Goal: Task Accomplishment & Management: Manage account settings

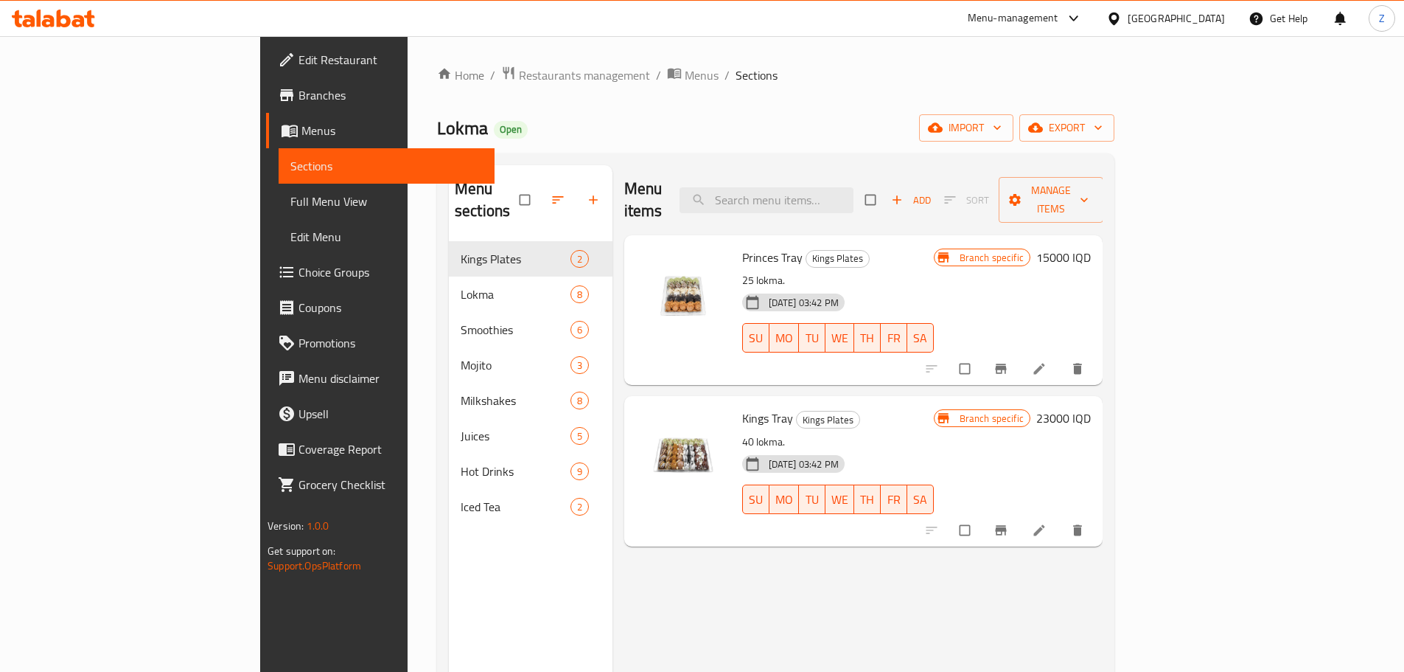
click at [450, 86] on div "Home / Restaurants management / Menus / Sections Lokma Open import export Menu …" at bounding box center [776, 457] width 678 height 783
click at [519, 72] on span "Restaurants management" at bounding box center [584, 75] width 131 height 18
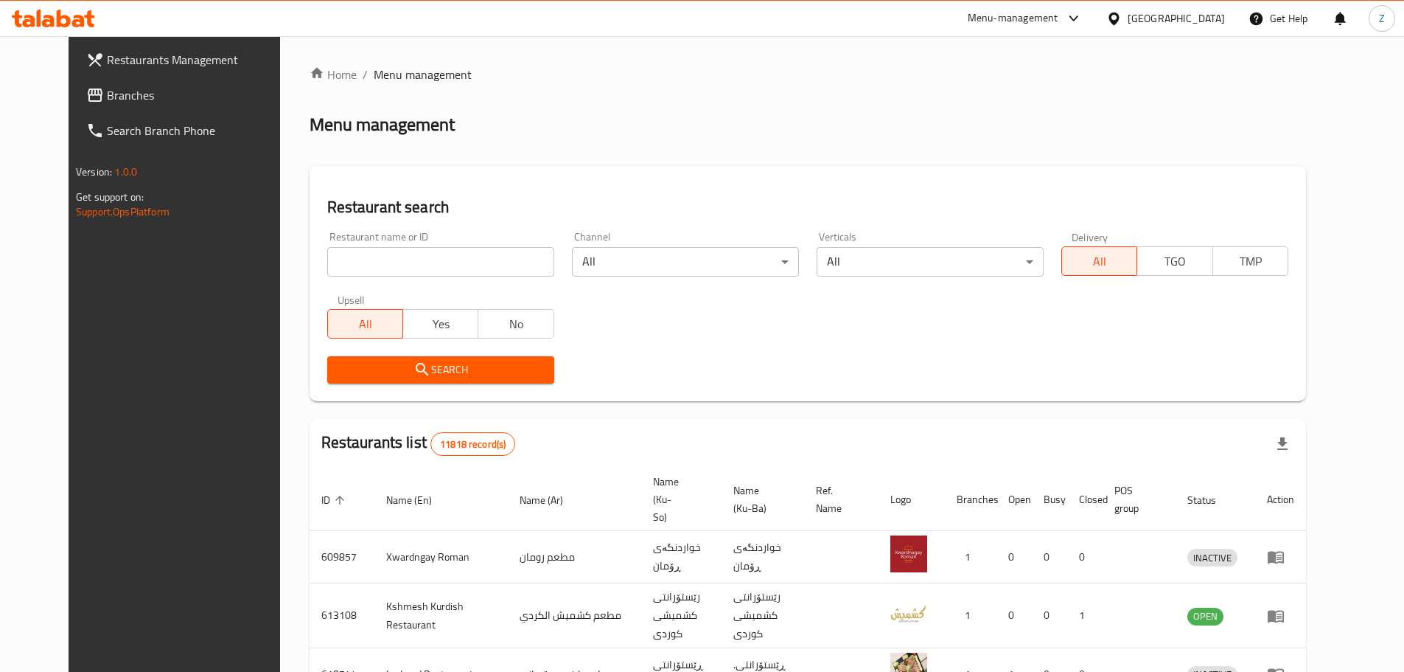
click at [438, 262] on input "search" at bounding box center [440, 261] width 227 height 29
paste input "655897"
type input "655897"
click at [432, 363] on span "Search" at bounding box center [440, 370] width 203 height 18
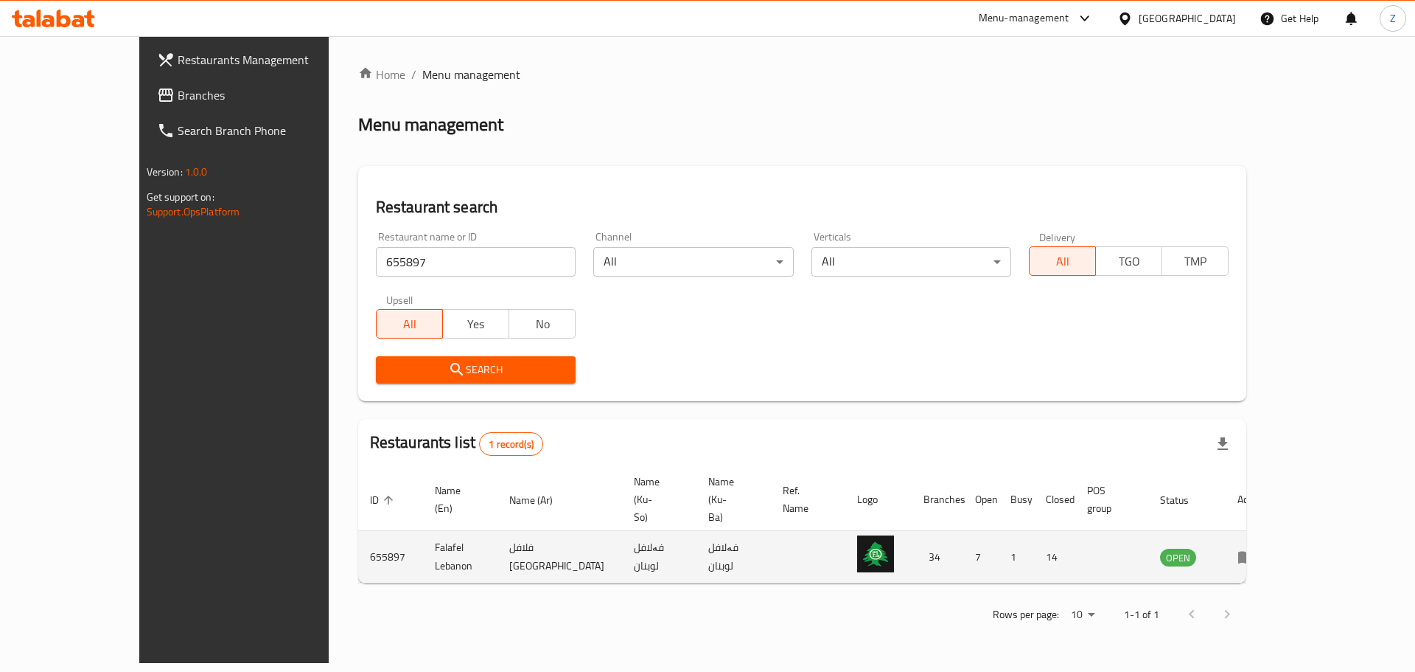
click at [1277, 531] on td "enhanced table" at bounding box center [1251, 557] width 51 height 52
click at [1255, 551] on icon "enhanced table" at bounding box center [1247, 557] width 16 height 13
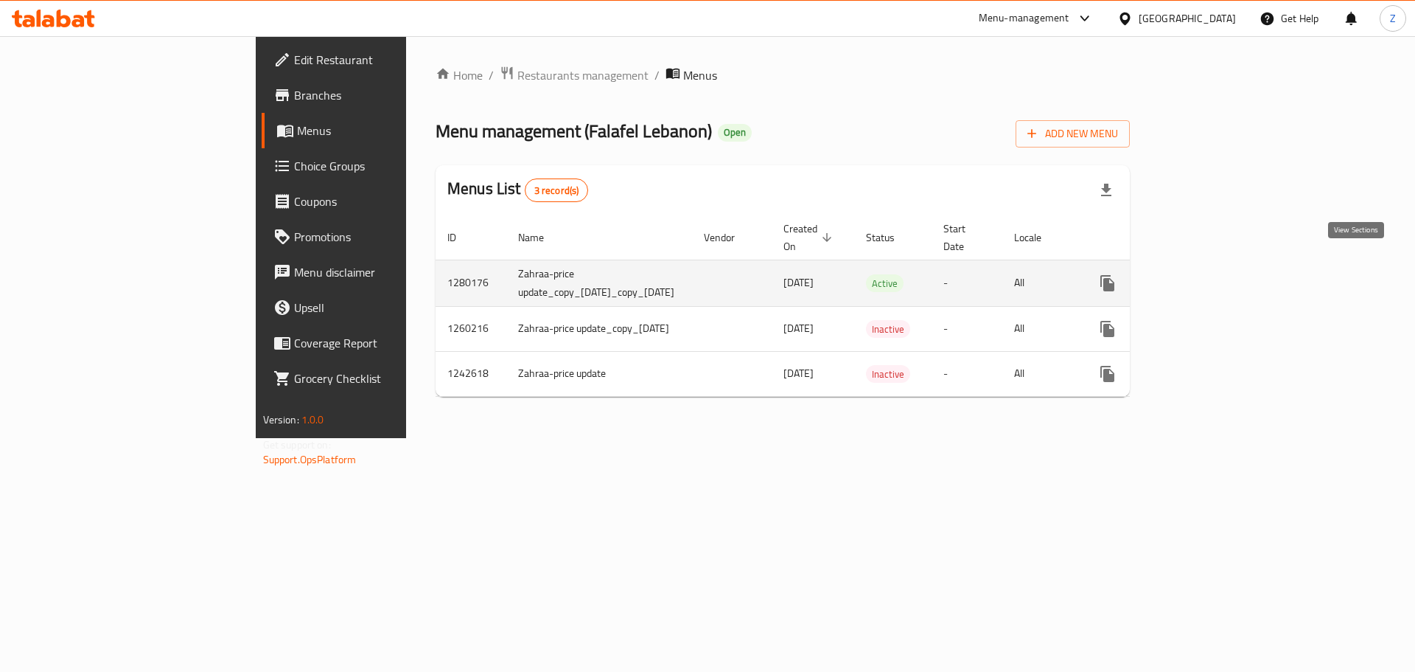
click at [1232, 277] on link "enhanced table" at bounding box center [1214, 282] width 35 height 35
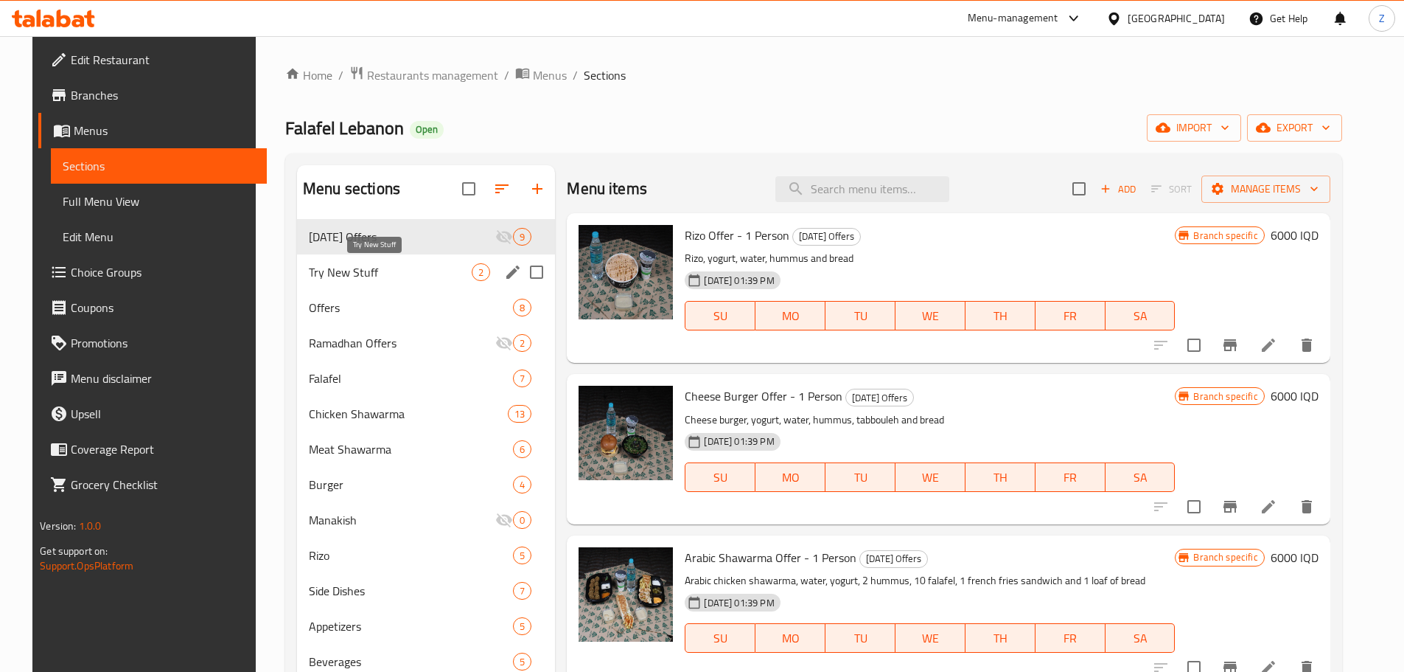
click at [400, 271] on span "Try New Stuff" at bounding box center [390, 272] width 163 height 18
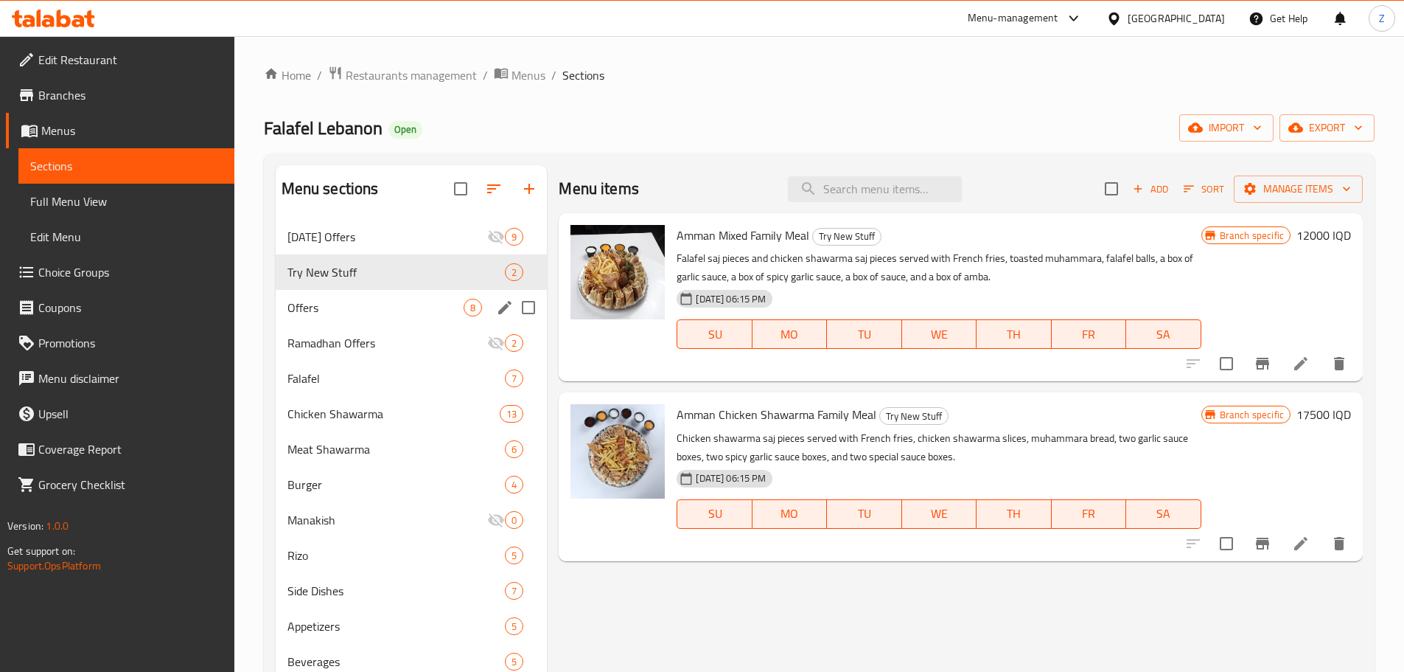
click at [444, 309] on span "Offers" at bounding box center [376, 308] width 177 height 18
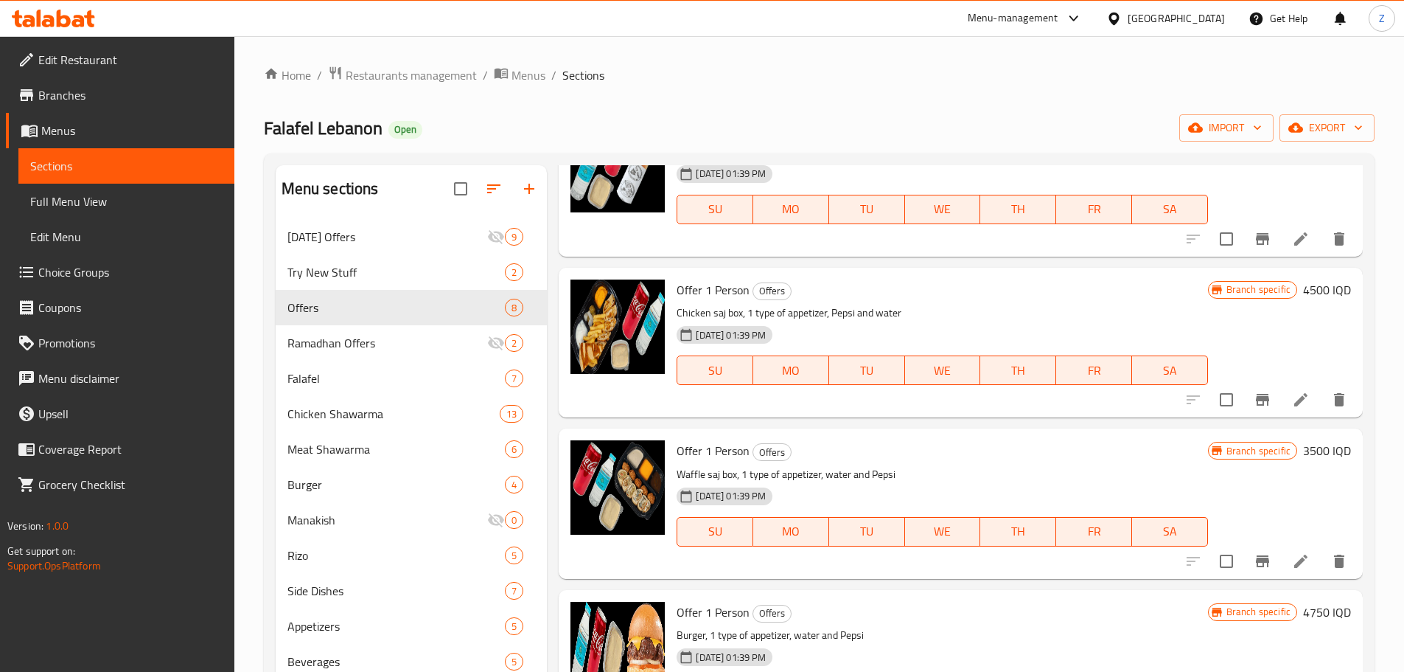
scroll to position [672, 0]
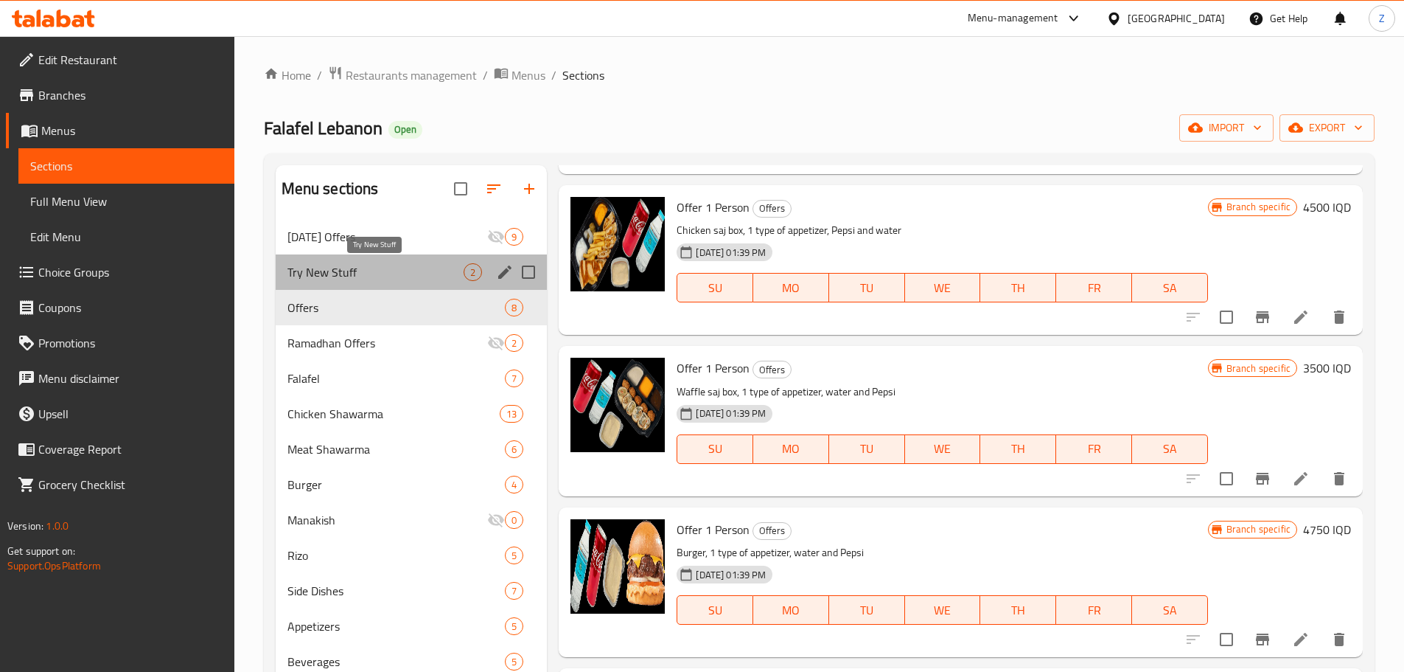
click at [318, 269] on span "Try New Stuff" at bounding box center [376, 272] width 177 height 18
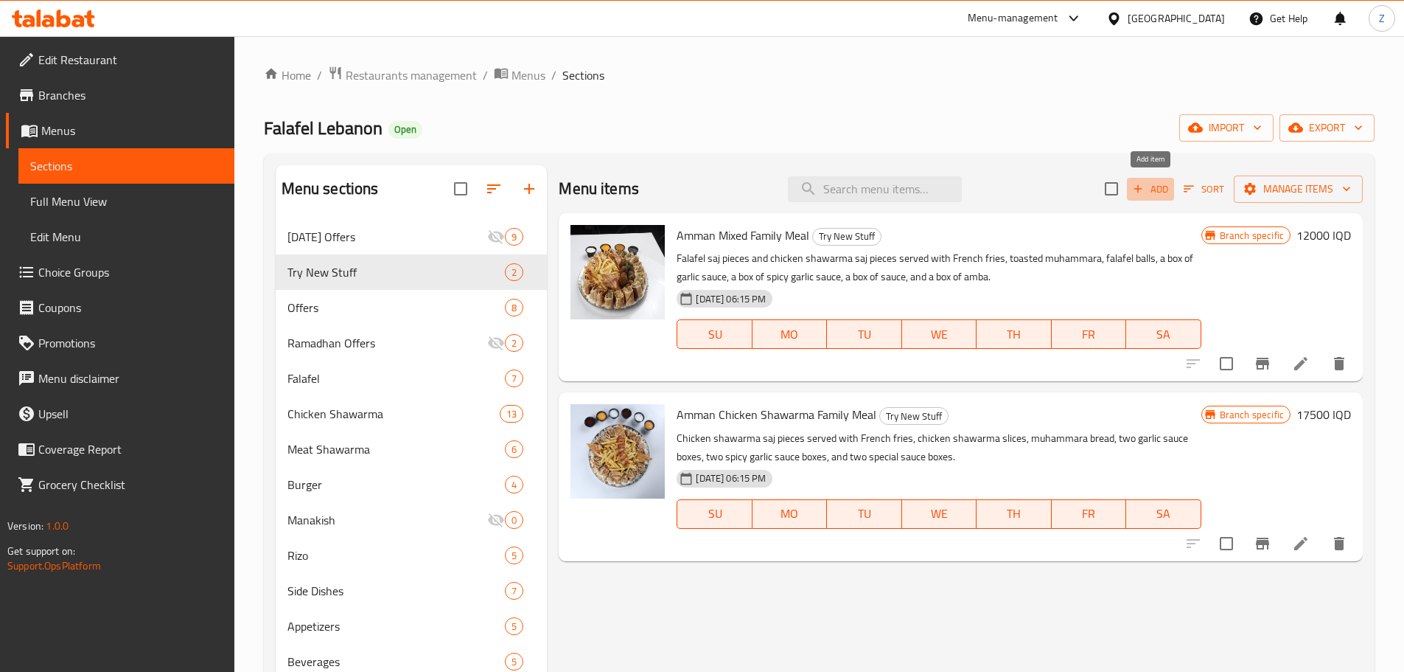
click at [1143, 195] on icon "button" at bounding box center [1138, 188] width 13 height 13
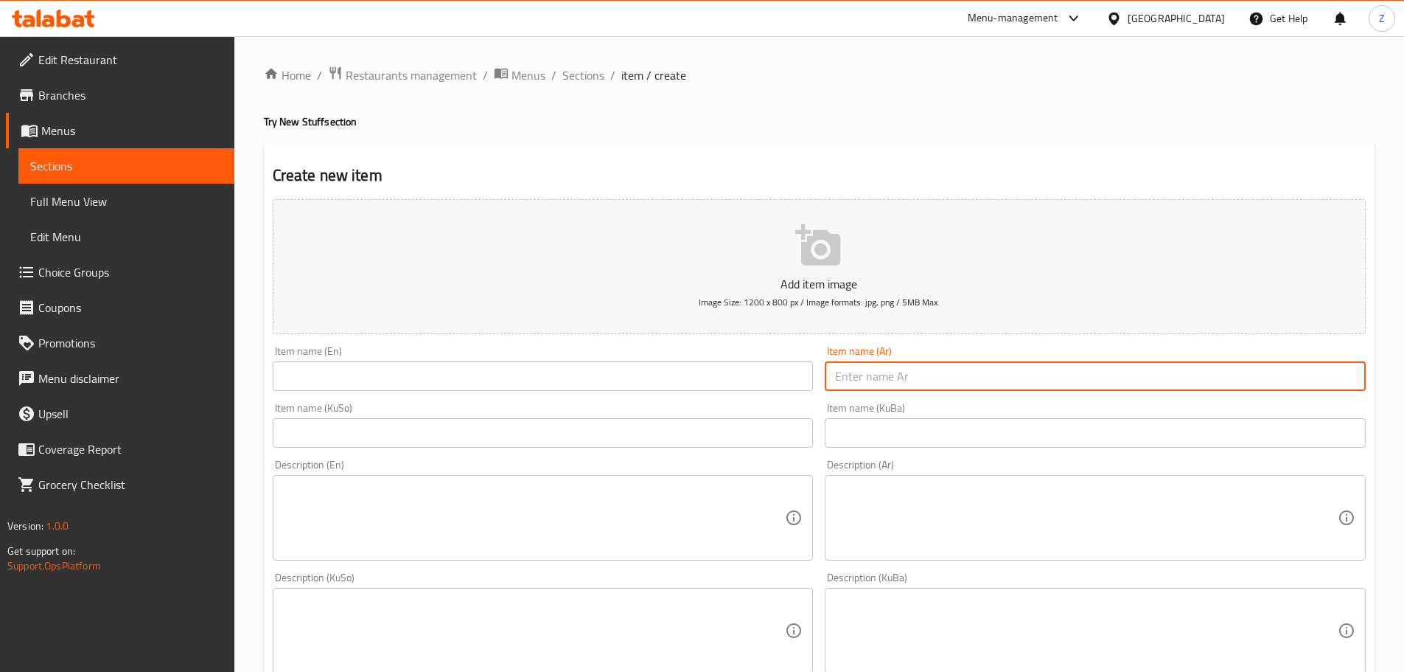
click at [915, 386] on input "text" at bounding box center [1095, 375] width 541 height 29
paste input "بوكس طلبات الحصري"
type input "بوكس طلبات الحصري"
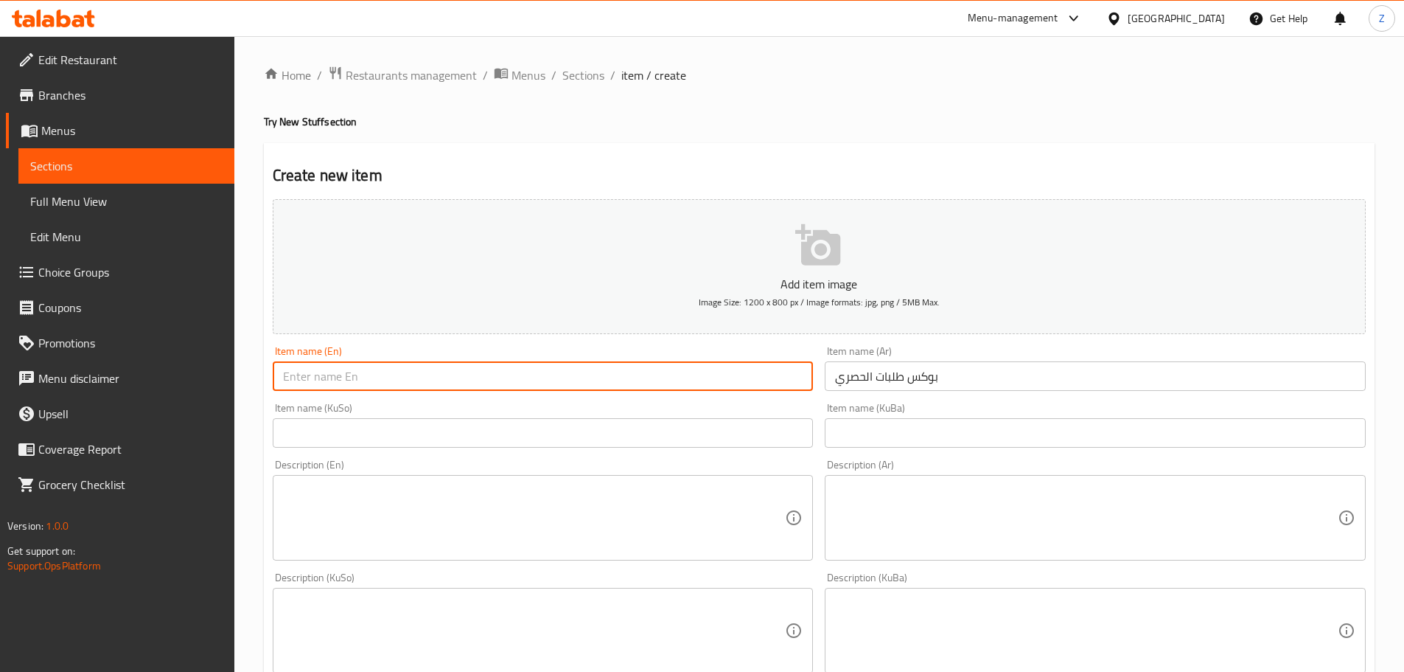
click at [398, 383] on input "text" at bounding box center [543, 375] width 541 height 29
type input "talabat Exclusive Box"
click at [983, 522] on textarea at bounding box center [1086, 518] width 503 height 70
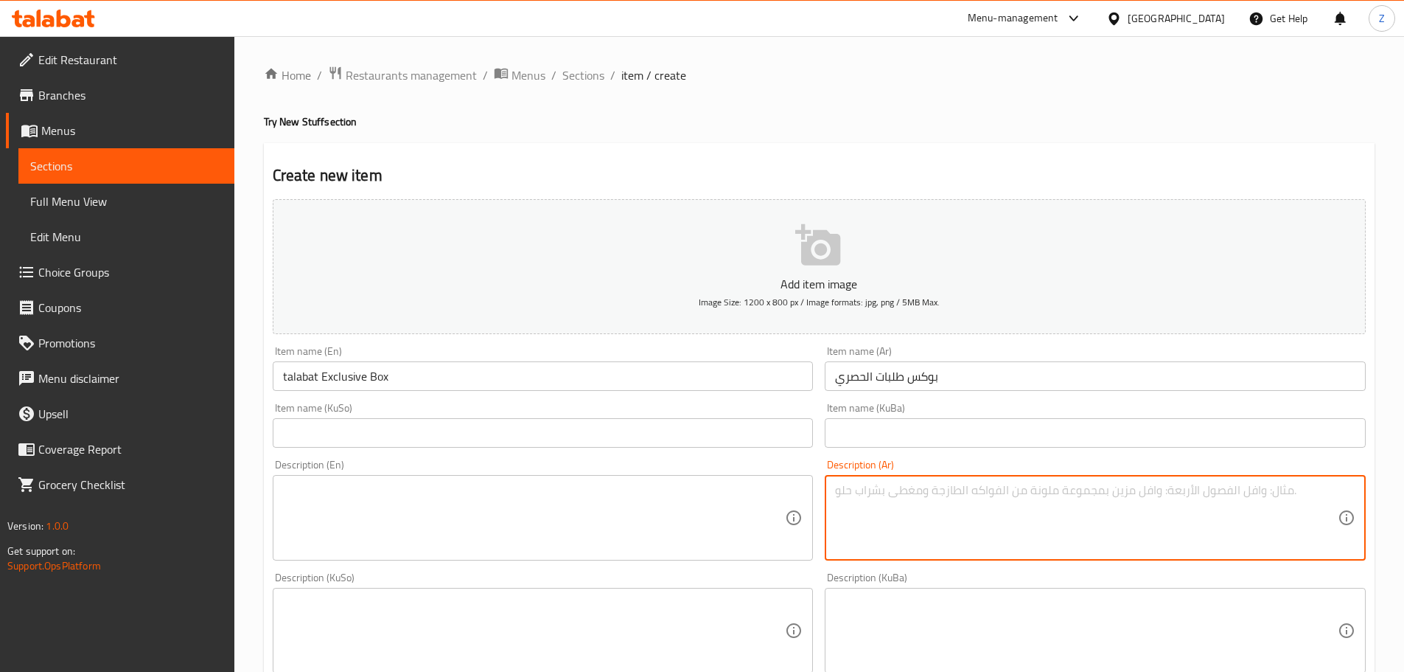
click at [983, 522] on textarea at bounding box center [1086, 518] width 503 height 70
click at [983, 521] on textarea "وجبة شاورما دجاج لبناني, وجبة فلافل لبناني, [PERSON_NAME] دجاج مدخن, [GEOGRAPHI…" at bounding box center [1086, 518] width 503 height 70
type textarea "وجبة شاورما دجاج لبناني, وجبة فلافل لبناني, [PERSON_NAME] دجاج مدخن, [GEOGRAPHI…"
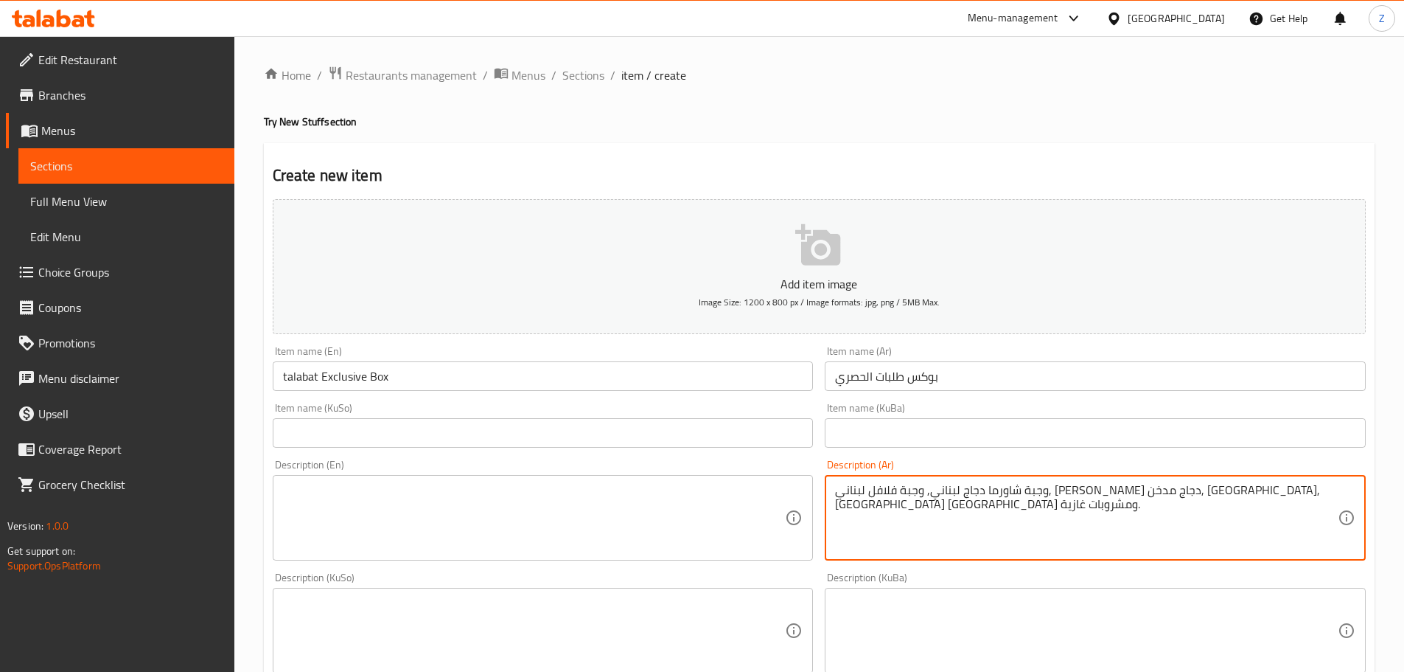
click at [507, 487] on textarea at bounding box center [534, 518] width 503 height 70
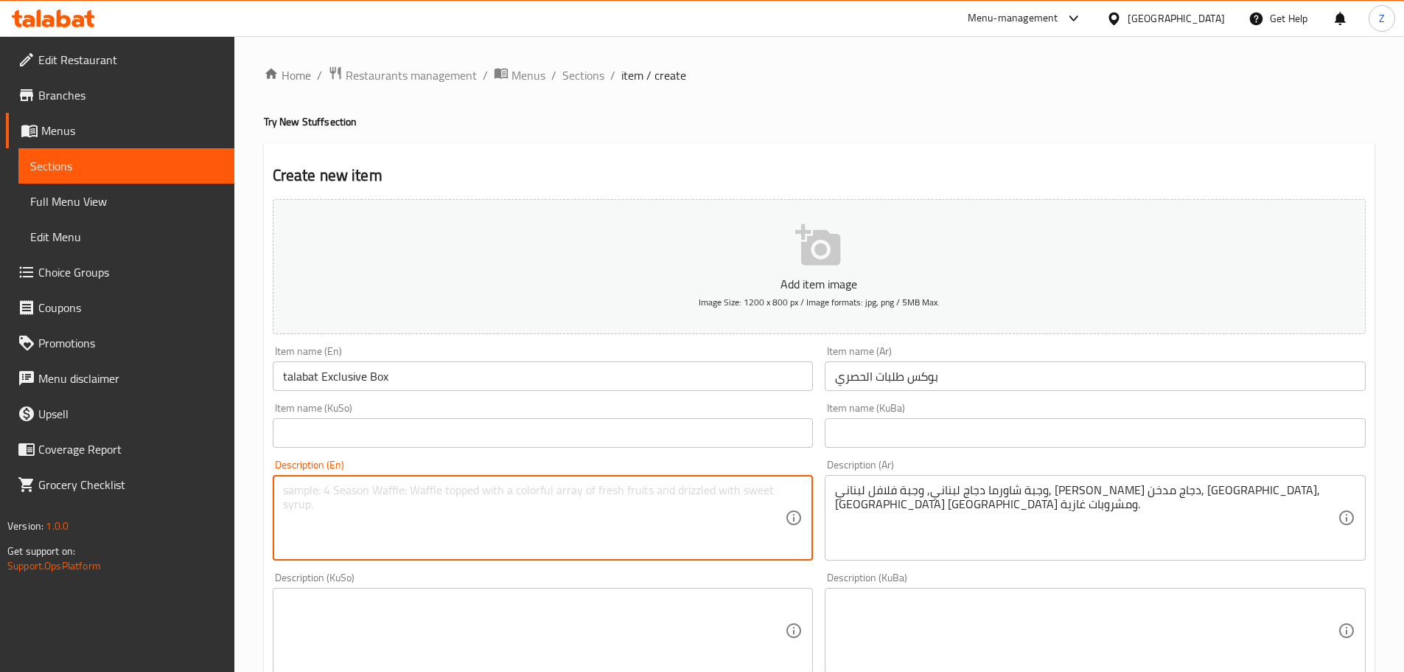
paste textarea "Lebanese chicken shawarma meal, Lebanese falafel meal, smoked chicken shawarma …"
drag, startPoint x: 739, startPoint y: 493, endPoint x: 716, endPoint y: 498, distance: 24.1
click at [716, 498] on textarea "Lebanese chicken shawarma meal, Lebanese falafel meal, smoked chicken shawarma …" at bounding box center [534, 518] width 503 height 70
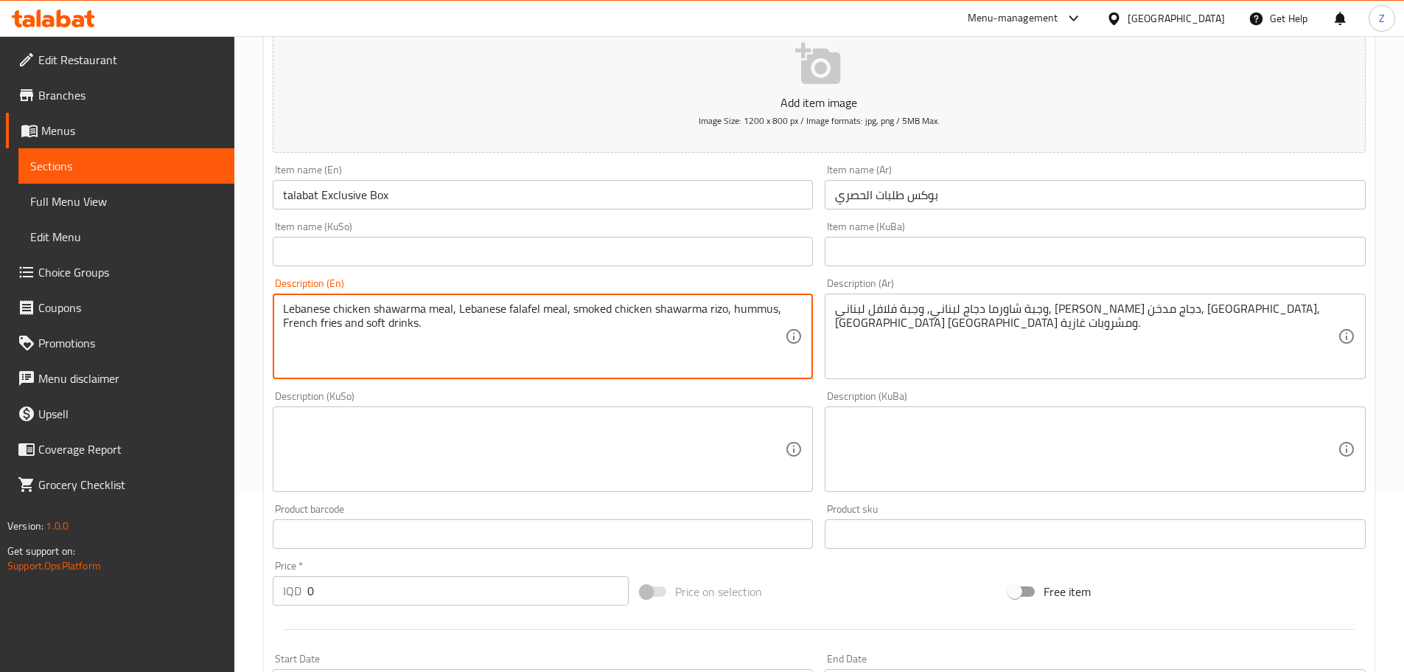
scroll to position [221, 0]
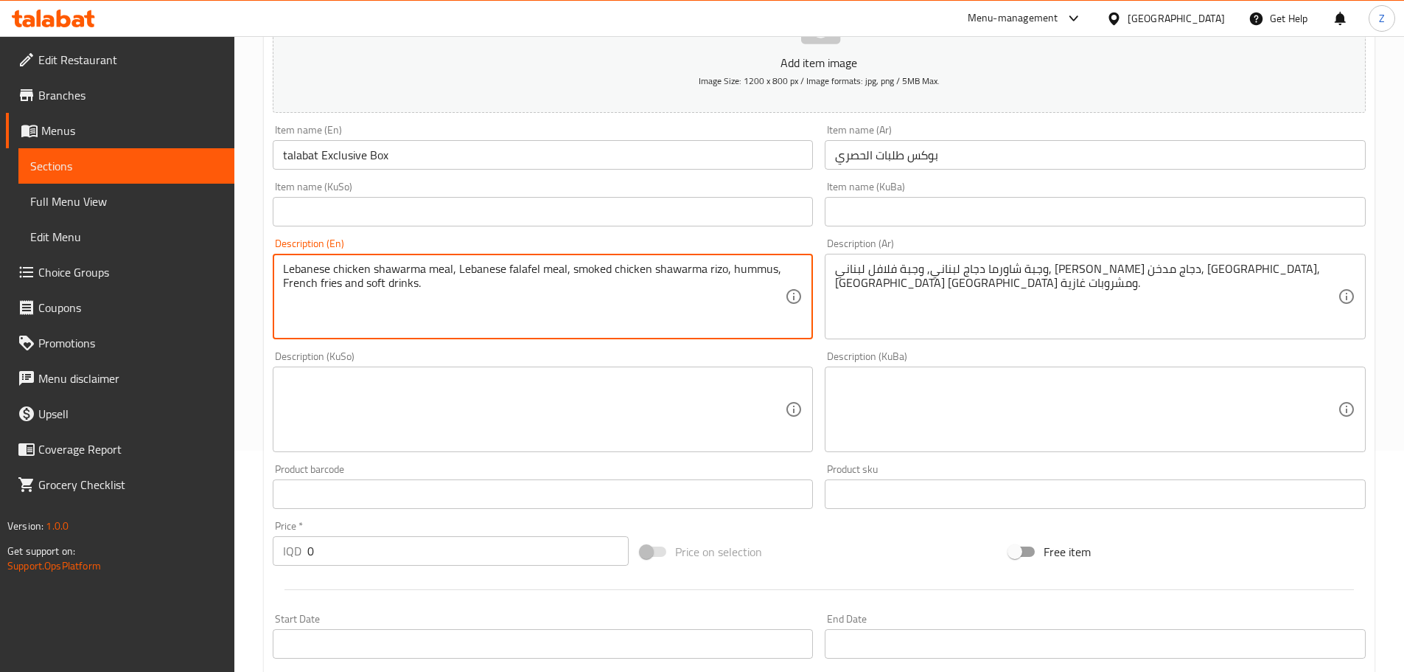
type textarea "Lebanese chicken shawarma meal, Lebanese falafel meal, smoked chicken shawarma …"
click at [509, 545] on input "0" at bounding box center [468, 550] width 322 height 29
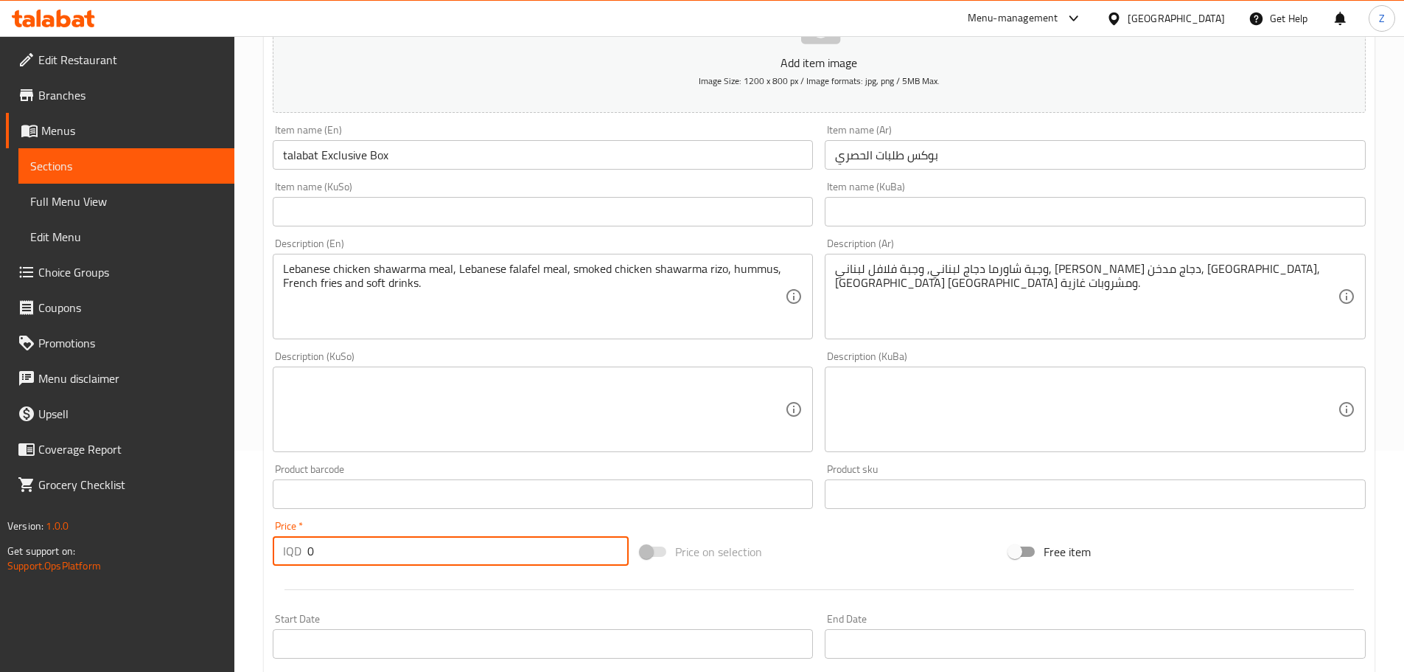
click at [509, 545] on input "0" at bounding box center [468, 550] width 322 height 29
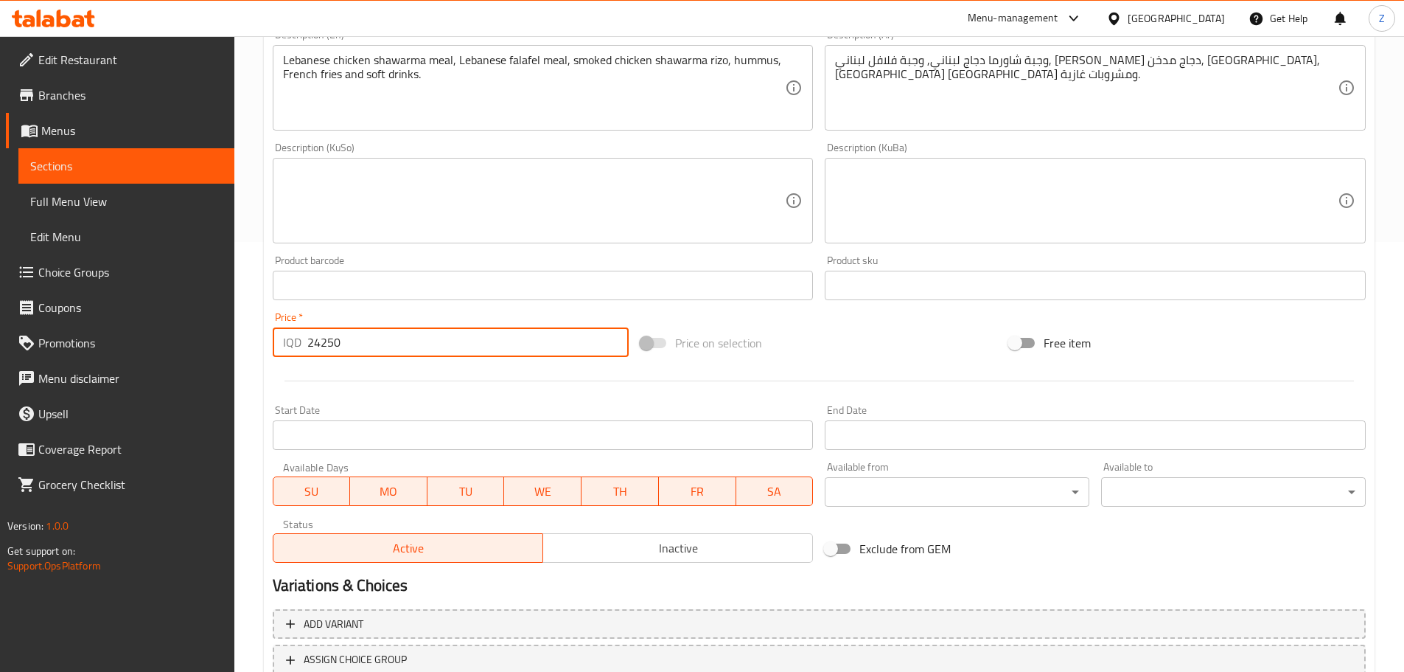
scroll to position [540, 0]
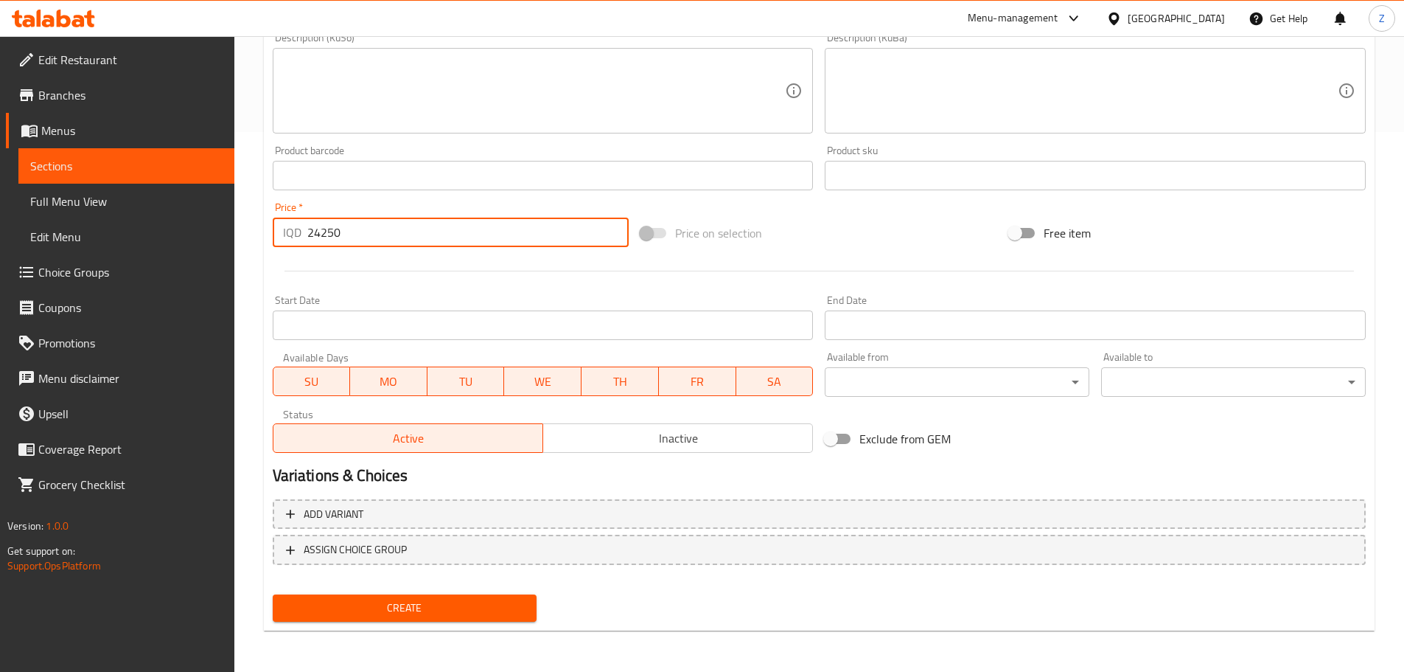
type input "24250"
click at [474, 621] on button "Create" at bounding box center [405, 607] width 265 height 27
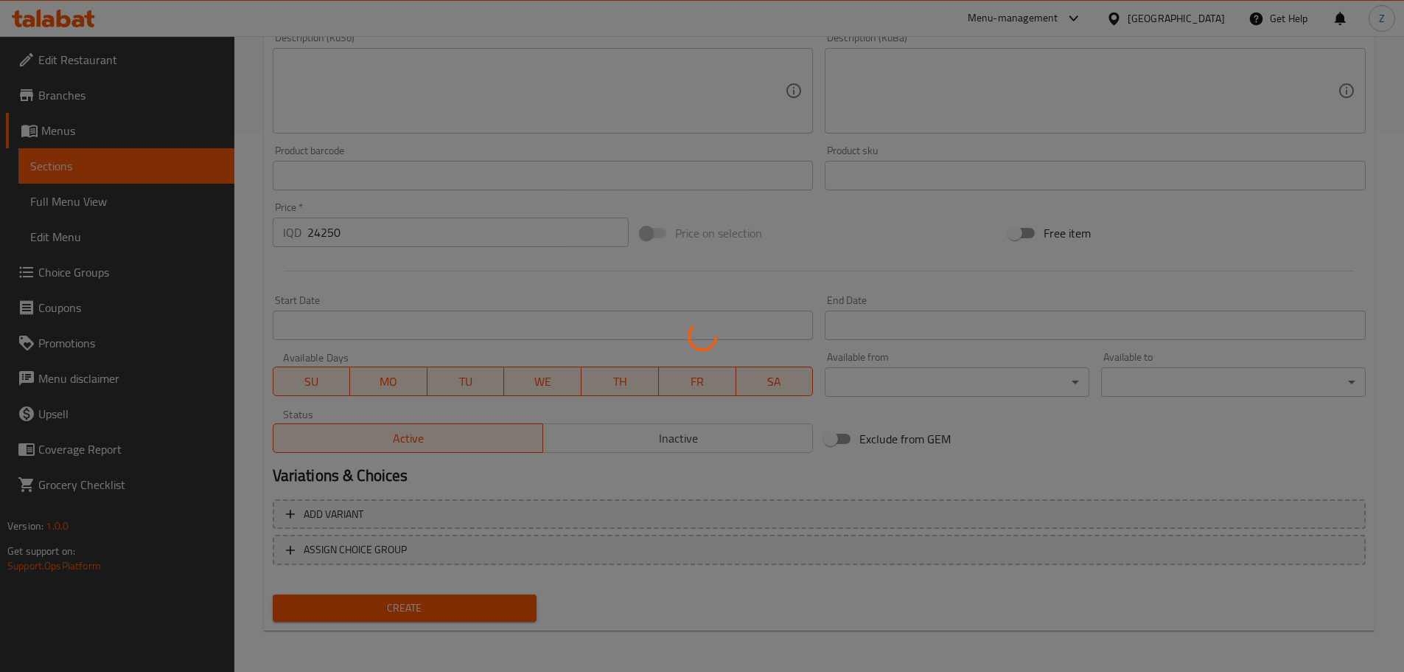
type input "0"
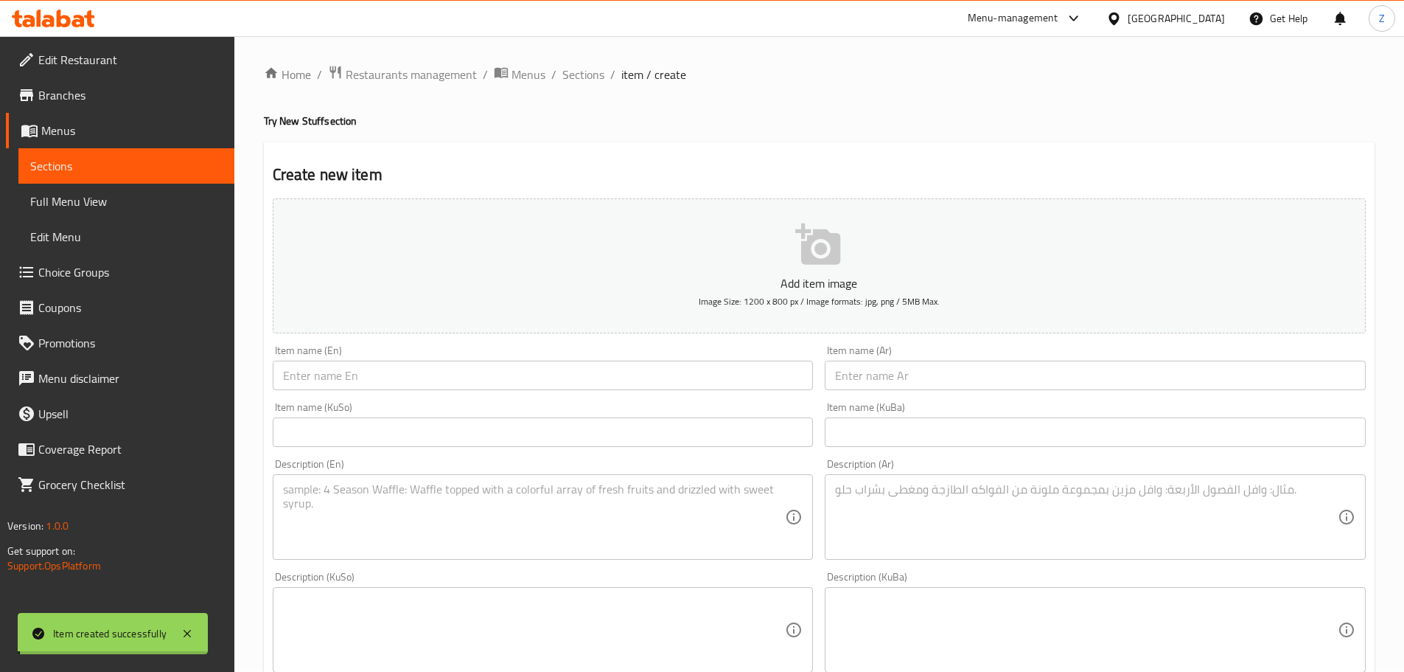
scroll to position [0, 0]
click at [575, 75] on span "Sections" at bounding box center [584, 75] width 42 height 18
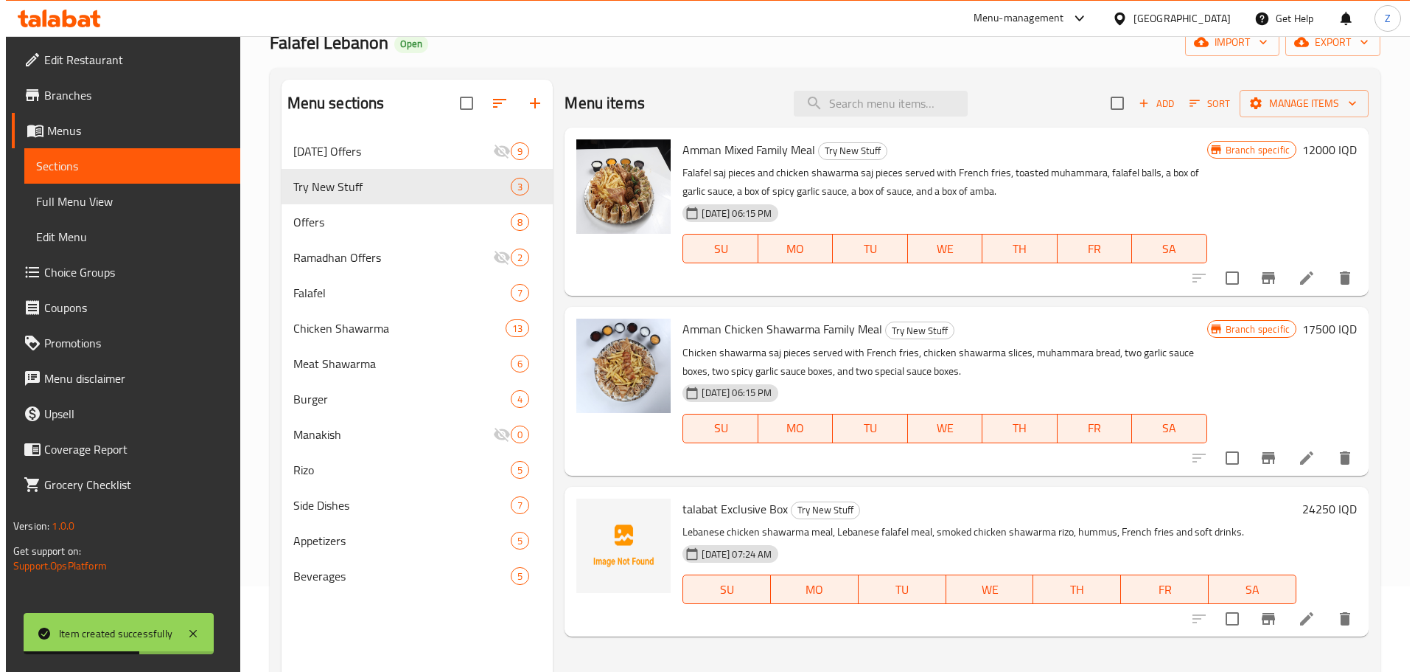
scroll to position [147, 0]
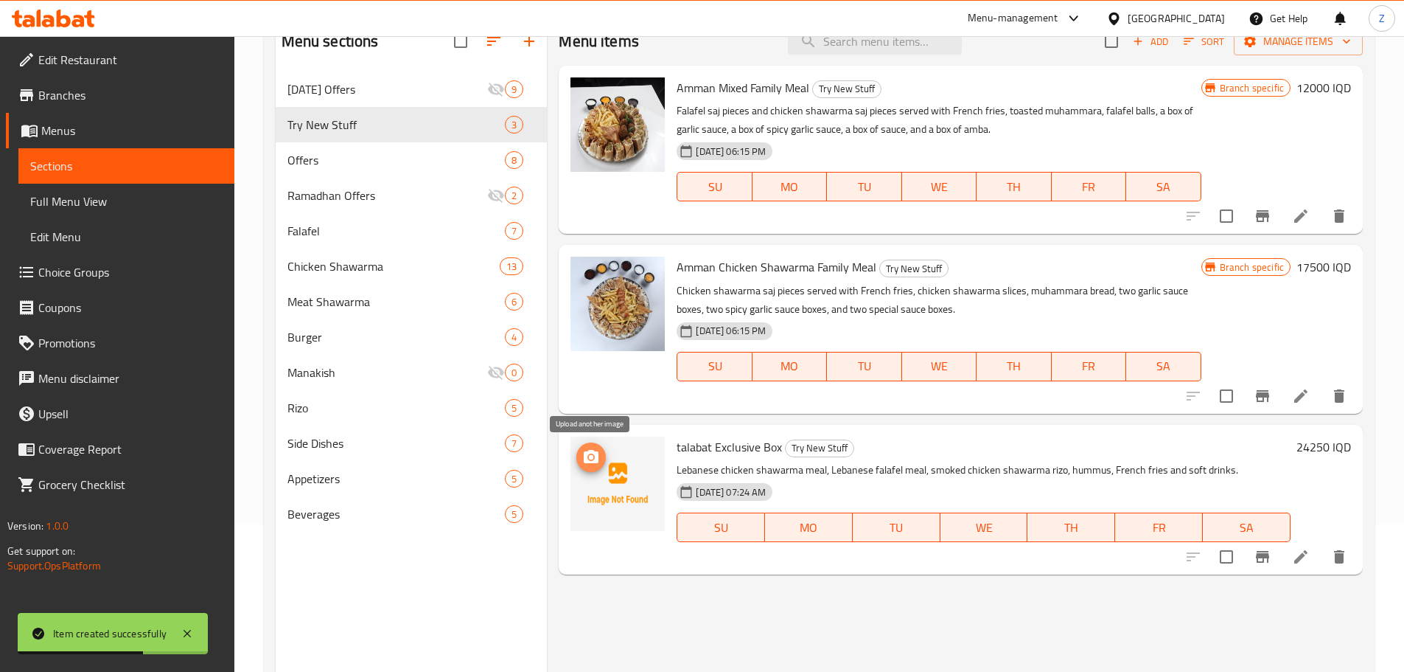
click at [581, 448] on span "upload picture" at bounding box center [591, 457] width 29 height 18
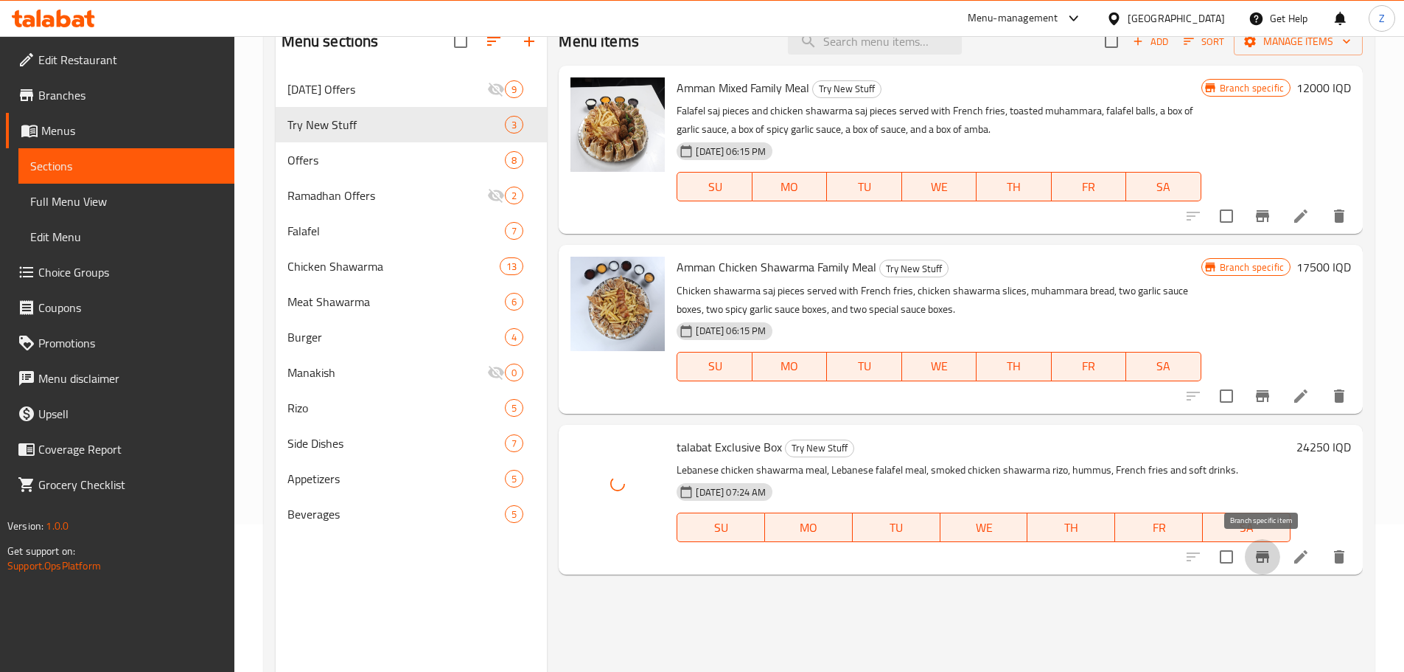
click at [1261, 544] on button "Branch-specific-item" at bounding box center [1262, 556] width 35 height 35
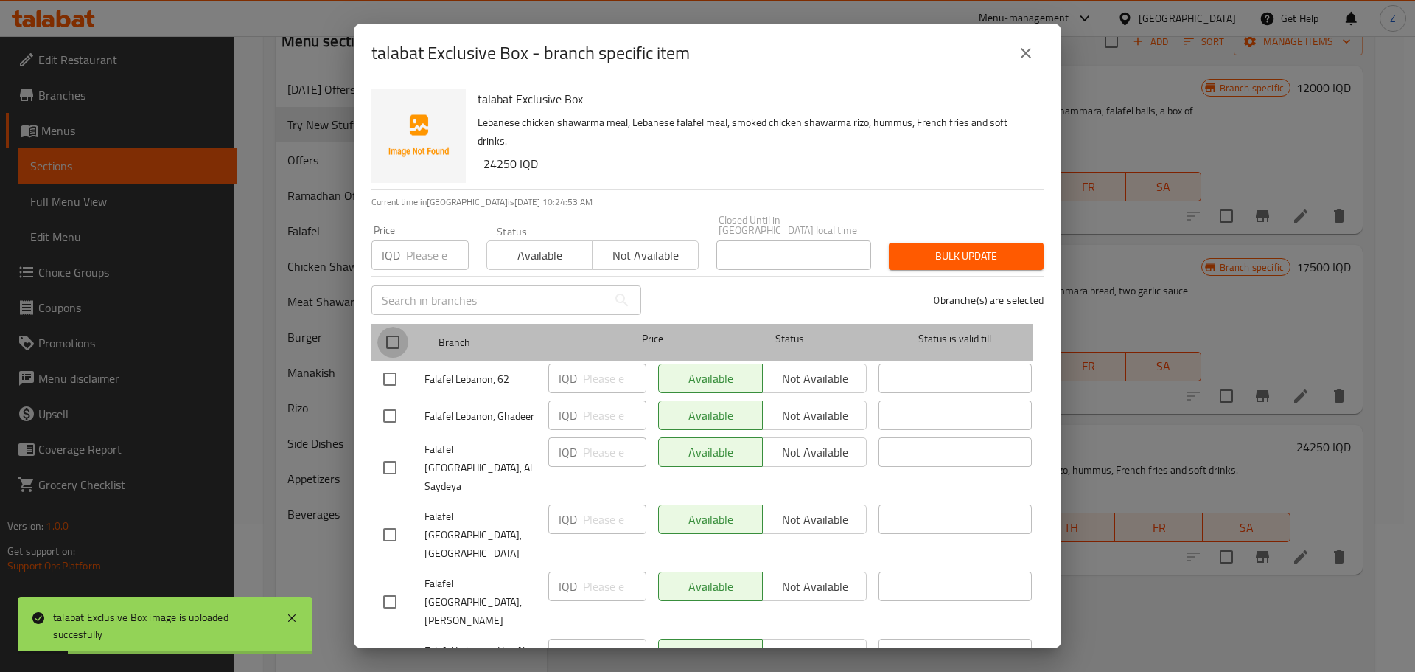
click at [394, 333] on input "checkbox" at bounding box center [392, 342] width 31 height 31
checkbox input "true"
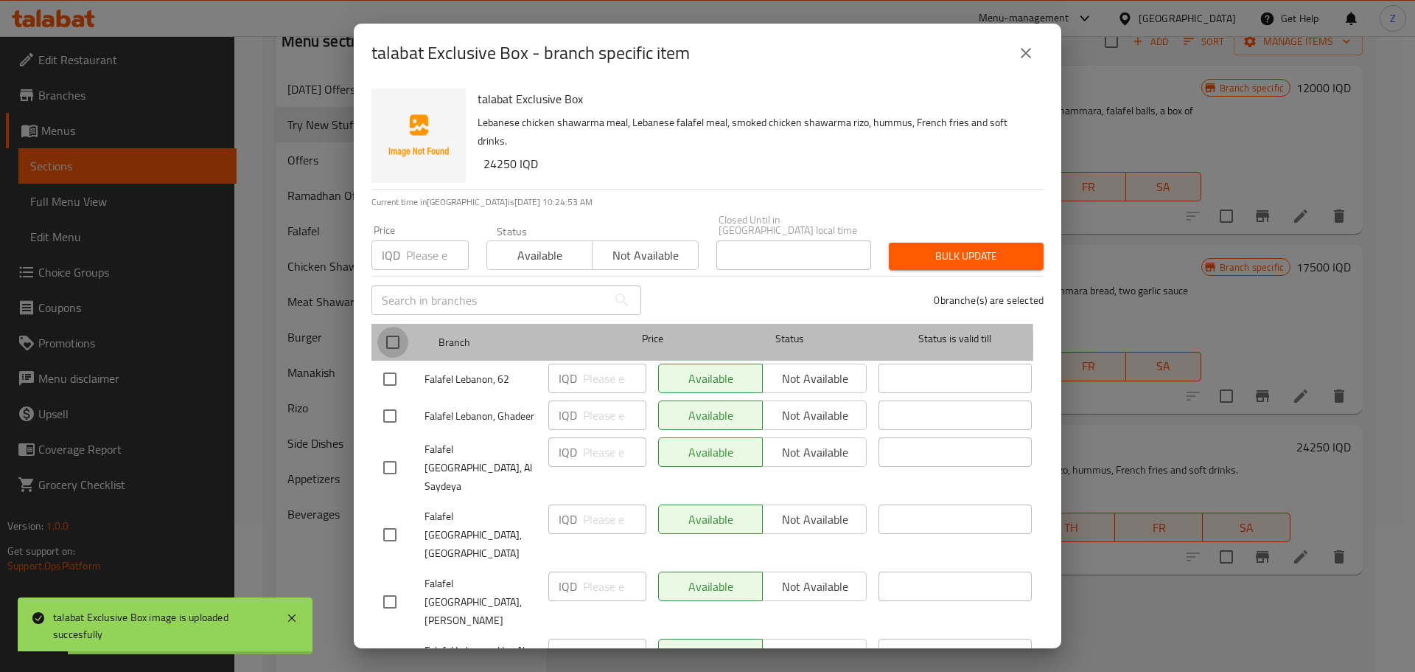
checkbox input "true"
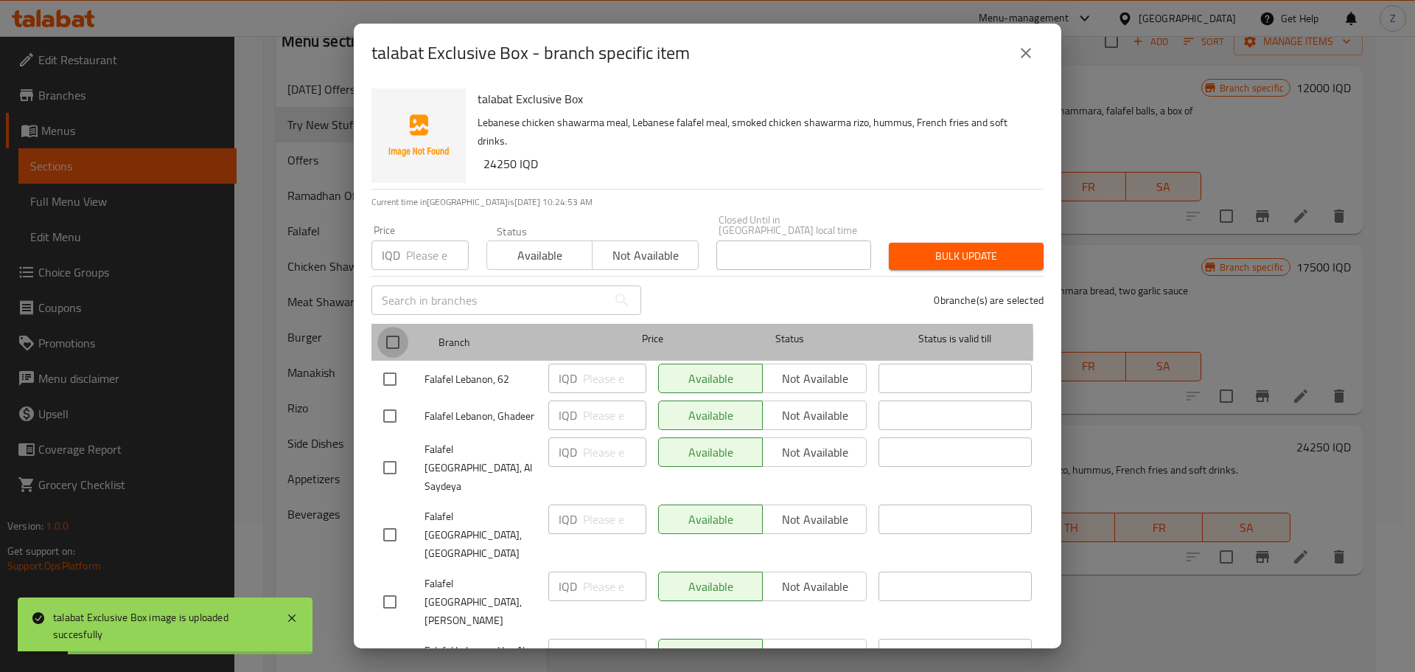
checkbox input "true"
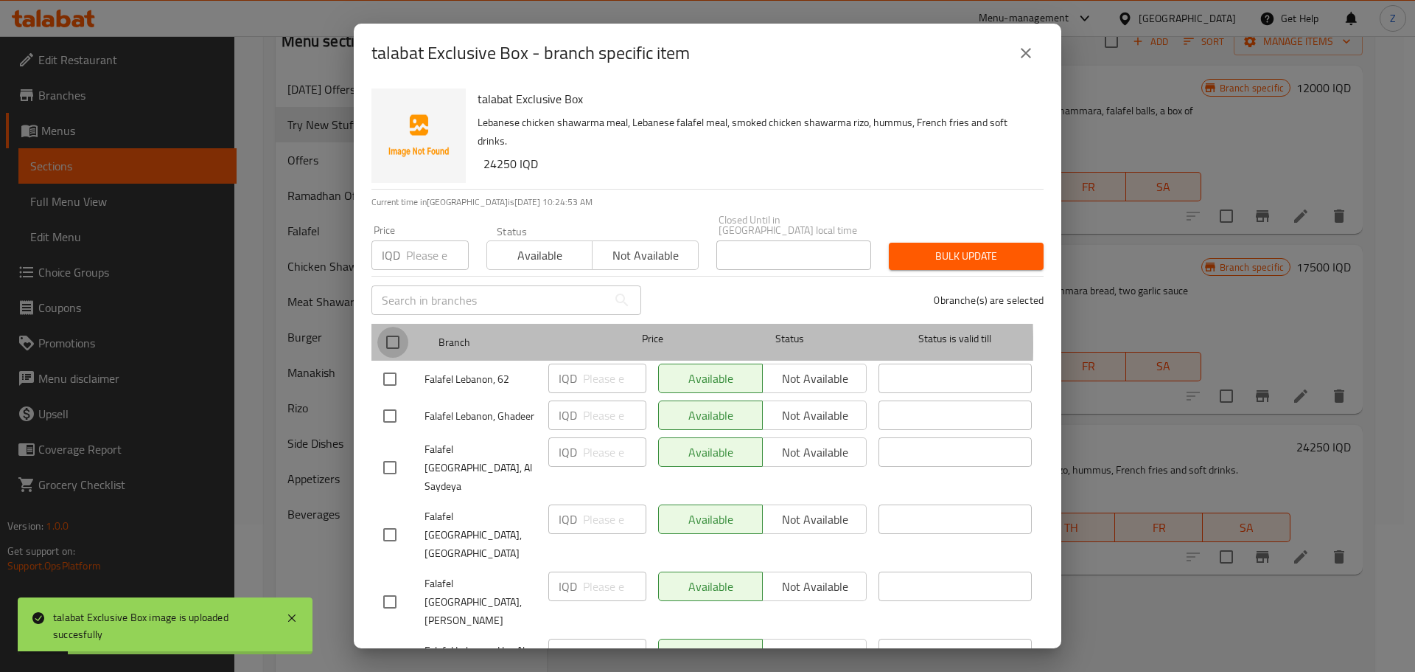
checkbox input "true"
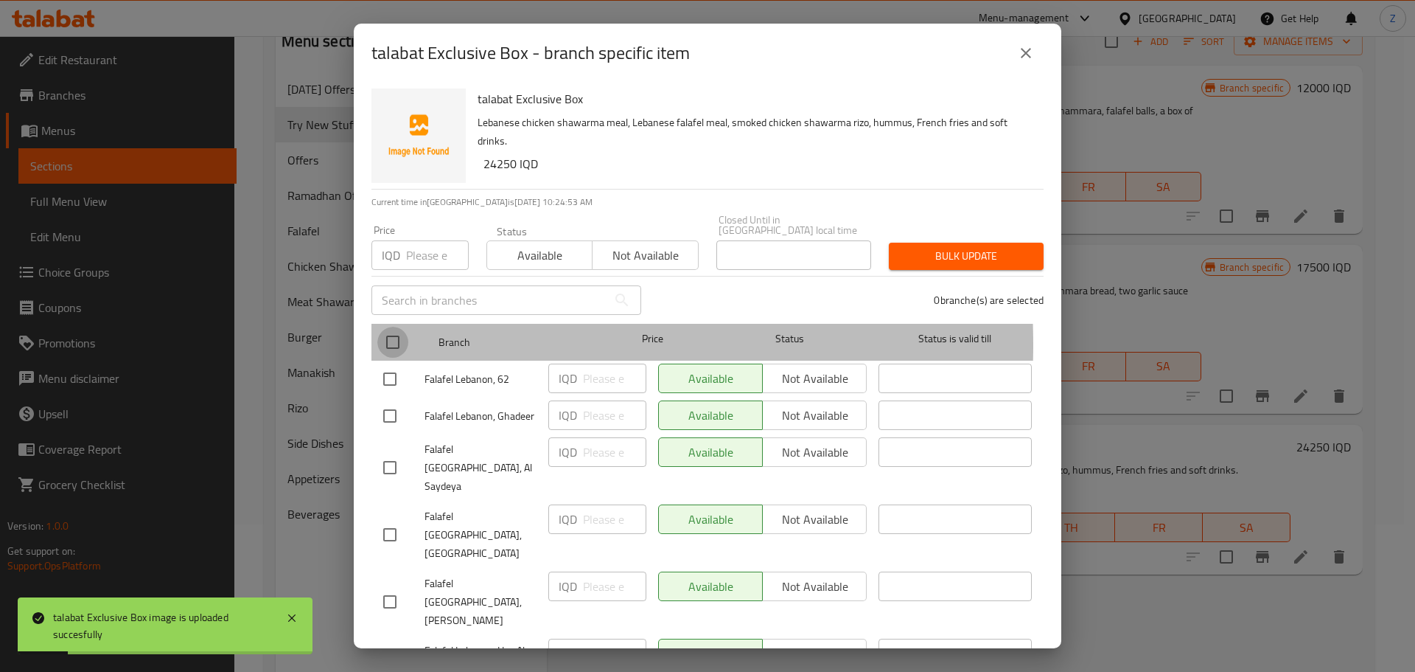
checkbox input "true"
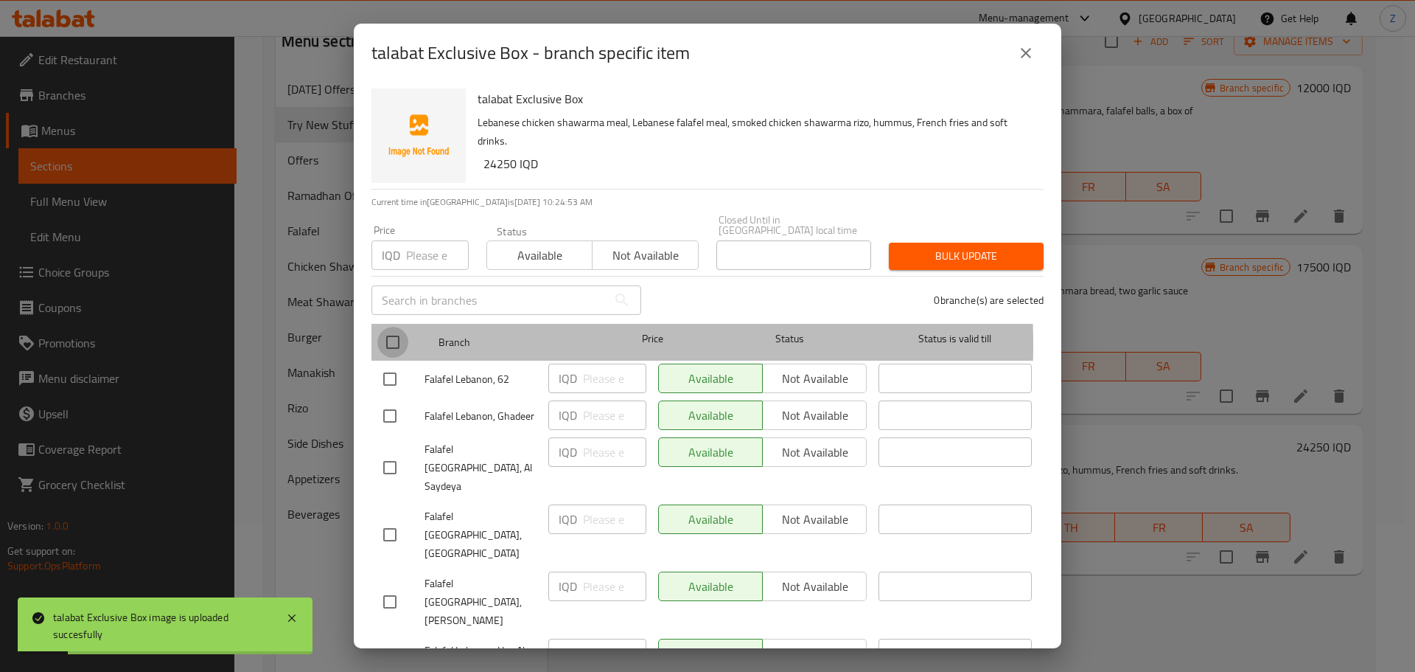
checkbox input "true"
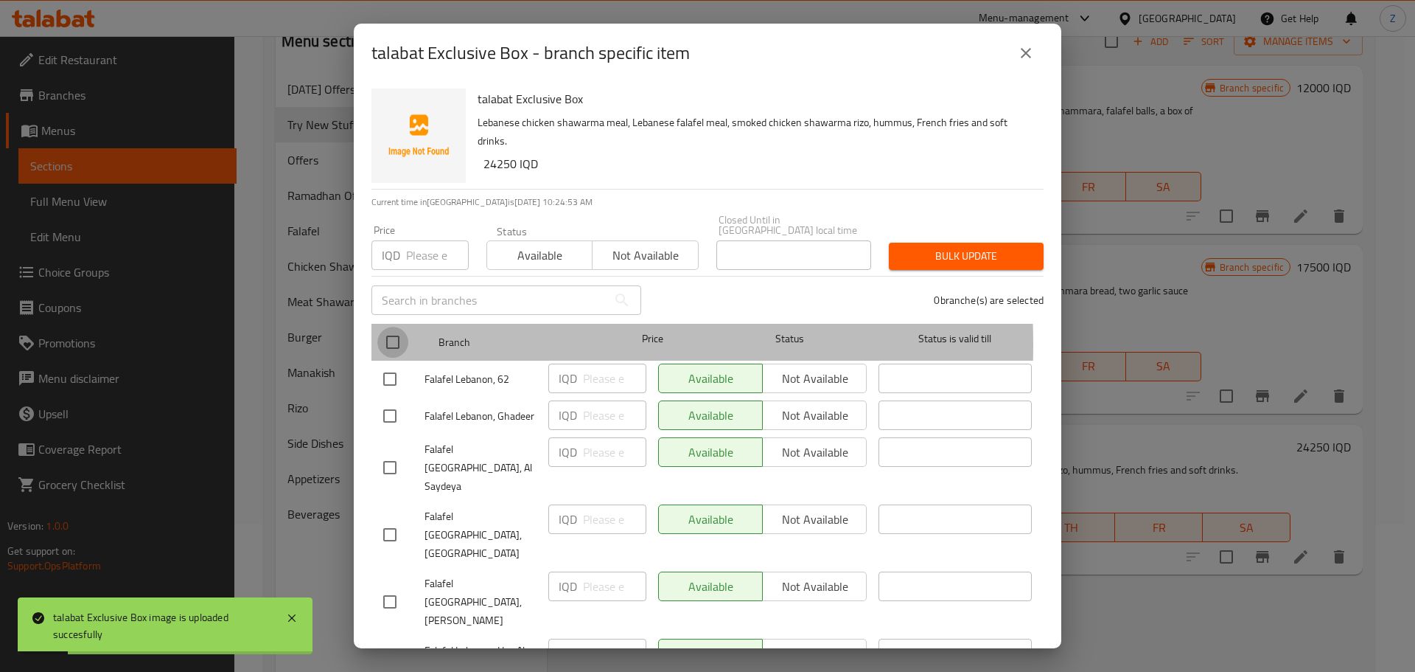
checkbox input "true"
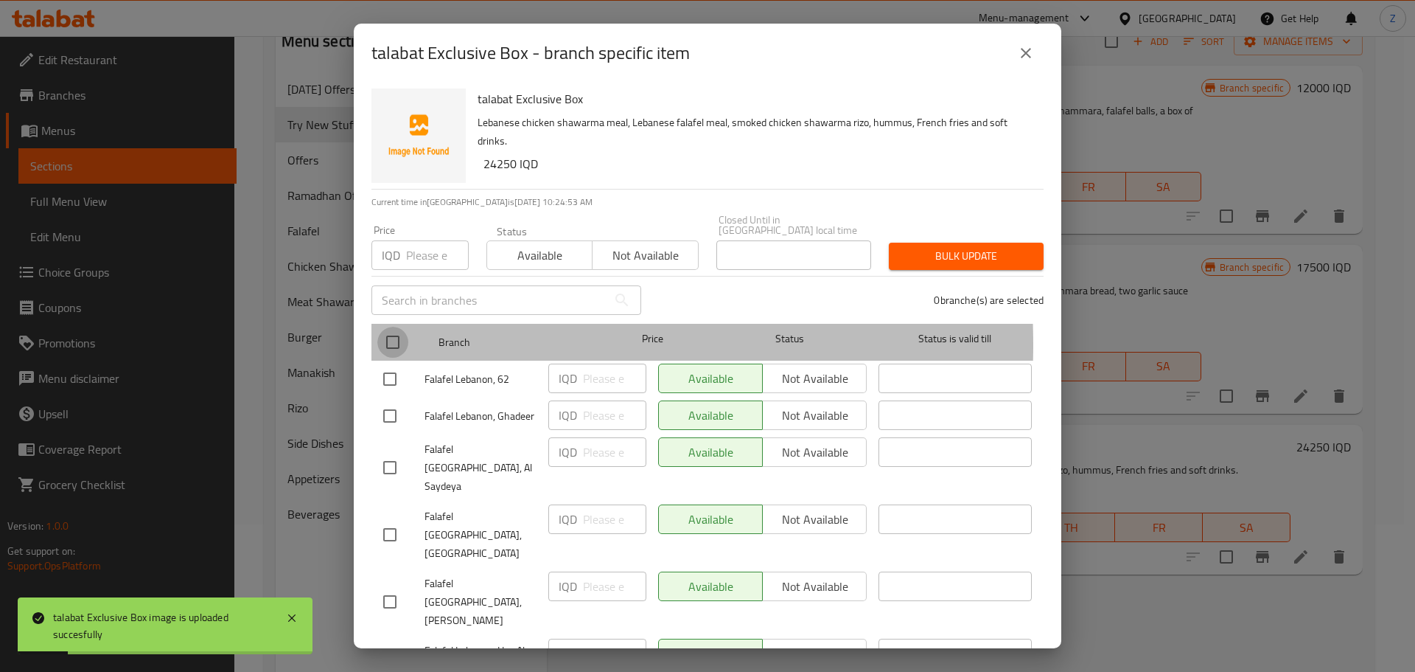
checkbox input "true"
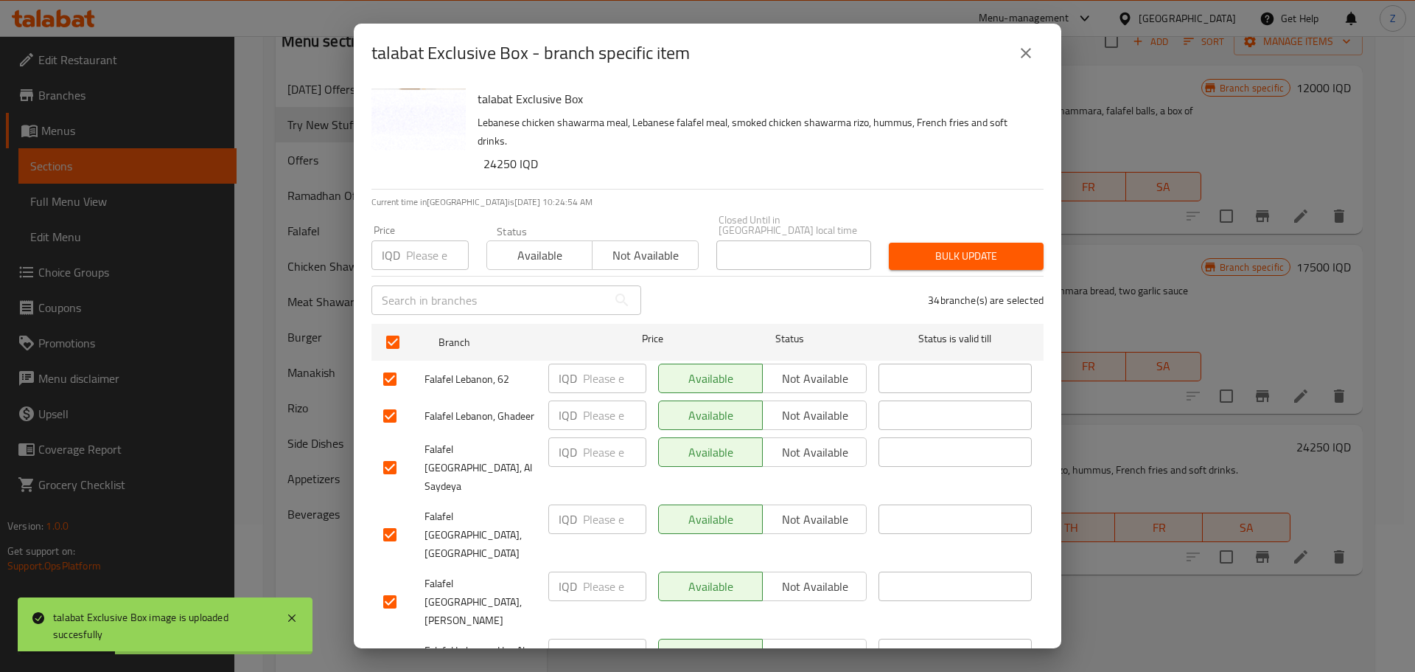
click at [781, 368] on span "Not available" at bounding box center [815, 378] width 92 height 21
click at [790, 405] on span "Not available" at bounding box center [815, 415] width 92 height 21
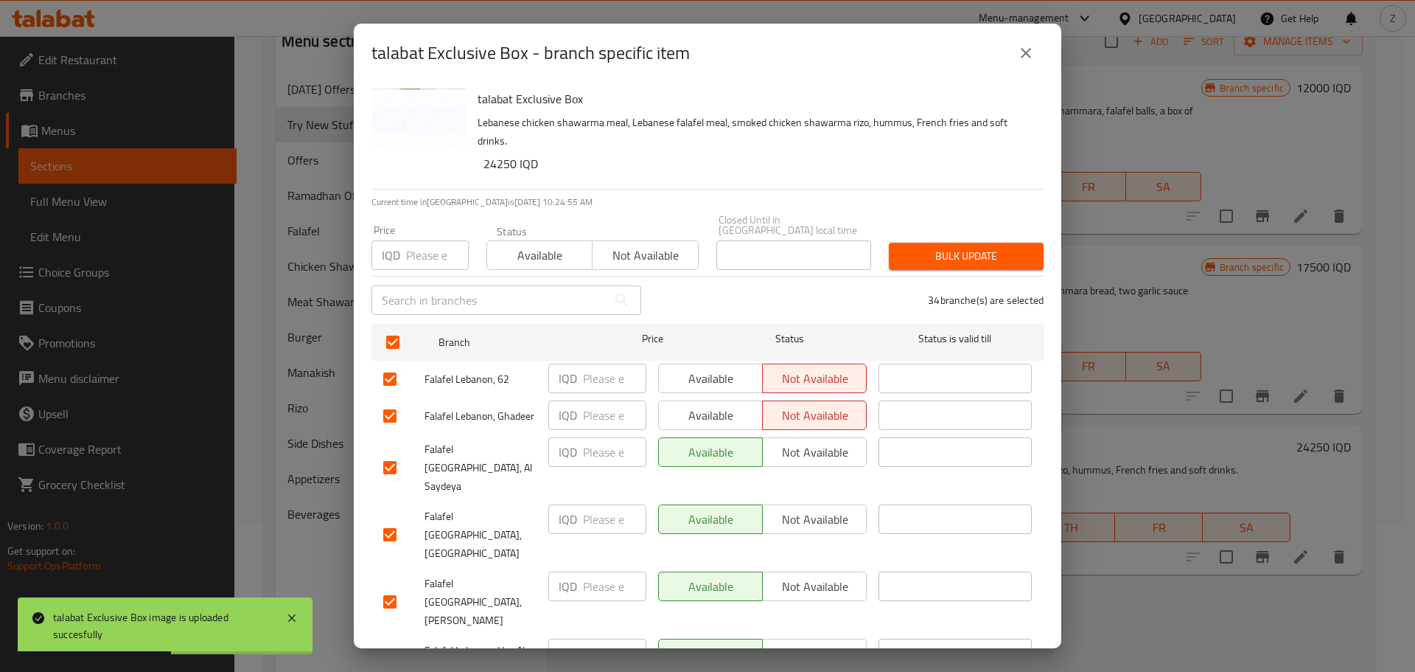
drag, startPoint x: 797, startPoint y: 447, endPoint x: 792, endPoint y: 482, distance: 35.8
click at [797, 448] on span "Not available" at bounding box center [815, 452] width 92 height 21
click at [792, 509] on span "Not available" at bounding box center [815, 519] width 92 height 21
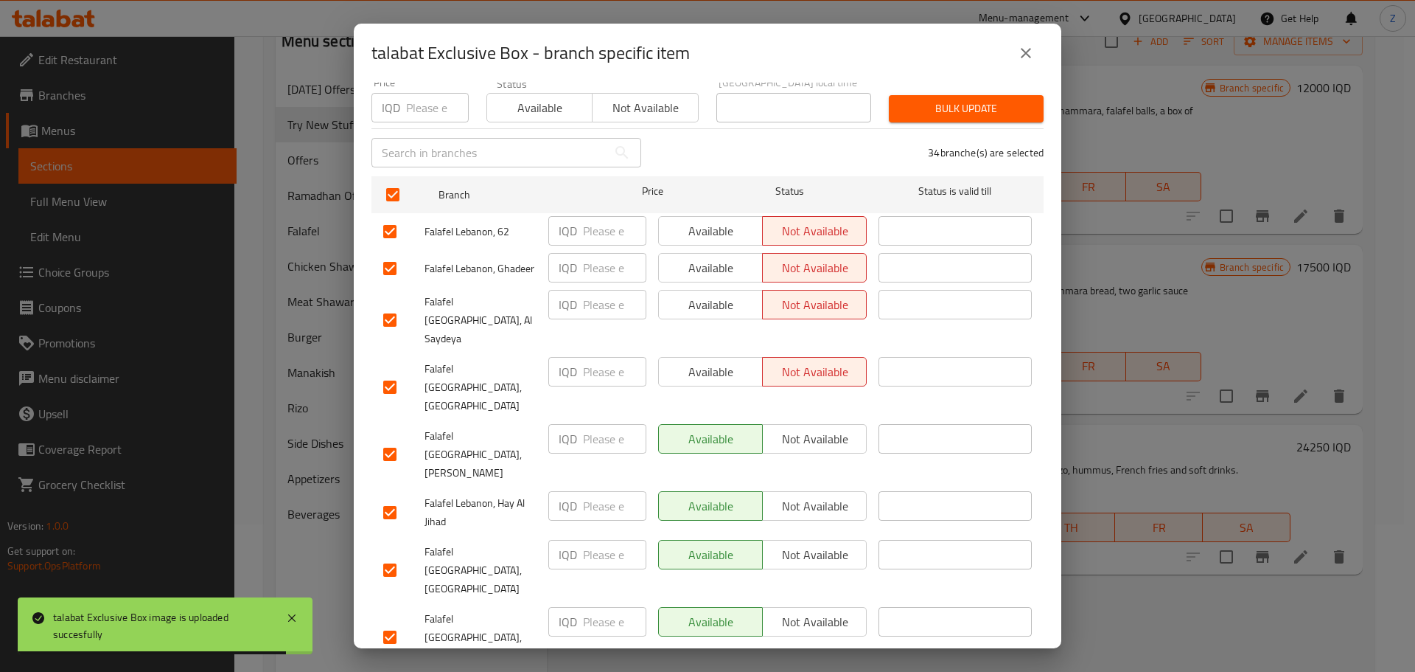
click at [801, 428] on span "Not available" at bounding box center [815, 438] width 92 height 21
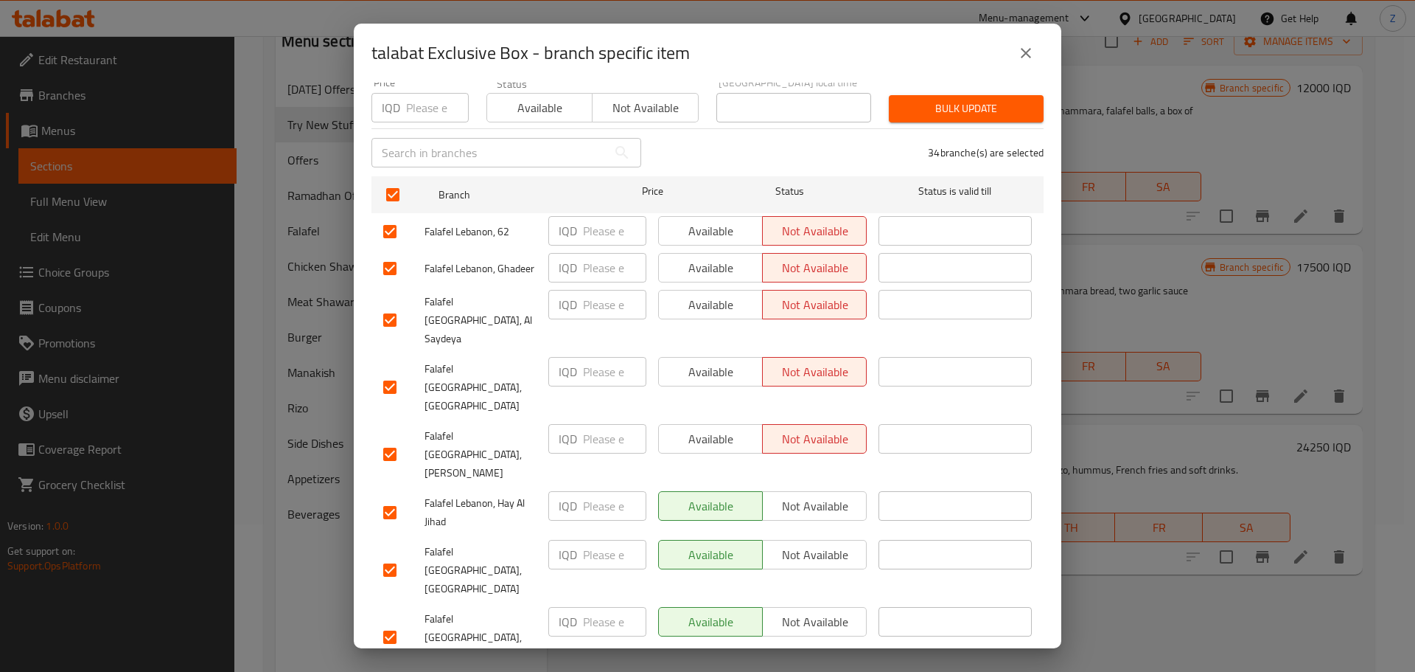
click at [801, 485] on div "Available Not available" at bounding box center [762, 512] width 220 height 55
click at [798, 495] on span "Not available" at bounding box center [815, 505] width 92 height 21
click at [795, 534] on div "Available Not available" at bounding box center [762, 570] width 220 height 73
click at [807, 544] on span "Not available" at bounding box center [815, 554] width 92 height 21
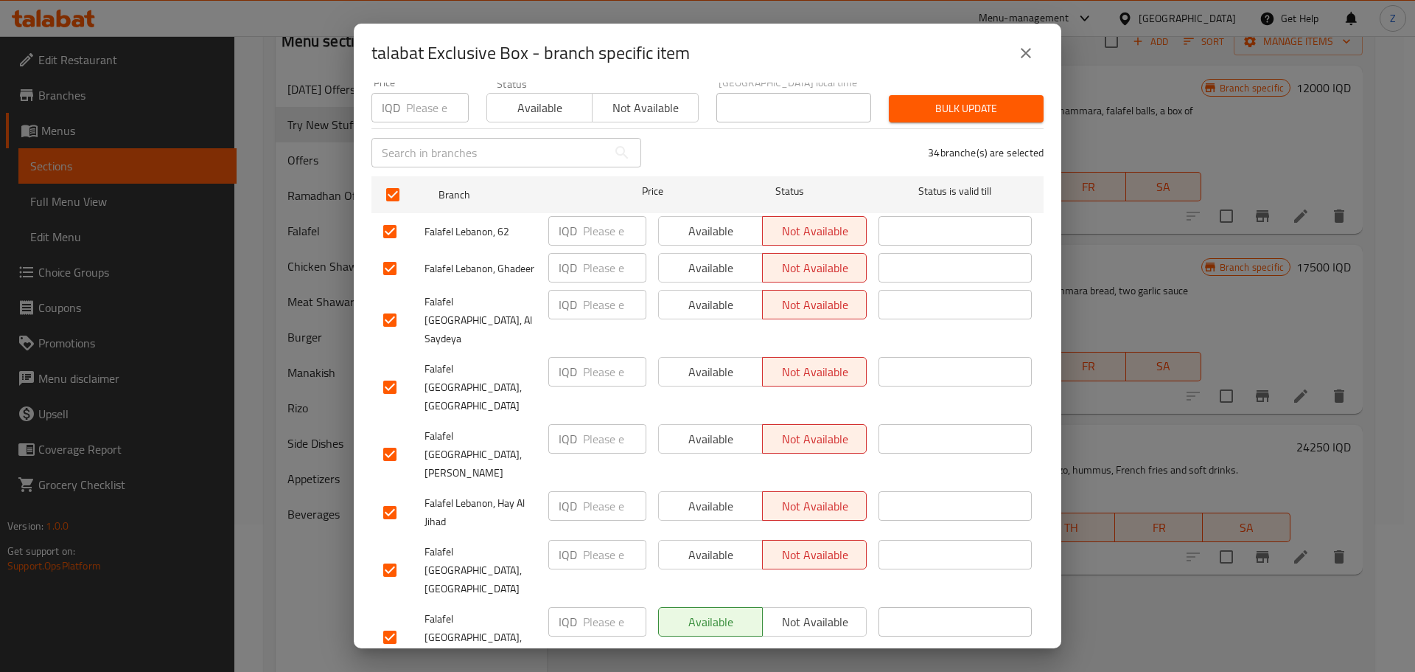
click at [800, 607] on button "Not available" at bounding box center [814, 621] width 105 height 29
click at [795, 611] on span "Not available" at bounding box center [815, 621] width 92 height 21
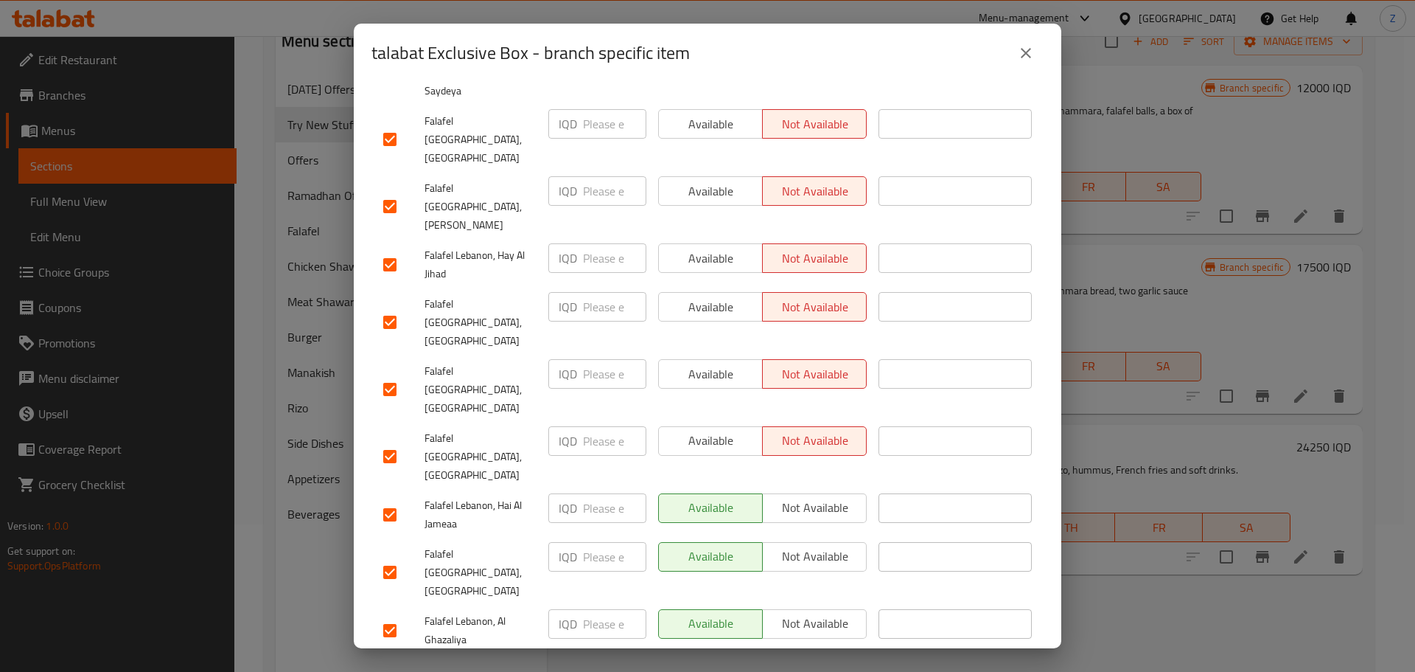
scroll to position [442, 0]
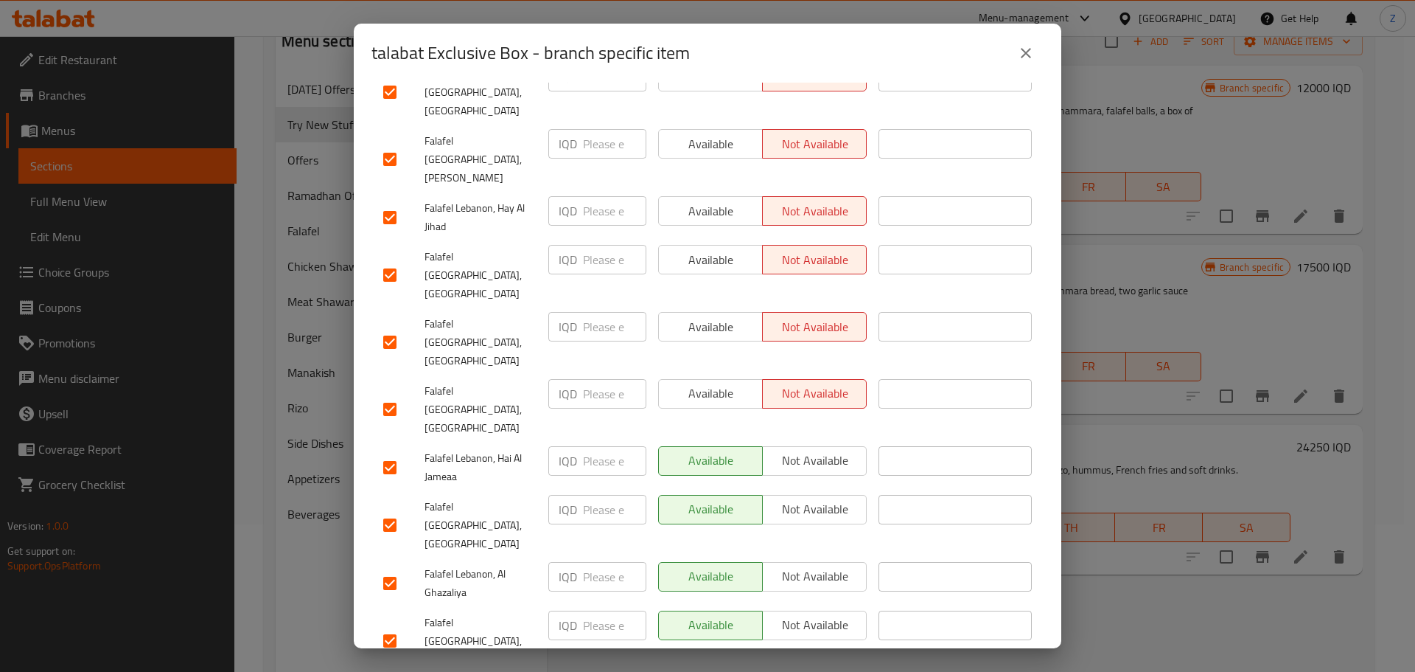
click at [804, 450] on span "Not available" at bounding box center [815, 460] width 92 height 21
click at [809, 495] on button "Not available" at bounding box center [814, 509] width 105 height 29
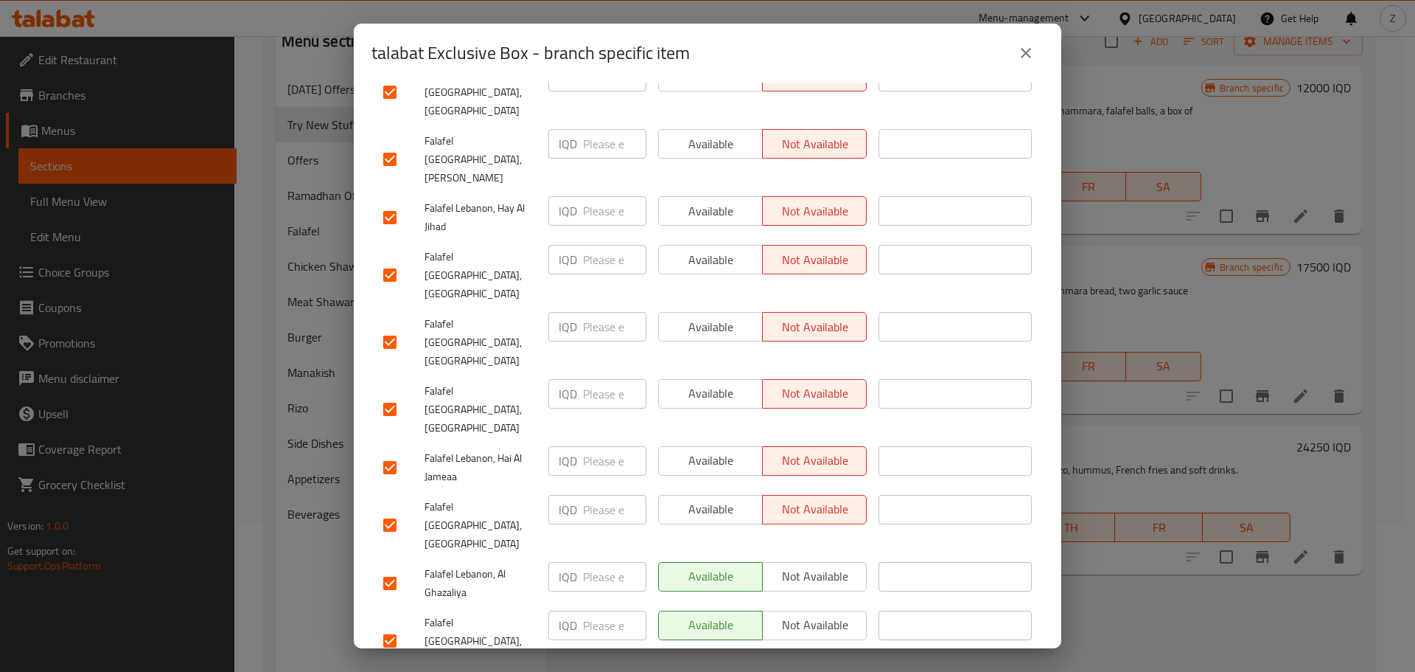
click at [823, 565] on span "Not available" at bounding box center [815, 575] width 92 height 21
click at [819, 610] on button "Not available" at bounding box center [814, 624] width 105 height 29
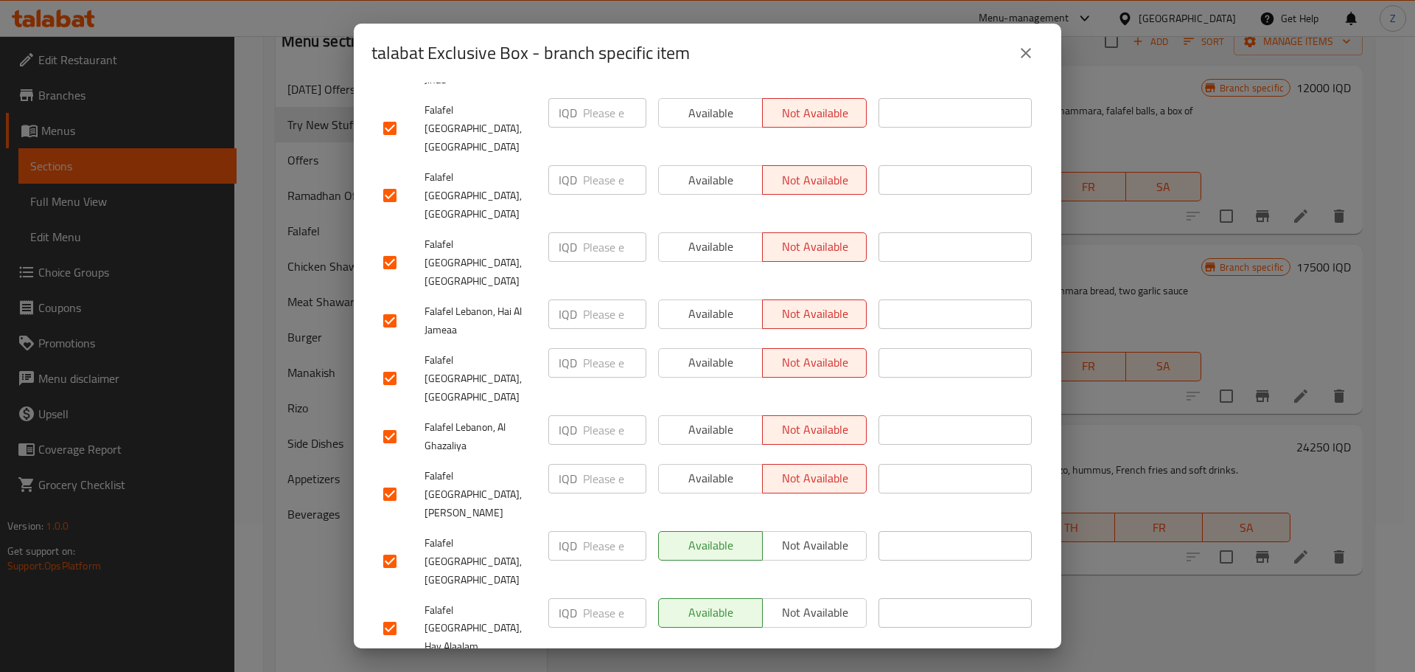
scroll to position [590, 0]
click at [809, 597] on button "Not available" at bounding box center [814, 611] width 105 height 29
click at [805, 668] on span "Not available" at bounding box center [815, 678] width 92 height 21
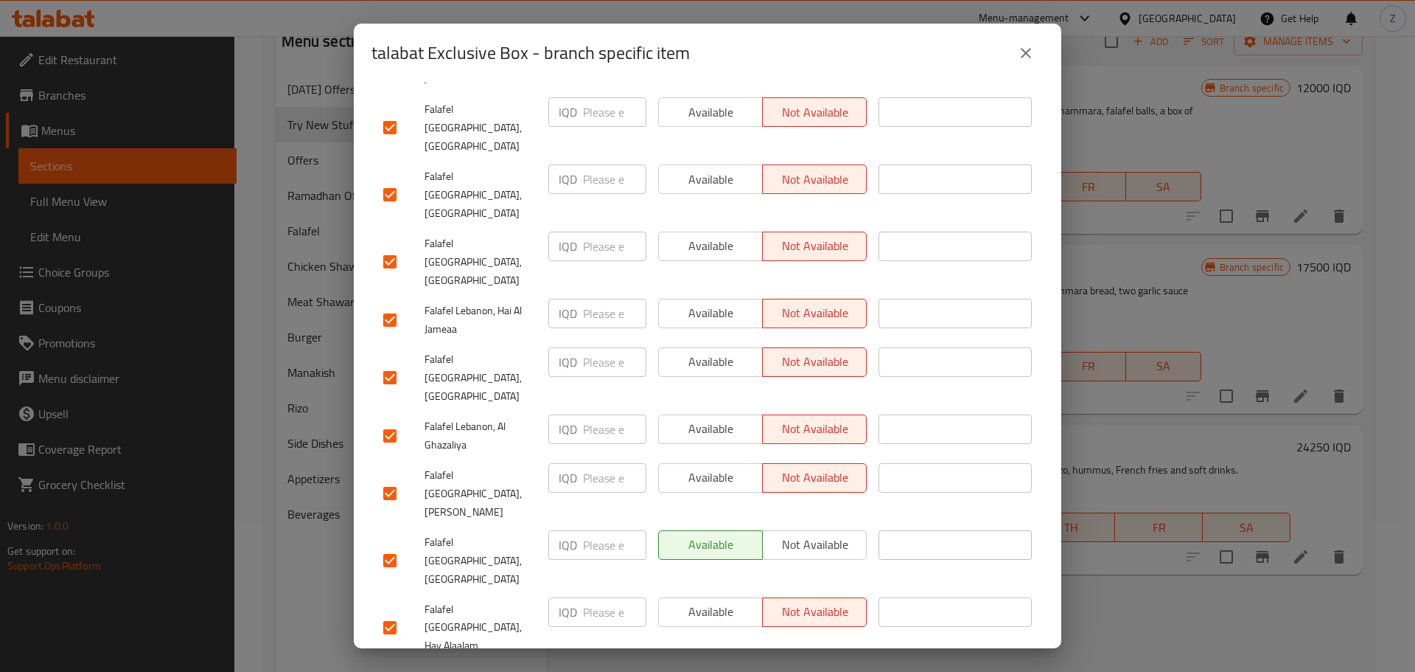
scroll to position [885, 0]
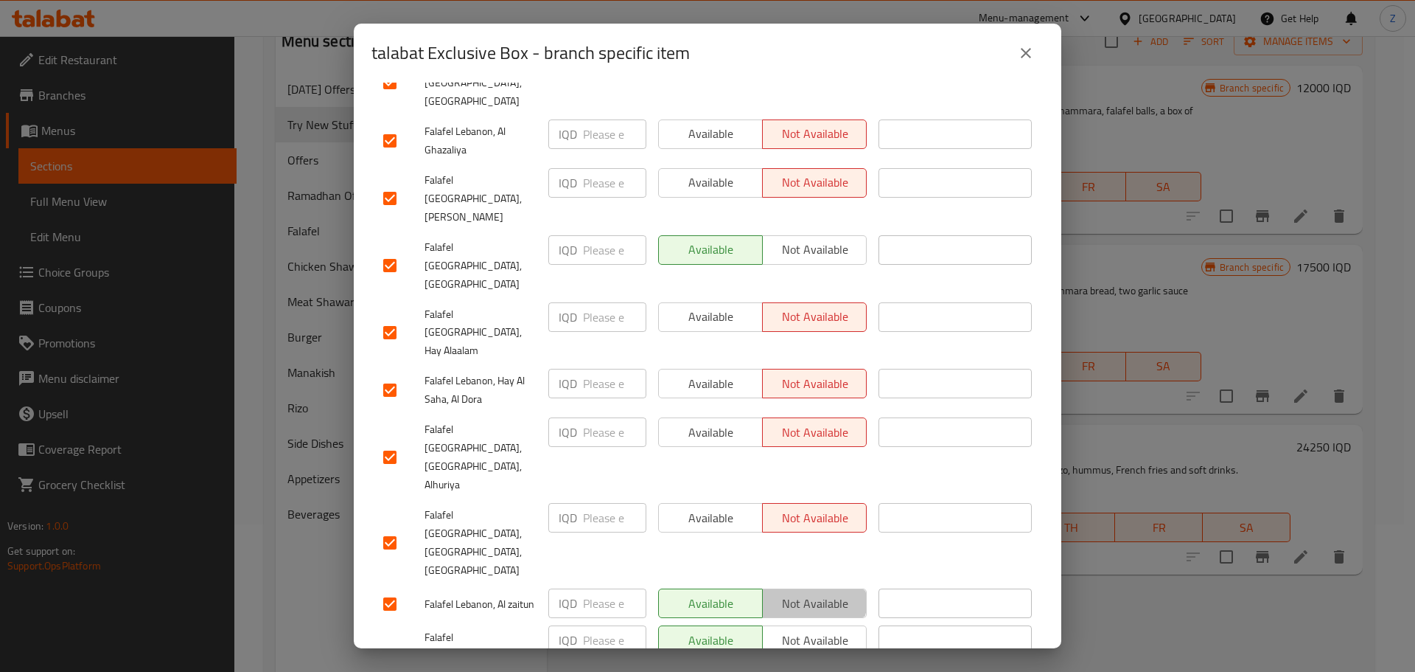
click at [797, 593] on span "Not available" at bounding box center [815, 603] width 92 height 21
click at [808, 630] on span "Not available" at bounding box center [815, 640] width 92 height 21
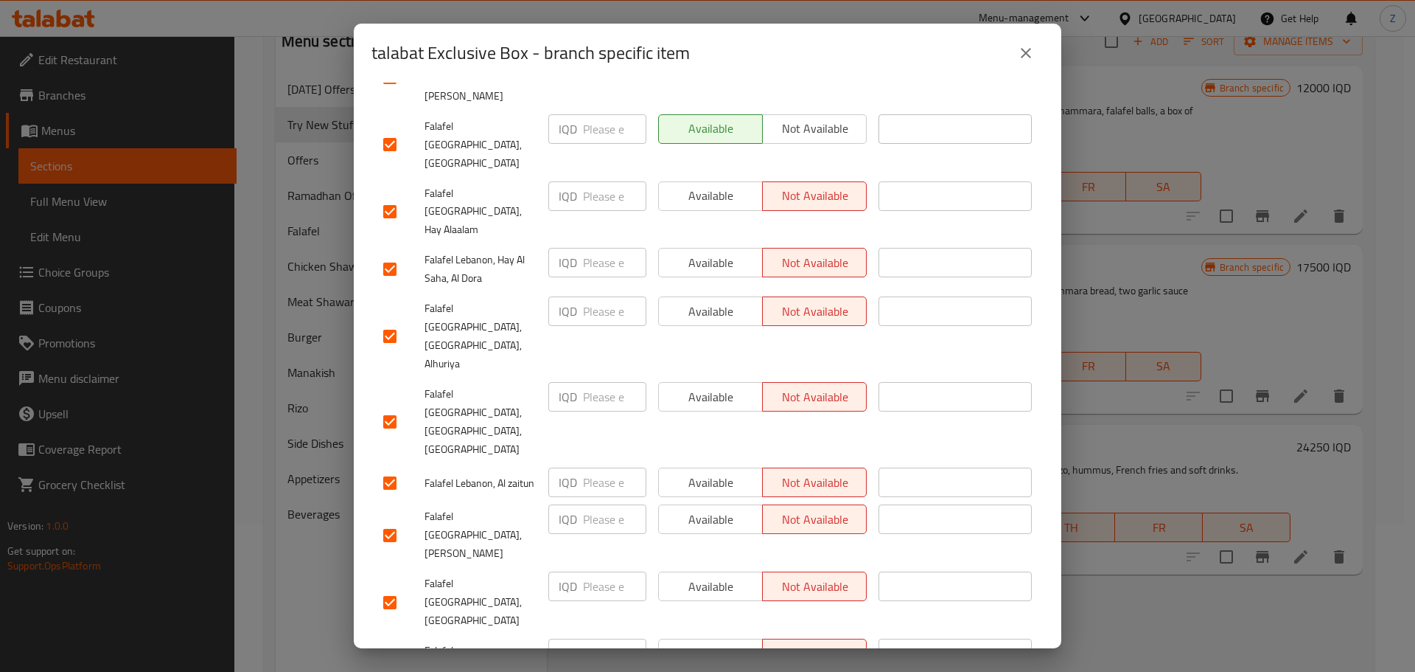
scroll to position [1180, 0]
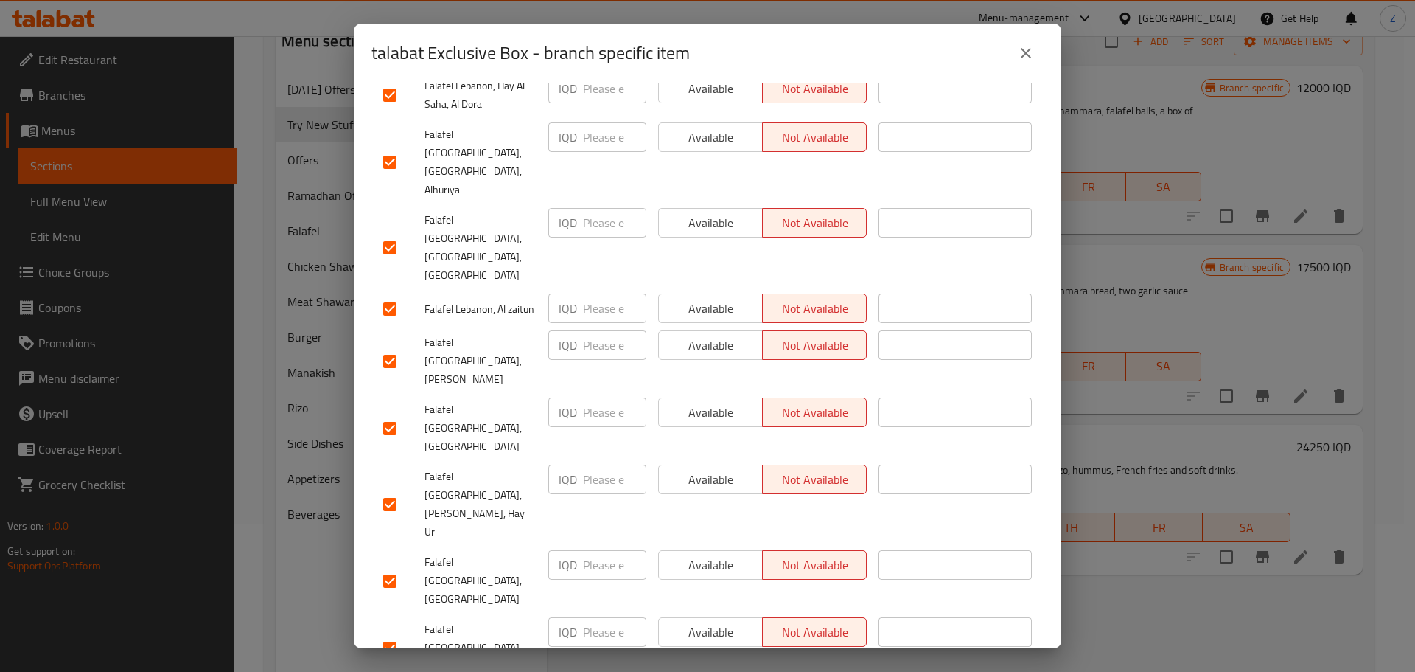
drag, startPoint x: 801, startPoint y: 431, endPoint x: 798, endPoint y: 454, distance: 23.8
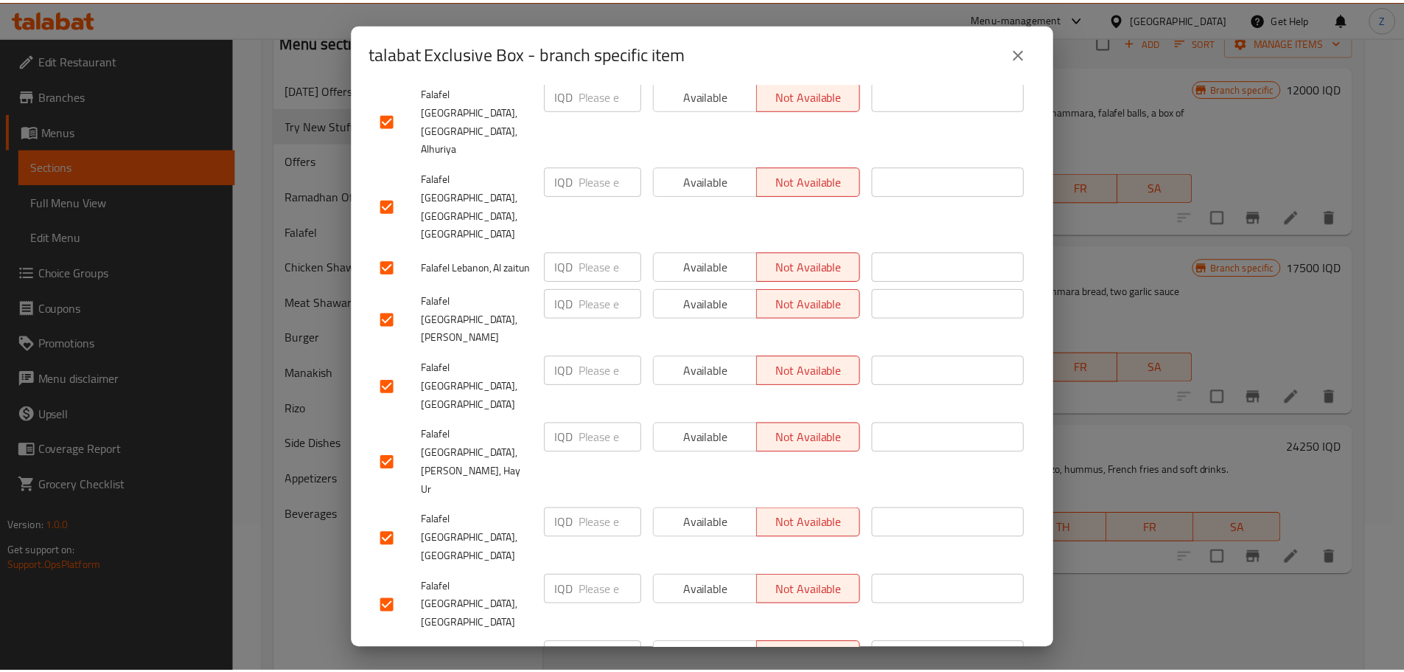
scroll to position [1289, 0]
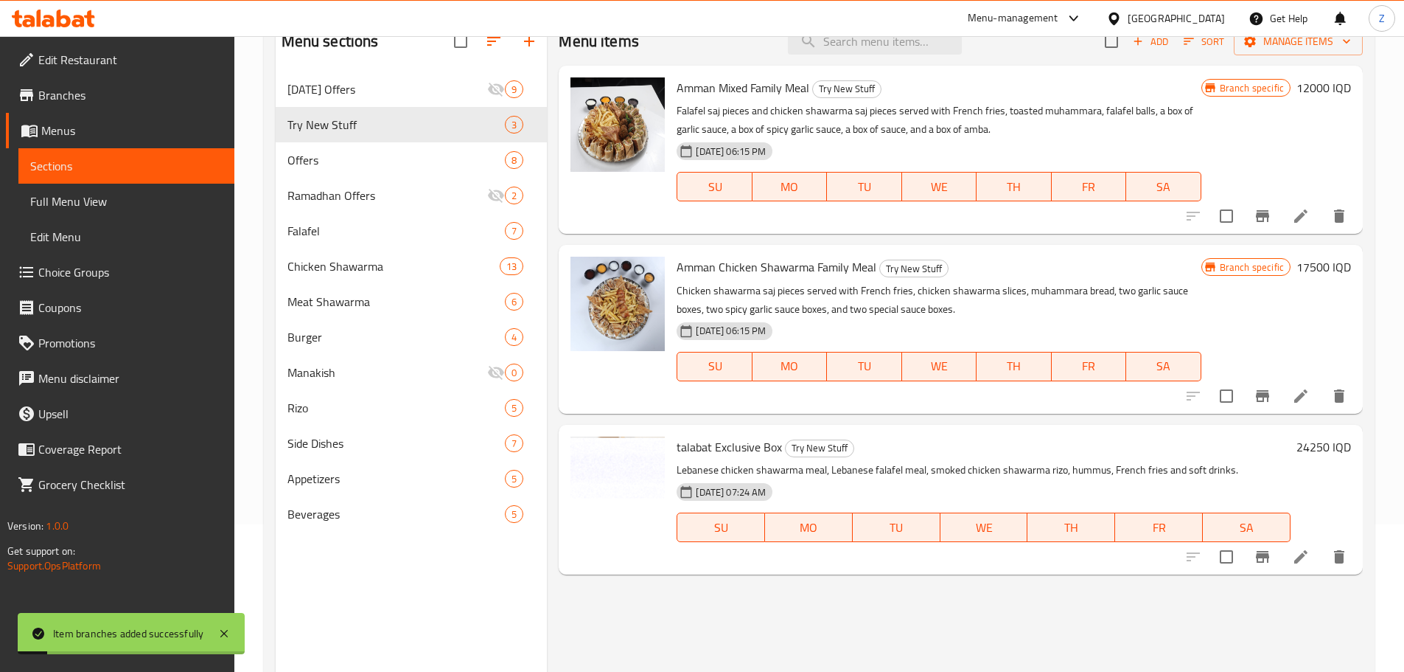
click at [1222, 469] on p "Lebanese chicken shawarma meal, Lebanese falafel meal, smoked chicken shawarma …" at bounding box center [984, 470] width 614 height 18
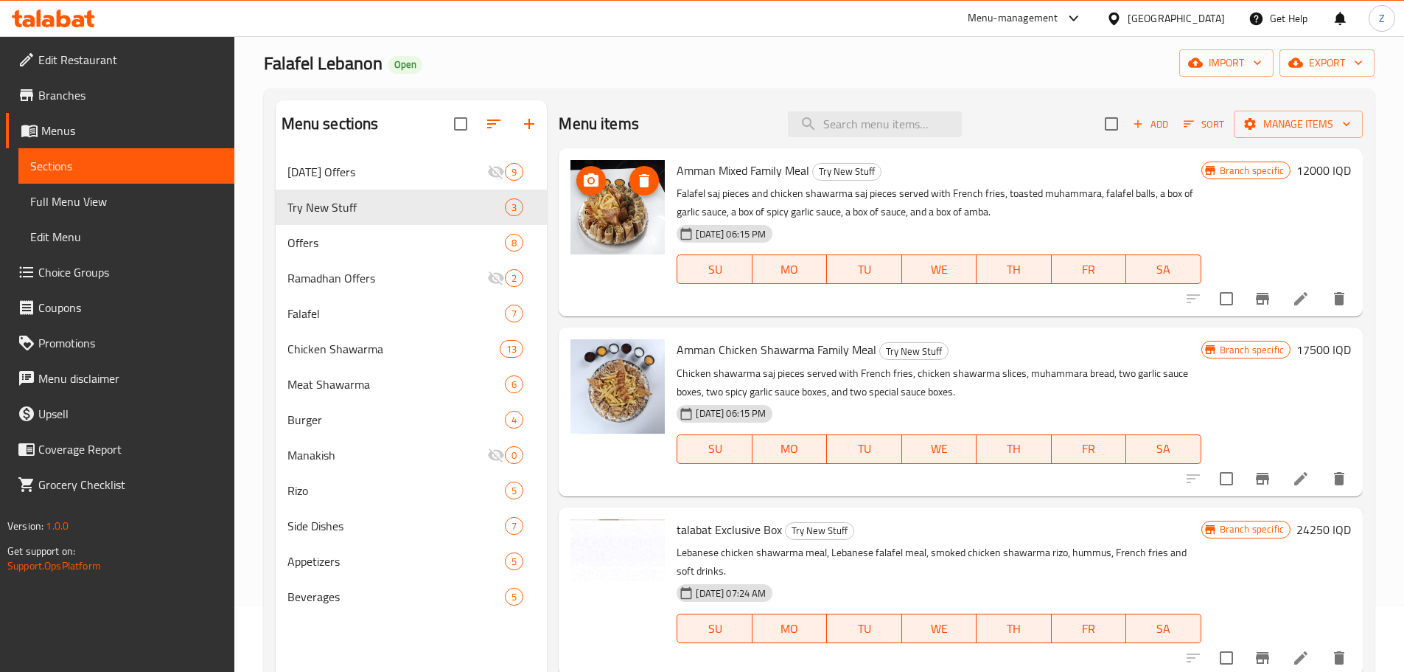
scroll to position [0, 0]
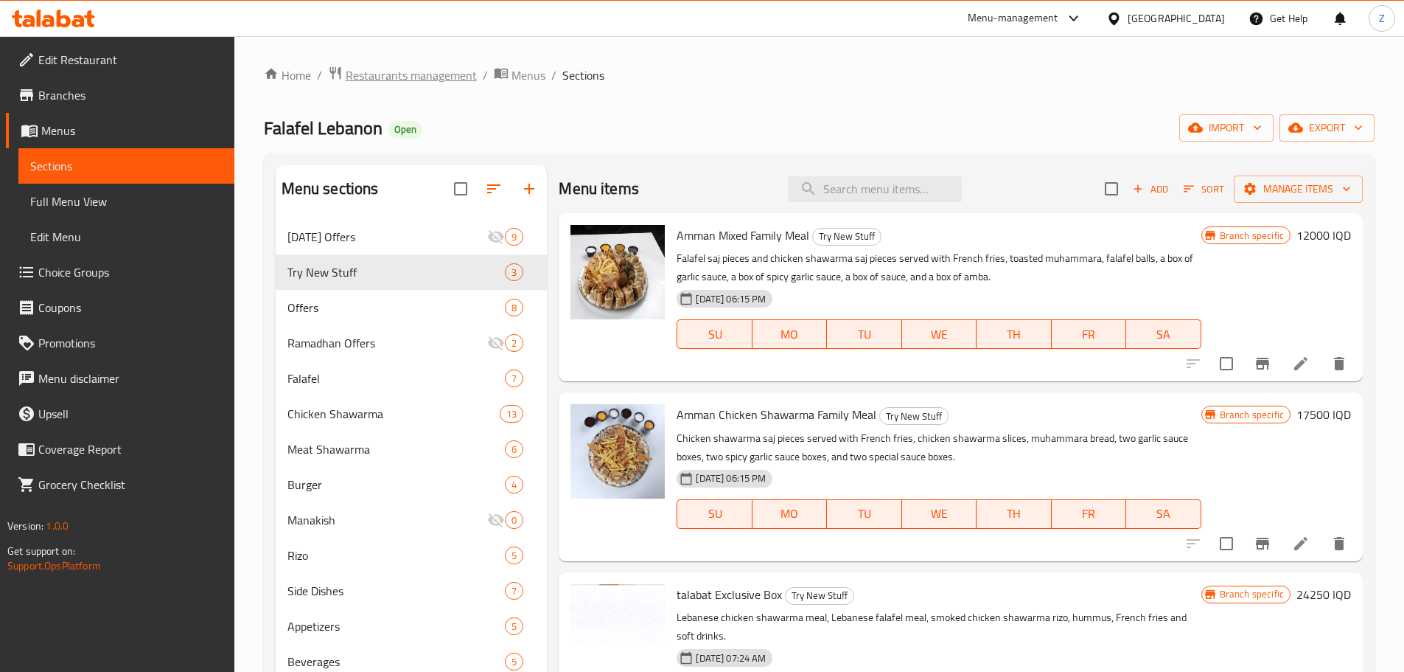
click at [402, 71] on span "Restaurants management" at bounding box center [411, 75] width 131 height 18
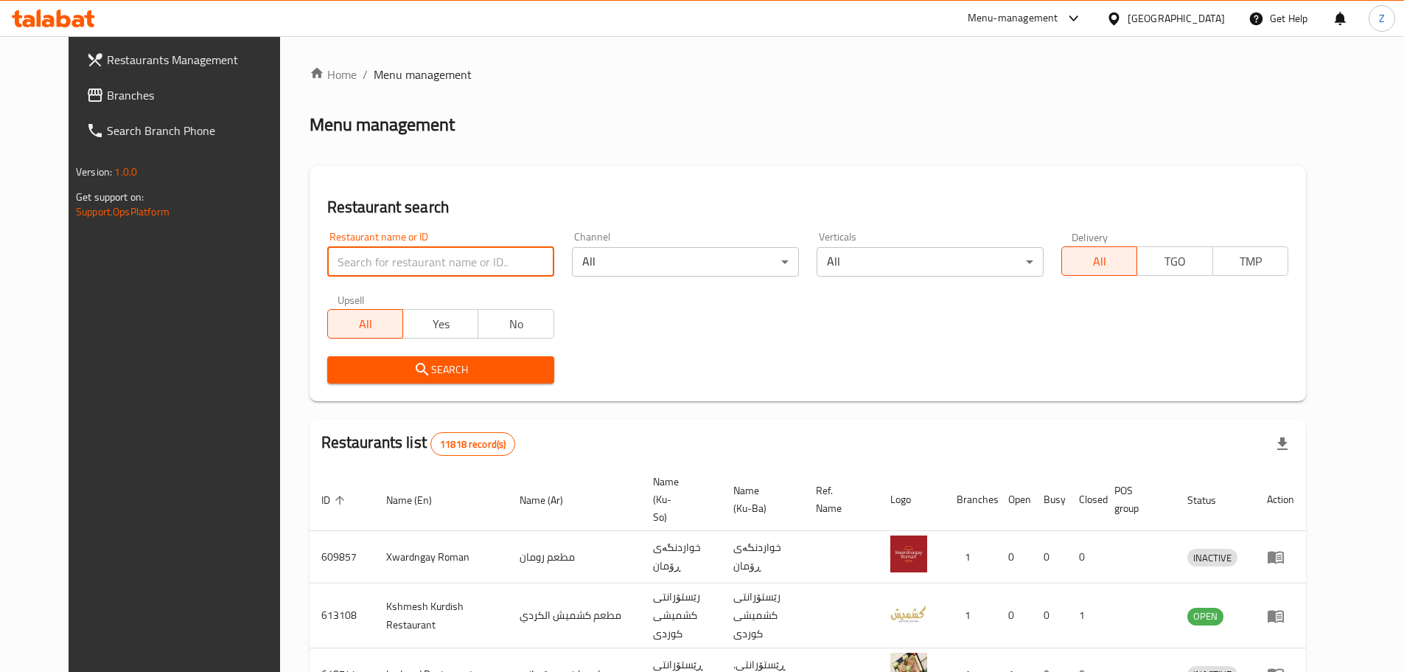
click at [402, 268] on input "search" at bounding box center [440, 261] width 227 height 29
paste input "706848"
type input "706848"
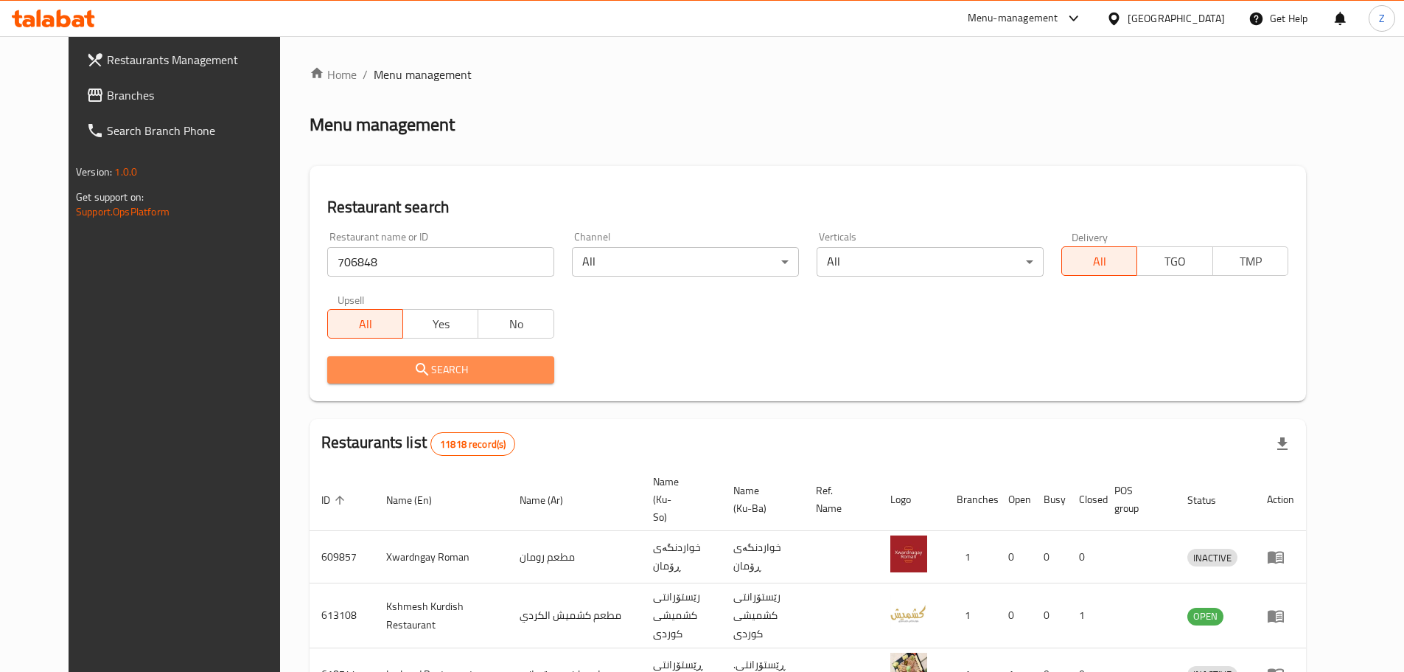
click at [414, 377] on icon "submit" at bounding box center [423, 370] width 18 height 18
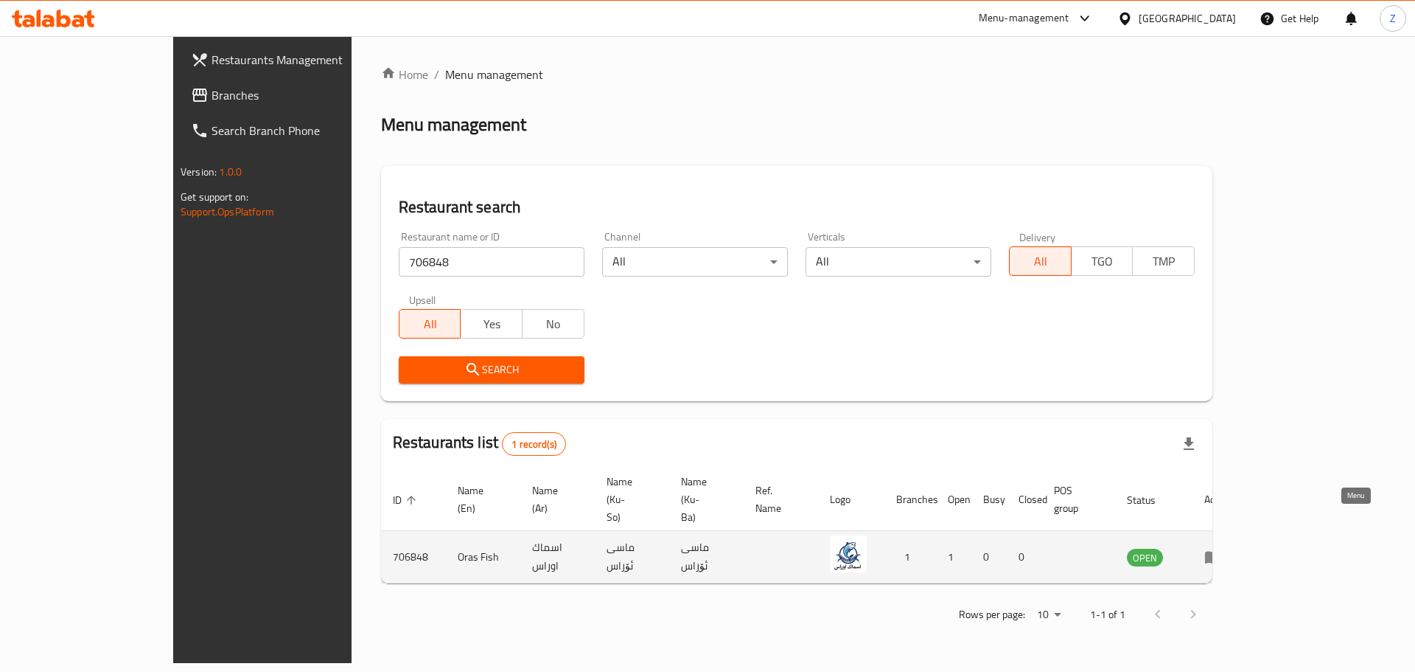
click at [1222, 551] on icon "enhanced table" at bounding box center [1213, 557] width 16 height 13
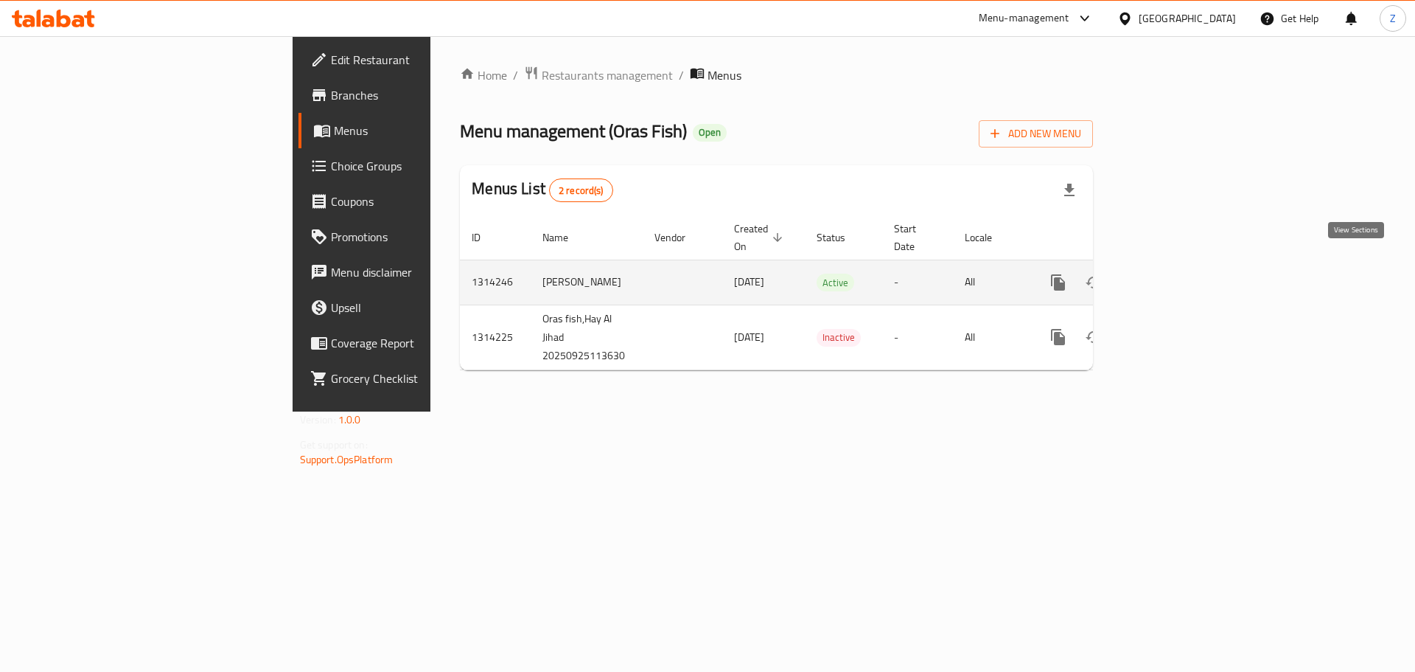
click at [1174, 274] on icon "enhanced table" at bounding box center [1165, 283] width 18 height 18
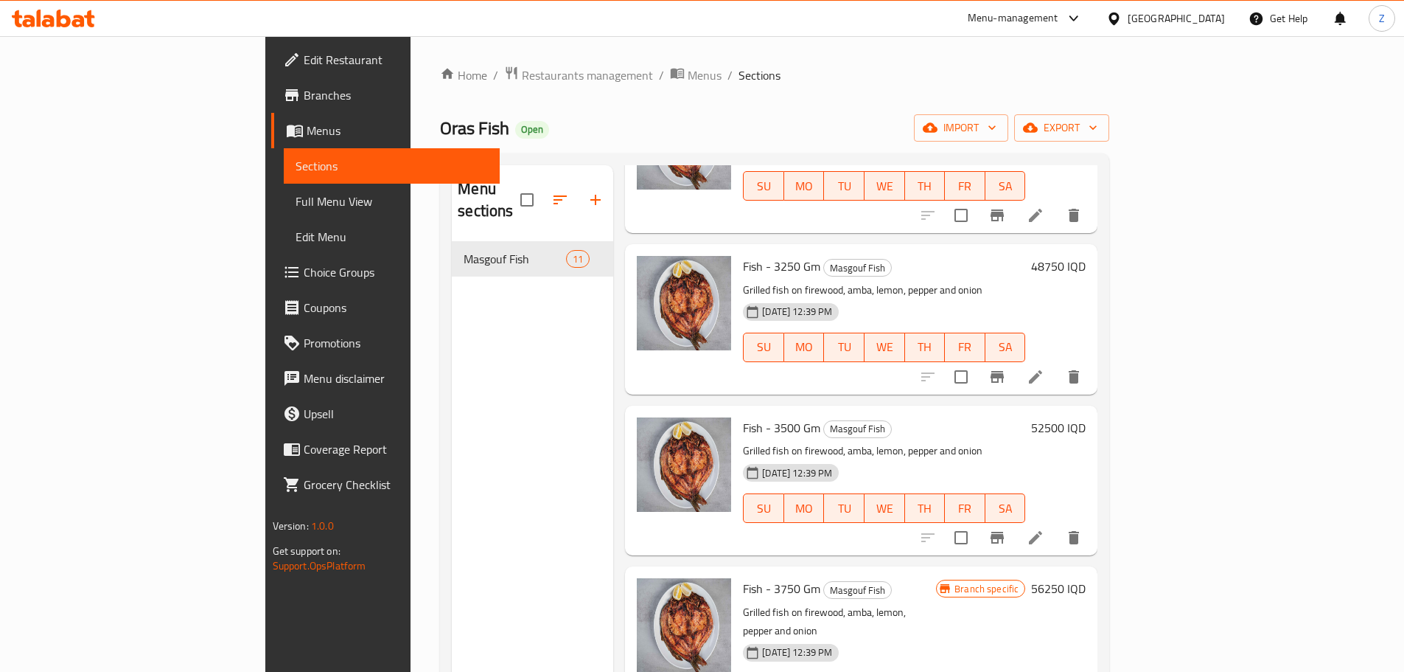
scroll to position [206, 0]
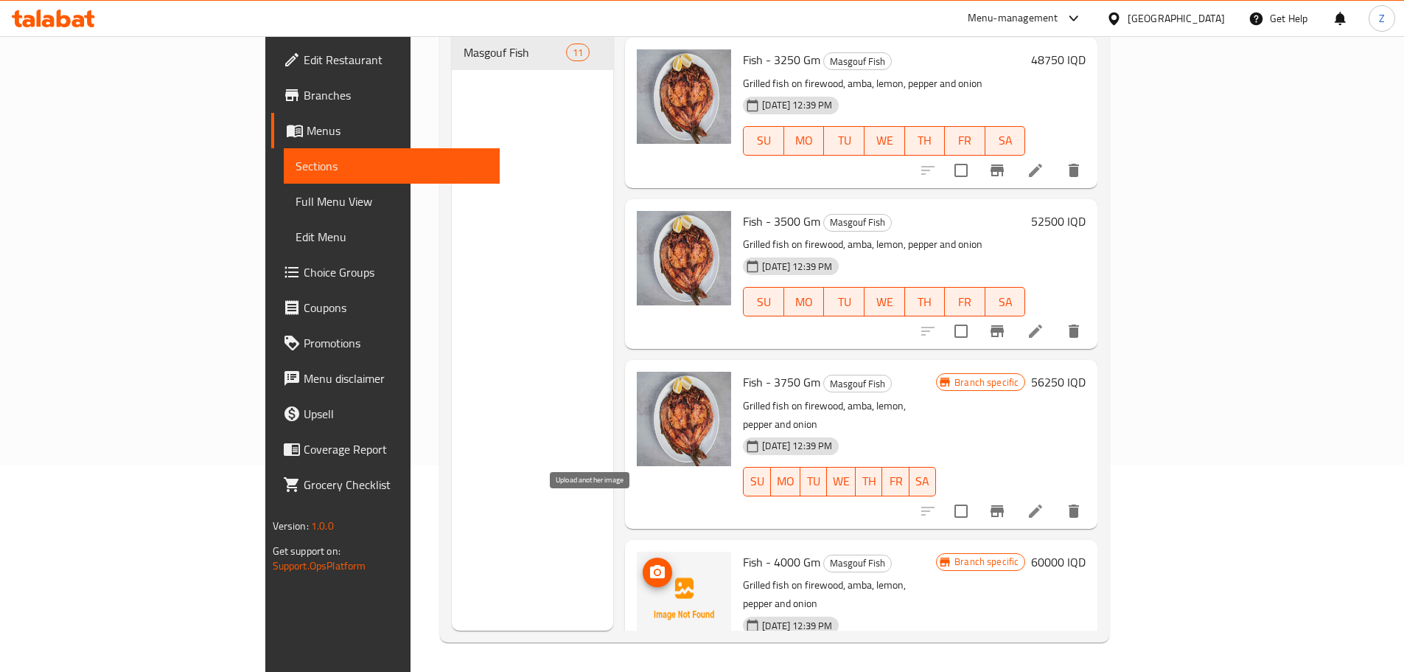
click at [650, 565] on icon "upload picture" at bounding box center [657, 571] width 15 height 13
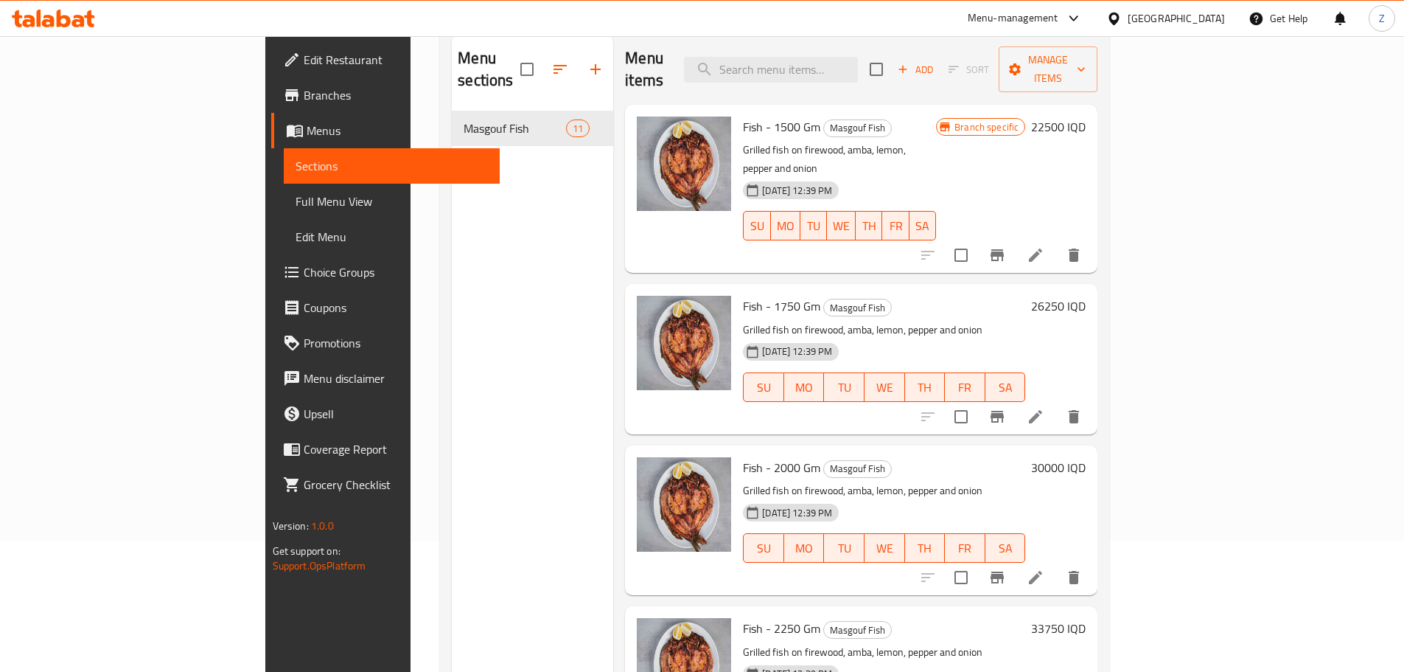
scroll to position [0, 0]
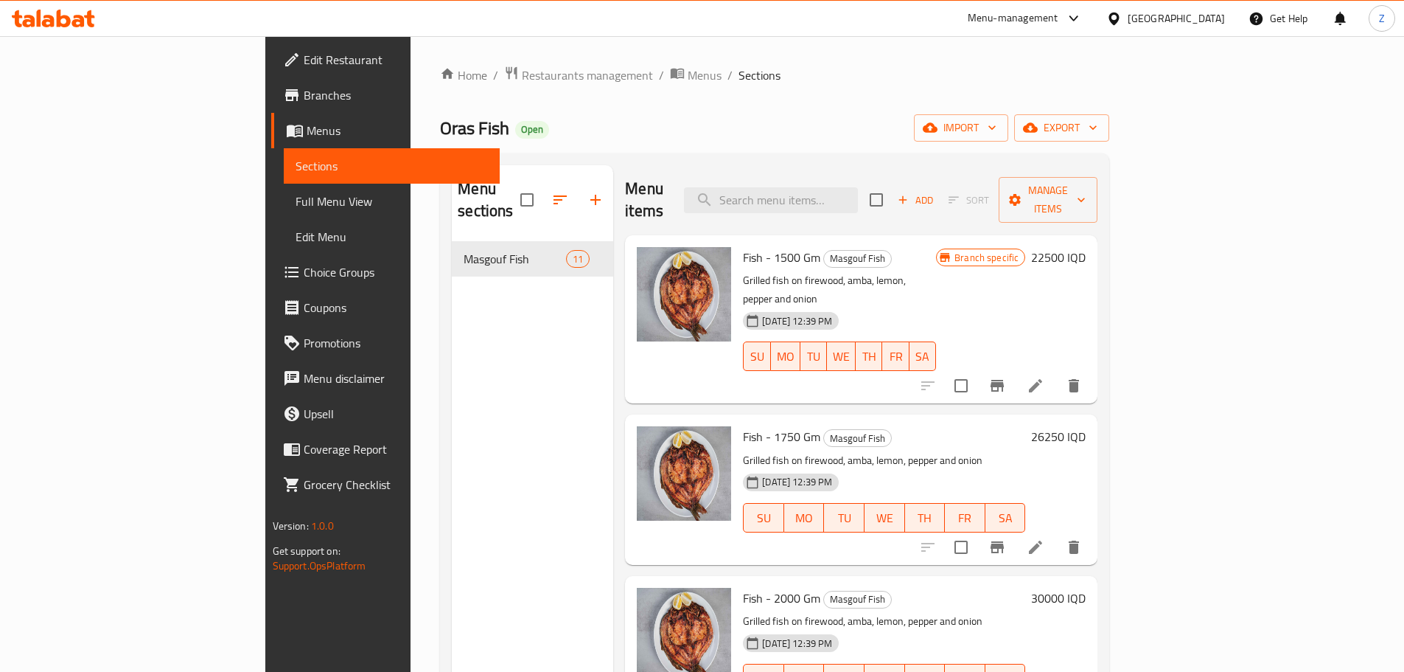
click at [1045, 377] on icon at bounding box center [1036, 386] width 18 height 18
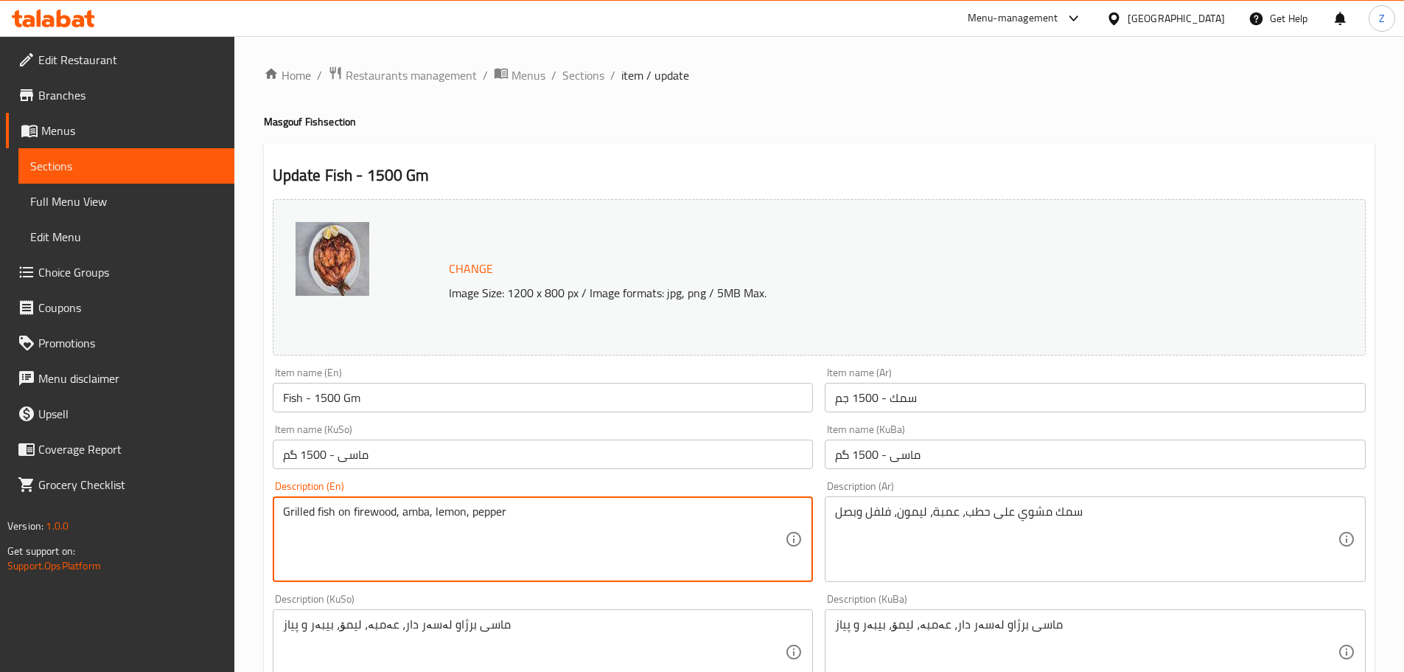
type textarea "Grilled fish on firewood, amba, lemon, pepper"
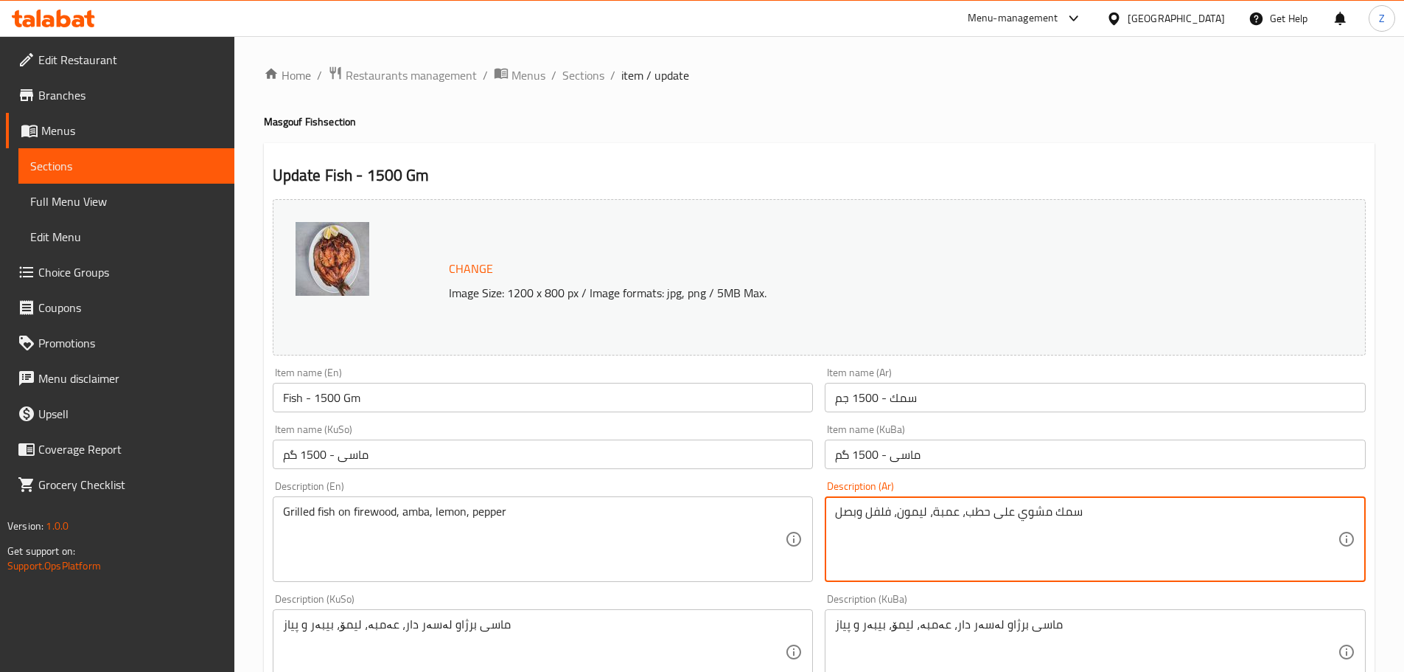
drag, startPoint x: 866, startPoint y: 515, endPoint x: 807, endPoint y: 515, distance: 59.0
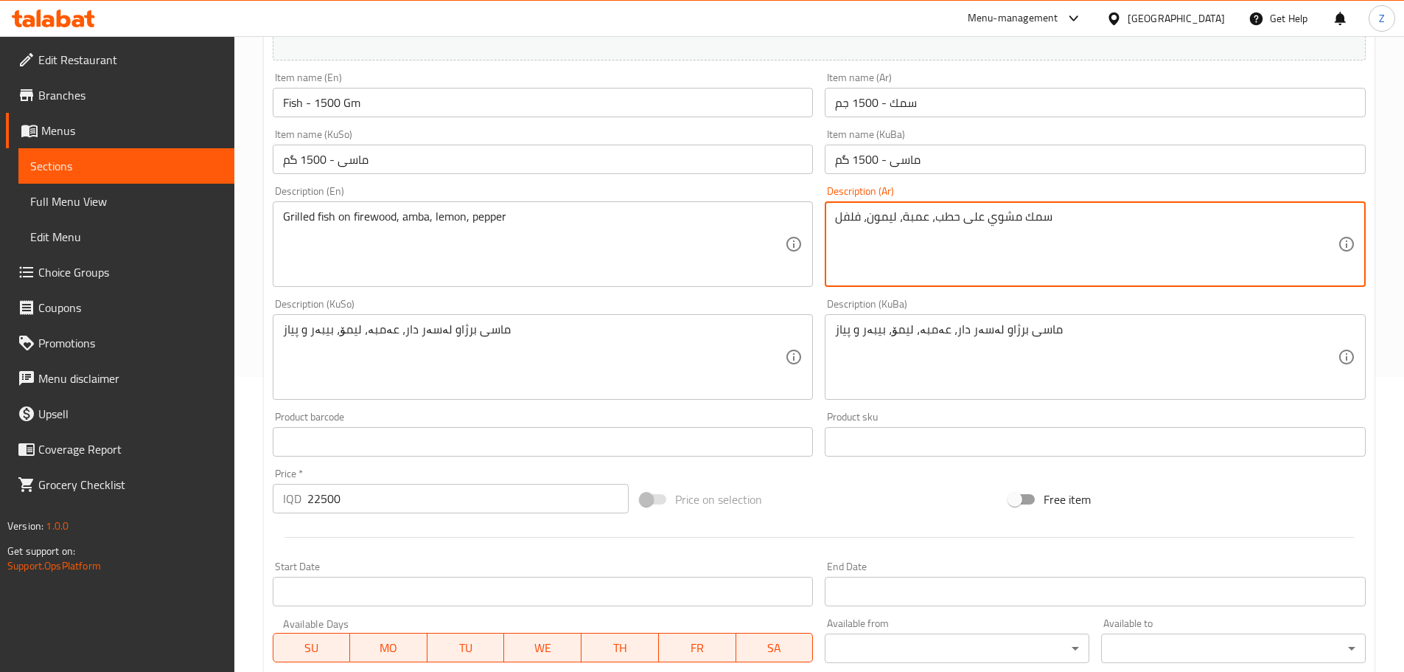
scroll to position [561, 0]
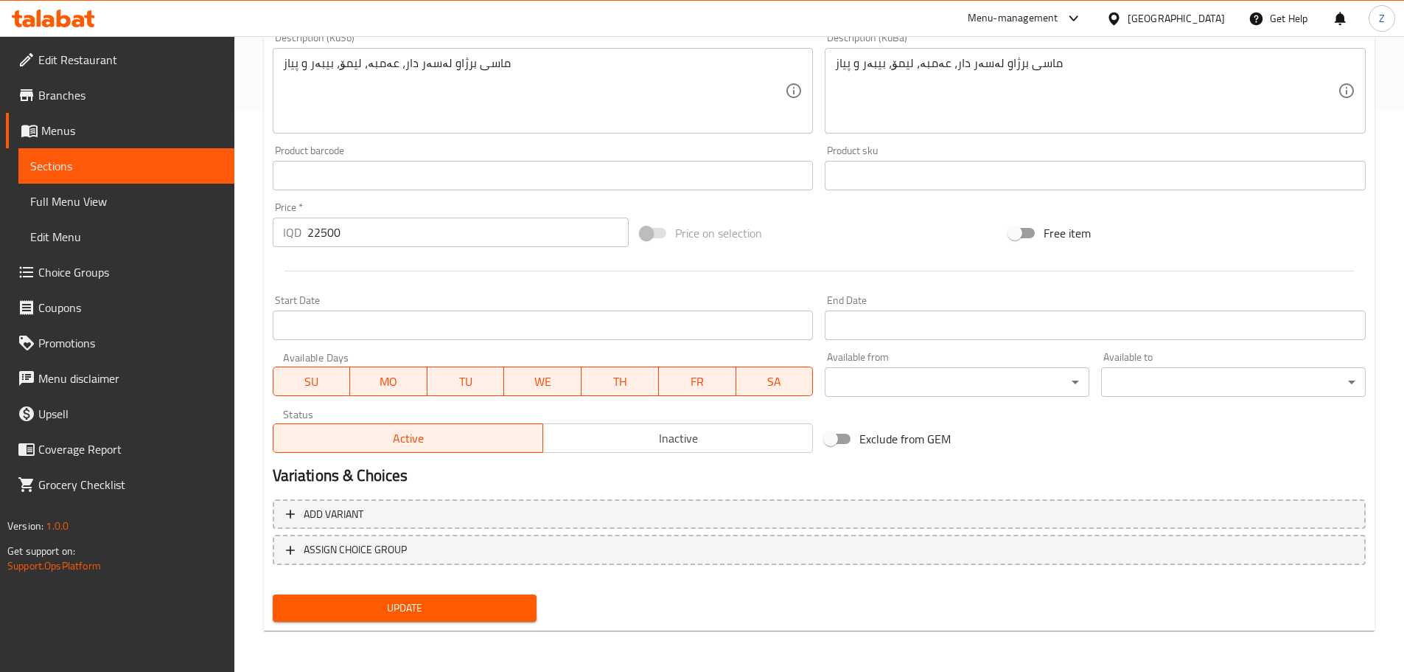
type textarea "سمك مشوي على حطب، عمبة، ليمون، فلفل"
click at [467, 603] on span "Update" at bounding box center [405, 608] width 241 height 18
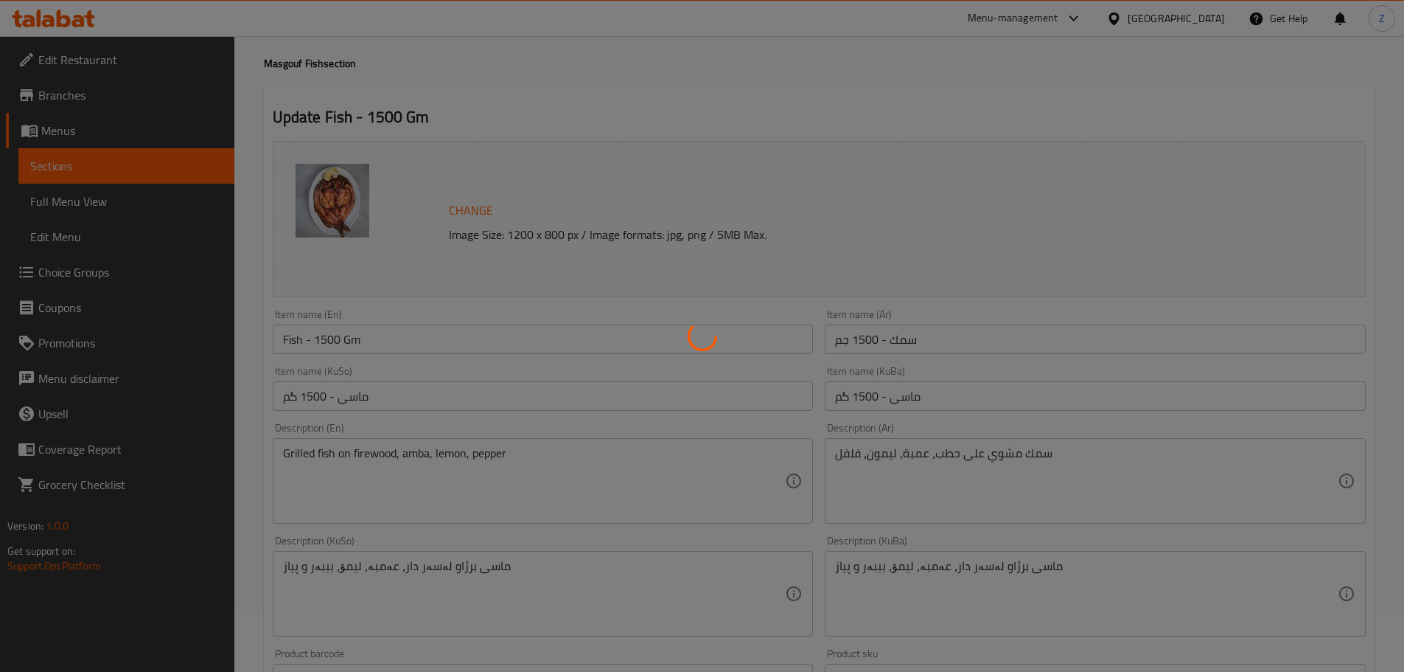
scroll to position [0, 0]
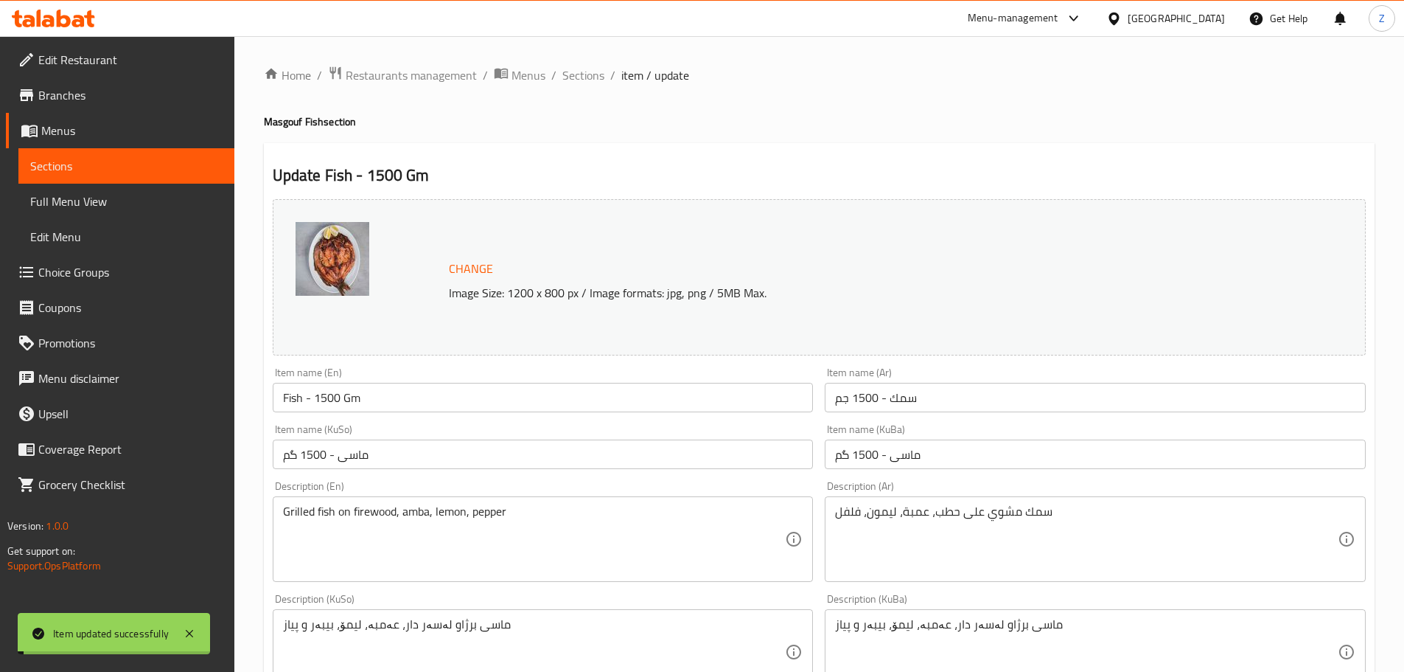
click at [588, 80] on span "Sections" at bounding box center [584, 75] width 42 height 18
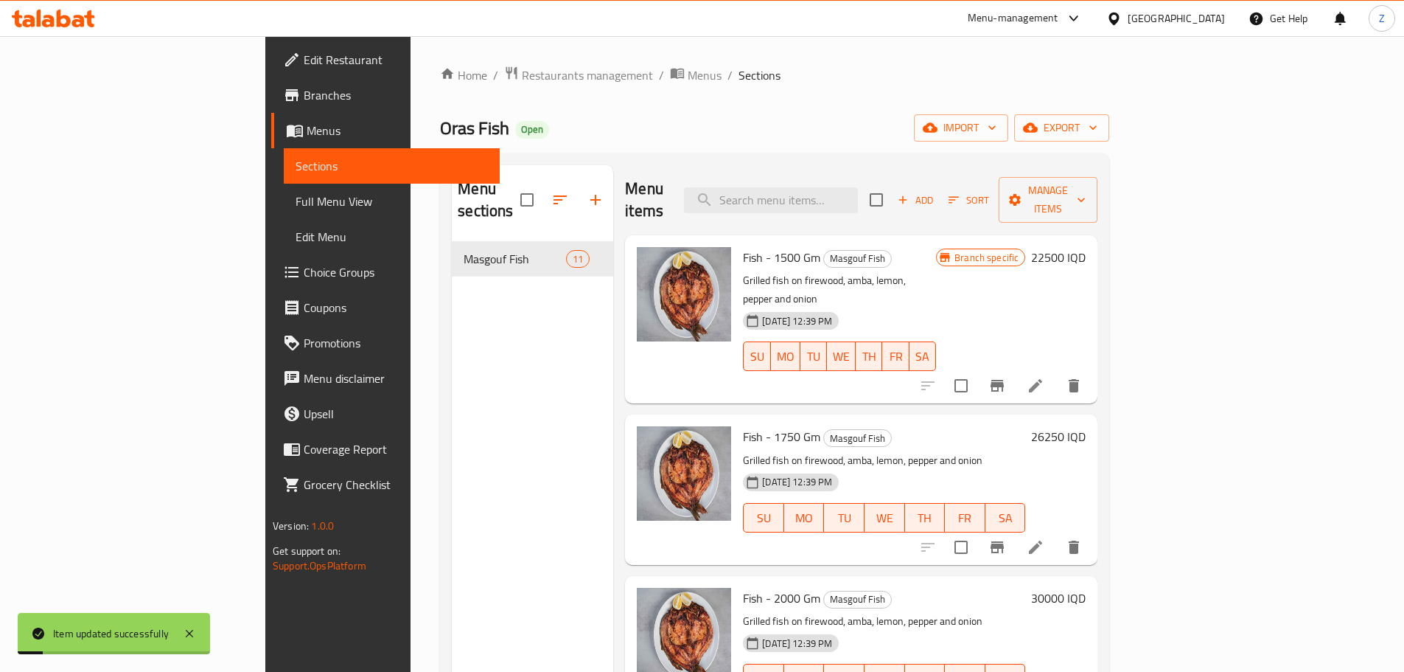
click at [1045, 538] on icon at bounding box center [1036, 547] width 18 height 18
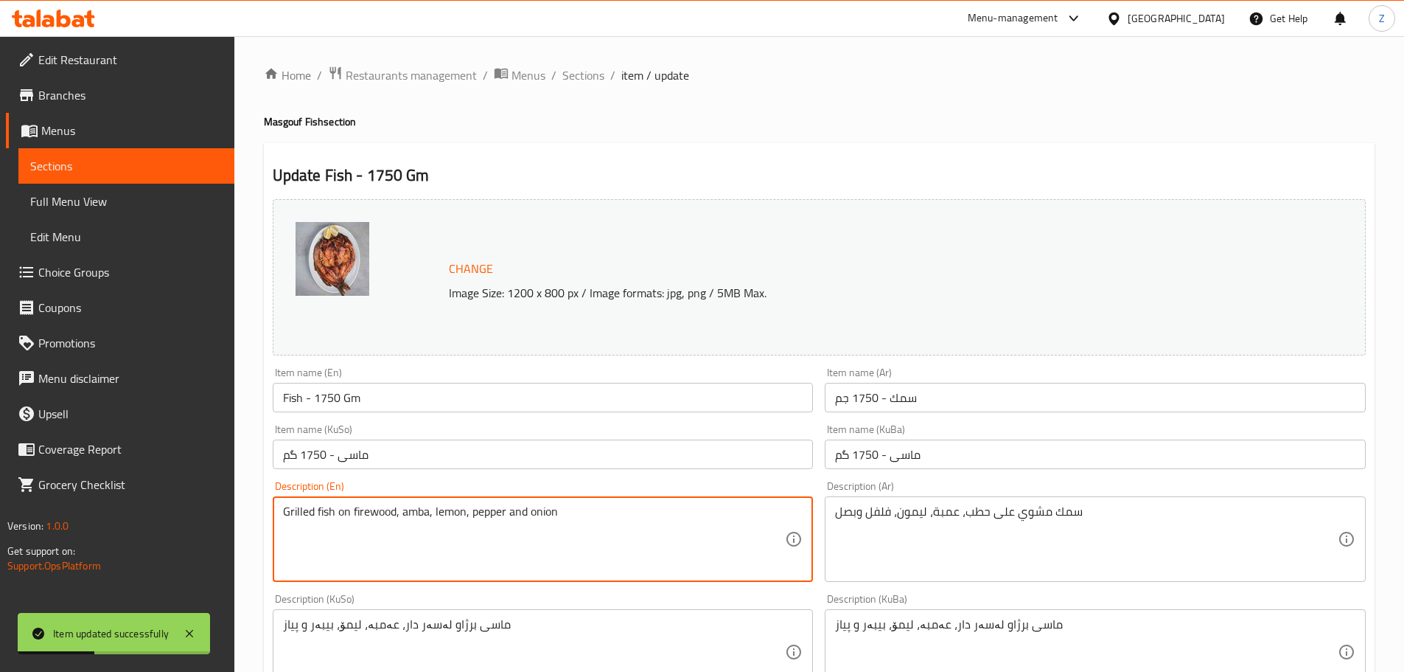
drag, startPoint x: 596, startPoint y: 511, endPoint x: 509, endPoint y: 512, distance: 87.7
type textarea "Grilled fish on firewood, amba, lemon, pepper"
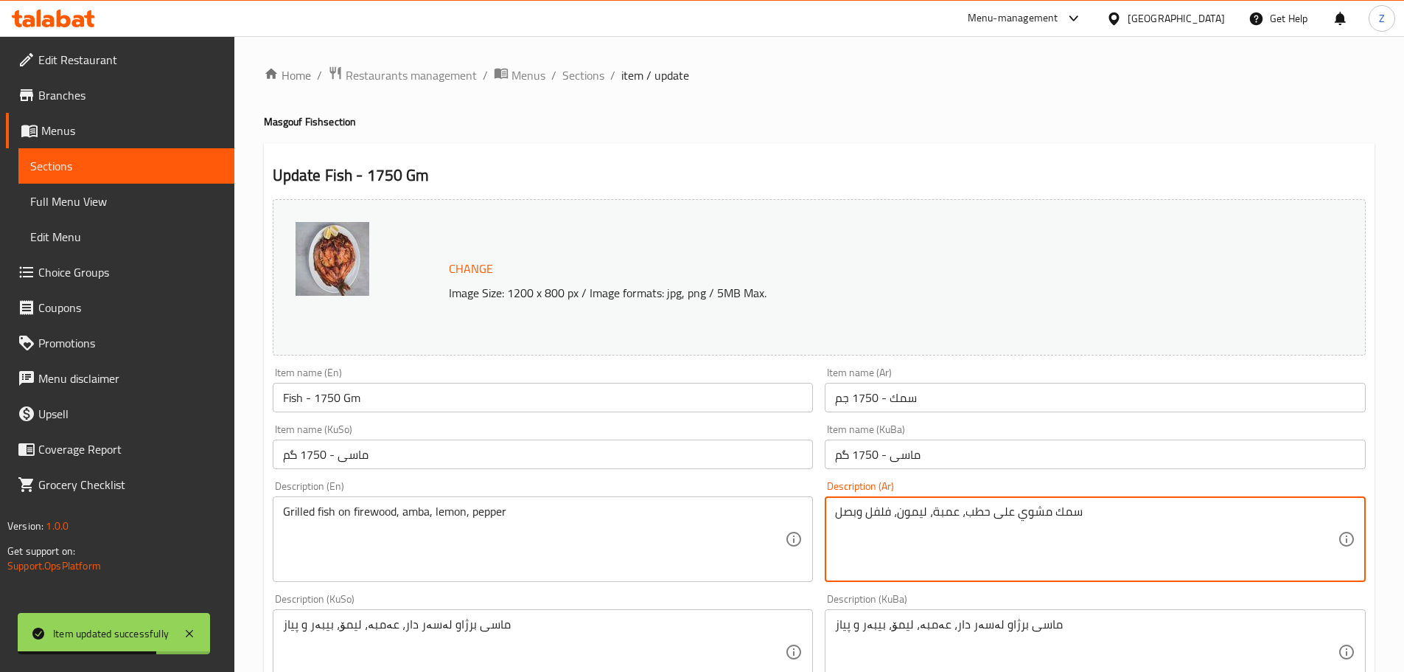
drag, startPoint x: 865, startPoint y: 515, endPoint x: 784, endPoint y: 518, distance: 81.1
click at [784, 518] on div "Change Image Size: 1200 x 800 px / Image formats: jpg, png / 5MB Max. Item name…" at bounding box center [819, 606] width 1105 height 826
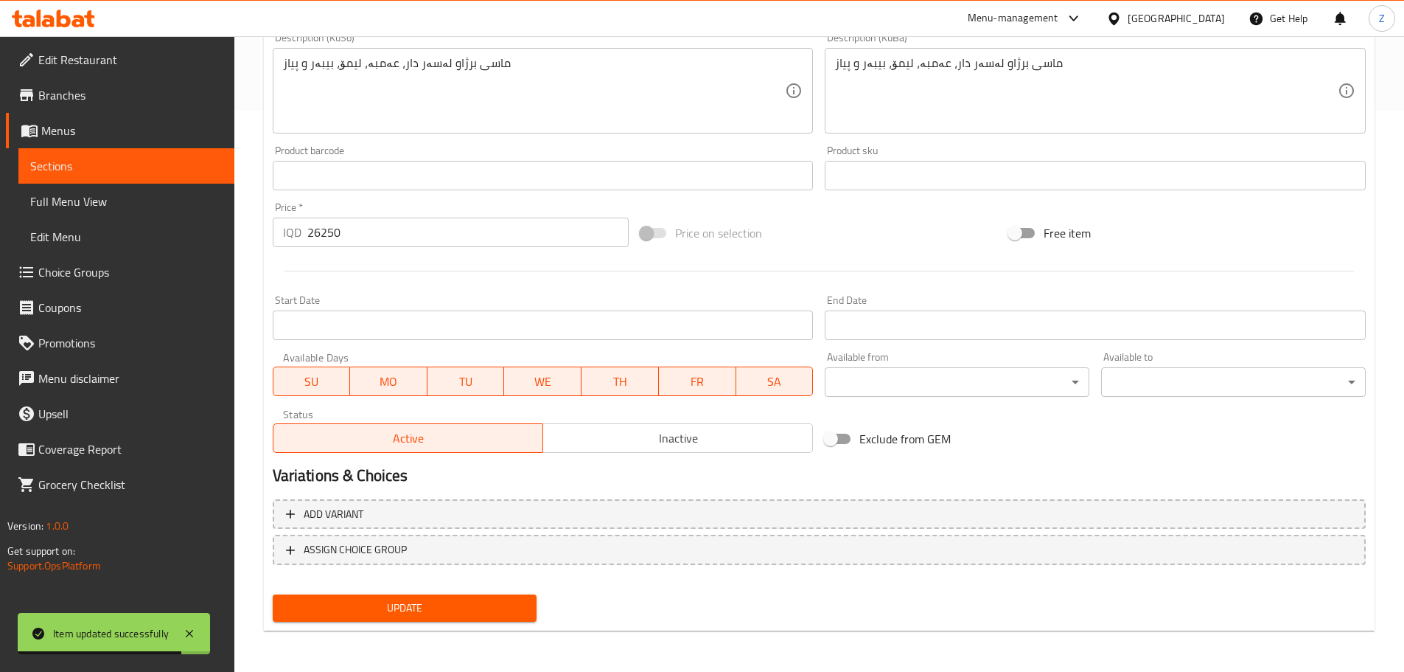
type textarea "سمك مشوي على حطب، عمبة، ليمون، فلفل"
click at [411, 607] on span "Update" at bounding box center [405, 608] width 241 height 18
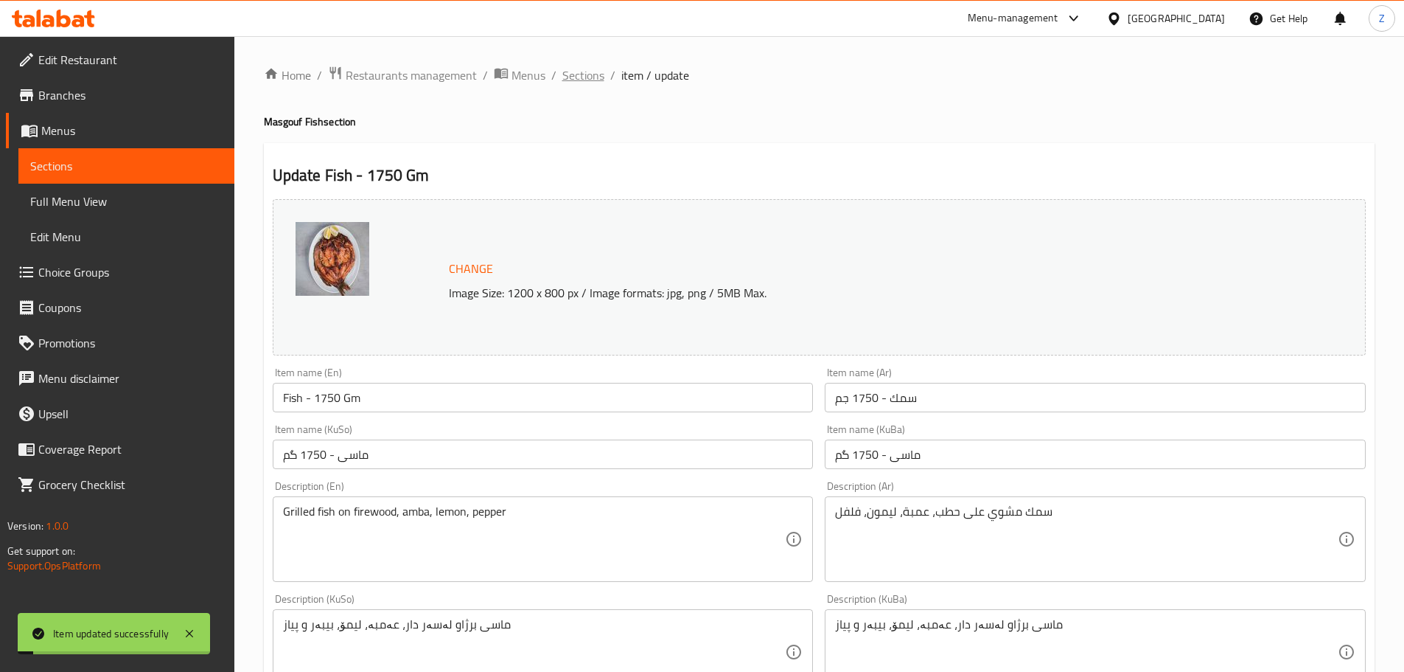
click at [586, 79] on span "Sections" at bounding box center [584, 75] width 42 height 18
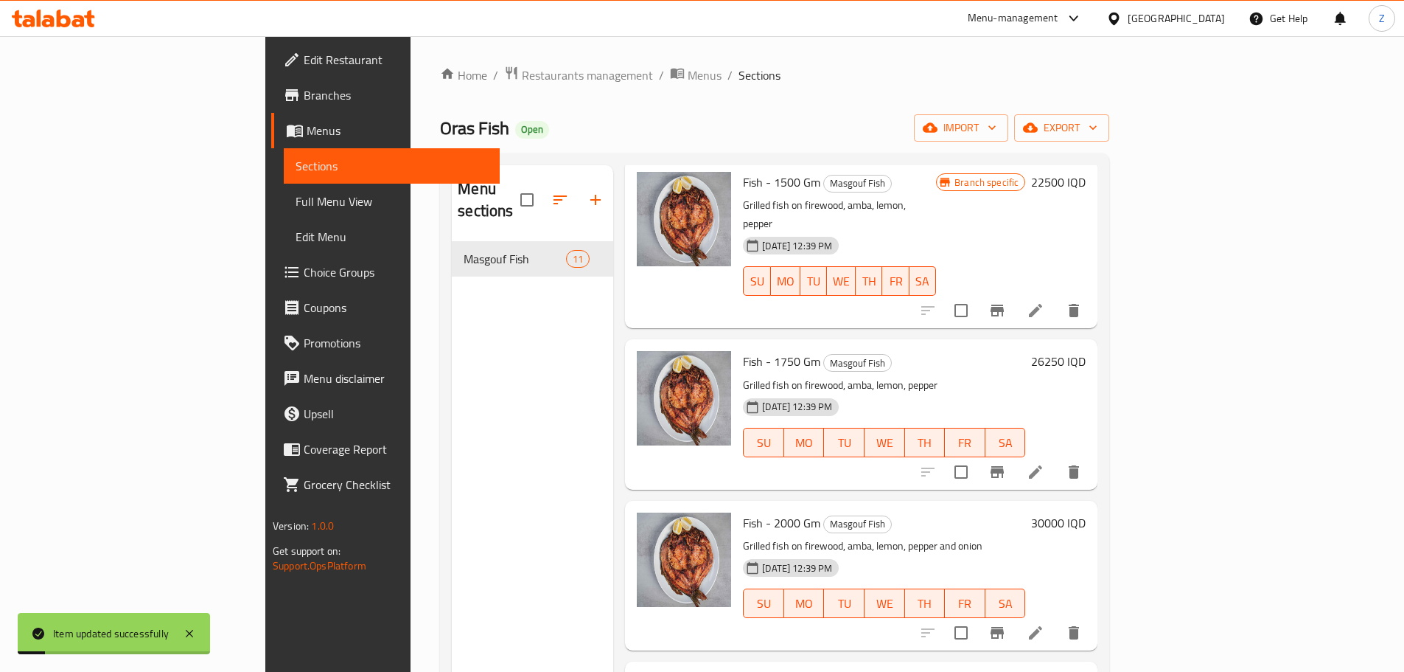
scroll to position [295, 0]
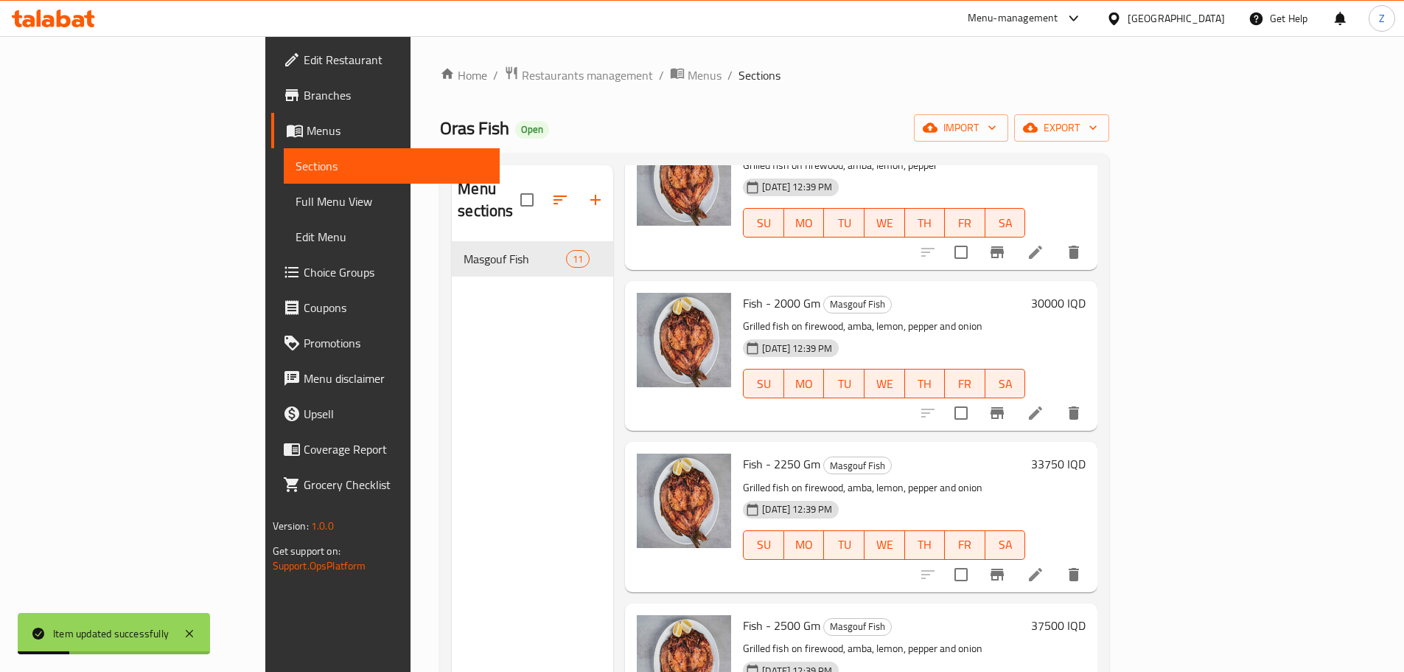
click at [1045, 404] on icon at bounding box center [1036, 413] width 18 height 18
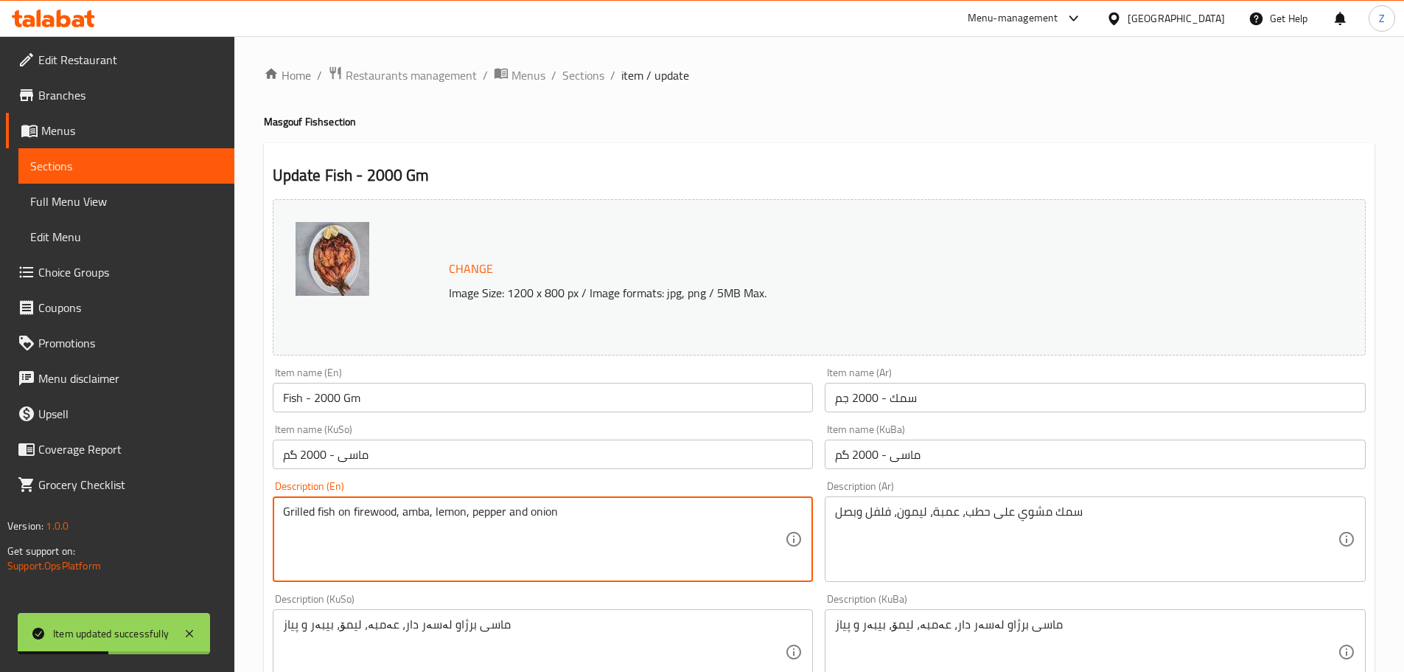
drag, startPoint x: 560, startPoint y: 516, endPoint x: 512, endPoint y: 513, distance: 48.7
type textarea "Grilled fish on firewood, amba, lemon, pepper"
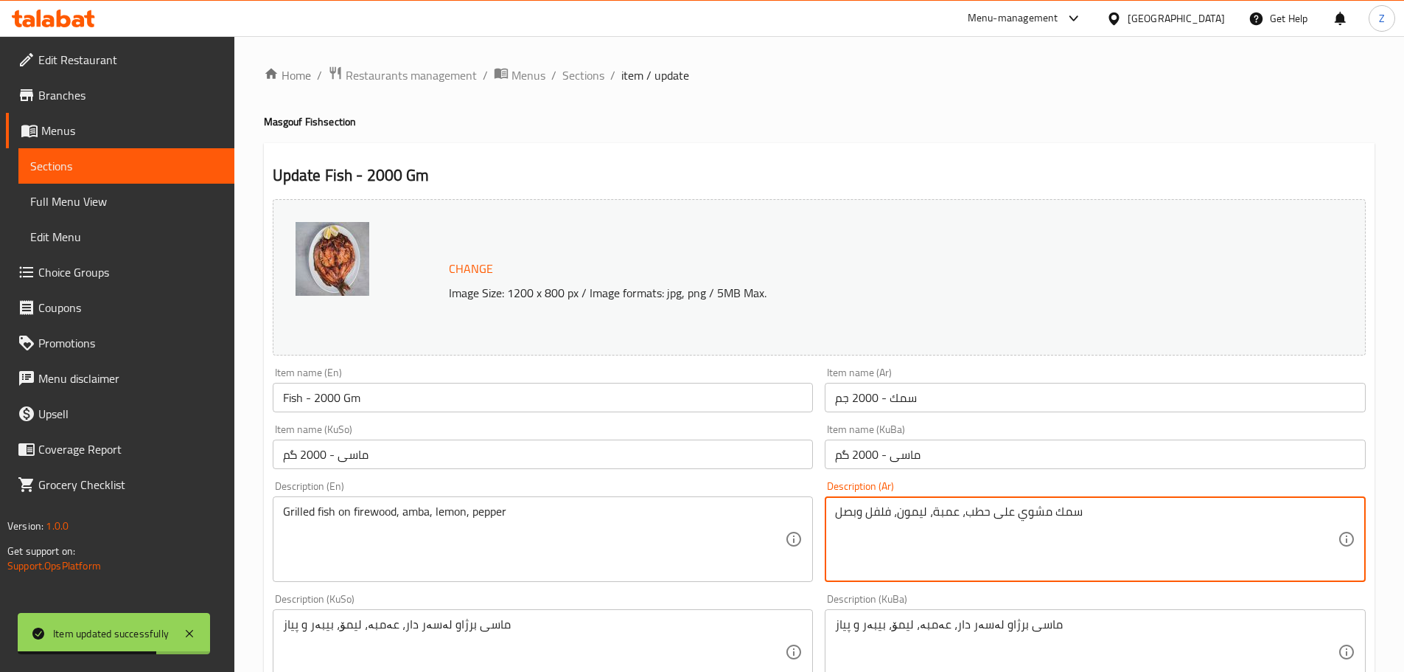
drag, startPoint x: 865, startPoint y: 513, endPoint x: 807, endPoint y: 512, distance: 57.5
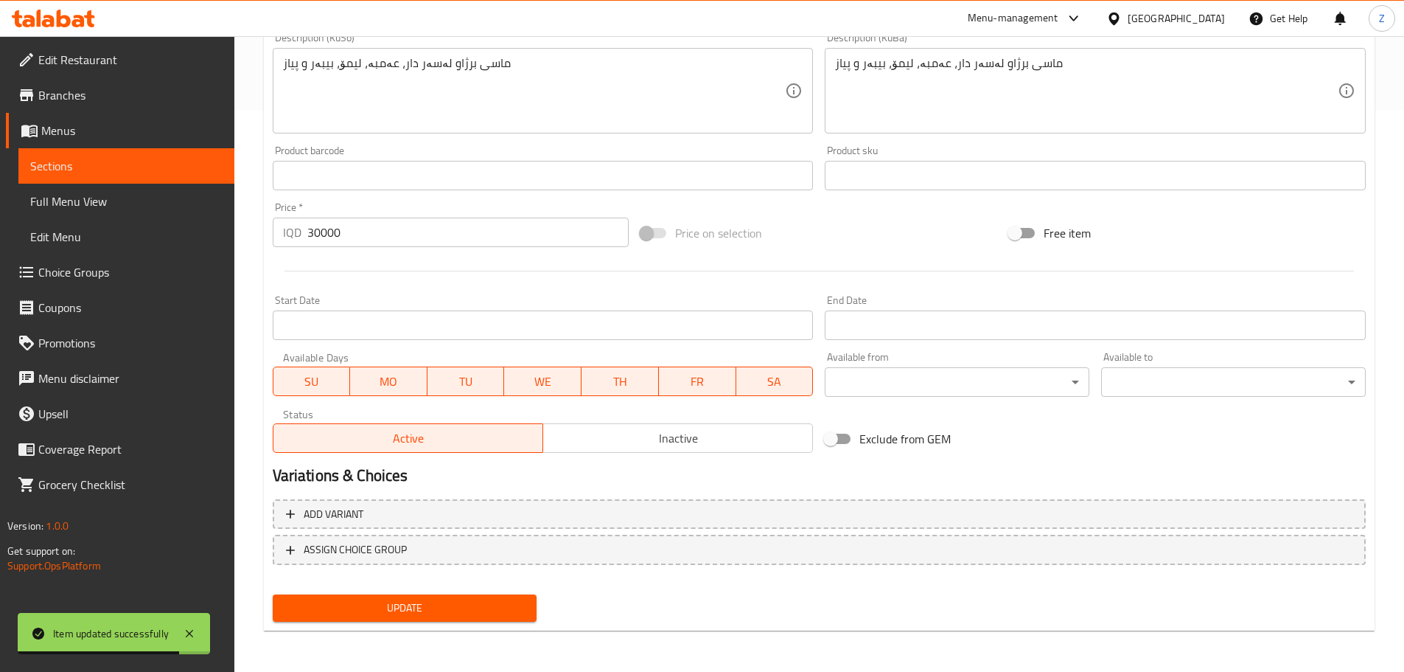
type textarea "سمك مشوي على حطب، عمبة، ليمون، فلفل"
click at [406, 596] on button "Update" at bounding box center [405, 607] width 265 height 27
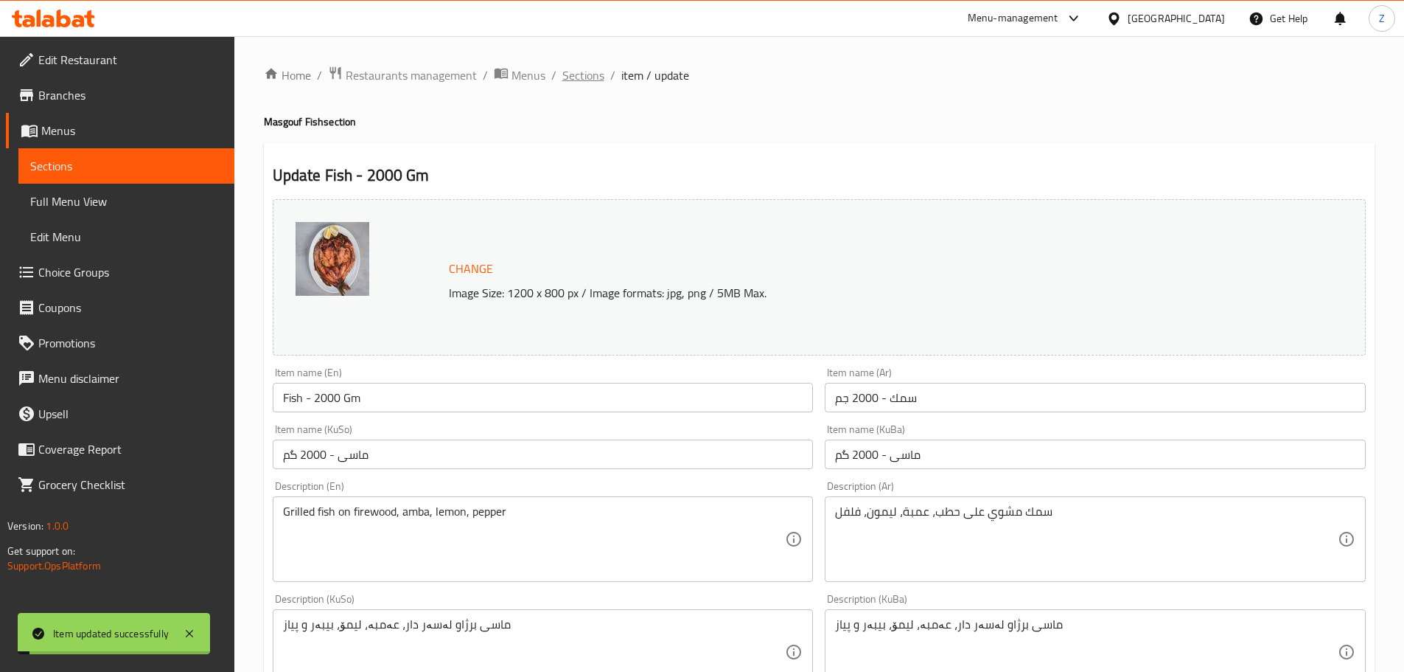
click at [593, 81] on span "Sections" at bounding box center [584, 75] width 42 height 18
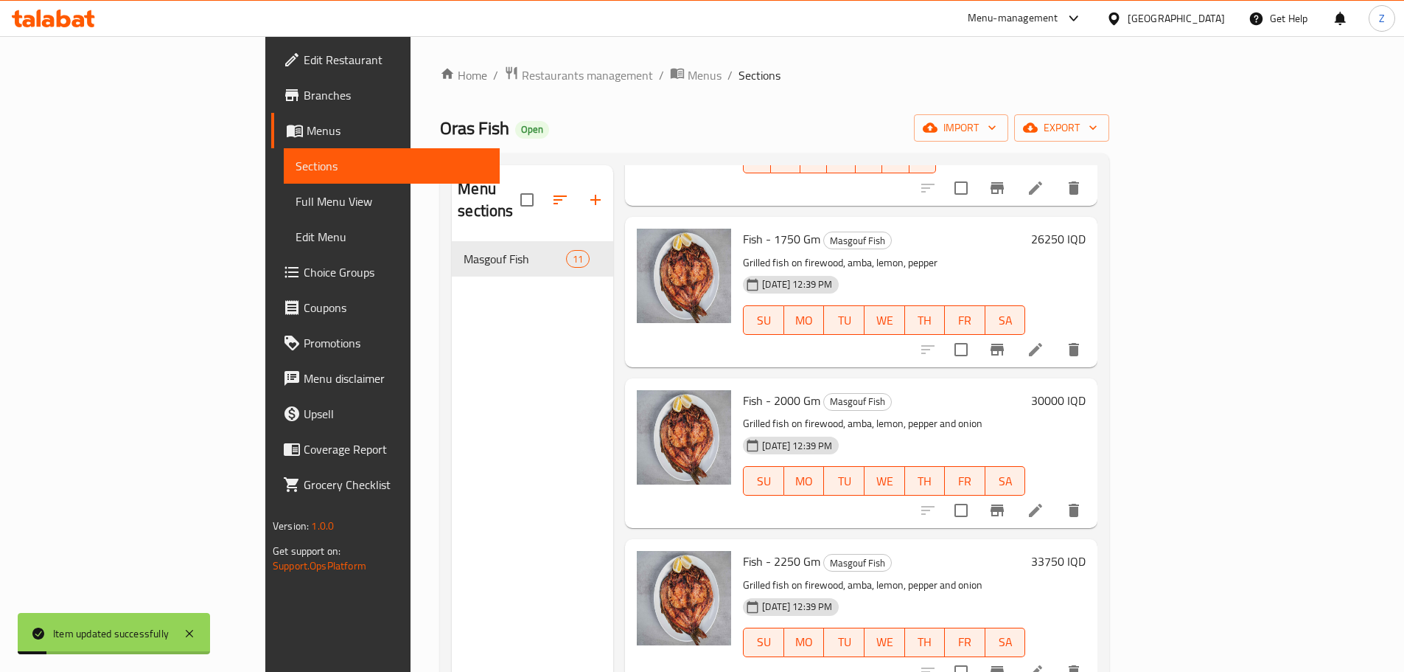
scroll to position [369, 0]
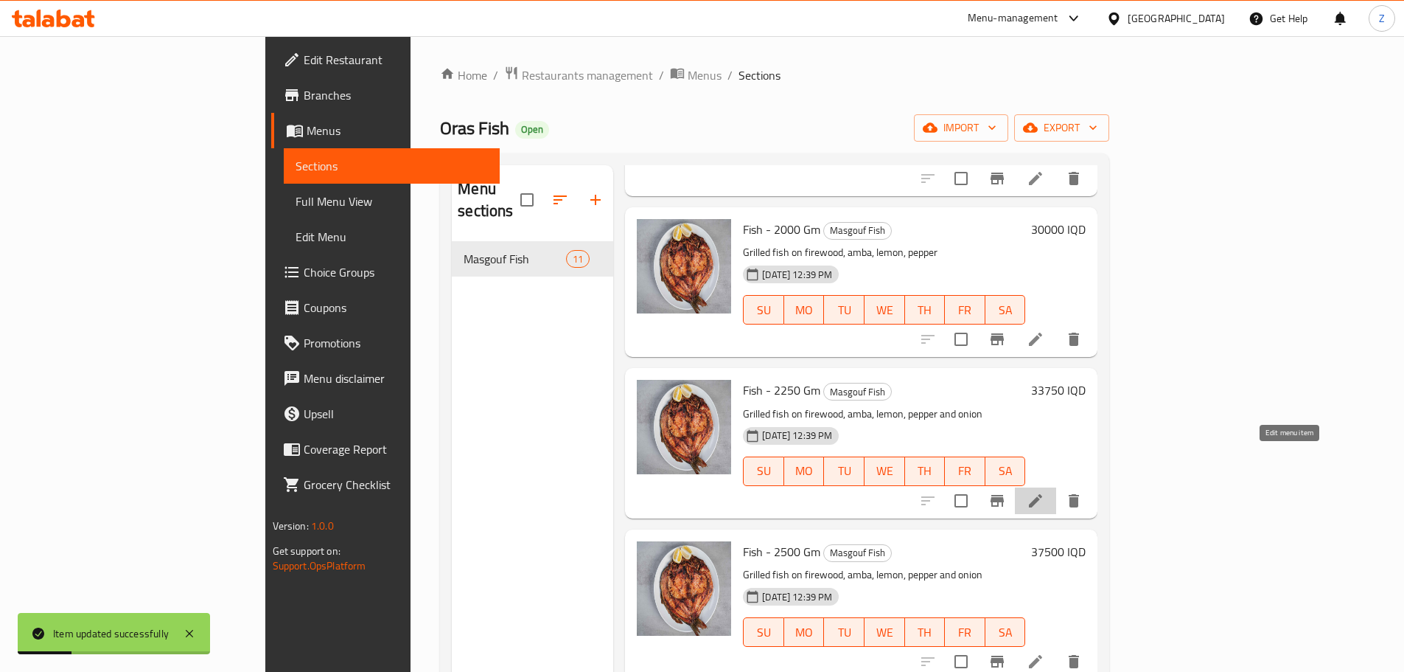
click at [1045, 492] on icon at bounding box center [1036, 501] width 18 height 18
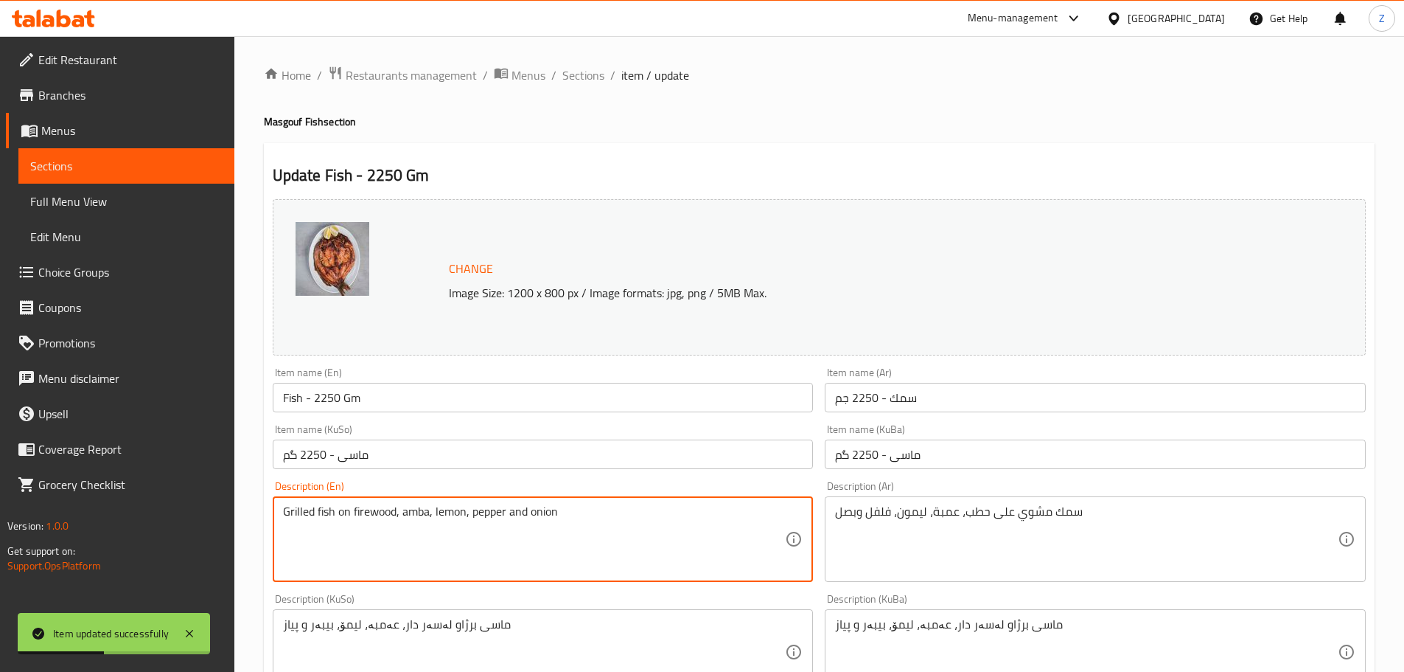
drag, startPoint x: 592, startPoint y: 511, endPoint x: 509, endPoint y: 513, distance: 82.6
type textarea "Grilled fish on firewood, amba, lemon, pepper"
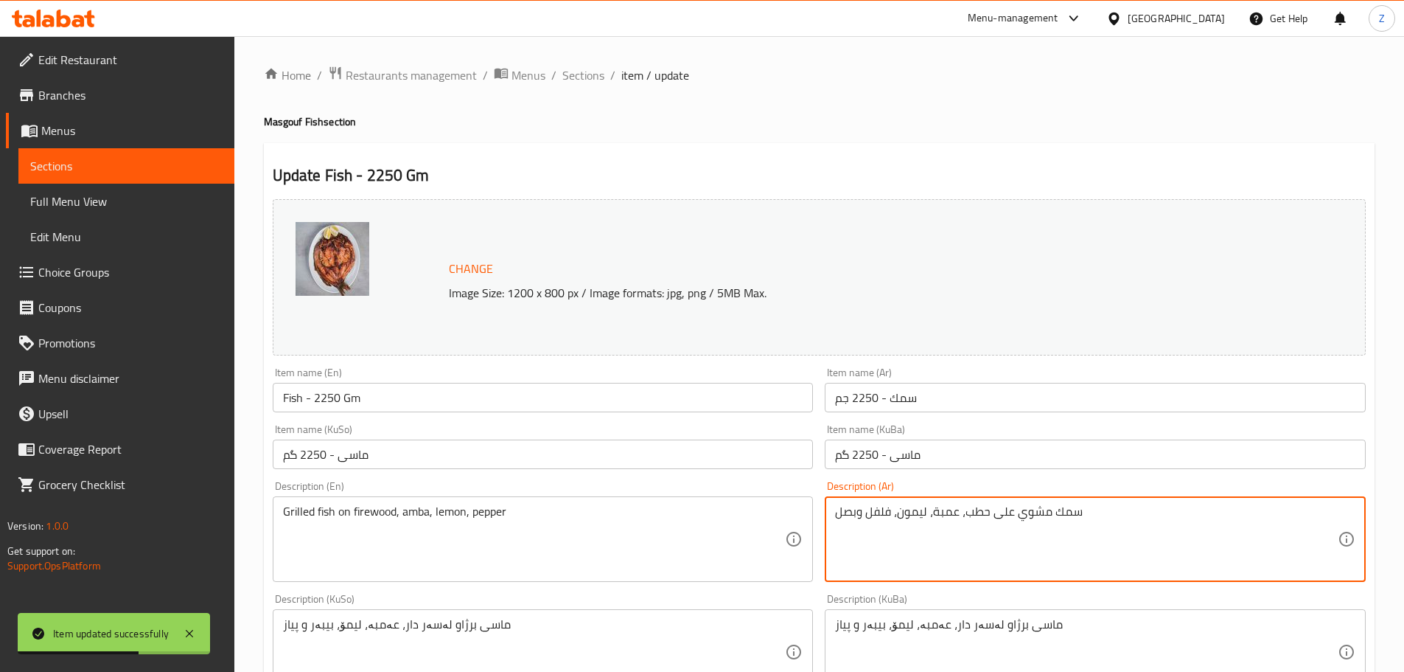
drag, startPoint x: 867, startPoint y: 513, endPoint x: 815, endPoint y: 515, distance: 52.4
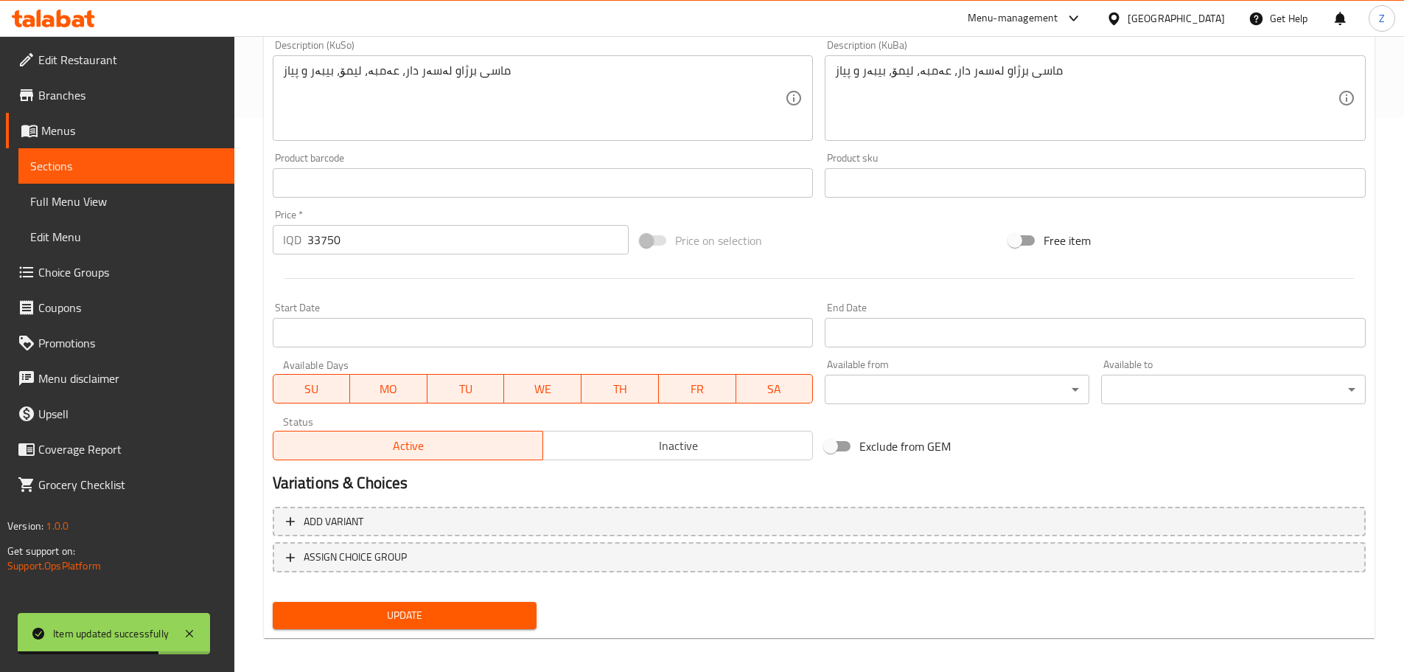
scroll to position [561, 0]
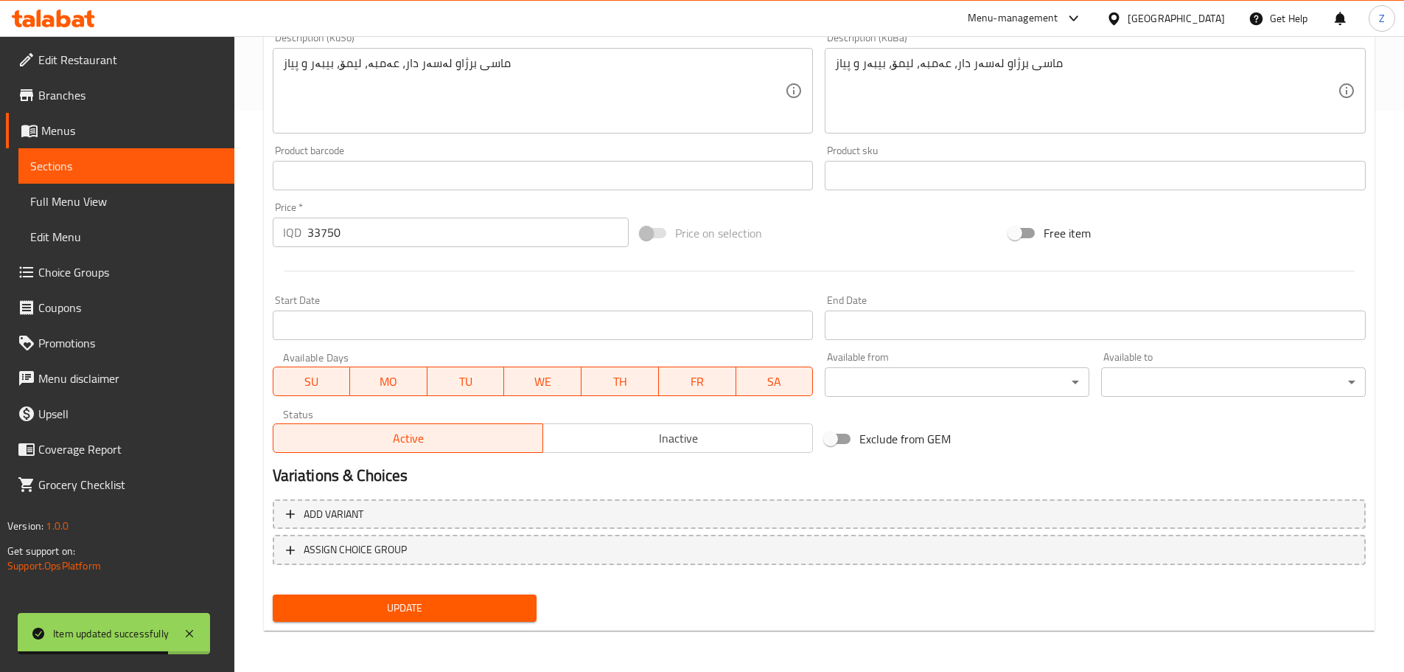
type textarea "سمك مشوي على حطب، عمبة، ليمون، فلفل"
click at [460, 598] on button "Update" at bounding box center [405, 607] width 265 height 27
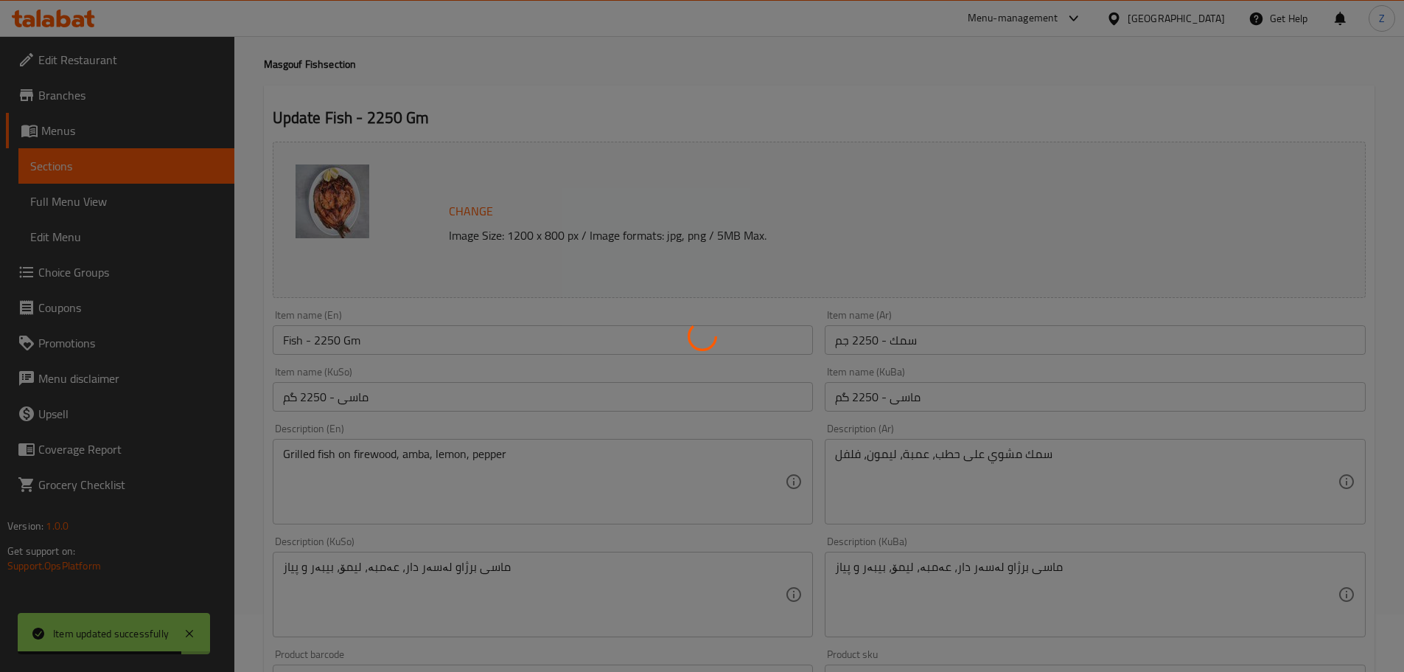
scroll to position [0, 0]
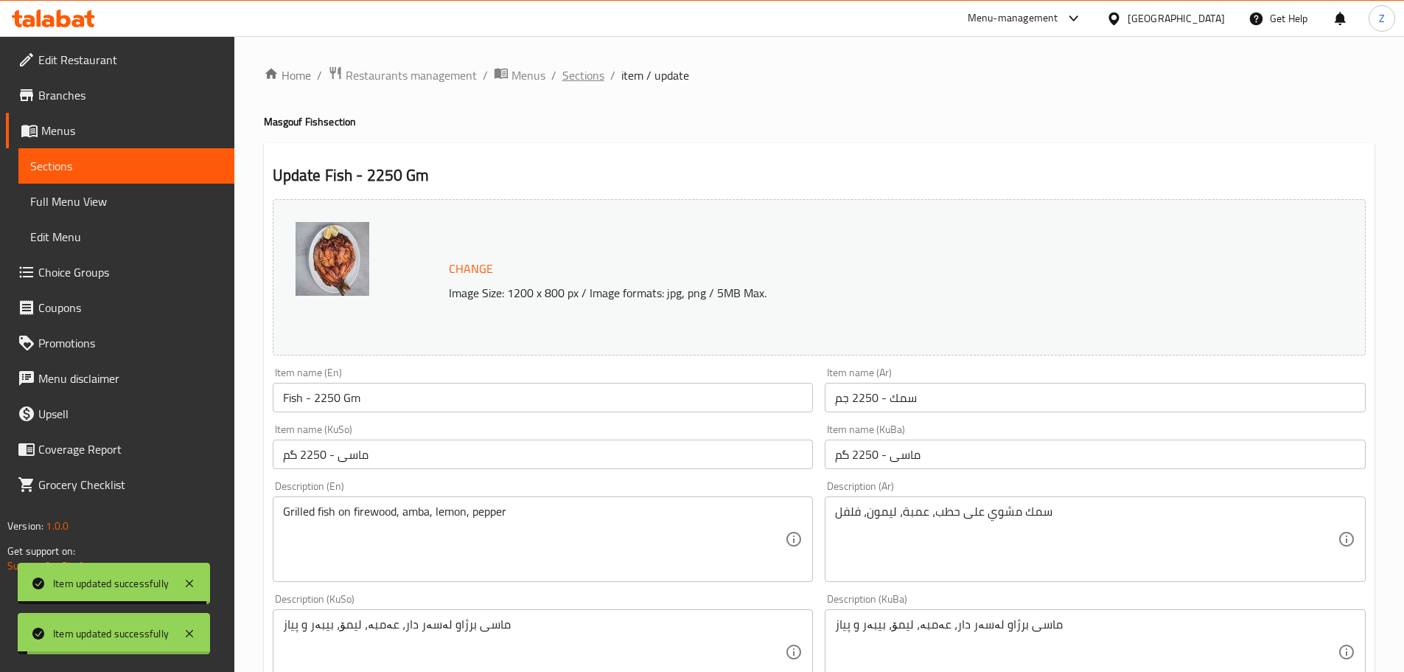
click at [584, 81] on span "Sections" at bounding box center [584, 75] width 42 height 18
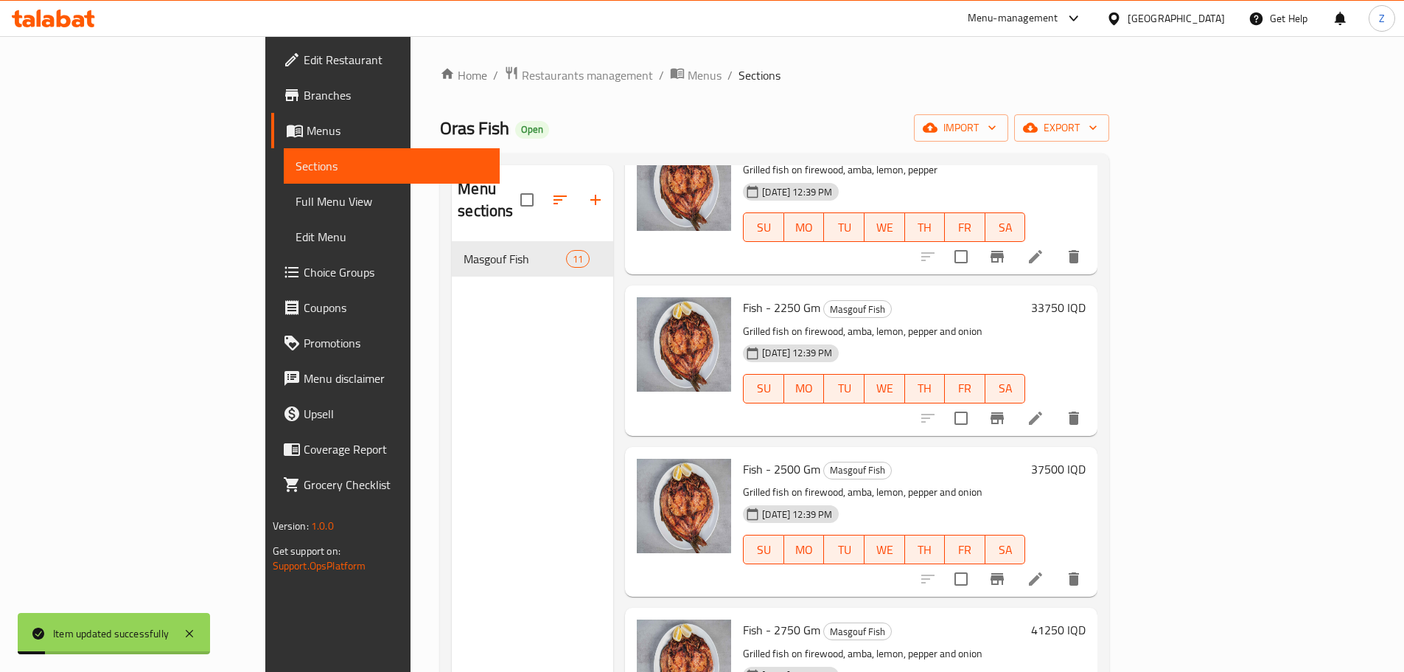
scroll to position [590, 0]
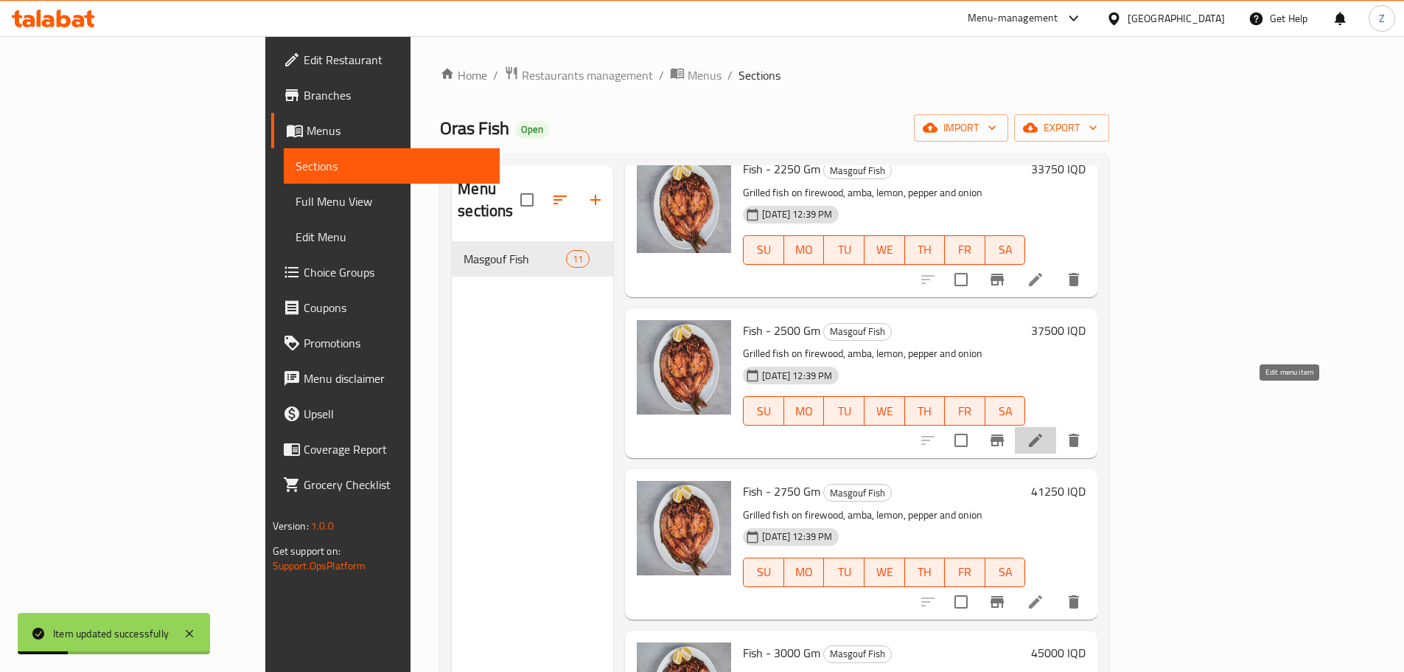
click at [1045, 431] on icon at bounding box center [1036, 440] width 18 height 18
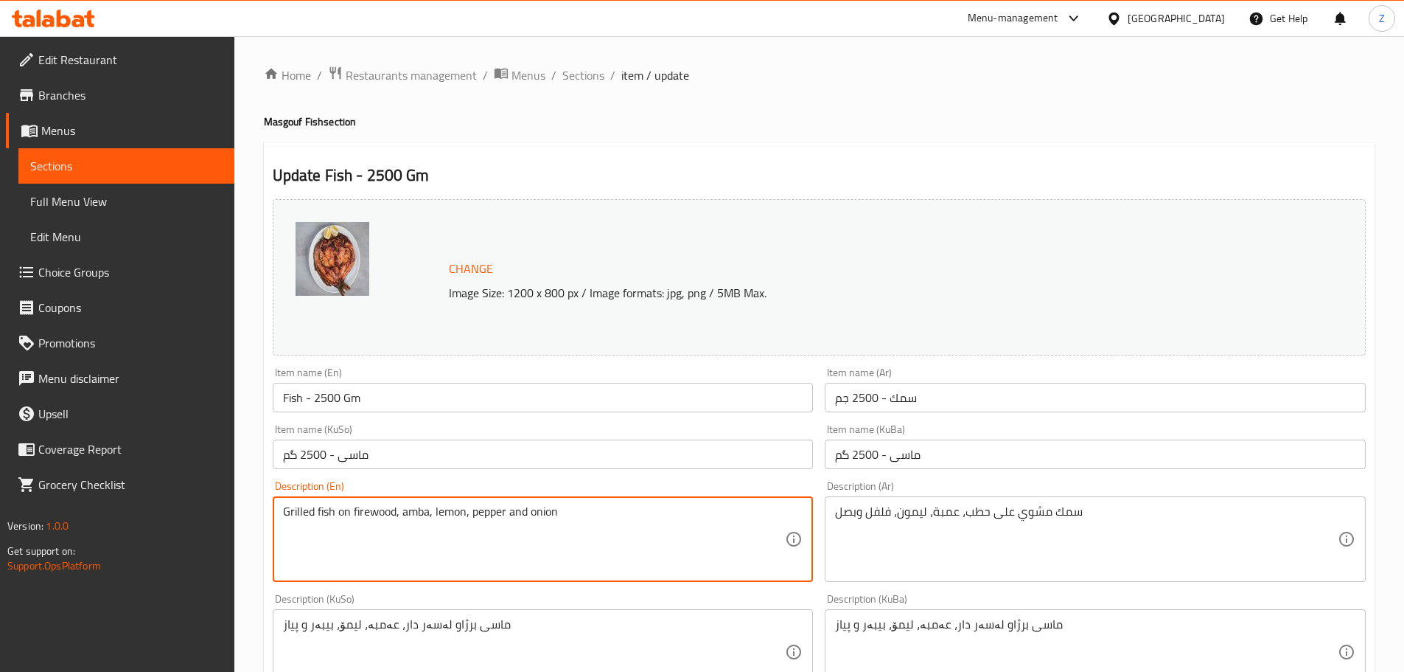
drag, startPoint x: 591, startPoint y: 513, endPoint x: 516, endPoint y: 509, distance: 75.3
type textarea "Grilled fish on firewood, amba, lemon, pepper"
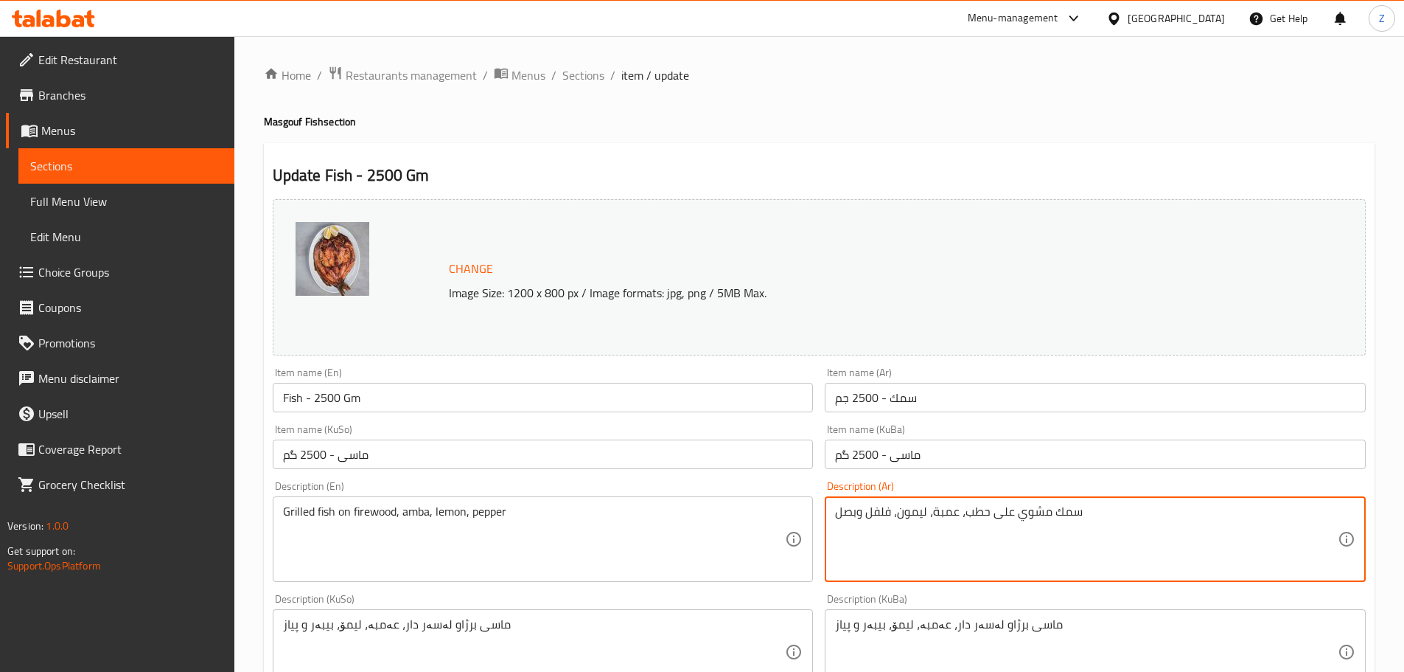
drag, startPoint x: 866, startPoint y: 515, endPoint x: 796, endPoint y: 509, distance: 69.5
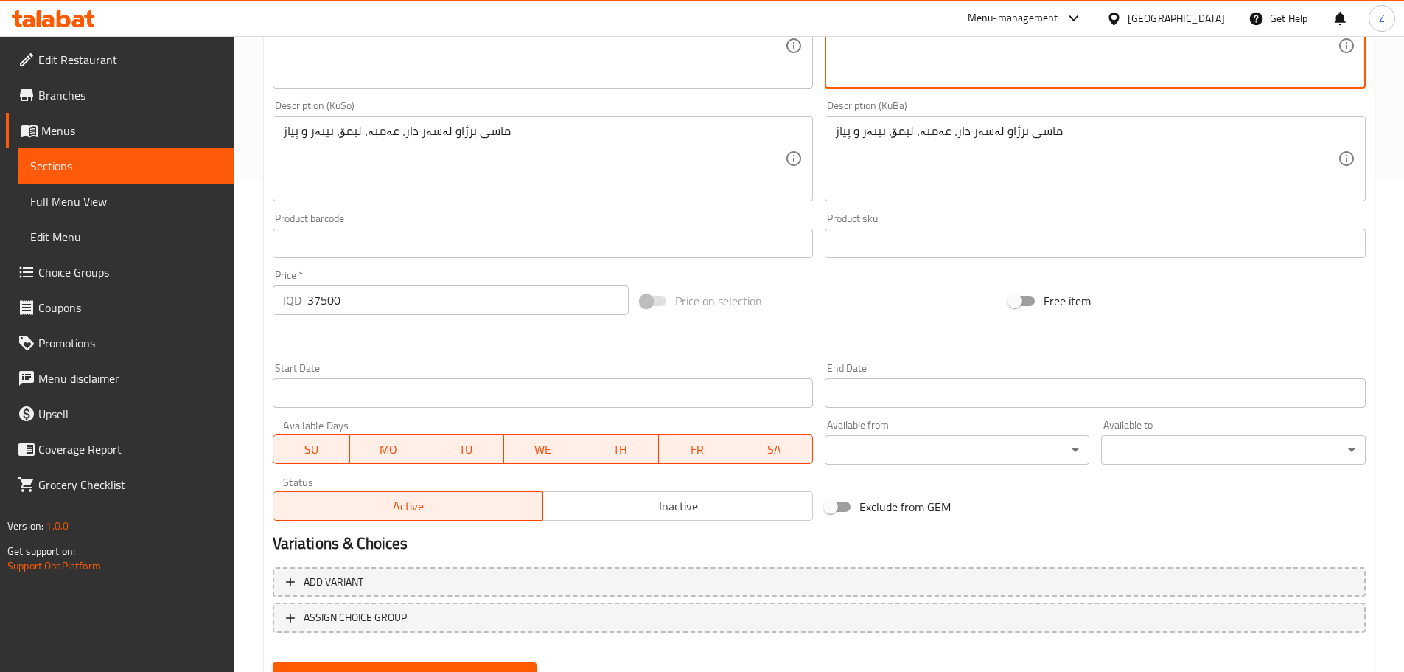
scroll to position [561, 0]
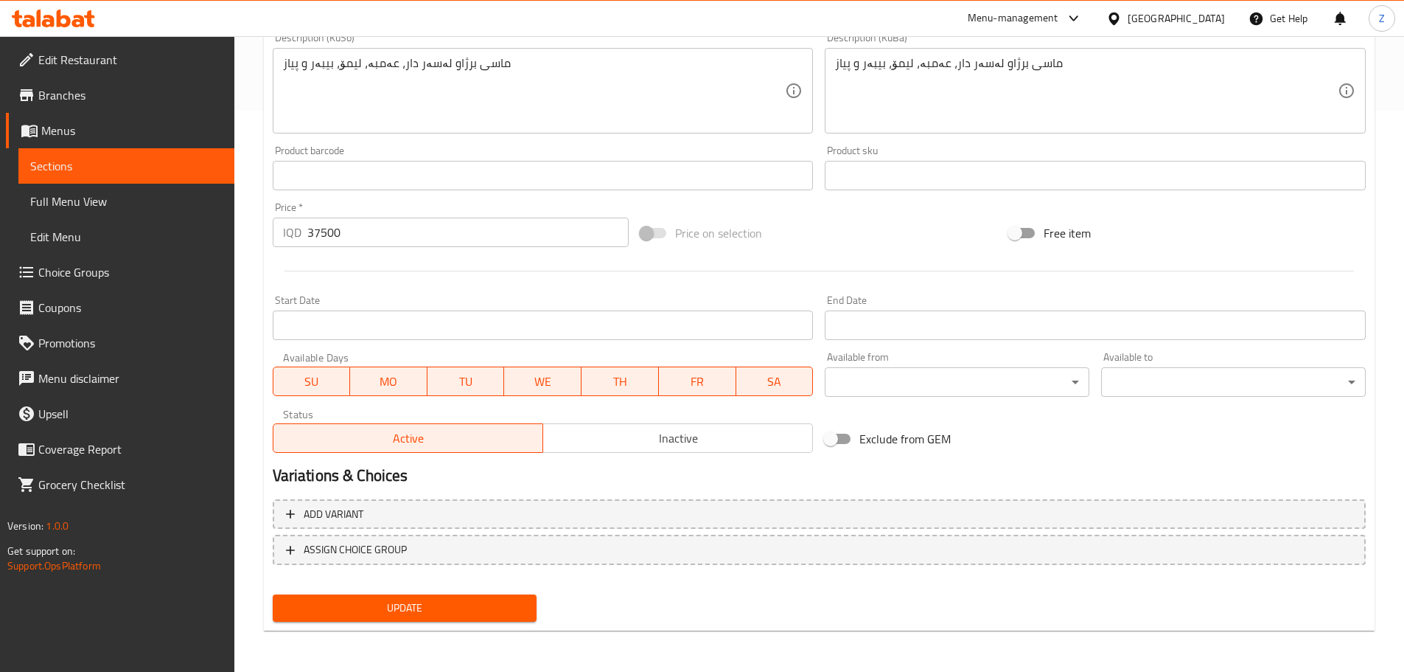
type textarea "سمك مشوي على حطب، عمبة، ليمون، فلفل"
click at [470, 592] on div "Update" at bounding box center [405, 607] width 276 height 39
click at [474, 598] on button "Update" at bounding box center [405, 607] width 265 height 27
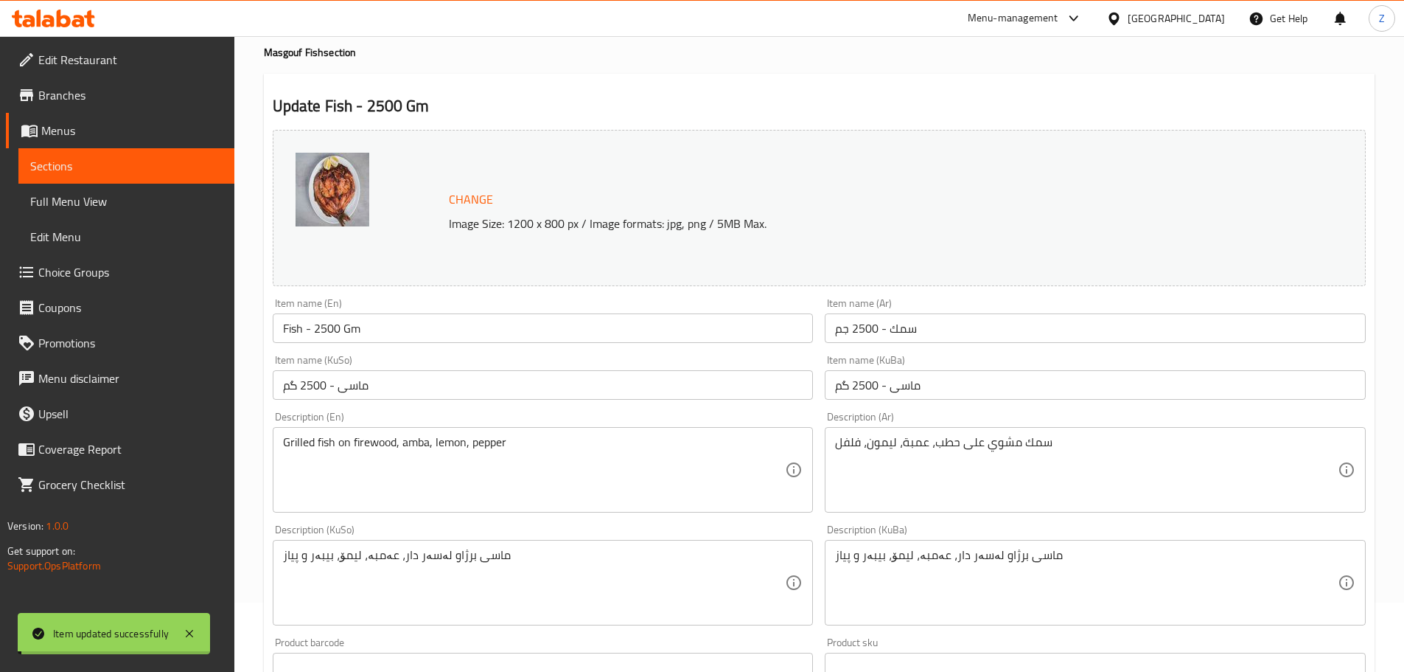
scroll to position [0, 0]
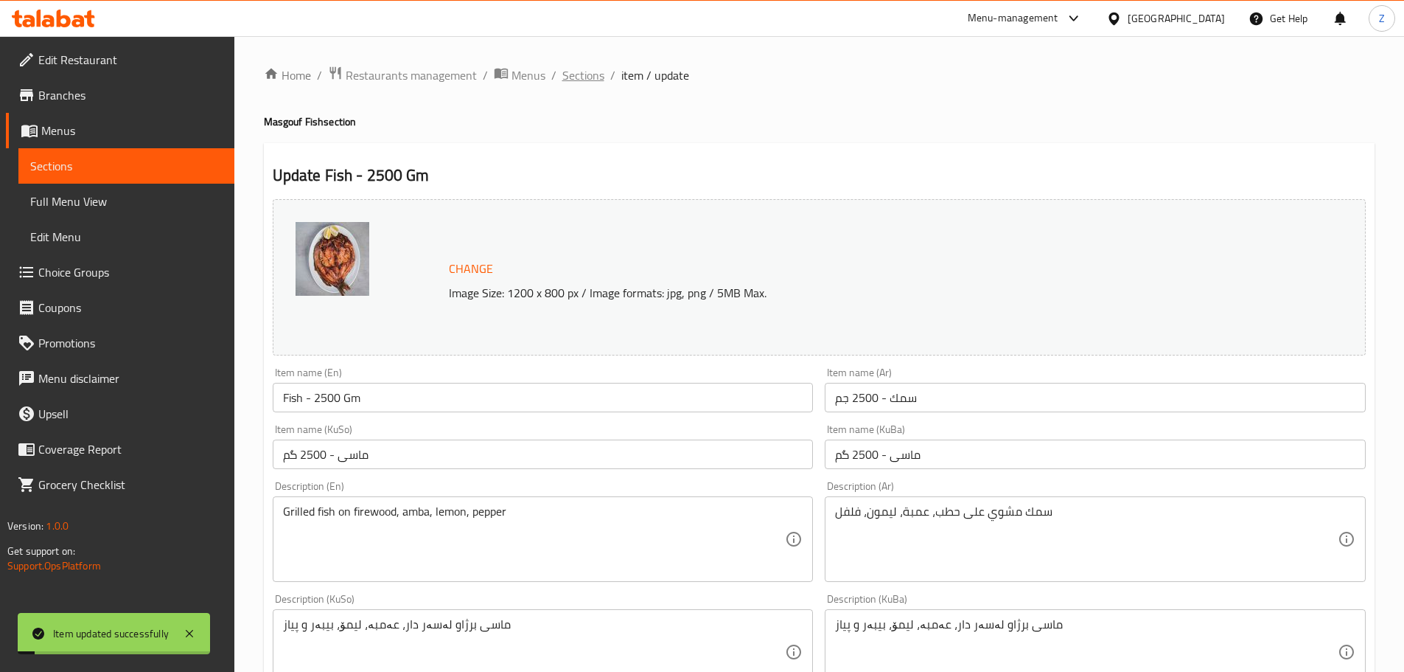
click at [596, 74] on span "Sections" at bounding box center [584, 75] width 42 height 18
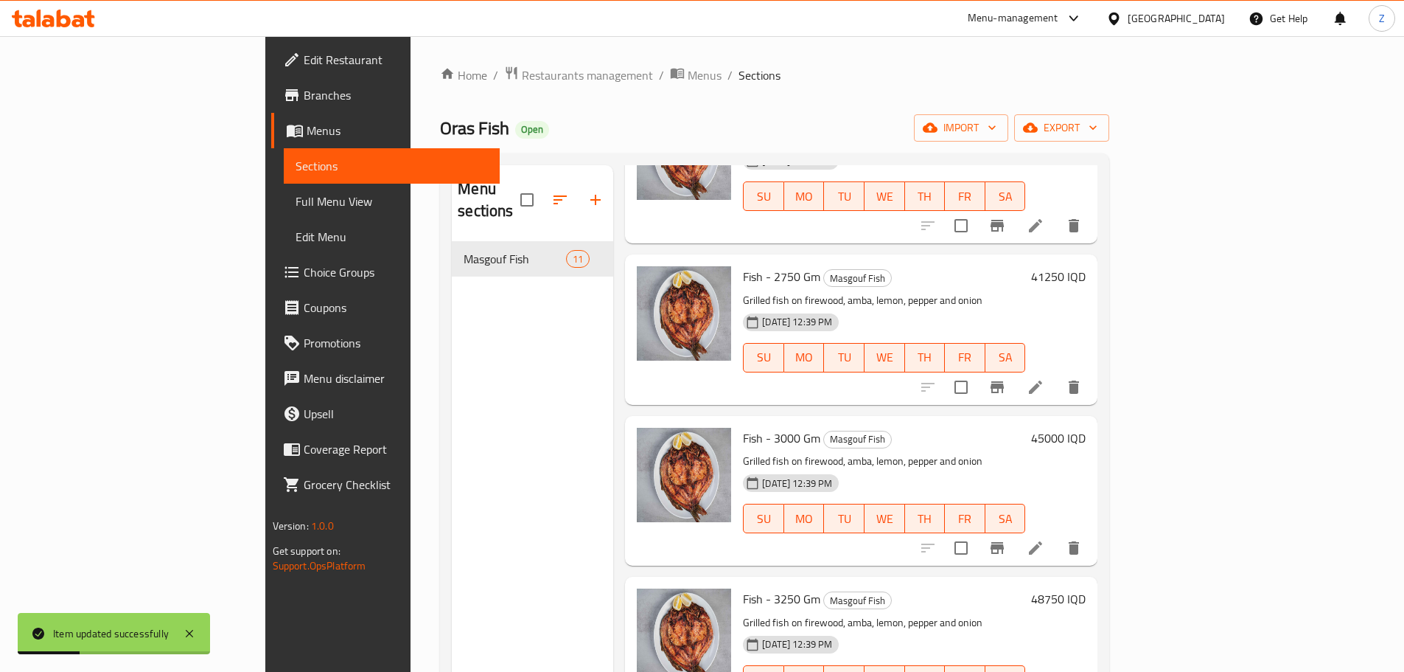
scroll to position [811, 0]
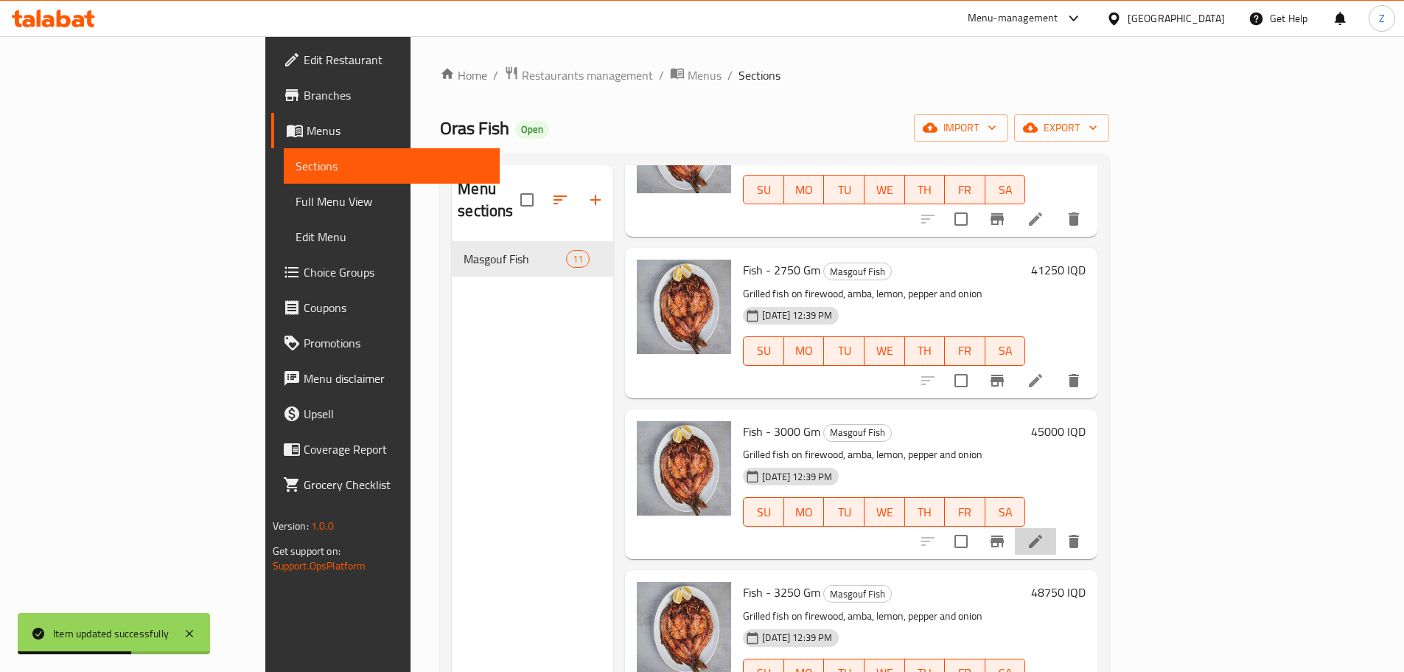
click at [1056, 528] on li at bounding box center [1035, 541] width 41 height 27
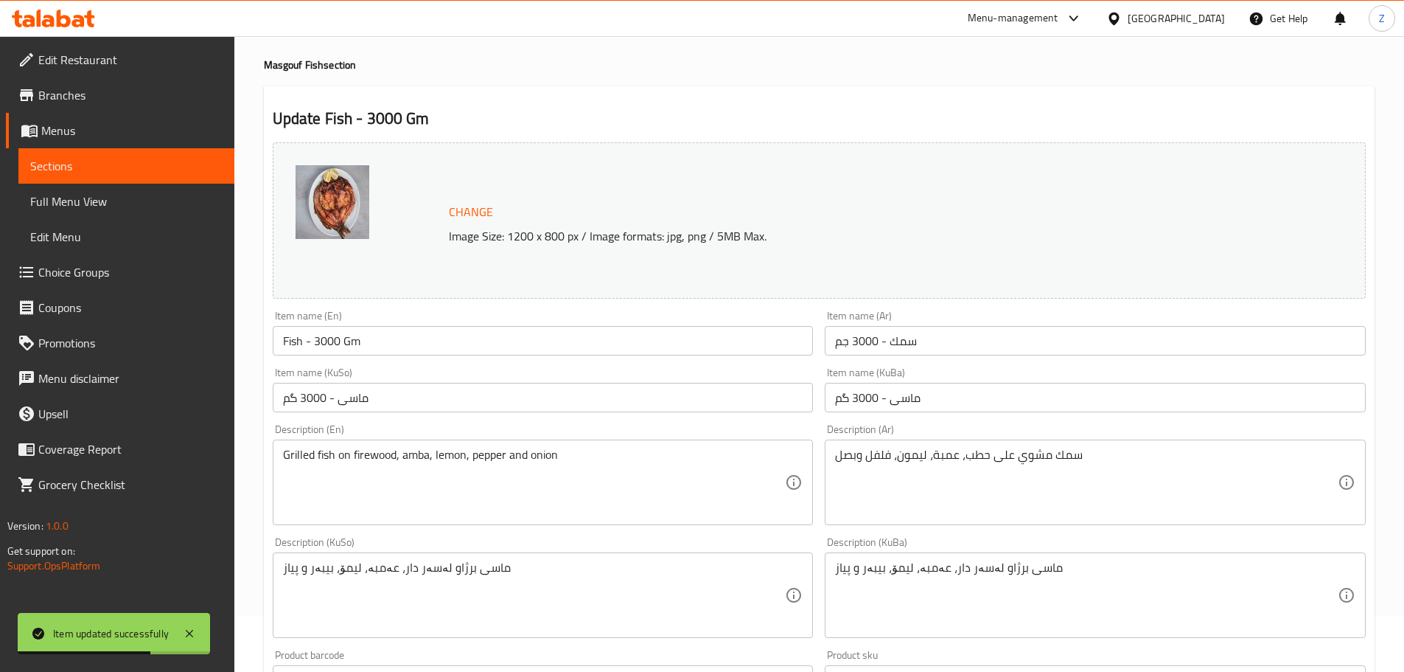
scroll to position [74, 0]
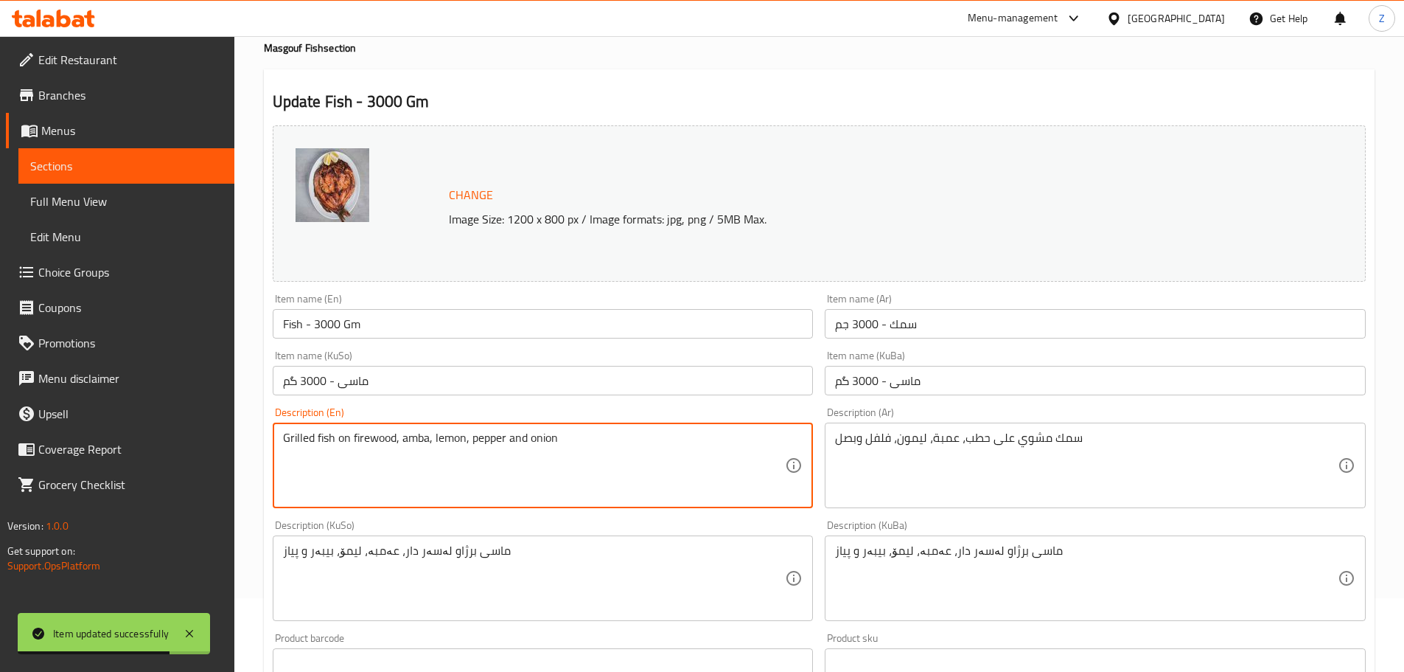
drag, startPoint x: 588, startPoint y: 445, endPoint x: 512, endPoint y: 458, distance: 77.8
type textarea "Grilled fish on firewood, amba, lemon, pepper"
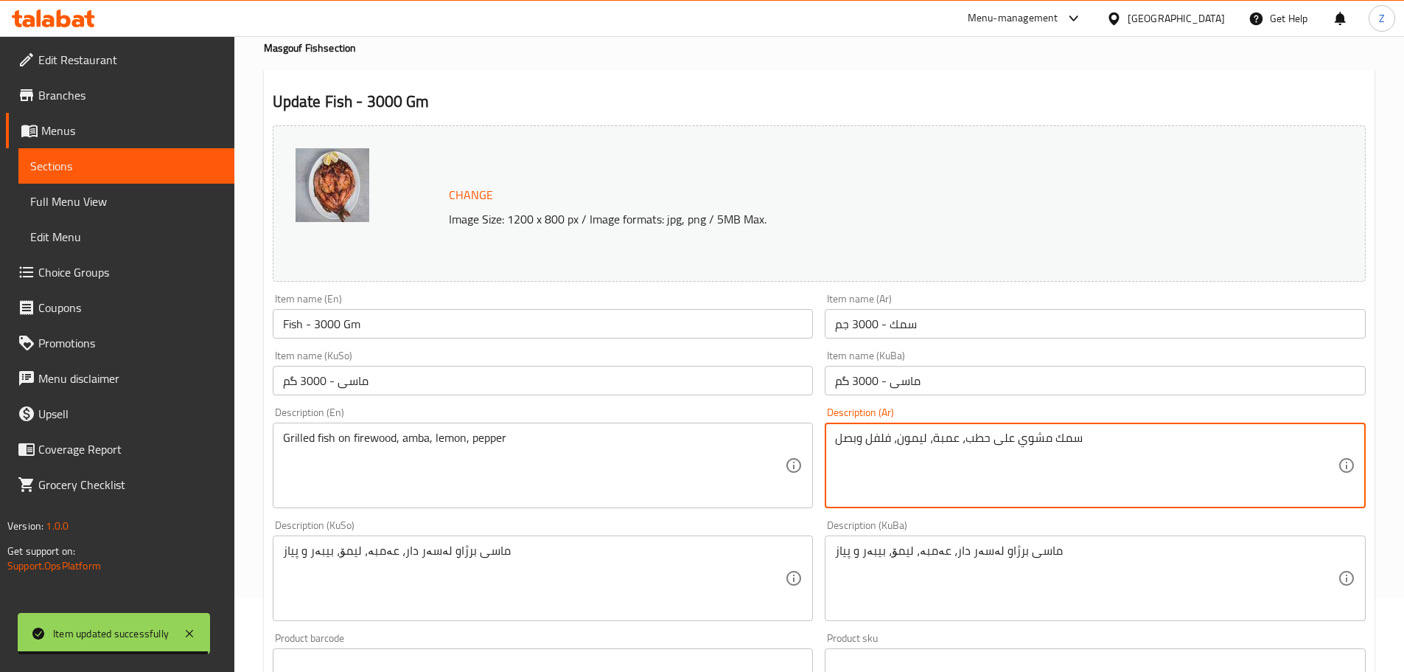
drag, startPoint x: 866, startPoint y: 442, endPoint x: 820, endPoint y: 443, distance: 46.5
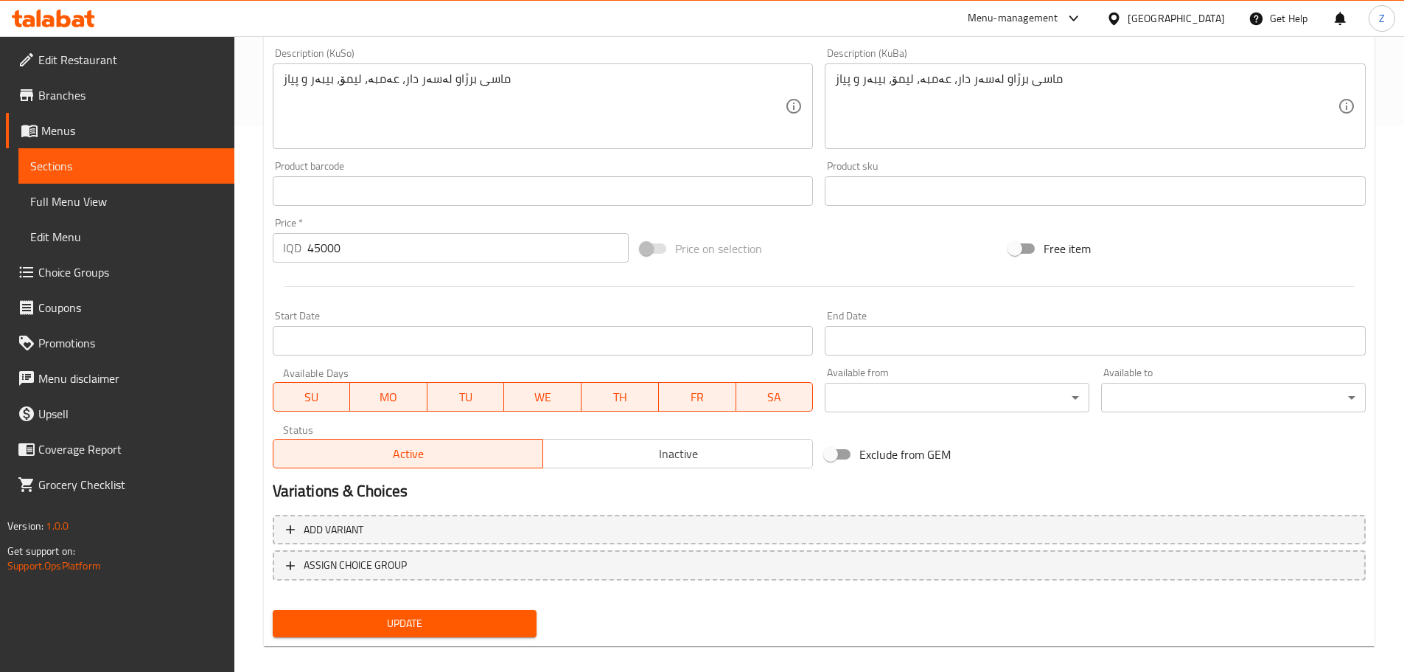
scroll to position [561, 0]
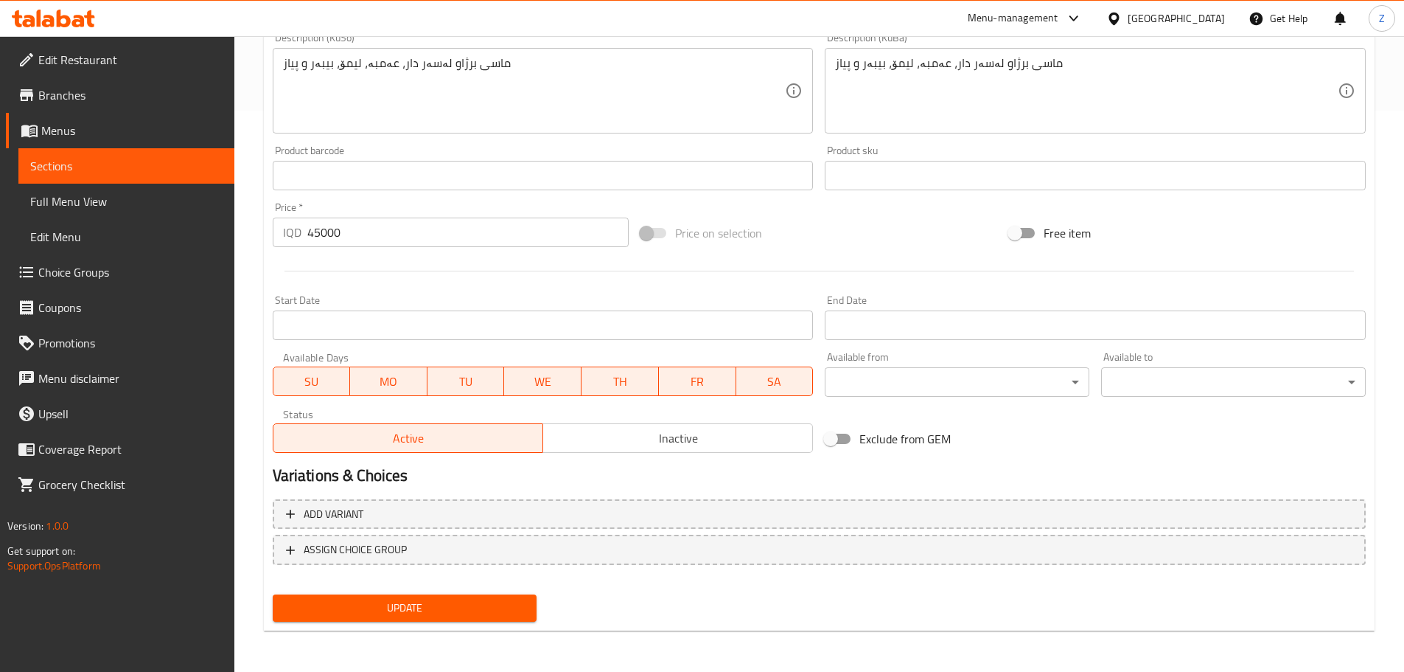
type textarea "سمك مشوي على حطب، عمبة، ليمون، فلفل"
click at [504, 599] on span "Update" at bounding box center [405, 608] width 241 height 18
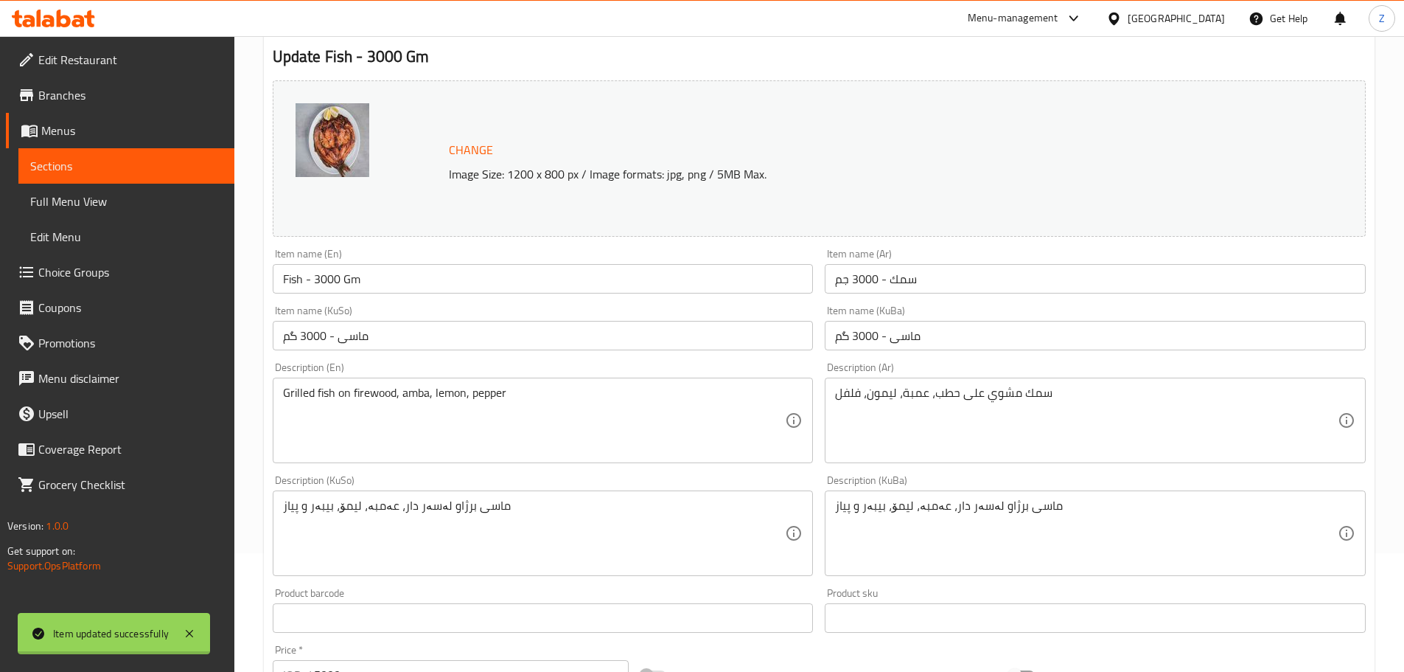
scroll to position [0, 0]
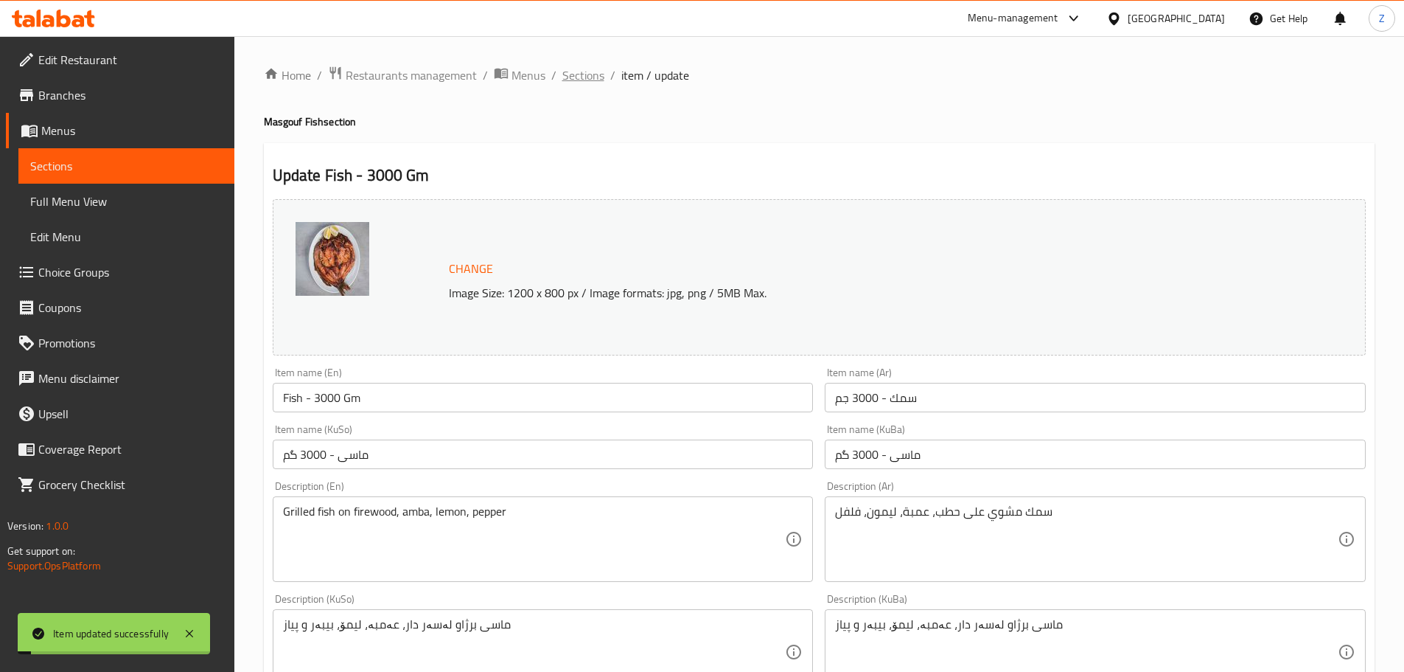
click at [602, 74] on span "Sections" at bounding box center [584, 75] width 42 height 18
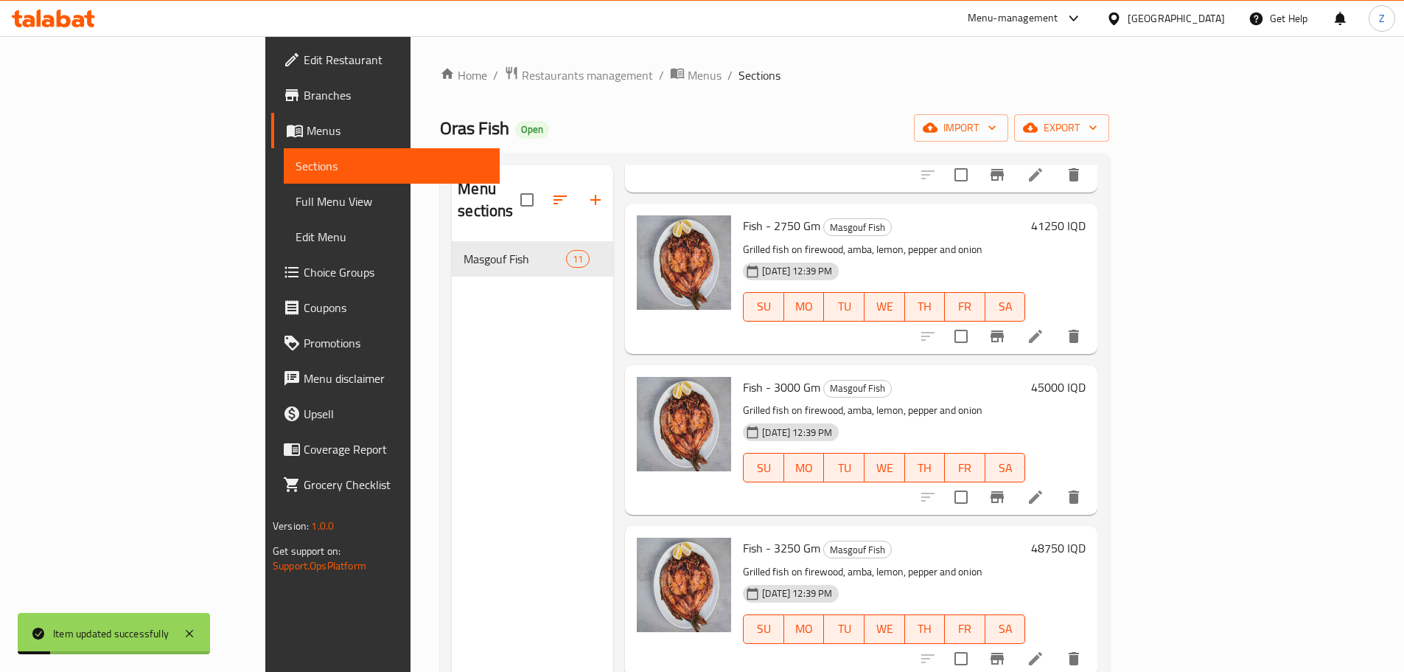
scroll to position [885, 0]
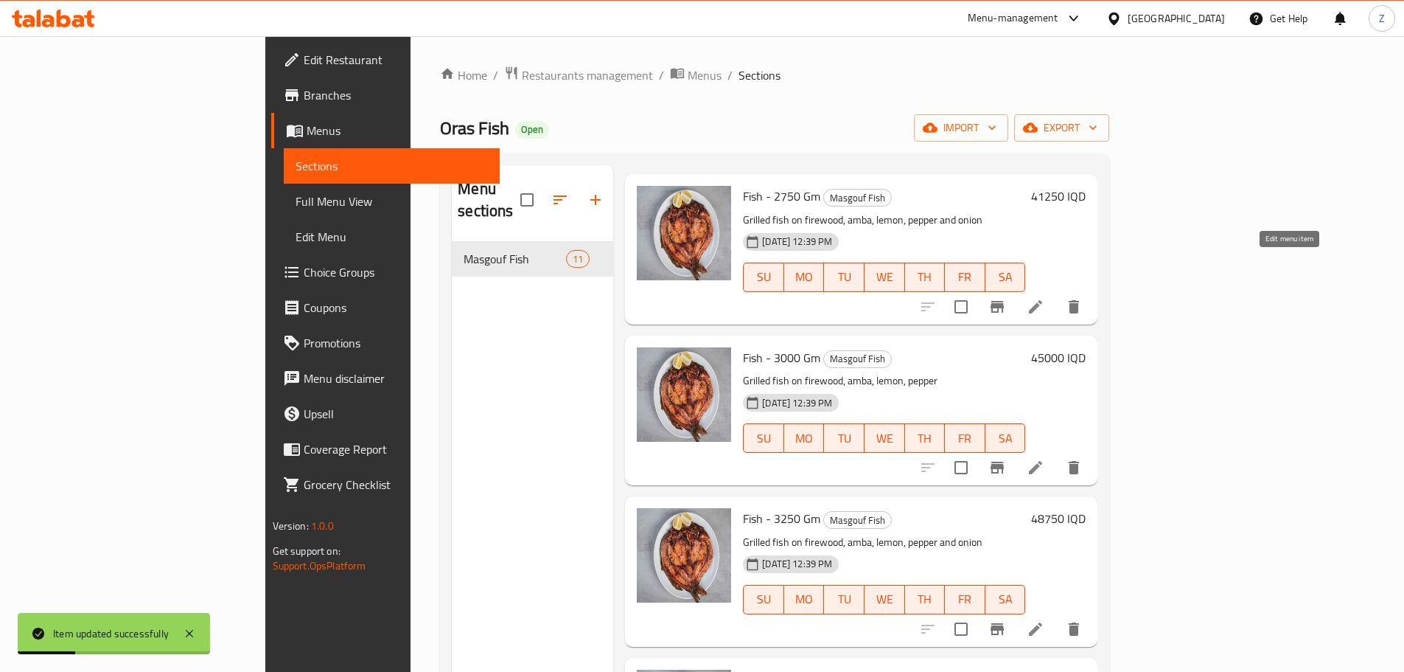
click at [1045, 298] on icon at bounding box center [1036, 307] width 18 height 18
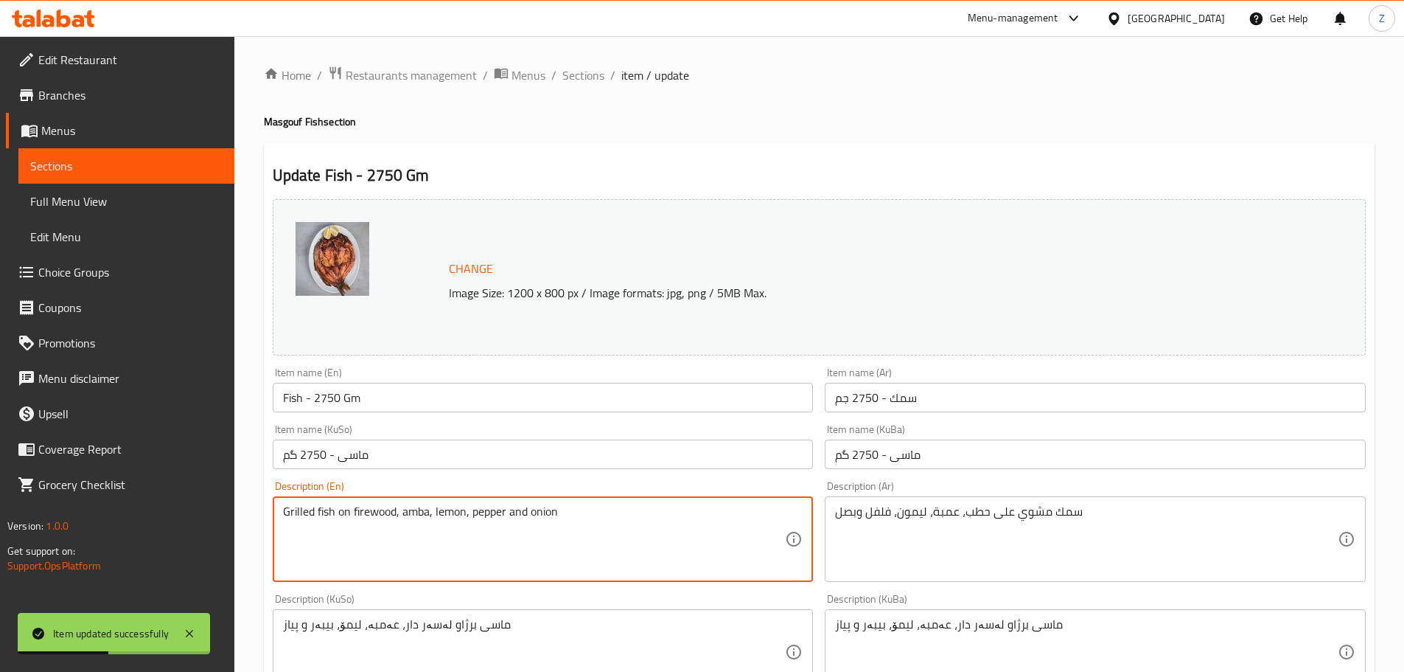
drag, startPoint x: 570, startPoint y: 516, endPoint x: 509, endPoint y: 516, distance: 60.5
type textarea "Grilled fish on firewood, amba, lemon, pepper"
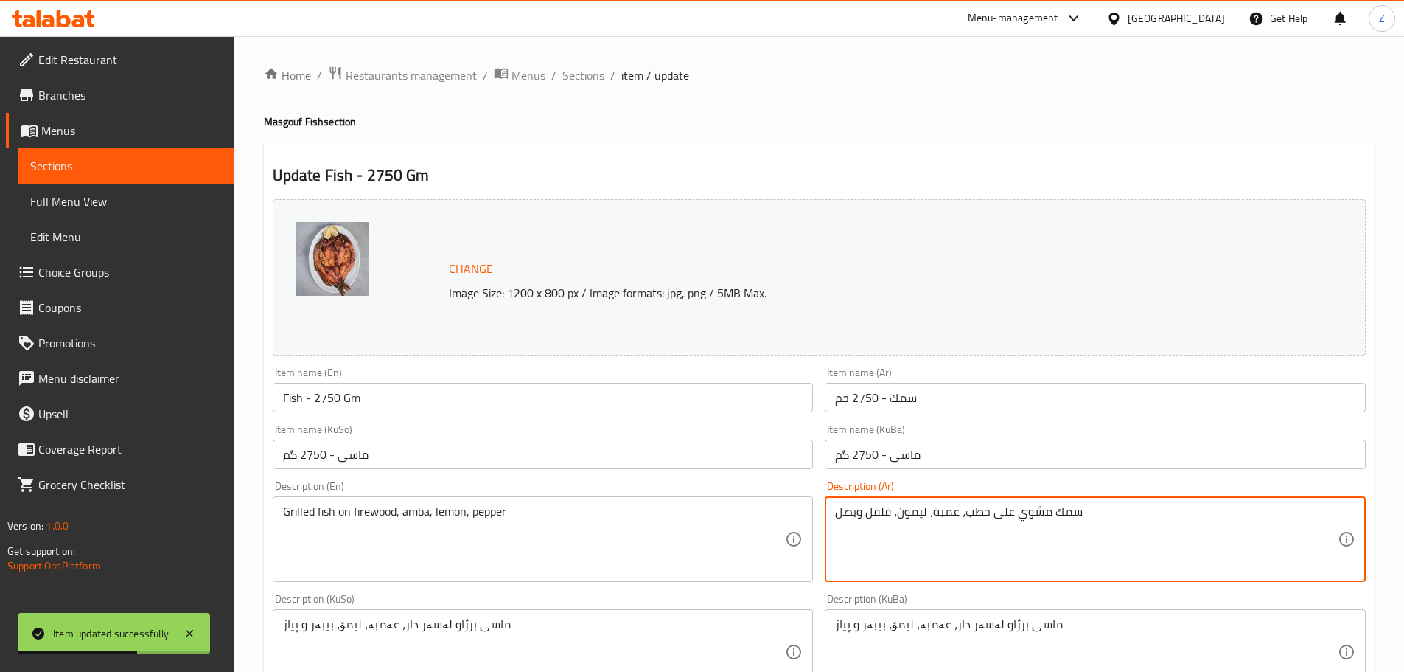
drag, startPoint x: 865, startPoint y: 518, endPoint x: 795, endPoint y: 510, distance: 69.7
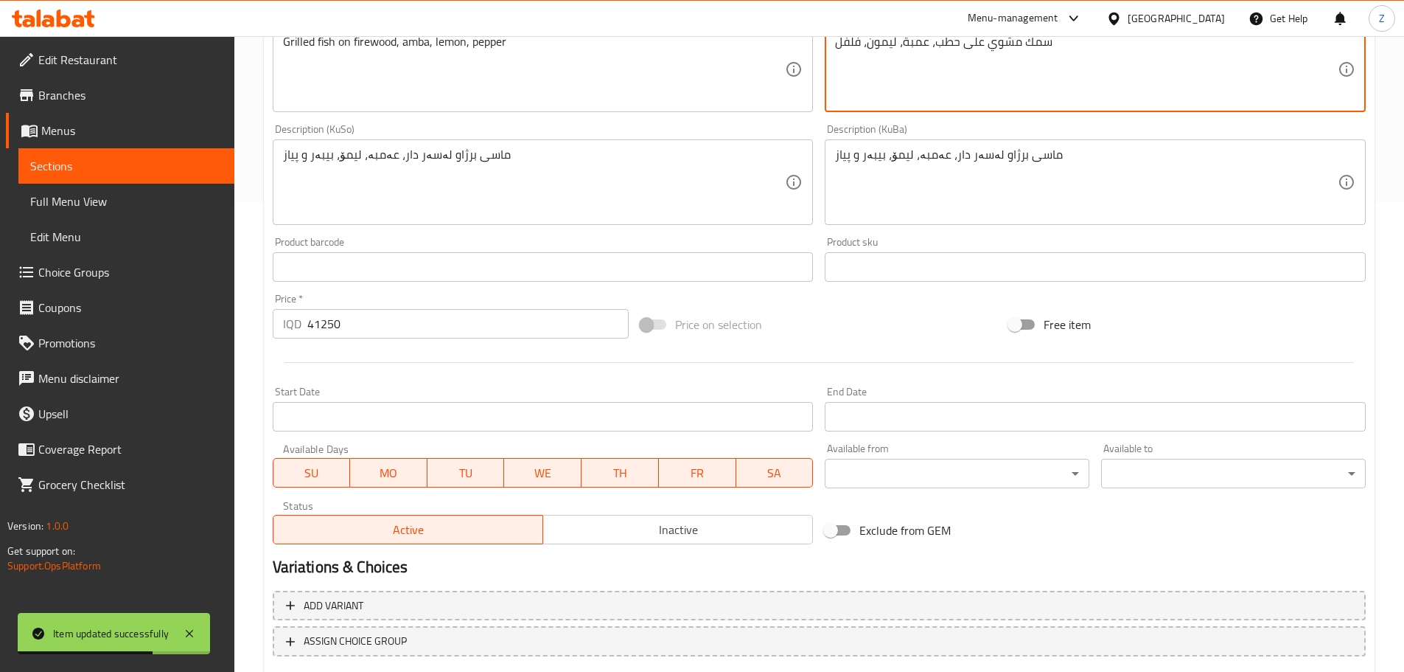
scroll to position [561, 0]
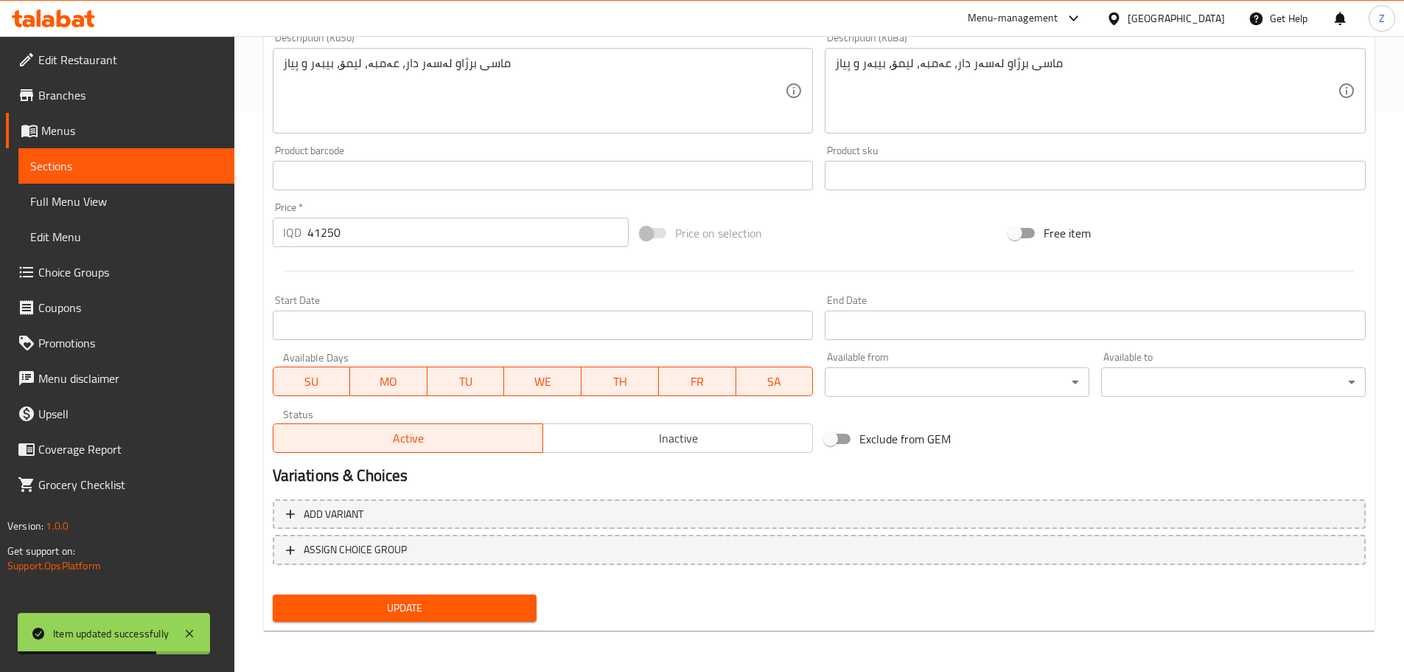
type textarea "سمك مشوي على حطب، عمبة، ليمون، فلفل"
click at [519, 605] on span "Update" at bounding box center [405, 608] width 241 height 18
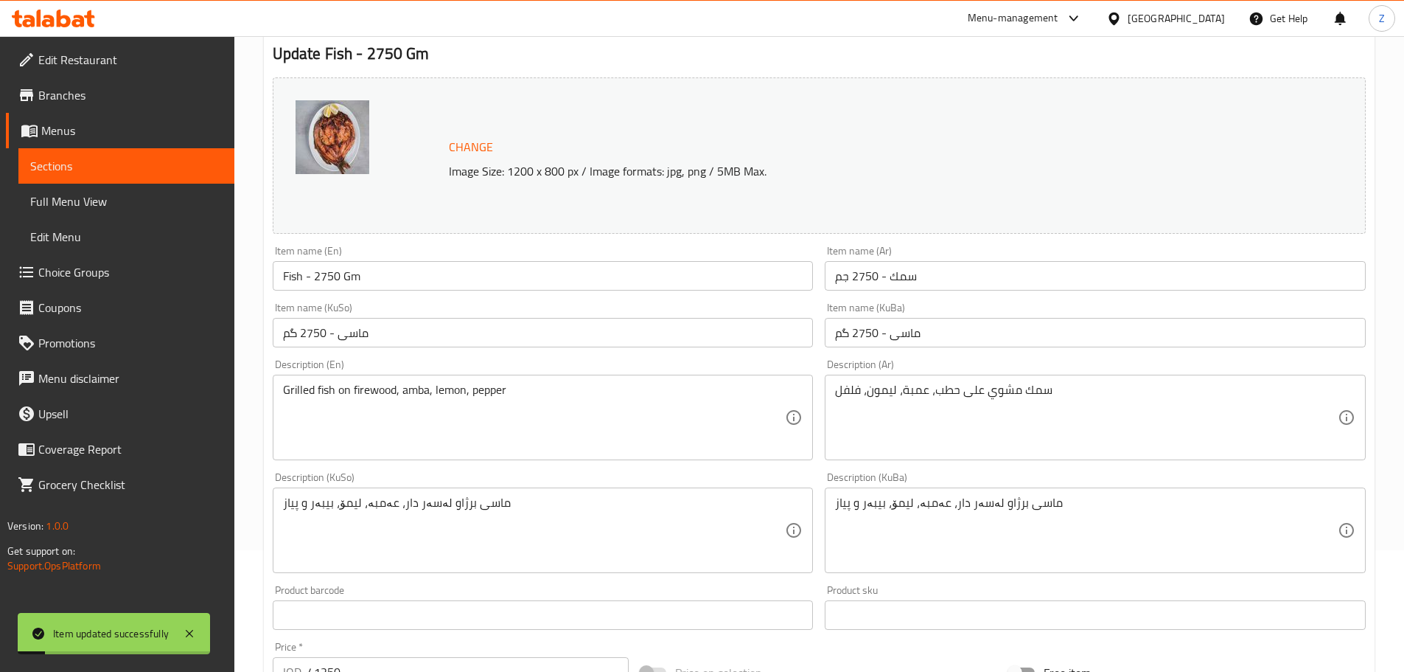
scroll to position [0, 0]
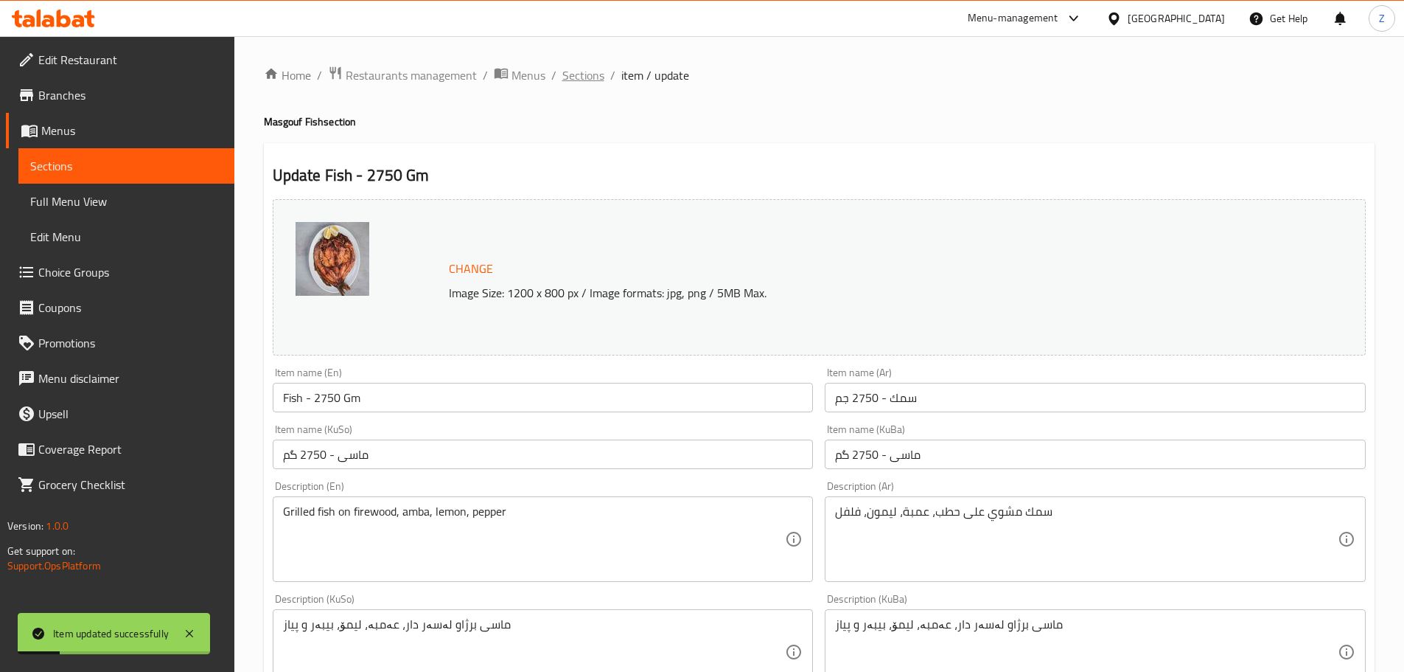
click at [571, 75] on span "Sections" at bounding box center [584, 75] width 42 height 18
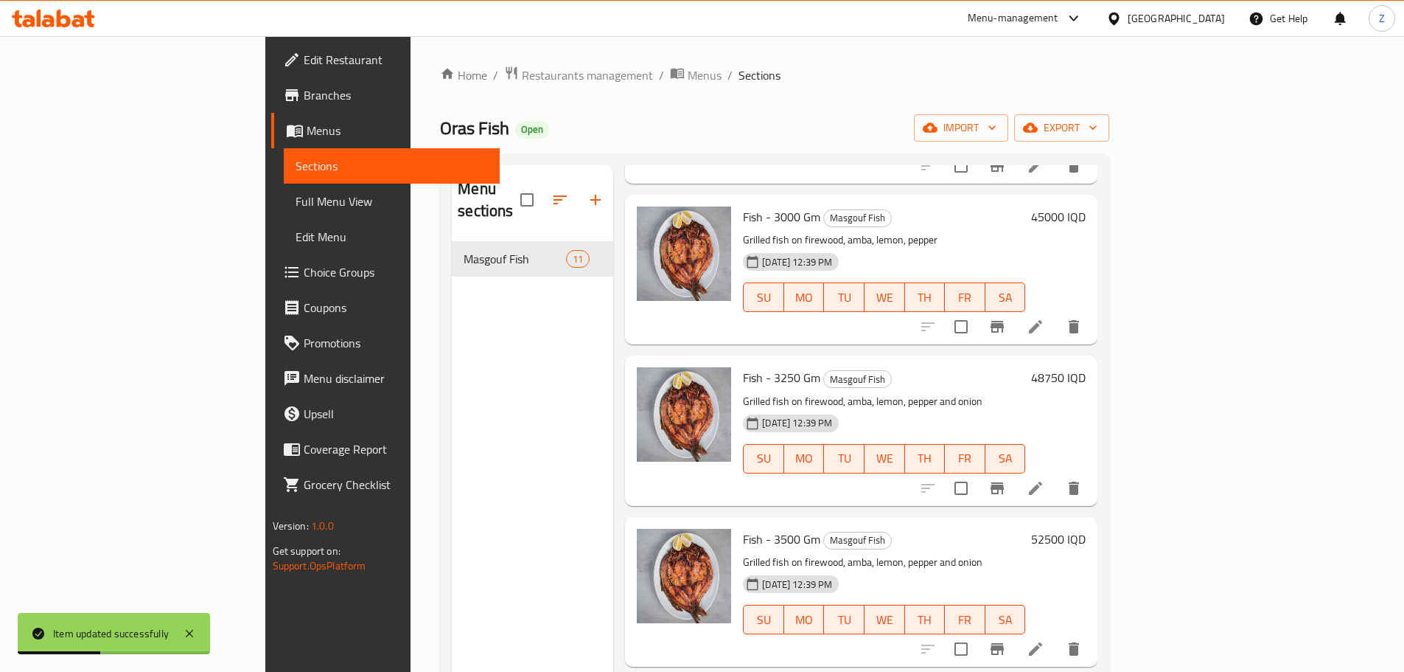
scroll to position [1032, 0]
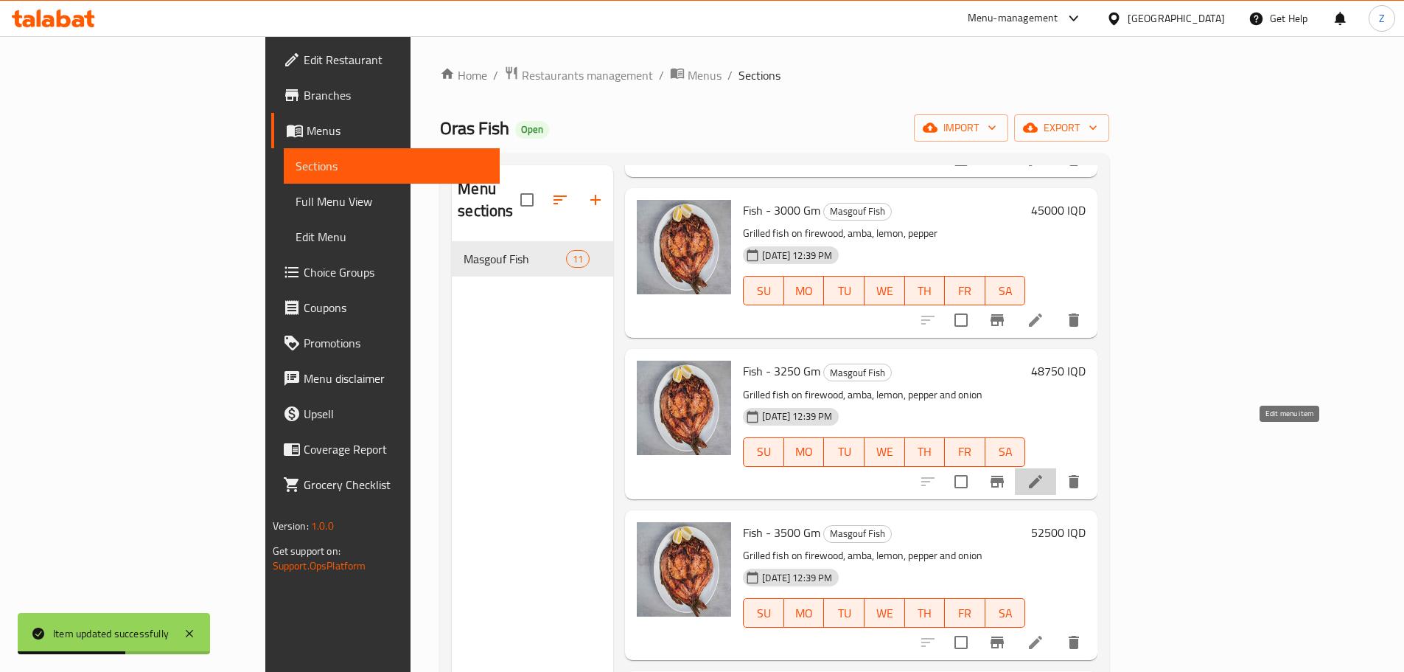
click at [1045, 473] on icon at bounding box center [1036, 482] width 18 height 18
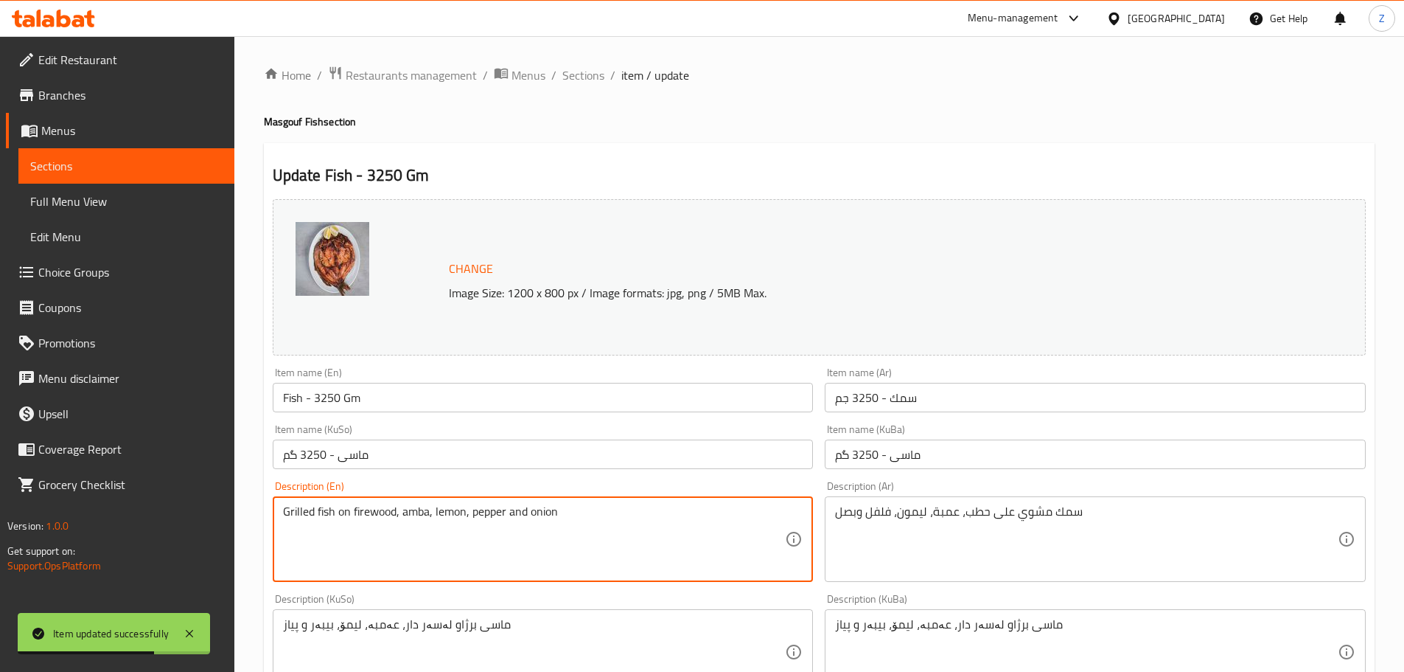
drag, startPoint x: 611, startPoint y: 519, endPoint x: 509, endPoint y: 518, distance: 102.5
type textarea "Grilled fish on firewood, amba, lemon, pepper"
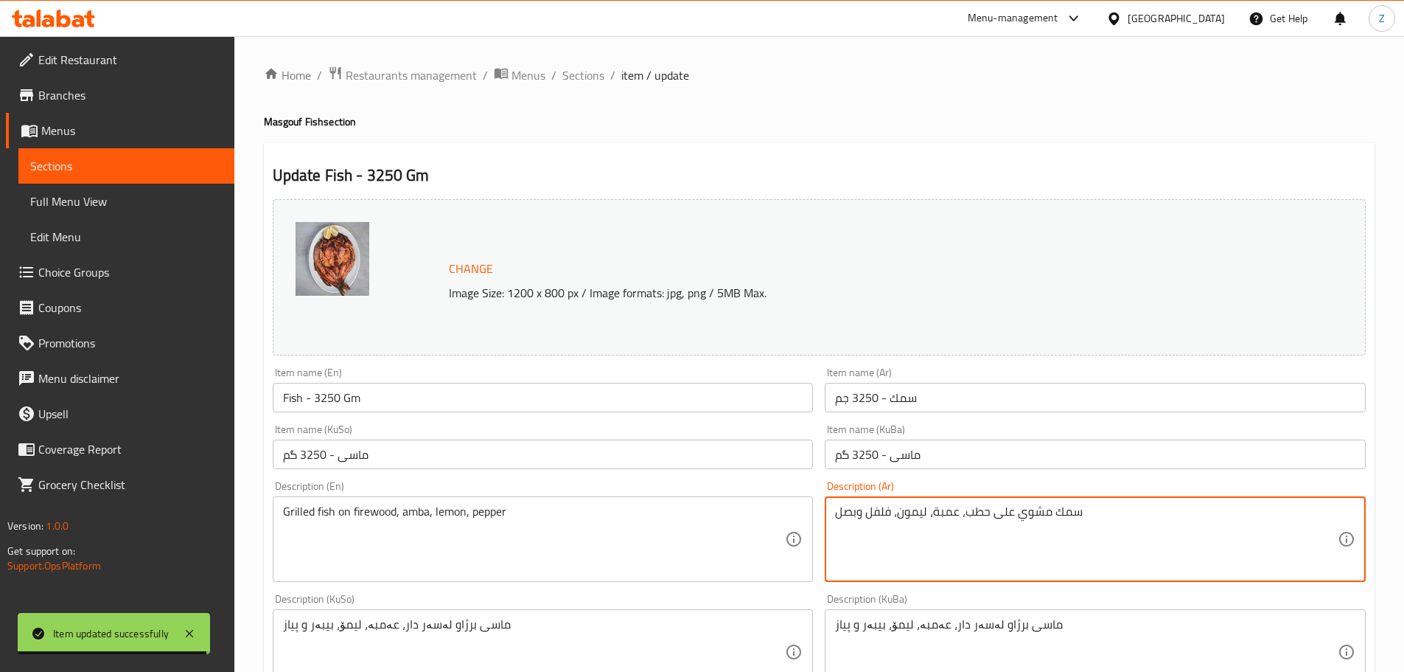
drag, startPoint x: 864, startPoint y: 512, endPoint x: 780, endPoint y: 512, distance: 84.0
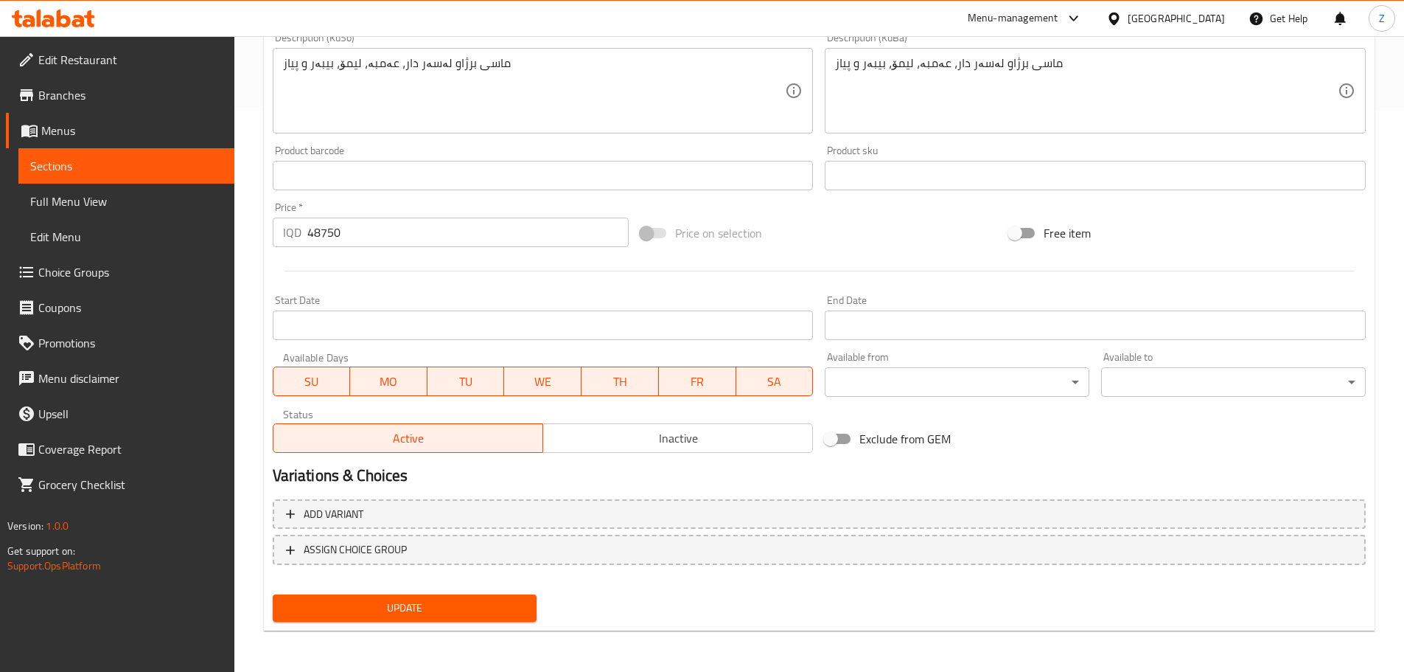
type textarea "سمك مشوي على حطب، عمبة، ليمون، فلفل"
click at [516, 598] on button "Update" at bounding box center [405, 607] width 265 height 27
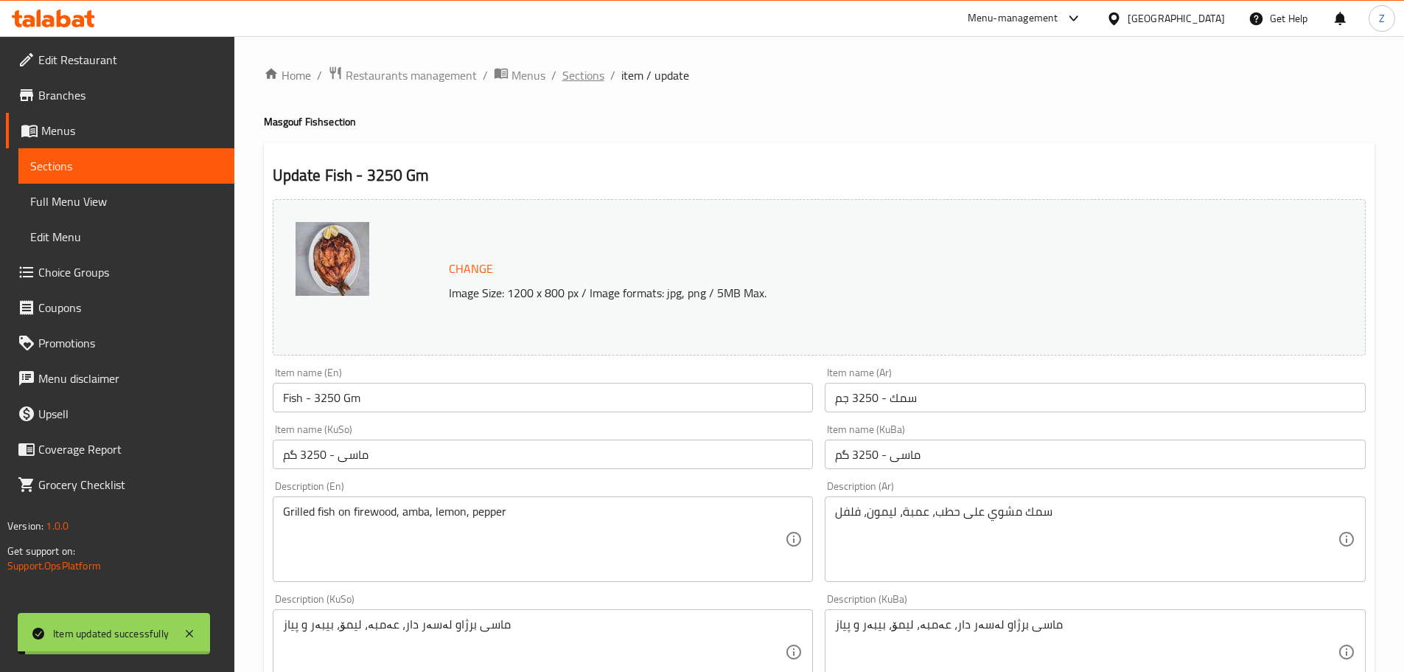
click at [584, 78] on span "Sections" at bounding box center [584, 75] width 42 height 18
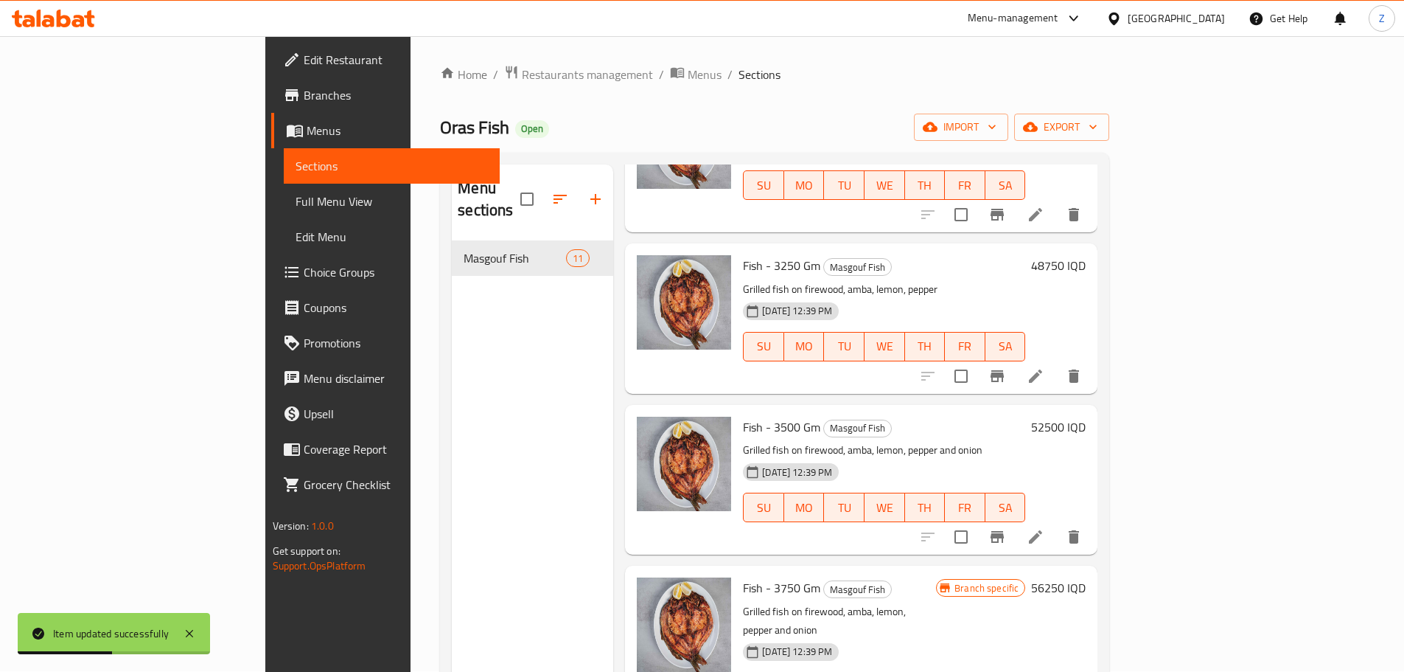
scroll to position [206, 0]
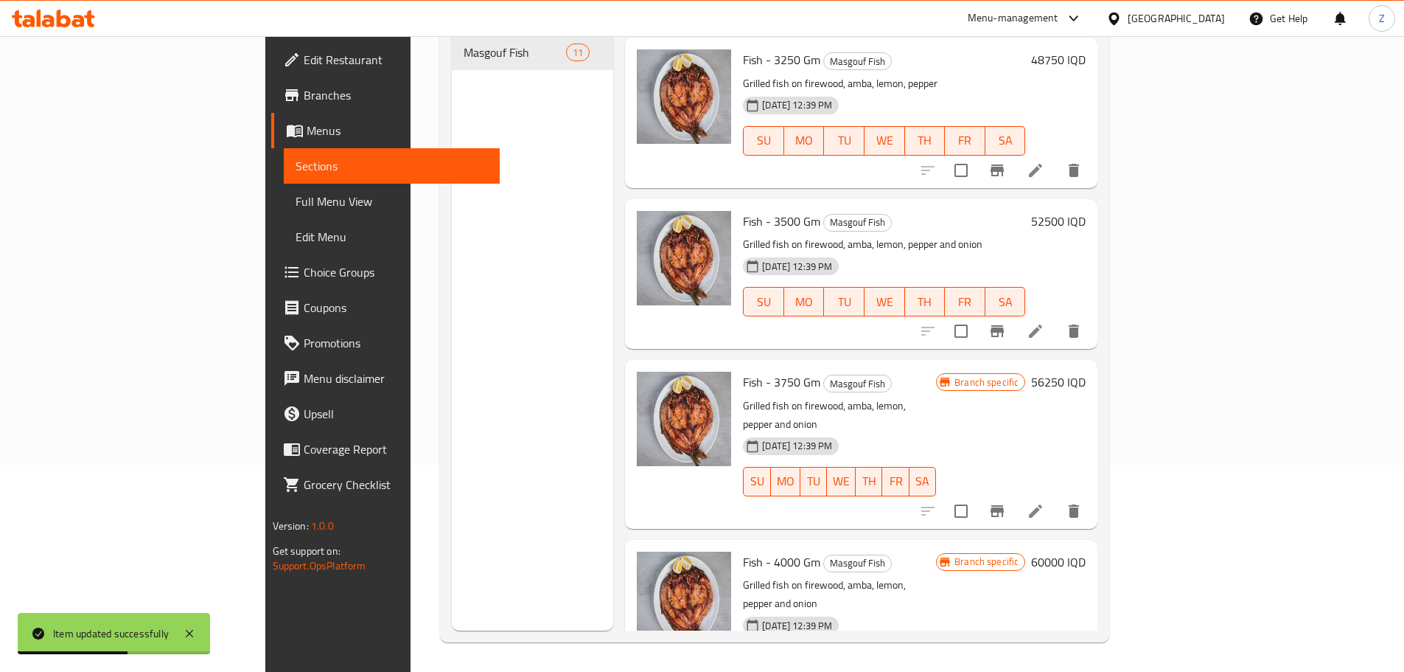
click at [1045, 322] on icon at bounding box center [1036, 331] width 18 height 18
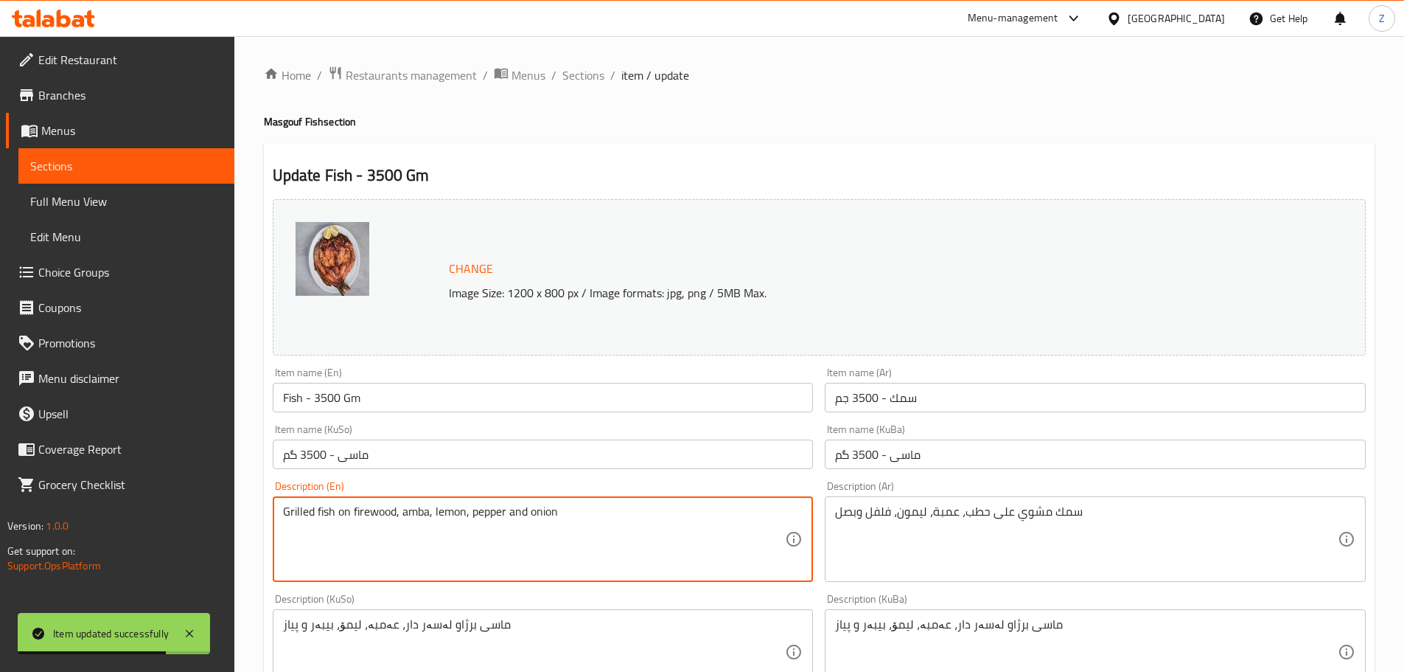
drag, startPoint x: 577, startPoint y: 521, endPoint x: 500, endPoint y: 518, distance: 77.5
click at [513, 519] on textarea "Grilled fish on firewood, amba, lemon, pepper and onion" at bounding box center [534, 539] width 503 height 70
drag, startPoint x: 506, startPoint y: 515, endPoint x: 607, endPoint y: 526, distance: 100.8
click at [591, 520] on textarea "Grilled fish on firewood, amba, lemon, pepper and onion" at bounding box center [534, 539] width 503 height 70
type textarea "Grilled fish on firewood, amba, lemon, pepper"
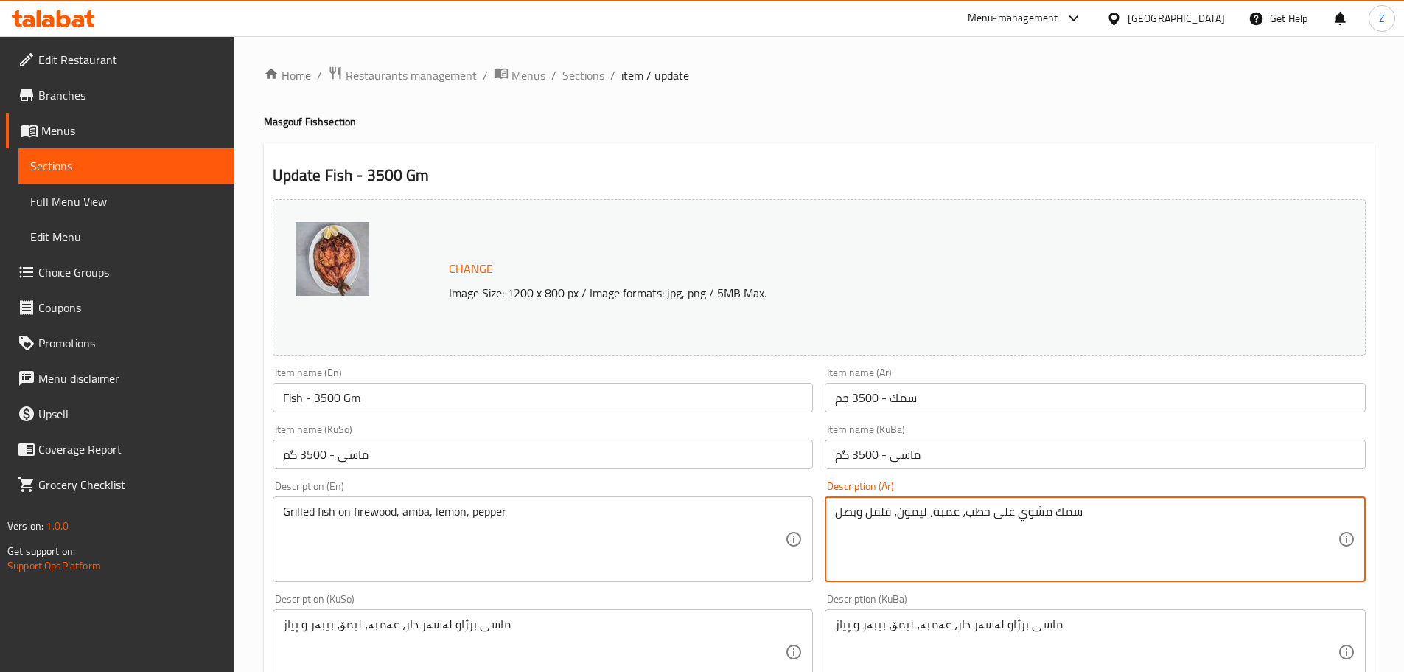
drag, startPoint x: 866, startPoint y: 512, endPoint x: 790, endPoint y: 518, distance: 75.5
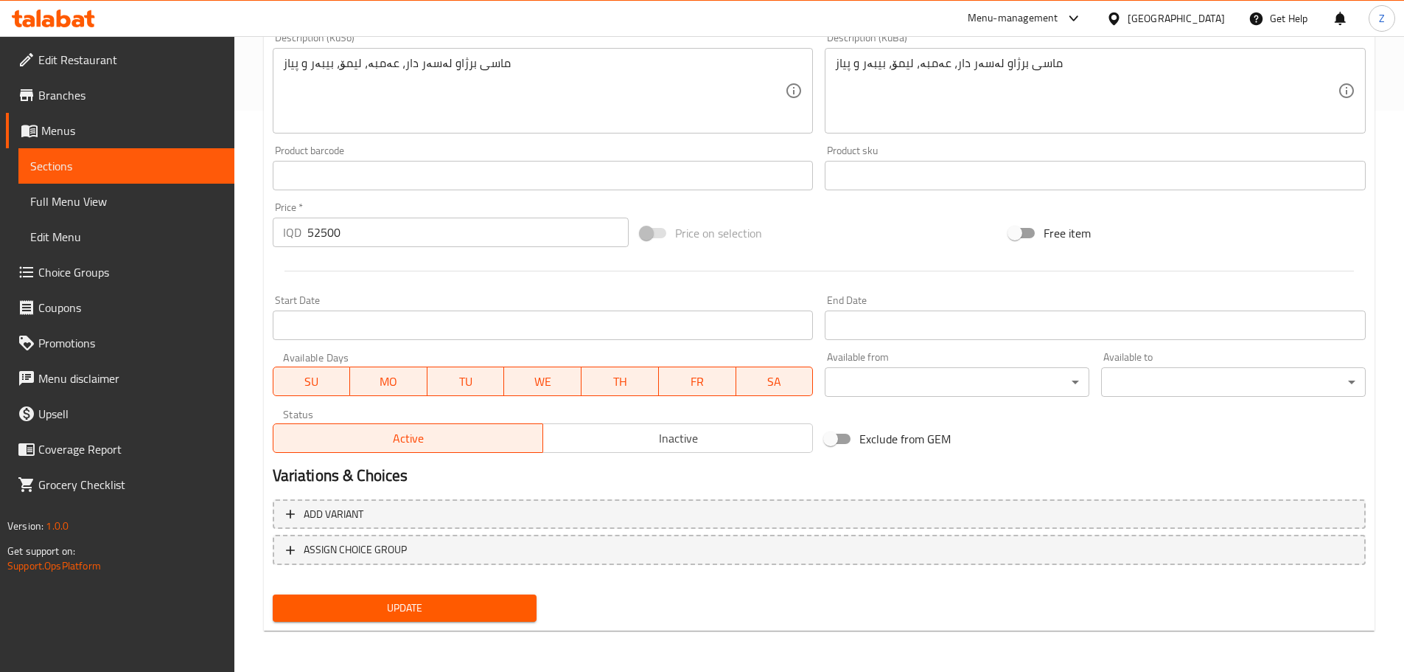
type textarea "سمك مشوي على حطب، عمبة، ليمون، فلفل"
click at [476, 604] on span "Update" at bounding box center [405, 608] width 241 height 18
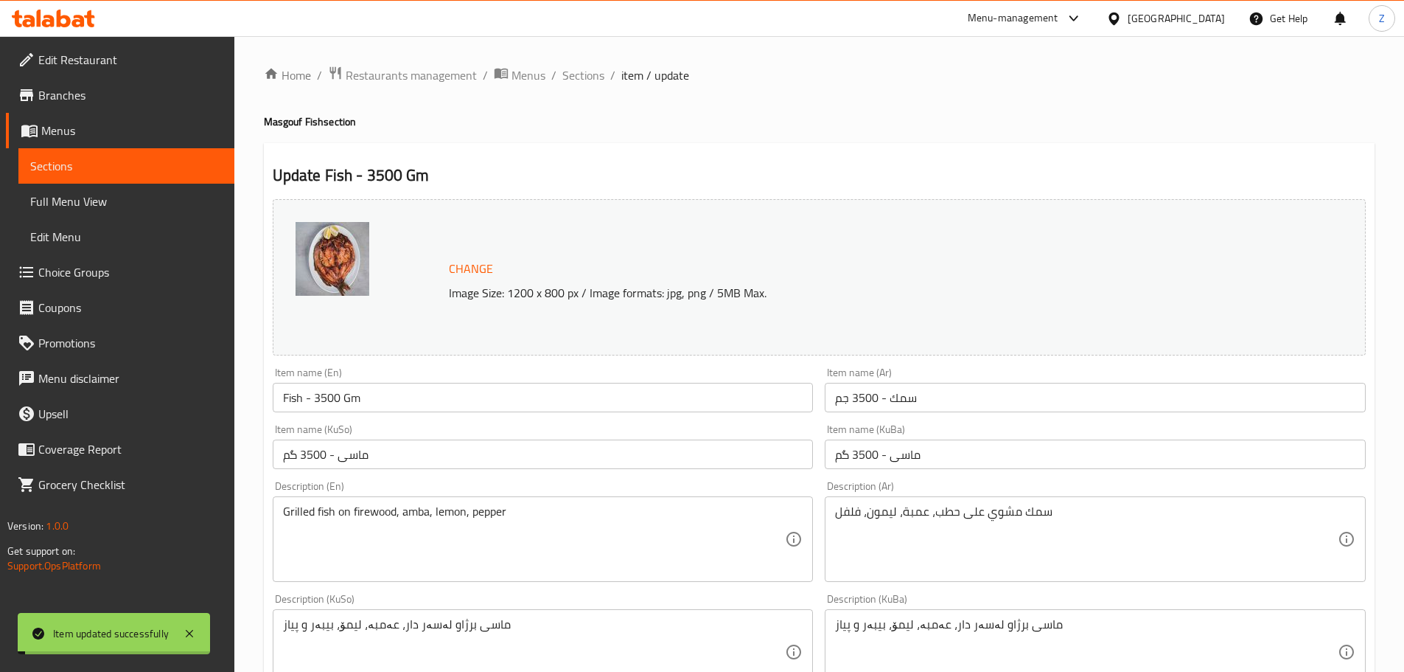
click at [596, 89] on div "Home / Restaurants management / Menus / Sections / item / update Masgouf Fish s…" at bounding box center [819, 635] width 1111 height 1138
click at [591, 78] on span "Sections" at bounding box center [584, 75] width 42 height 18
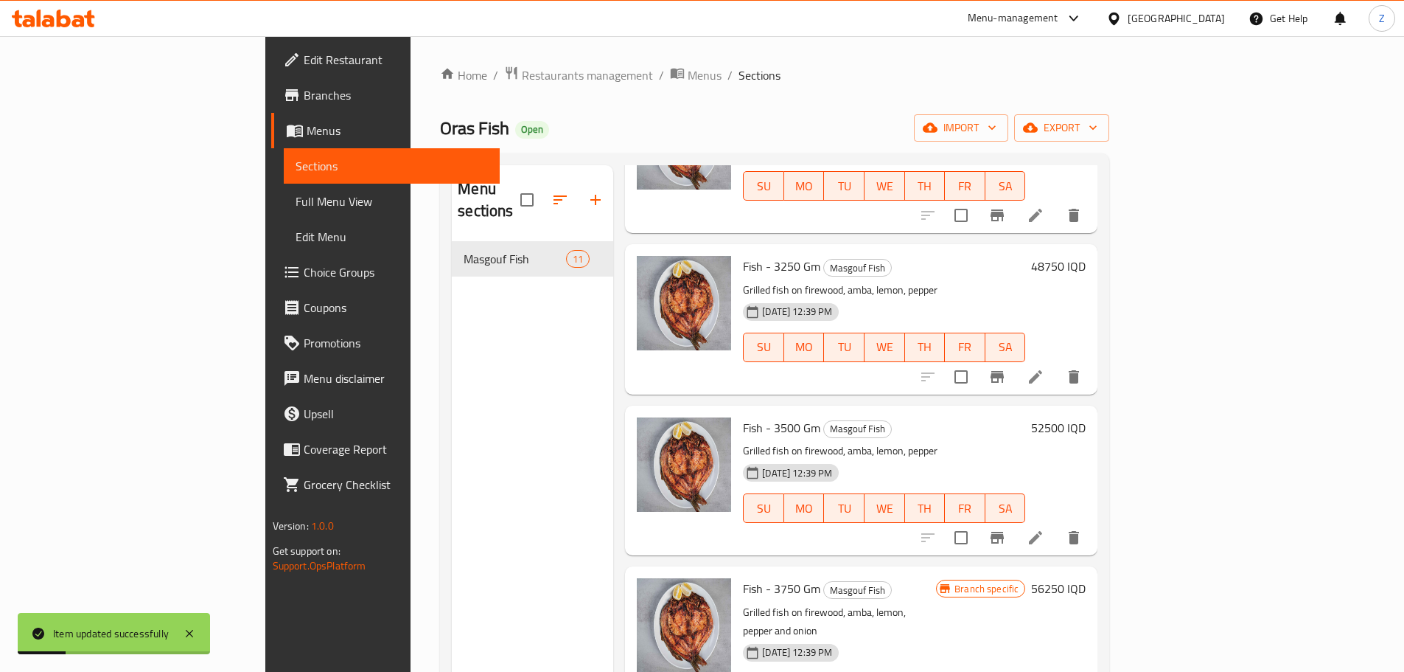
scroll to position [206, 0]
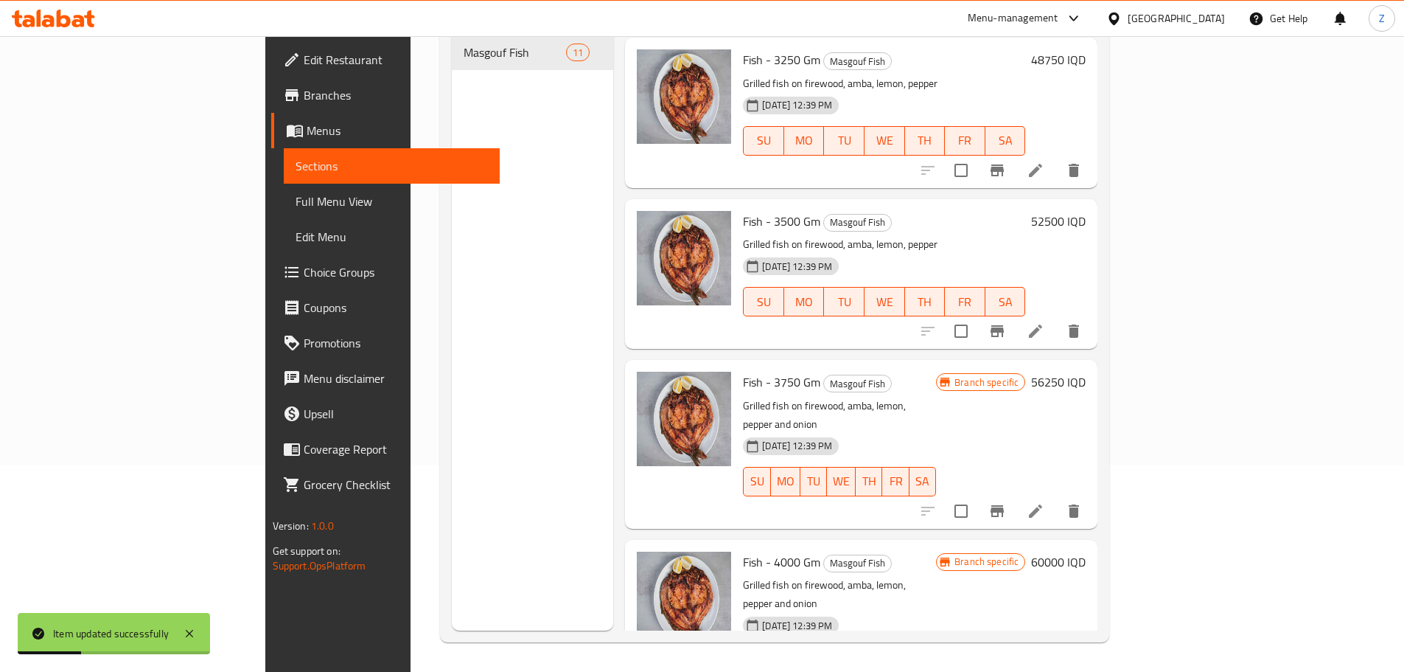
click at [1045, 502] on icon at bounding box center [1036, 511] width 18 height 18
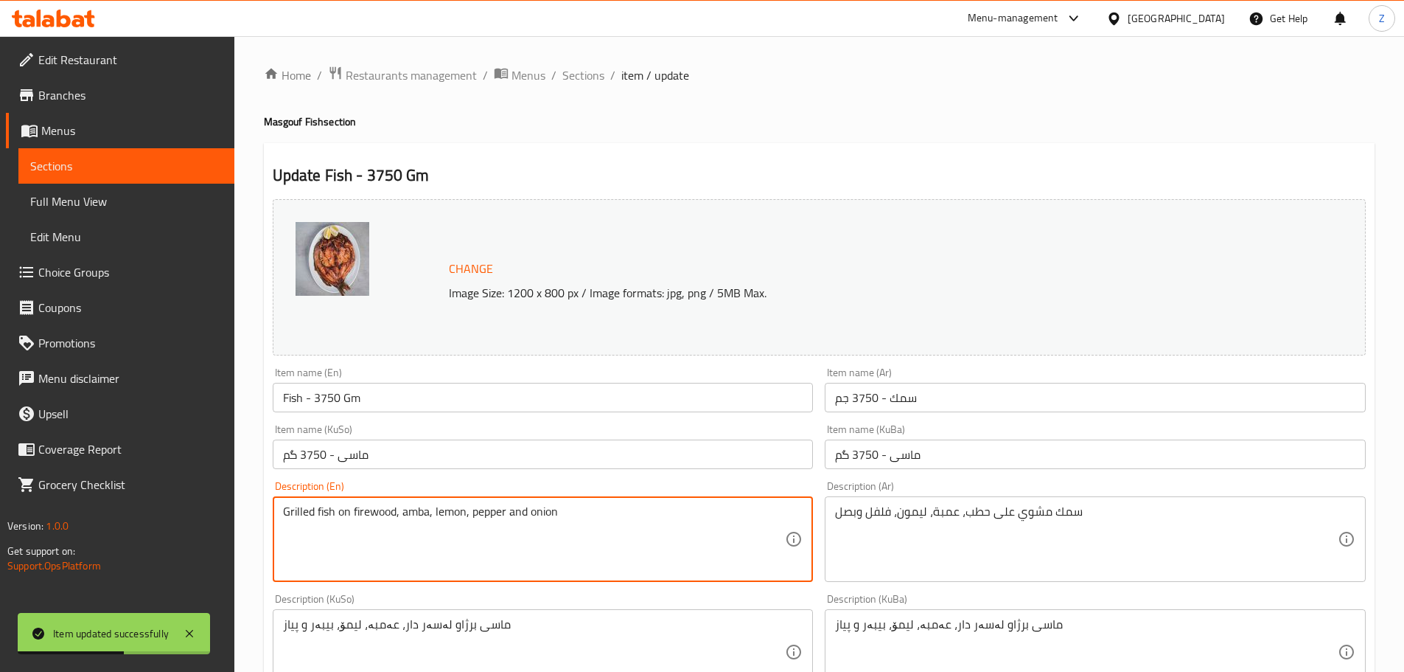
drag, startPoint x: 590, startPoint y: 510, endPoint x: 510, endPoint y: 524, distance: 80.8
type textarea "Grilled fish on firewood, amba, lemon, pepper"
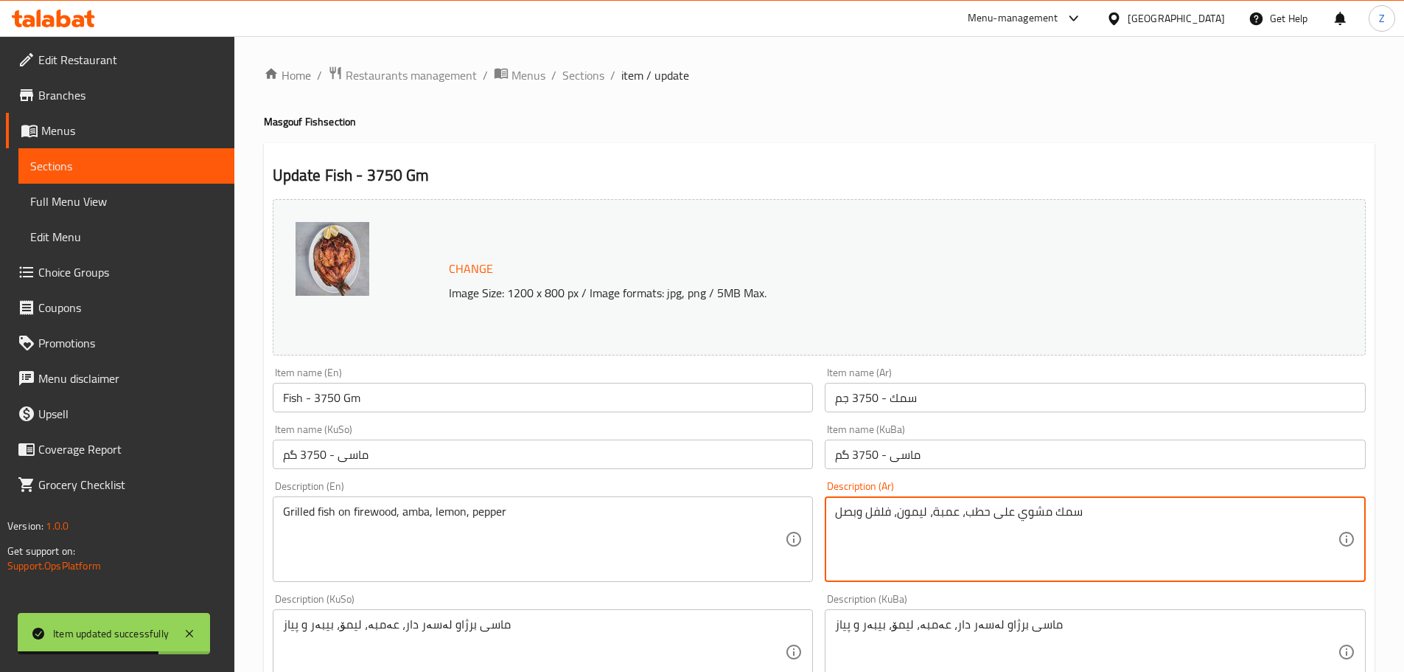
drag, startPoint x: 866, startPoint y: 518, endPoint x: 793, endPoint y: 515, distance: 72.3
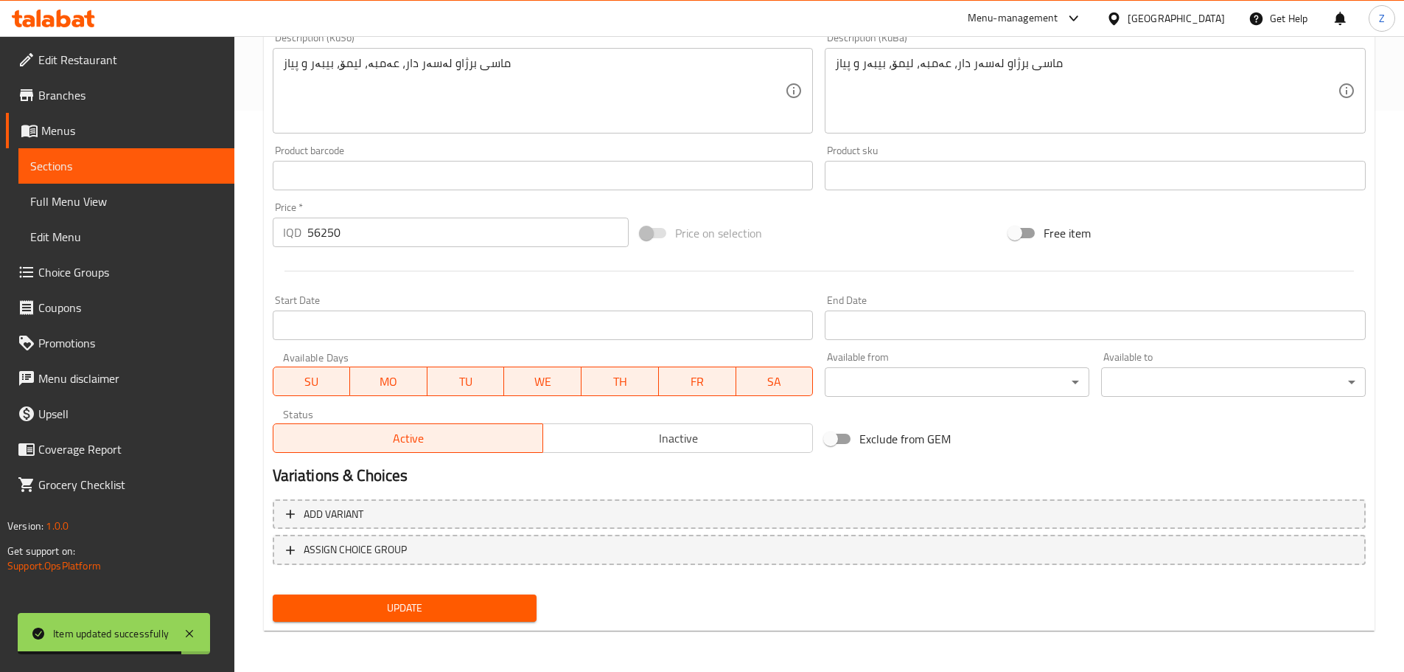
type textarea "سمك مشوي على حطب، عمبة، ليمون، فلفل"
click at [495, 608] on span "Update" at bounding box center [405, 608] width 241 height 18
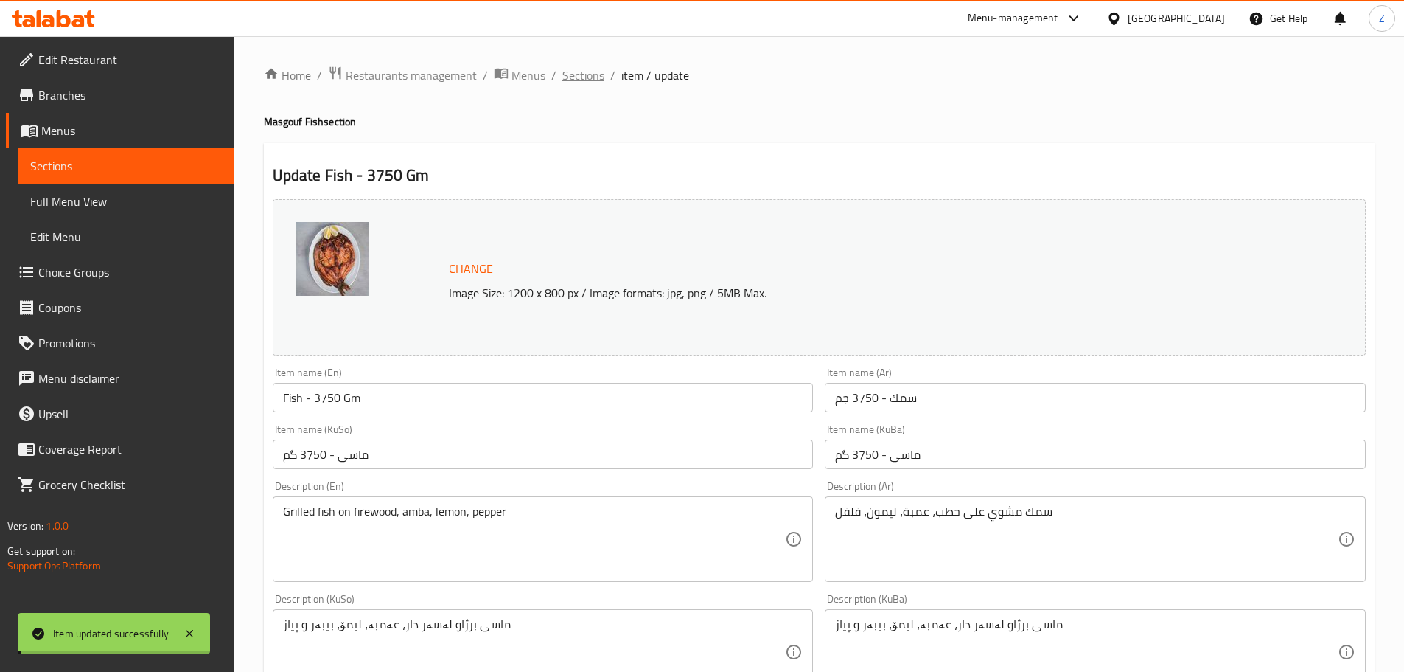
click at [584, 76] on span "Sections" at bounding box center [584, 75] width 42 height 18
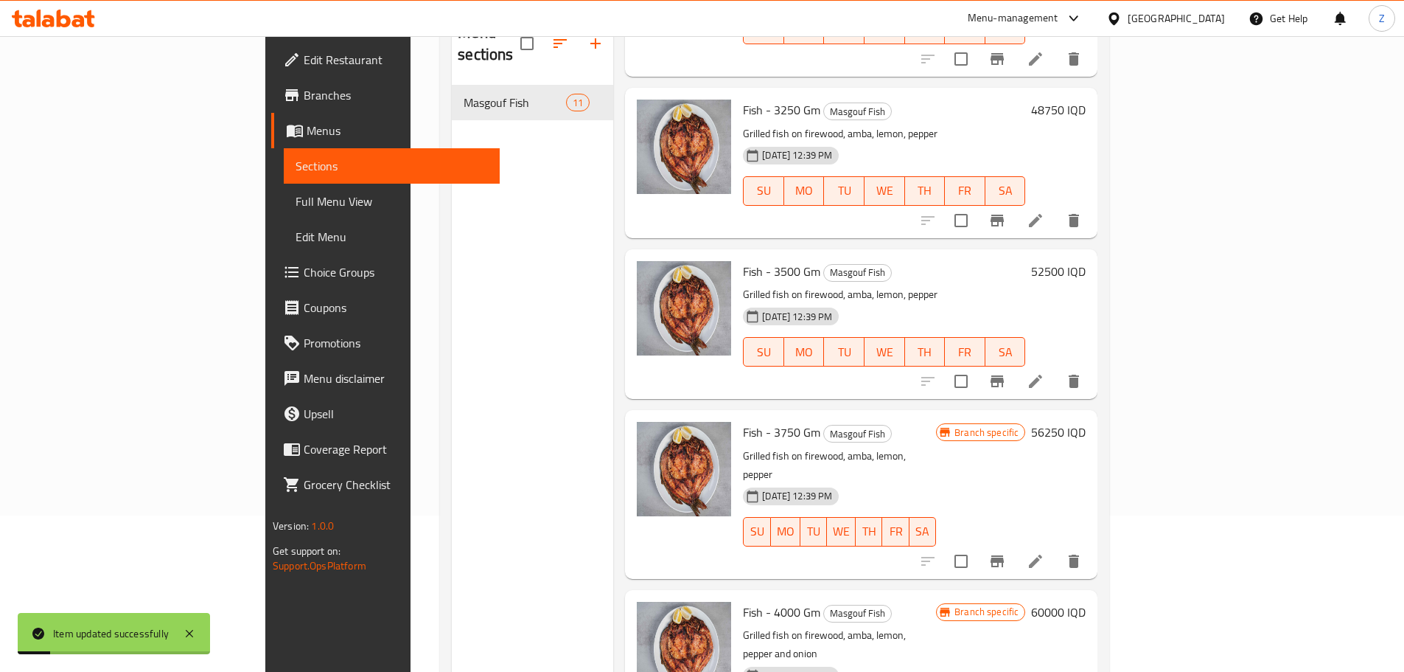
scroll to position [206, 0]
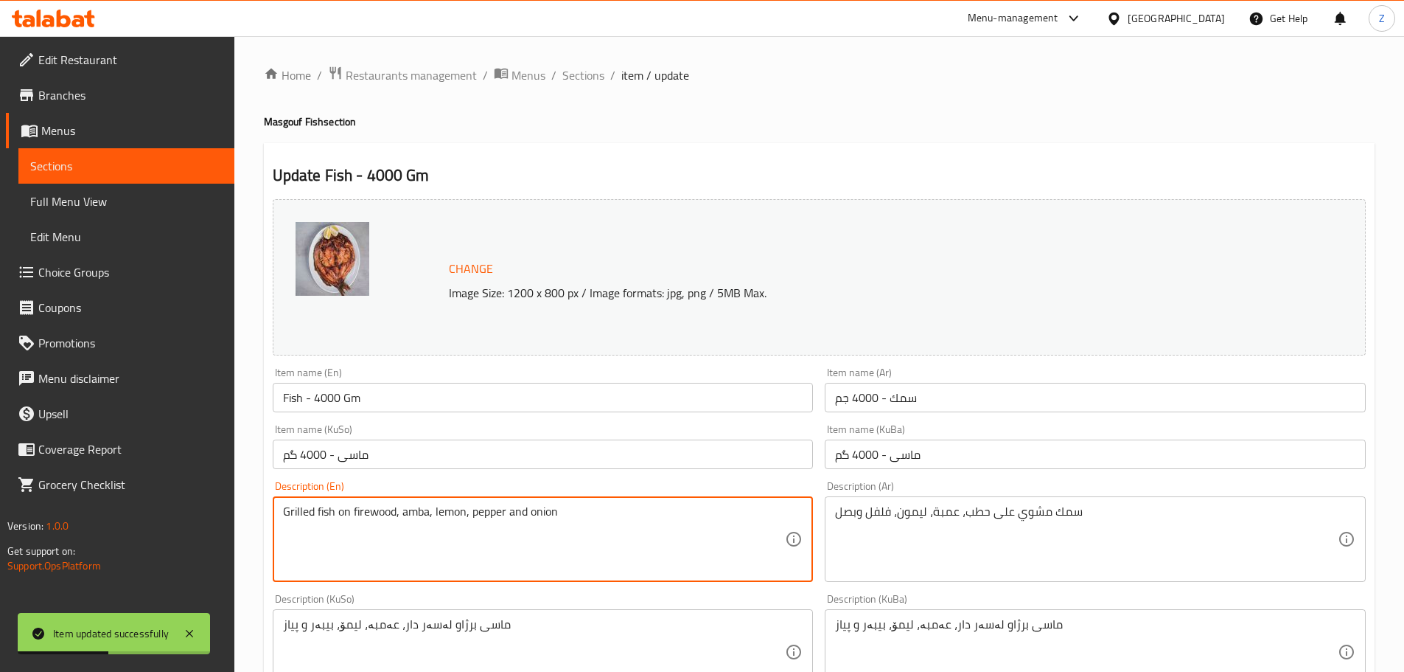
drag, startPoint x: 574, startPoint y: 515, endPoint x: 510, endPoint y: 532, distance: 66.3
type textarea "Grilled fish on firewood, amba, lemon, pepper"
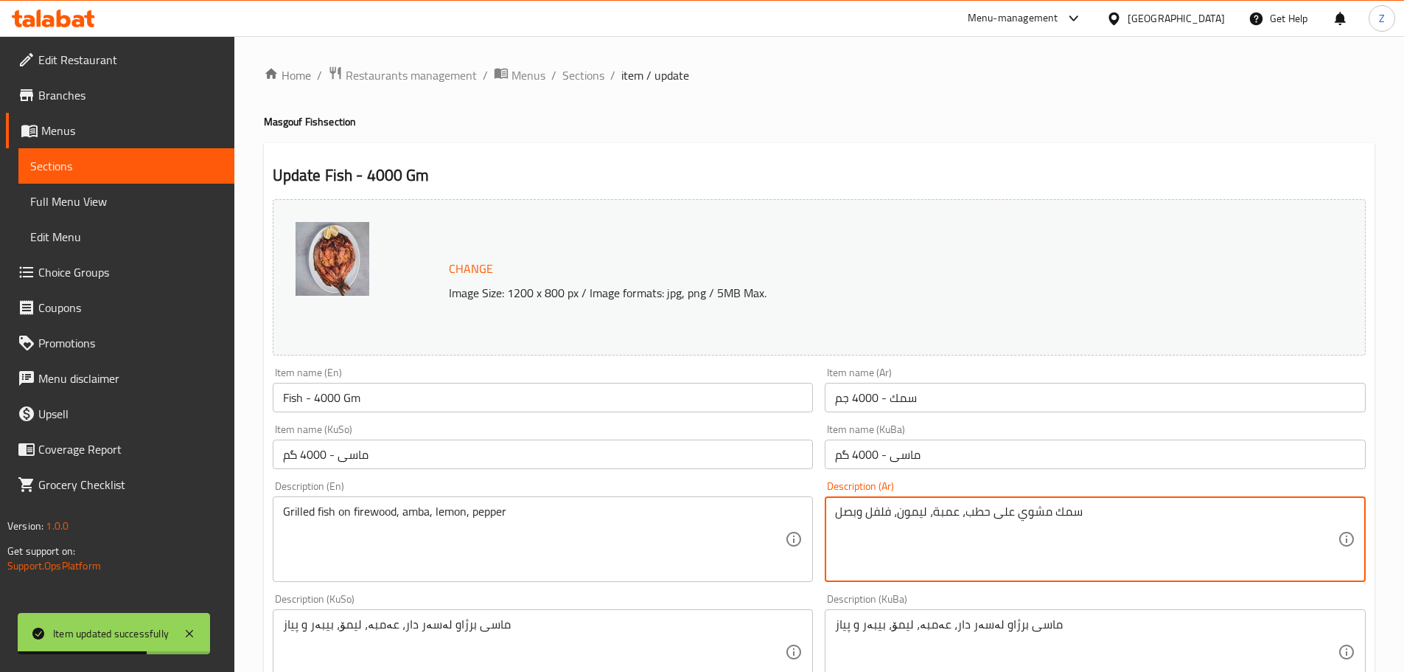
drag, startPoint x: 867, startPoint y: 523, endPoint x: 765, endPoint y: 549, distance: 105.1
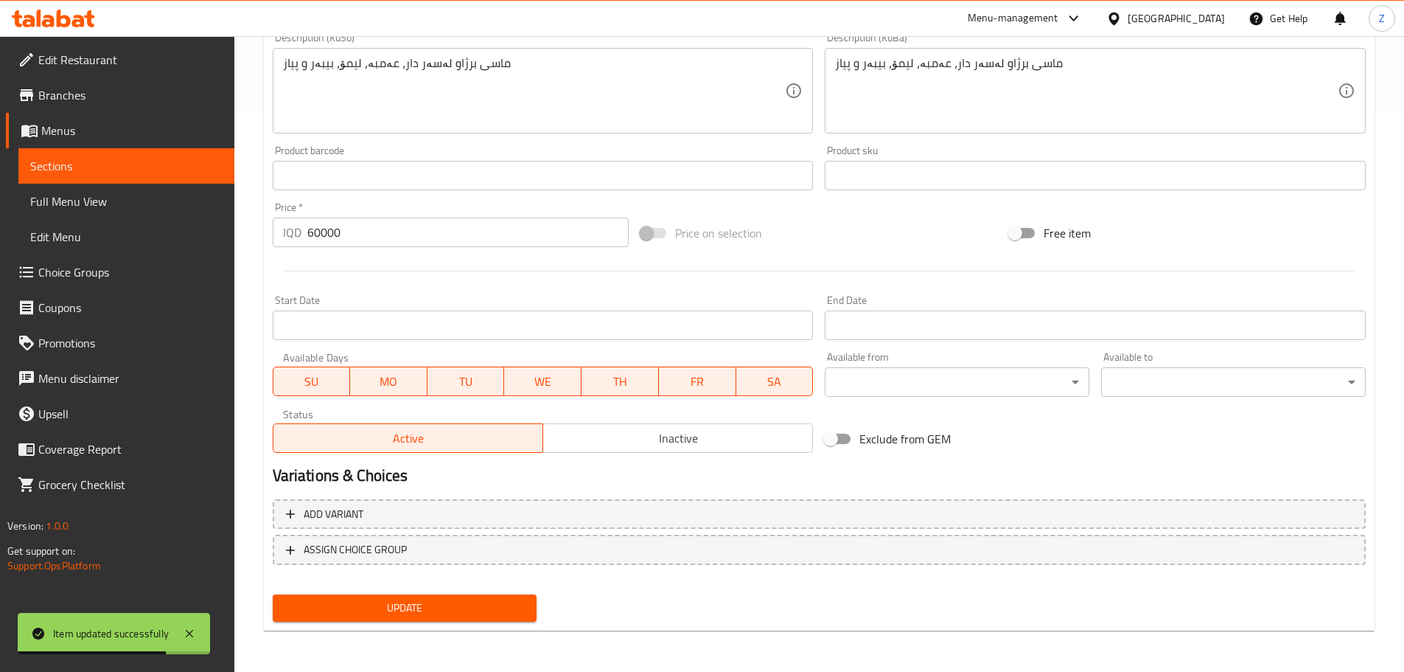
type textarea "سمك مشوي على حطب، عمبة، ليمون، فلفل"
click at [524, 610] on span "Update" at bounding box center [405, 608] width 241 height 18
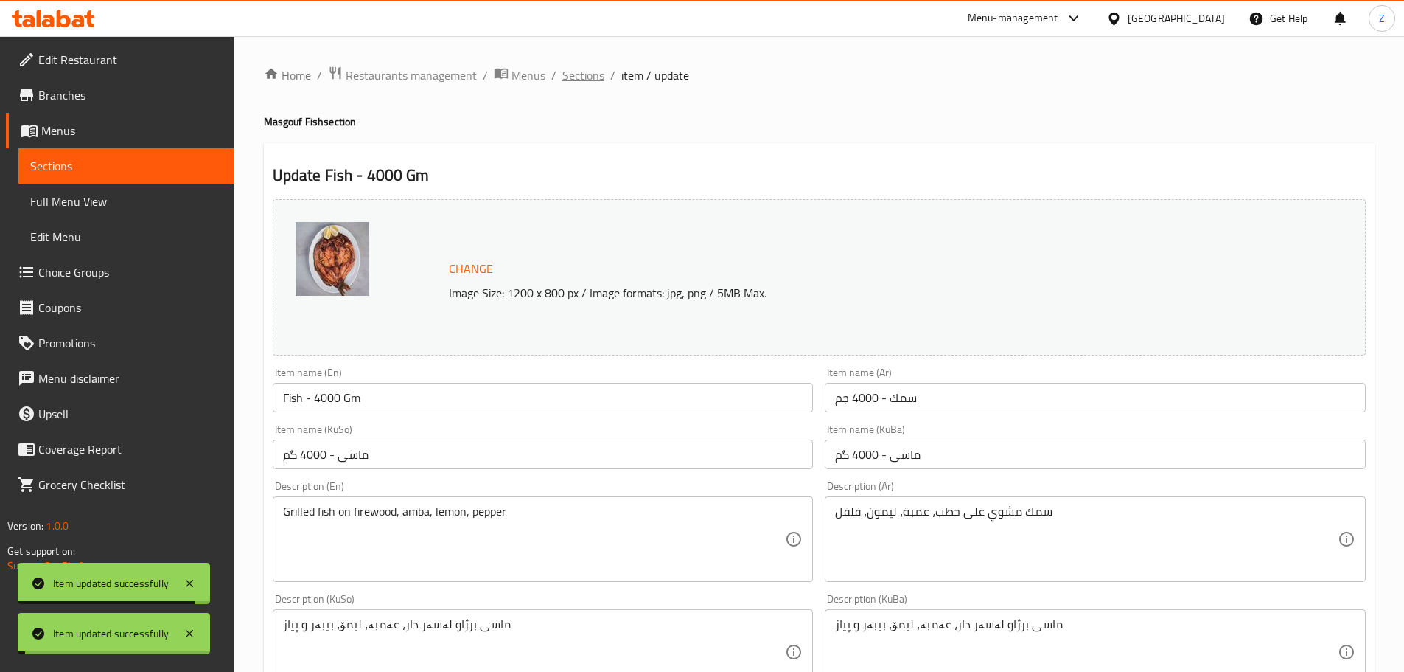
click at [584, 76] on span "Sections" at bounding box center [584, 75] width 42 height 18
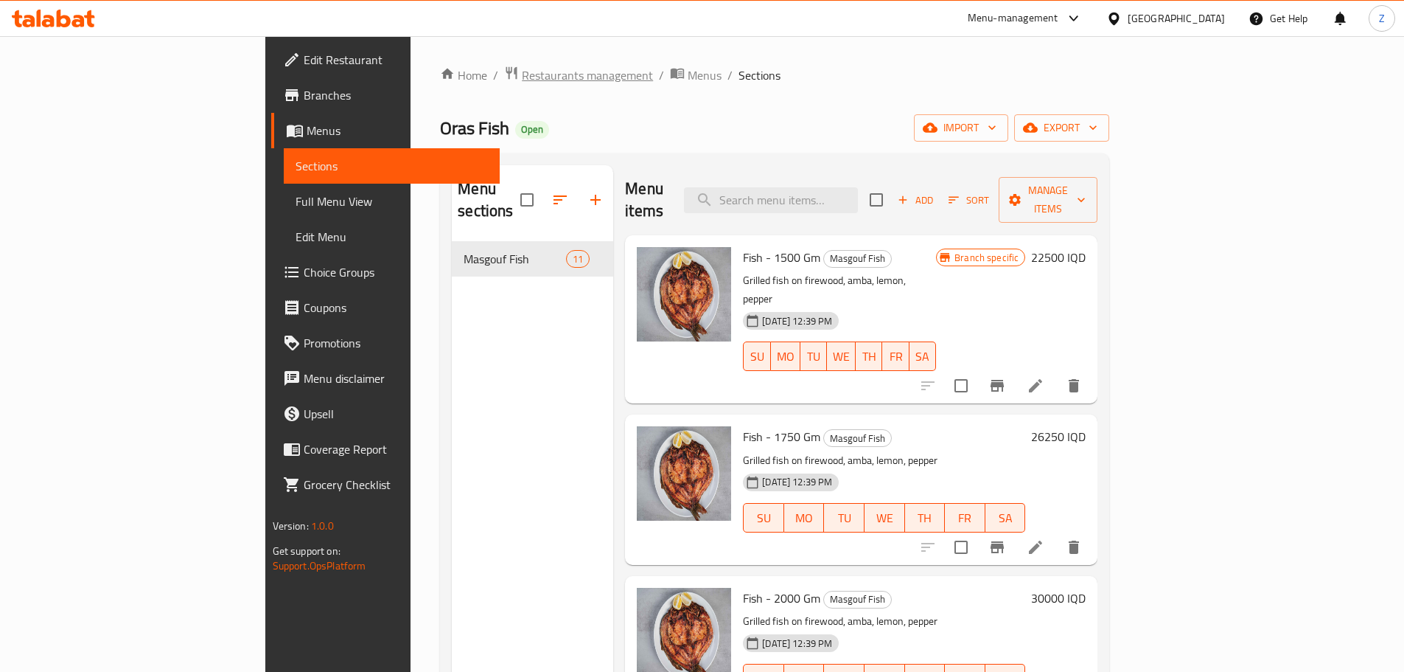
click at [522, 78] on span "Restaurants management" at bounding box center [587, 75] width 131 height 18
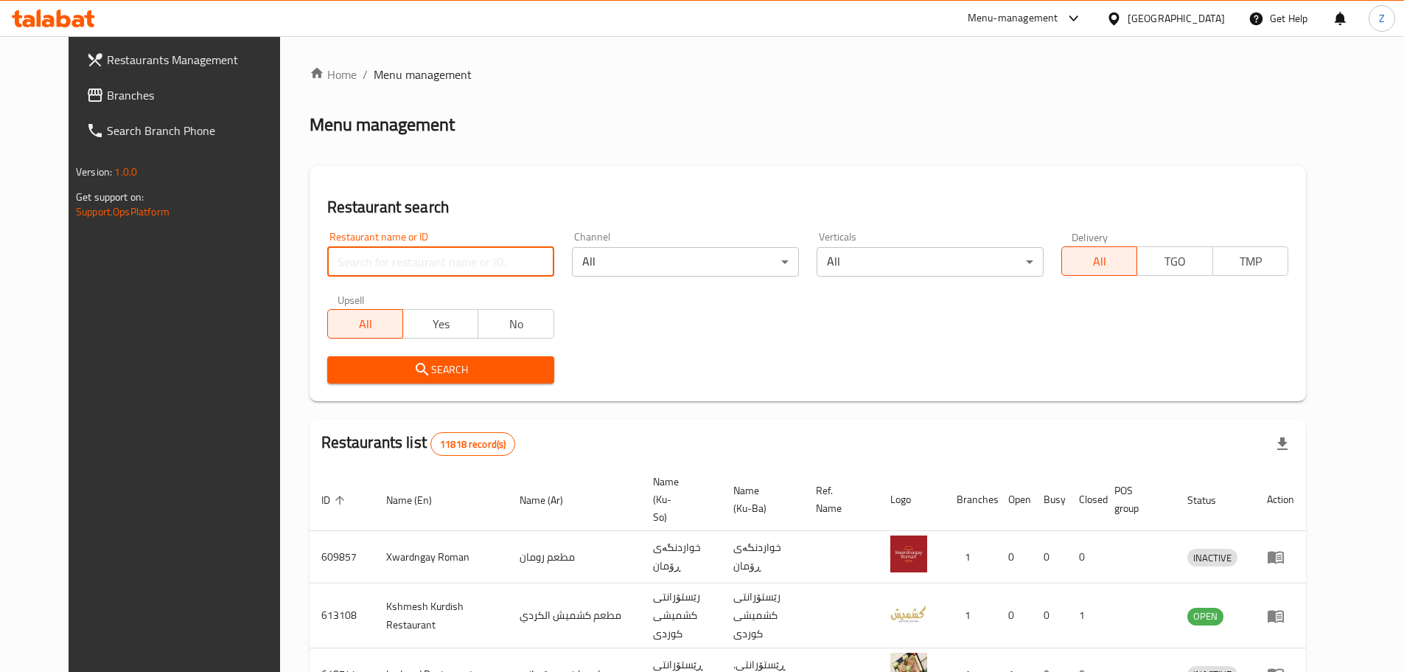
click at [498, 268] on input "search" at bounding box center [440, 261] width 227 height 29
paste input "663125"
type input "663125"
click at [470, 376] on span "Search" at bounding box center [440, 370] width 203 height 18
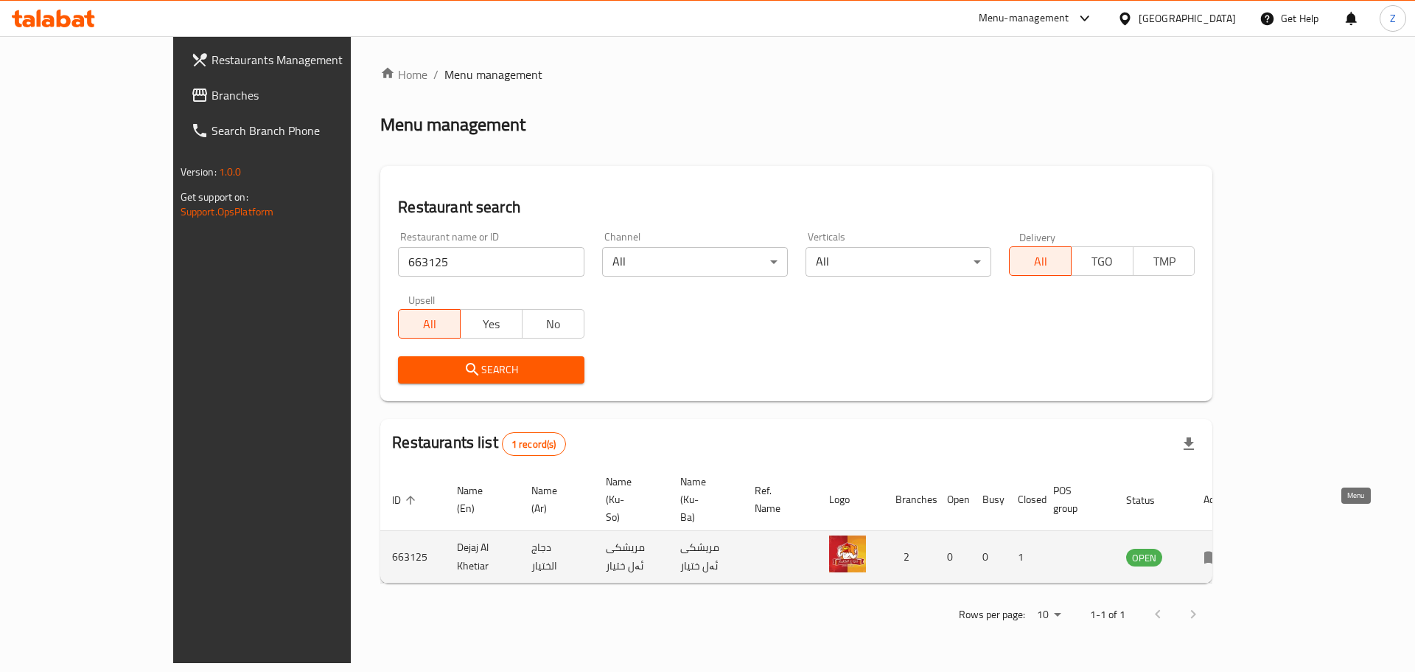
click at [1221, 551] on icon "enhanced table" at bounding box center [1213, 557] width 16 height 13
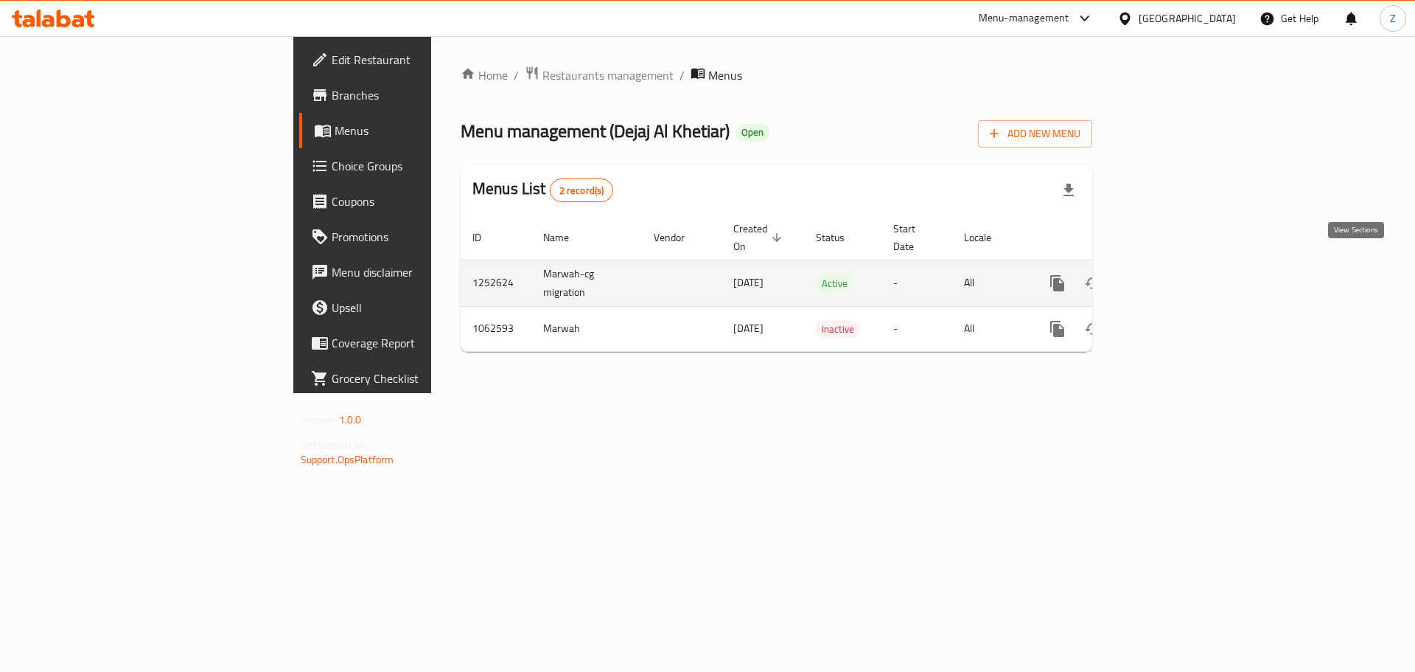
click at [1173, 274] on icon "enhanced table" at bounding box center [1164, 283] width 18 height 18
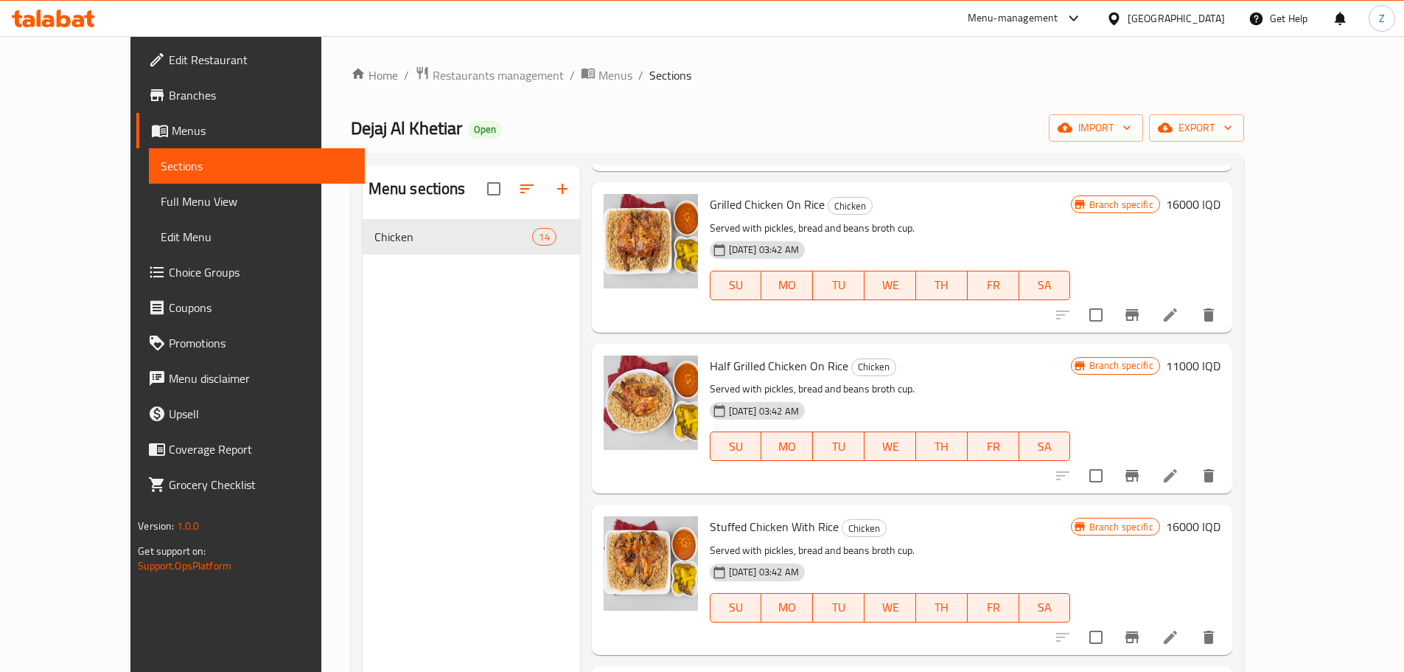
scroll to position [295, 0]
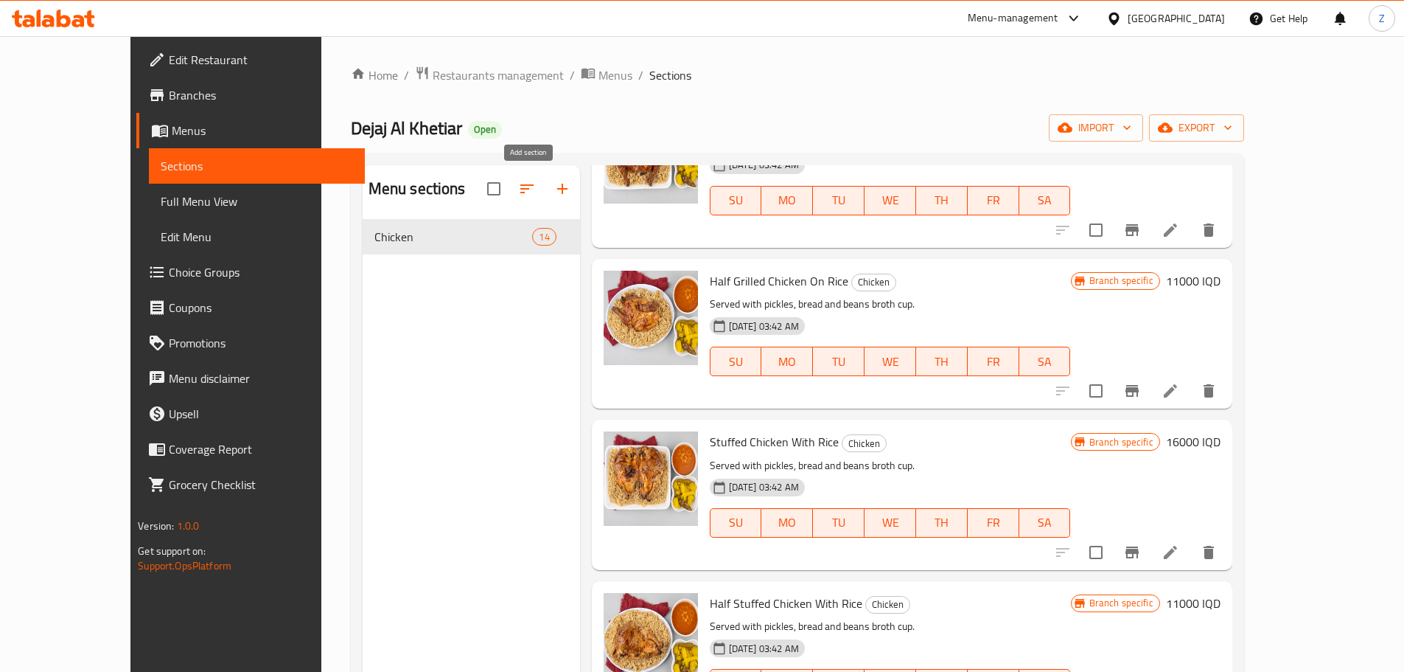
click at [554, 181] on icon "button" at bounding box center [563, 189] width 18 height 18
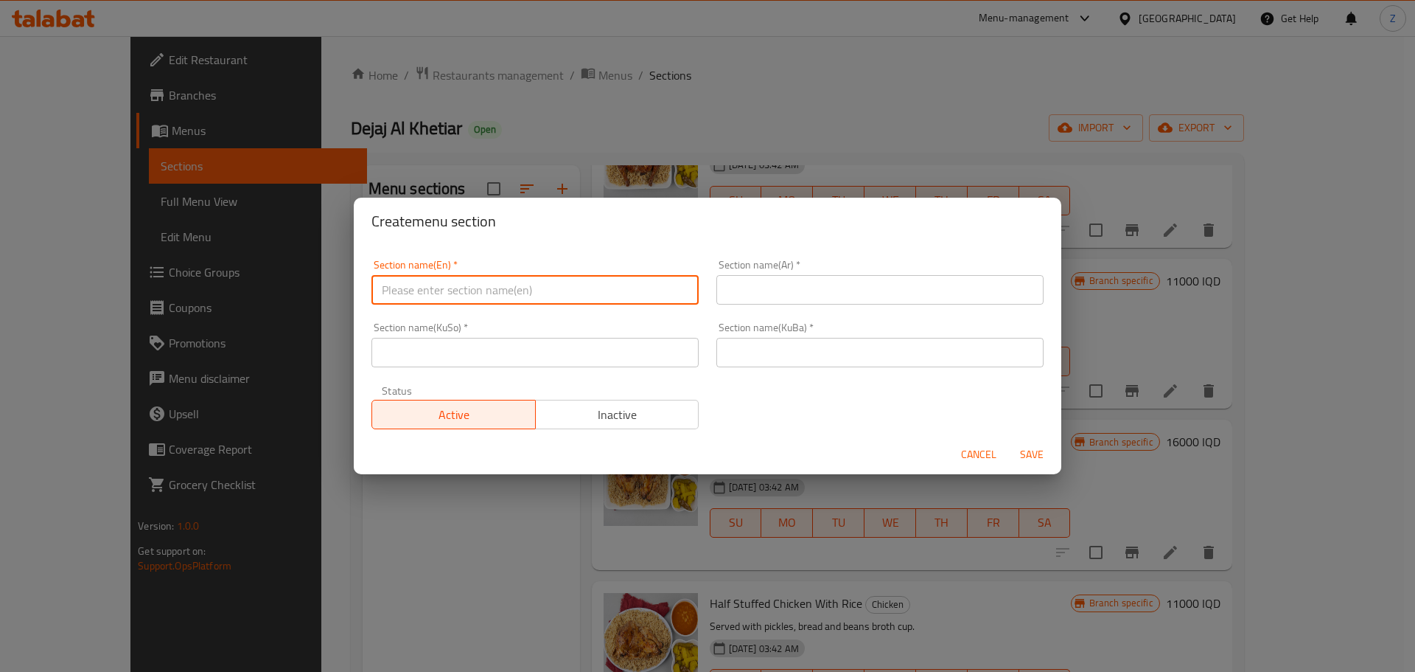
click at [474, 290] on input "text" at bounding box center [535, 289] width 327 height 29
type input "Grilled Chicken"
click at [807, 292] on input "text" at bounding box center [880, 289] width 327 height 29
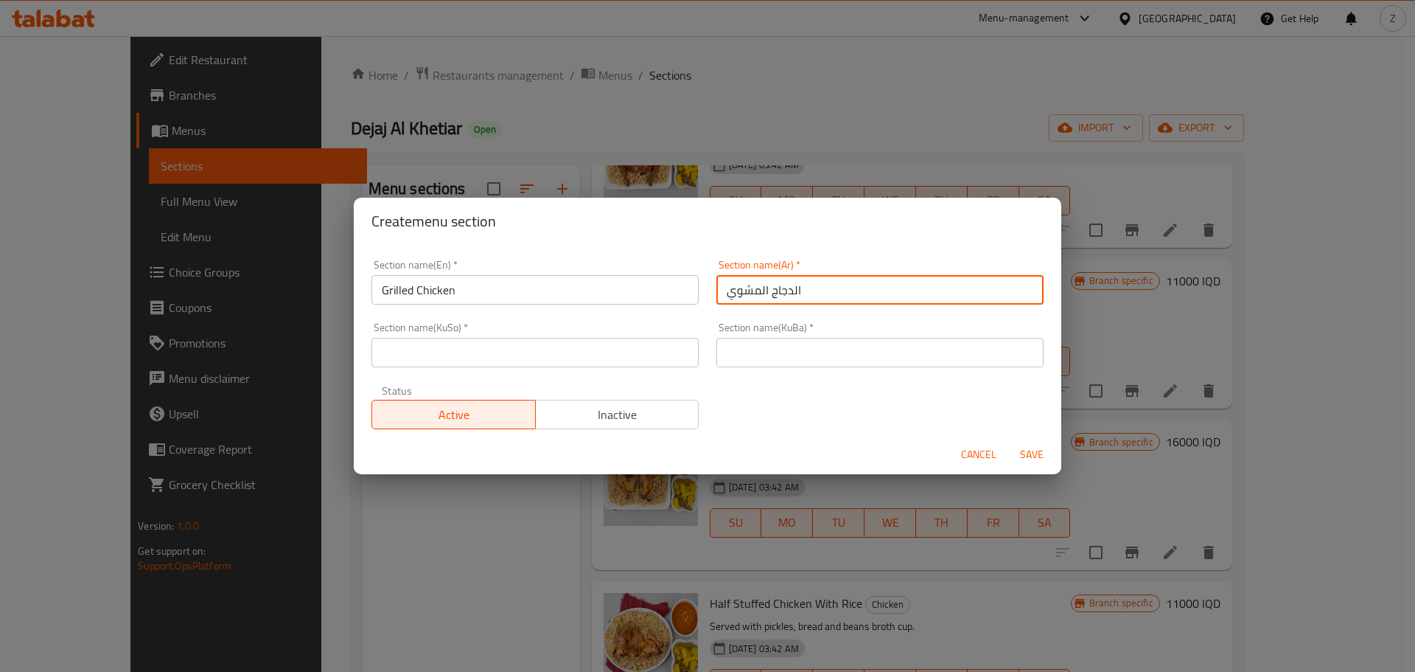
click at [807, 291] on input "الدجاج المشوي" at bounding box center [880, 289] width 327 height 29
type input "الدجاج المشوي"
drag, startPoint x: 836, startPoint y: 355, endPoint x: 762, endPoint y: 350, distance: 73.9
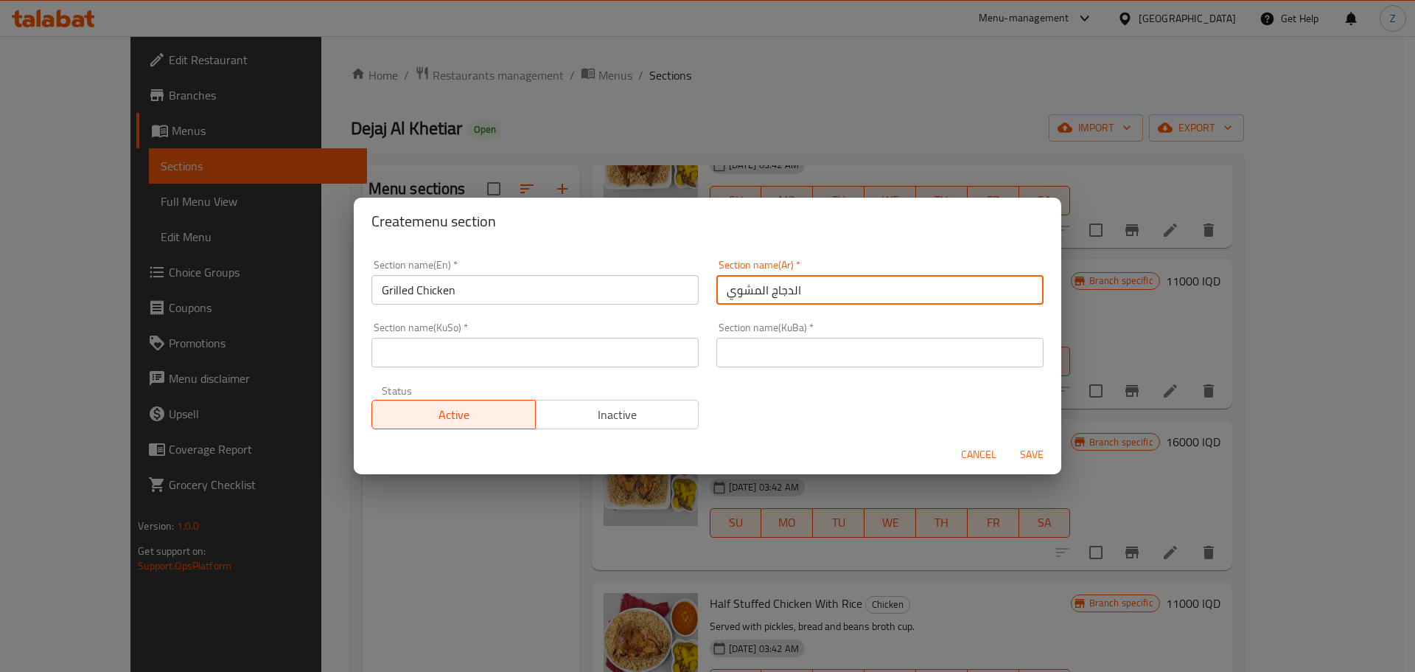
click at [836, 355] on input "text" at bounding box center [880, 352] width 327 height 29
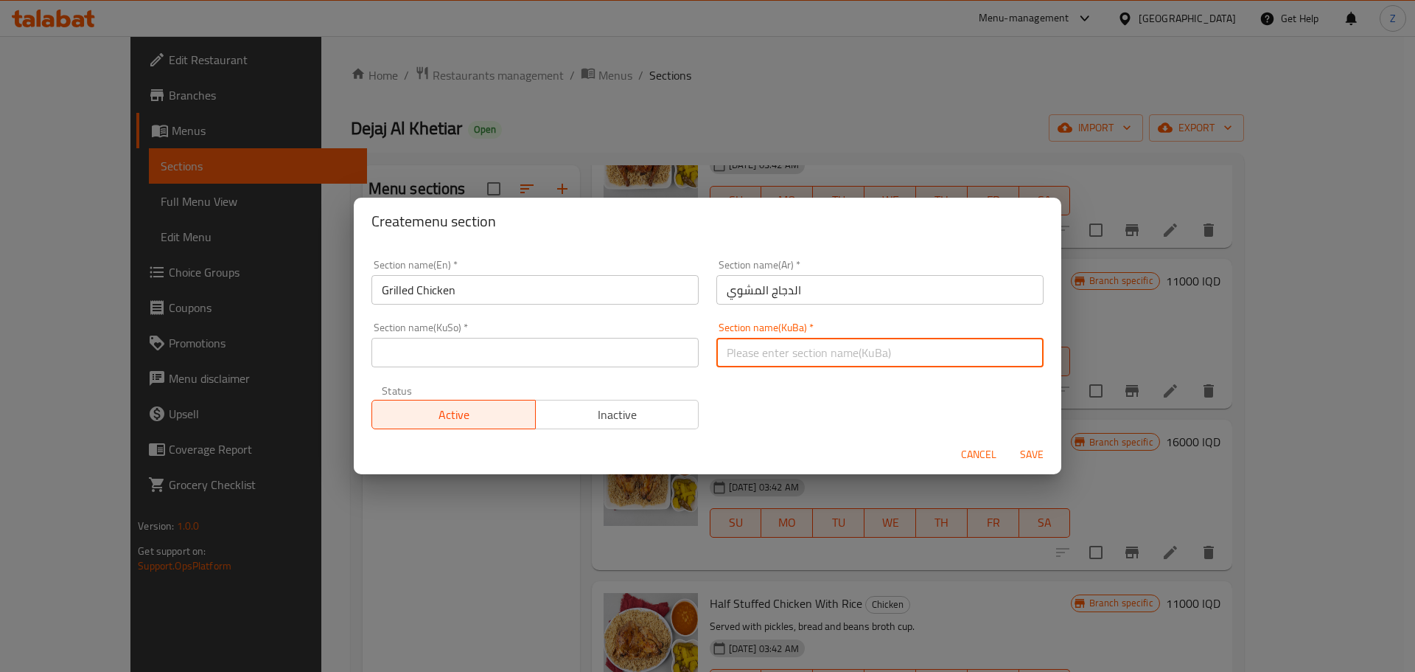
paste input "الدجاج المشوي"
type input "الدجاج المشوي"
click at [554, 357] on input "text" at bounding box center [535, 352] width 327 height 29
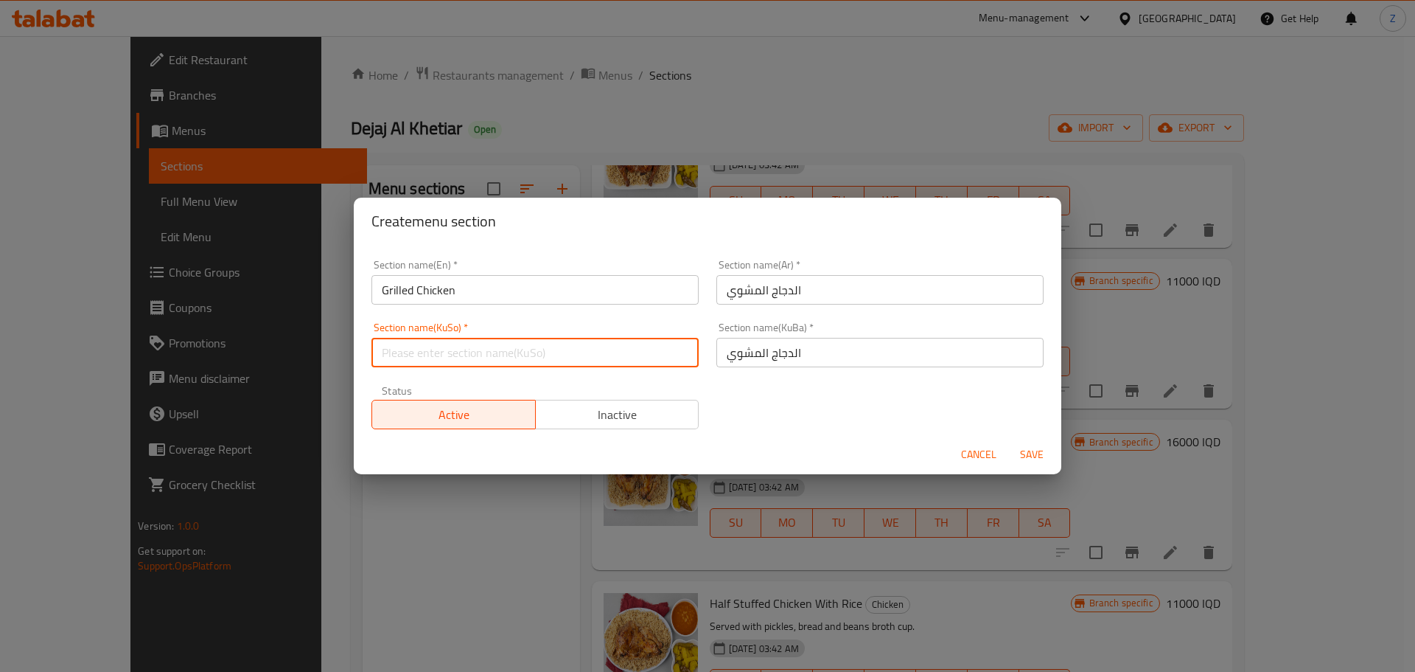
paste input "الدجاج المشوي"
type input "الدجاج المشوي"
click at [1052, 455] on button "Save" at bounding box center [1032, 454] width 47 height 27
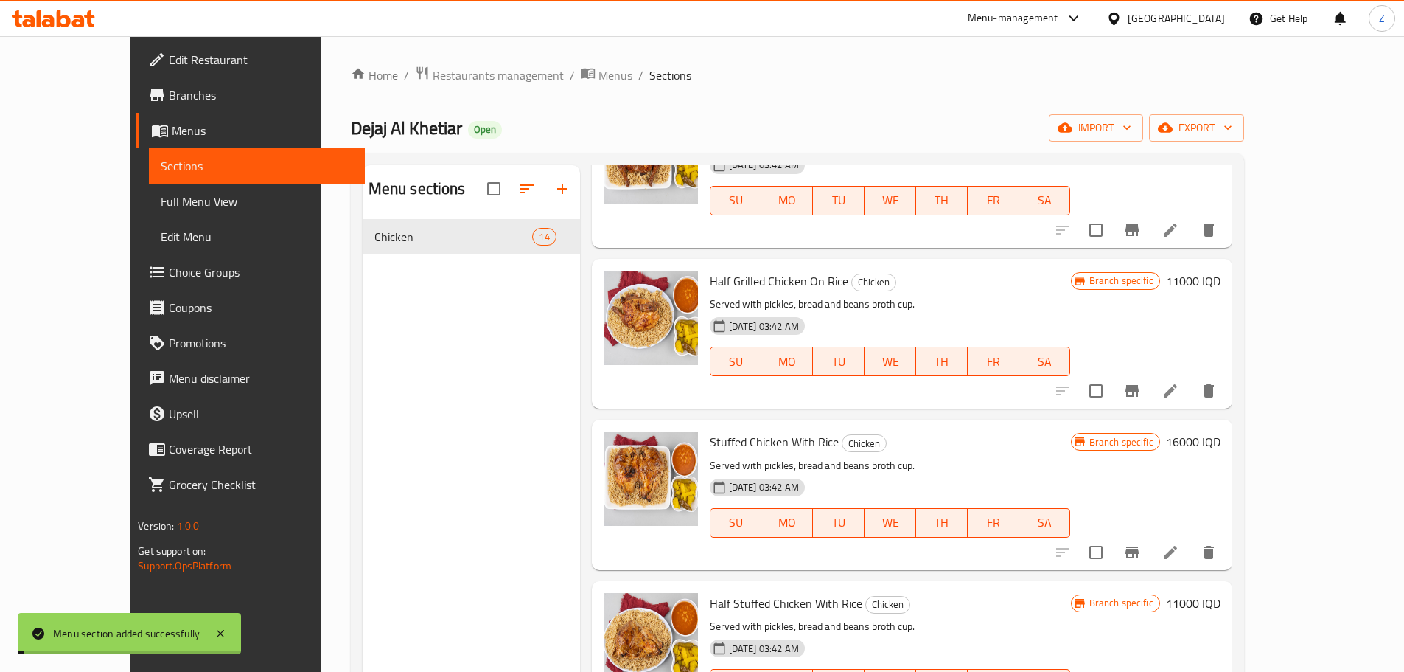
click at [1071, 470] on p "Served with pickles, bread and beans broth cup." at bounding box center [890, 465] width 361 height 18
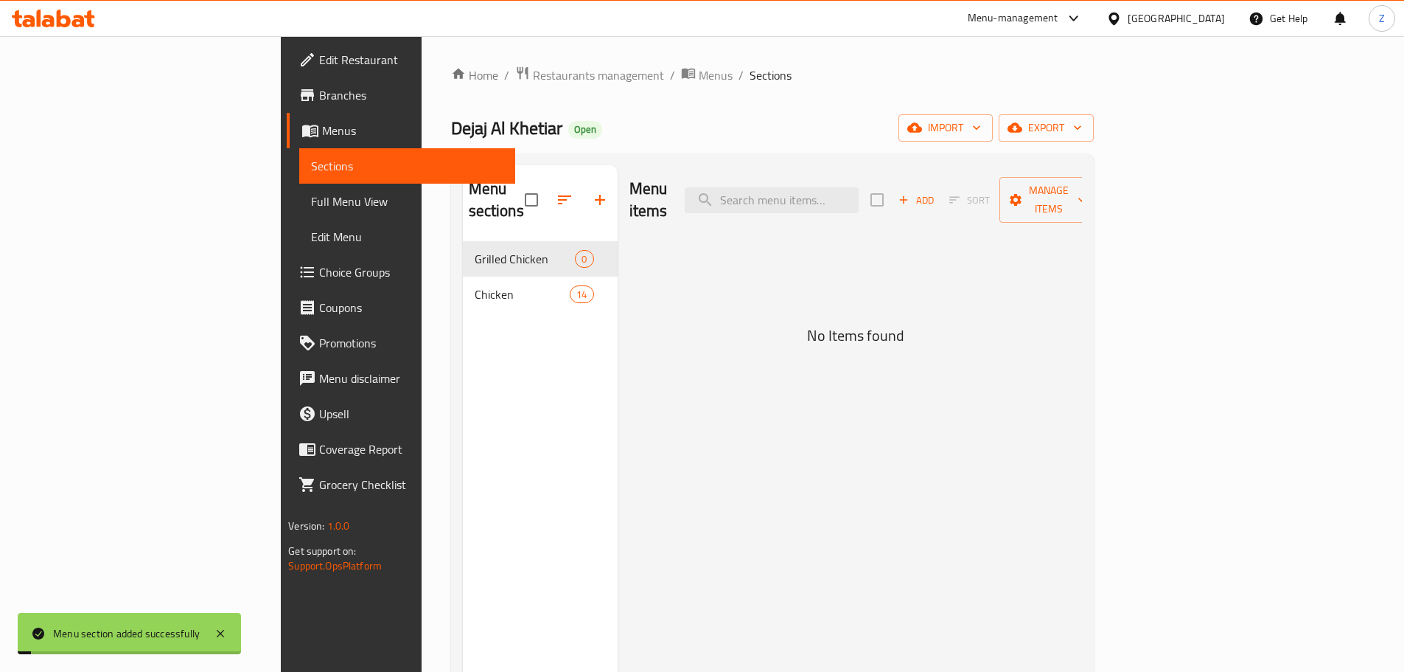
scroll to position [0, 0]
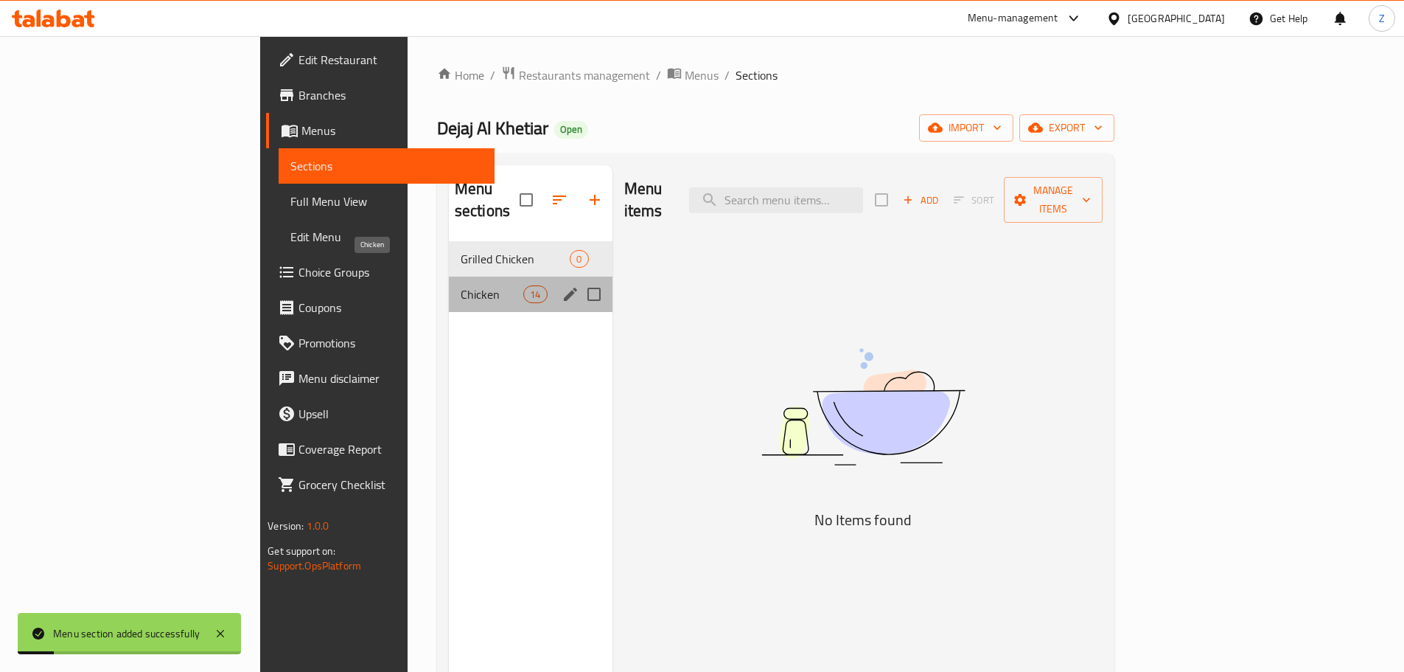
click at [461, 285] on span "Chicken" at bounding box center [492, 294] width 63 height 18
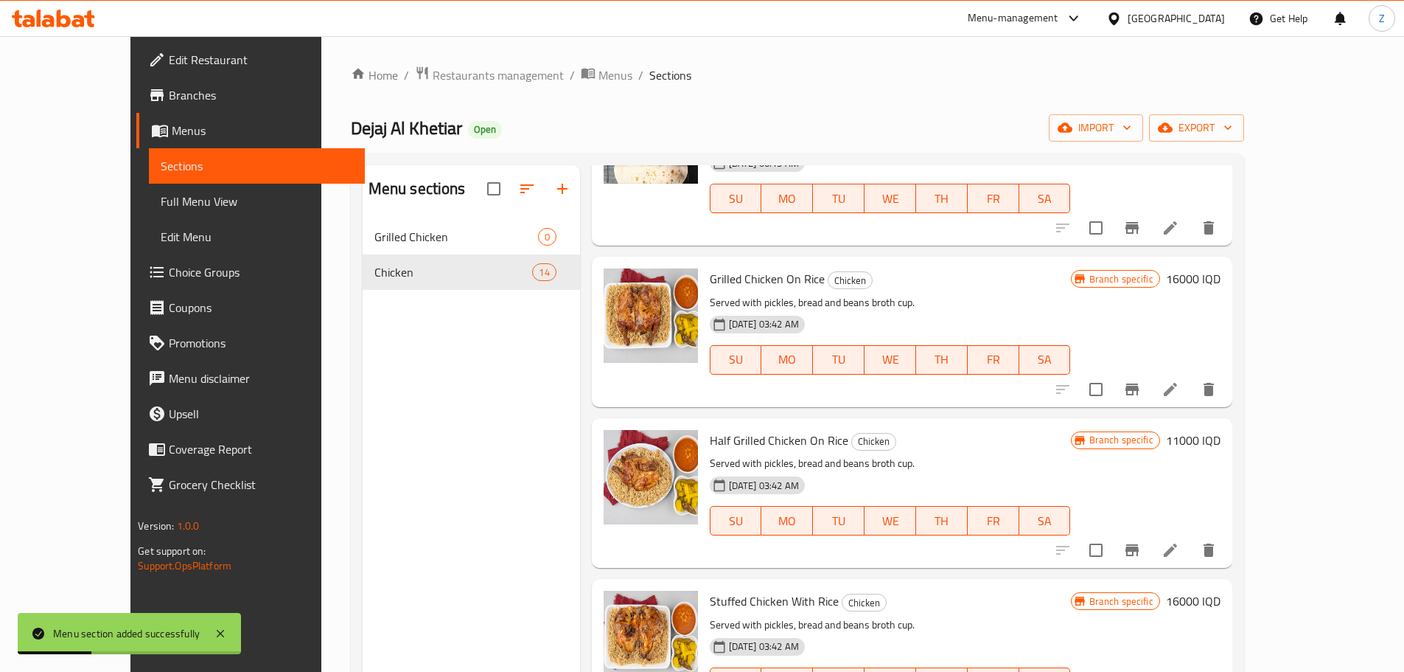
scroll to position [221, 0]
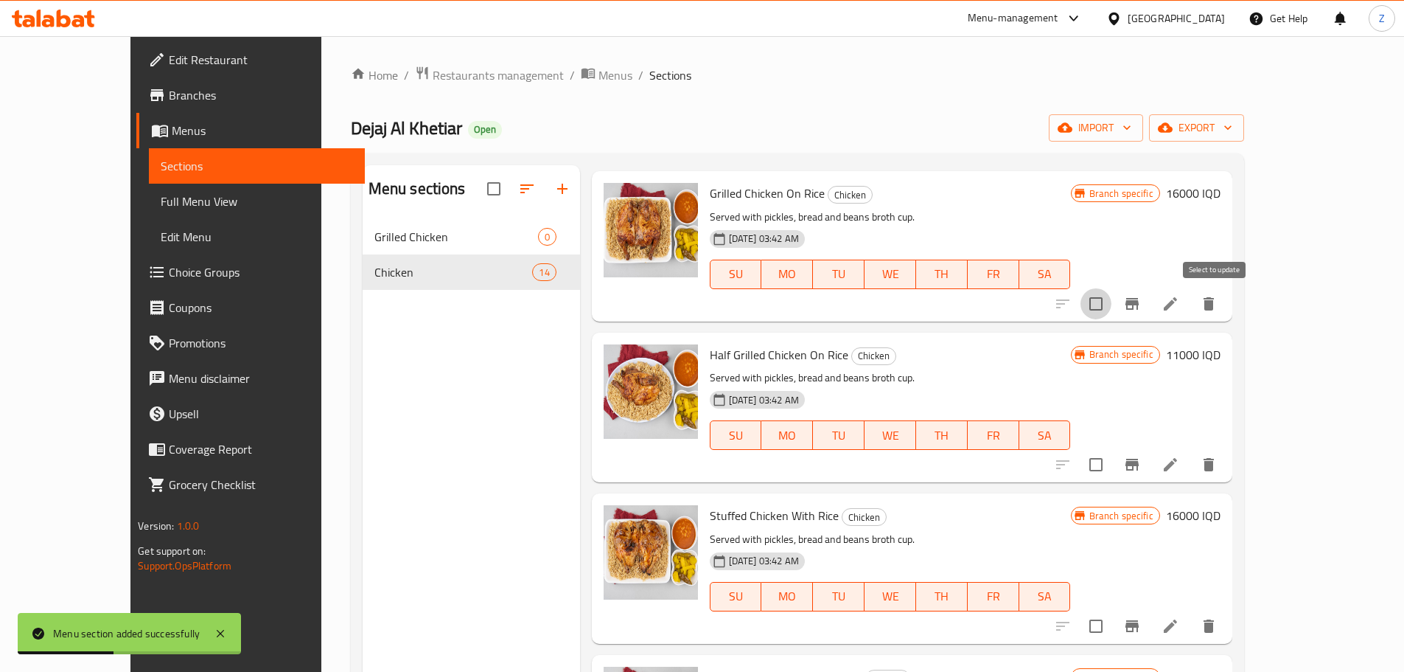
click at [1112, 311] on input "checkbox" at bounding box center [1096, 303] width 31 height 31
checkbox input "true"
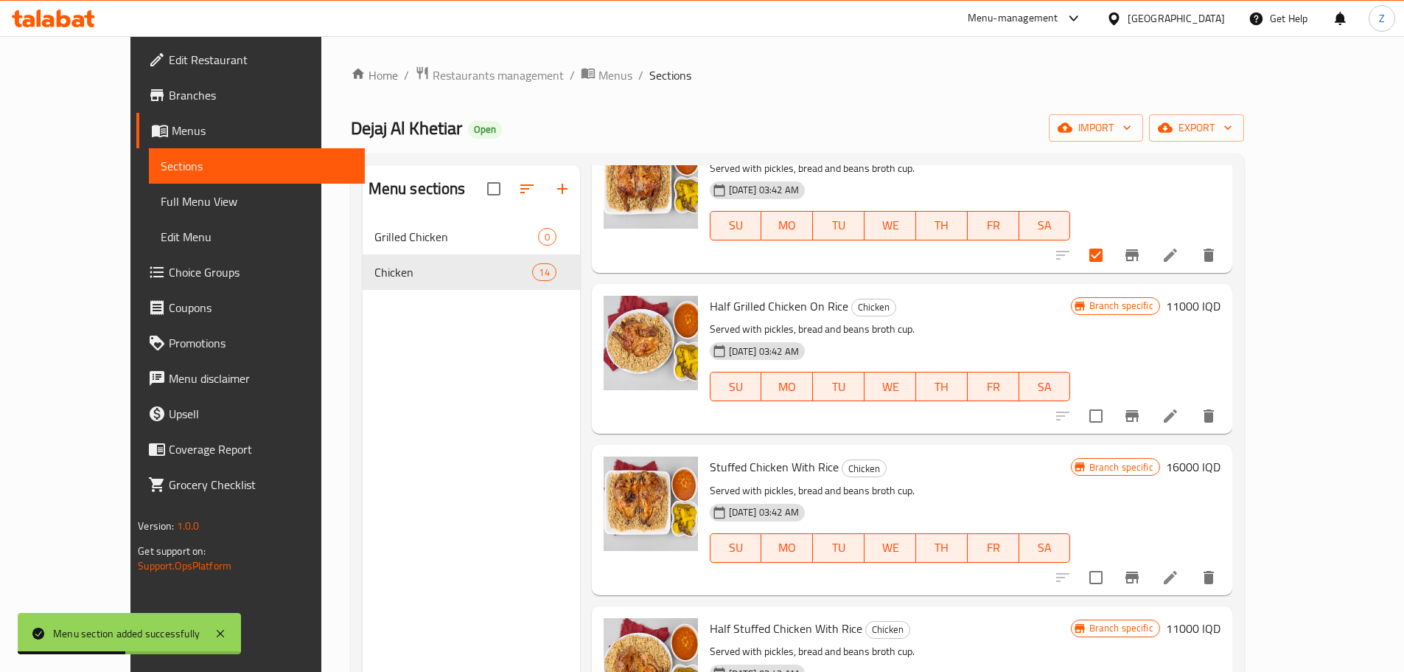
scroll to position [295, 0]
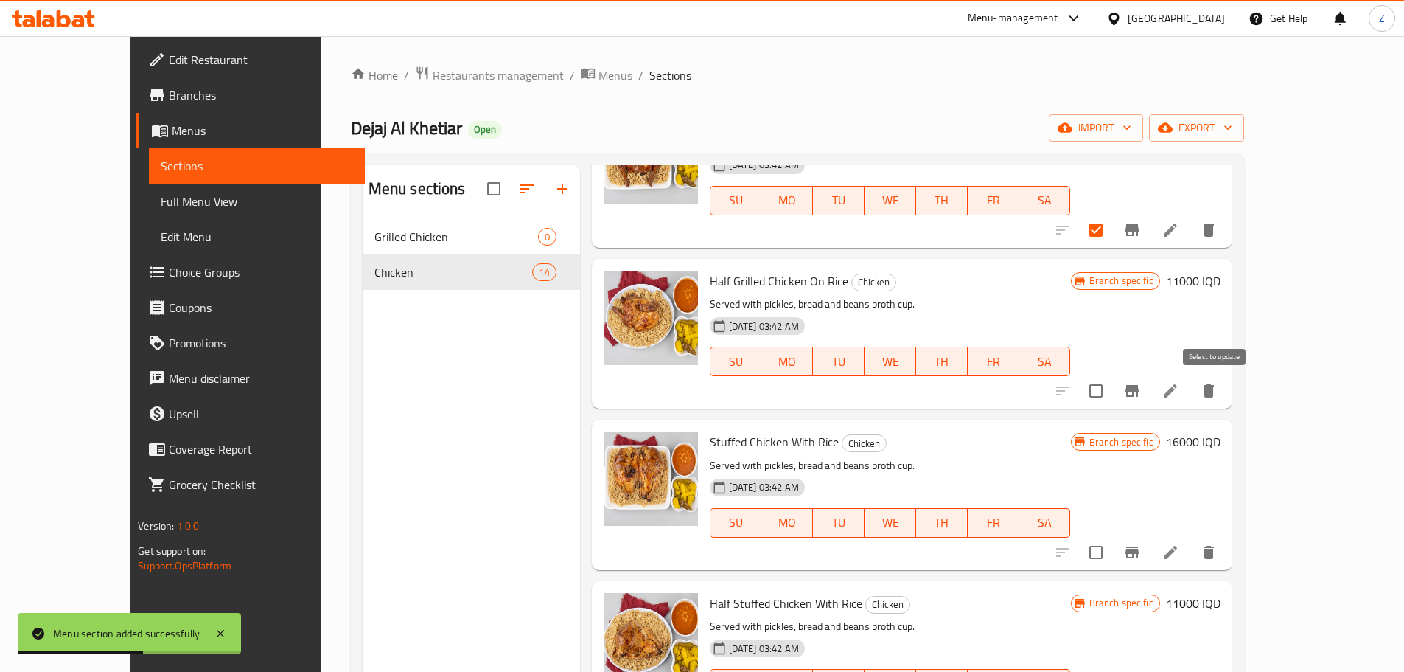
click at [1112, 389] on input "checkbox" at bounding box center [1096, 390] width 31 height 31
checkbox input "true"
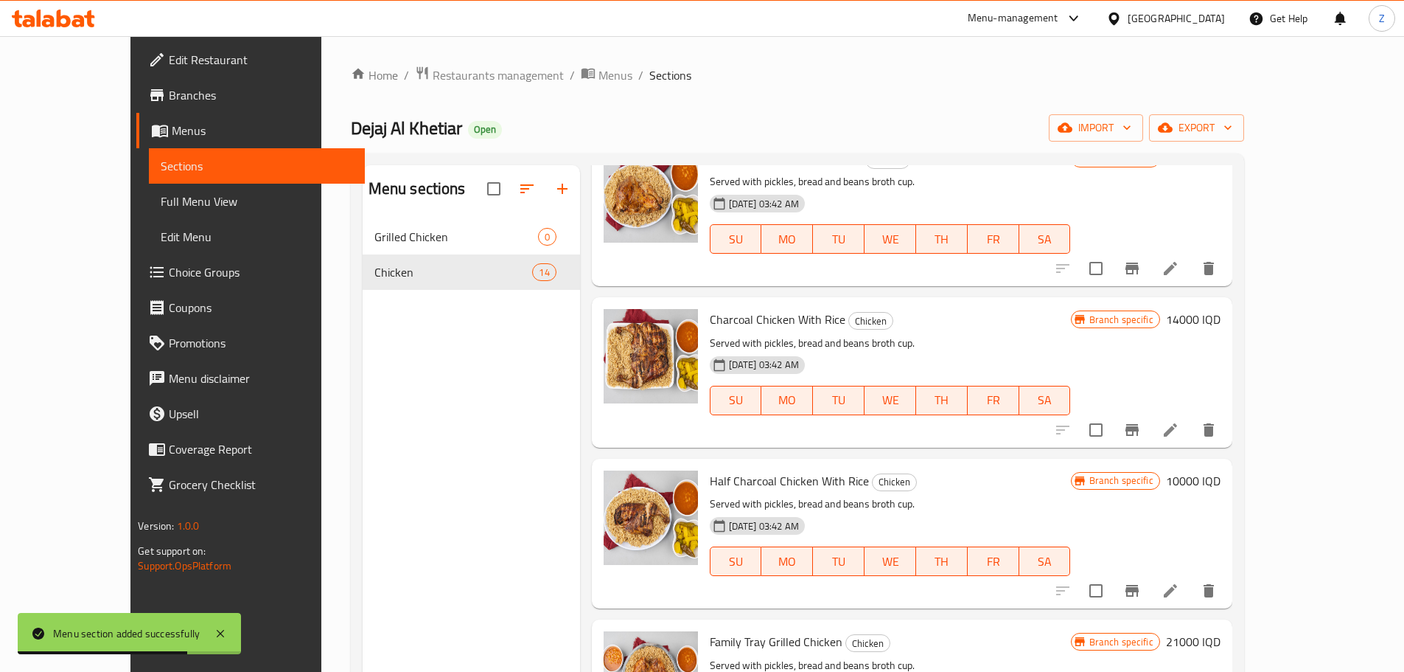
scroll to position [811, 0]
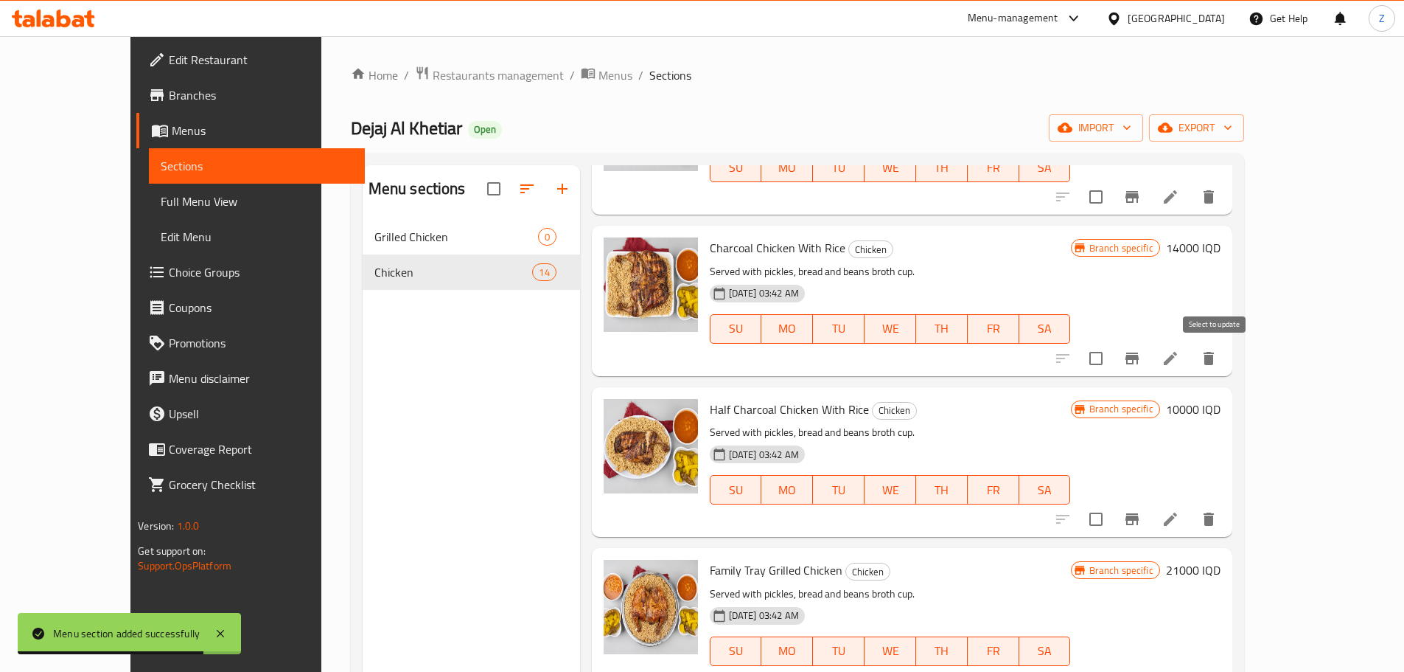
click at [1112, 359] on input "checkbox" at bounding box center [1096, 358] width 31 height 31
checkbox input "true"
click at [1112, 509] on input "checkbox" at bounding box center [1096, 519] width 31 height 31
checkbox input "true"
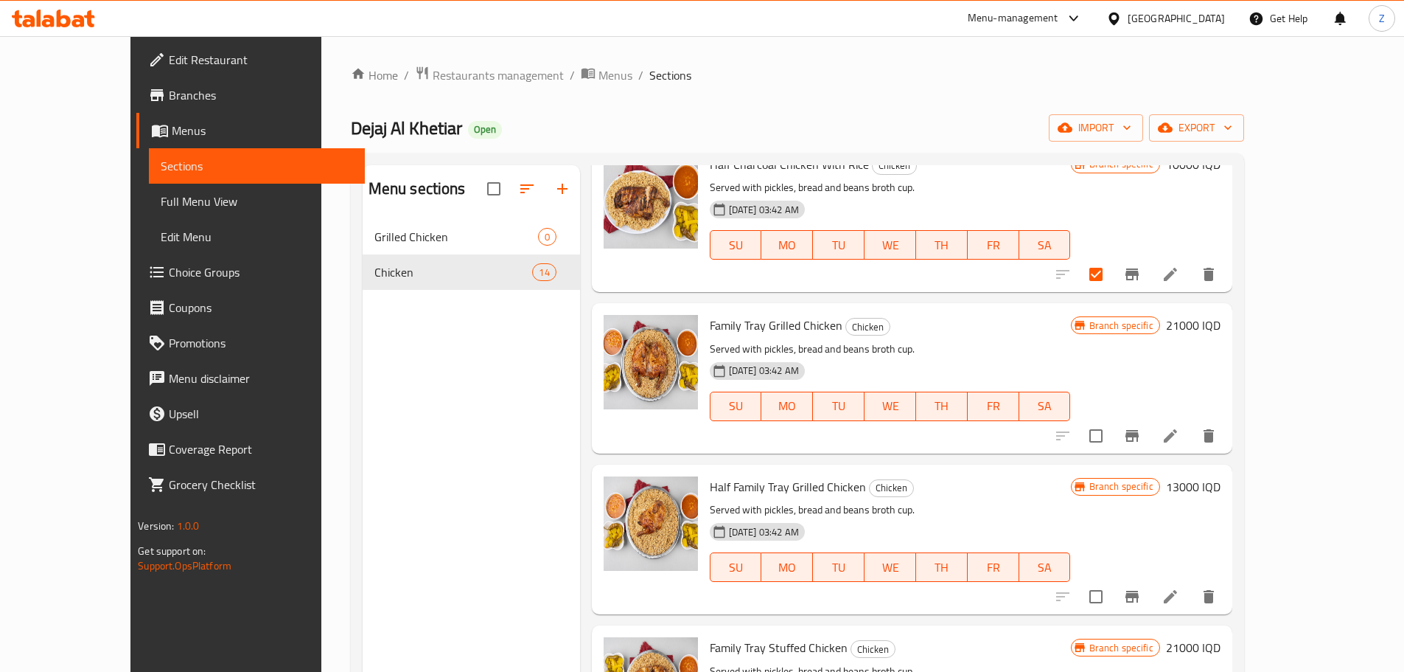
scroll to position [1106, 0]
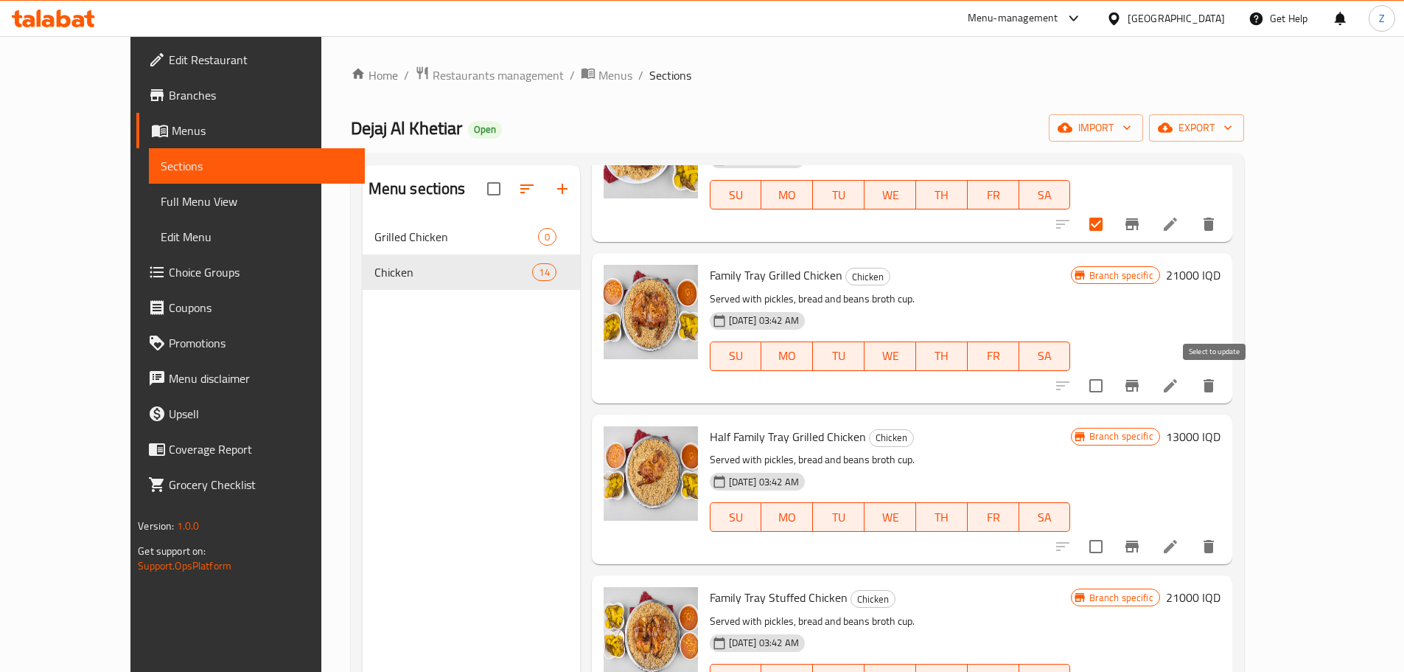
click at [1112, 390] on input "checkbox" at bounding box center [1096, 385] width 31 height 31
checkbox input "true"
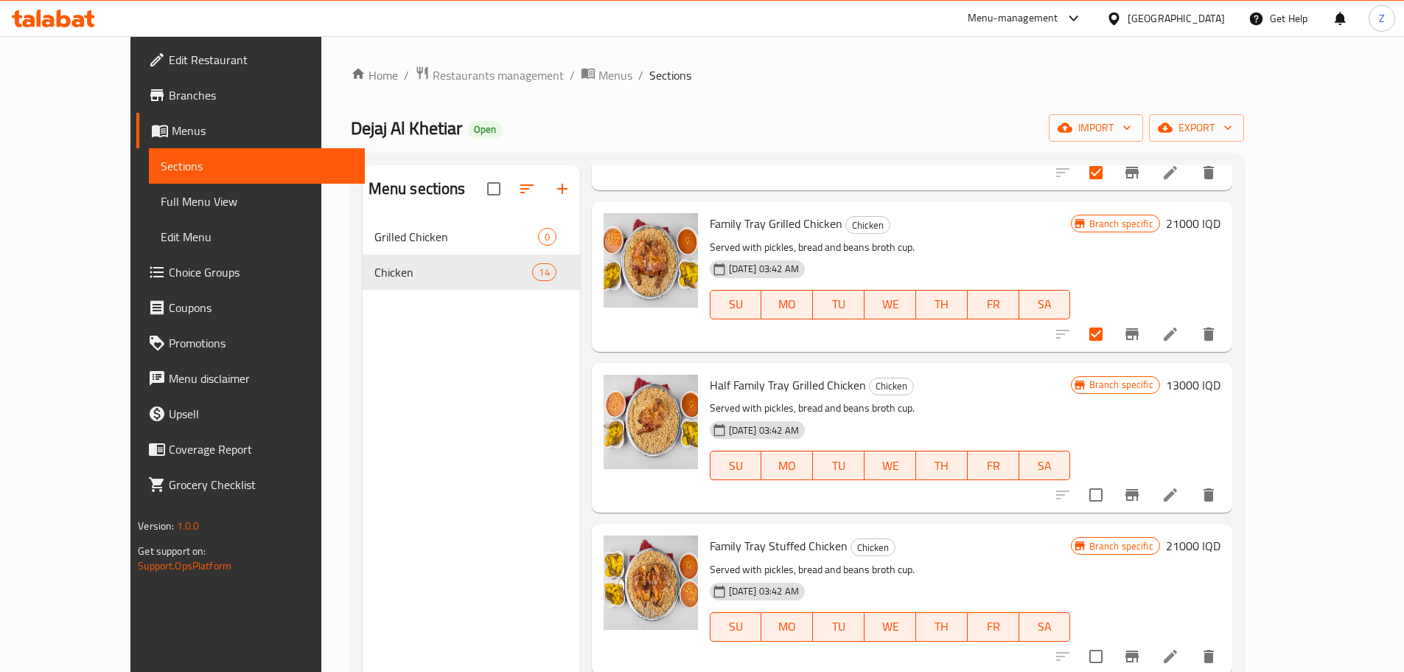
scroll to position [1180, 0]
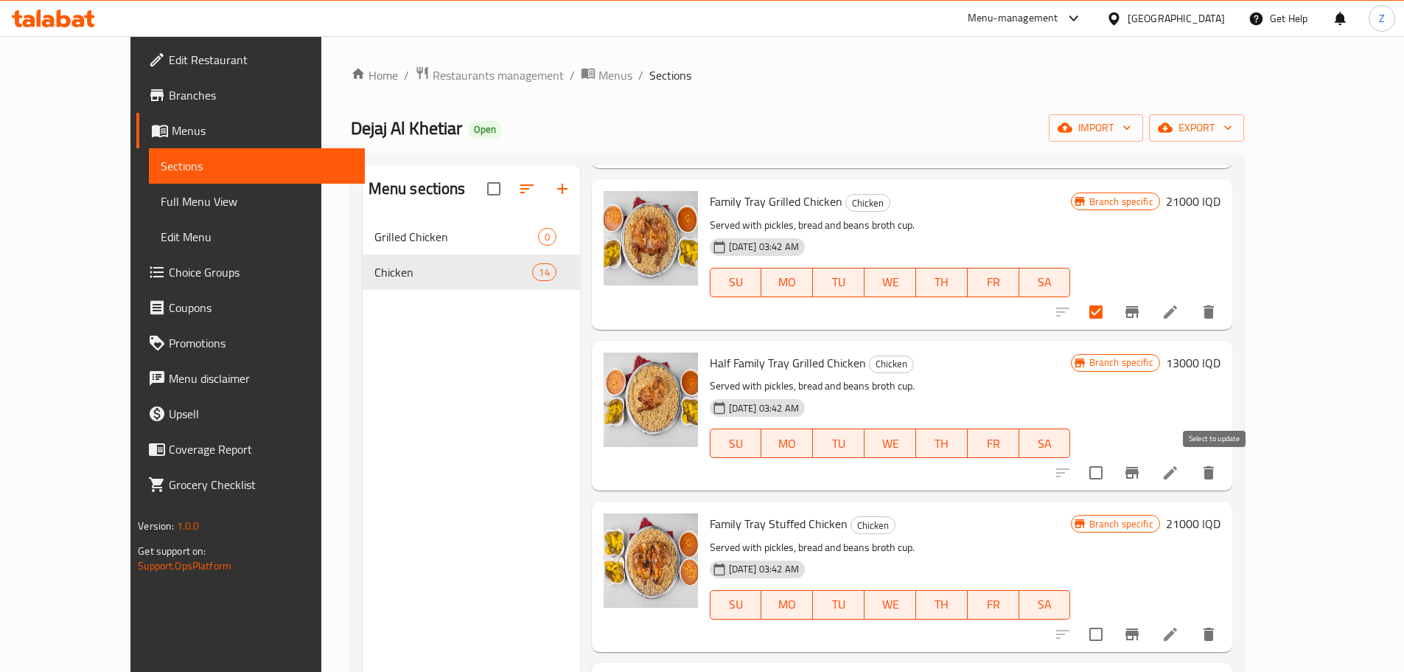
click at [1112, 473] on input "checkbox" at bounding box center [1096, 472] width 31 height 31
checkbox input "true"
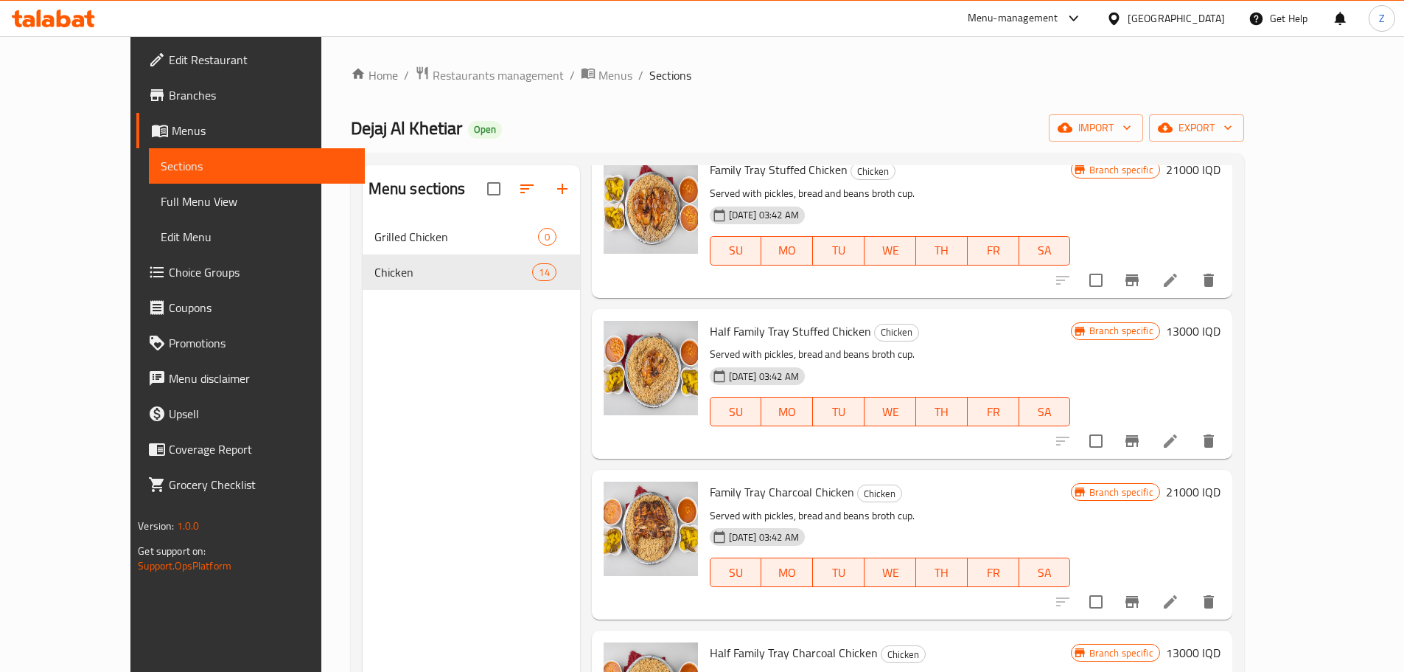
scroll to position [1638, 0]
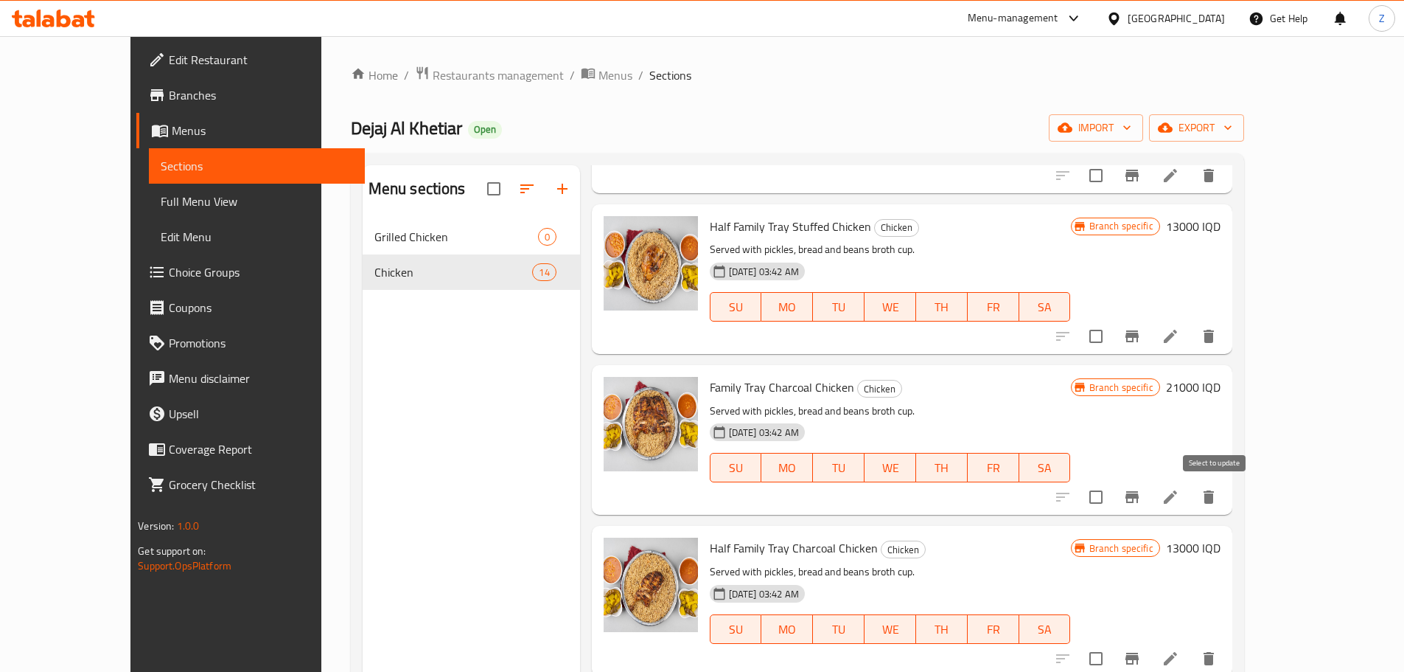
click at [1112, 497] on input "checkbox" at bounding box center [1096, 496] width 31 height 31
checkbox input "true"
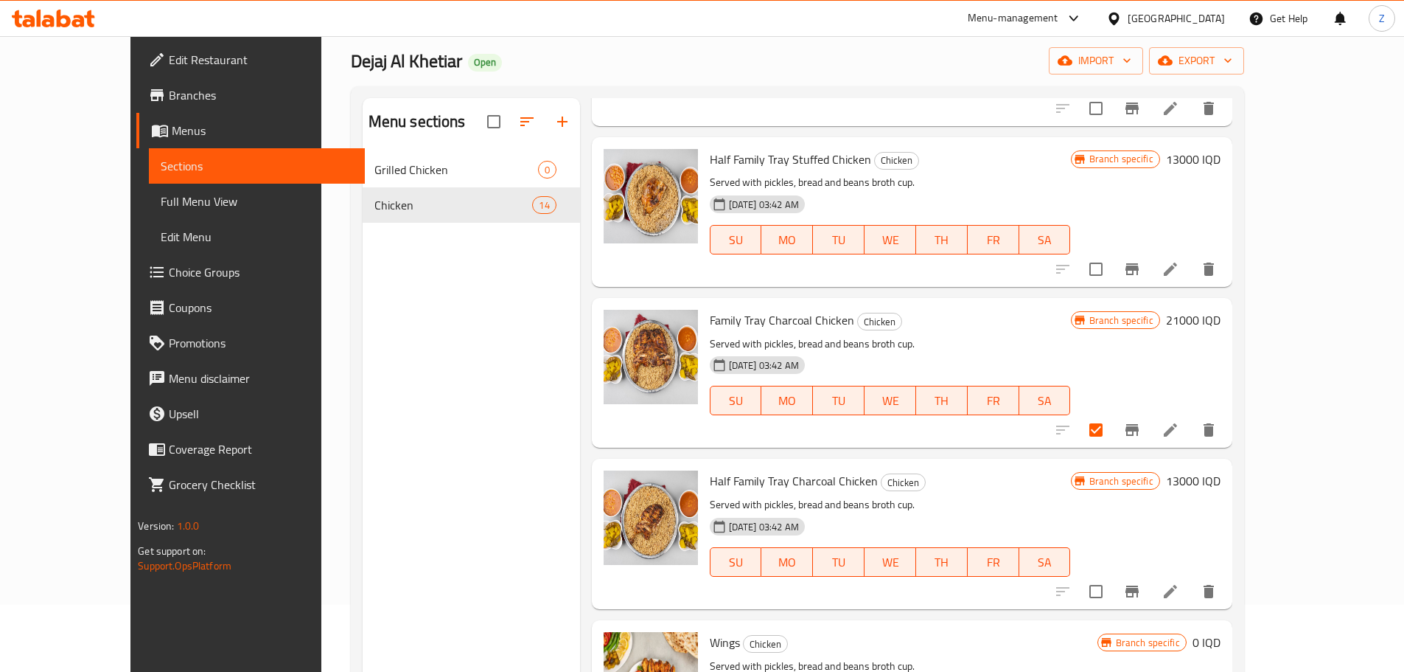
scroll to position [147, 0]
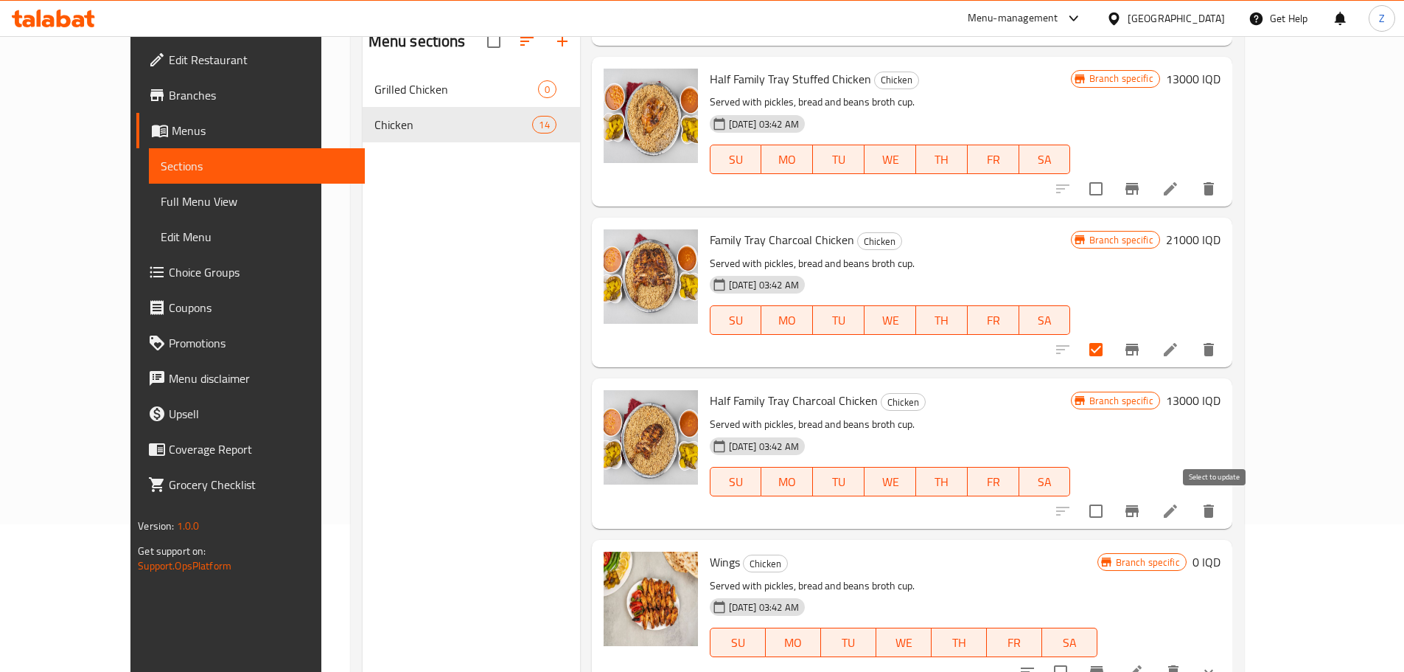
click at [1112, 510] on input "checkbox" at bounding box center [1096, 510] width 31 height 31
checkbox input "true"
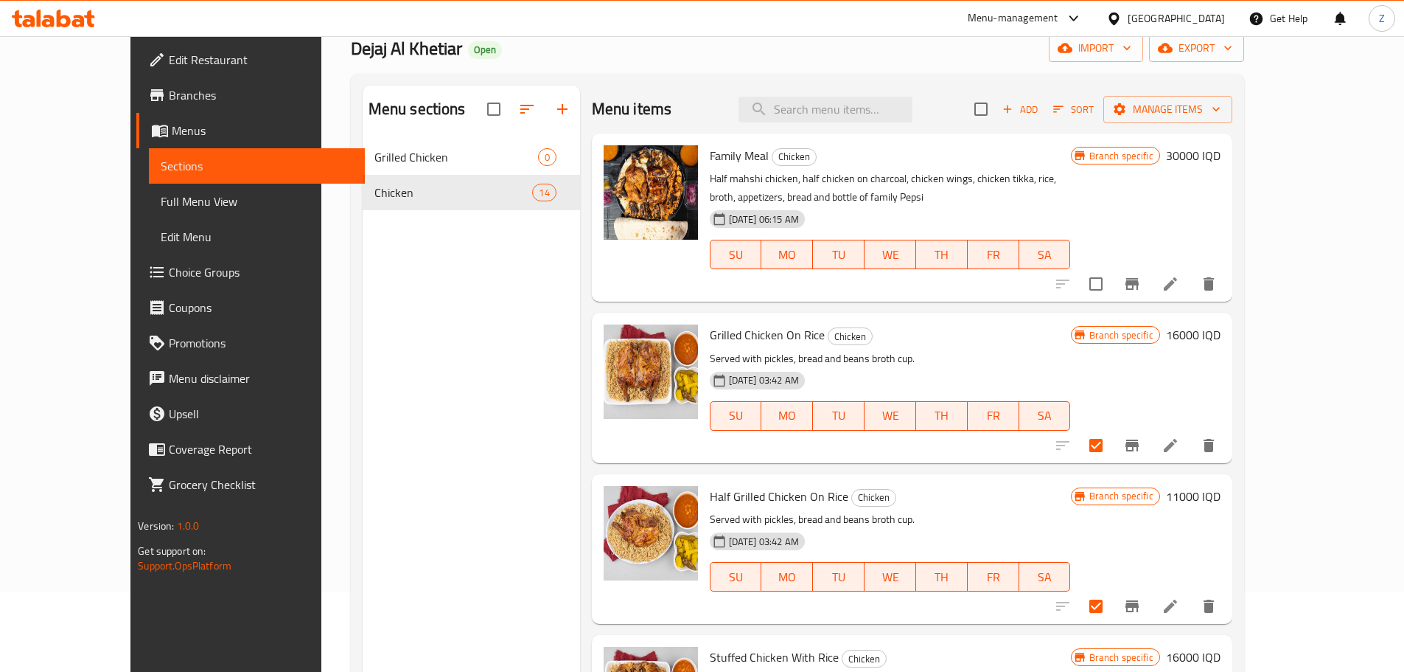
scroll to position [0, 0]
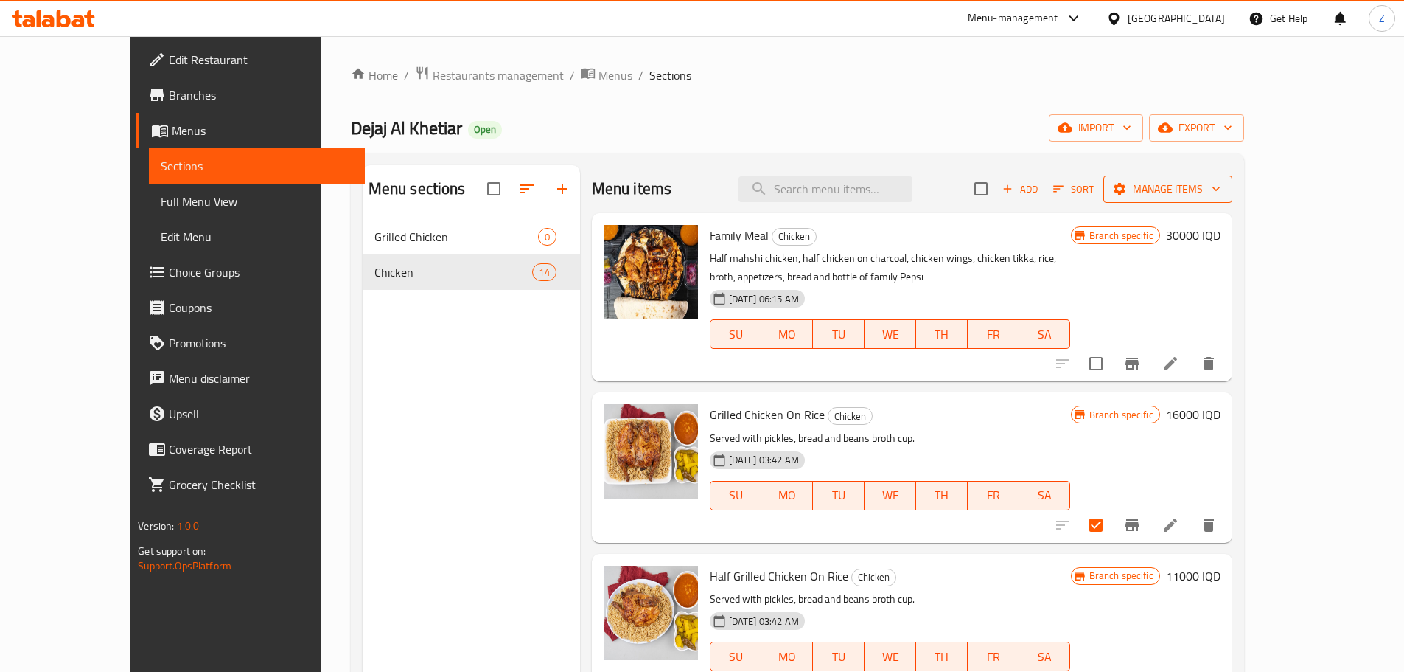
click at [1221, 188] on span "Manage items" at bounding box center [1167, 189] width 105 height 18
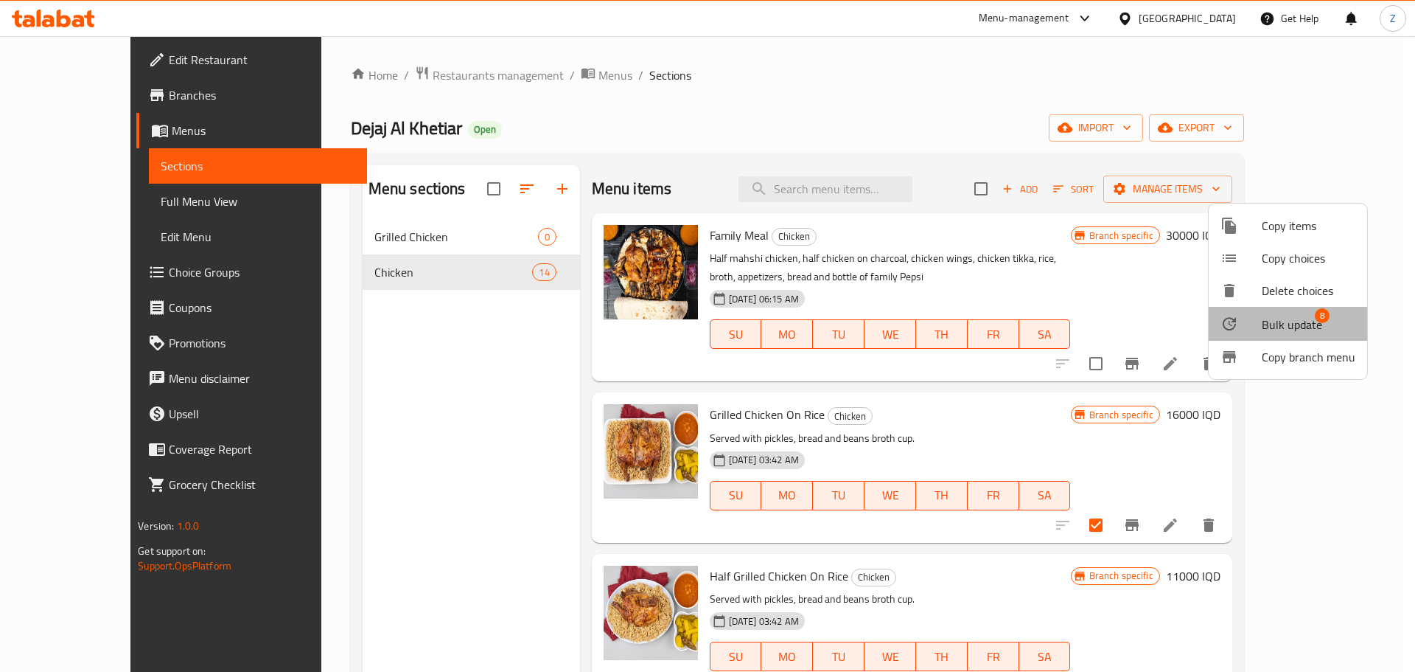
click at [1302, 324] on span "Bulk update" at bounding box center [1292, 325] width 60 height 18
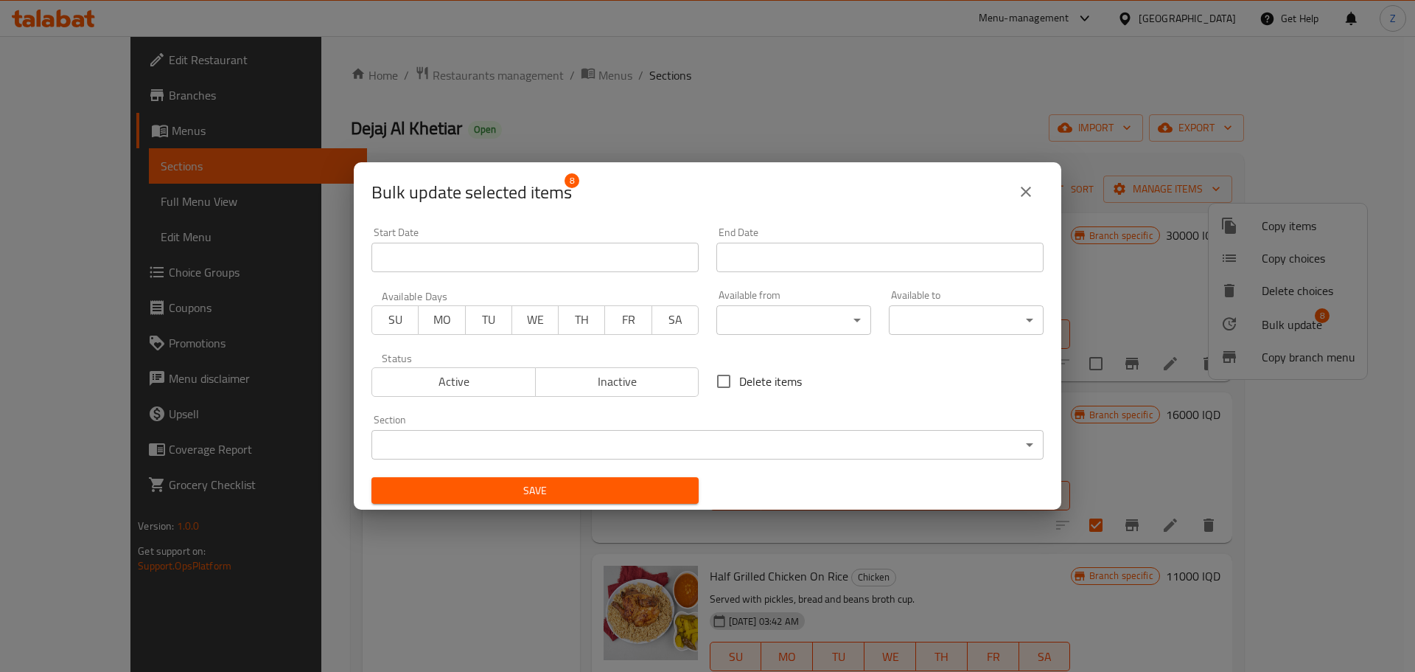
click at [807, 441] on body "​ Menu-management [GEOGRAPHIC_DATA] Get Help Z Edit Restaurant Branches Menus S…" at bounding box center [707, 353] width 1415 height 635
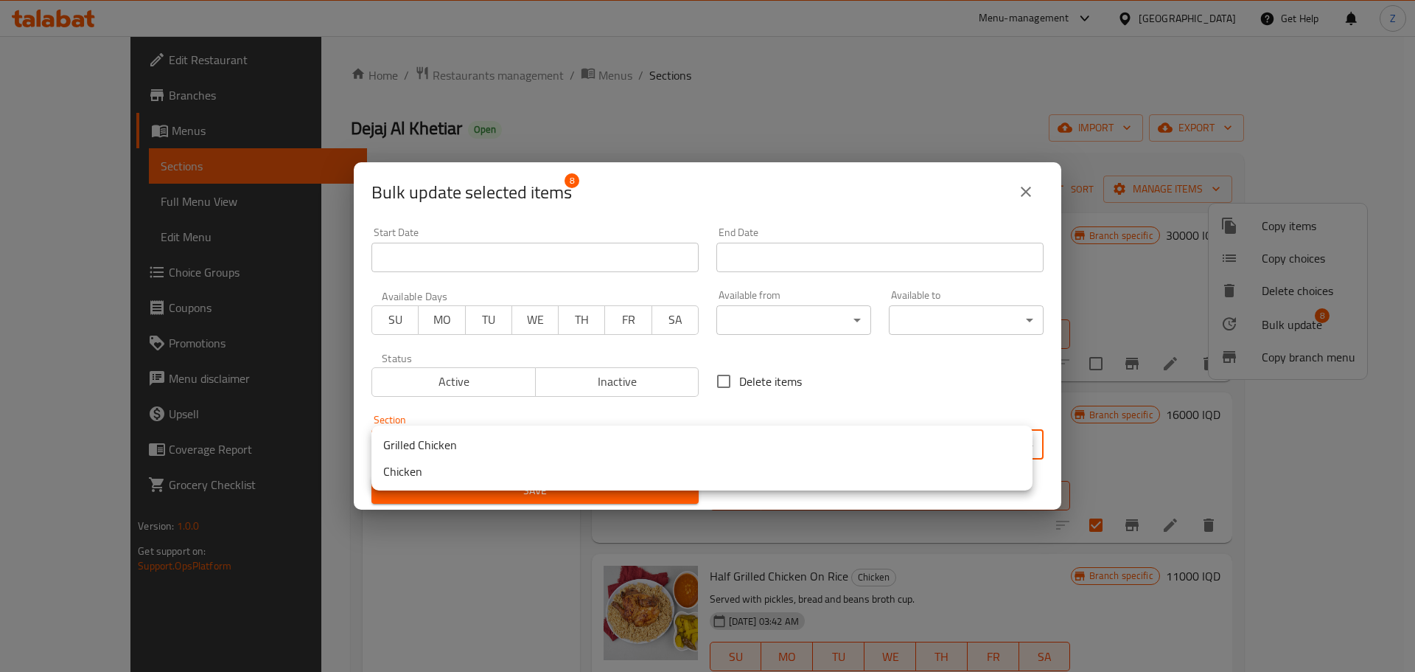
click at [484, 442] on li "Grilled Chicken" at bounding box center [702, 444] width 661 height 27
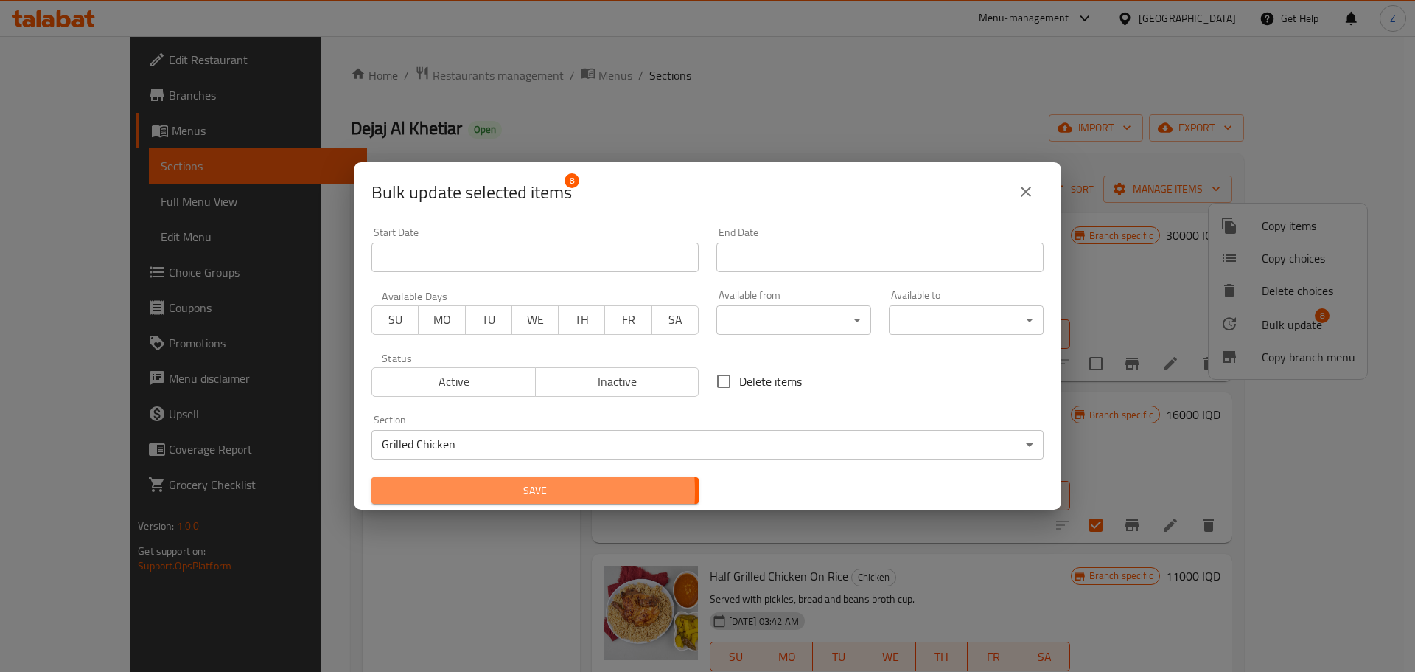
click at [490, 491] on span "Save" at bounding box center [535, 490] width 304 height 18
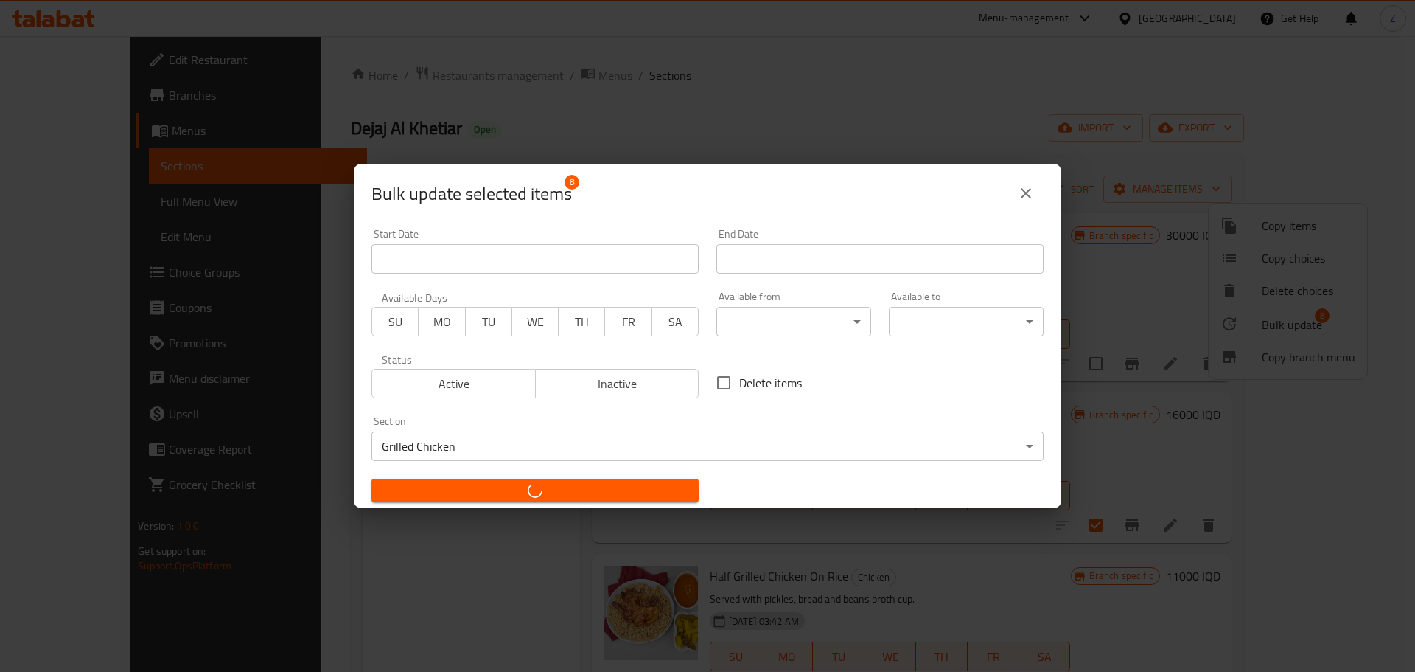
checkbox input "false"
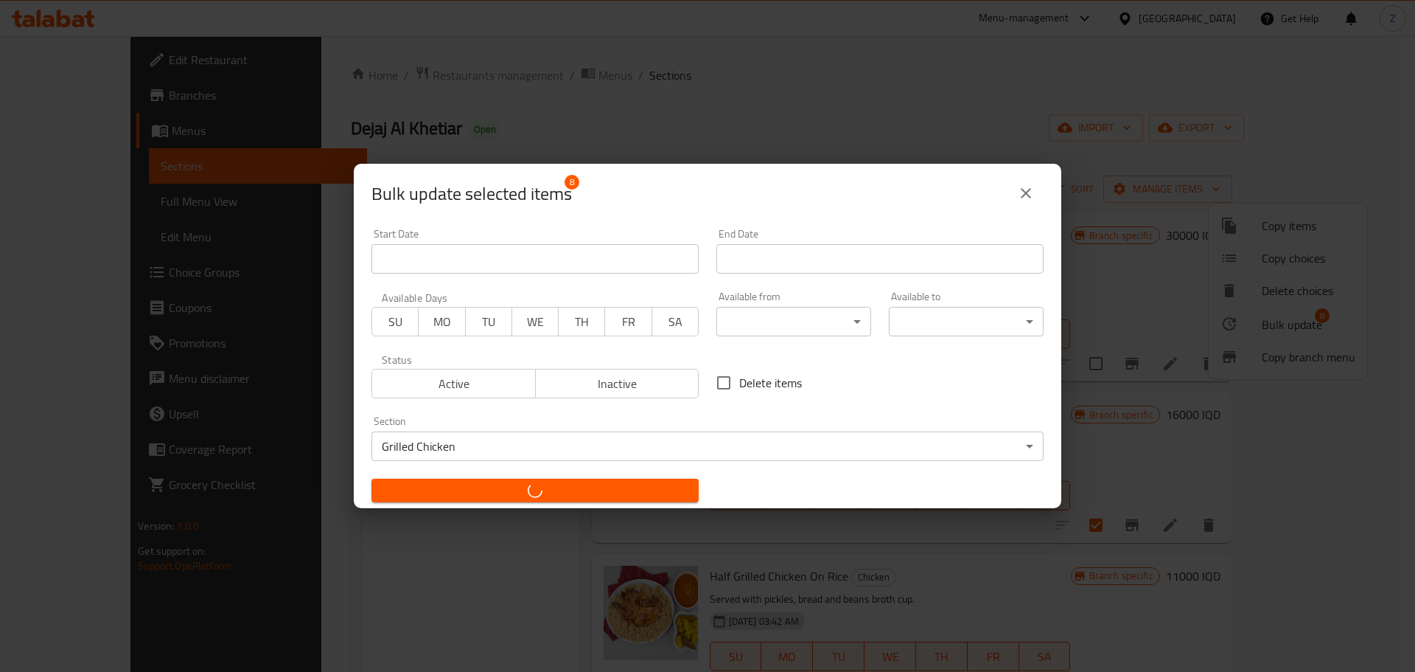
checkbox input "false"
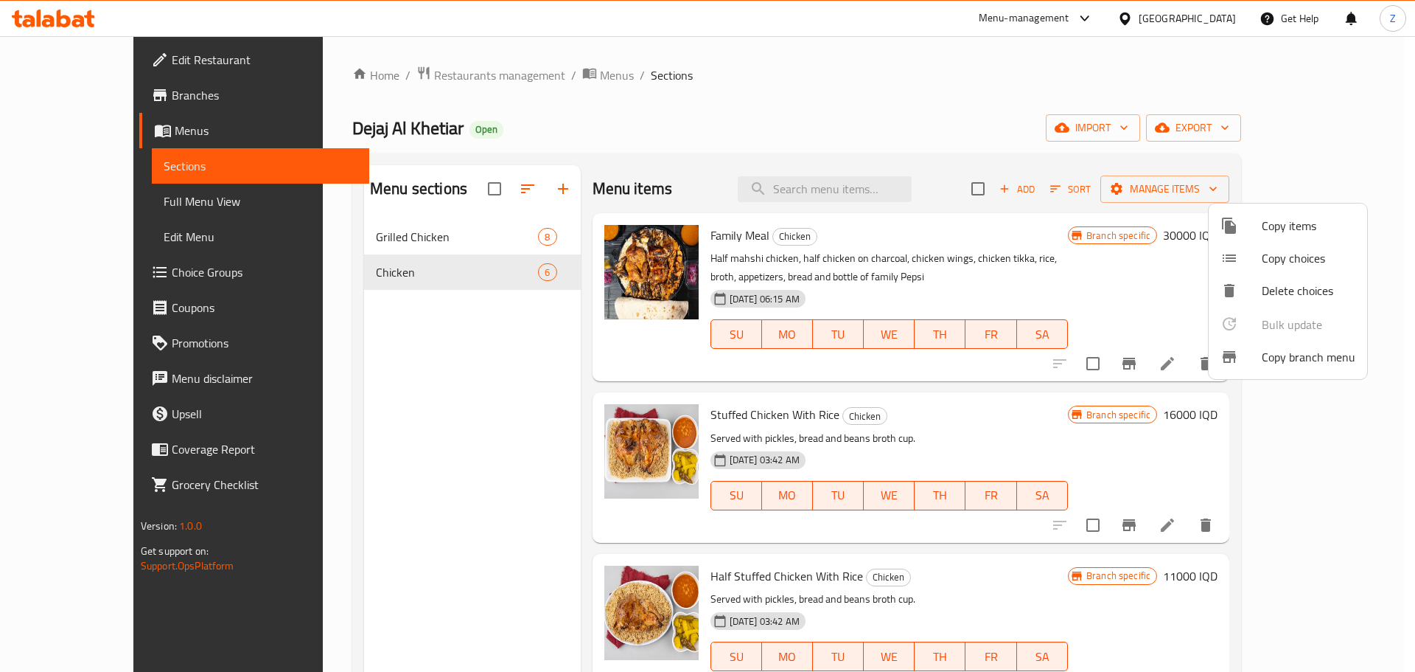
click at [432, 447] on div at bounding box center [707, 336] width 1415 height 672
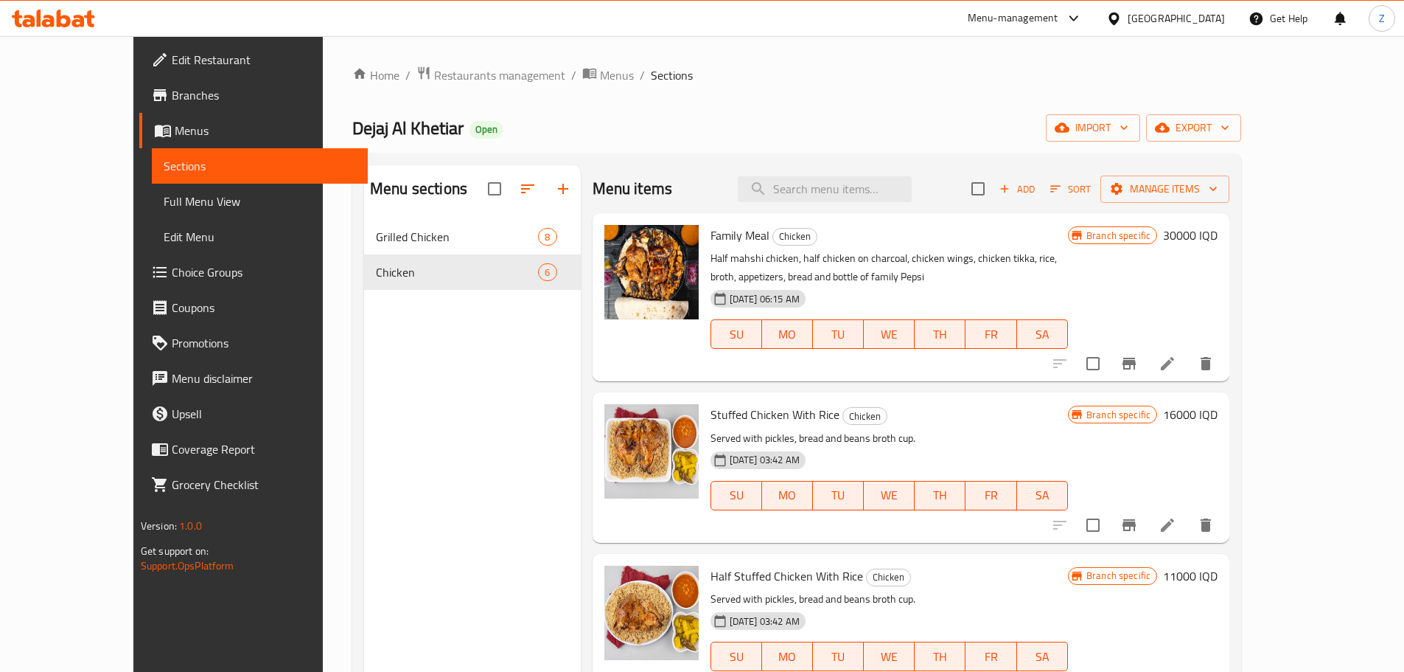
click at [389, 445] on div "Menu sections Grilled Chicken 8 Chicken 6" at bounding box center [472, 501] width 217 height 672
click at [554, 187] on icon "button" at bounding box center [563, 189] width 18 height 18
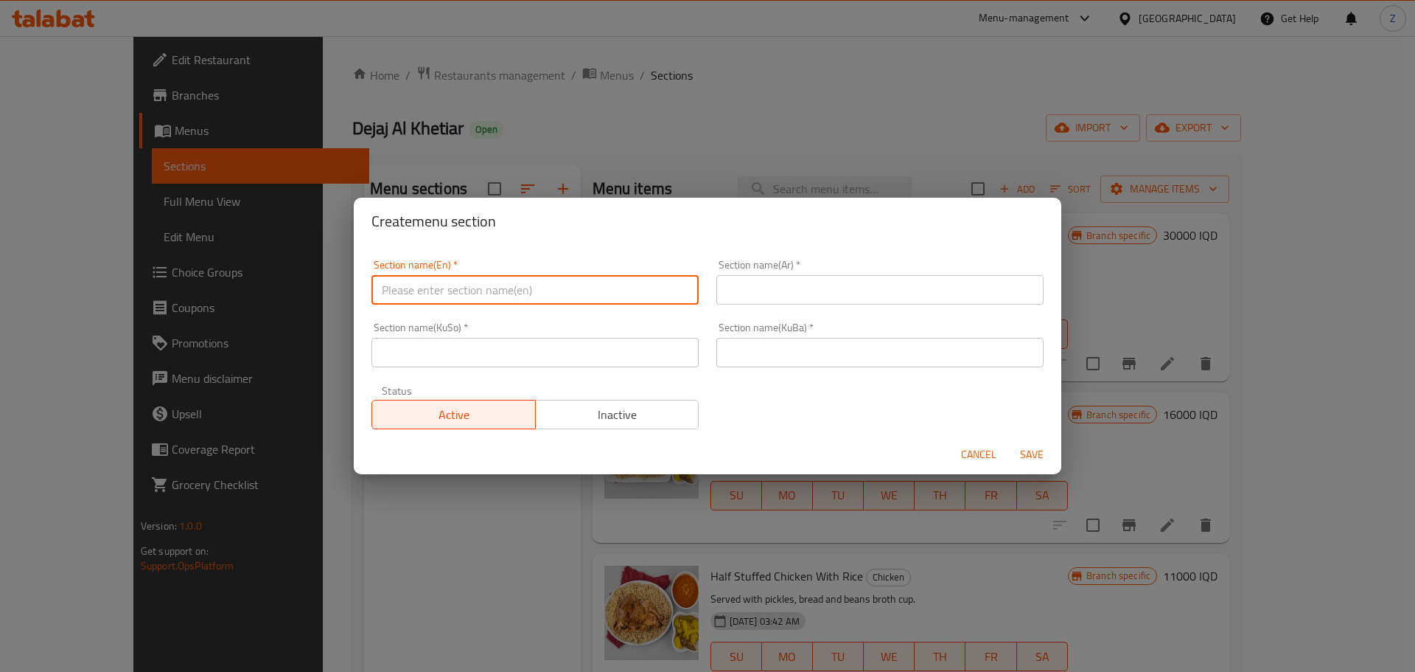
click at [567, 277] on input "text" at bounding box center [535, 289] width 327 height 29
type input "Stuffed Chicken"
click at [780, 293] on input "text" at bounding box center [880, 289] width 327 height 29
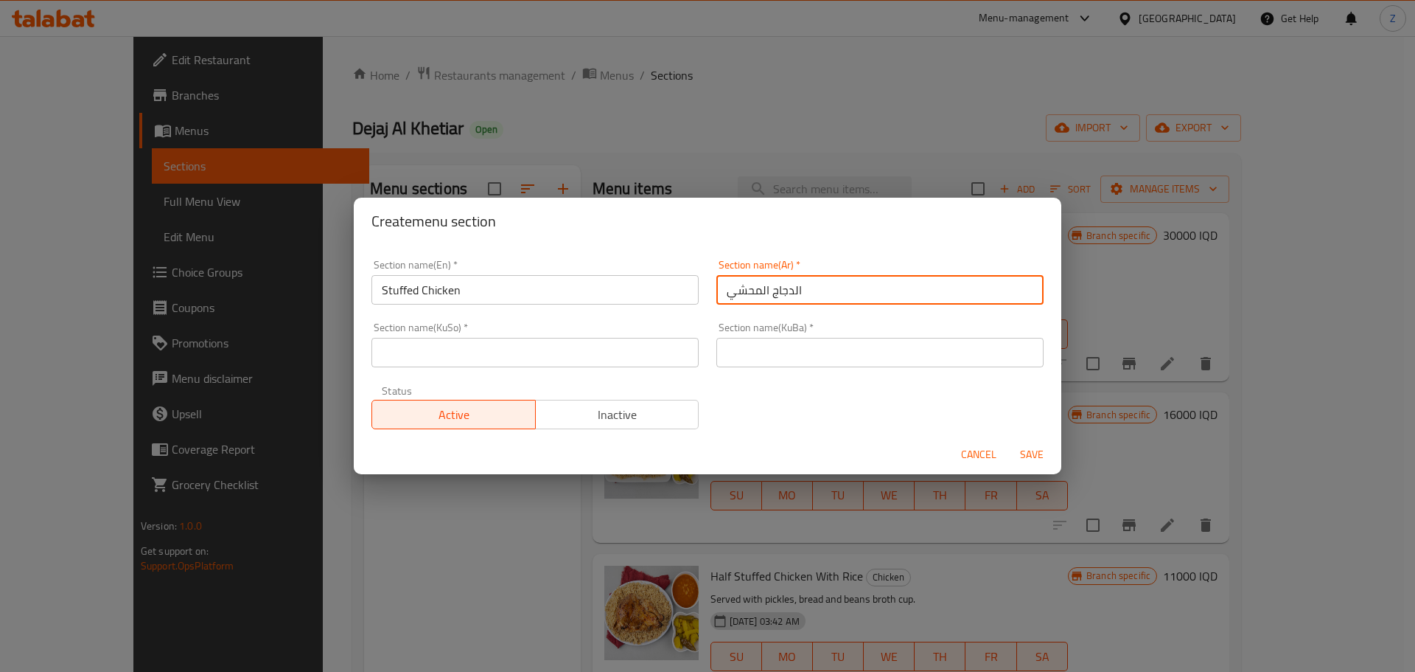
click at [765, 302] on input "الدجاج المحشي" at bounding box center [880, 289] width 327 height 29
type input "الدجاج المحشي"
click at [800, 341] on input "text" at bounding box center [880, 352] width 327 height 29
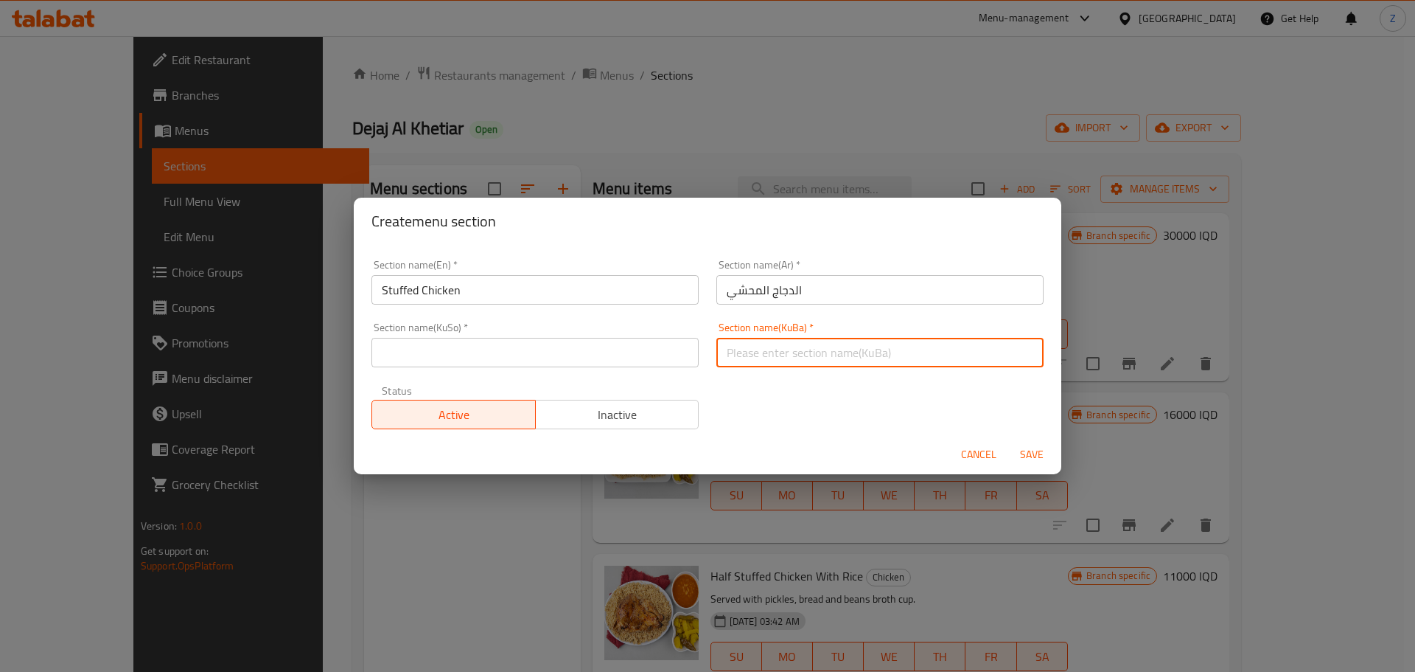
paste input "الدجاج المحشي"
type input "الدجاج المحشي"
click at [571, 341] on input "text" at bounding box center [535, 352] width 327 height 29
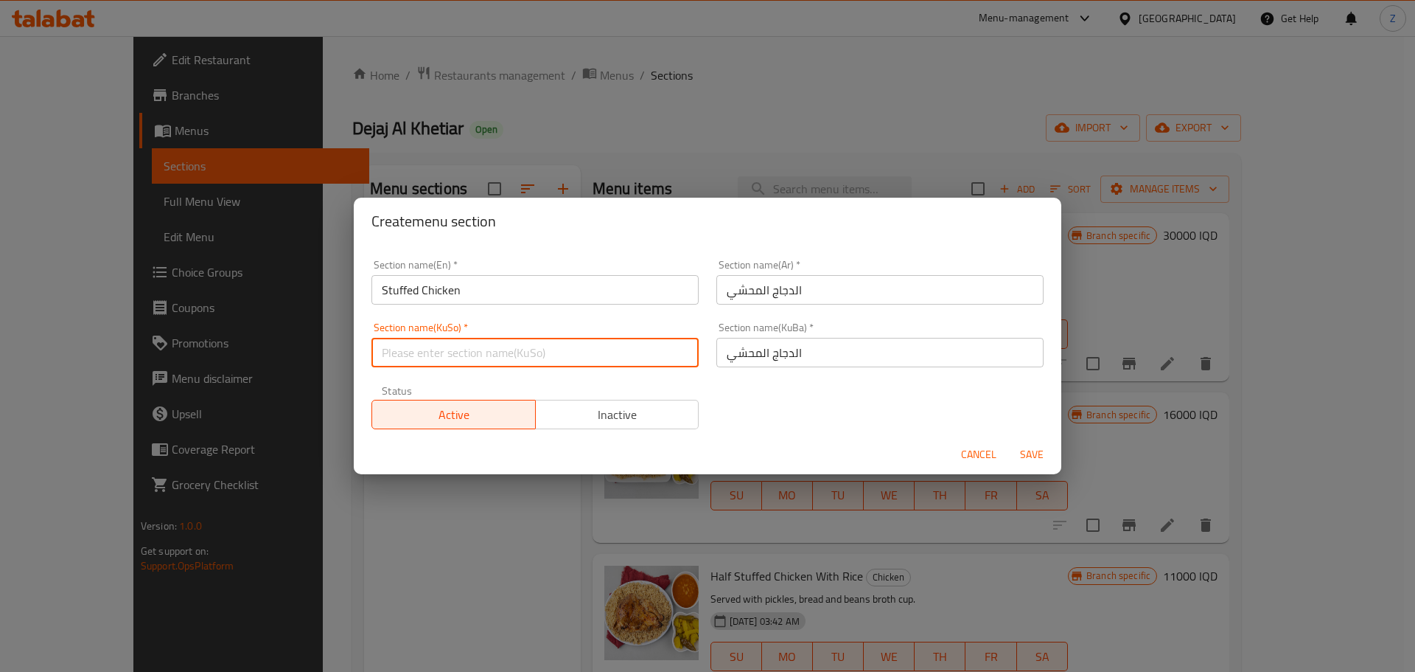
paste input "الدجاج المحشي"
type input "الدجاج المحشي"
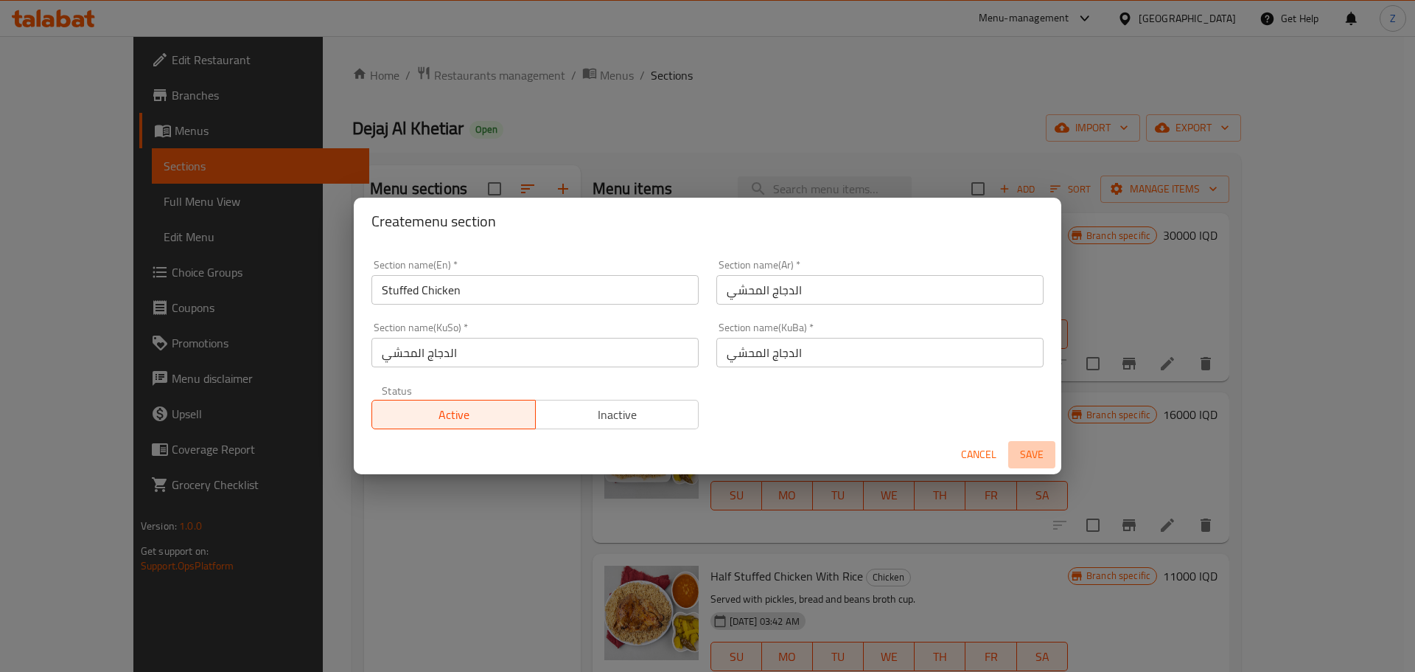
click at [1042, 450] on span "Save" at bounding box center [1031, 454] width 35 height 18
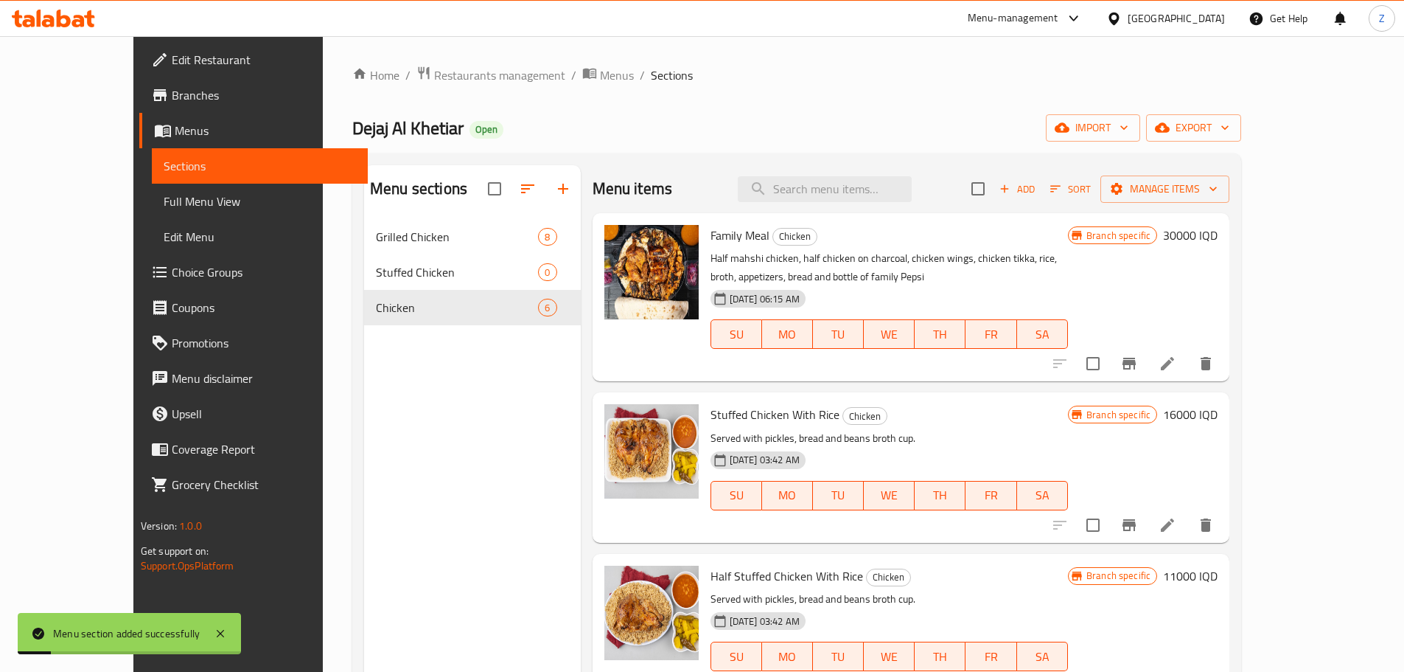
click at [927, 282] on p "Half mahshi chicken, half chicken on charcoal, chicken wings, chicken tikka, ri…" at bounding box center [890, 267] width 358 height 37
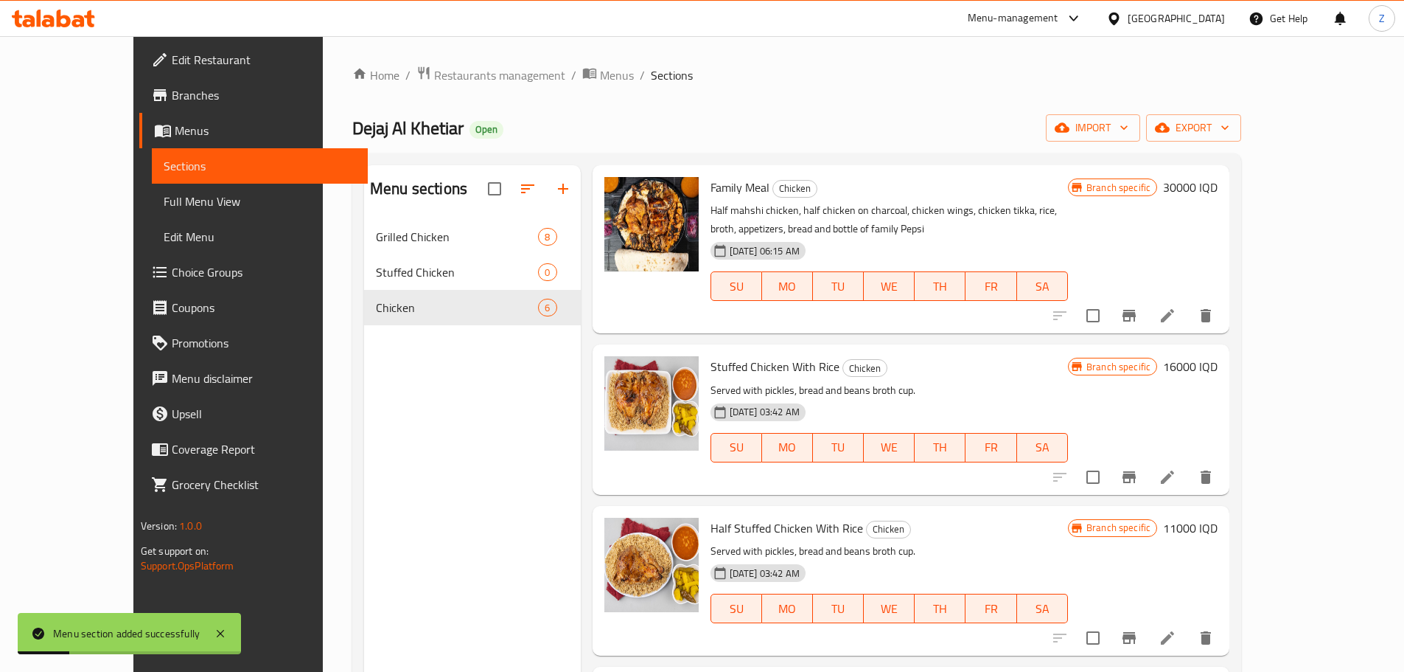
scroll to position [74, 0]
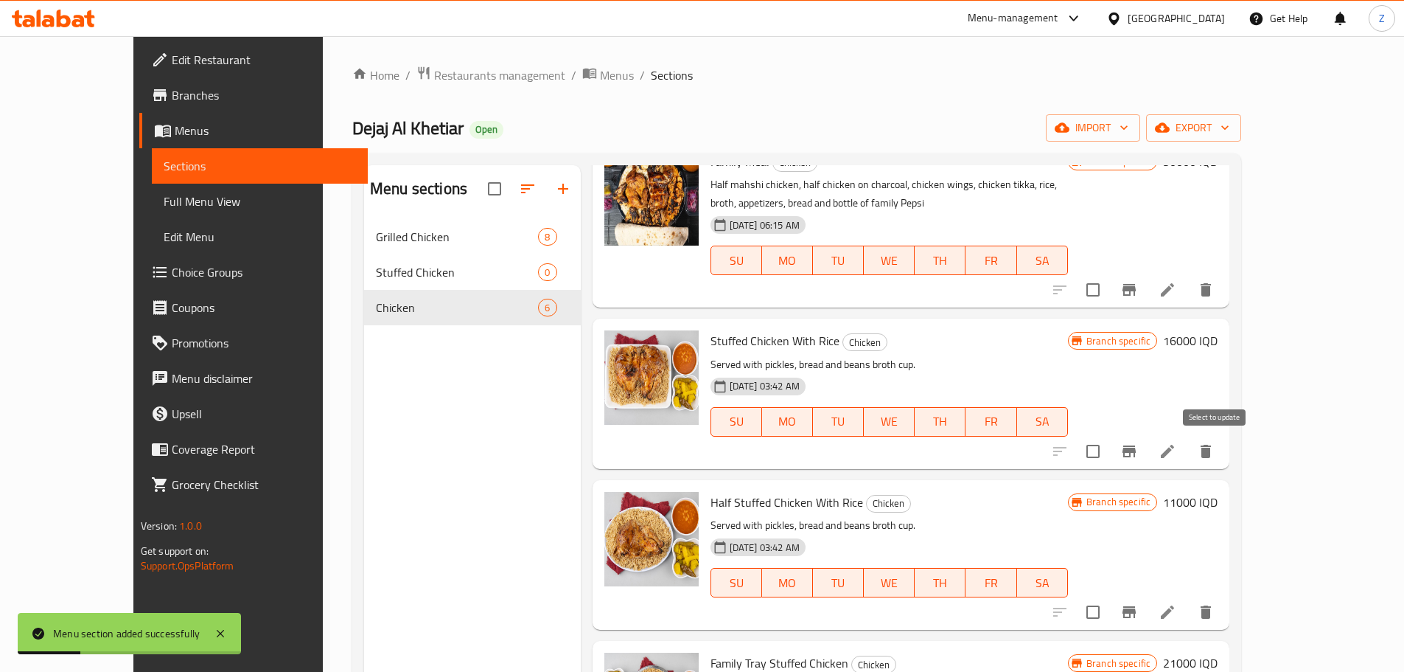
click at [1109, 456] on input "checkbox" at bounding box center [1093, 451] width 31 height 31
checkbox input "true"
click at [1109, 615] on input "checkbox" at bounding box center [1093, 611] width 31 height 31
checkbox input "true"
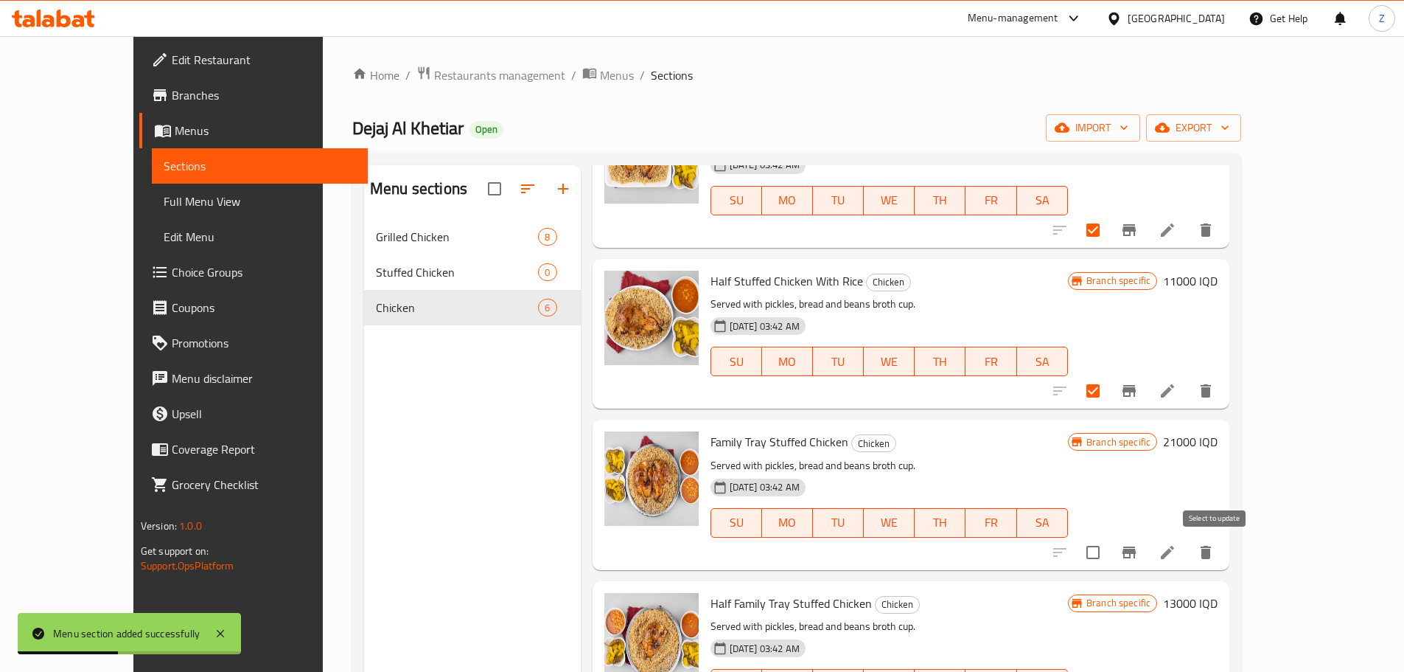
click at [1109, 550] on input "checkbox" at bounding box center [1093, 552] width 31 height 31
checkbox input "true"
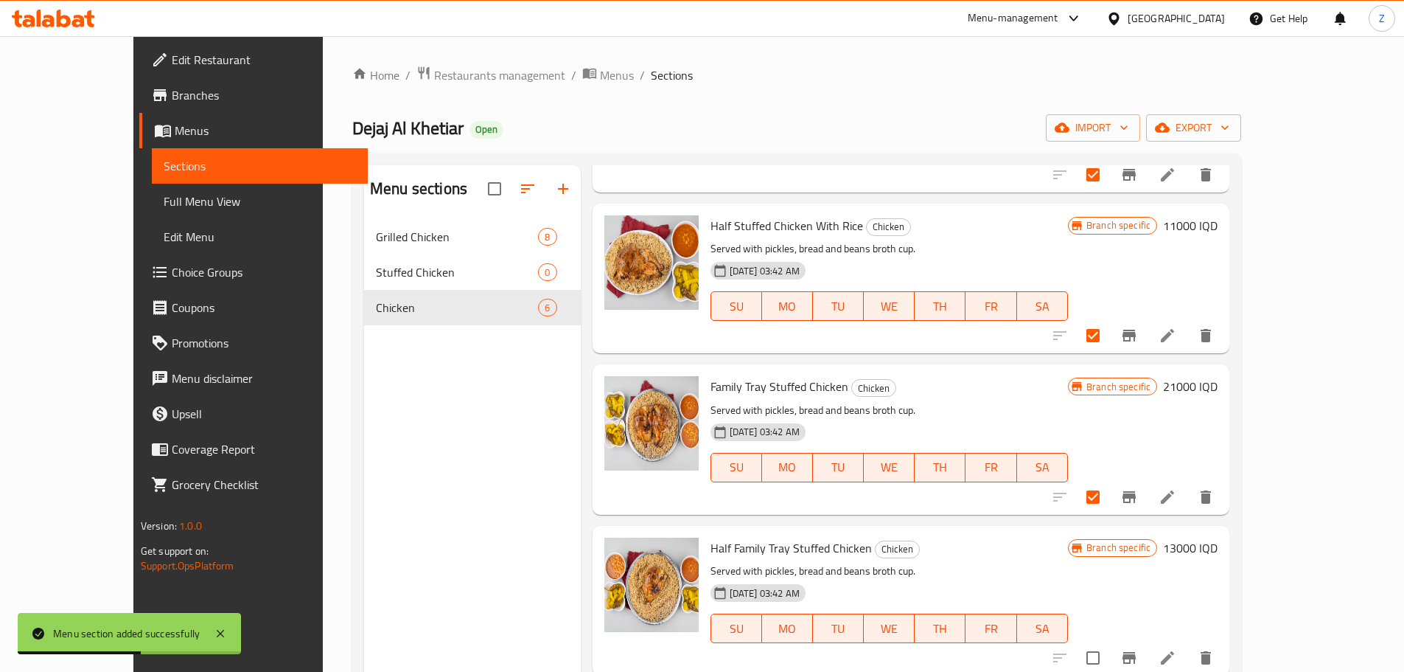
scroll to position [147, 0]
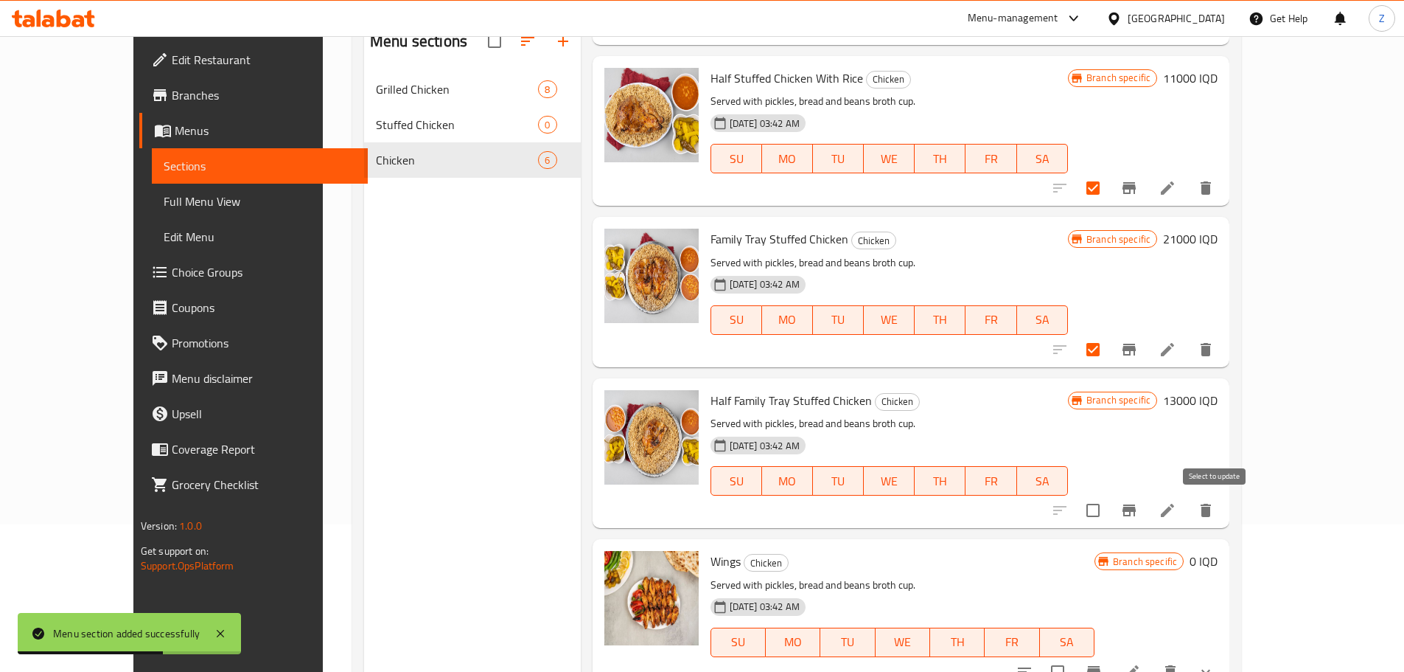
click at [1109, 509] on input "checkbox" at bounding box center [1093, 510] width 31 height 31
checkbox input "true"
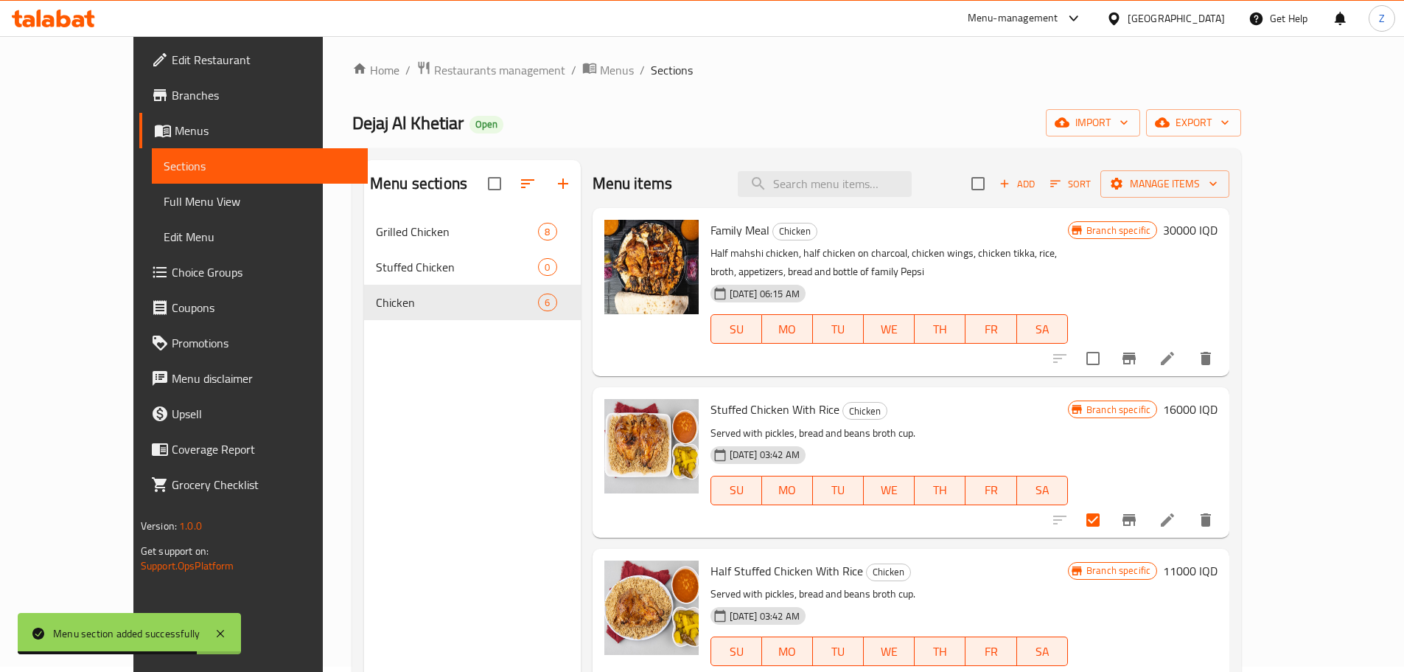
scroll to position [0, 0]
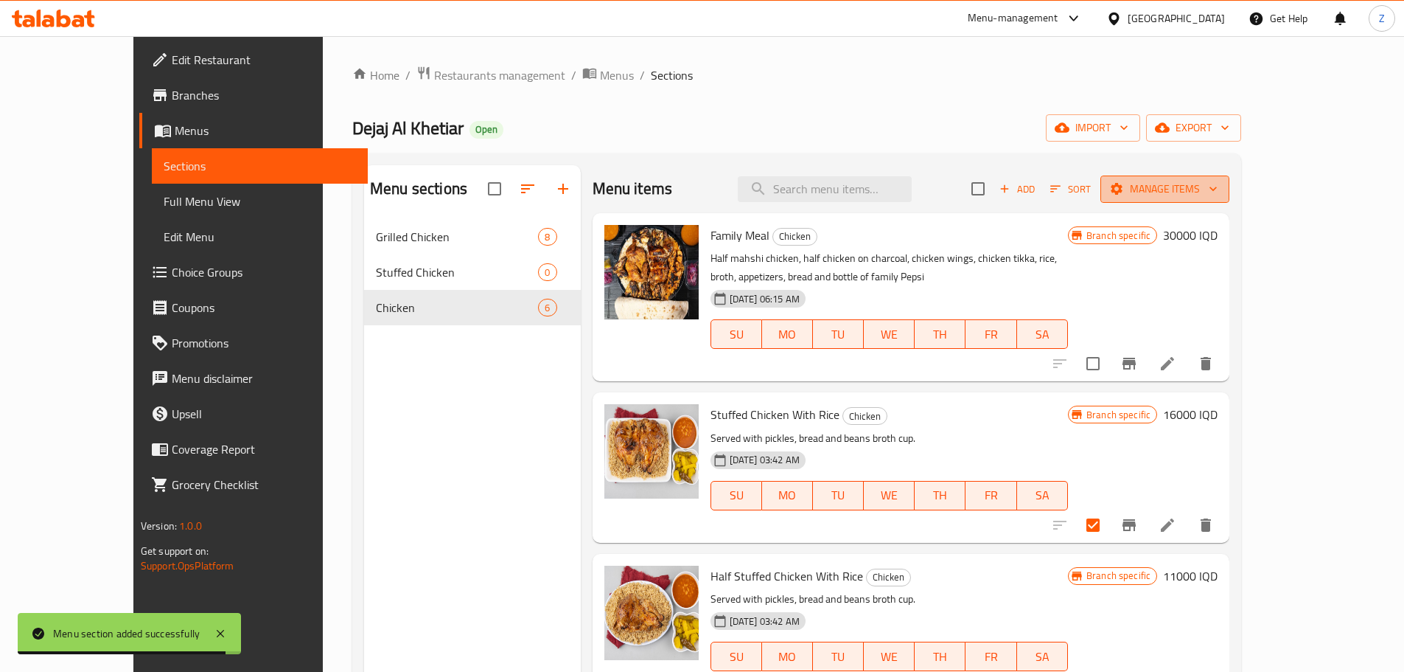
click at [1218, 180] on span "Manage items" at bounding box center [1164, 189] width 105 height 18
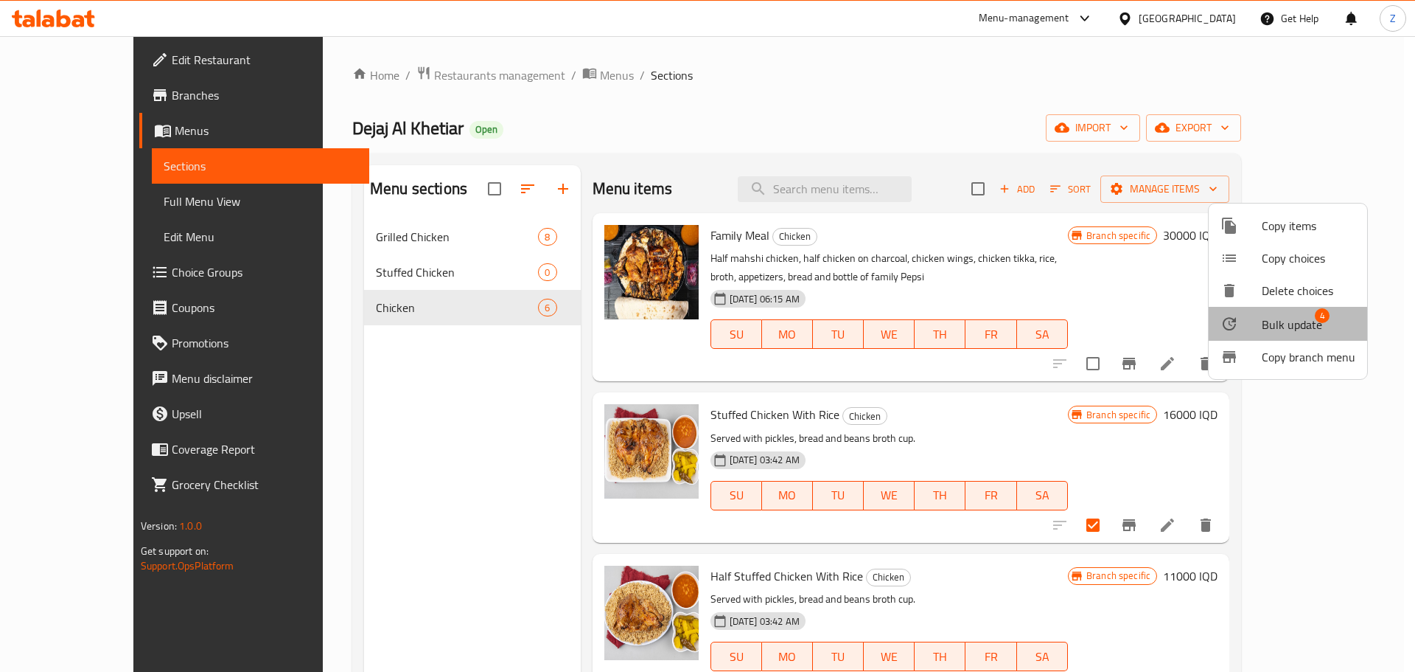
click at [1328, 323] on span "Bulk update 4" at bounding box center [1309, 323] width 94 height 19
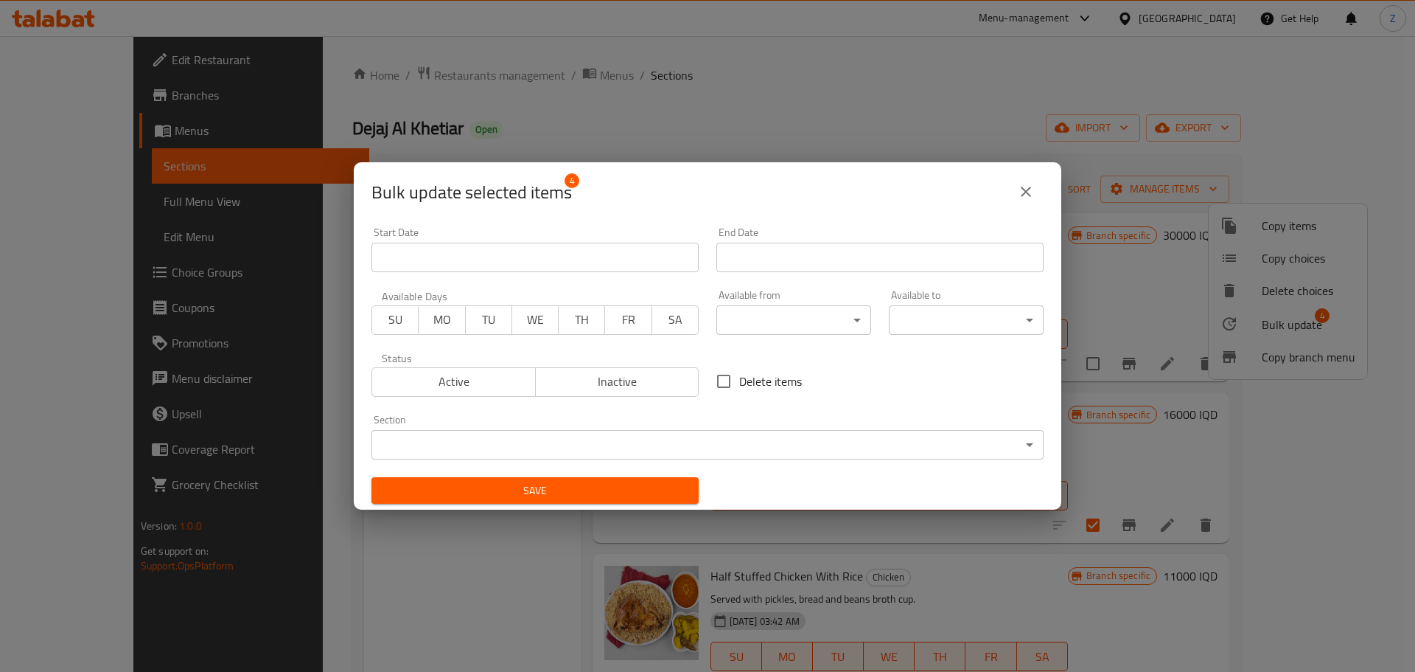
click at [795, 460] on div "Section ​ ​" at bounding box center [708, 436] width 690 height 63
click at [794, 428] on body "​ Menu-management [GEOGRAPHIC_DATA] Get Help Z Edit Restaurant Branches Menus S…" at bounding box center [707, 353] width 1415 height 635
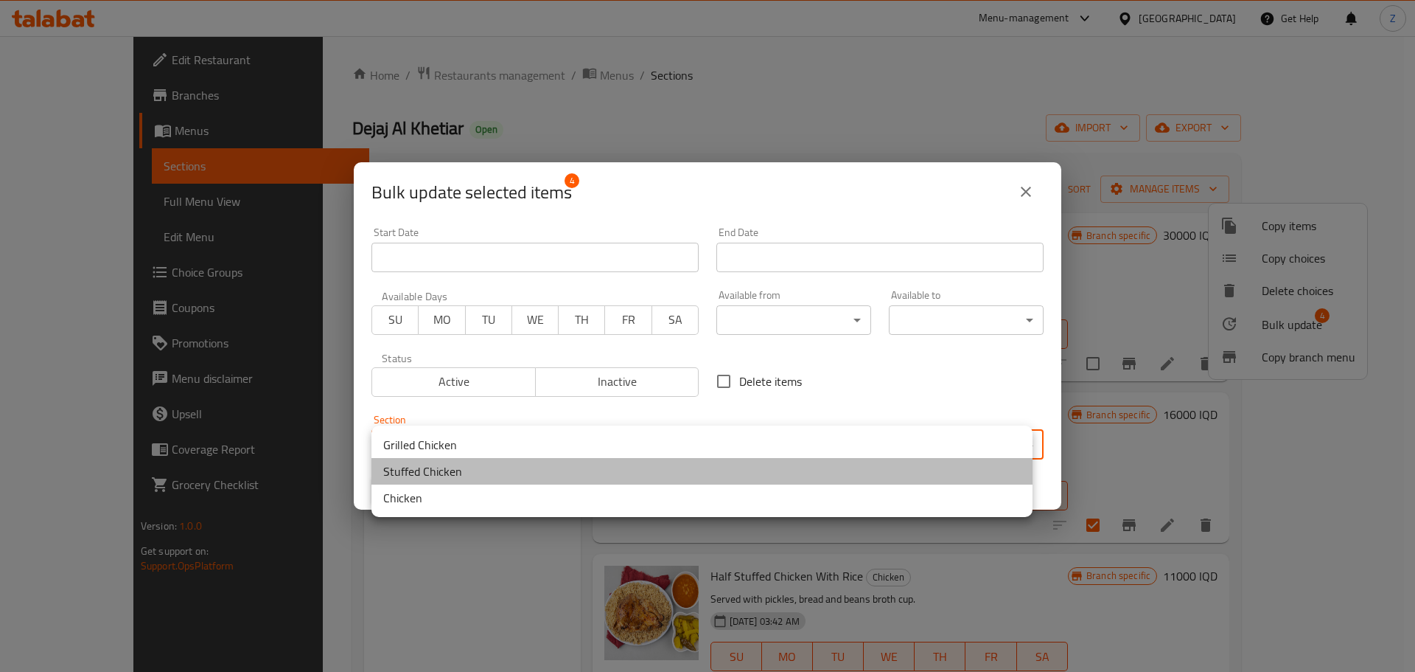
click at [571, 470] on li "Stuffed Chicken" at bounding box center [702, 471] width 661 height 27
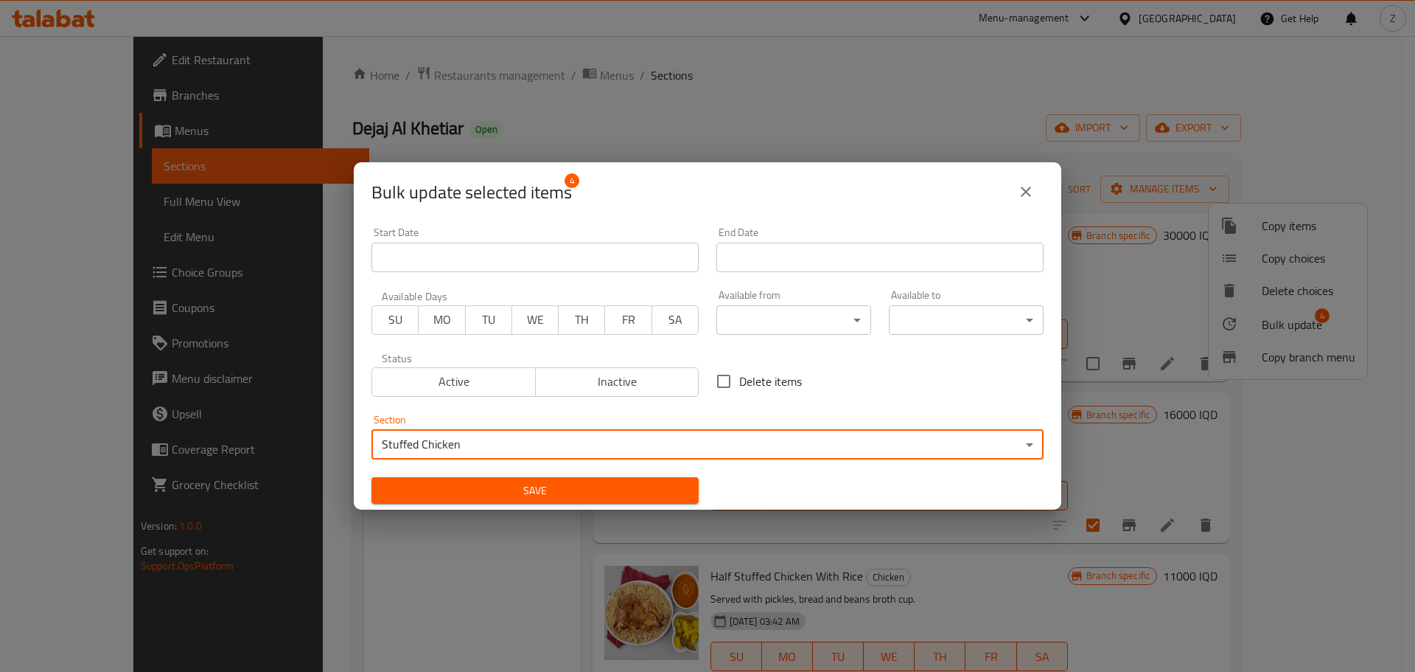
click at [560, 482] on span "Save" at bounding box center [535, 490] width 304 height 18
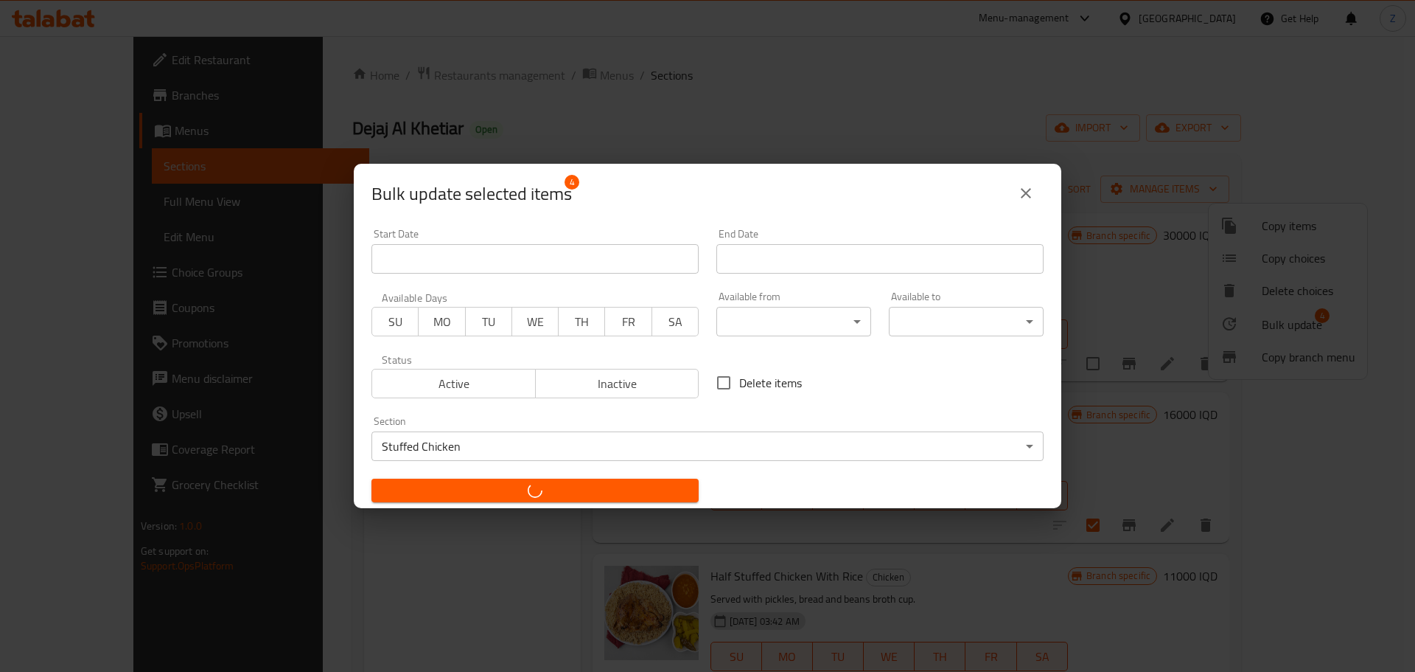
checkbox input "false"
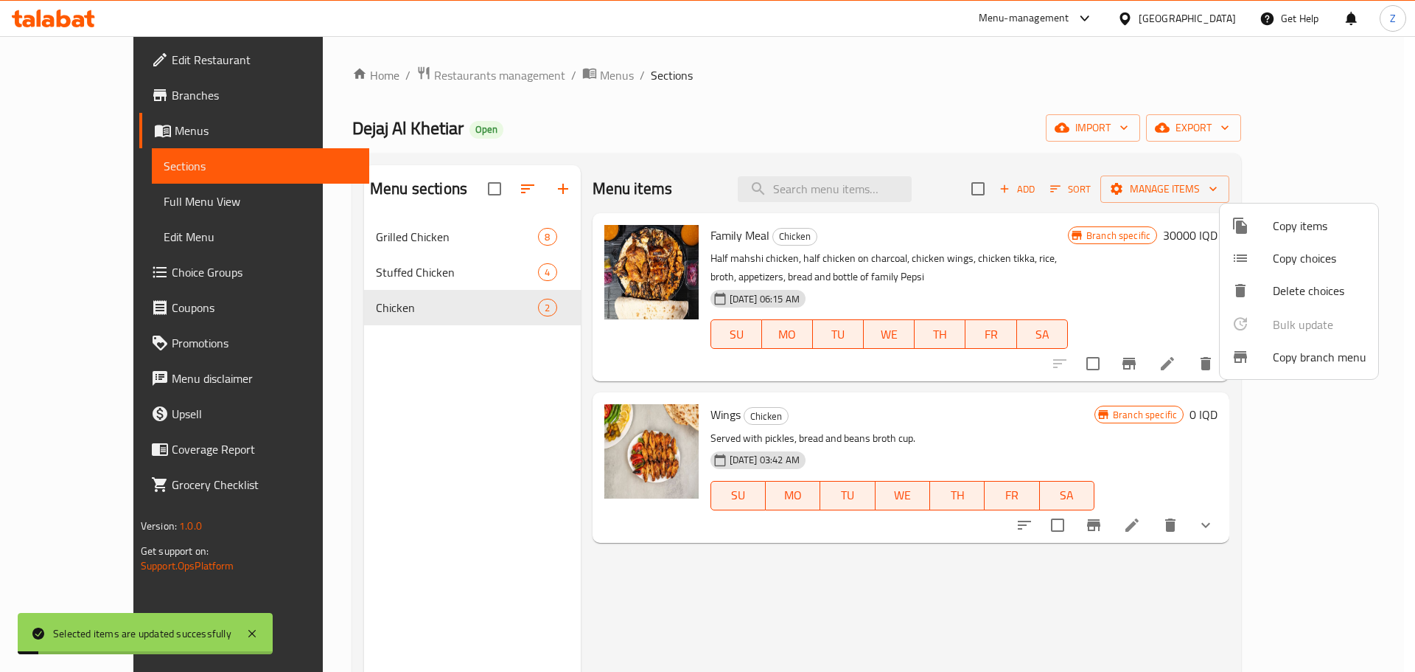
click at [411, 452] on div at bounding box center [707, 336] width 1415 height 672
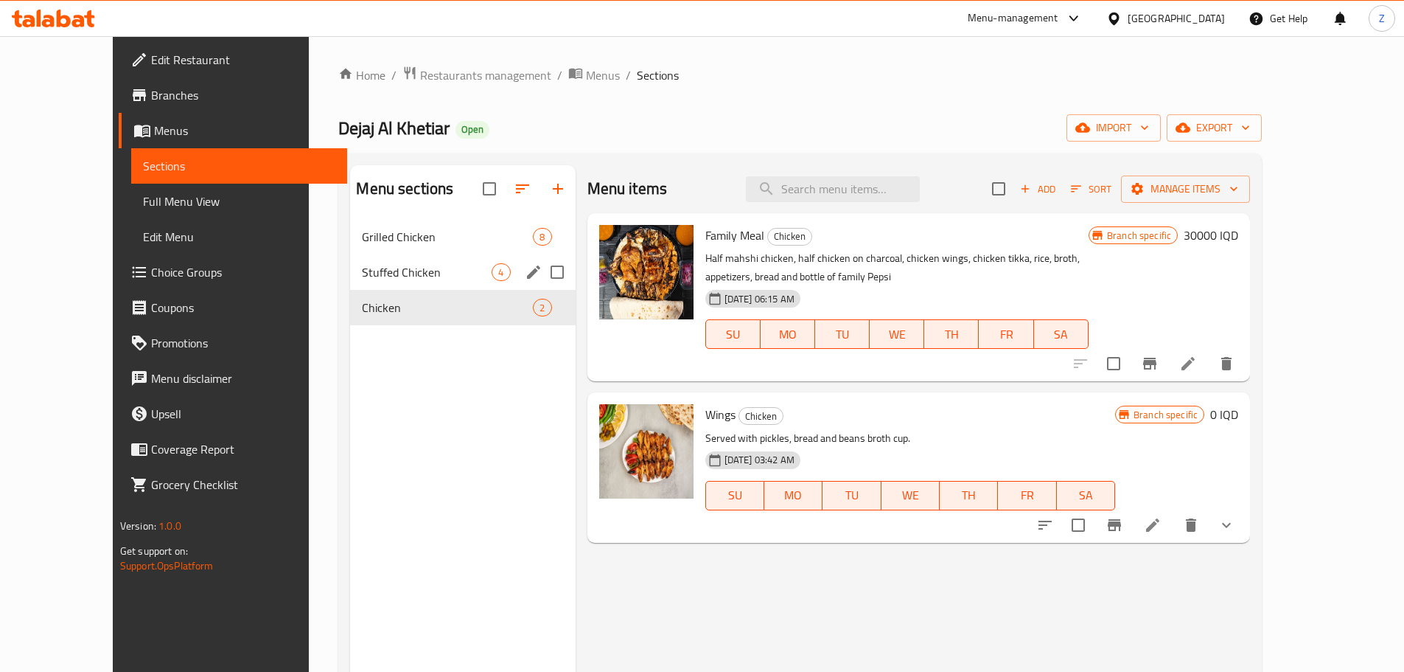
click at [383, 279] on span "Stuffed Chicken" at bounding box center [427, 272] width 130 height 18
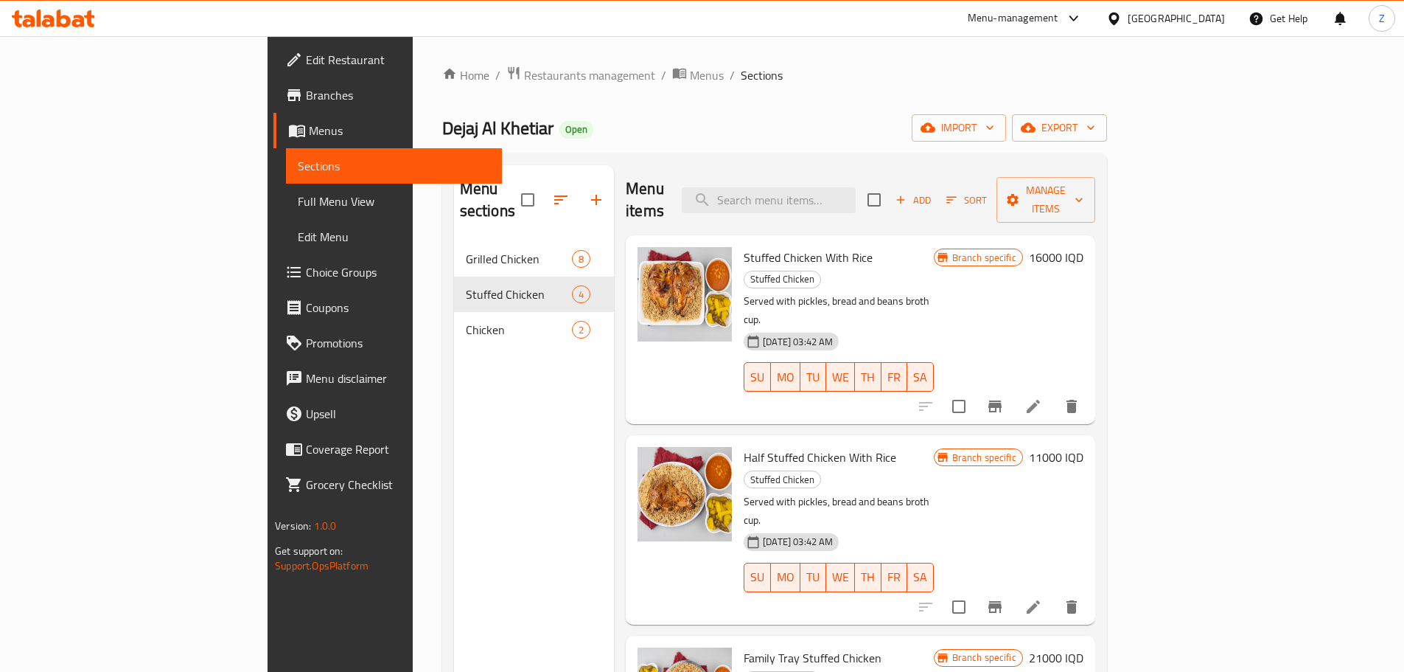
click at [1004, 397] on icon "Branch-specific-item" at bounding box center [995, 406] width 18 height 18
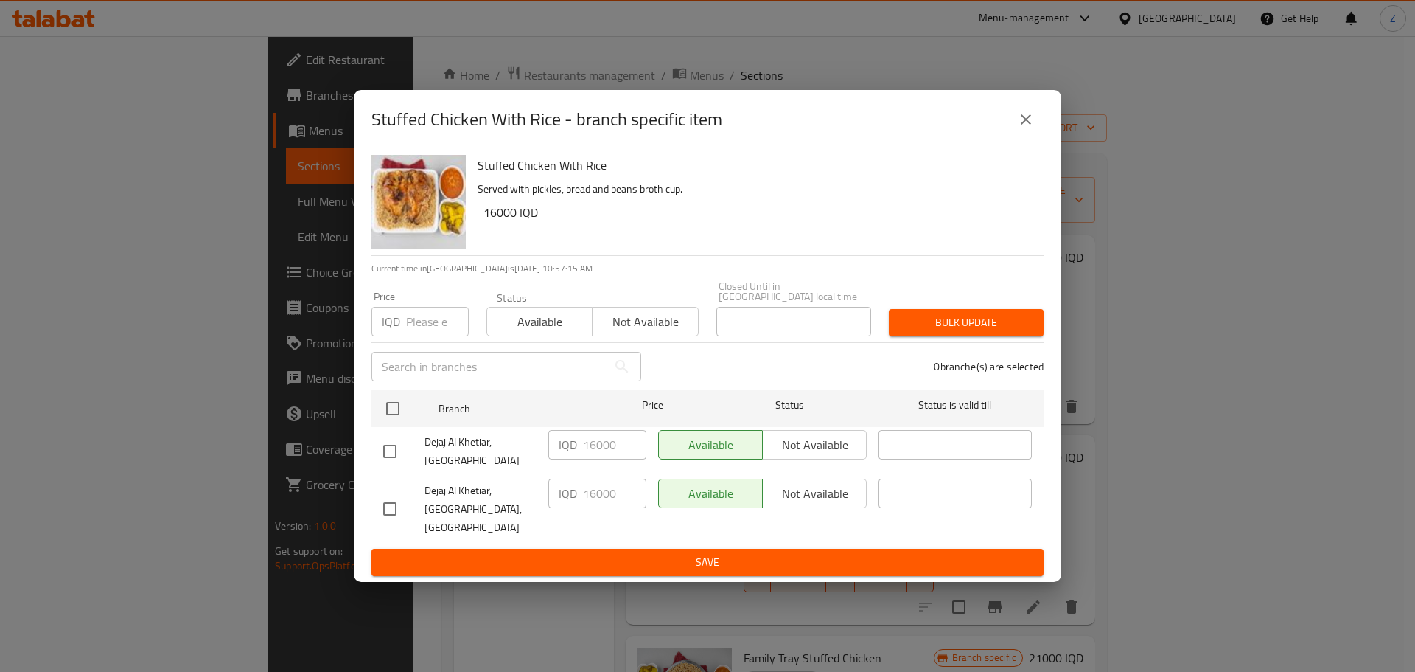
click at [1038, 128] on button "close" at bounding box center [1026, 119] width 35 height 35
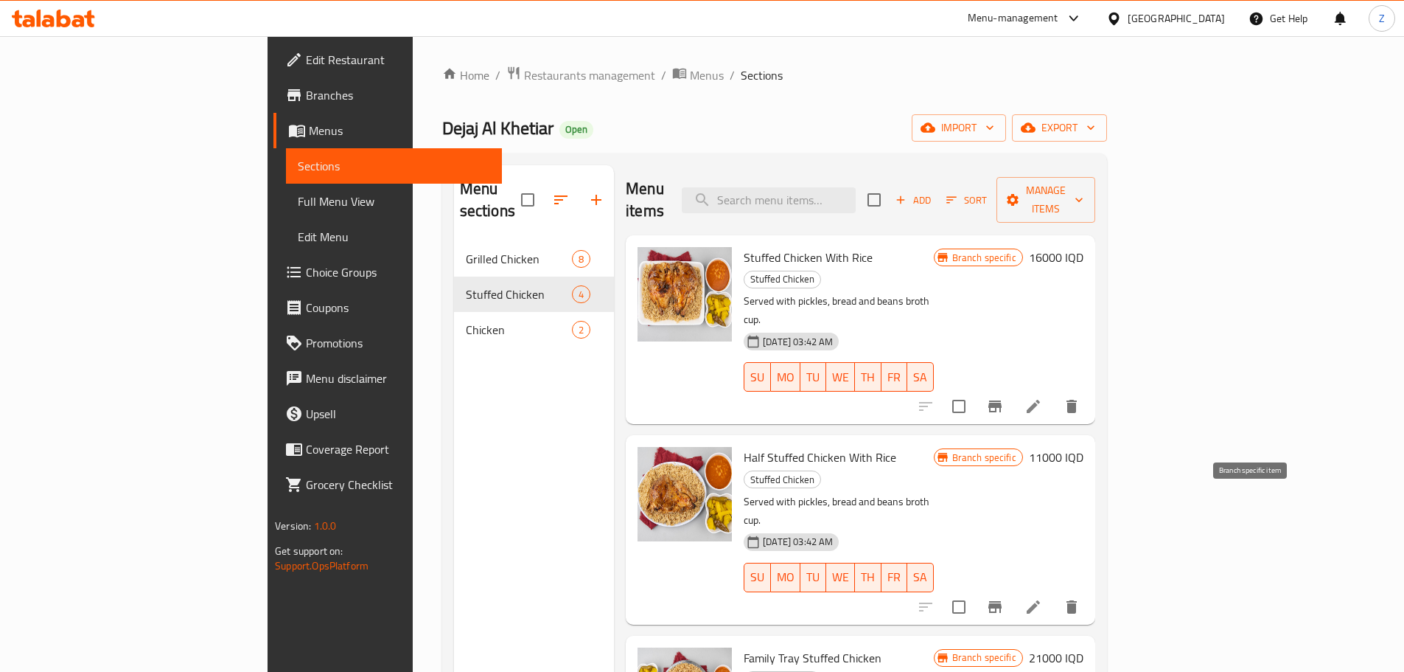
click at [1004, 598] on icon "Branch-specific-item" at bounding box center [995, 607] width 18 height 18
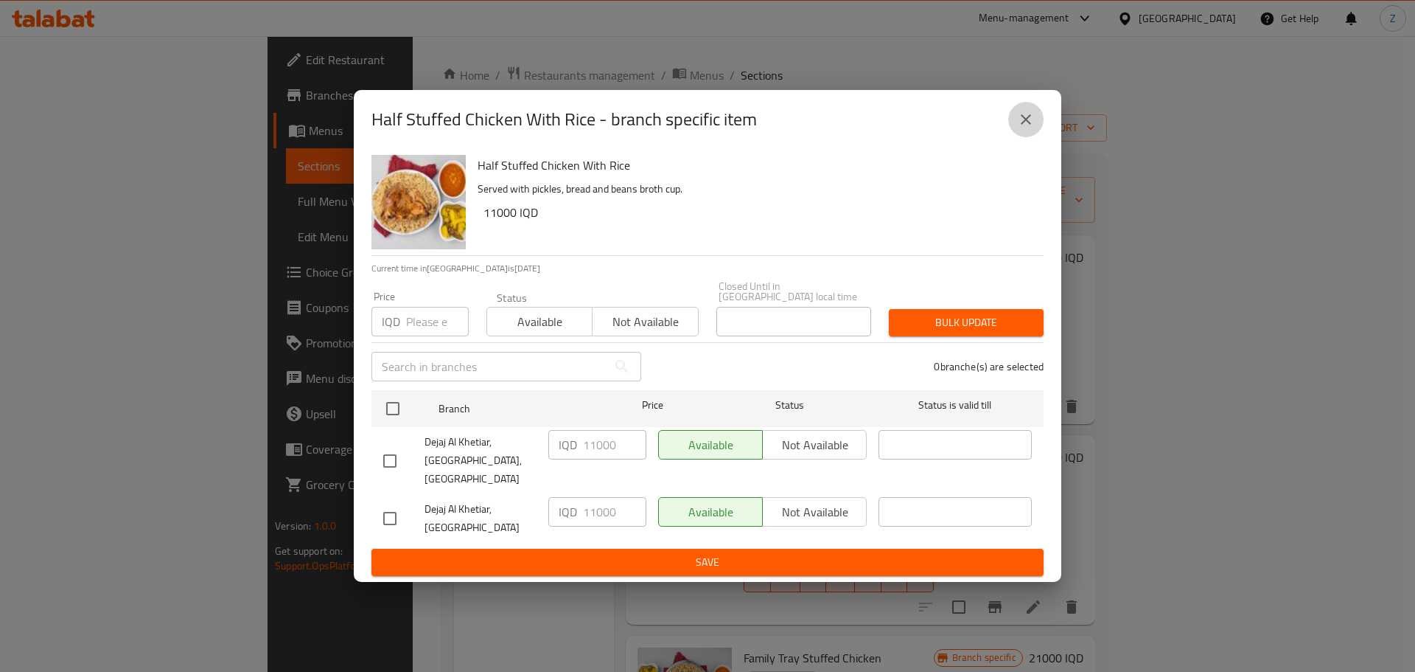
click at [1026, 137] on button "close" at bounding box center [1026, 119] width 35 height 35
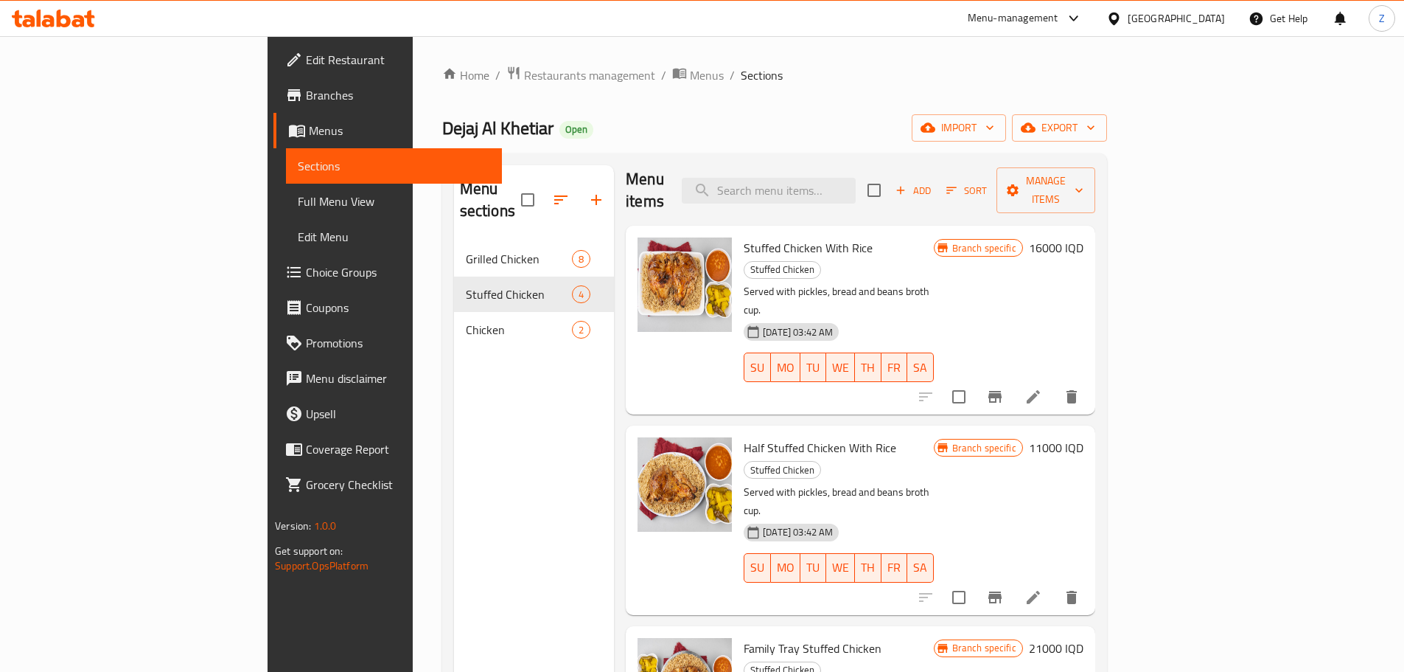
scroll to position [147, 0]
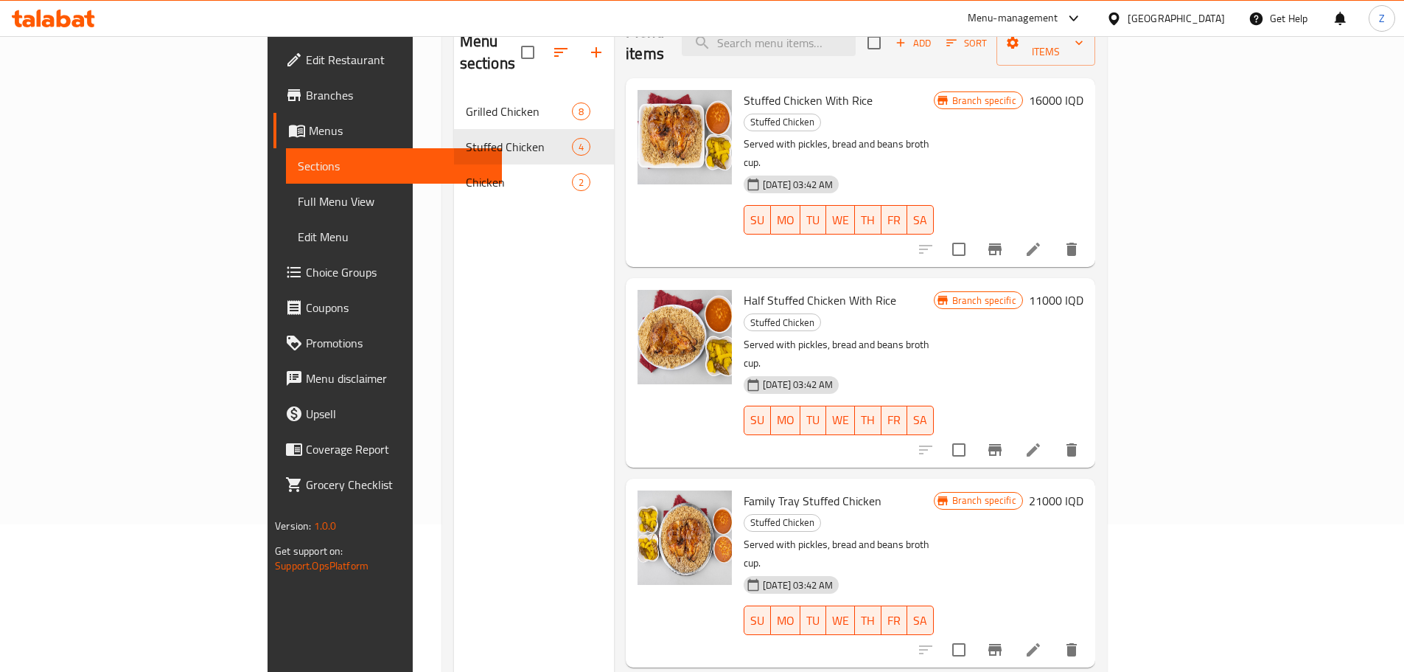
click at [1002, 644] on icon "Branch-specific-item" at bounding box center [995, 650] width 13 height 12
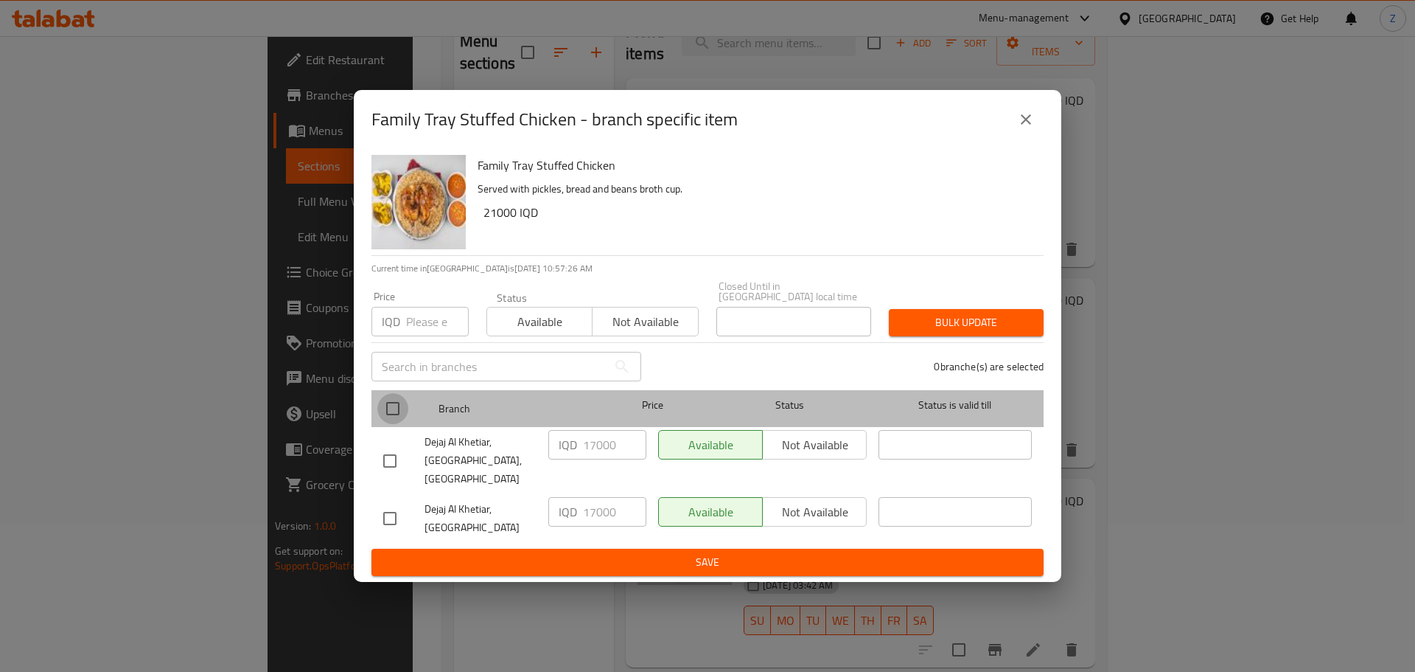
click at [397, 408] on input "checkbox" at bounding box center [392, 408] width 31 height 31
checkbox input "true"
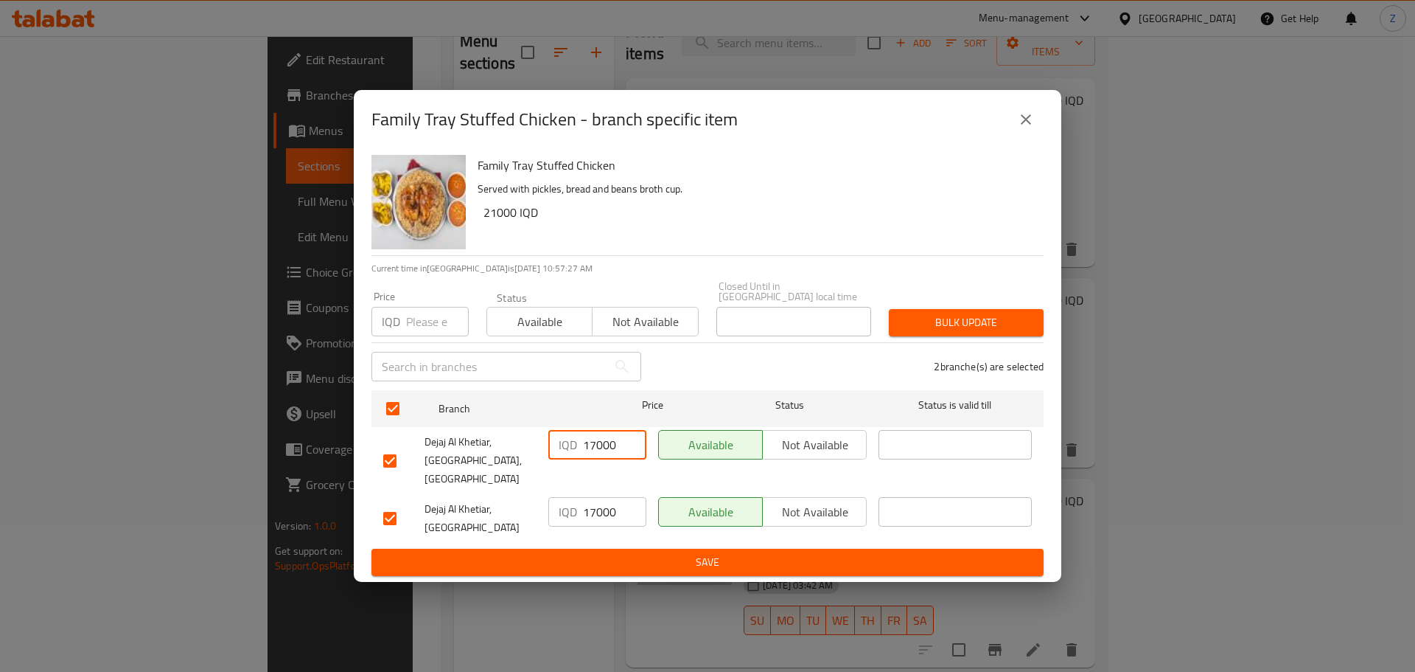
drag, startPoint x: 597, startPoint y: 454, endPoint x: 560, endPoint y: 436, distance: 41.6
click at [560, 436] on div "IQD 17000 ​" at bounding box center [598, 444] width 98 height 29
type input "21000"
drag, startPoint x: 599, startPoint y: 498, endPoint x: 559, endPoint y: 489, distance: 40.8
click at [559, 497] on div "IQD 17000 ​" at bounding box center [598, 511] width 98 height 29
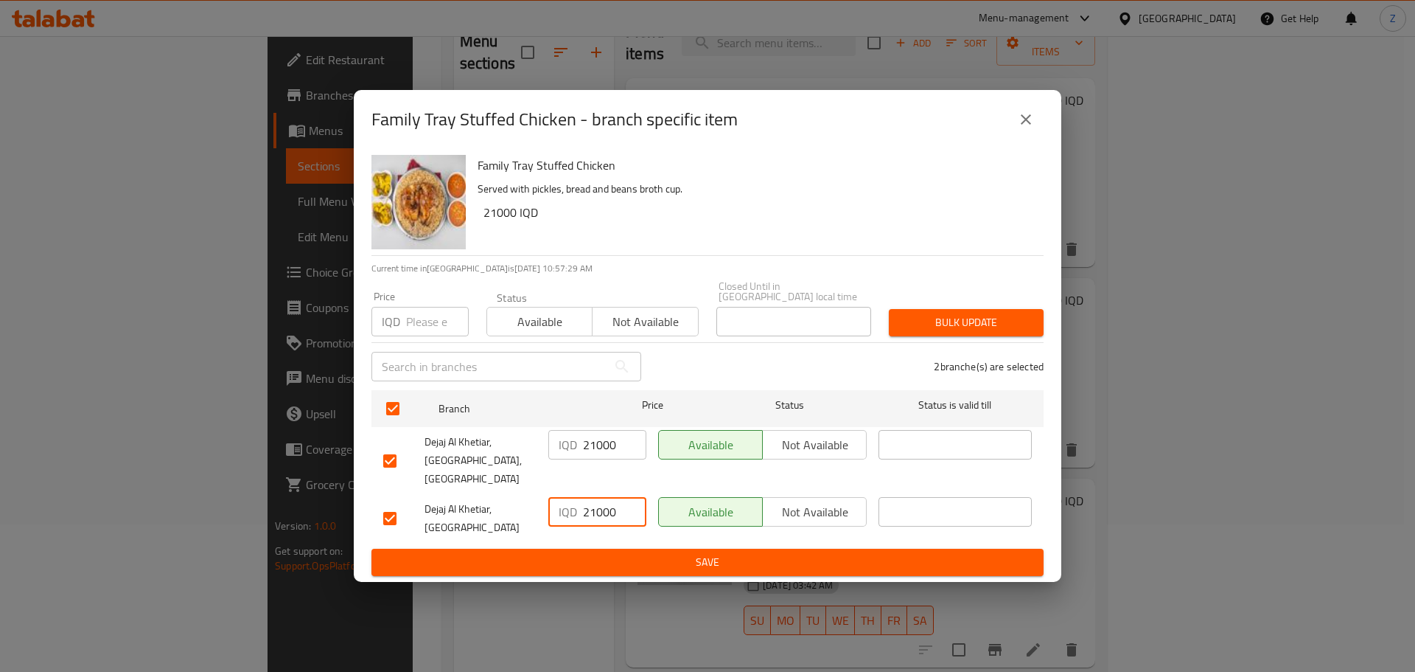
type input "21000"
click at [616, 553] on span "Save" at bounding box center [707, 562] width 649 height 18
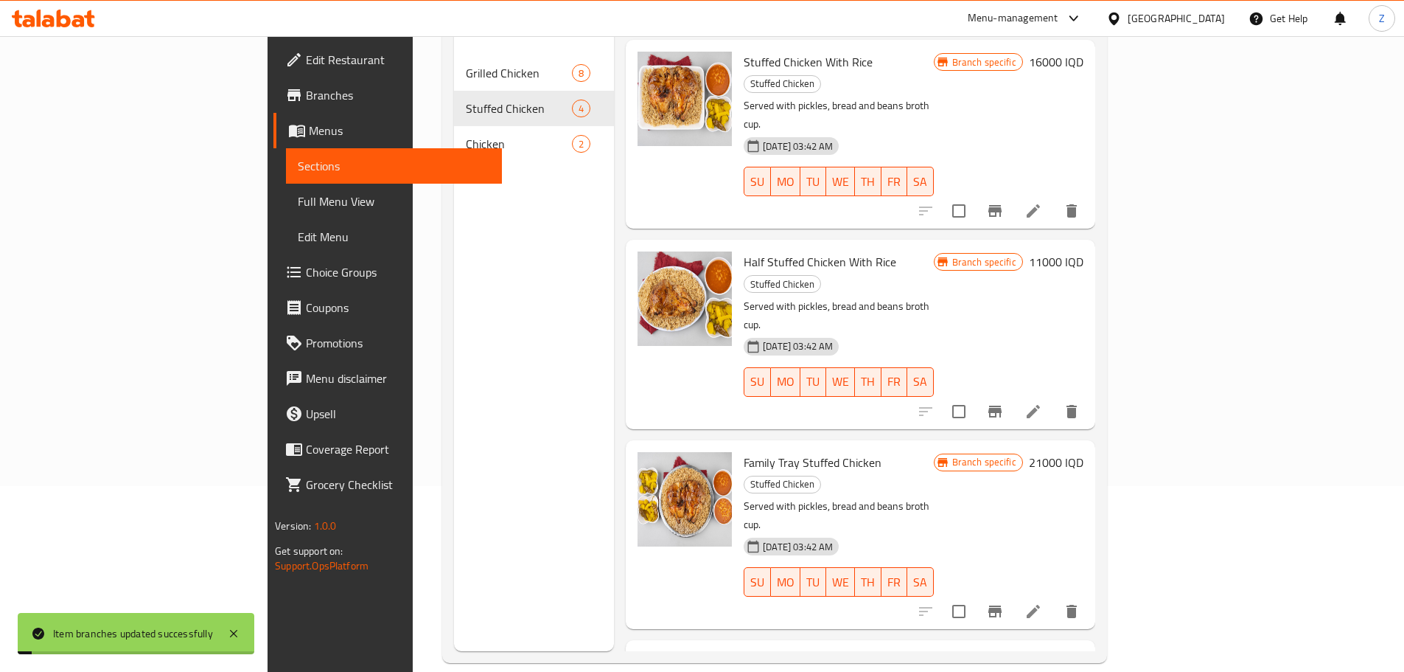
scroll to position [206, 0]
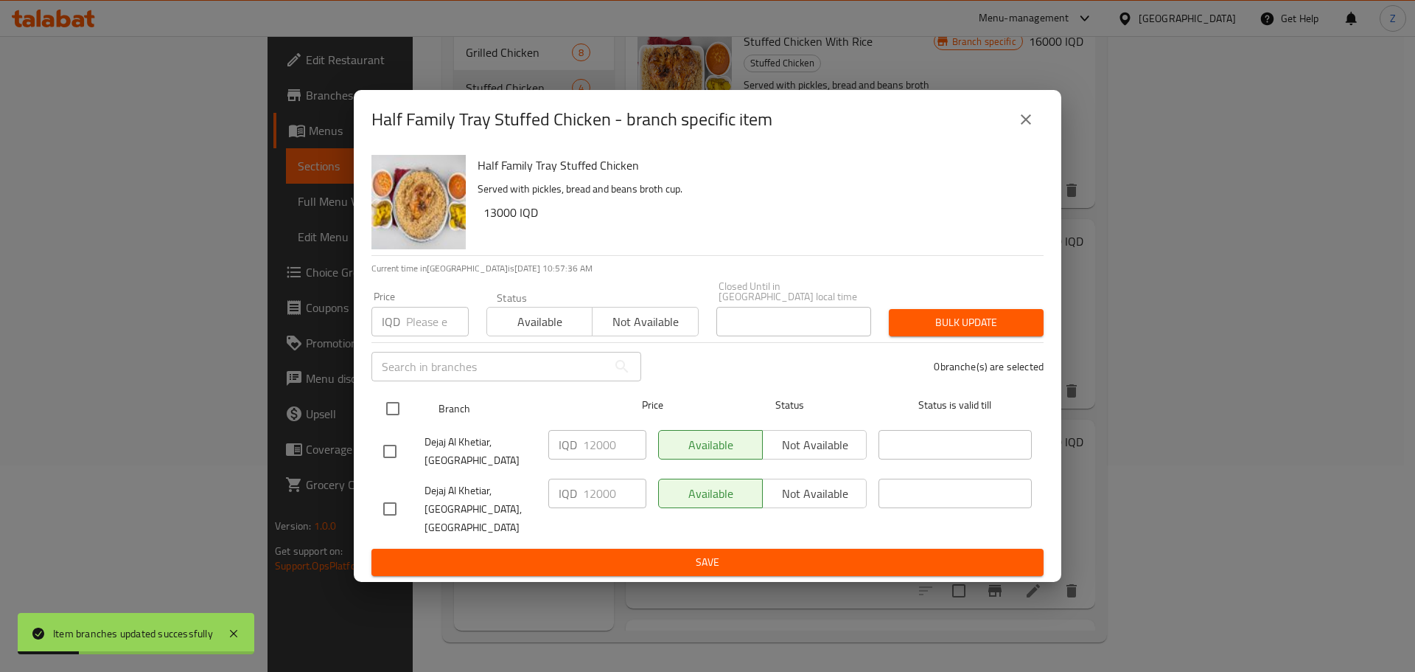
drag, startPoint x: 387, startPoint y: 403, endPoint x: 436, endPoint y: 413, distance: 49.7
click at [387, 402] on input "checkbox" at bounding box center [392, 408] width 31 height 31
checkbox input "true"
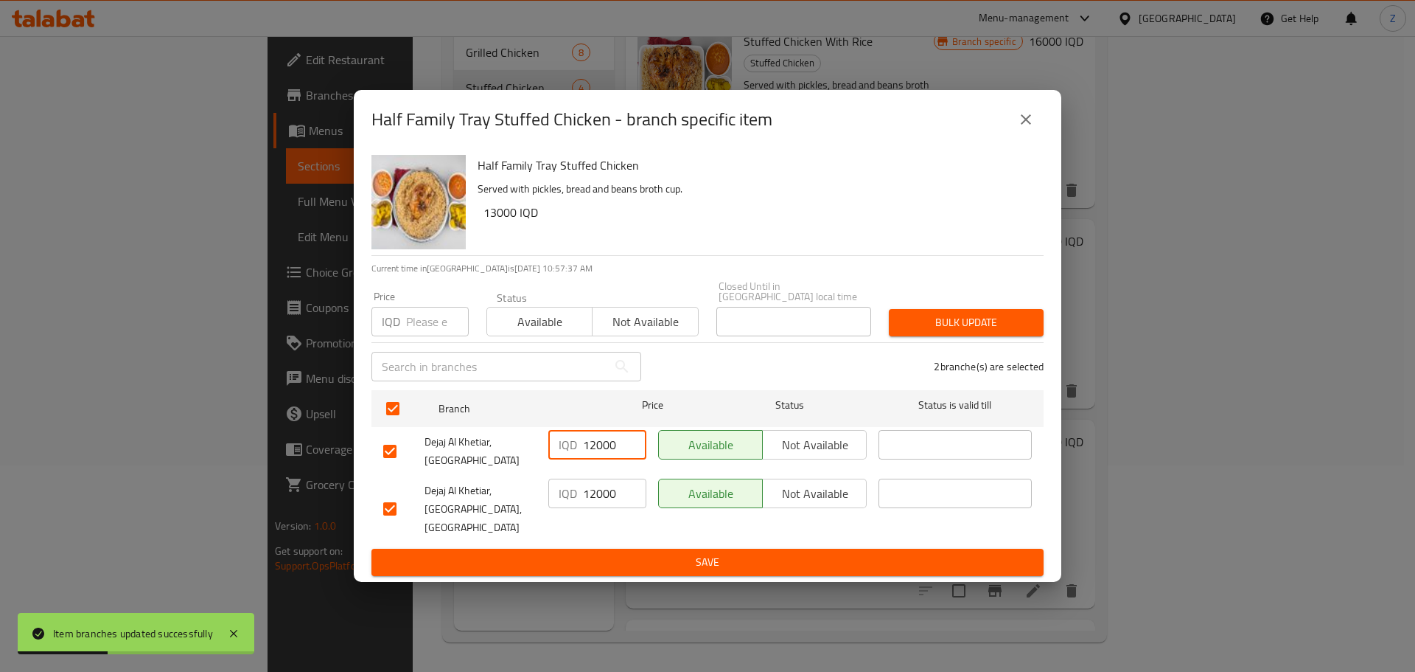
click at [593, 456] on input "12000" at bounding box center [614, 444] width 63 height 29
type input "13000"
click at [592, 501] on input "12000" at bounding box center [614, 492] width 63 height 29
type input "13000"
click at [600, 553] on span "Save" at bounding box center [707, 562] width 649 height 18
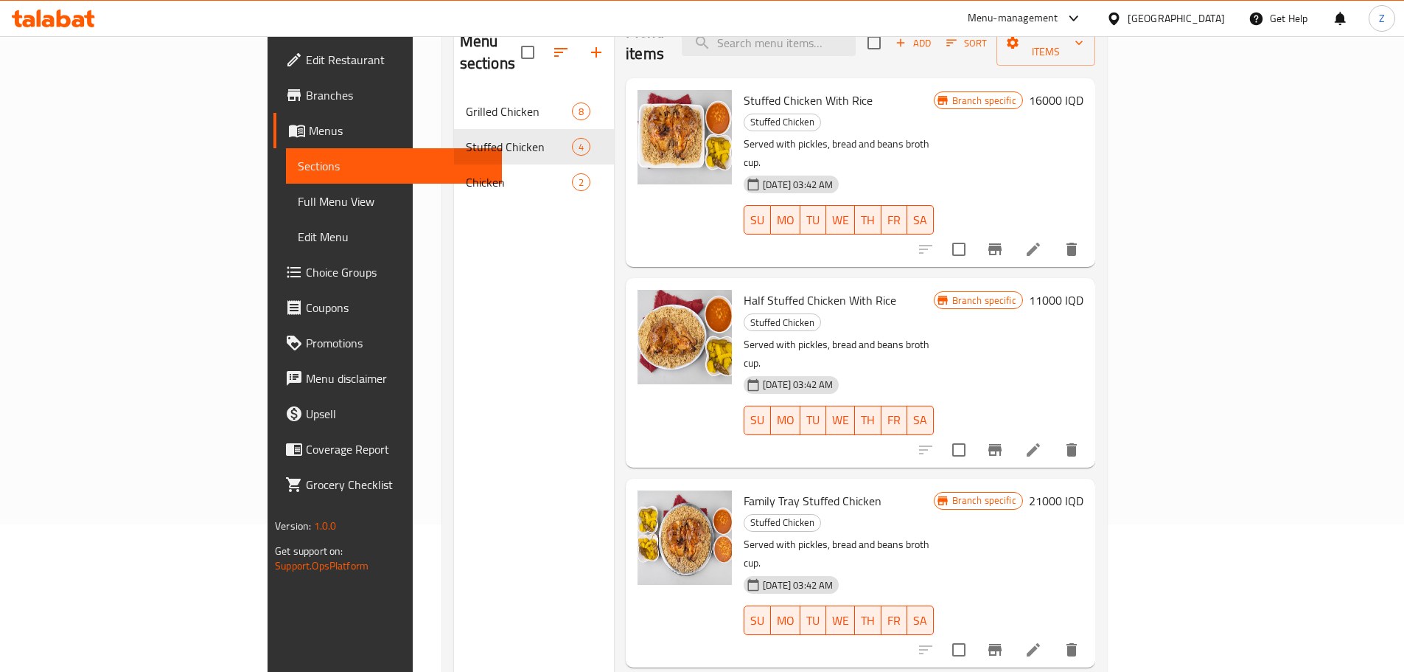
scroll to position [59, 0]
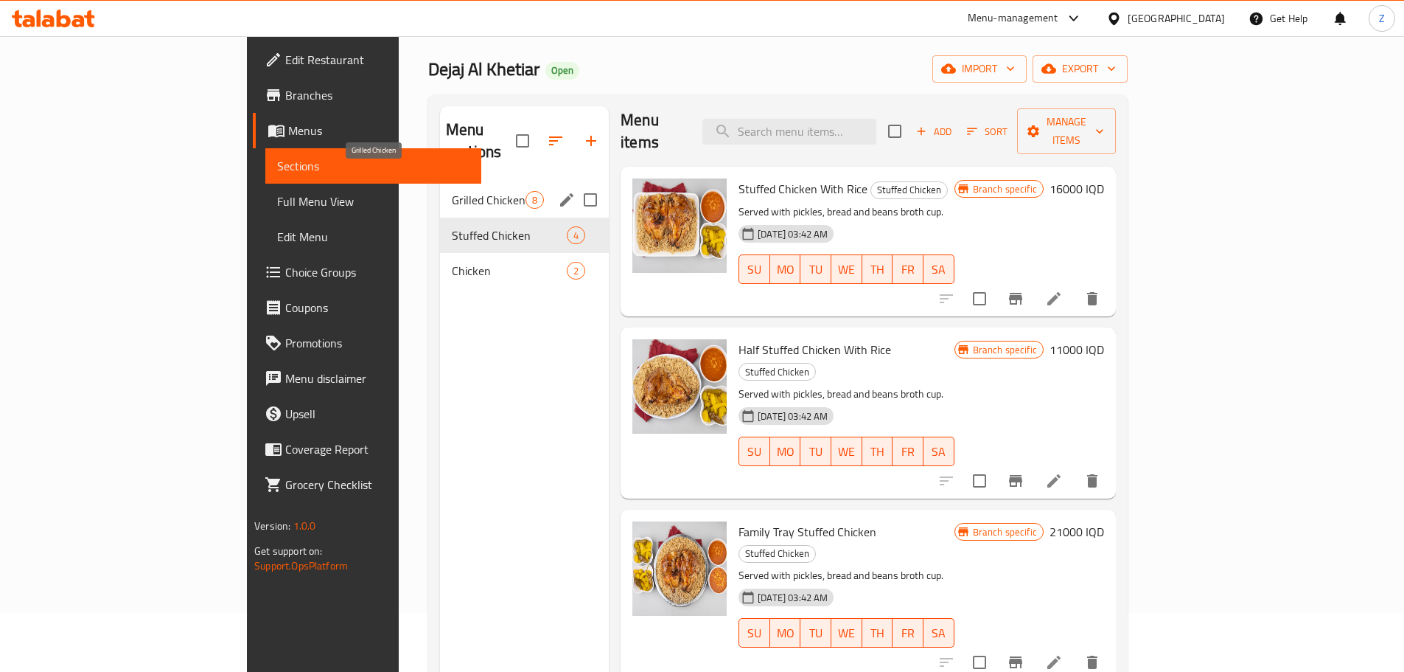
drag, startPoint x: 403, startPoint y: 175, endPoint x: 418, endPoint y: 226, distance: 53.2
click at [452, 191] on span "Grilled Chicken" at bounding box center [489, 200] width 74 height 18
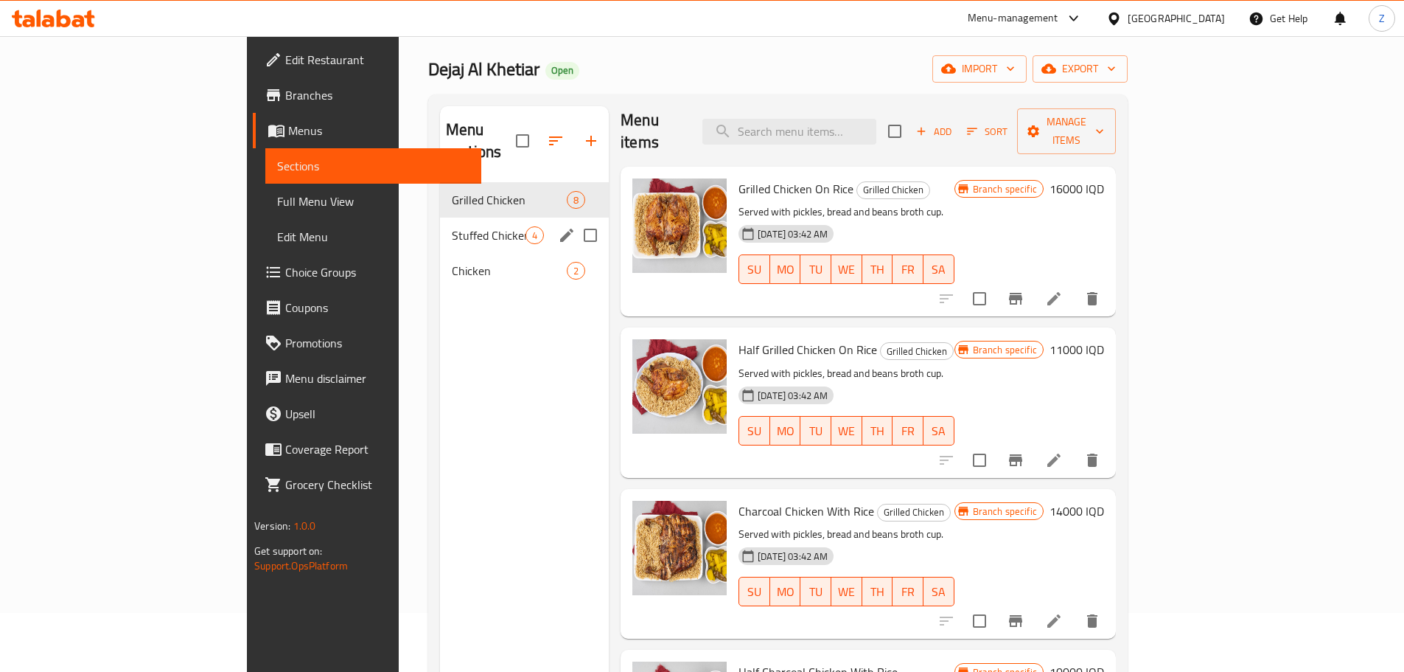
click at [440, 226] on div "Stuffed Chicken 4" at bounding box center [524, 234] width 169 height 35
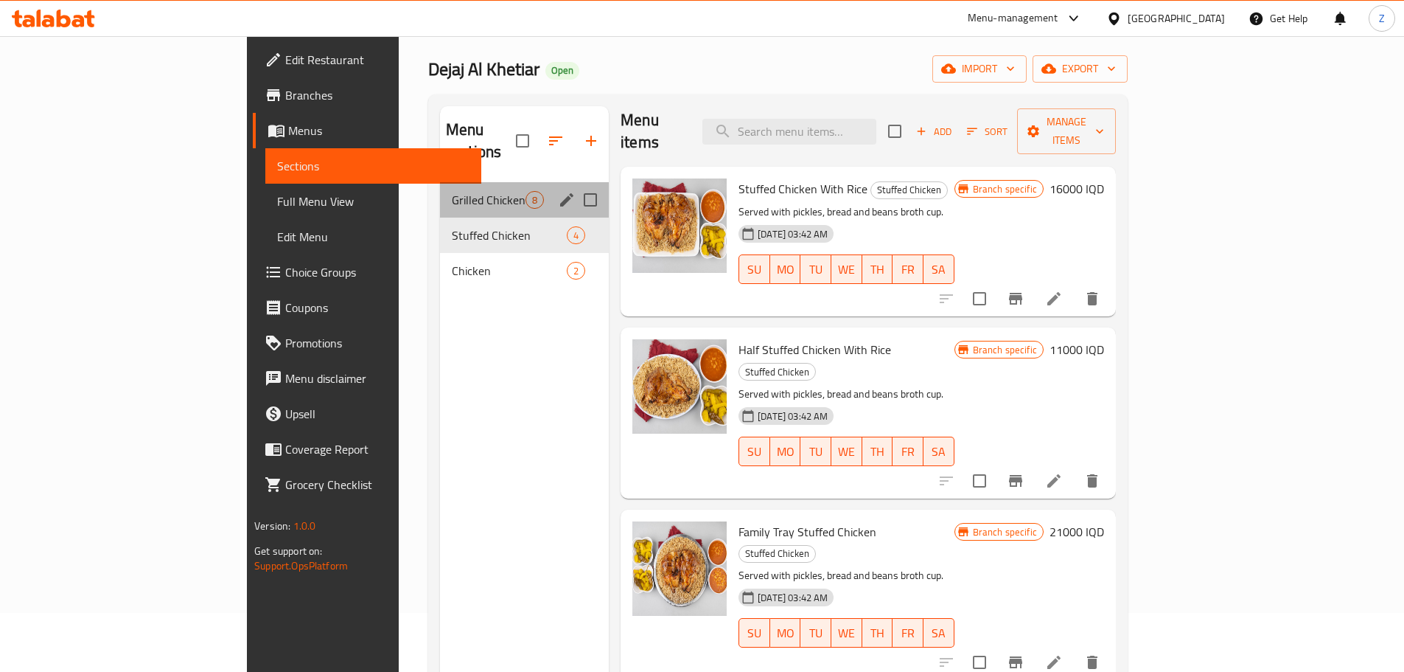
click at [440, 194] on div "Grilled Chicken 8" at bounding box center [524, 199] width 169 height 35
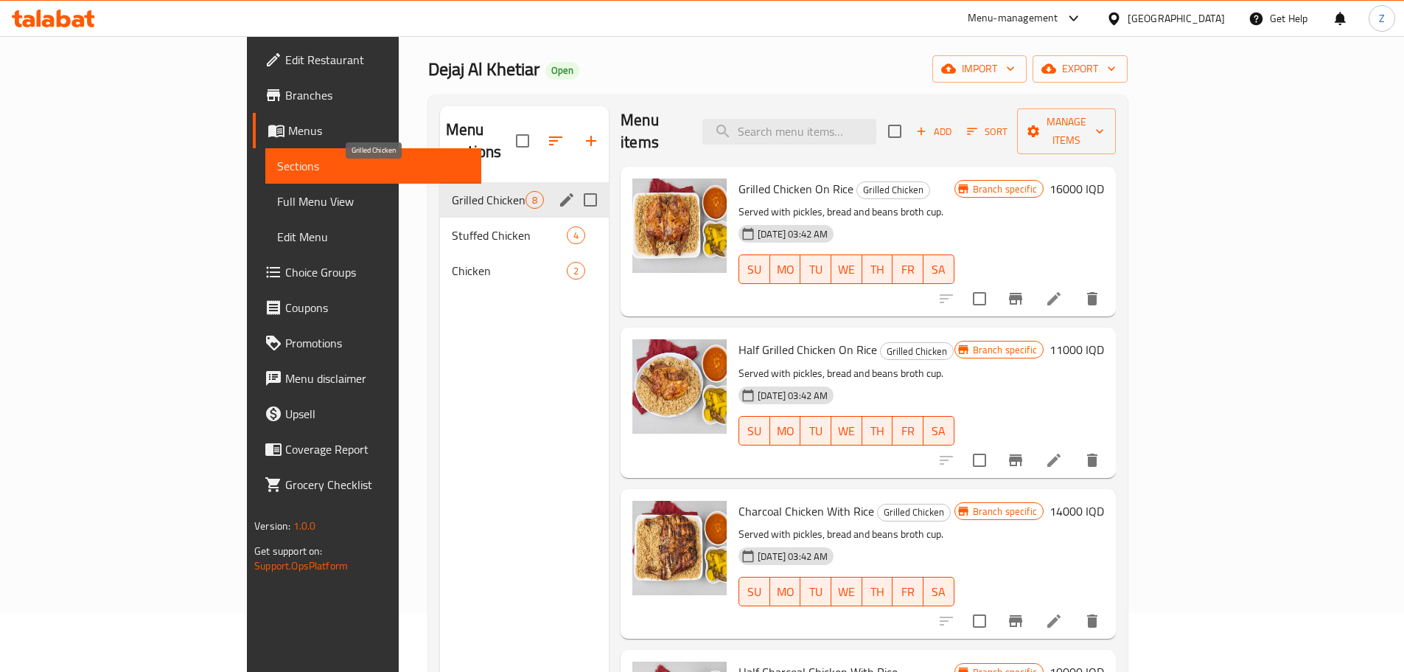
click at [452, 191] on span "Grilled Chicken" at bounding box center [489, 200] width 74 height 18
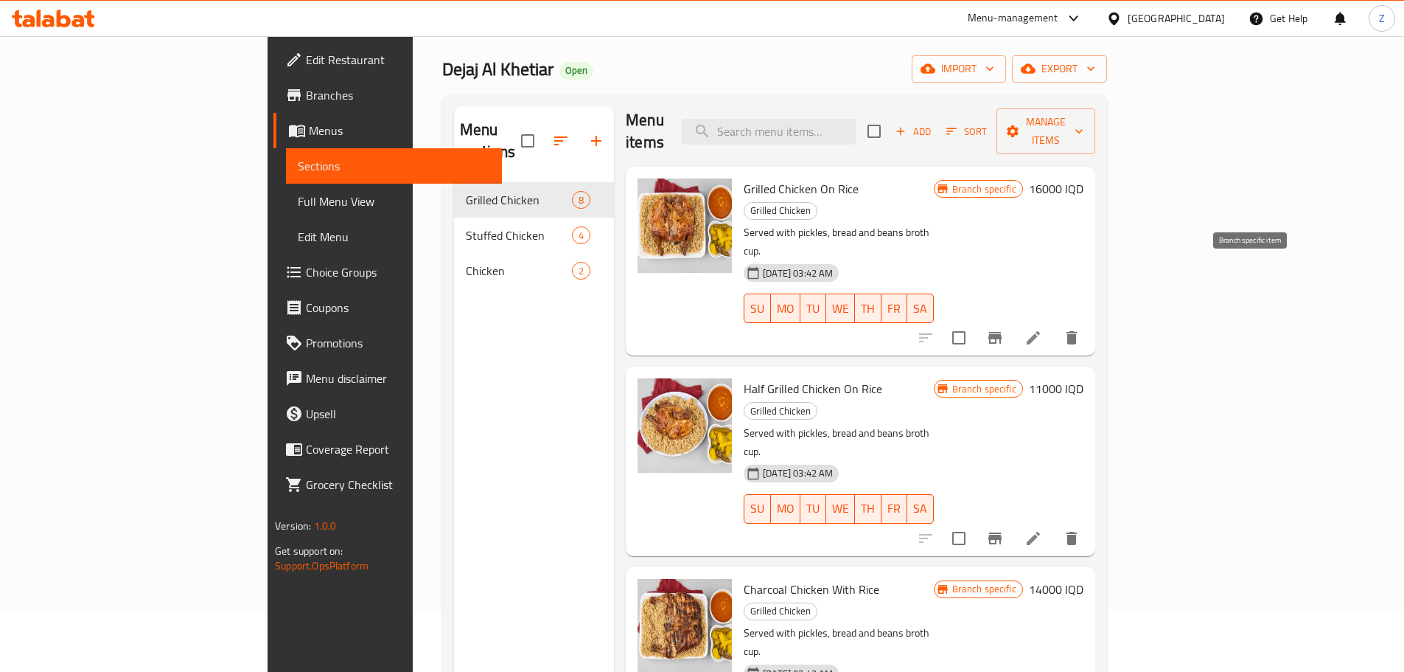
click at [1013, 320] on button "Branch-specific-item" at bounding box center [995, 337] width 35 height 35
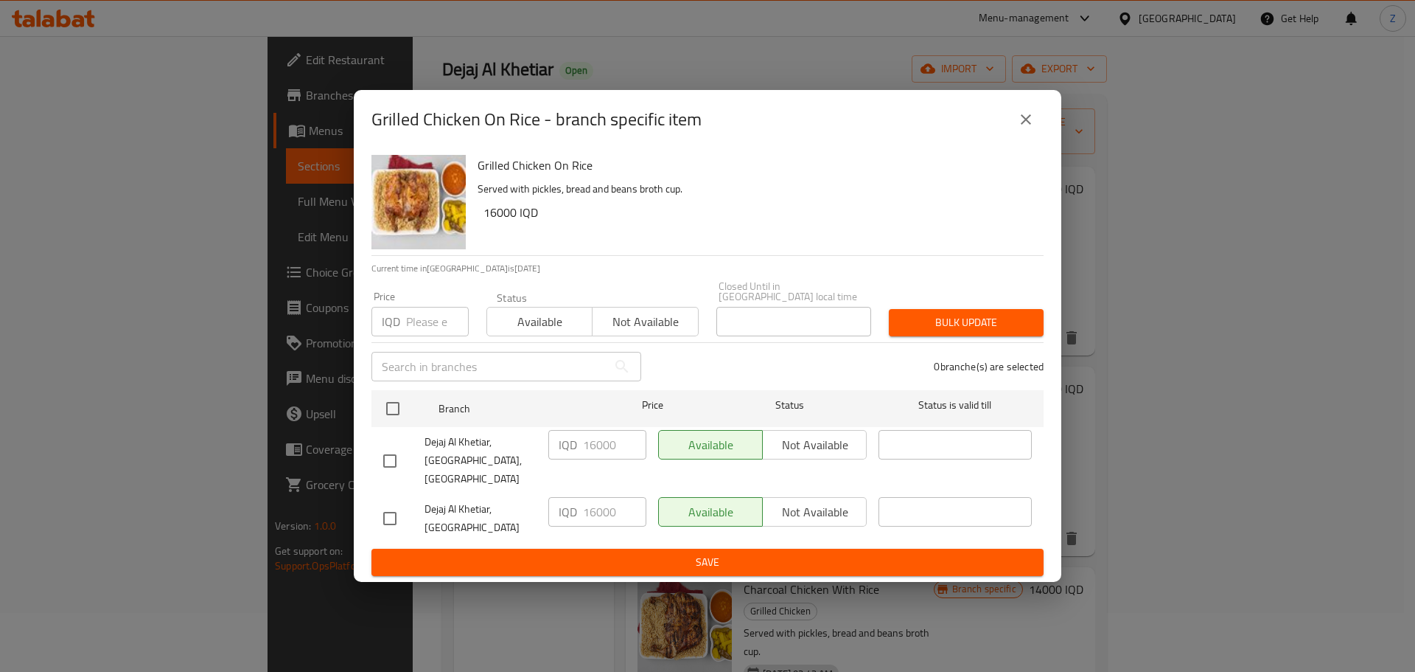
click at [1041, 124] on button "close" at bounding box center [1026, 119] width 35 height 35
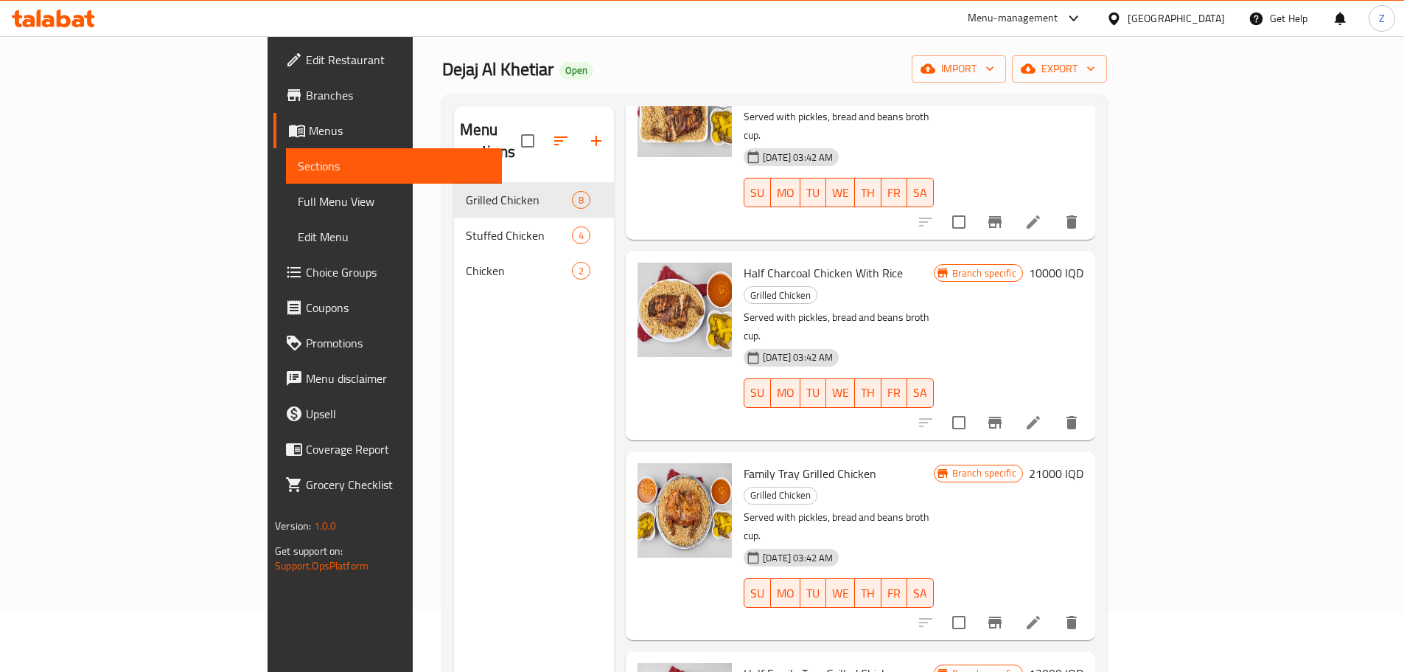
scroll to position [599, 0]
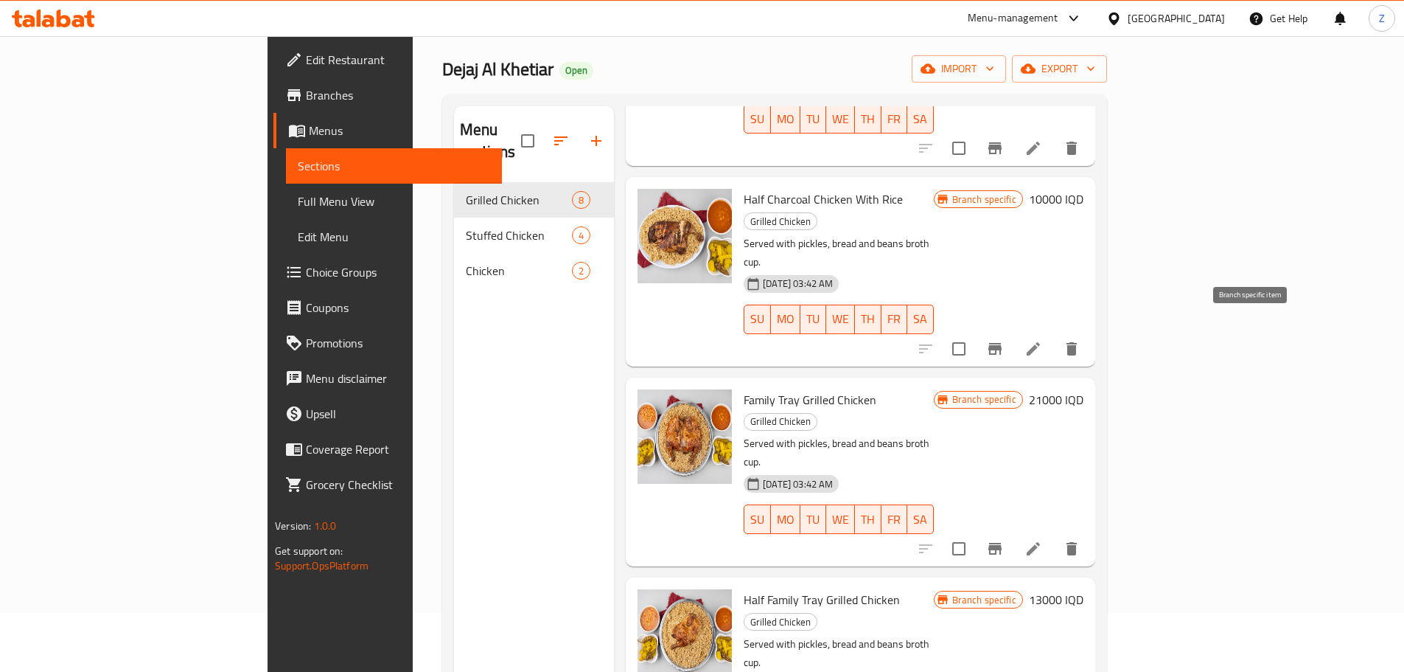
click at [1013, 531] on button "Branch-specific-item" at bounding box center [995, 548] width 35 height 35
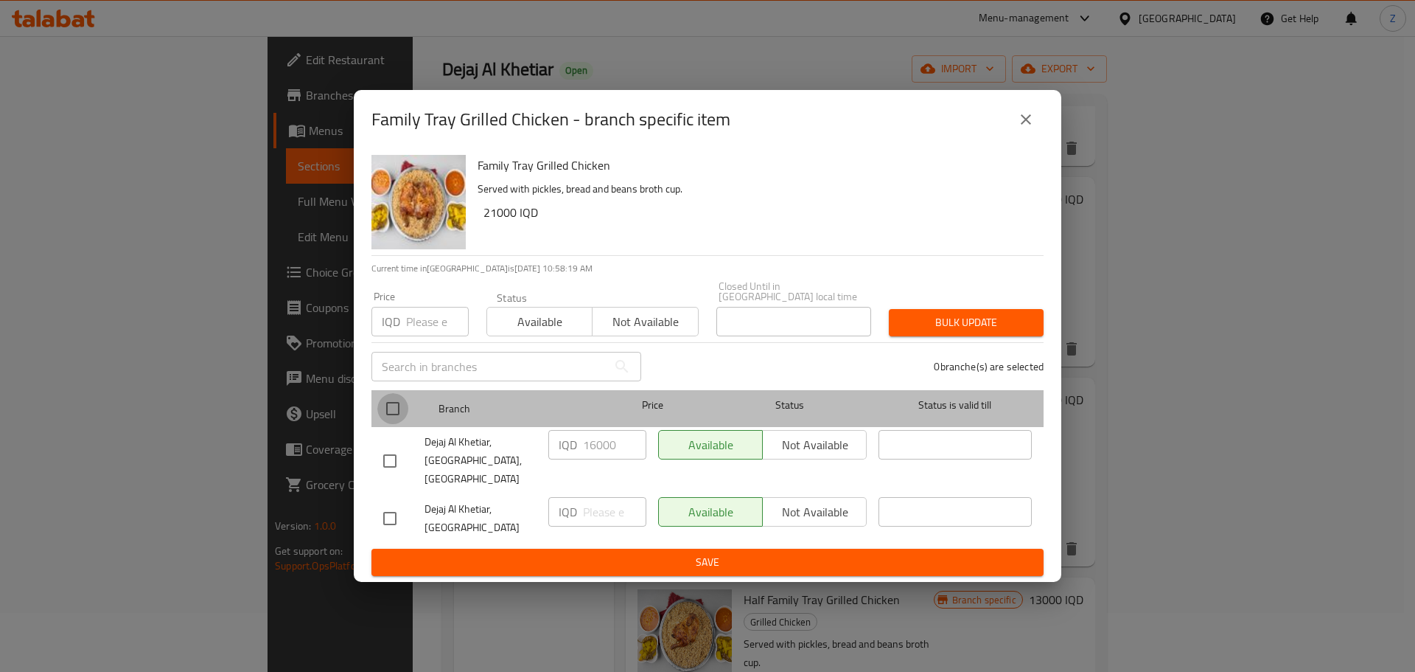
click at [386, 405] on input "checkbox" at bounding box center [392, 408] width 31 height 31
checkbox input "true"
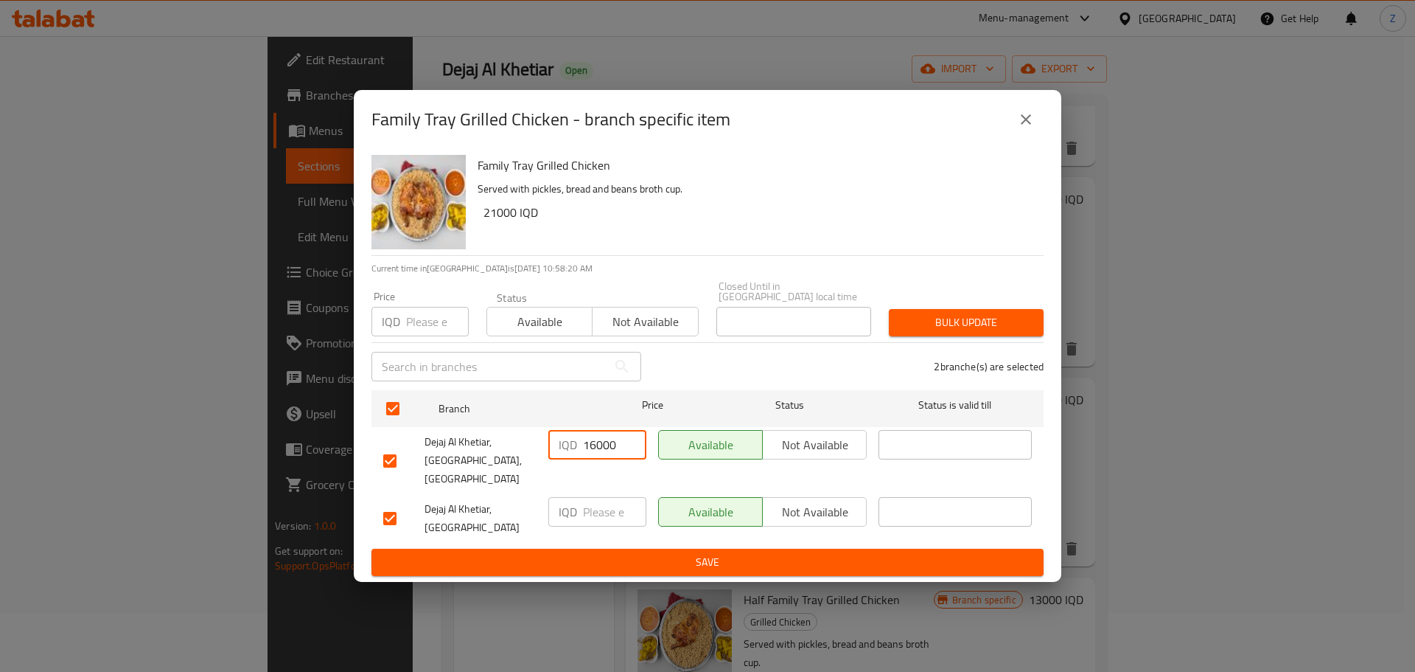
drag, startPoint x: 597, startPoint y: 454, endPoint x: 570, endPoint y: 445, distance: 28.9
click at [570, 445] on div "IQD 16000 ​" at bounding box center [598, 444] width 98 height 29
type input "21000"
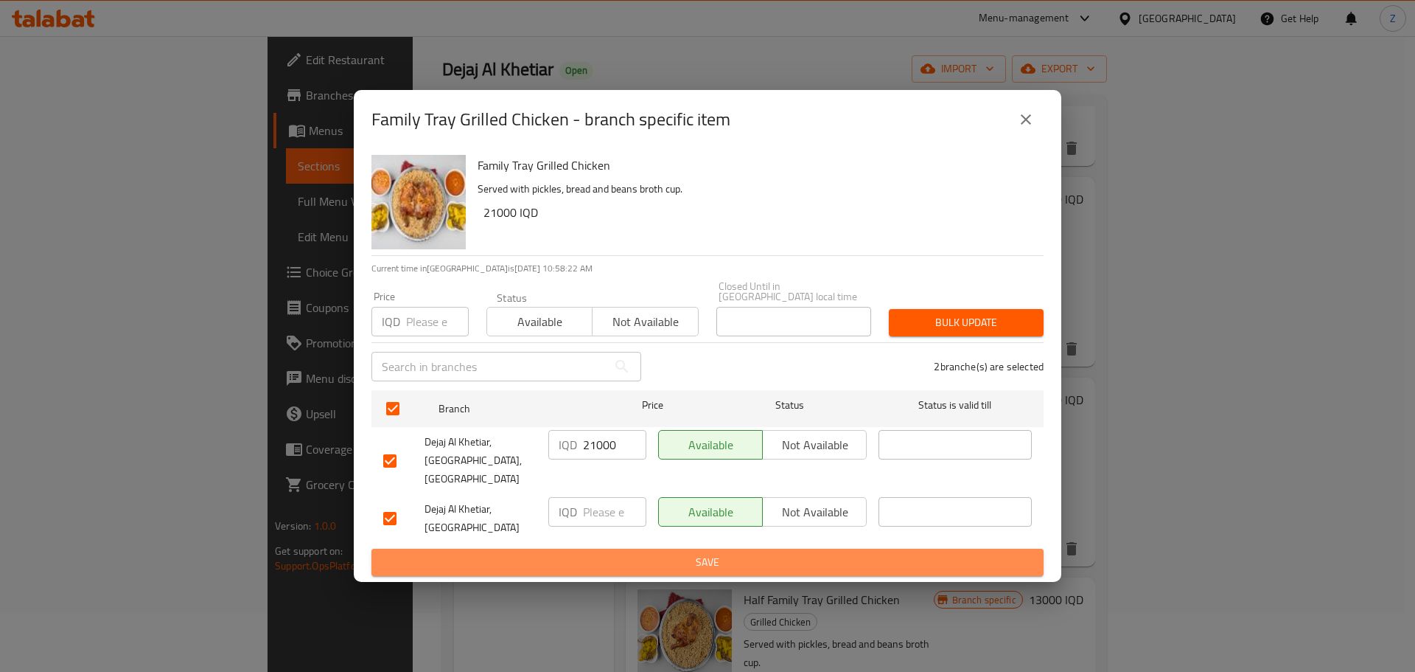
click at [645, 553] on span "Save" at bounding box center [707, 562] width 649 height 18
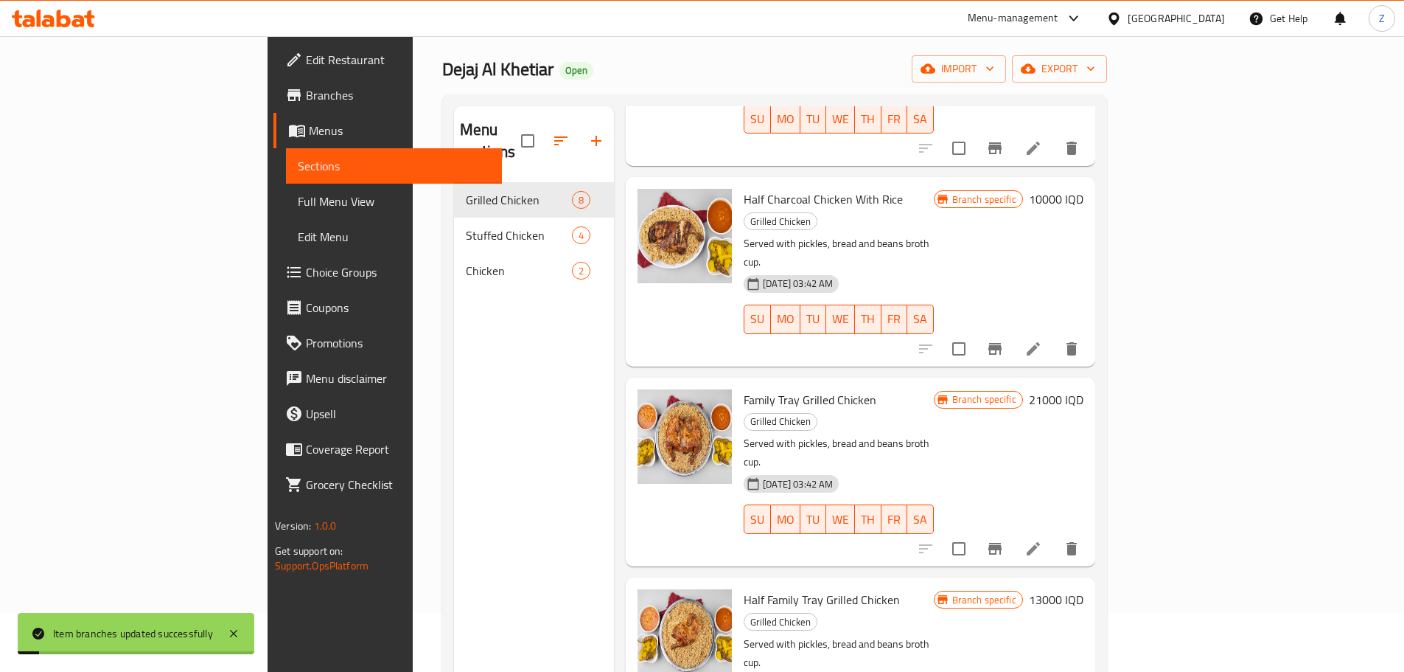
scroll to position [654, 0]
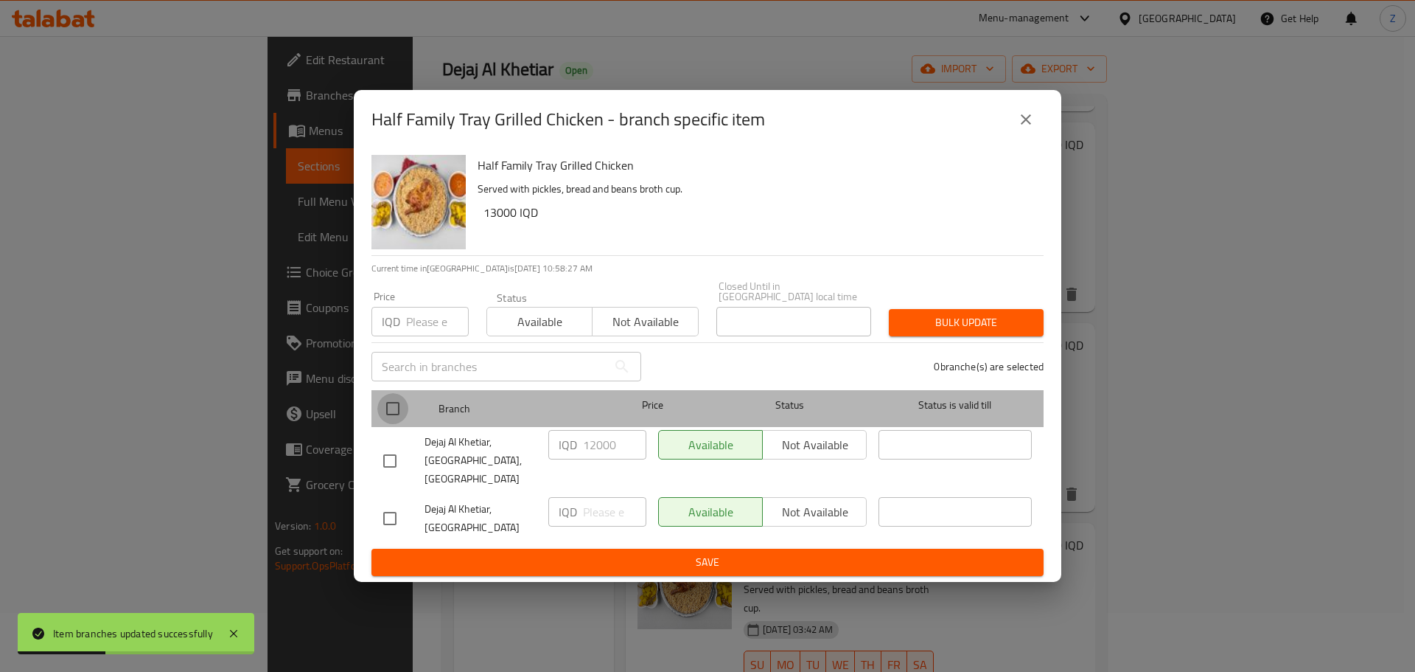
drag, startPoint x: 399, startPoint y: 414, endPoint x: 549, endPoint y: 436, distance: 151.2
click at [403, 417] on input "checkbox" at bounding box center [392, 408] width 31 height 31
checkbox input "true"
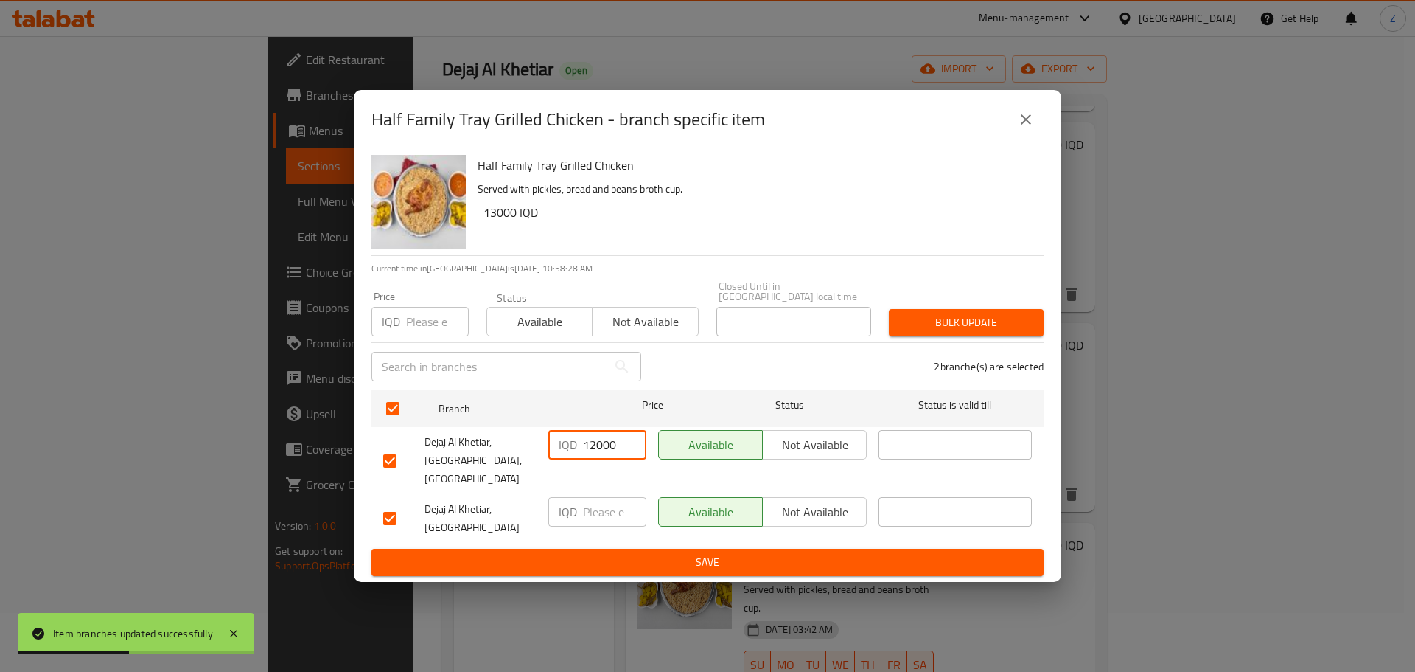
click at [591, 450] on input "12000" at bounding box center [614, 444] width 63 height 29
type input "13000"
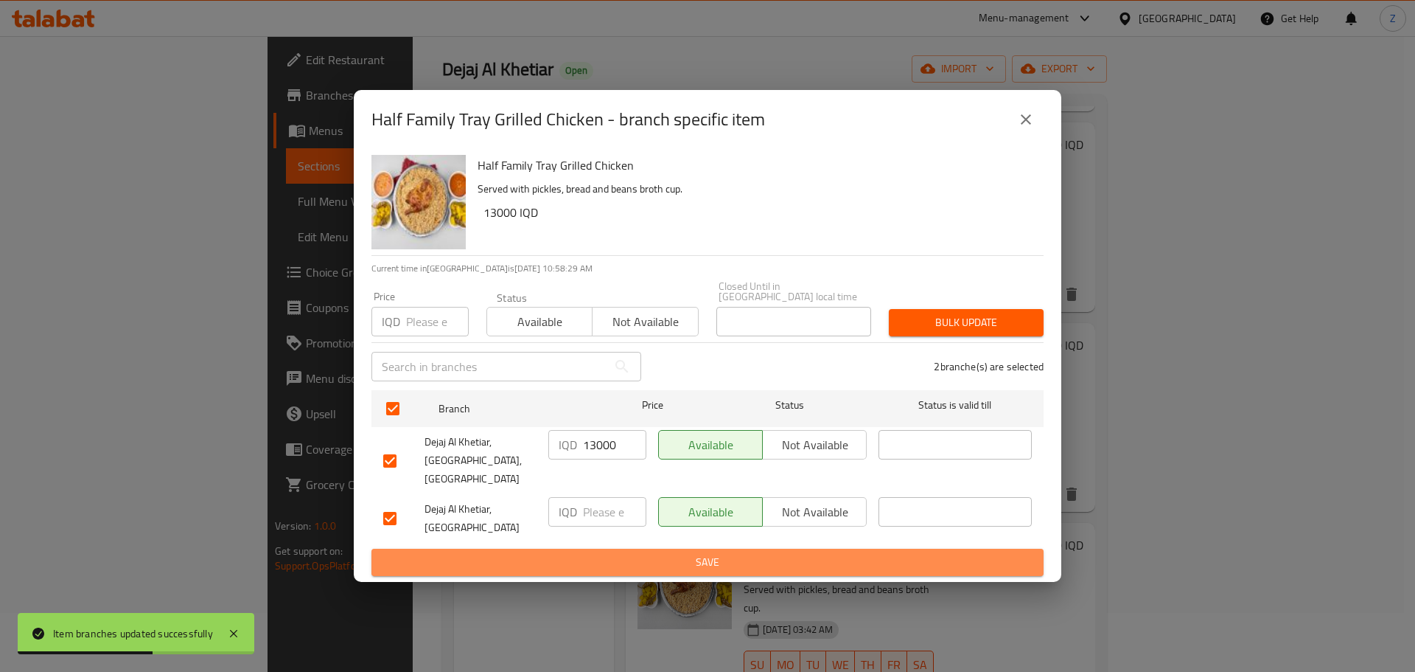
click at [648, 553] on span "Save" at bounding box center [707, 562] width 649 height 18
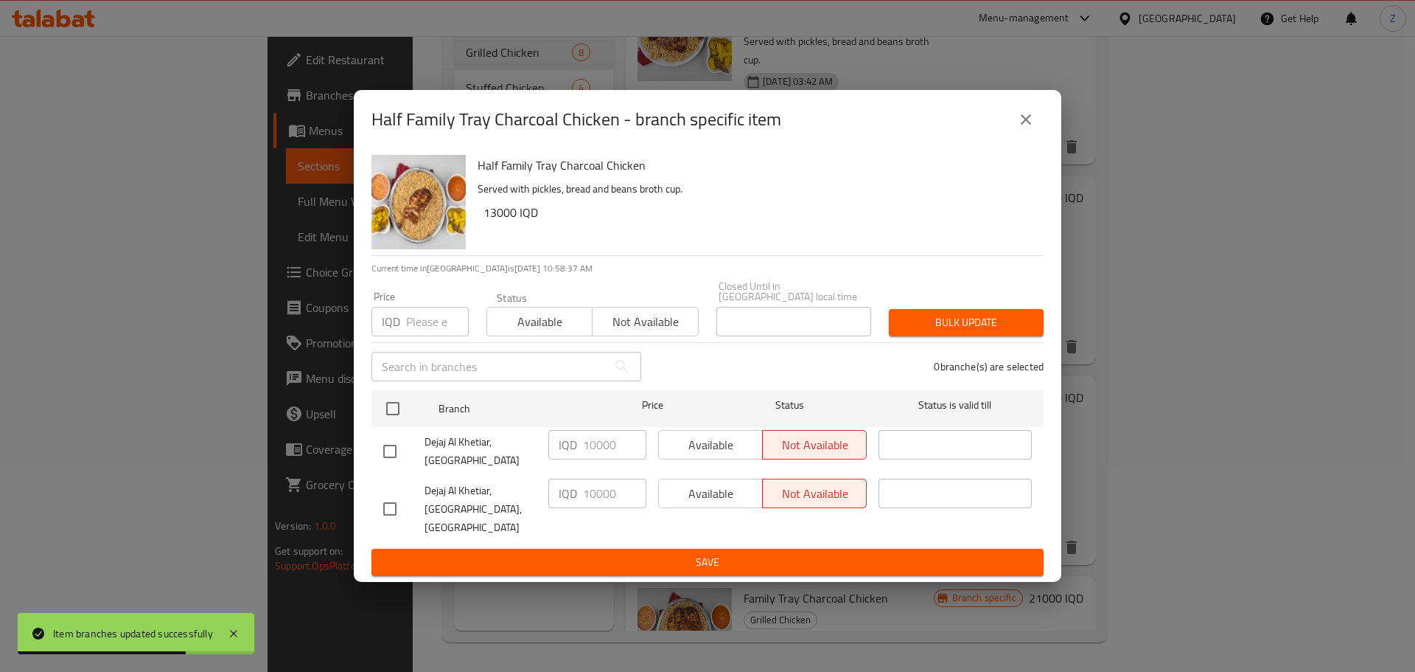
click at [1031, 125] on icon "close" at bounding box center [1026, 120] width 18 height 18
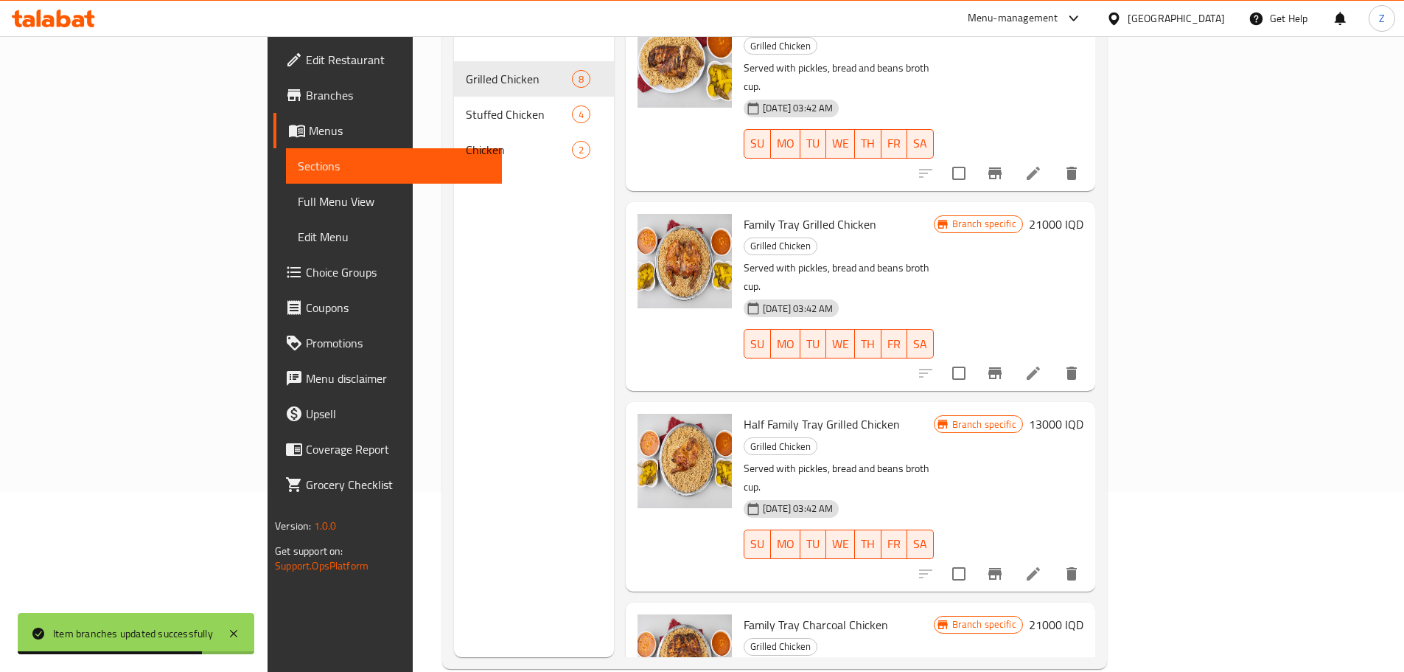
scroll to position [133, 0]
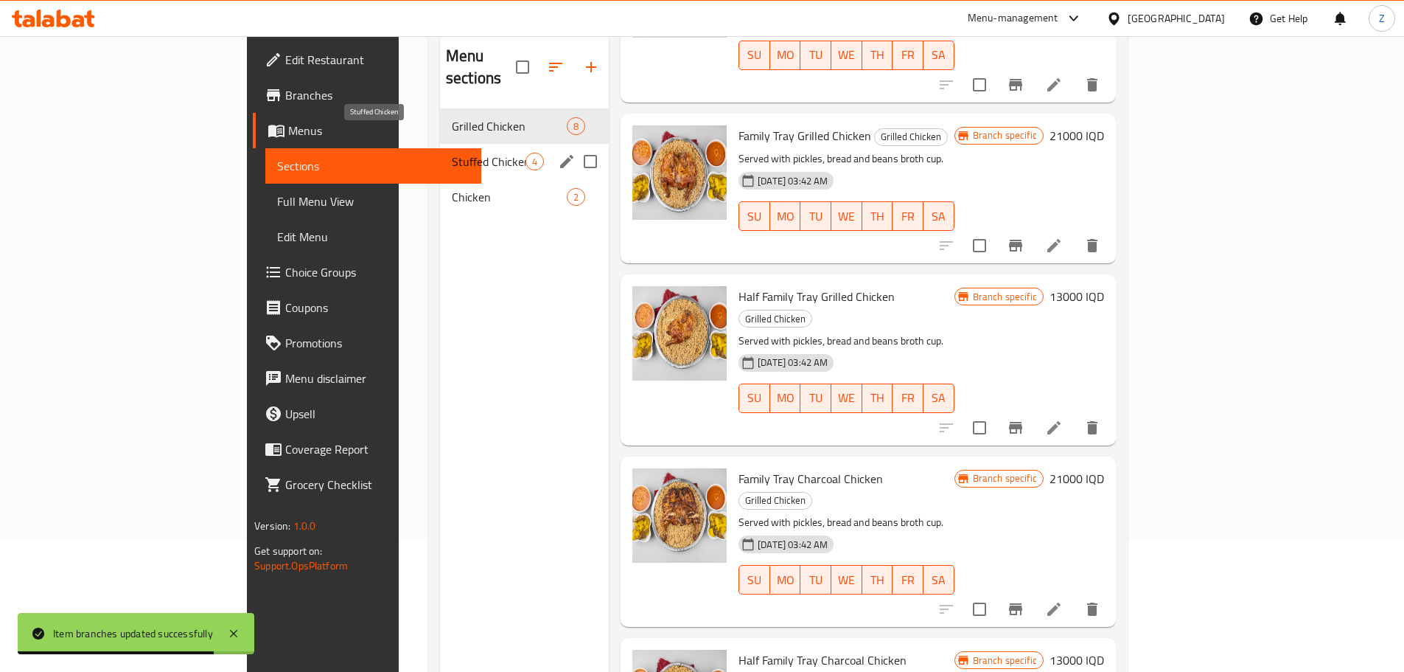
click at [452, 153] on span "Stuffed Chicken" at bounding box center [489, 162] width 74 height 18
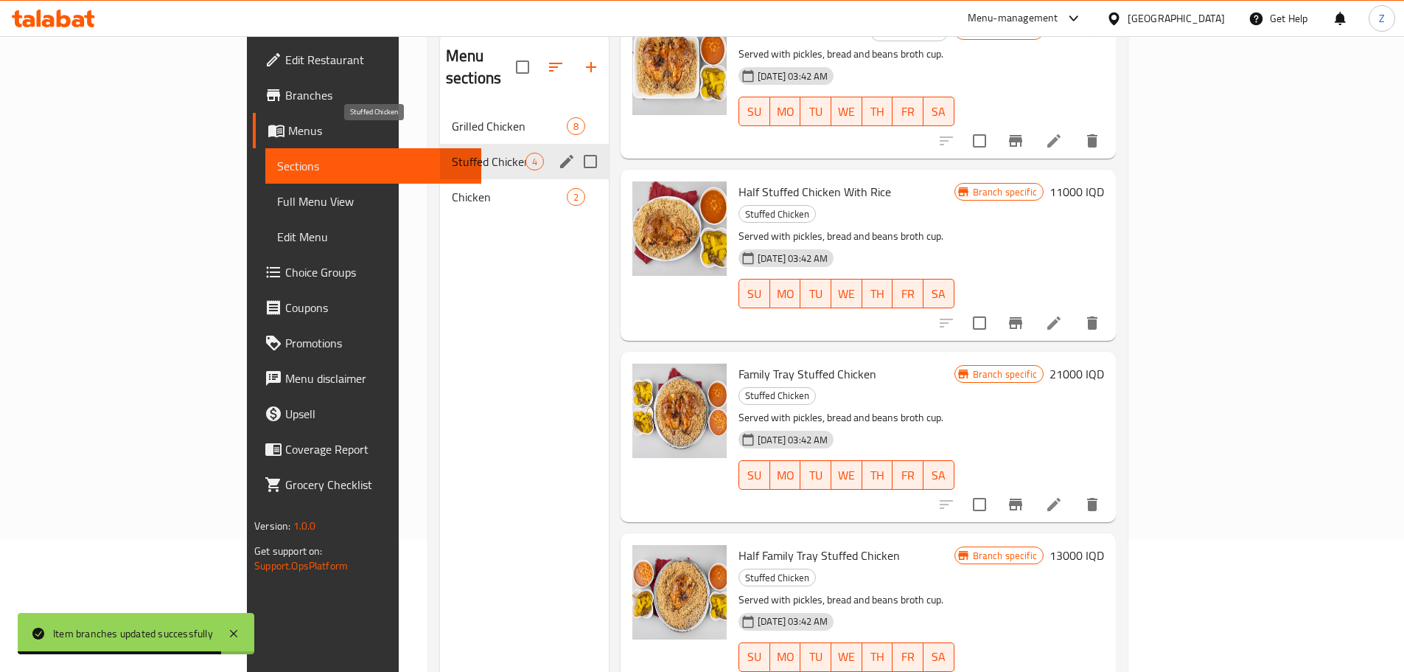
scroll to position [10, 0]
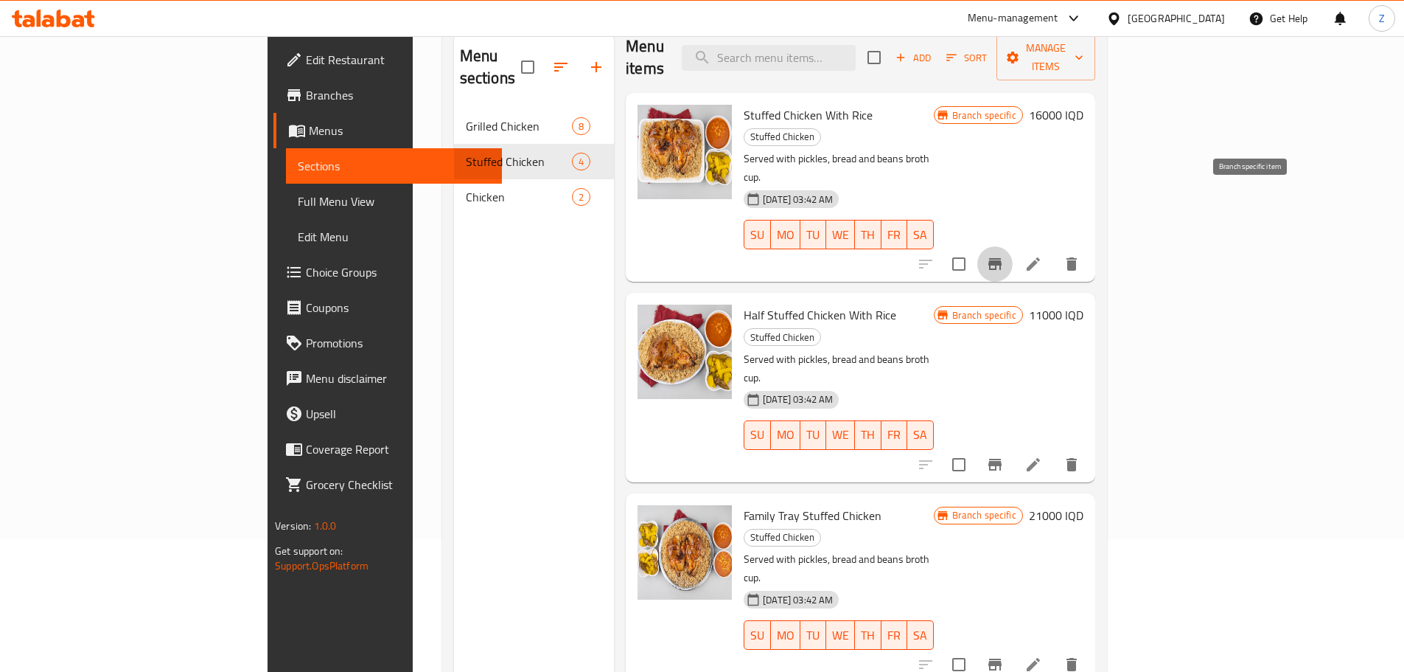
click at [1002, 258] on icon "Branch-specific-item" at bounding box center [995, 264] width 13 height 12
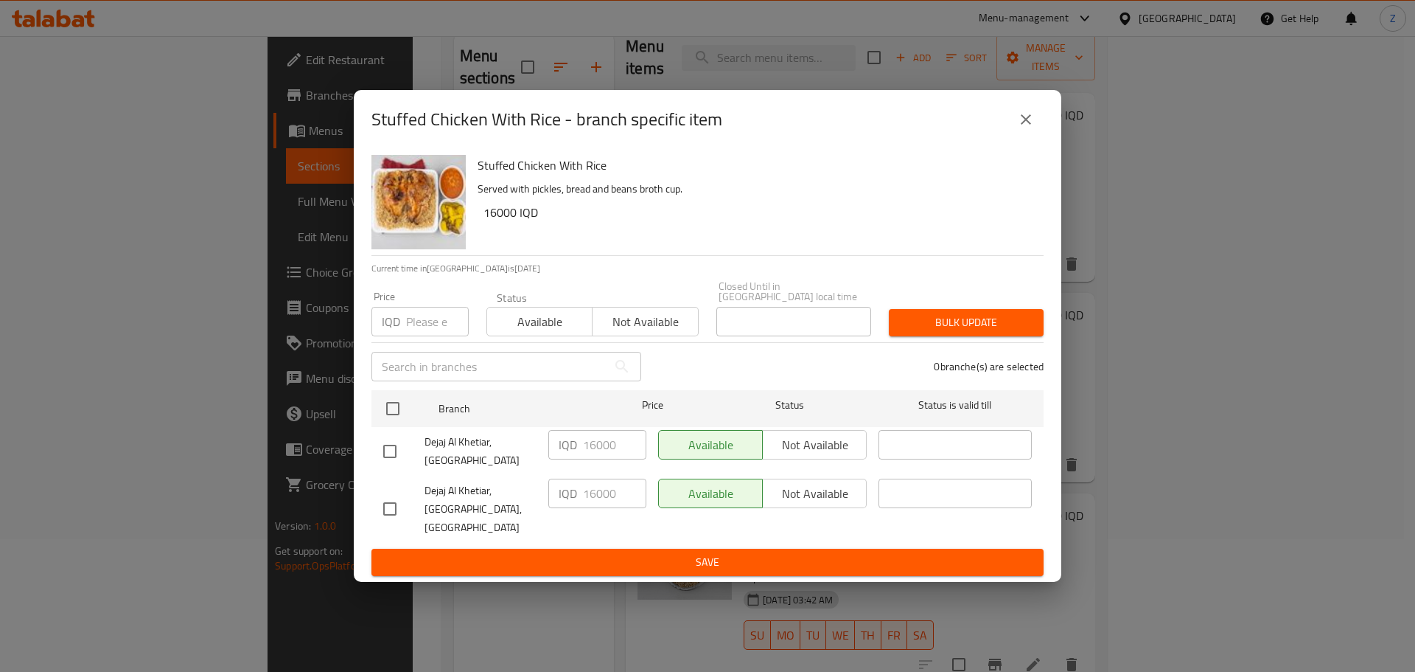
click at [987, 136] on div "Stuffed Chicken With Rice - branch specific item" at bounding box center [708, 119] width 672 height 35
drag, startPoint x: 1010, startPoint y: 142, endPoint x: 1017, endPoint y: 137, distance: 9.0
click at [1010, 137] on button "close" at bounding box center [1026, 119] width 35 height 35
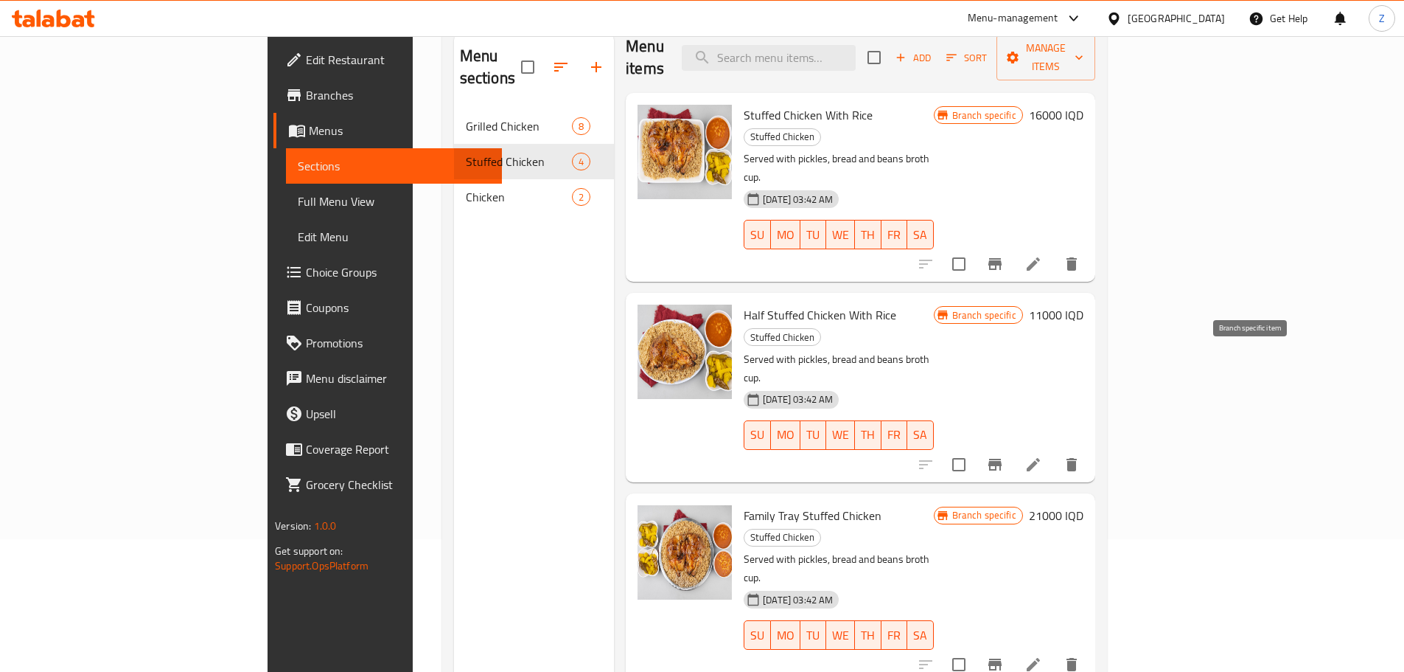
click at [1013, 447] on button "Branch-specific-item" at bounding box center [995, 464] width 35 height 35
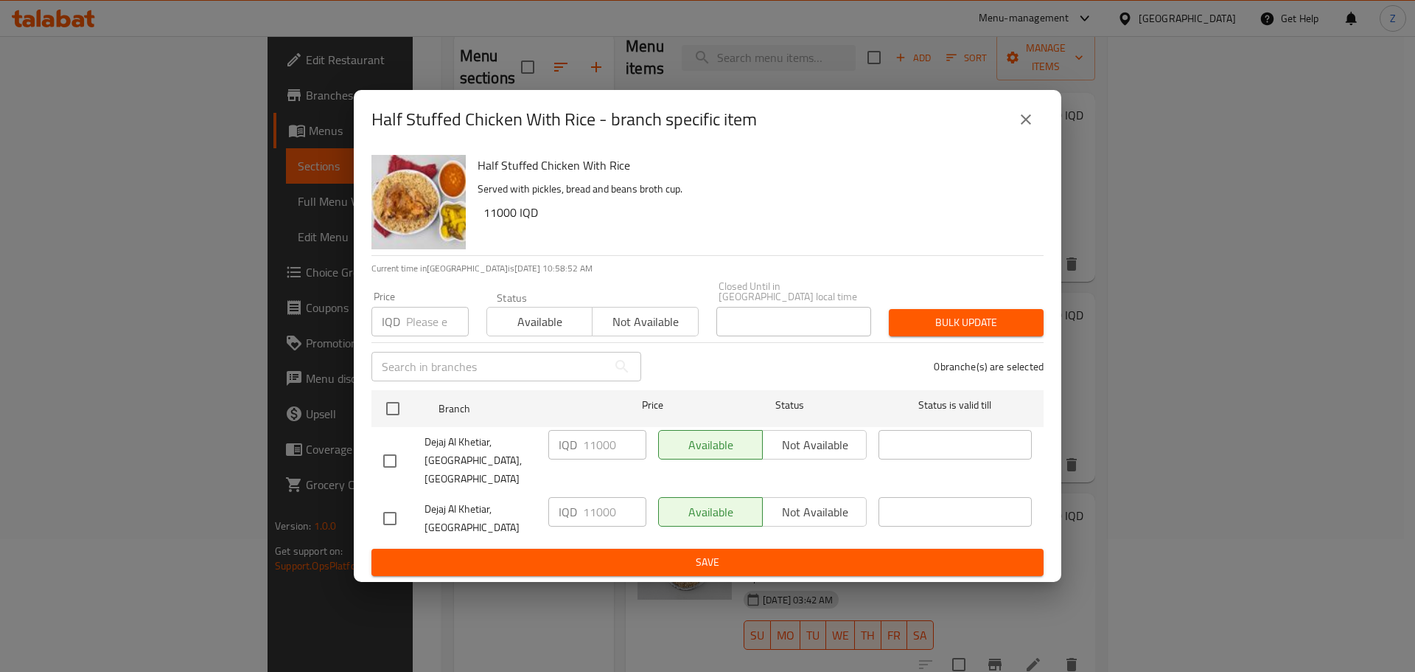
click at [1025, 125] on icon "close" at bounding box center [1026, 119] width 10 height 10
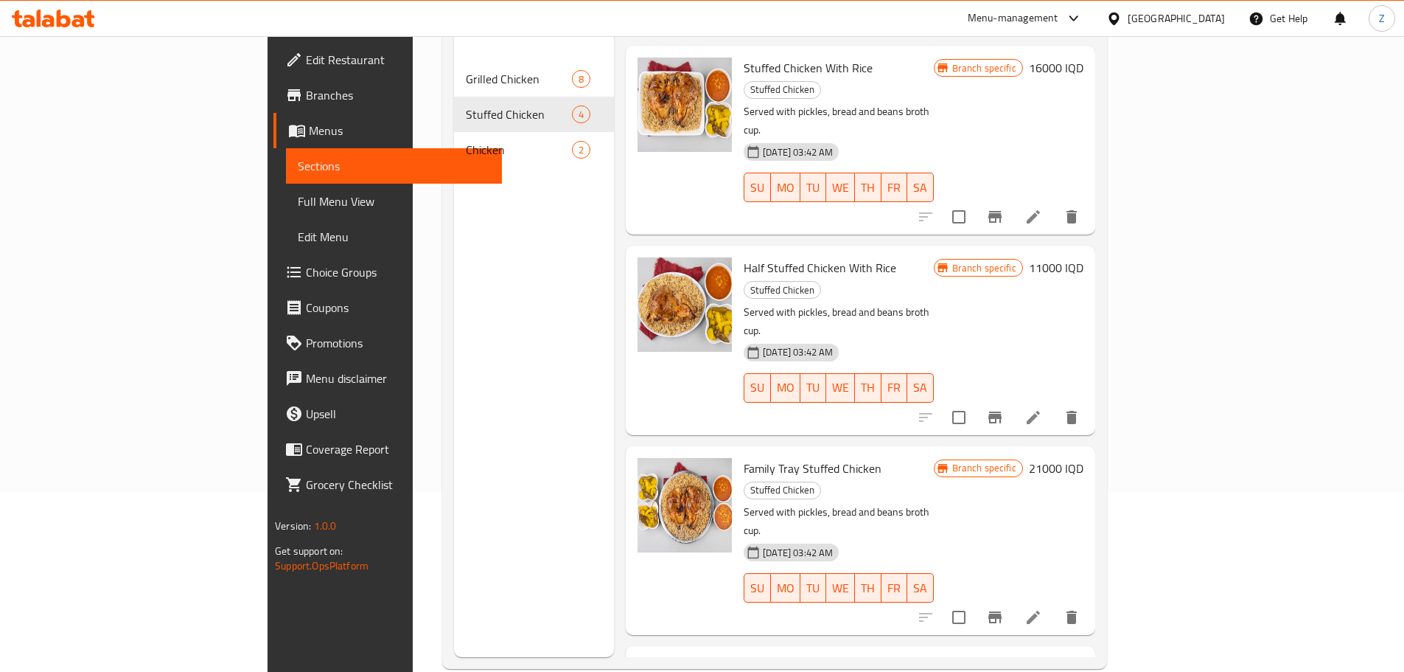
scroll to position [206, 0]
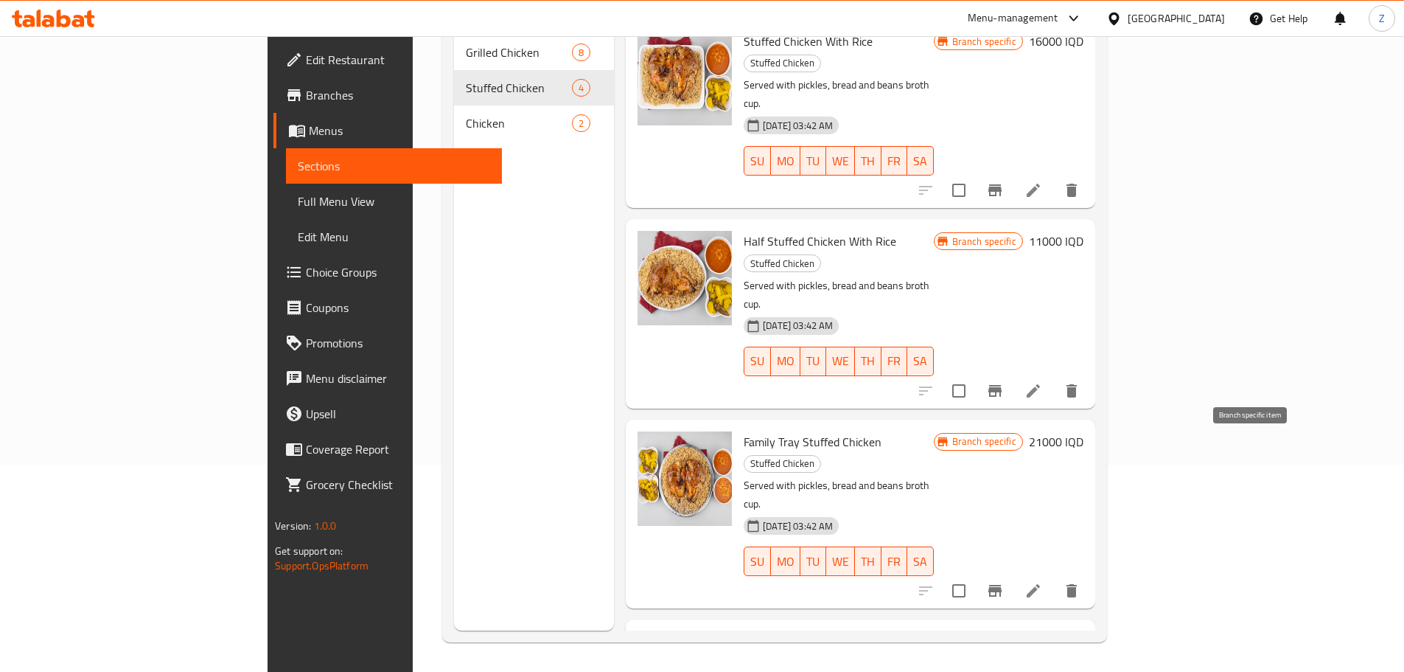
click at [1013, 573] on button "Branch-specific-item" at bounding box center [995, 590] width 35 height 35
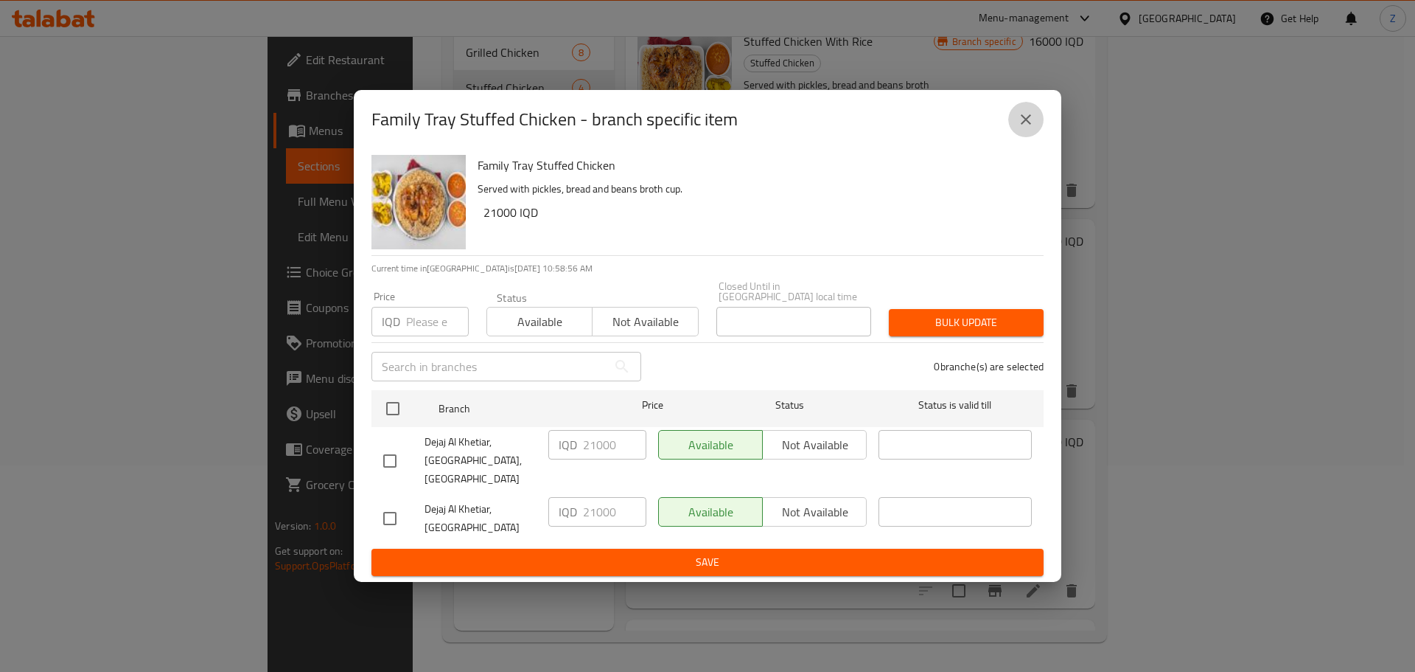
click at [1028, 128] on icon "close" at bounding box center [1026, 120] width 18 height 18
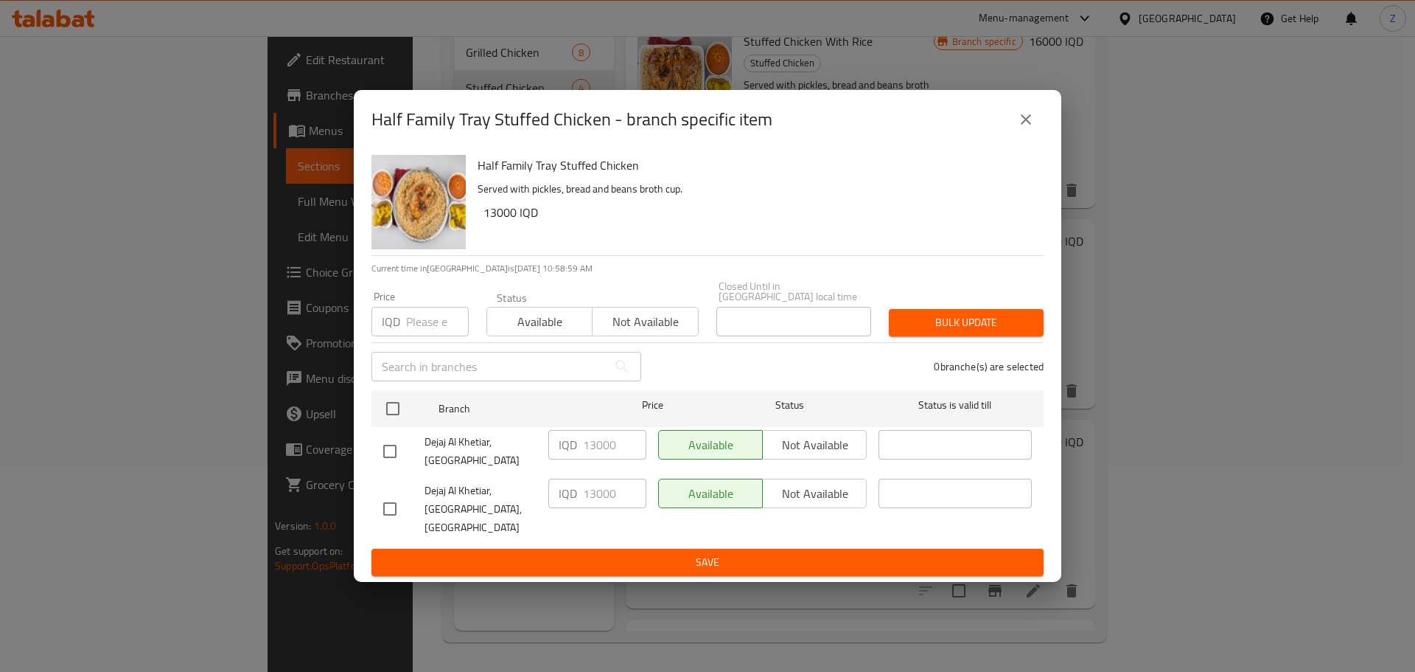
click at [1032, 137] on div "Half Family Tray Stuffed Chicken - branch specific item" at bounding box center [708, 119] width 672 height 35
click at [1031, 137] on button "close" at bounding box center [1026, 119] width 35 height 35
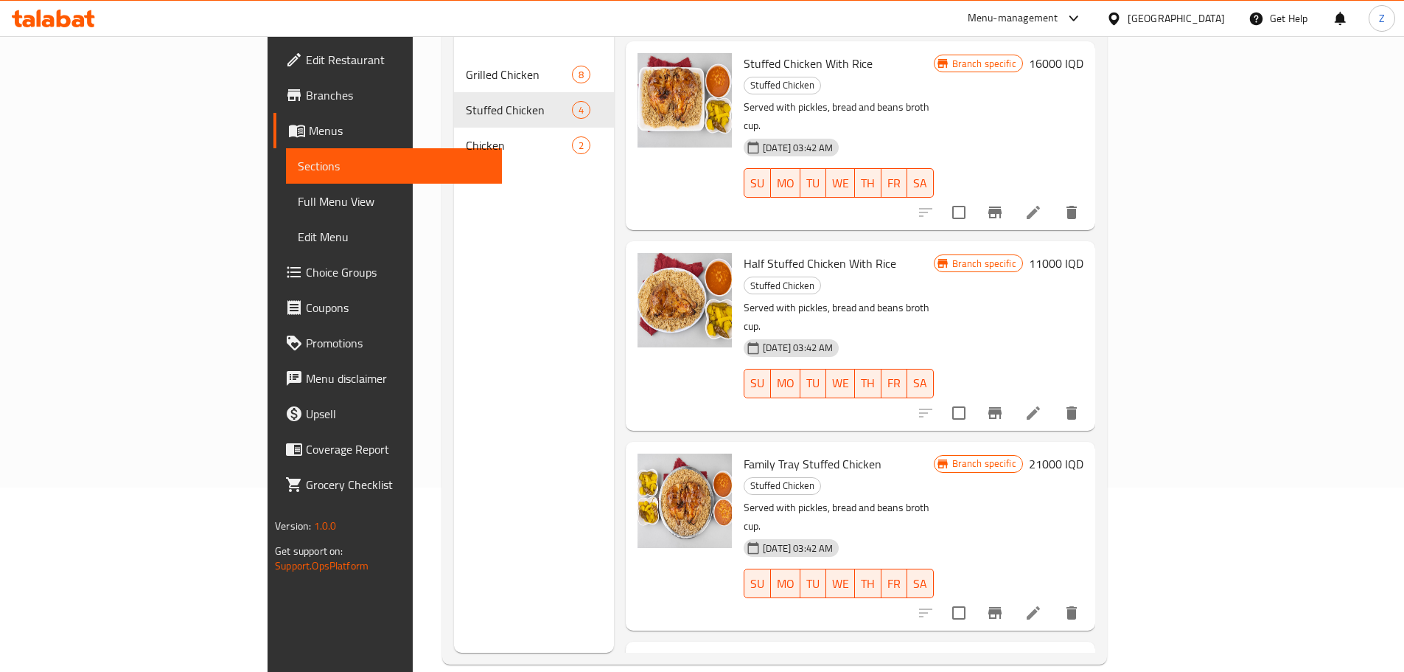
scroll to position [0, 0]
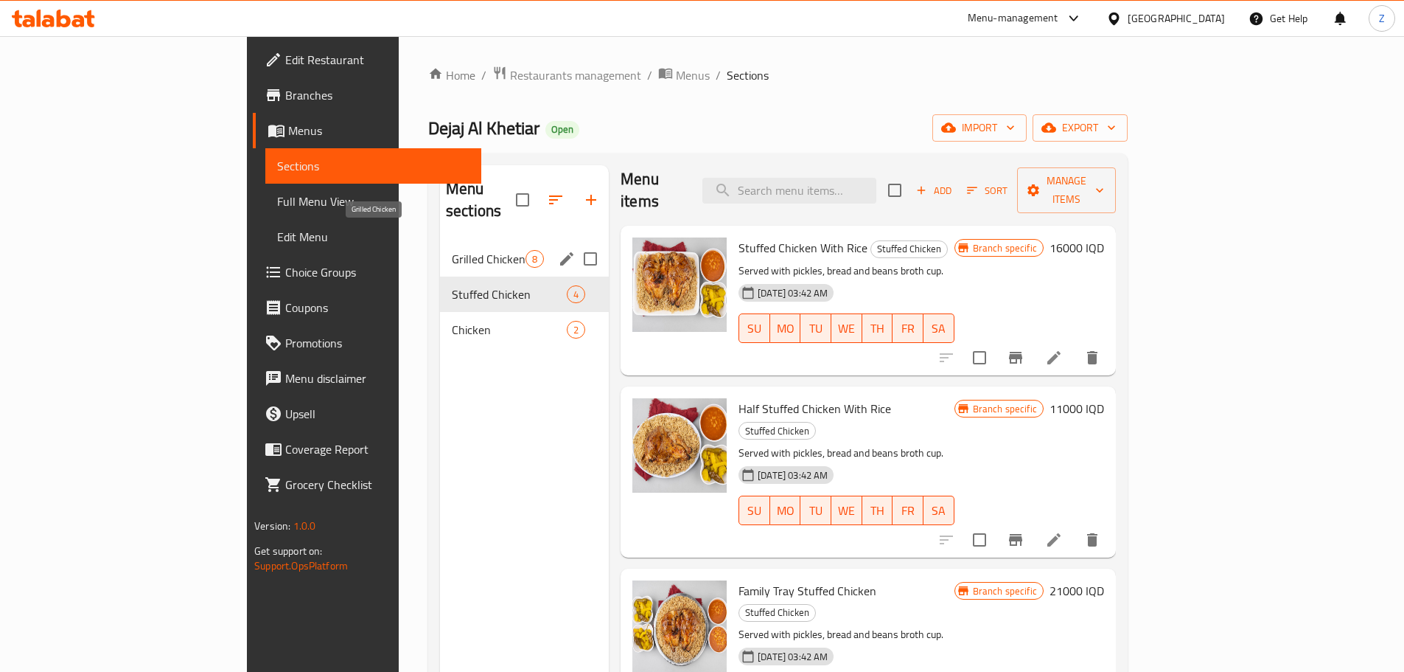
click at [452, 250] on span "Grilled Chicken" at bounding box center [489, 259] width 74 height 18
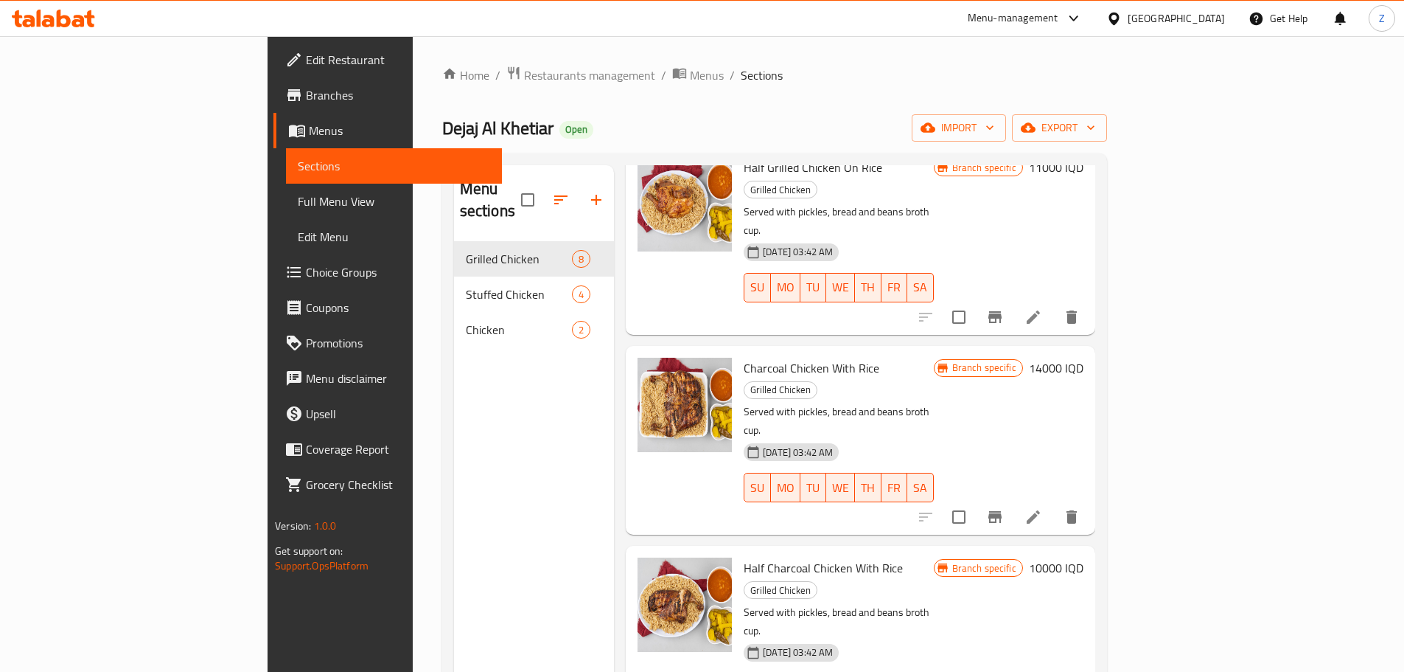
scroll to position [304, 0]
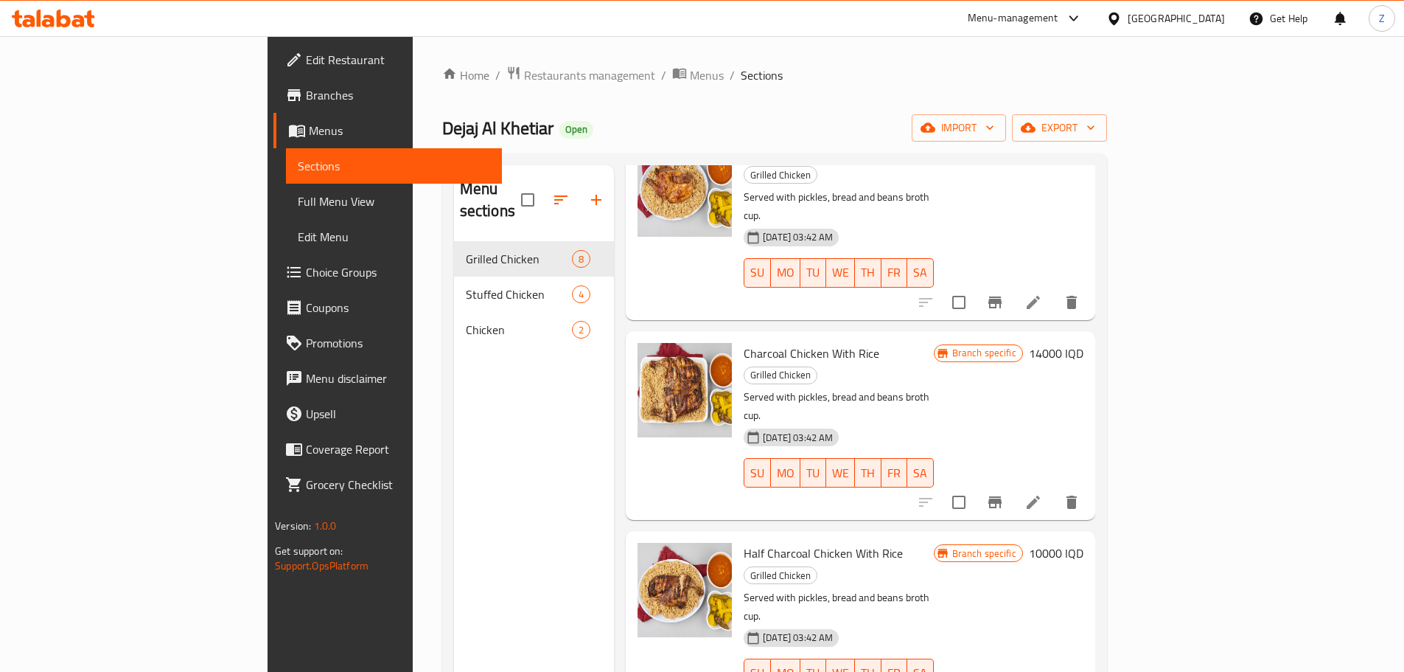
click at [1084, 343] on h6 "14000 IQD" at bounding box center [1056, 353] width 55 height 21
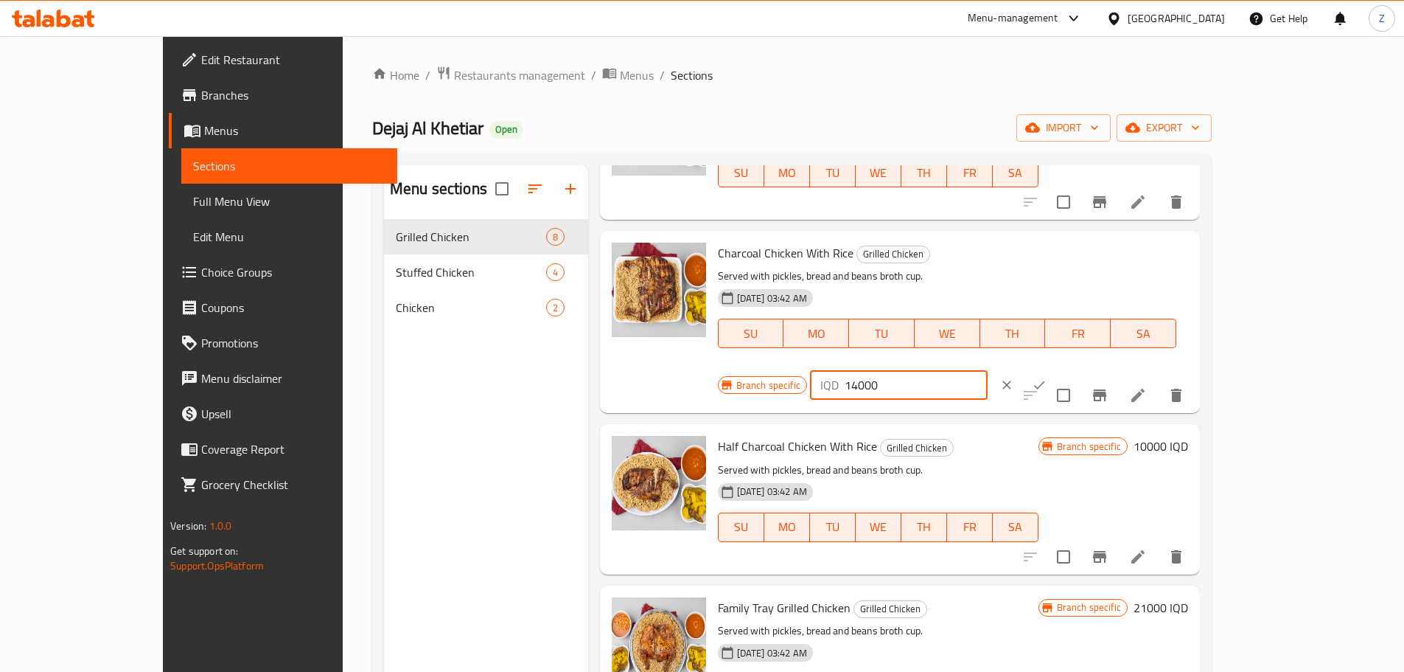
click at [988, 370] on input "14000" at bounding box center [916, 384] width 143 height 29
type input "16000"
click at [1047, 377] on icon "ok" at bounding box center [1039, 384] width 15 height 15
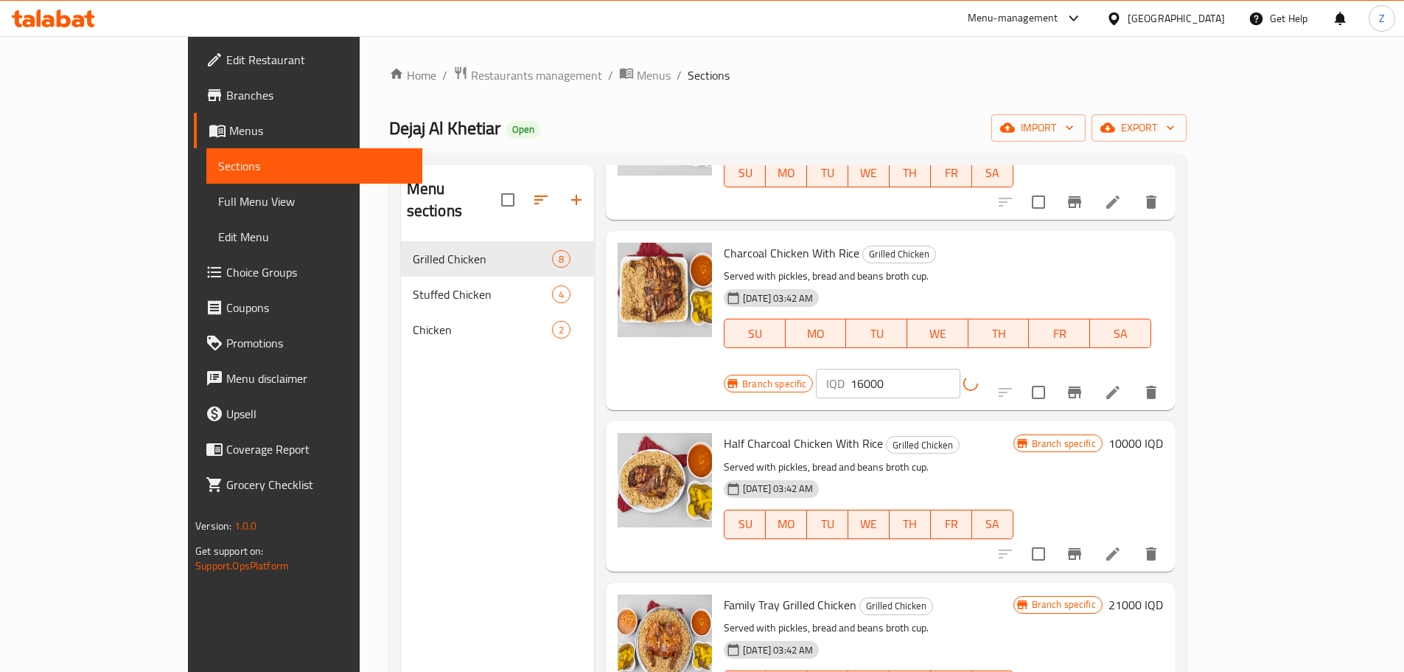
click at [1084, 383] on icon "Branch-specific-item" at bounding box center [1075, 392] width 18 height 18
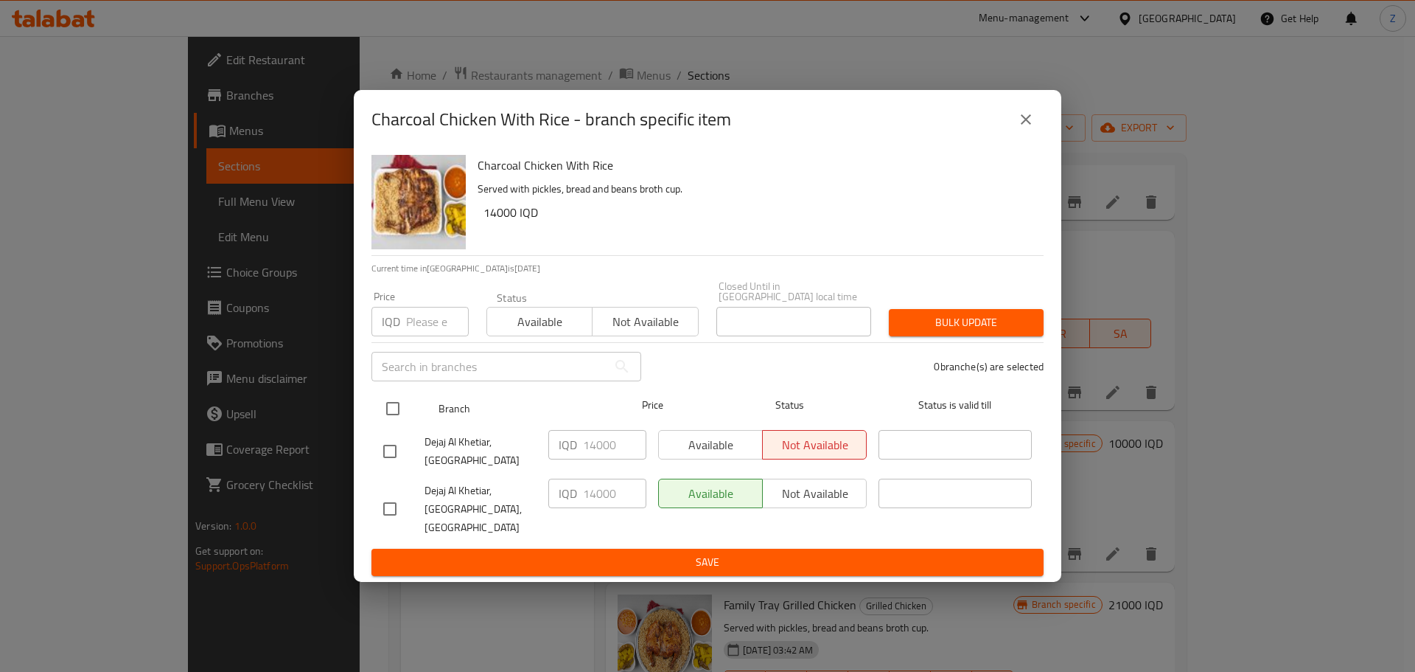
click at [386, 419] on input "checkbox" at bounding box center [392, 408] width 31 height 31
checkbox input "true"
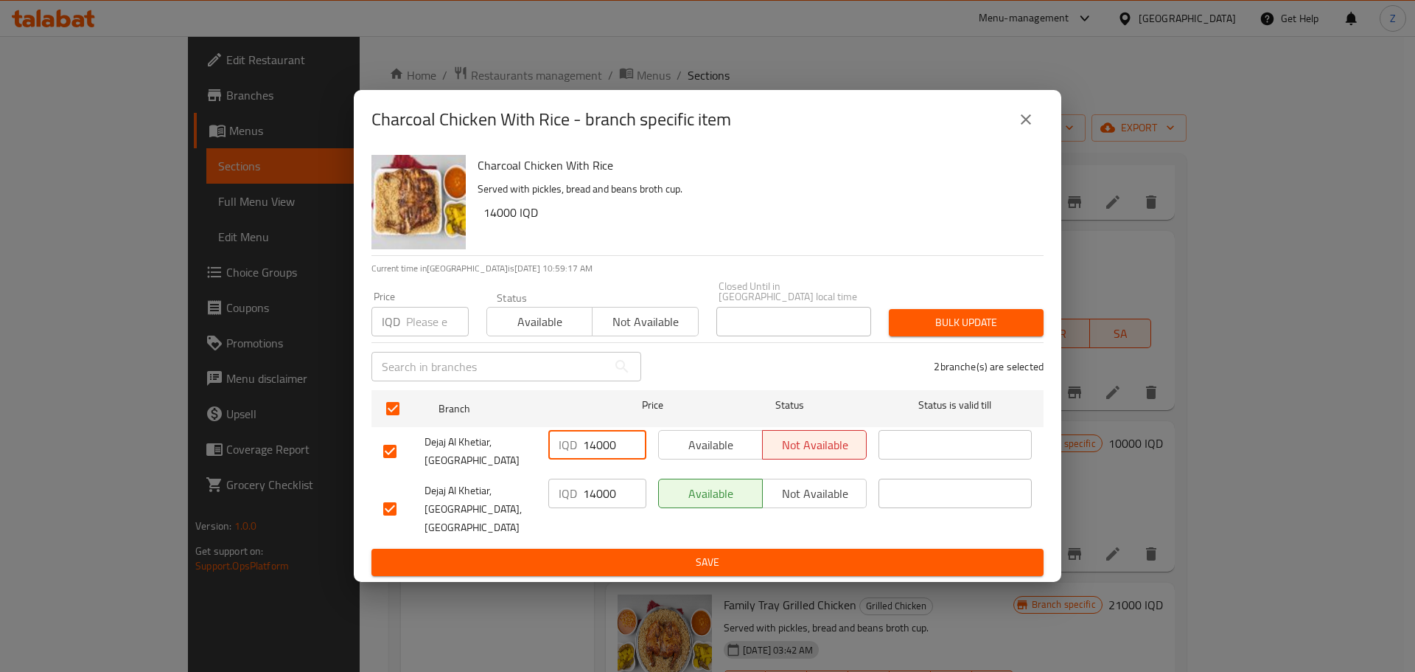
click at [593, 450] on input "14000" at bounding box center [614, 444] width 63 height 29
type input "16000"
click at [595, 504] on input "14000" at bounding box center [614, 492] width 63 height 29
type input "16000"
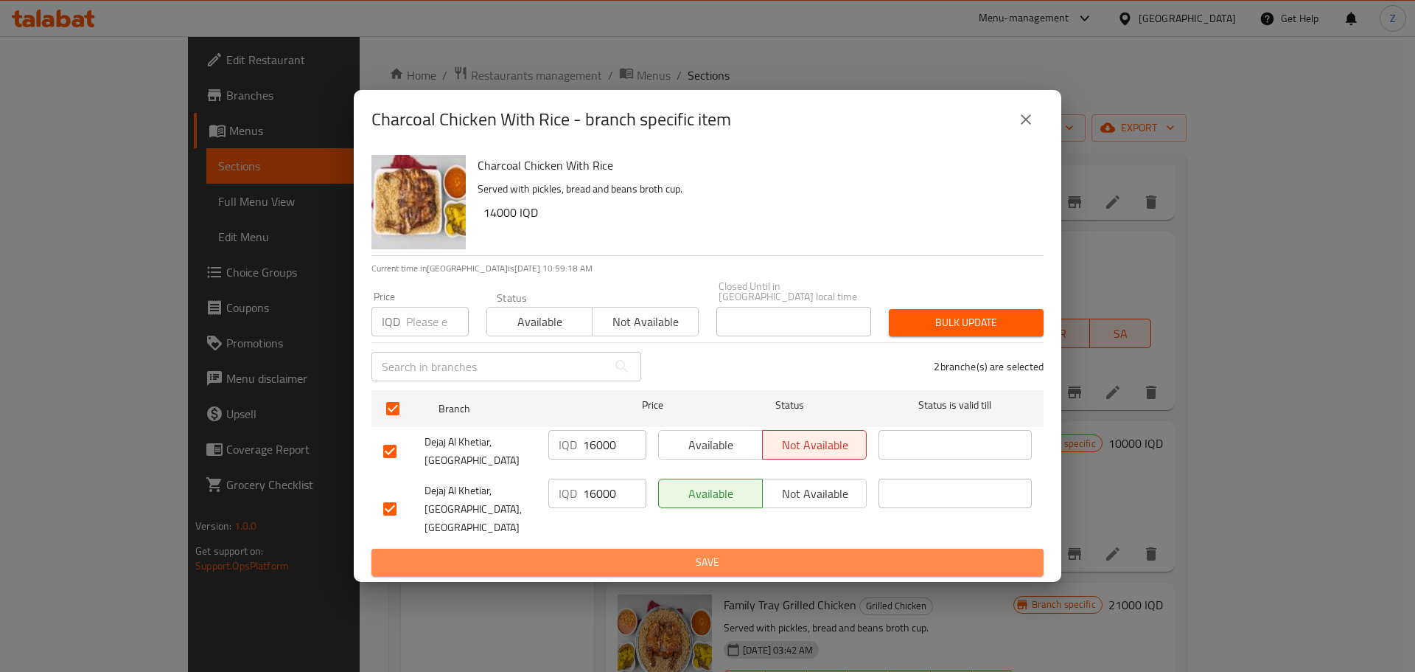
click at [596, 553] on span "Save" at bounding box center [707, 562] width 649 height 18
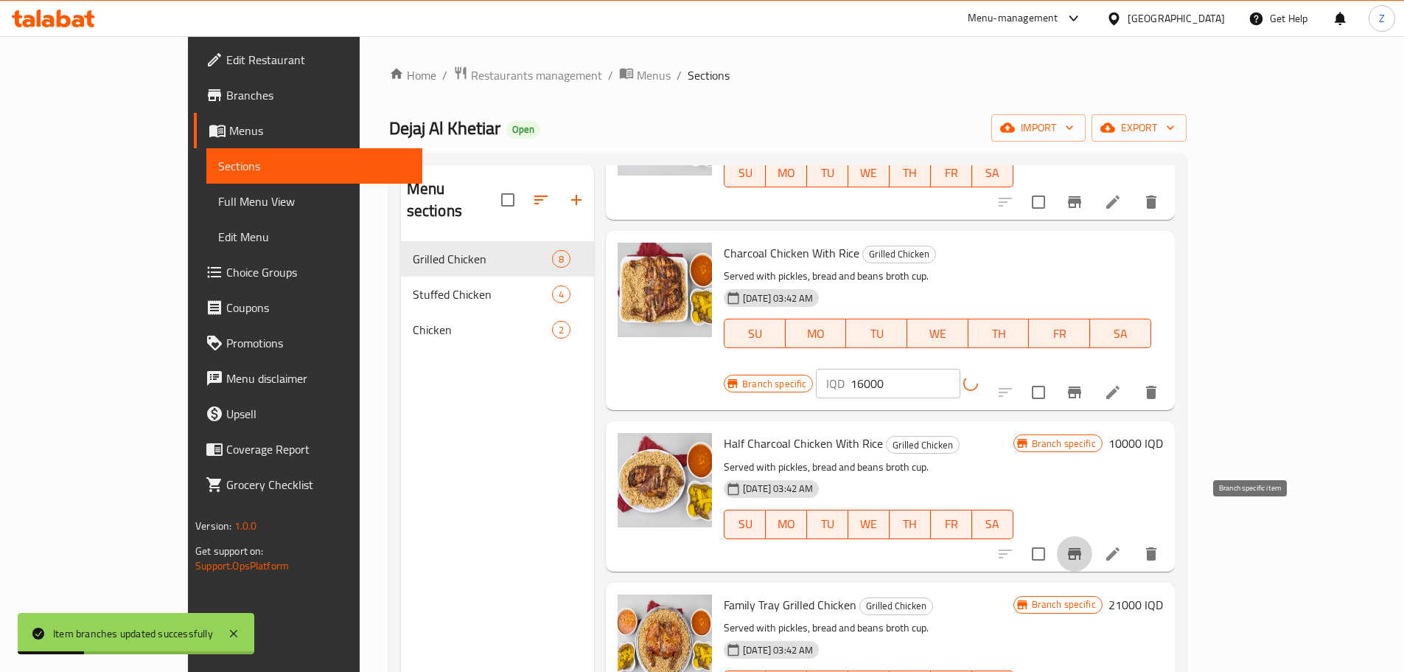
click at [1082, 548] on icon "Branch-specific-item" at bounding box center [1074, 554] width 13 height 12
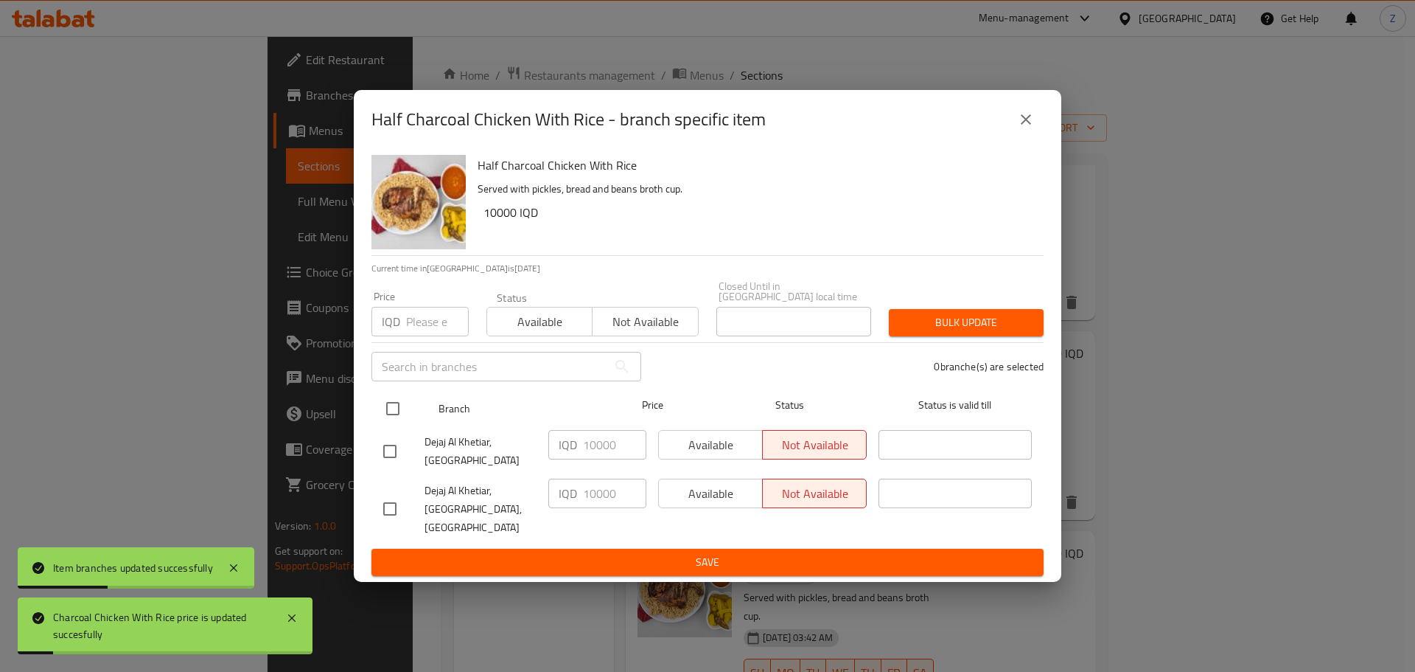
click at [396, 424] on input "checkbox" at bounding box center [392, 408] width 31 height 31
checkbox input "true"
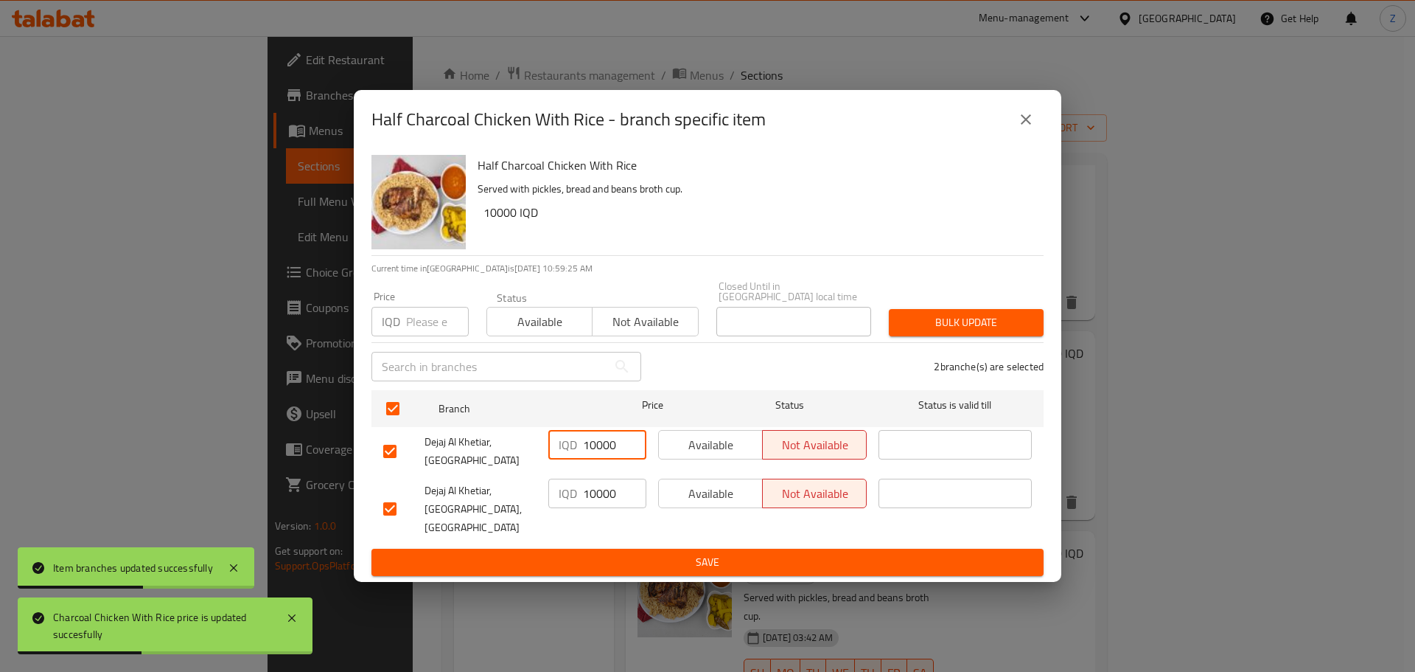
click at [591, 449] on input "10000" at bounding box center [614, 444] width 63 height 29
type input "11000"
click at [591, 501] on input "10000" at bounding box center [614, 492] width 63 height 29
type input "11000"
click at [585, 533] on ul "Branch Price Status Status is valid till [GEOGRAPHIC_DATA] IQD 11000 ​ Availabl…" at bounding box center [708, 466] width 672 height 164
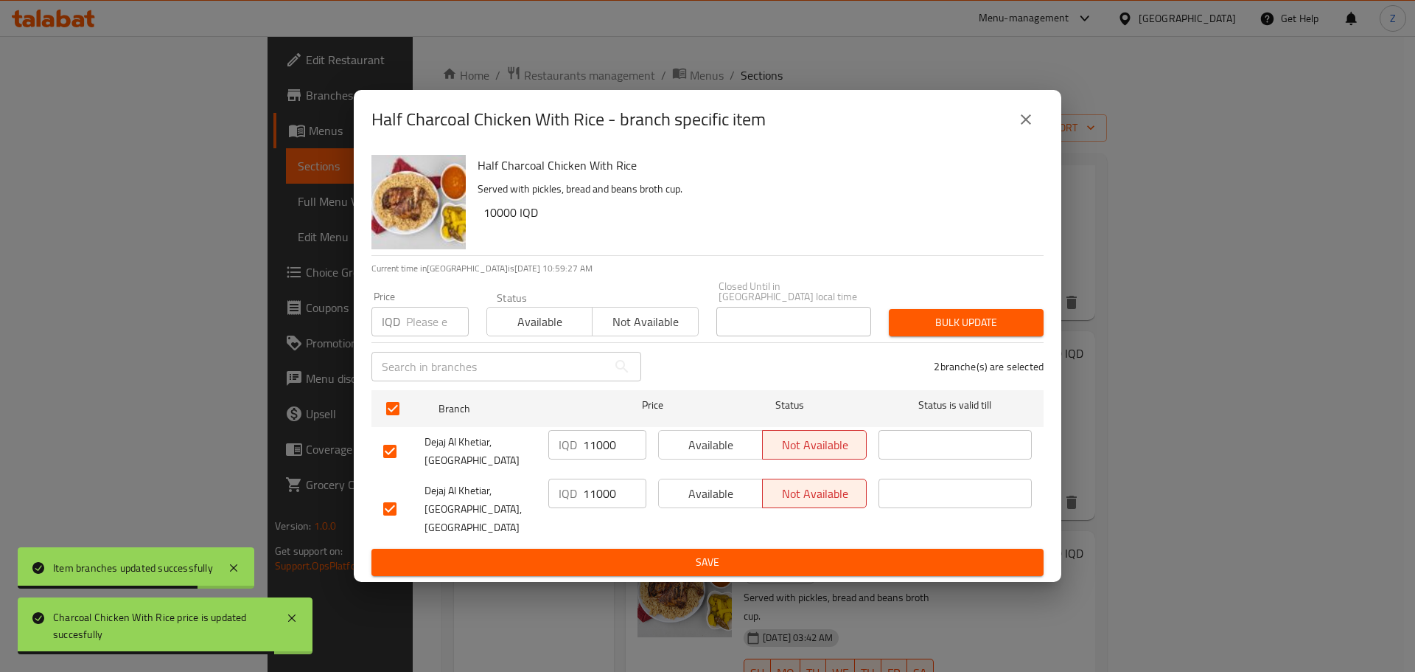
click at [586, 553] on span "Save" at bounding box center [707, 562] width 649 height 18
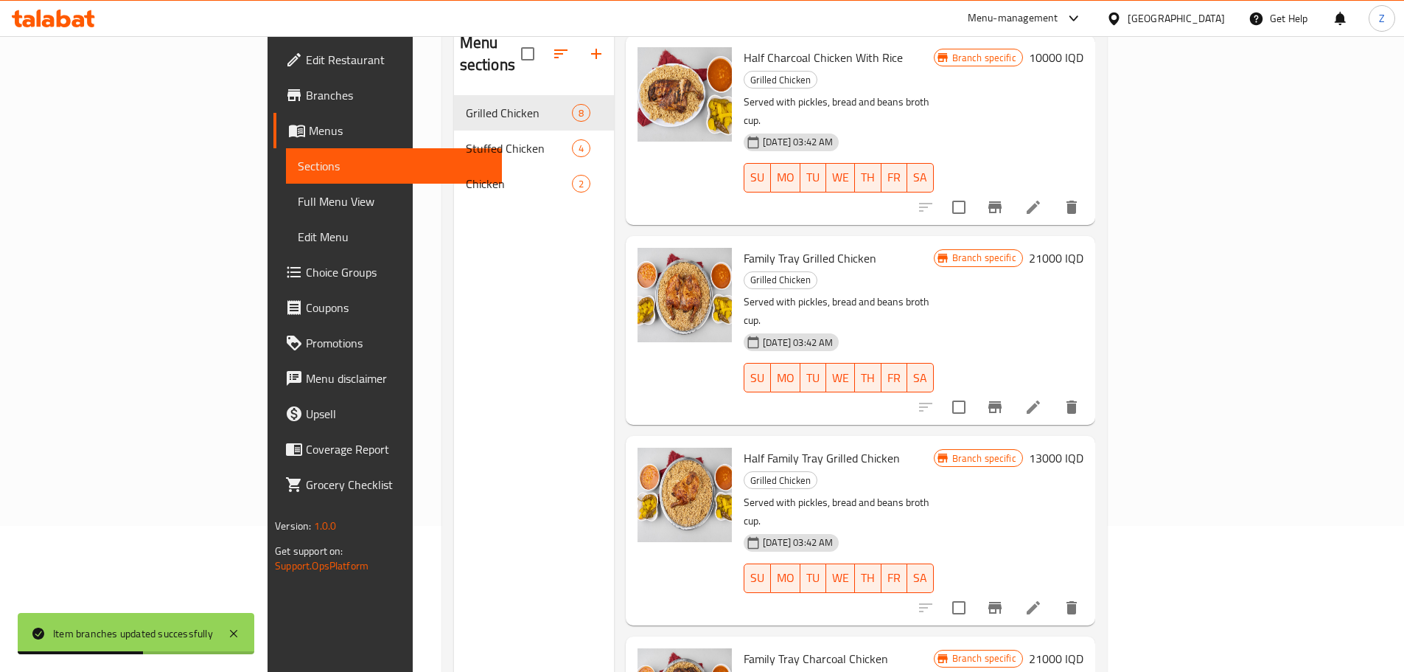
scroll to position [206, 0]
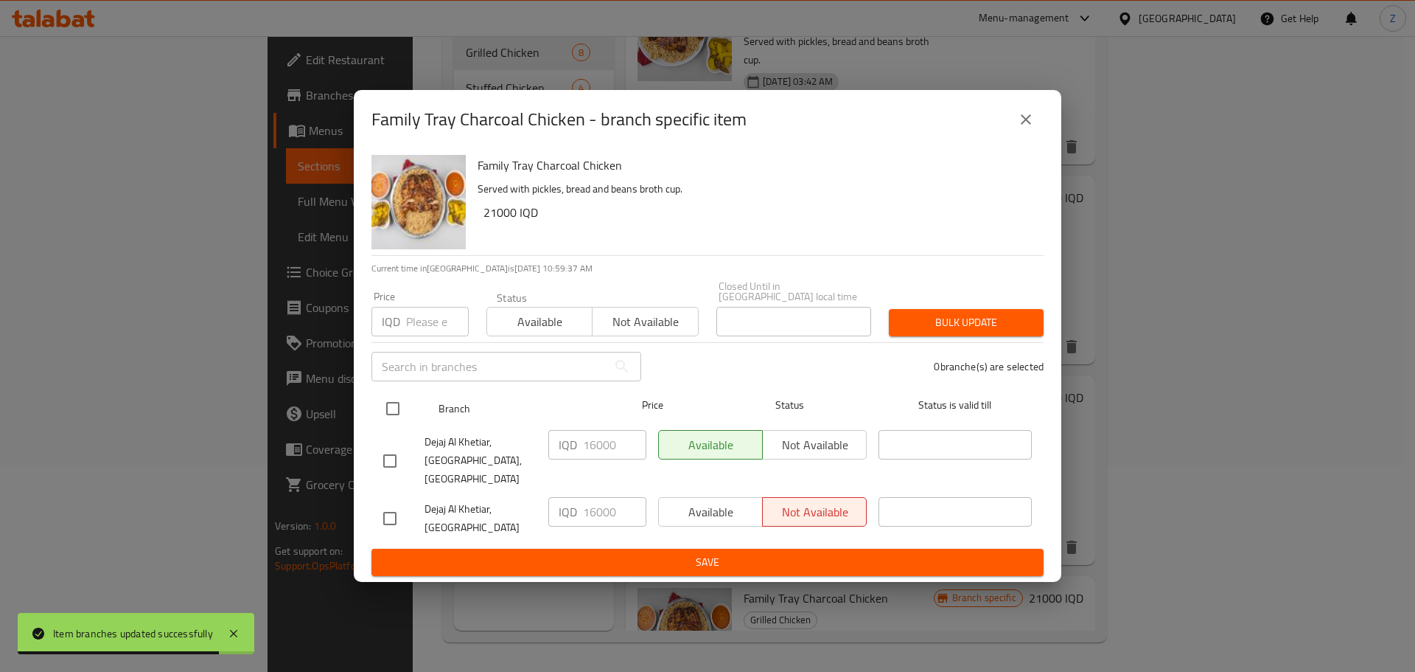
click at [390, 413] on input "checkbox" at bounding box center [392, 408] width 31 height 31
checkbox input "true"
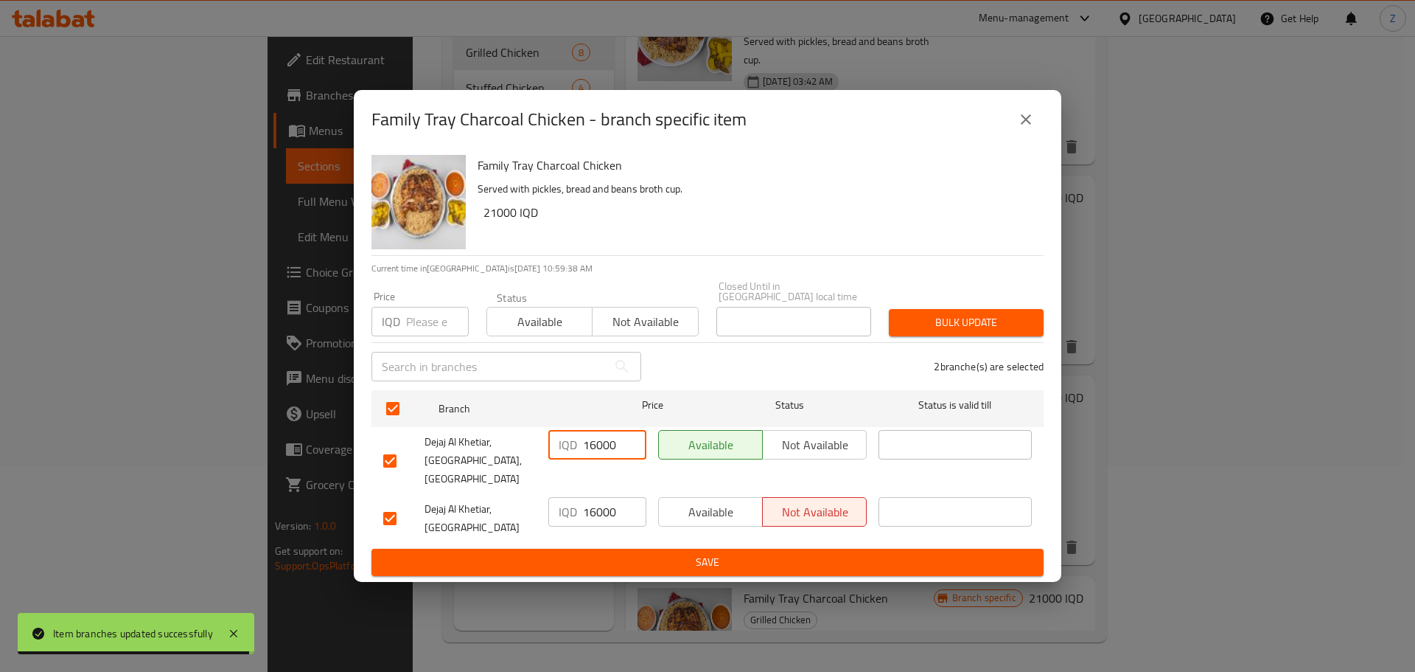
drag, startPoint x: 597, startPoint y: 459, endPoint x: 578, endPoint y: 459, distance: 19.2
click at [578, 459] on div "IQD 16000 ​" at bounding box center [598, 444] width 98 height 29
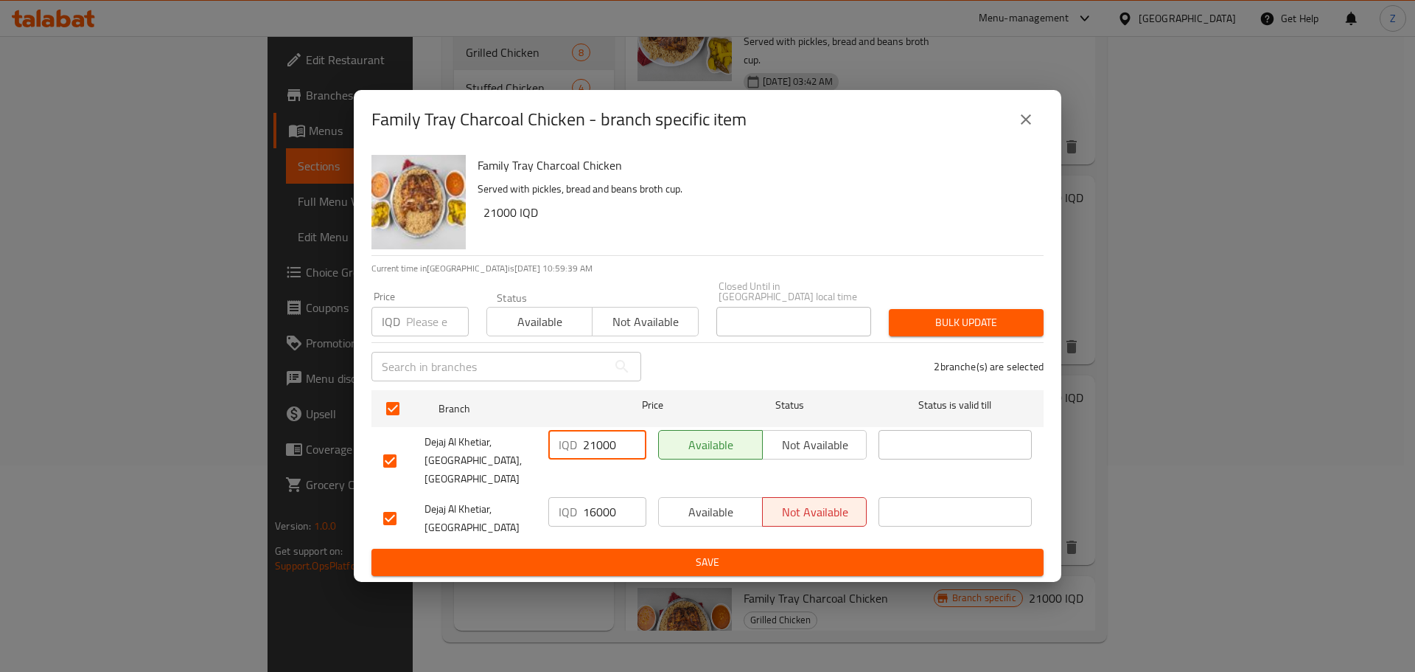
type input "21000"
drag, startPoint x: 596, startPoint y: 502, endPoint x: 560, endPoint y: 505, distance: 35.5
click at [562, 504] on div "IQD 16000 ​" at bounding box center [598, 511] width 98 height 29
type input "21000"
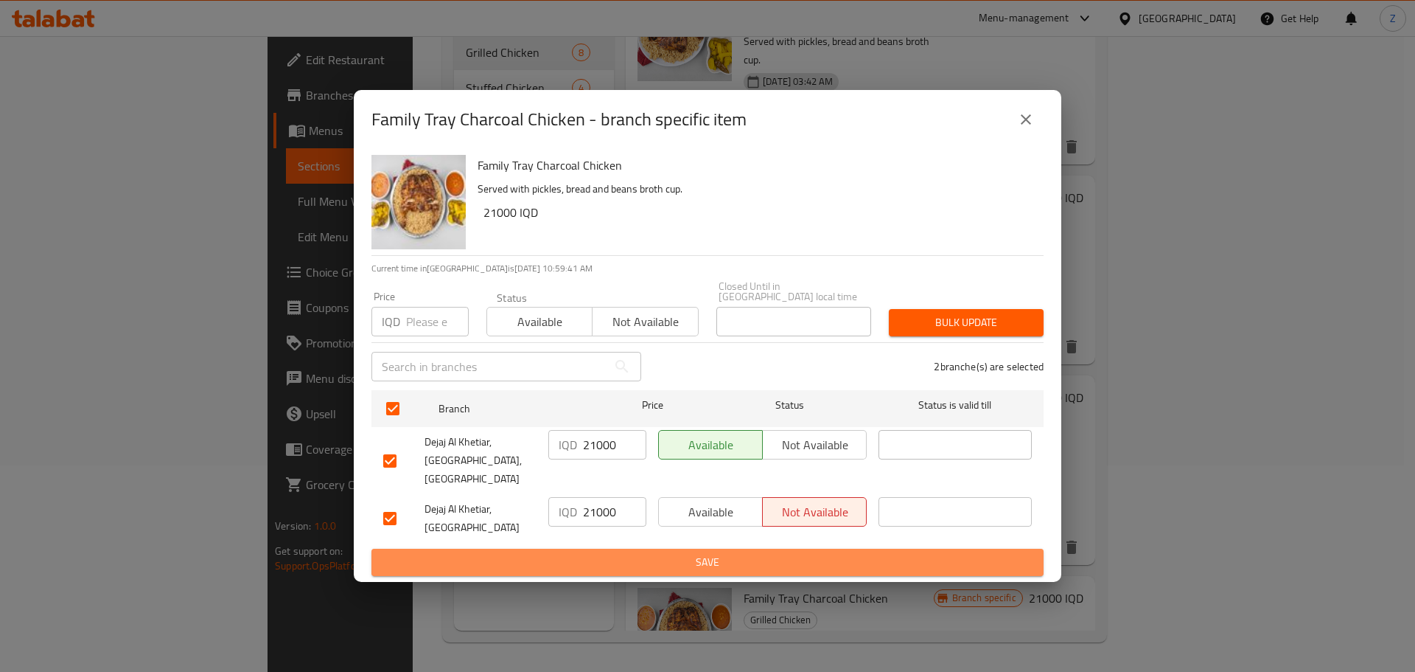
click at [588, 553] on span "Save" at bounding box center [707, 562] width 649 height 18
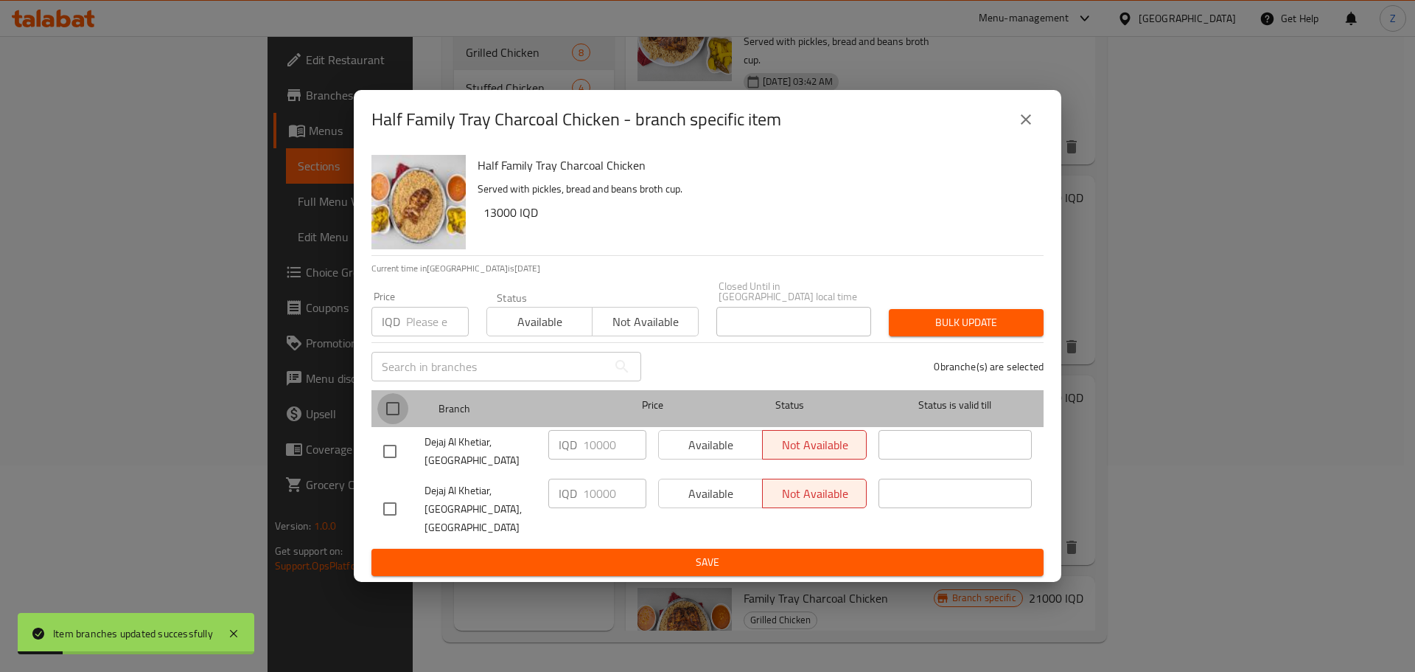
click at [396, 410] on input "checkbox" at bounding box center [392, 408] width 31 height 31
checkbox input "true"
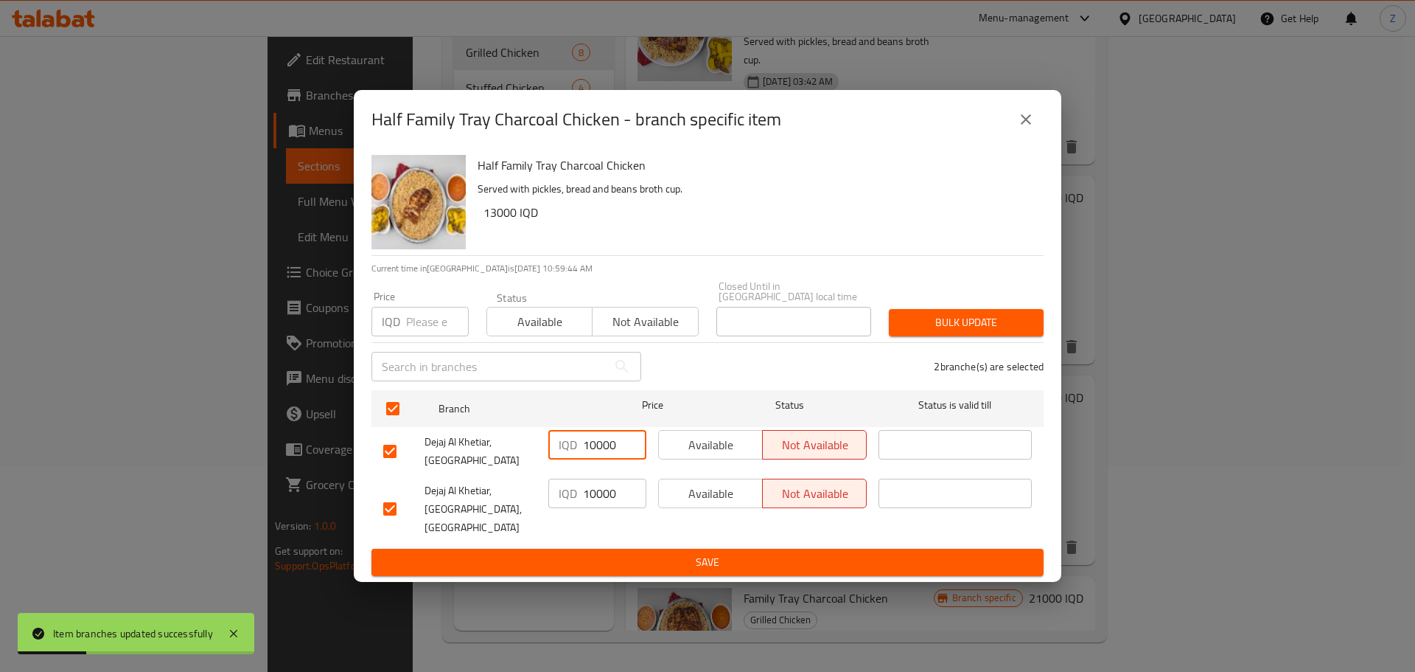
click at [596, 458] on input "10000" at bounding box center [614, 444] width 63 height 29
type input "13000"
click at [594, 494] on input "10000" at bounding box center [614, 492] width 63 height 29
type input "13000"
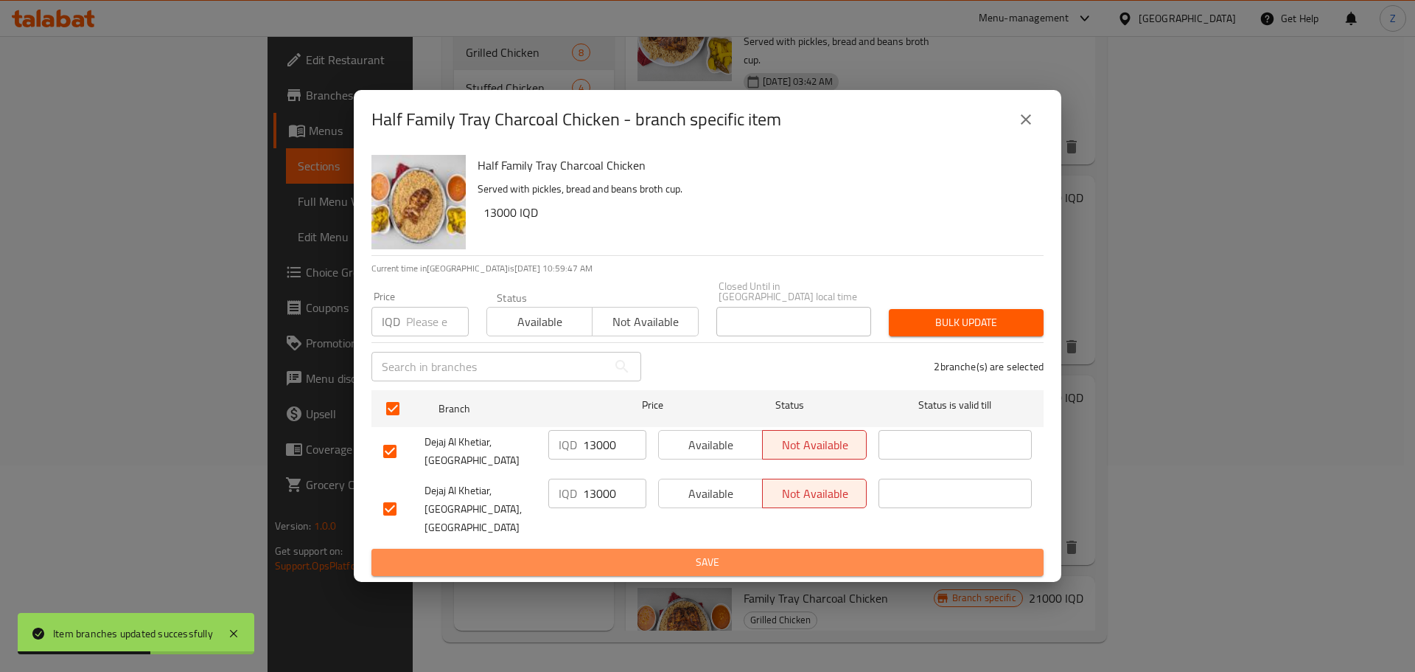
click at [607, 553] on span "Save" at bounding box center [707, 562] width 649 height 18
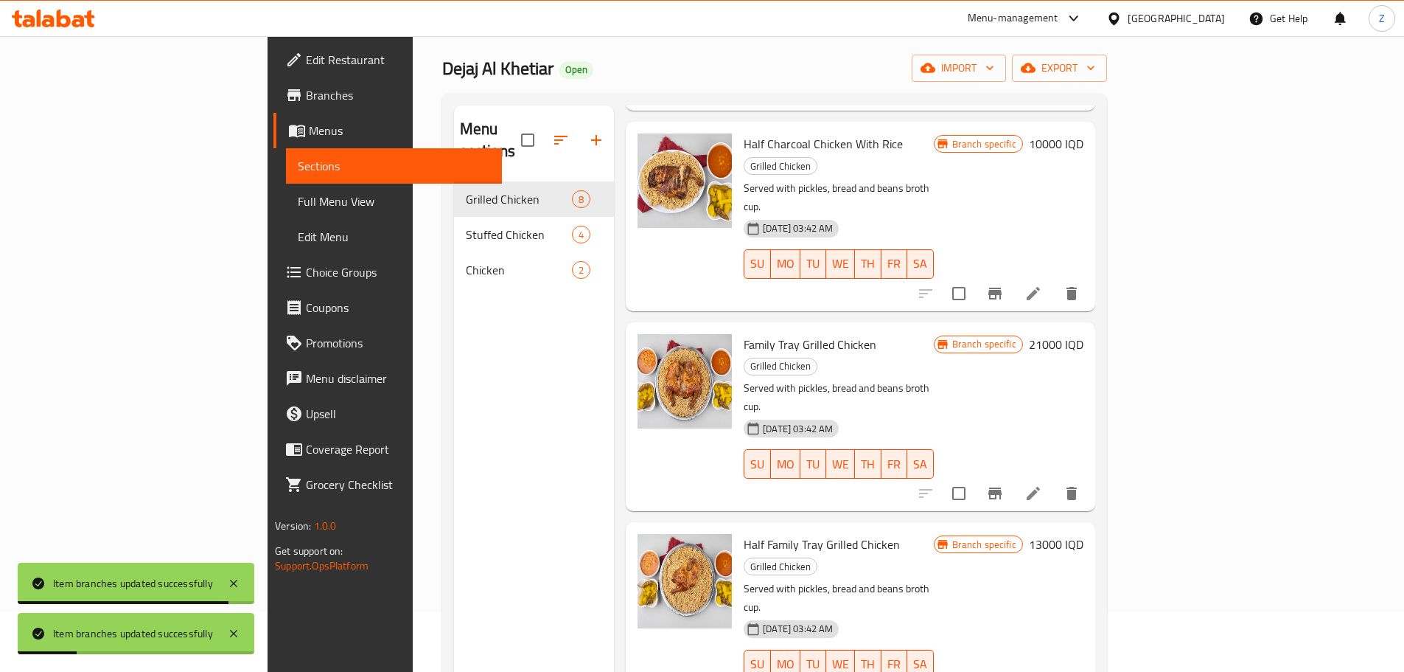
scroll to position [59, 0]
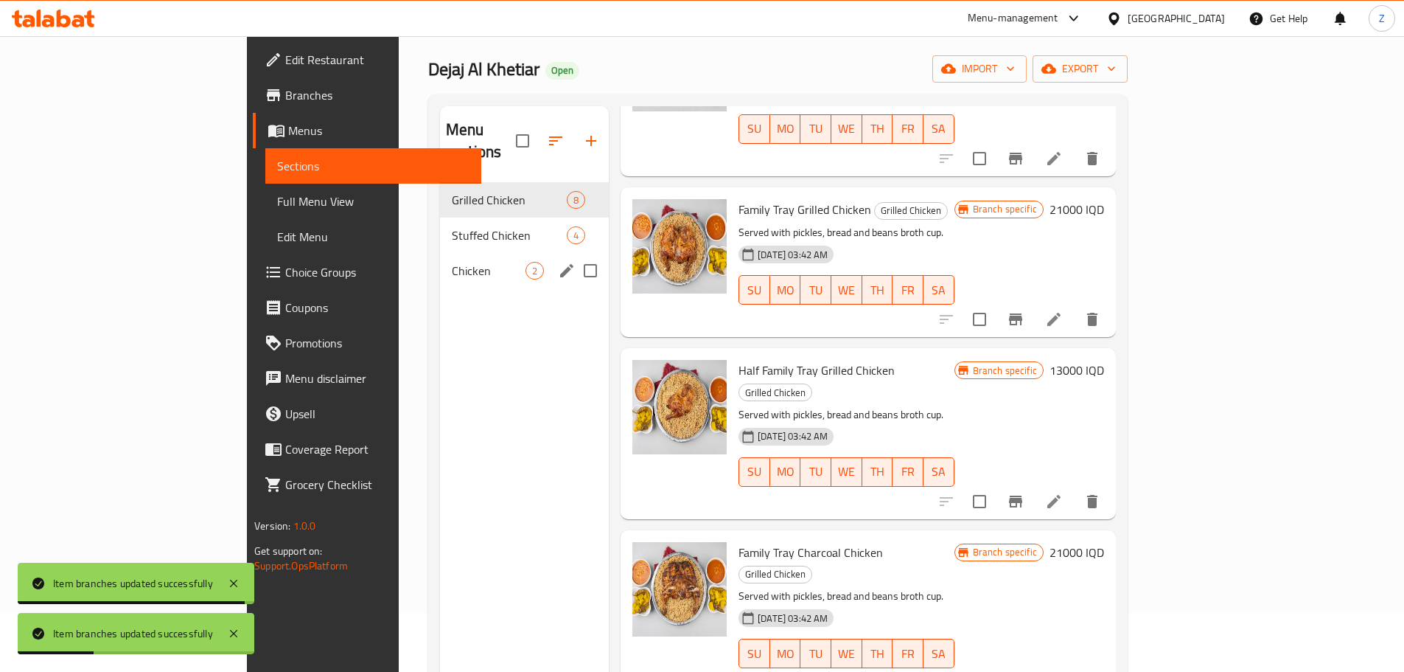
click at [440, 263] on div "Chicken 2" at bounding box center [524, 270] width 169 height 35
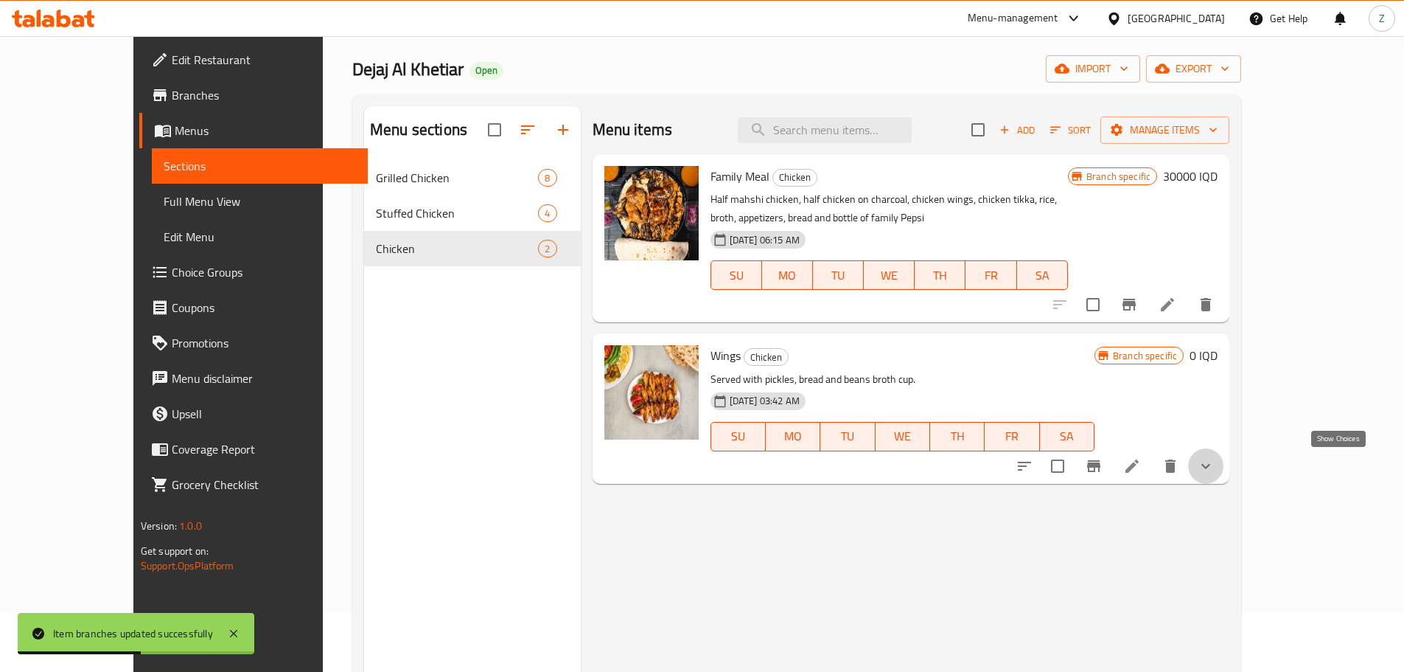
click at [1215, 464] on icon "show more" at bounding box center [1206, 466] width 18 height 18
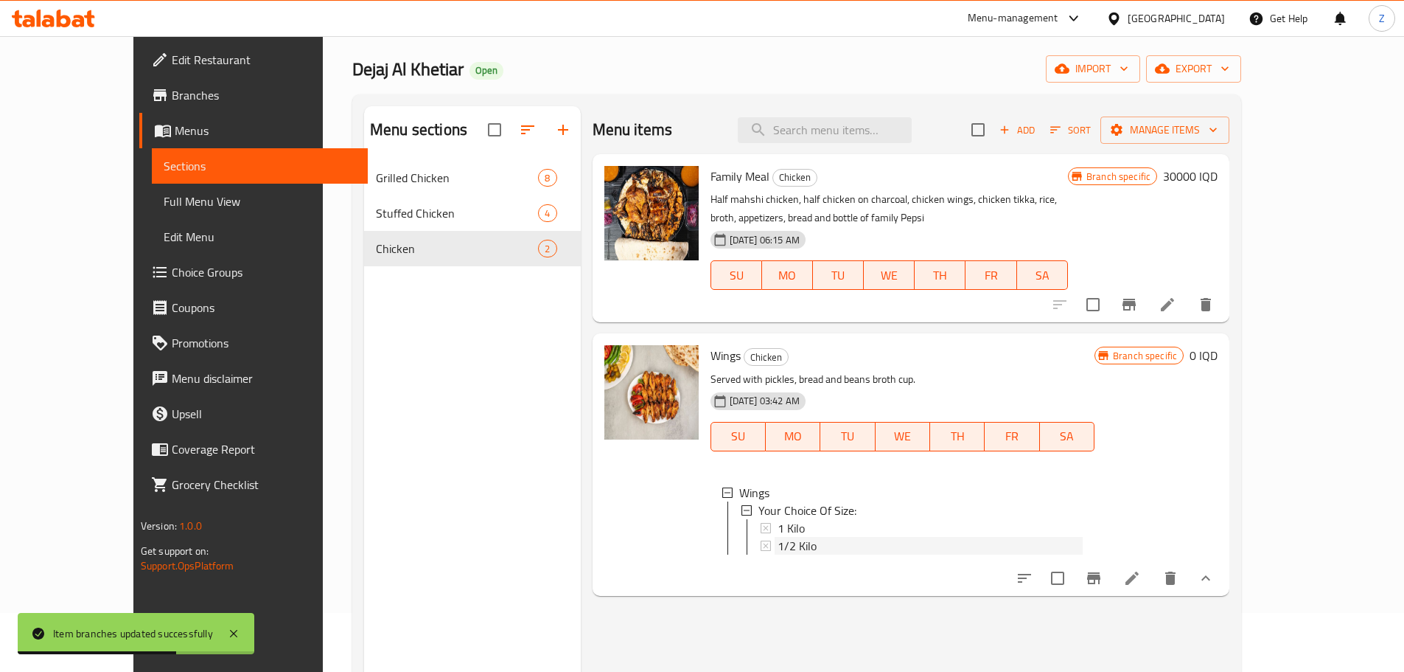
click at [823, 537] on div "1/2 Kilo" at bounding box center [930, 546] width 305 height 18
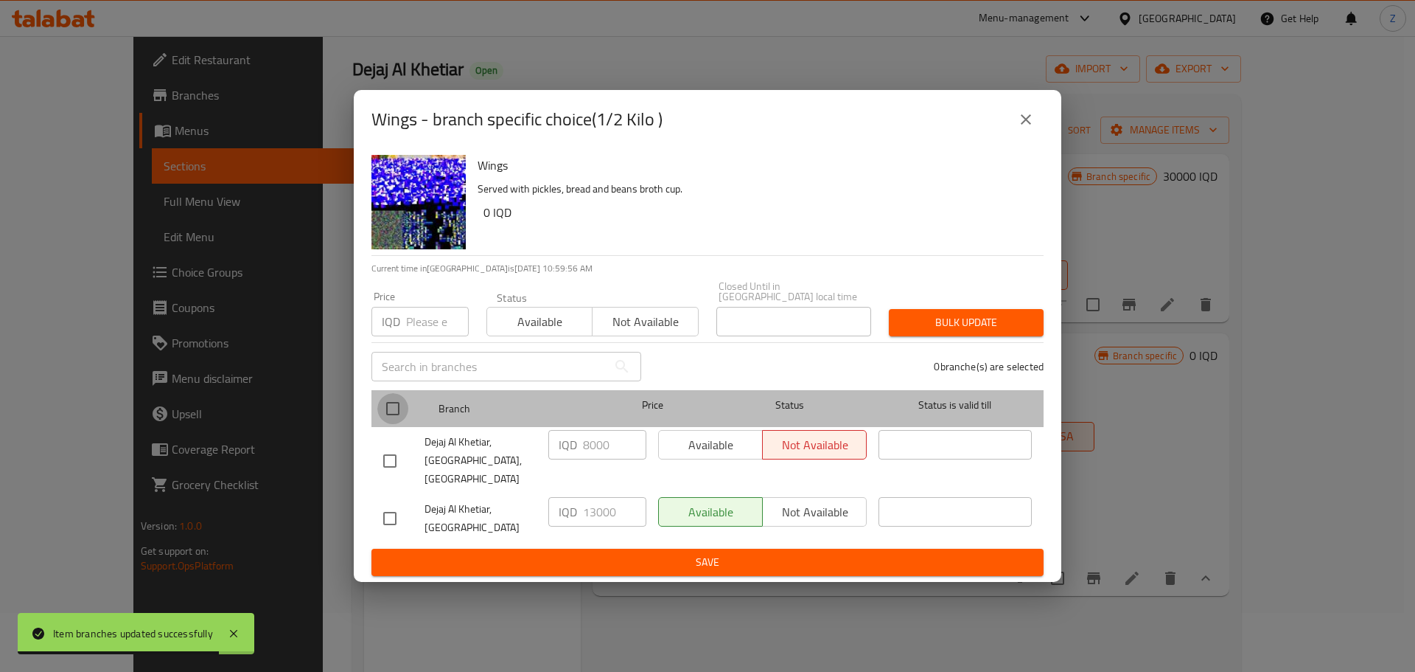
click at [401, 416] on input "checkbox" at bounding box center [392, 408] width 31 height 31
checkbox input "true"
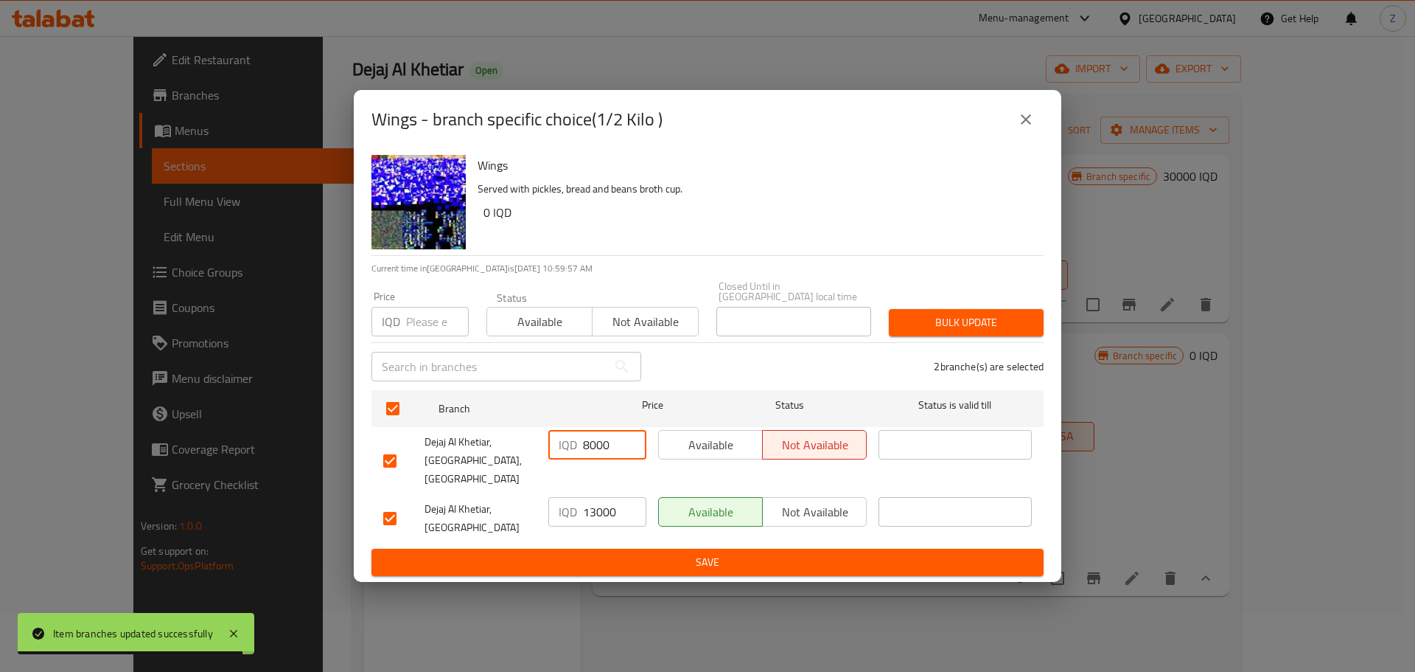
drag, startPoint x: 585, startPoint y: 452, endPoint x: 567, endPoint y: 450, distance: 17.8
click at [567, 450] on div "IQD 8000 ​" at bounding box center [598, 444] width 98 height 29
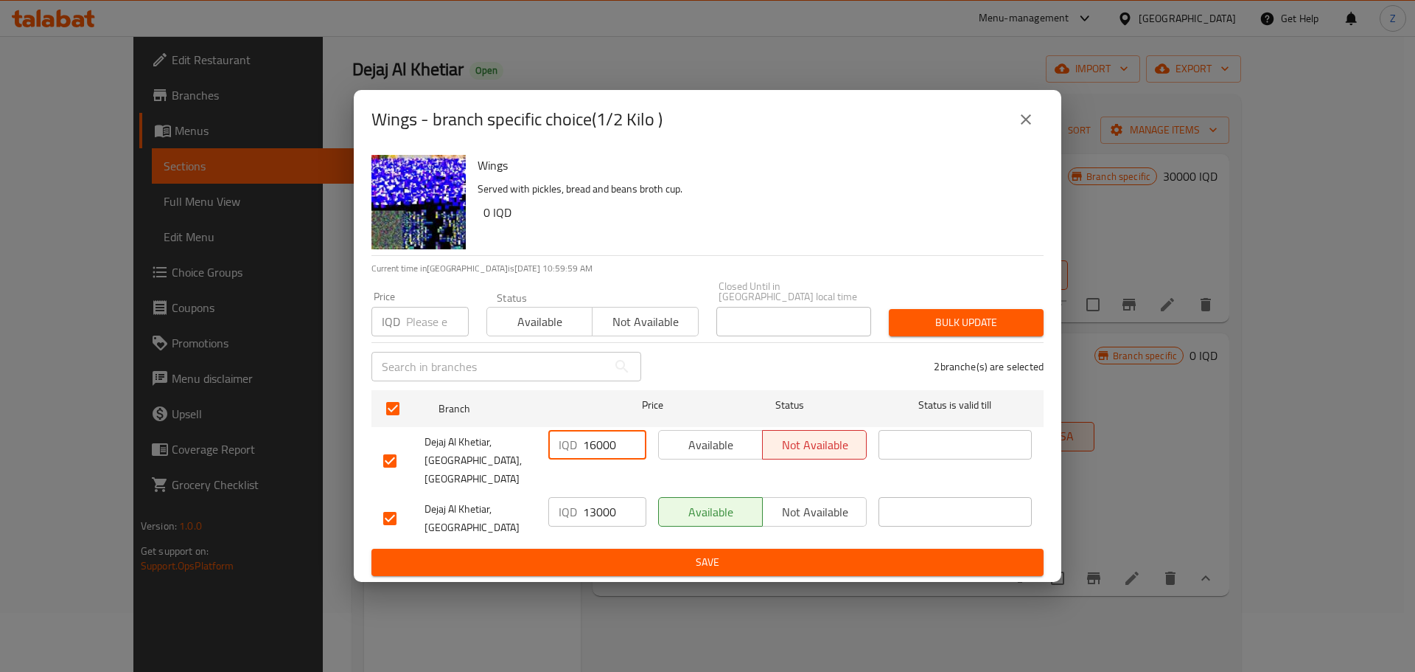
type input "16000"
click at [591, 500] on input "13000" at bounding box center [614, 511] width 63 height 29
type input "16000"
click at [600, 553] on span "Save" at bounding box center [707, 562] width 649 height 18
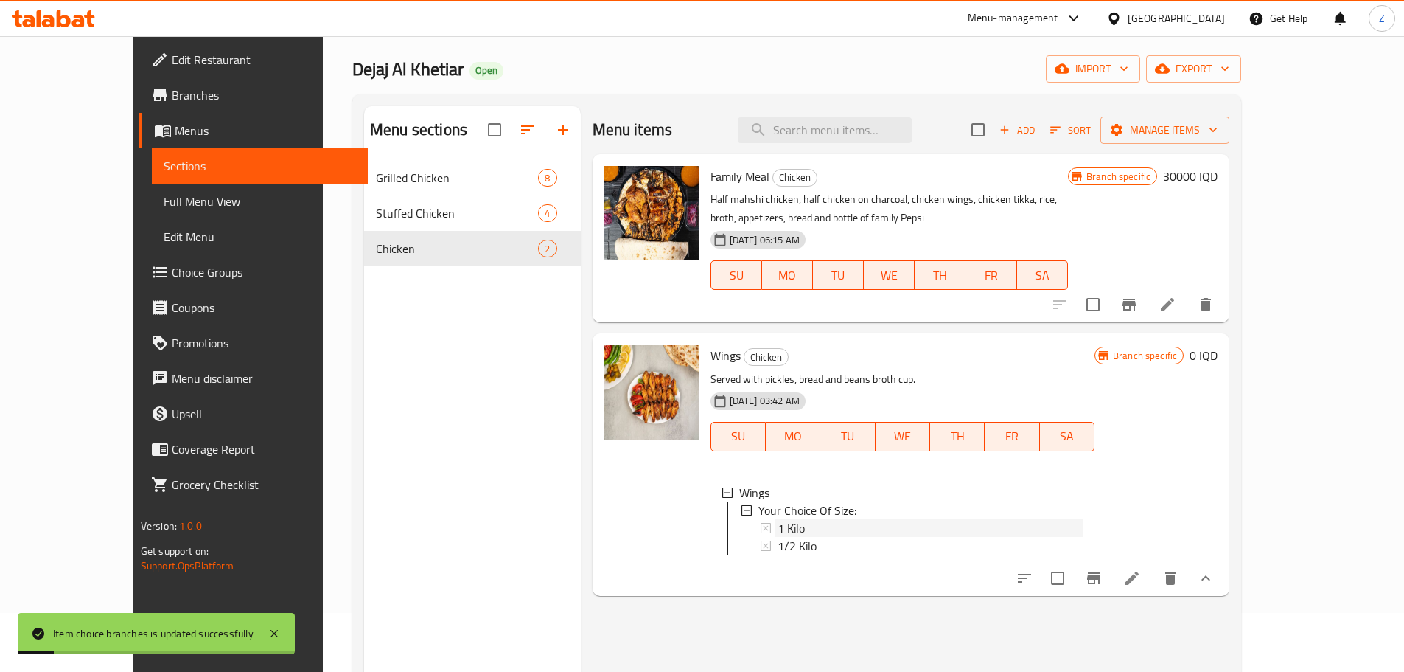
click at [778, 525] on div "1 Kilo" at bounding box center [930, 528] width 305 height 18
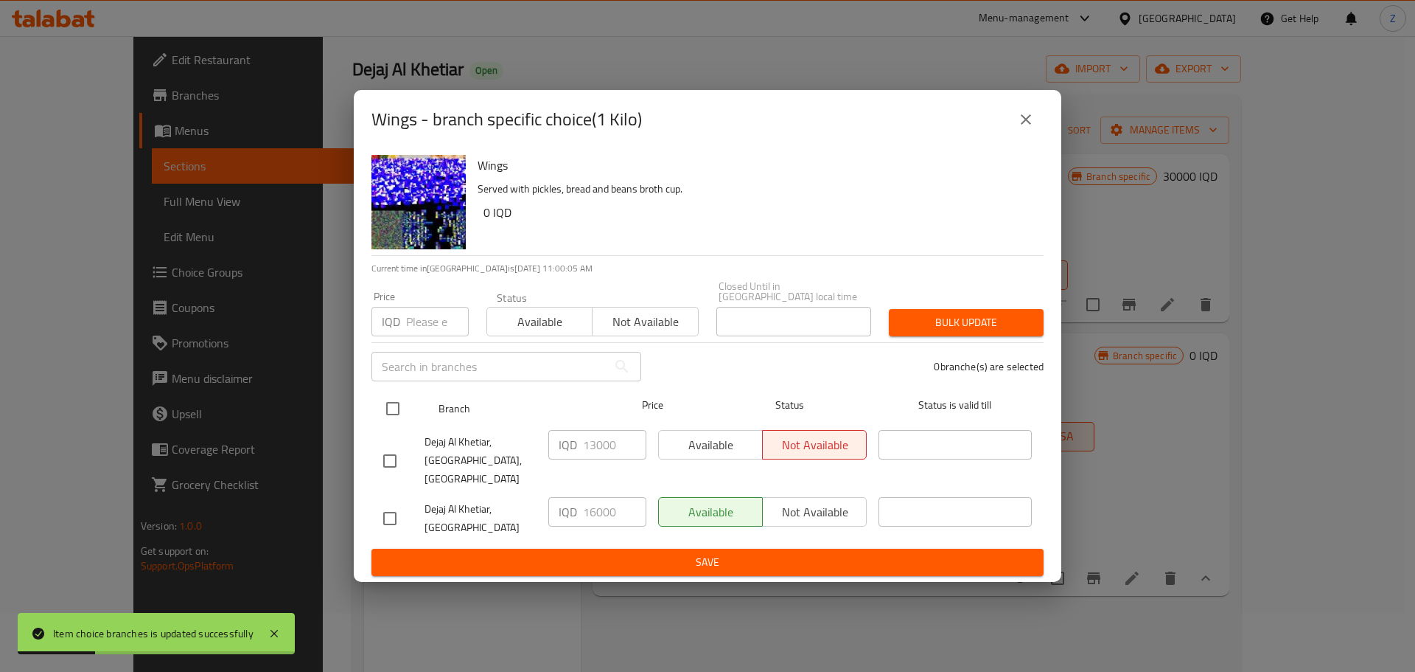
click at [398, 417] on input "checkbox" at bounding box center [392, 408] width 31 height 31
checkbox input "true"
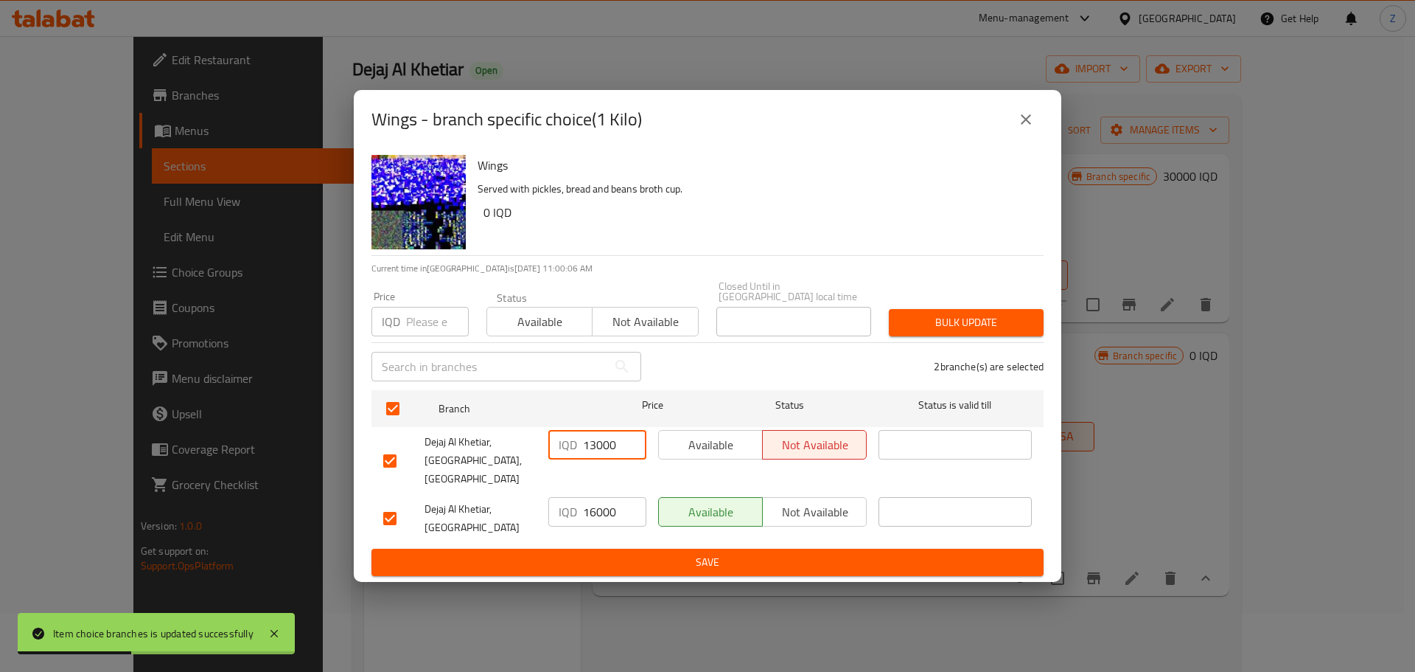
click at [596, 455] on input "13000" at bounding box center [614, 444] width 63 height 29
type input "16000"
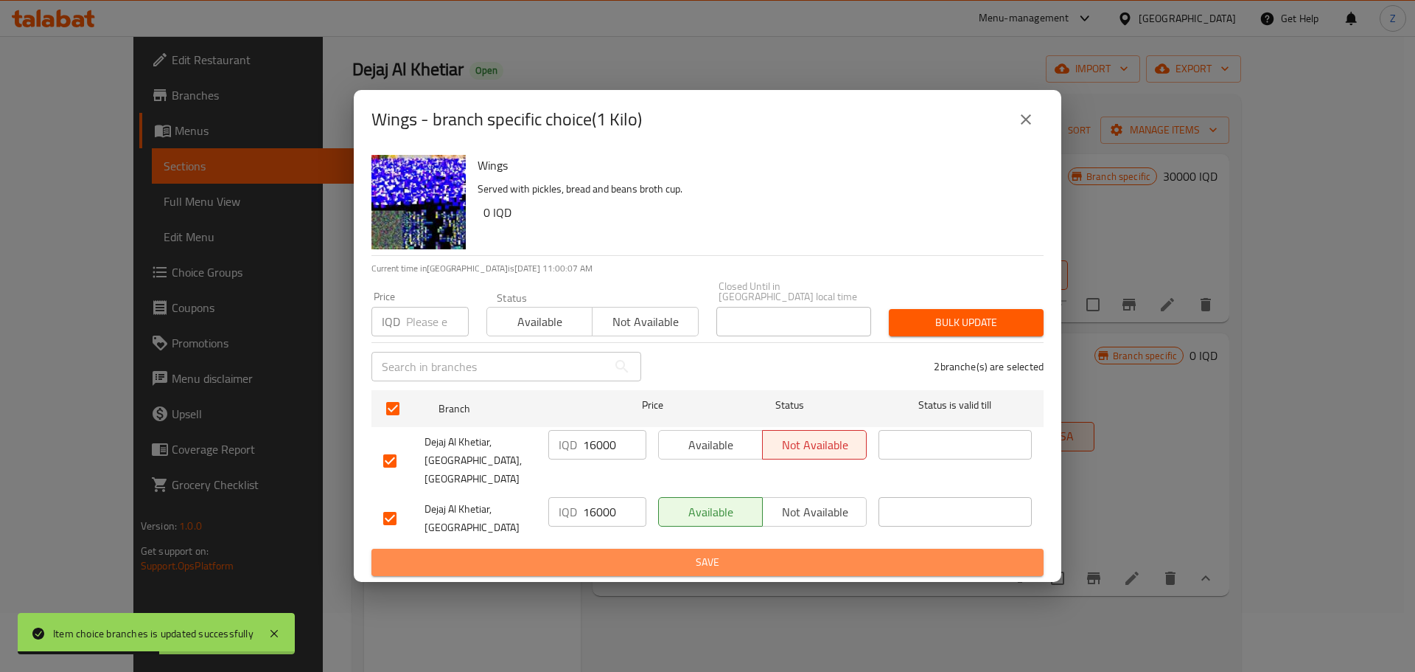
click at [616, 549] on button "Save" at bounding box center [708, 562] width 672 height 27
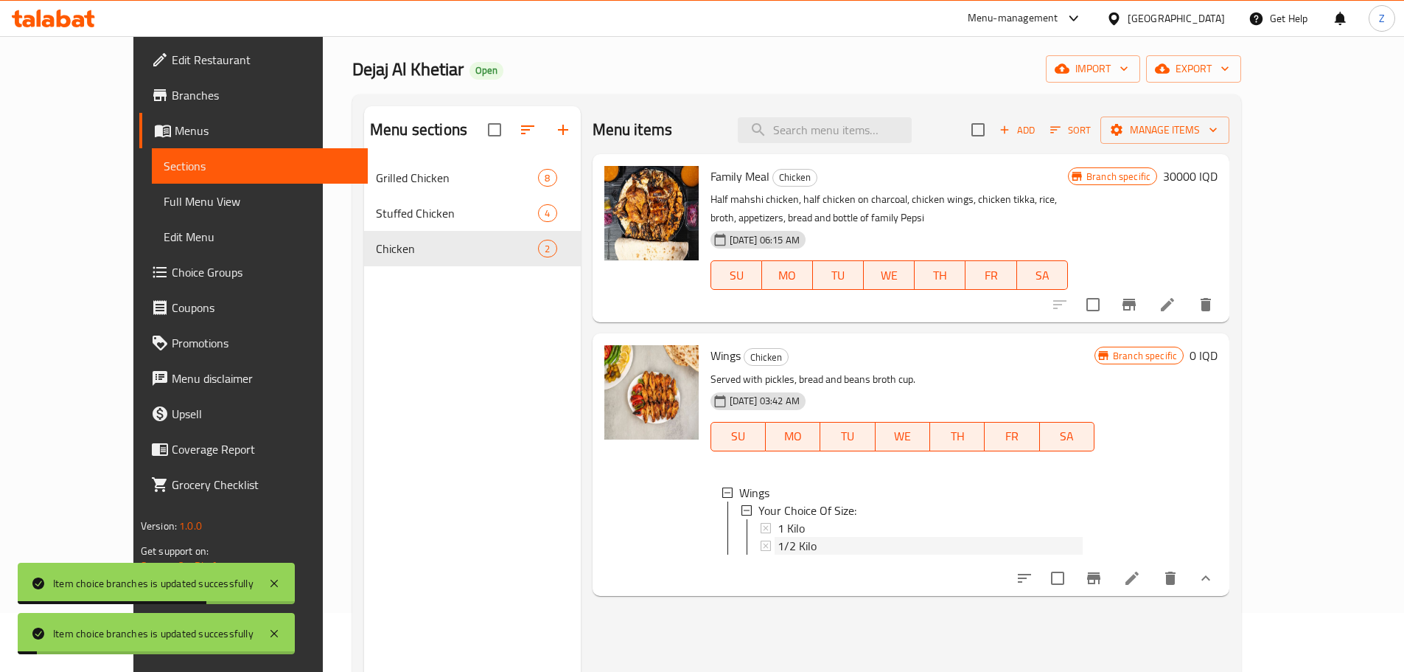
click at [778, 547] on span "1/2 Kilo" at bounding box center [797, 546] width 39 height 18
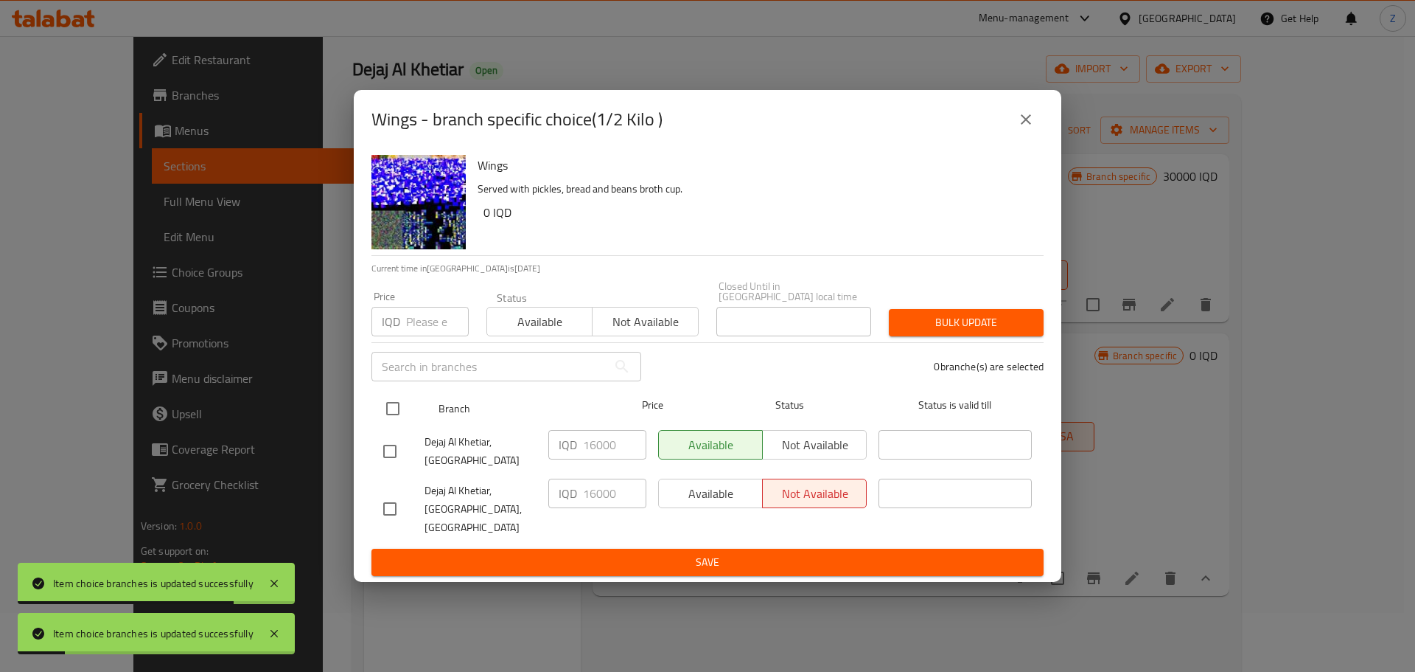
click at [403, 415] on input "checkbox" at bounding box center [392, 408] width 31 height 31
checkbox input "true"
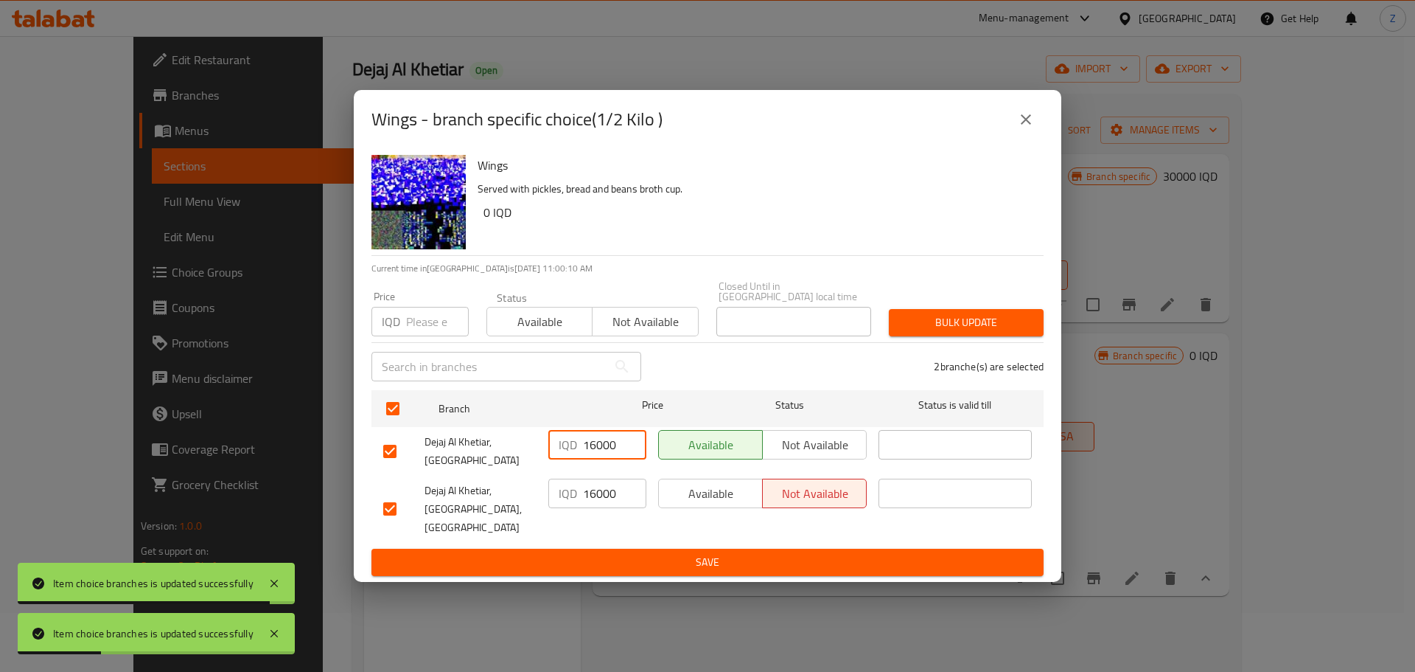
click at [591, 452] on input "16000" at bounding box center [614, 444] width 63 height 29
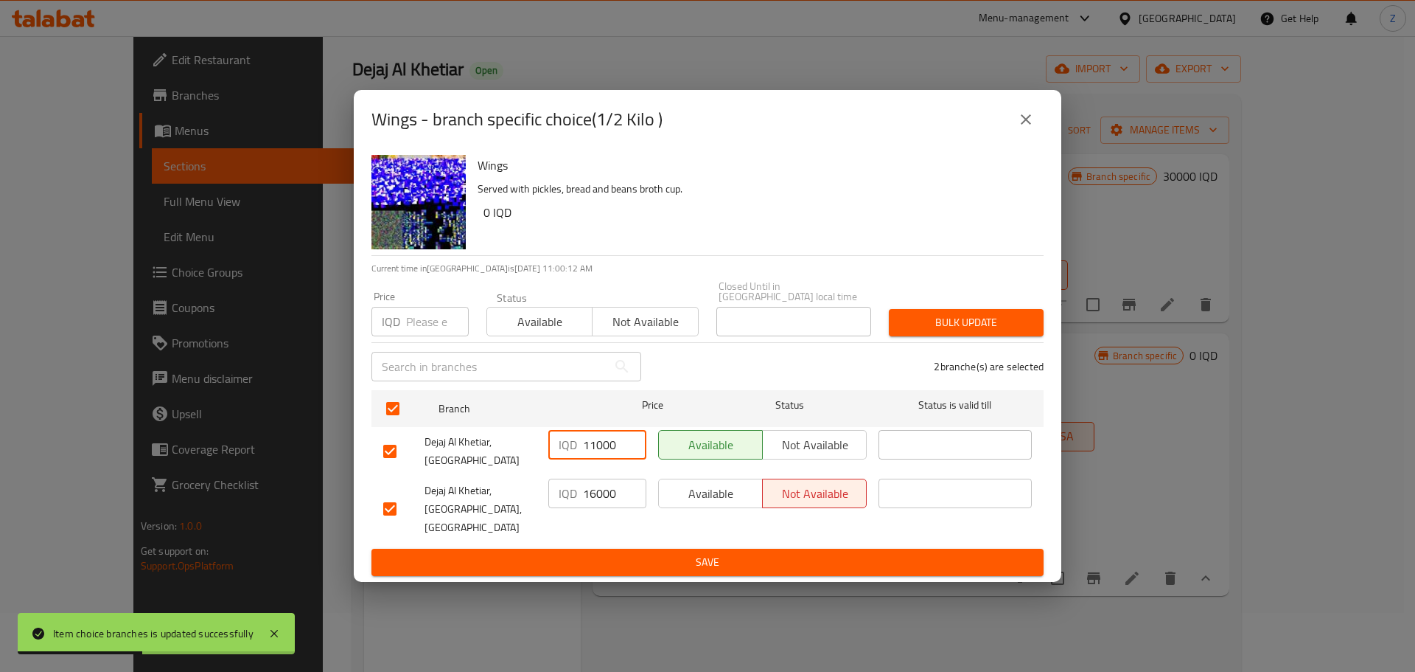
type input "11000"
click at [595, 499] on input "16000" at bounding box center [614, 492] width 63 height 29
type input "11000"
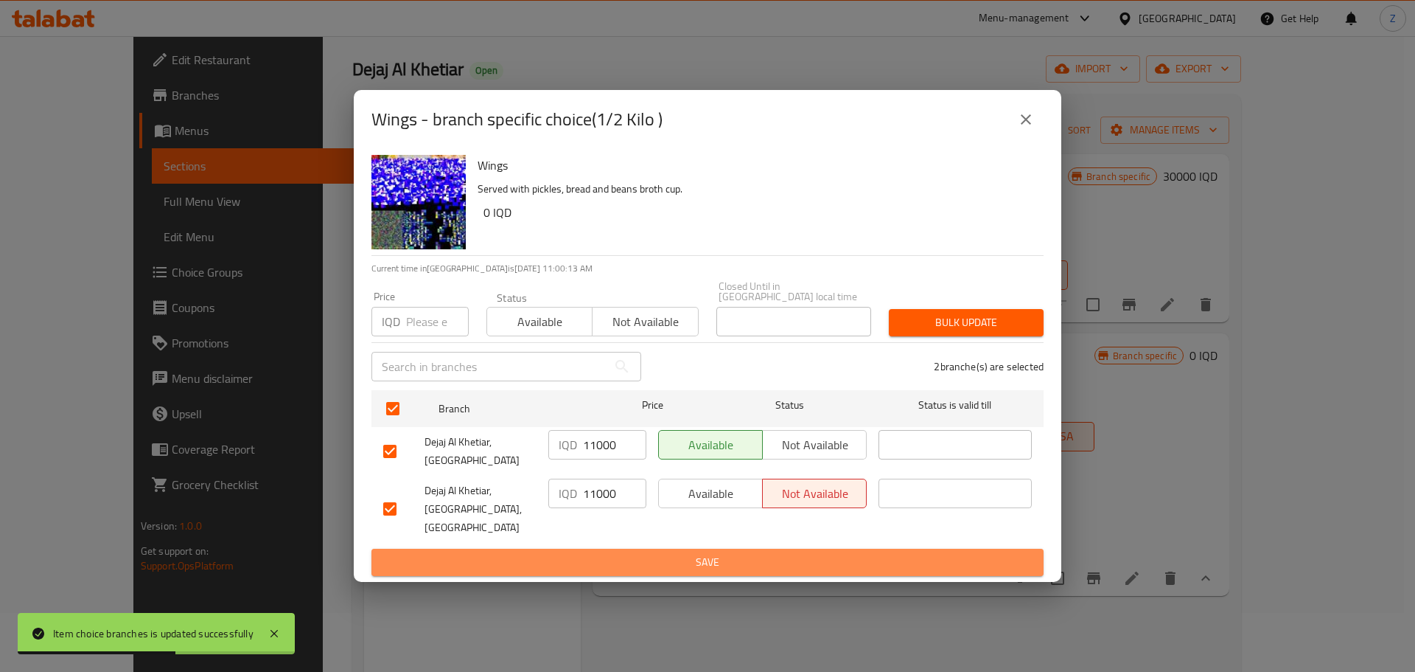
click at [598, 549] on button "Save" at bounding box center [708, 562] width 672 height 27
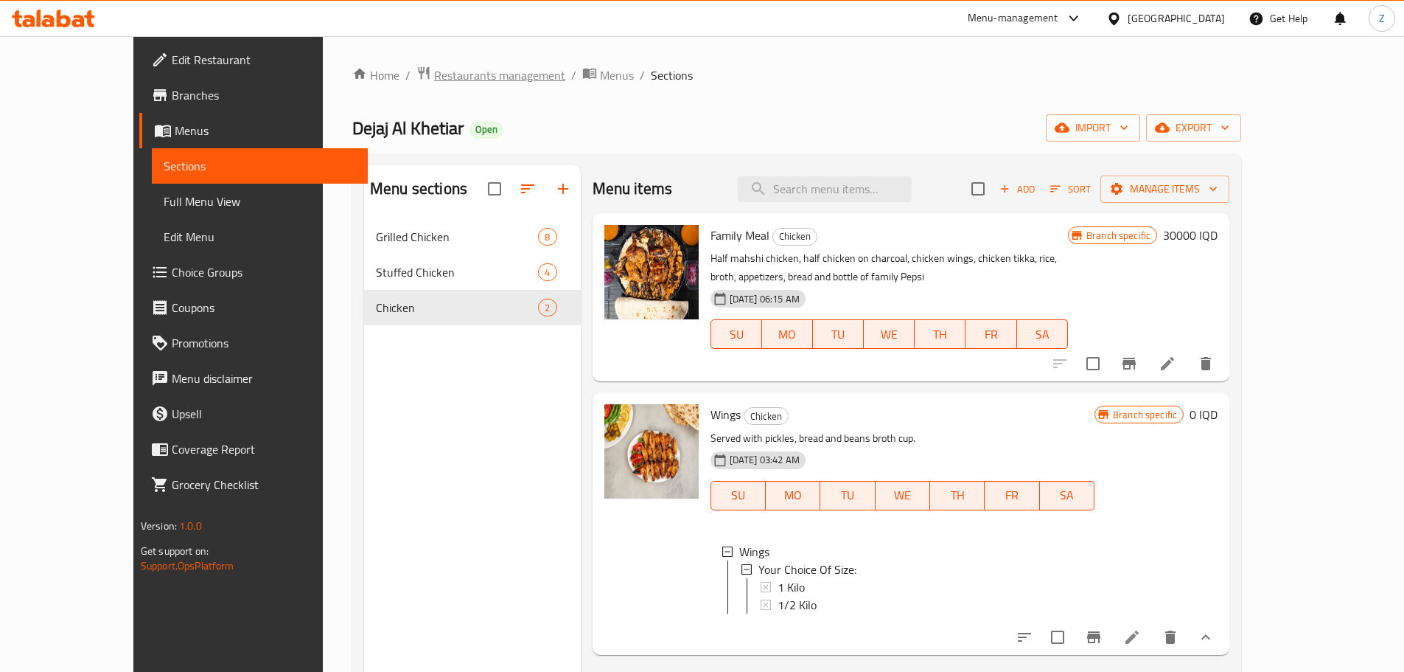
click at [434, 74] on span "Restaurants management" at bounding box center [499, 75] width 131 height 18
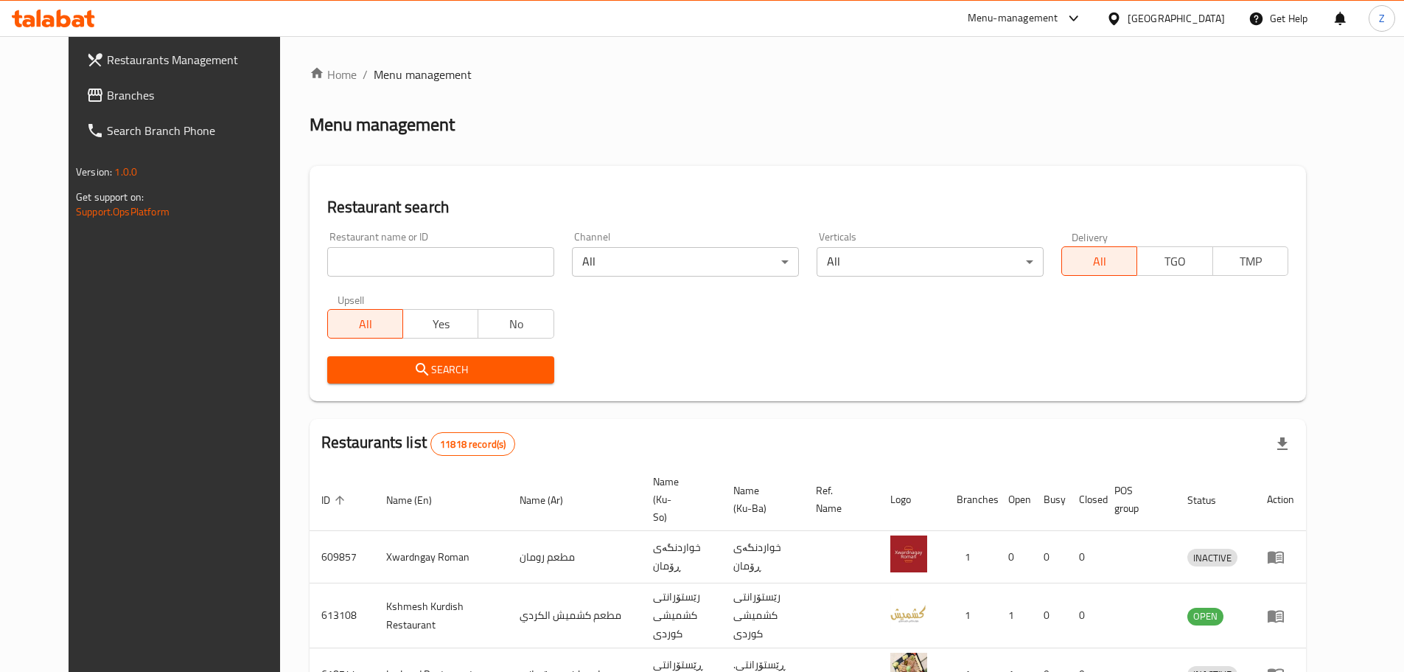
click at [422, 257] on input "search" at bounding box center [440, 261] width 227 height 29
paste input "645107"
type input "645107"
click at [417, 370] on span "Search" at bounding box center [440, 370] width 203 height 18
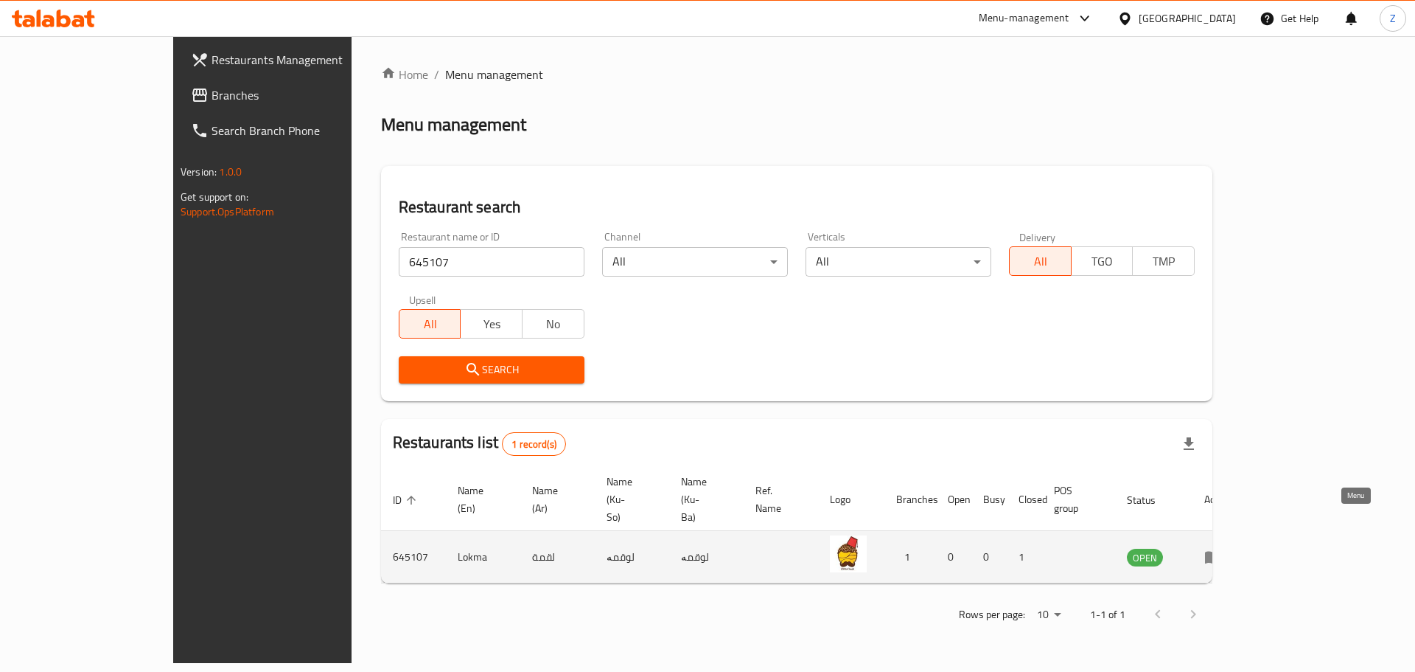
click at [1222, 551] on icon "enhanced table" at bounding box center [1213, 557] width 16 height 13
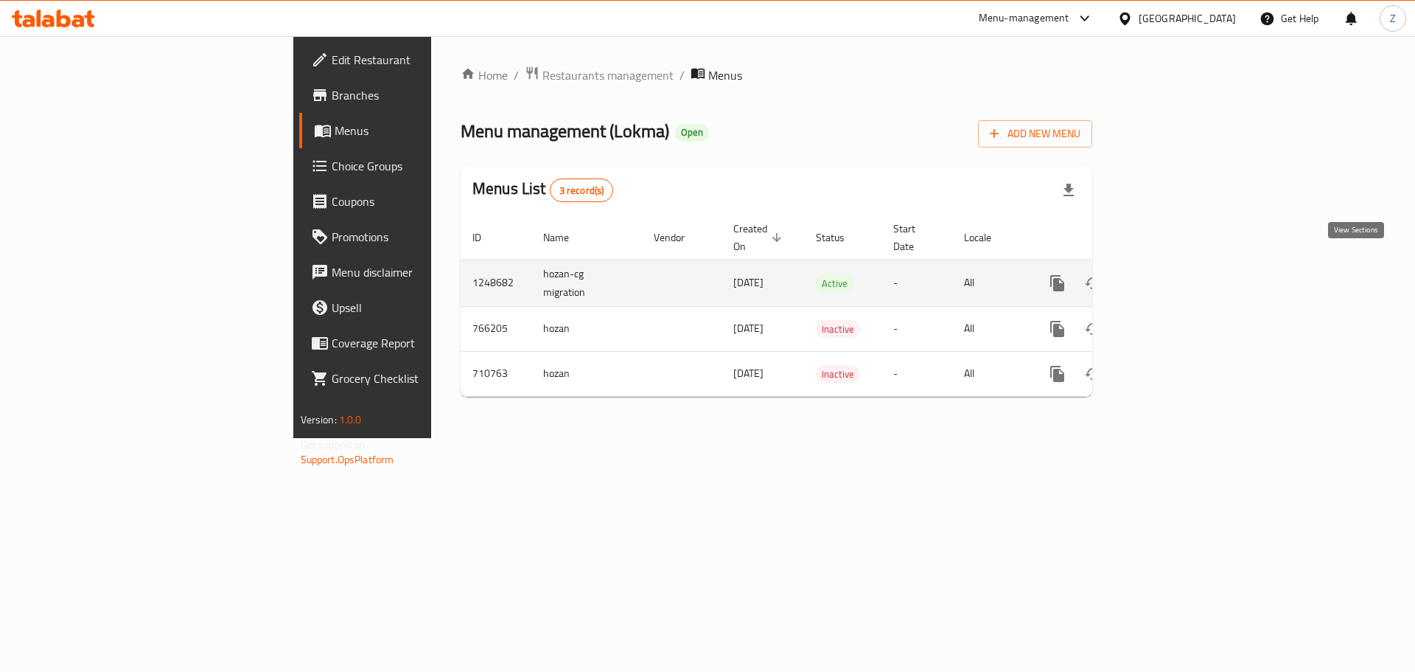
click at [1171, 276] on icon "enhanced table" at bounding box center [1163, 282] width 13 height 13
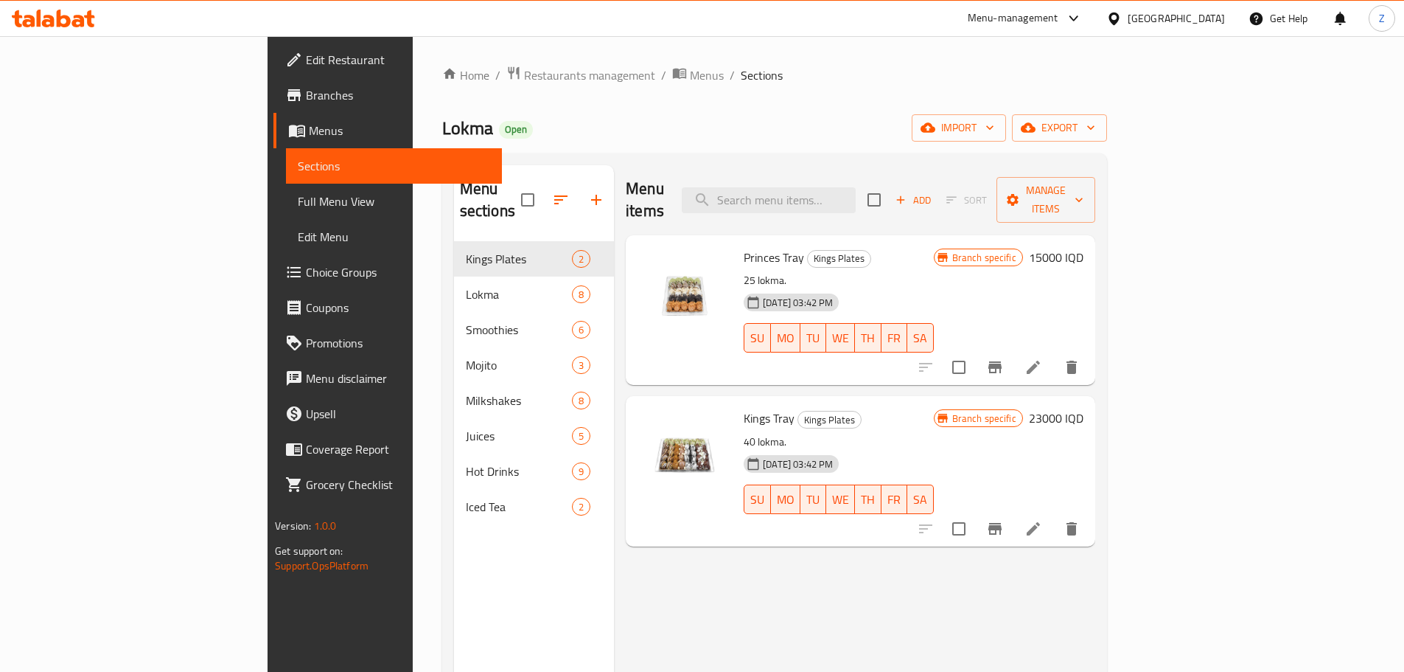
click at [727, 135] on div "Lokma Open import export" at bounding box center [774, 127] width 665 height 27
click at [1002, 361] on icon "Branch-specific-item" at bounding box center [995, 367] width 13 height 12
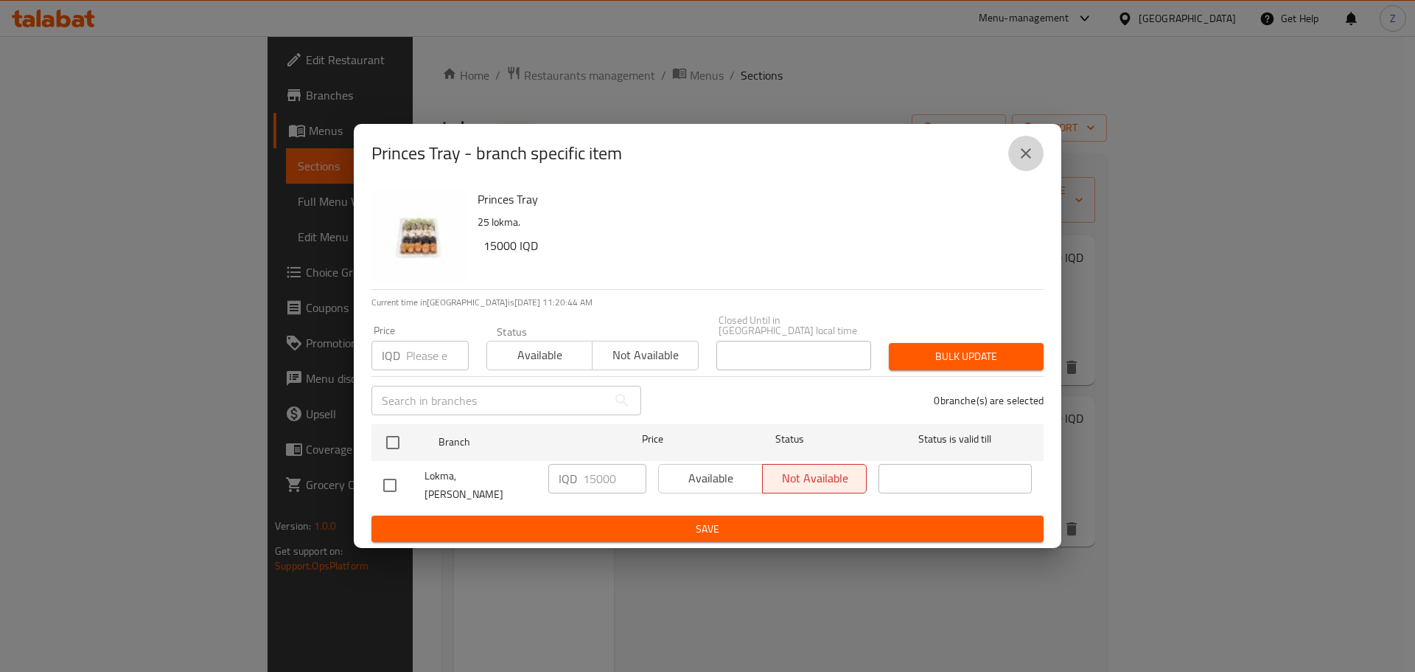
click at [1018, 171] on button "close" at bounding box center [1026, 153] width 35 height 35
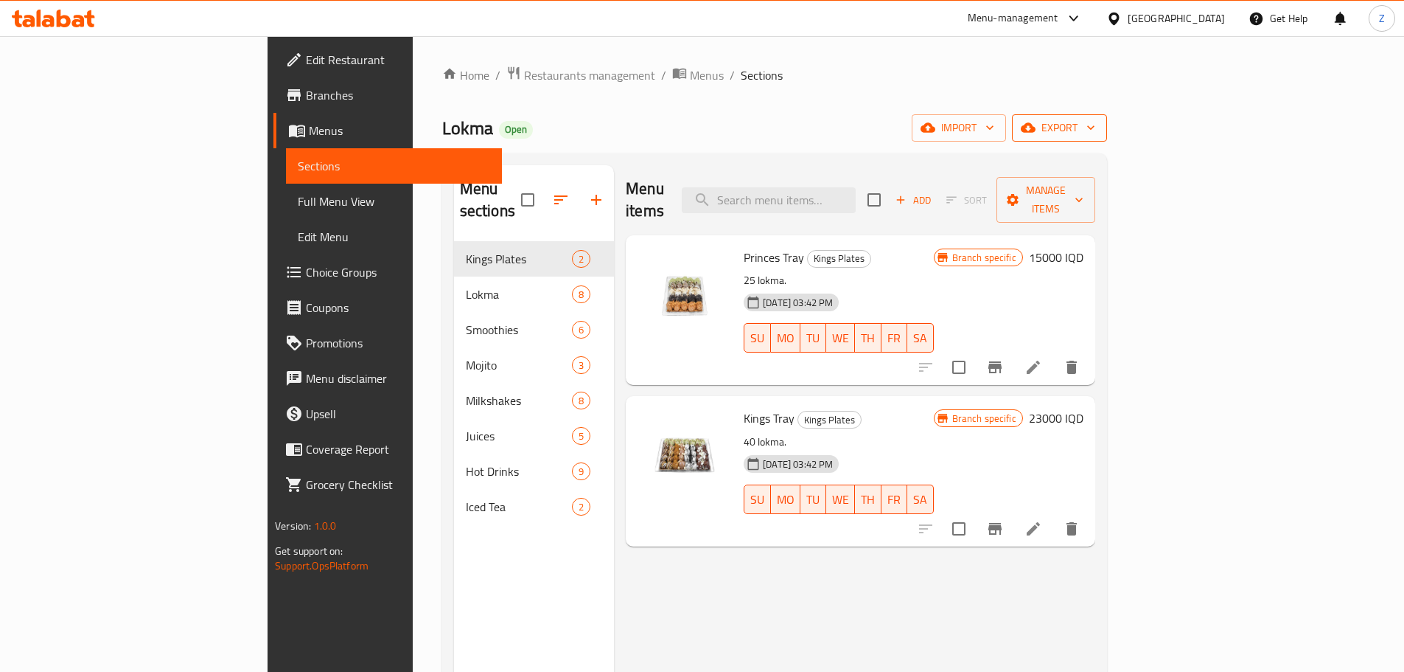
click at [1096, 122] on span "export" at bounding box center [1060, 128] width 72 height 18
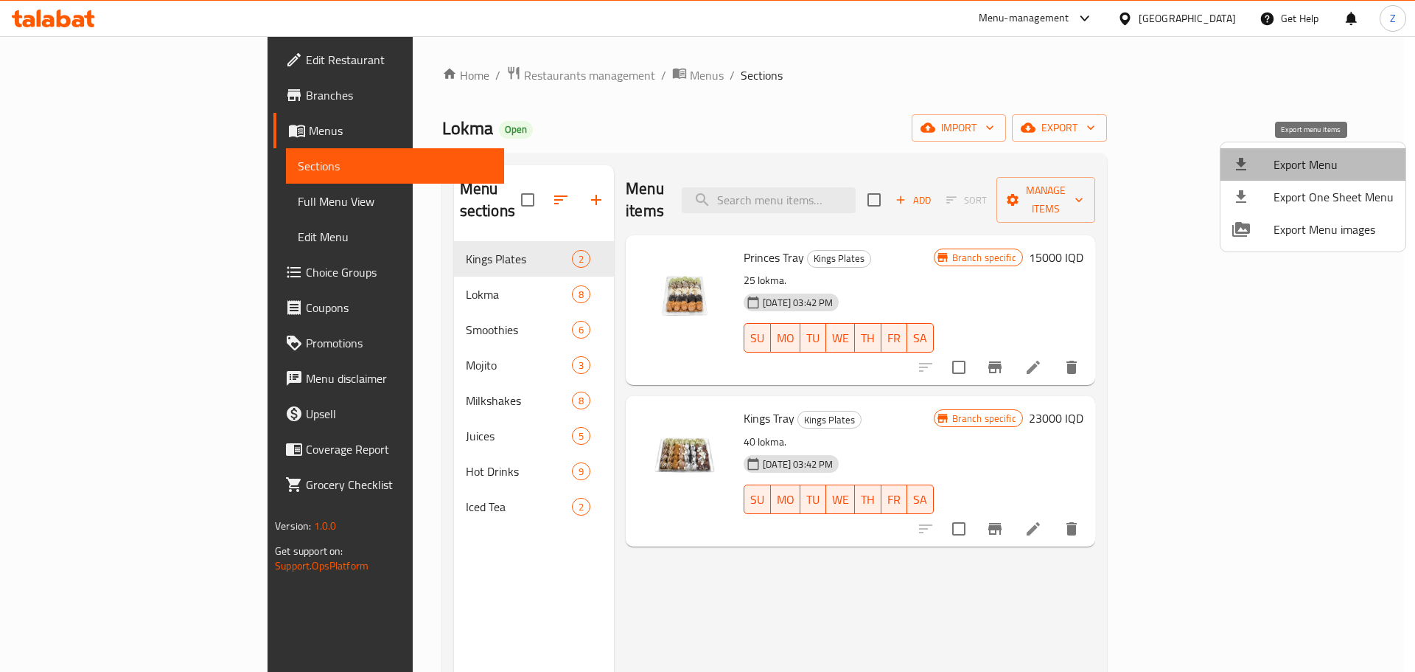
click at [1314, 173] on span "Export Menu" at bounding box center [1334, 165] width 120 height 18
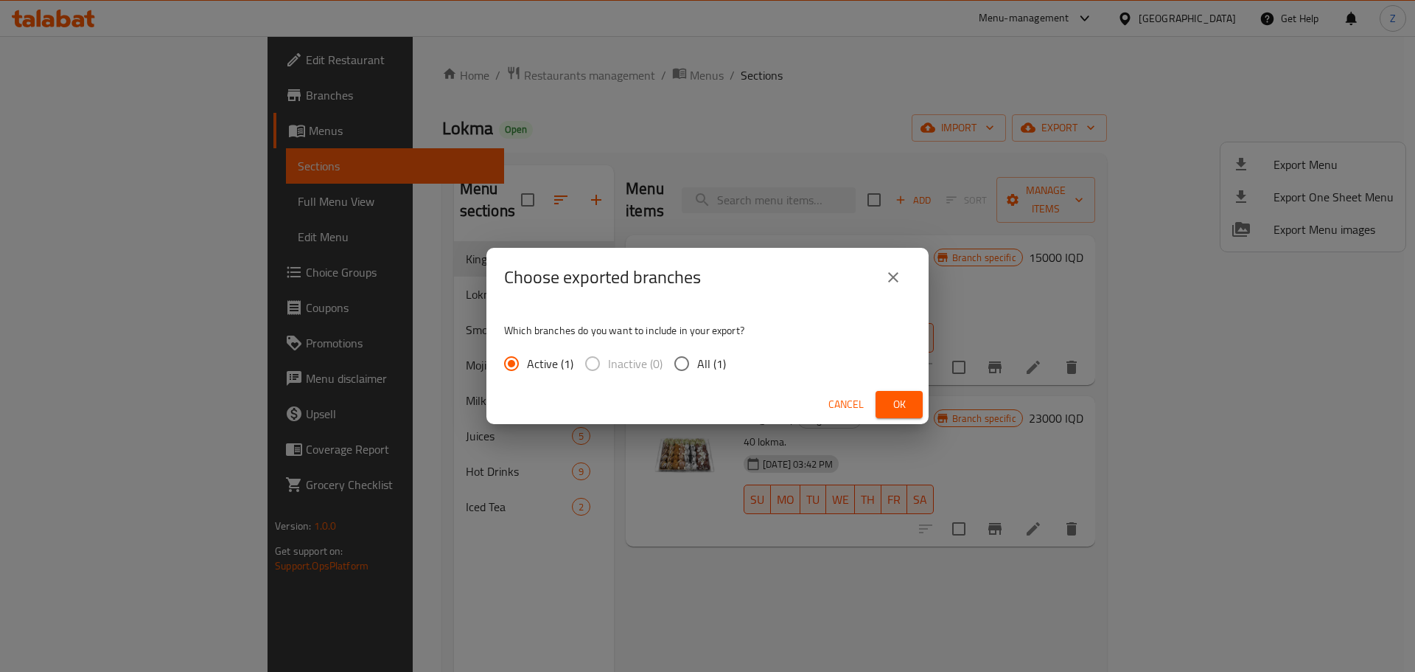
click at [919, 409] on button "Ok" at bounding box center [899, 404] width 47 height 27
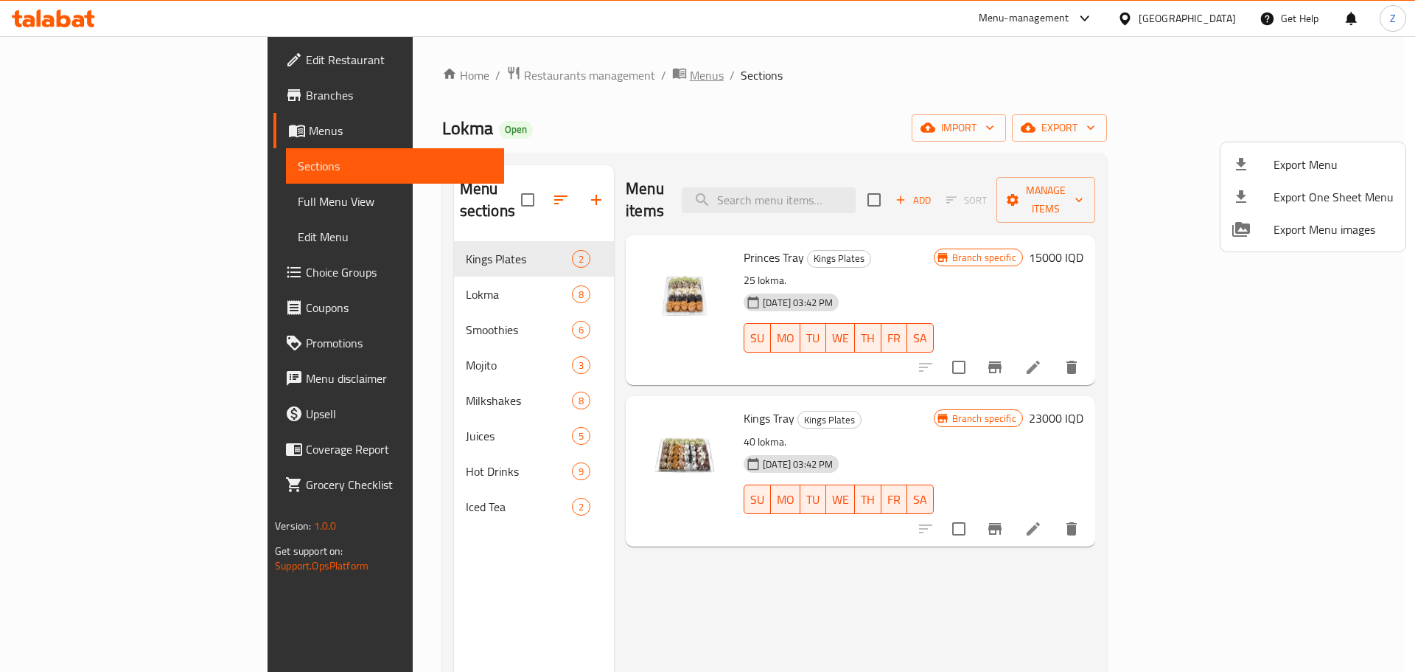
click at [519, 80] on div at bounding box center [707, 336] width 1415 height 672
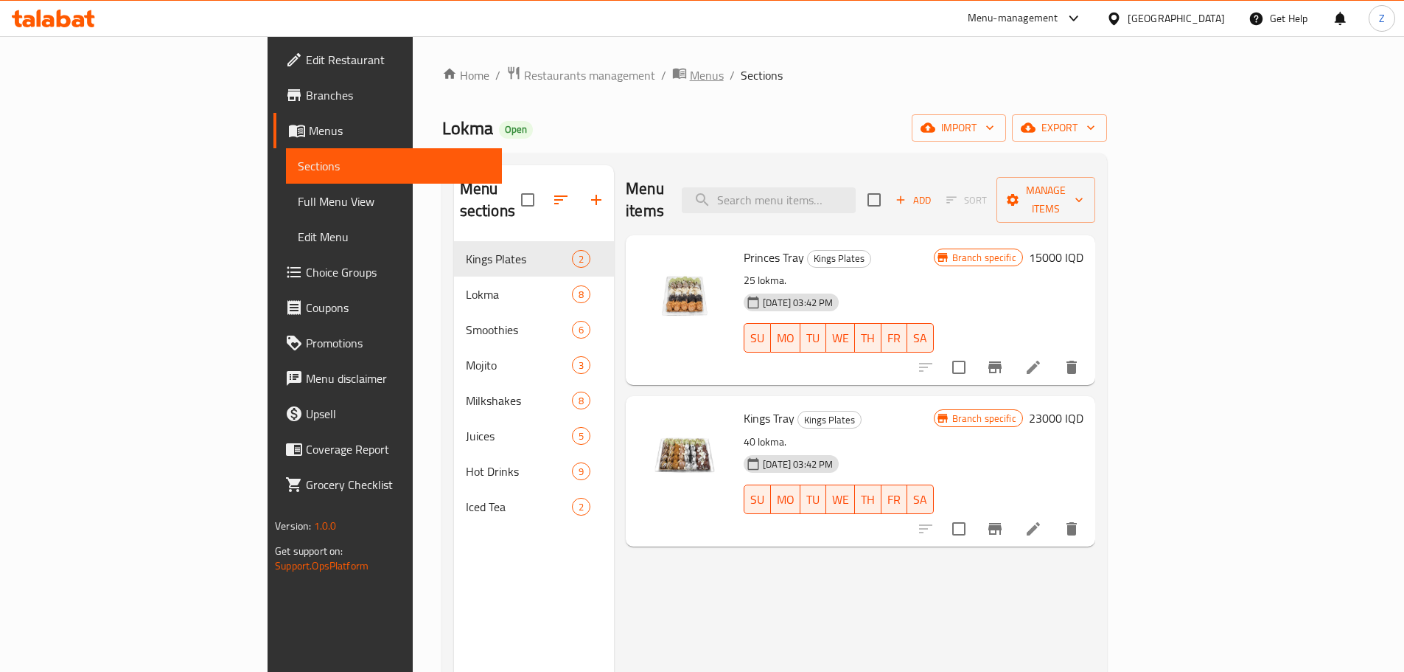
click at [690, 74] on span "Menus" at bounding box center [707, 75] width 34 height 18
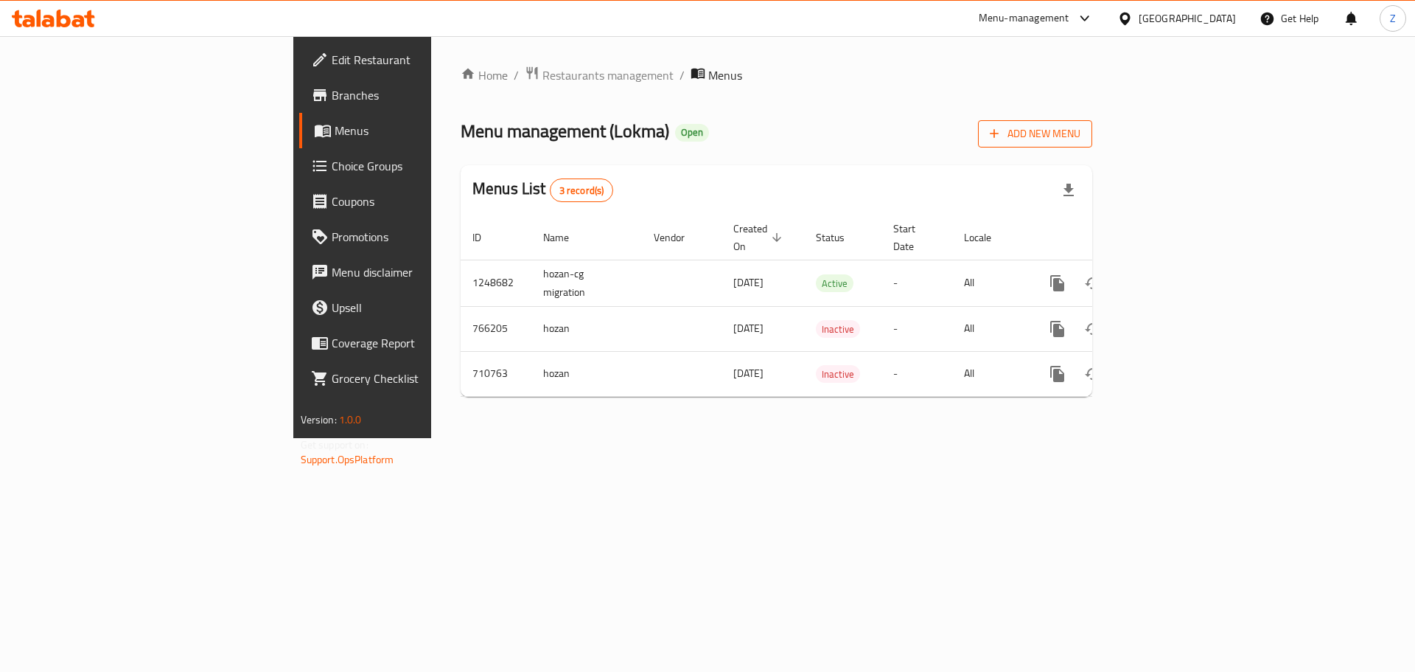
click at [1093, 145] on button "Add New Menu" at bounding box center [1035, 133] width 114 height 27
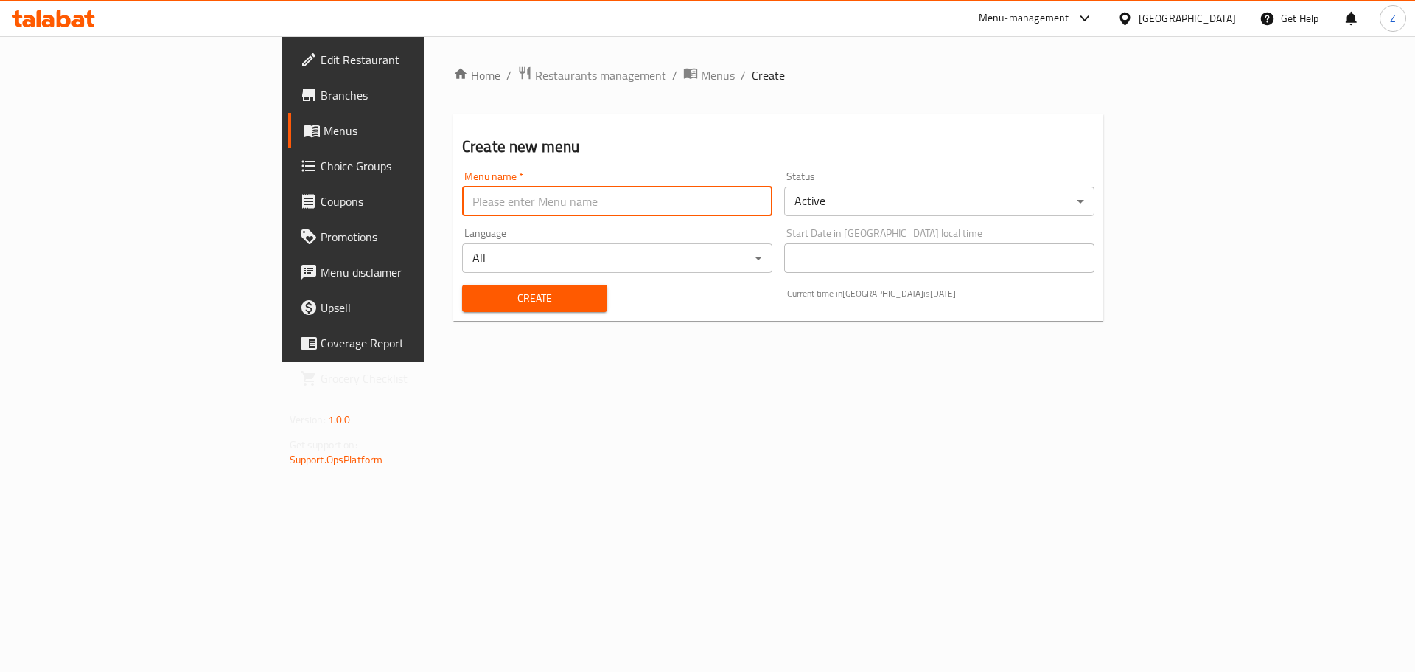
click at [524, 197] on input "text" at bounding box center [617, 201] width 310 height 29
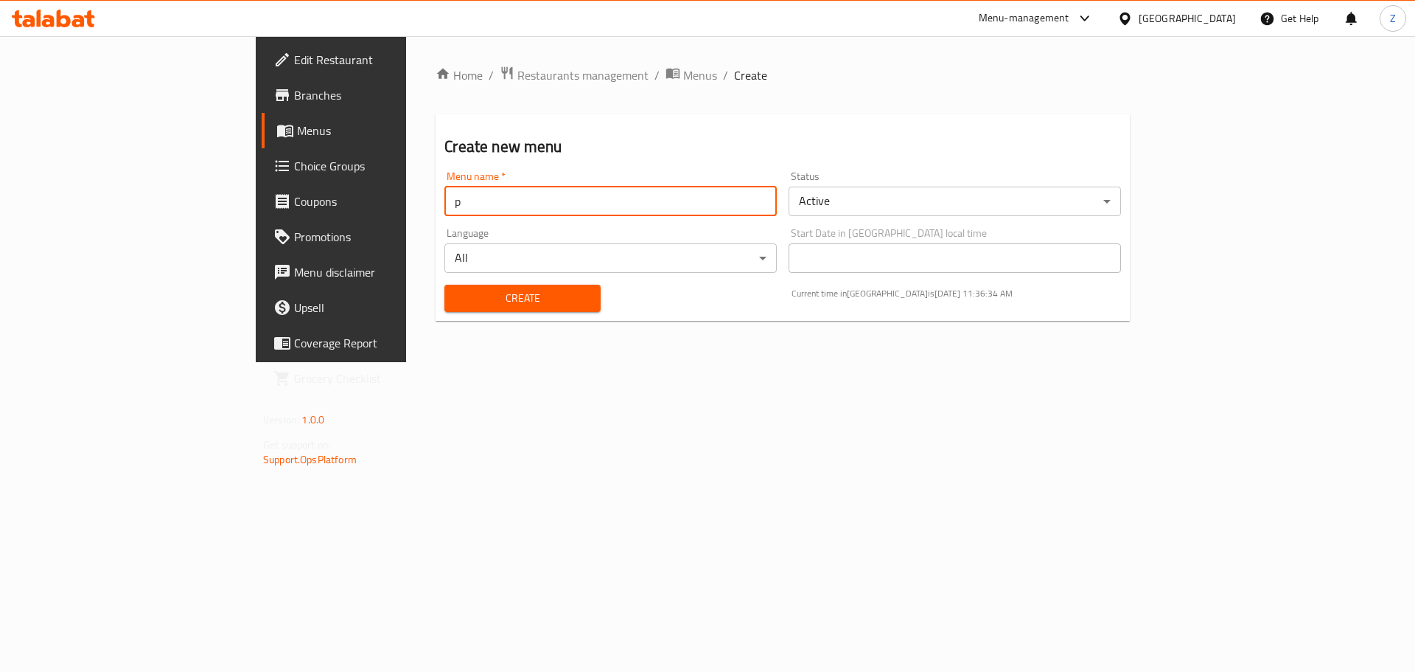
type input "price update"
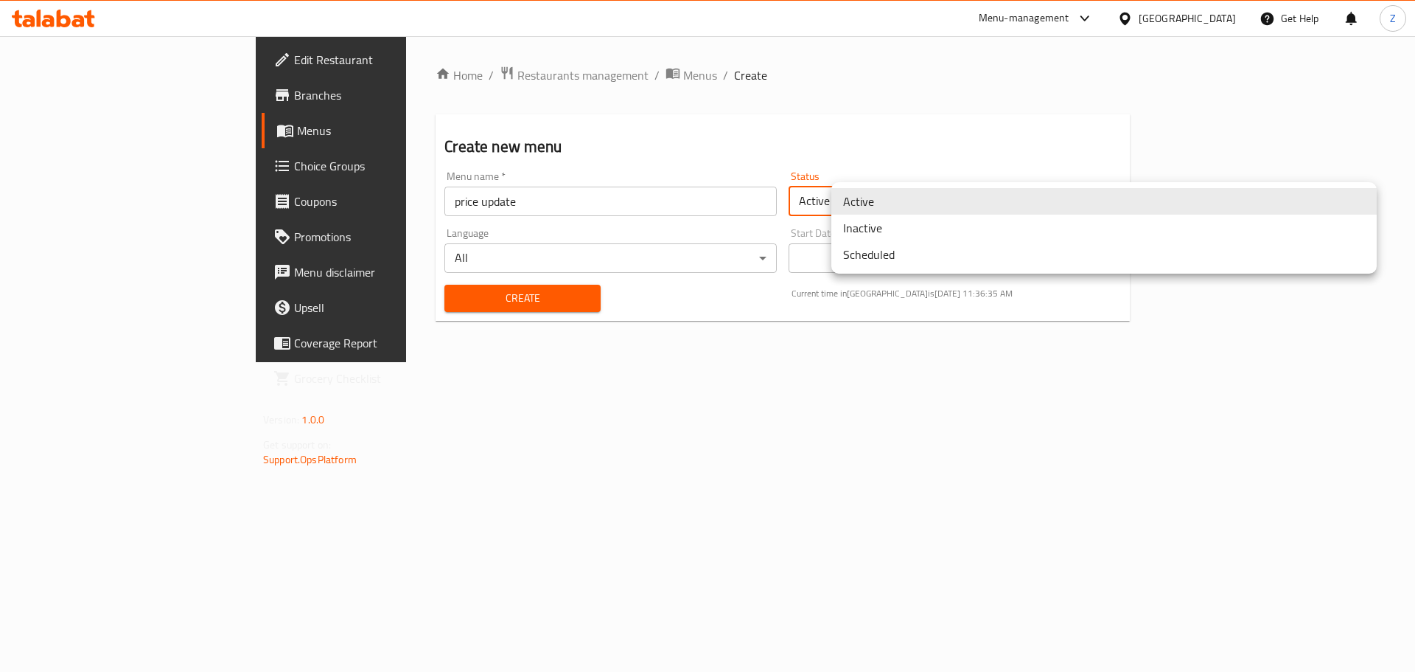
click at [918, 207] on body "​ Menu-management [GEOGRAPHIC_DATA] Get Help Z Edit Restaurant Branches Menus C…" at bounding box center [707, 353] width 1415 height 635
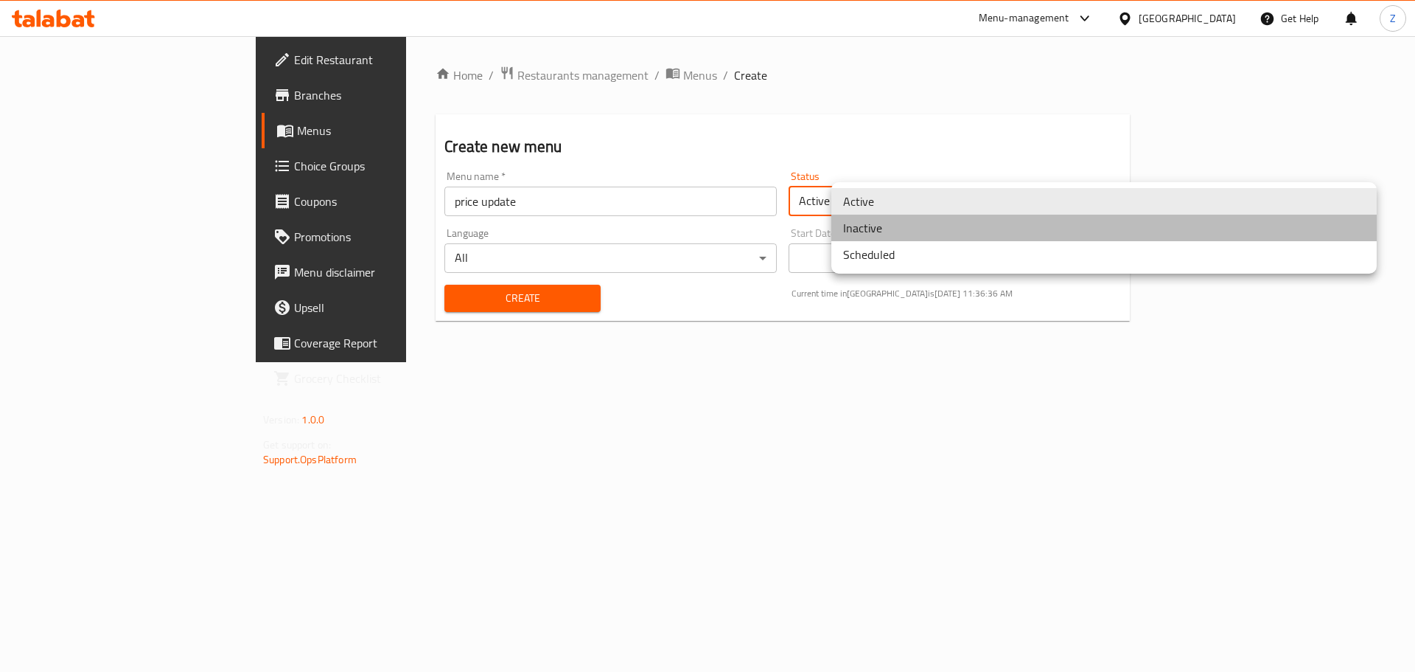
click at [885, 237] on li "Inactive" at bounding box center [1105, 228] width 546 height 27
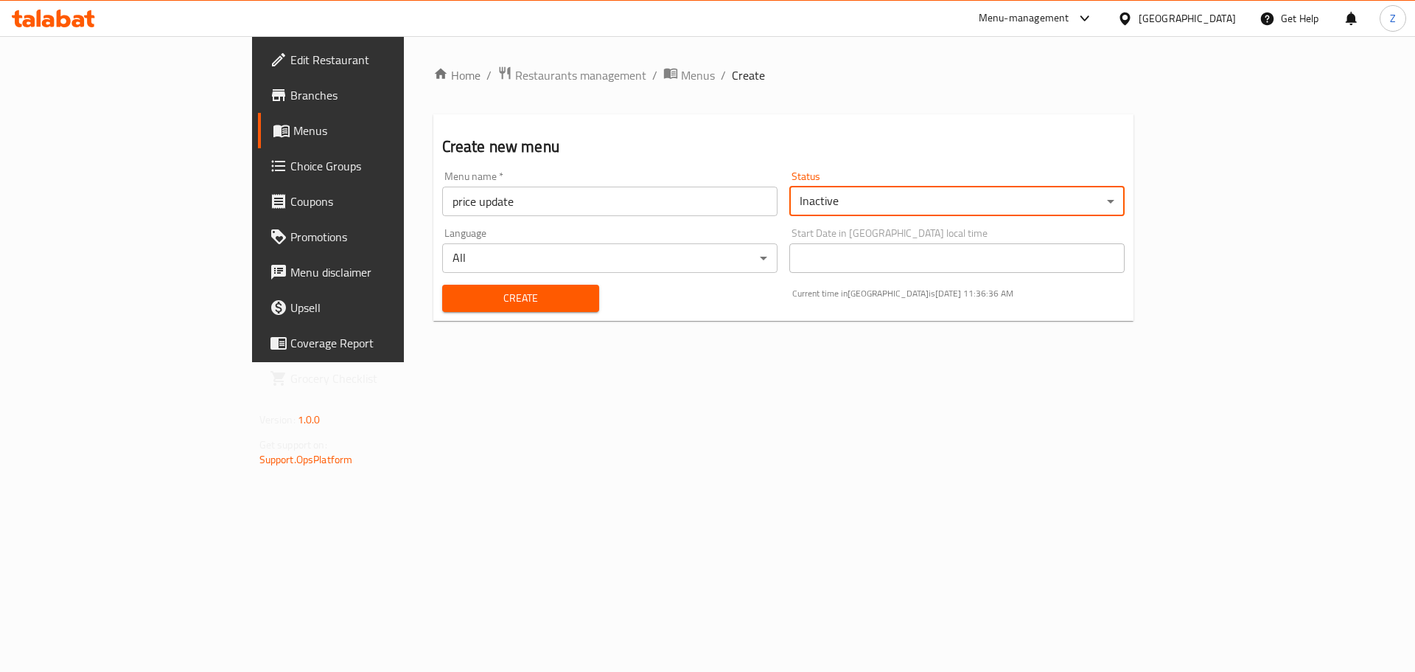
click at [462, 292] on span "Create" at bounding box center [521, 298] width 134 height 18
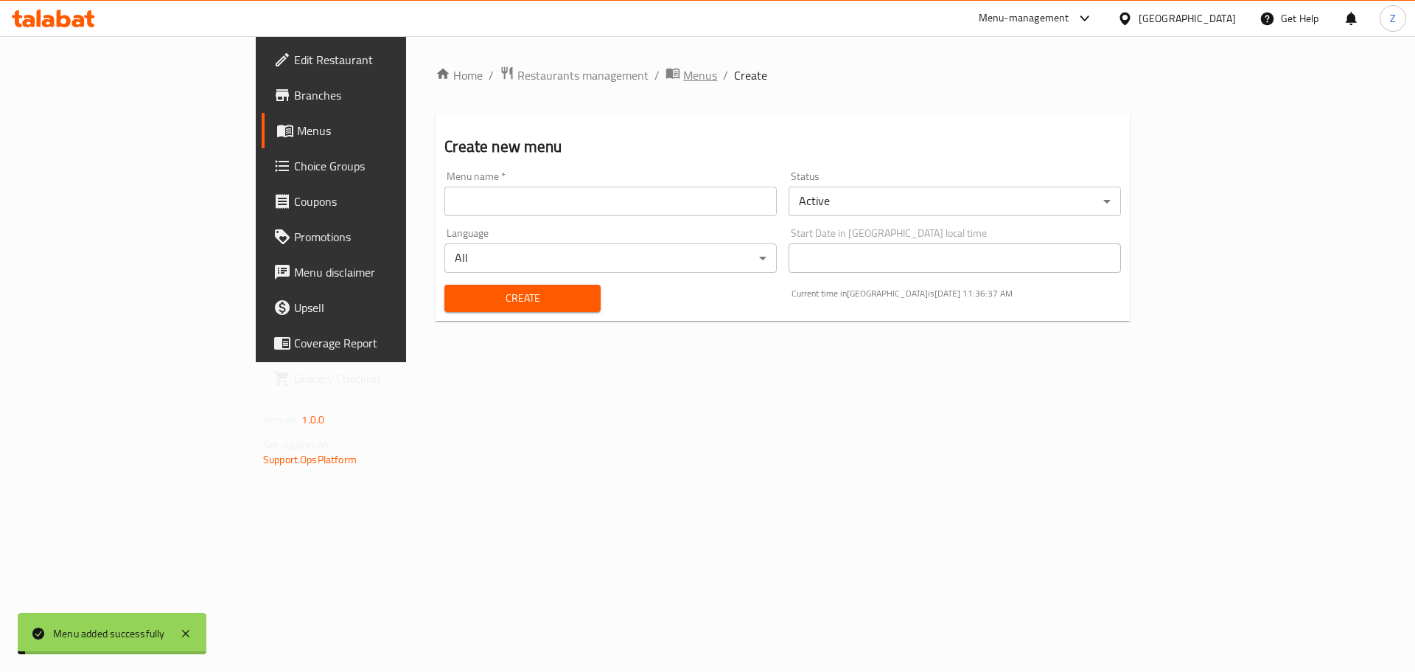
click at [683, 80] on span "Menus" at bounding box center [700, 75] width 34 height 18
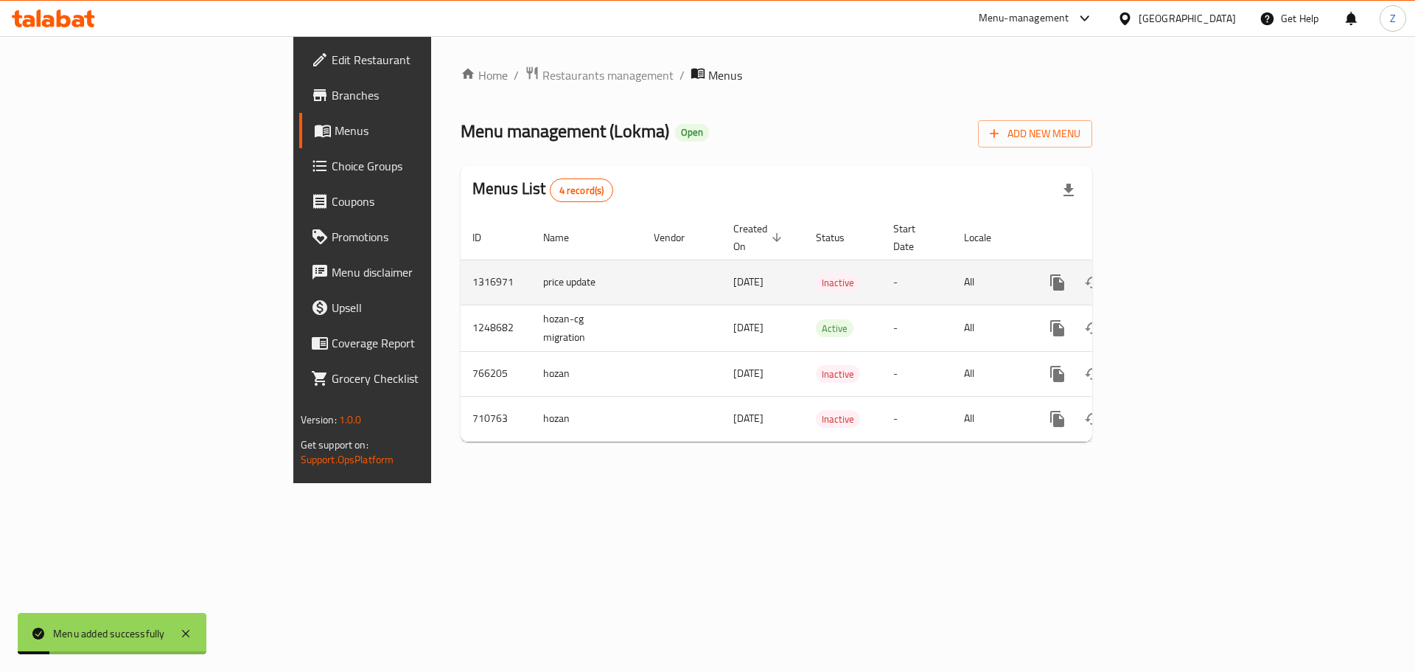
click at [1182, 275] on link "enhanced table" at bounding box center [1163, 282] width 35 height 35
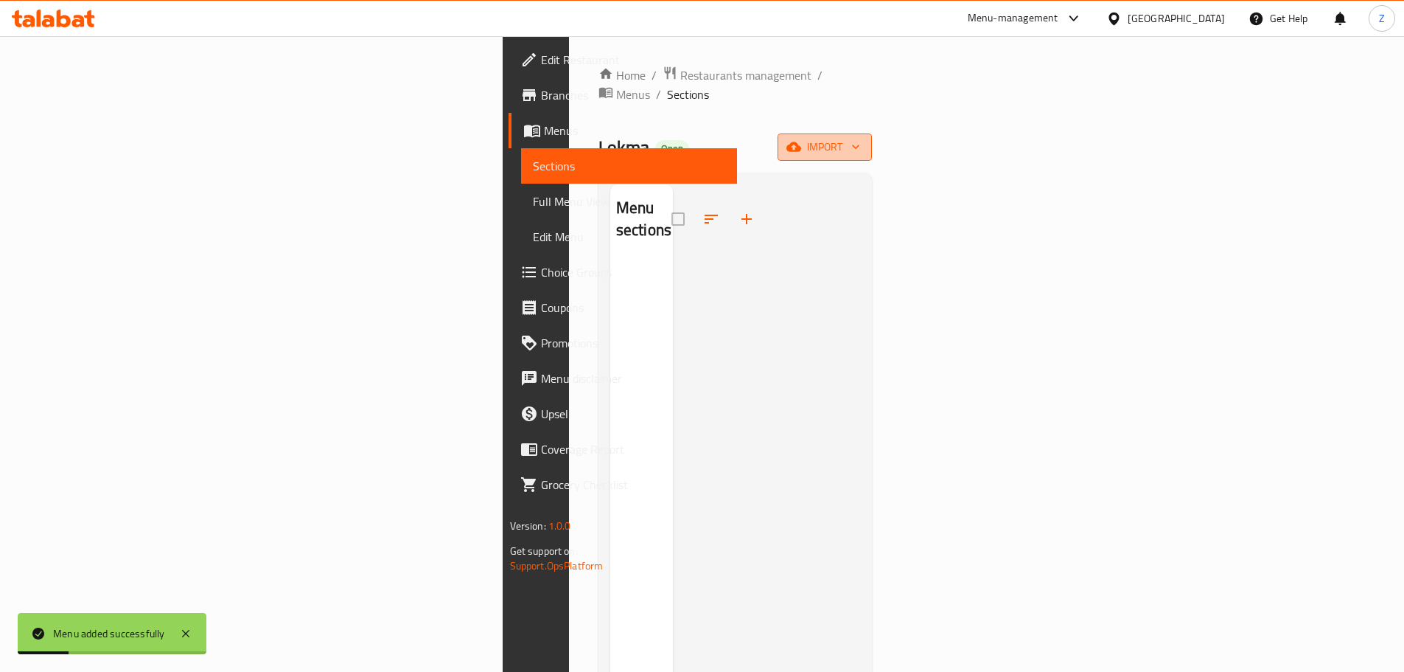
click at [860, 138] on span "import" at bounding box center [825, 147] width 71 height 18
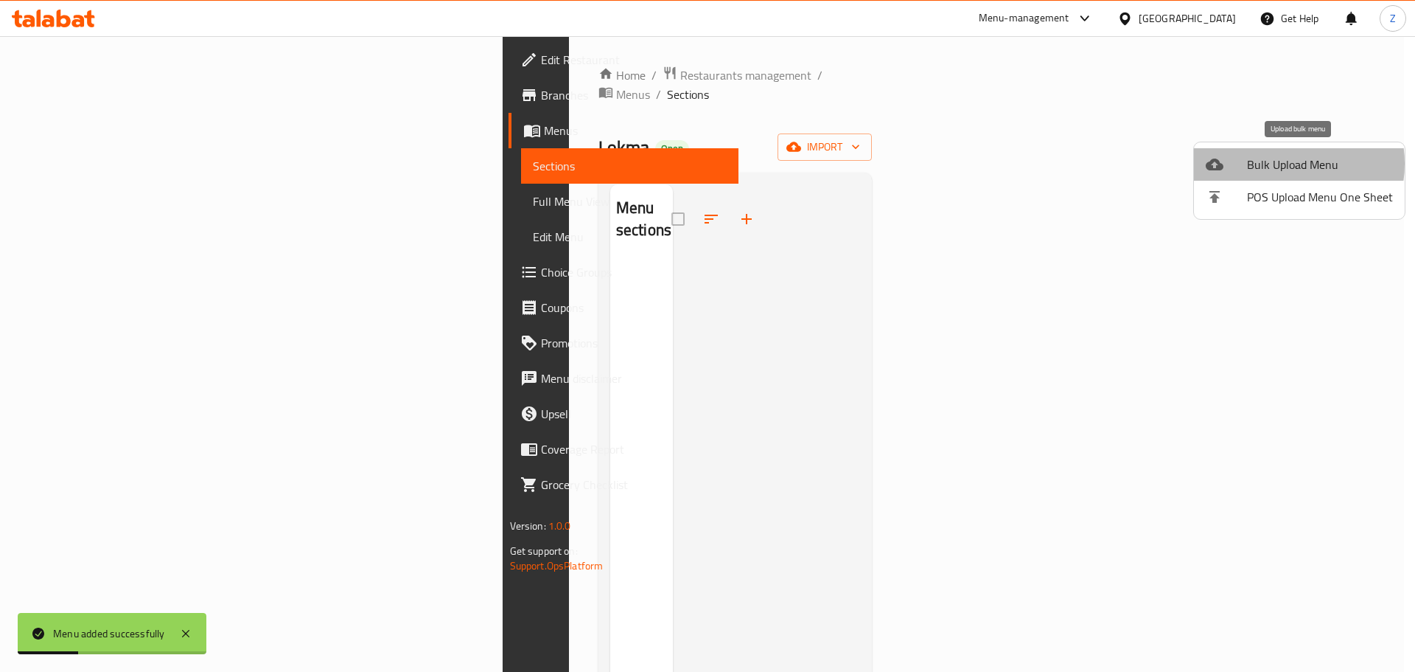
click at [1280, 164] on span "Bulk Upload Menu" at bounding box center [1320, 165] width 146 height 18
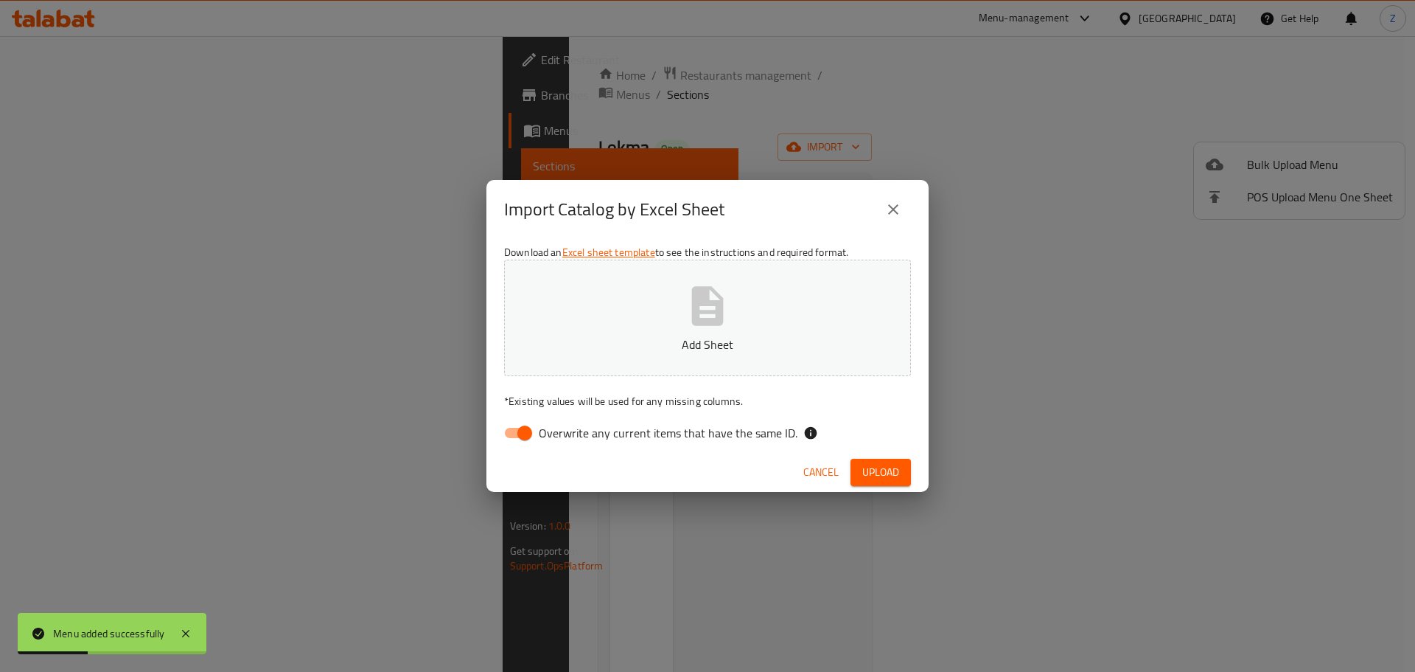
click at [769, 279] on button "Add Sheet" at bounding box center [707, 318] width 407 height 116
click at [534, 439] on input "Overwrite any current items that have the same ID." at bounding box center [525, 433] width 84 height 28
checkbox input "false"
click at [892, 480] on span "Upload" at bounding box center [881, 472] width 37 height 18
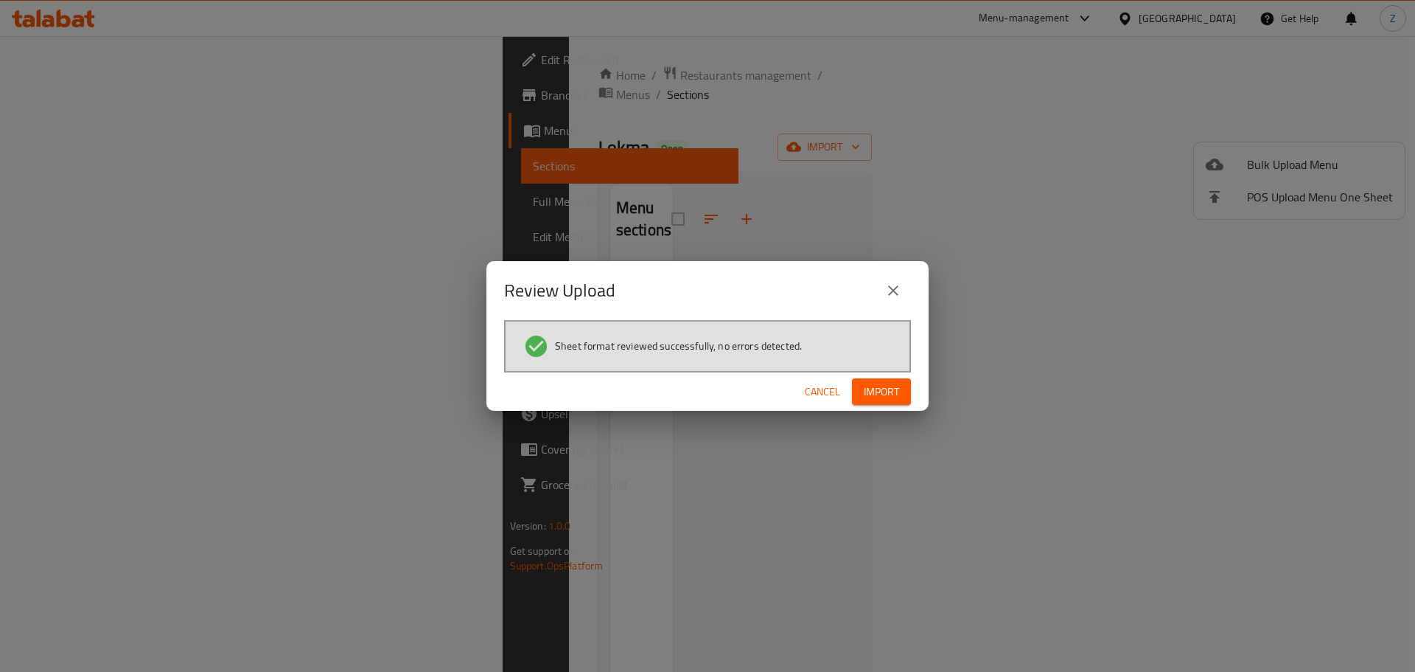
click at [889, 393] on span "Import" at bounding box center [881, 392] width 35 height 18
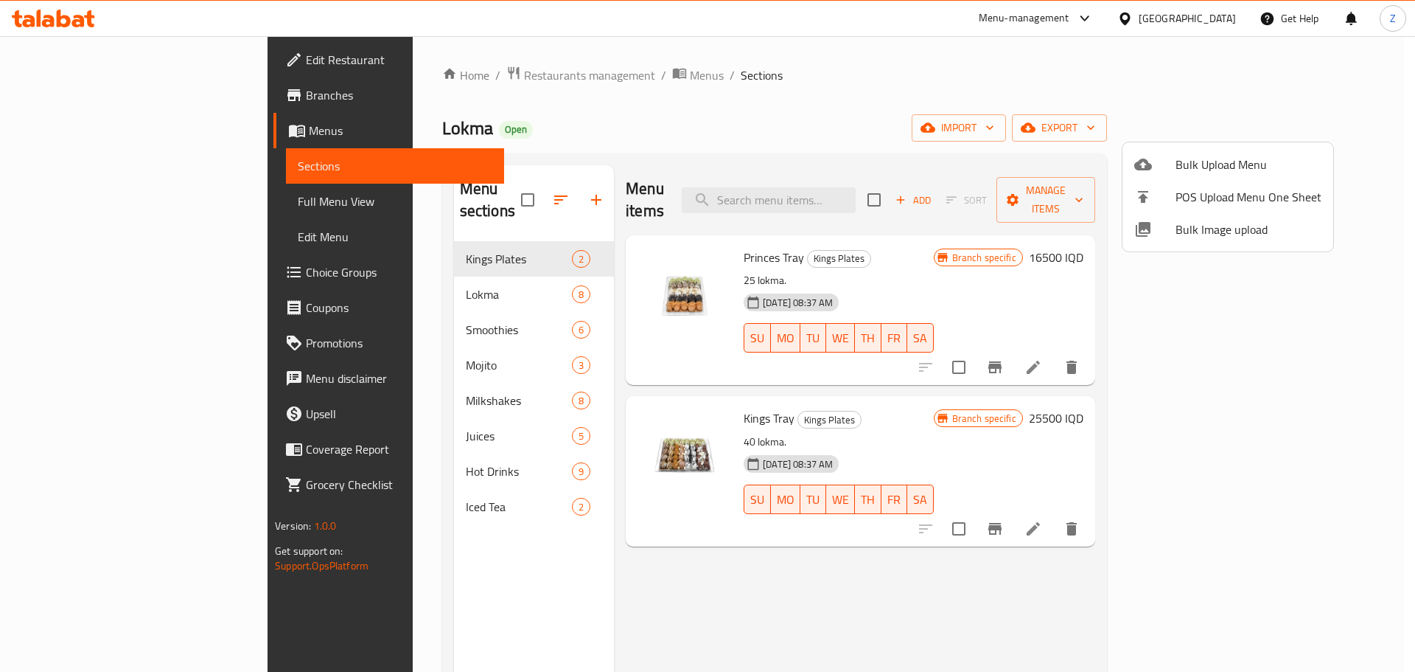
click at [512, 87] on div at bounding box center [707, 336] width 1415 height 672
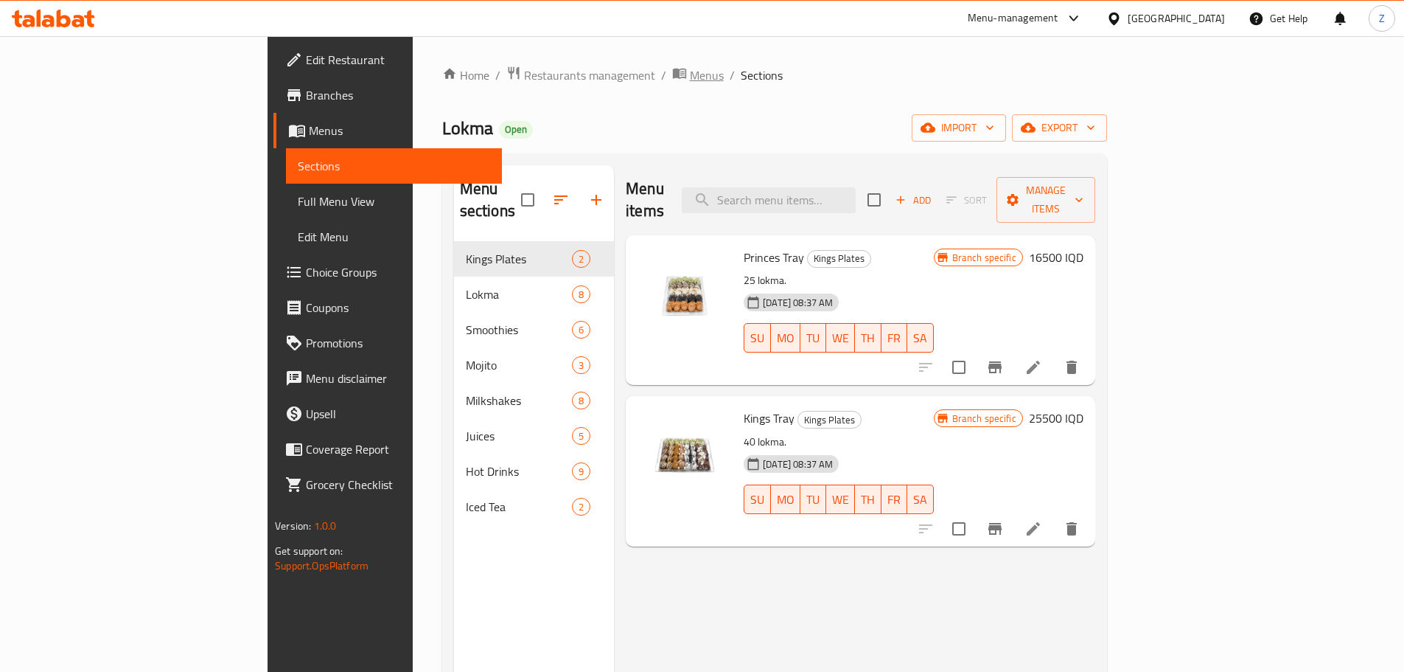
click at [690, 76] on span "Menus" at bounding box center [707, 75] width 34 height 18
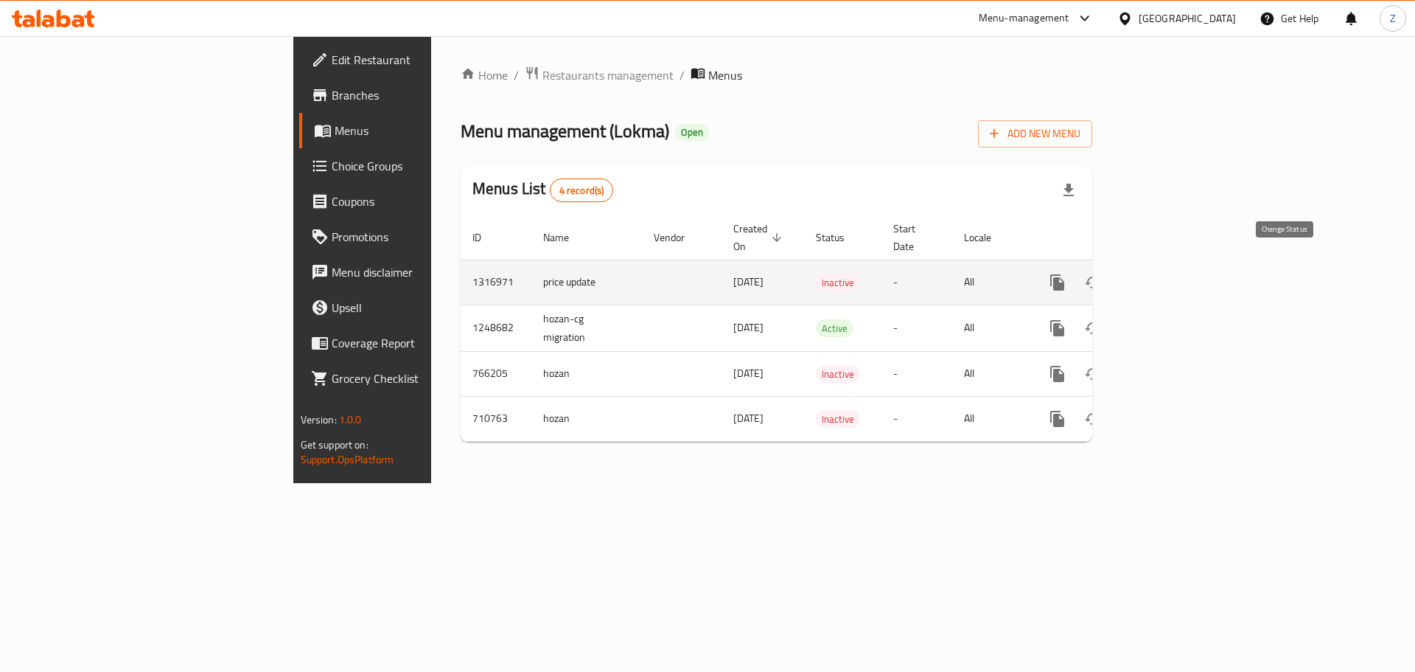
click at [1102, 274] on icon "enhanced table" at bounding box center [1093, 283] width 18 height 18
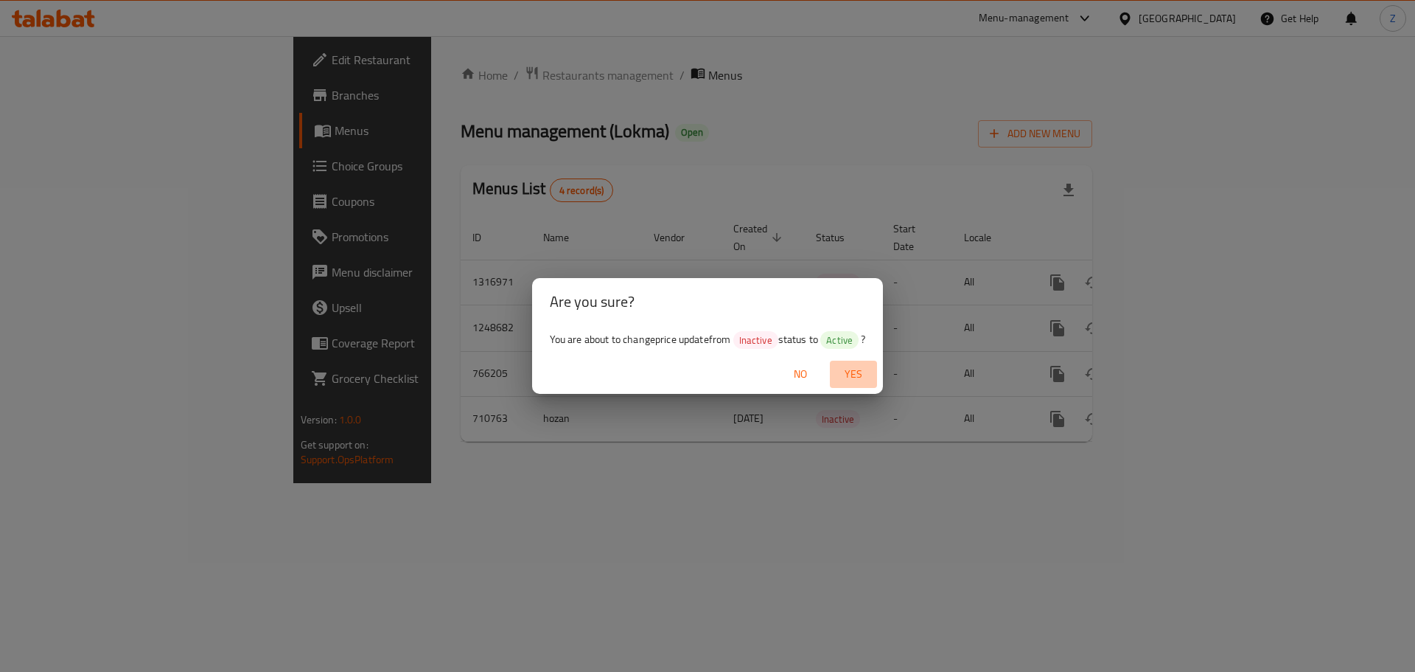
click at [871, 369] on span "Yes" at bounding box center [853, 374] width 35 height 18
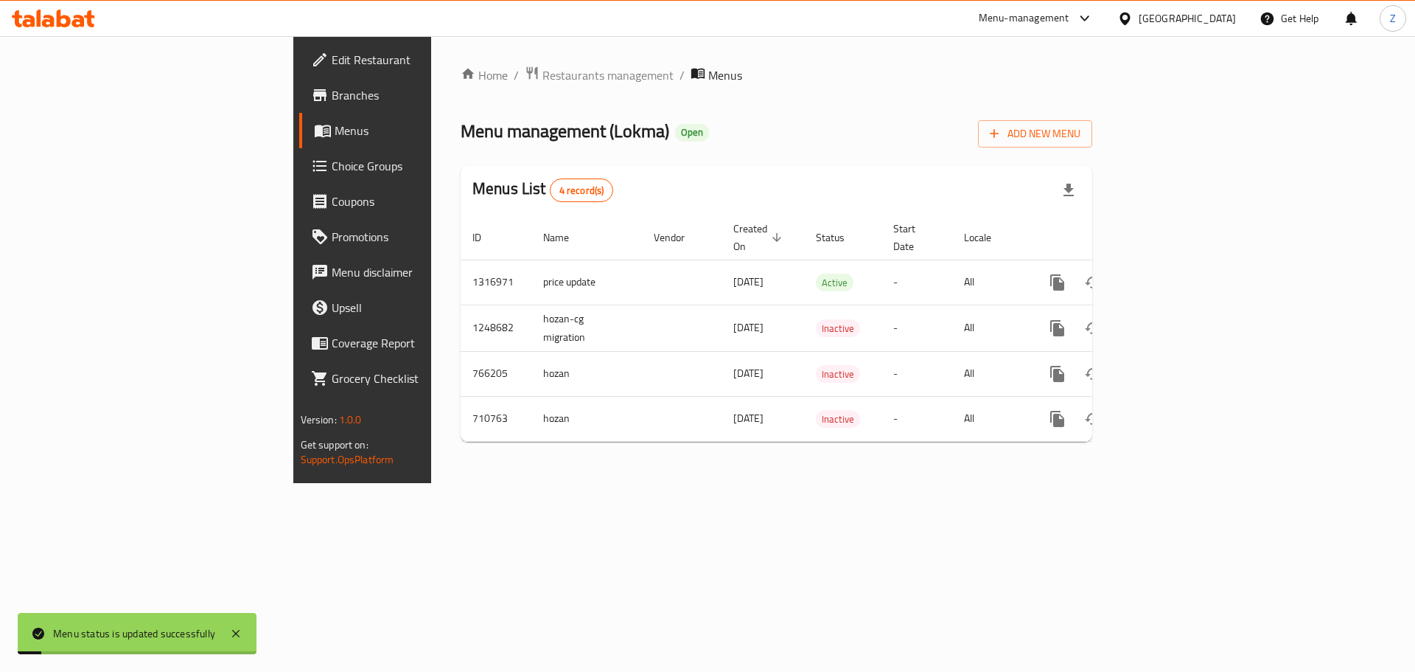
click at [1102, 483] on div "Home / Restaurants management / Menus Menu management ( Lokma ) Open Add New Me…" at bounding box center [776, 259] width 691 height 447
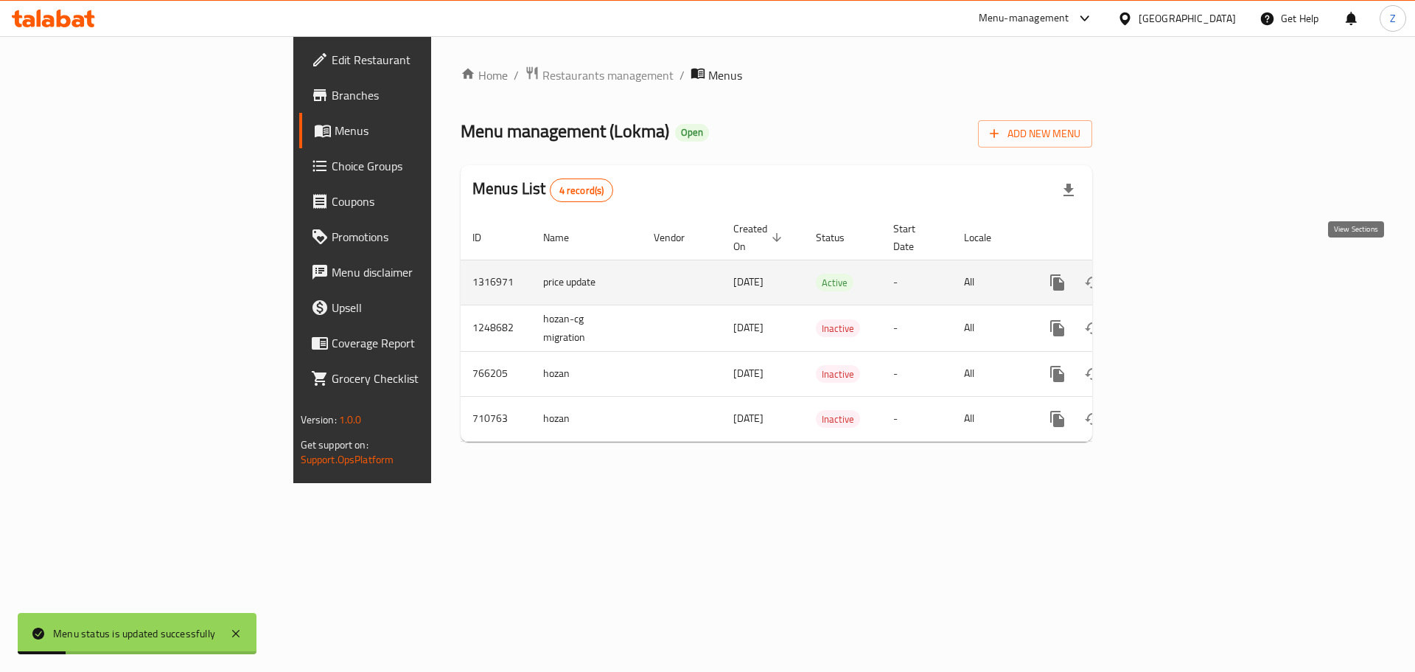
click at [1173, 274] on icon "enhanced table" at bounding box center [1164, 283] width 18 height 18
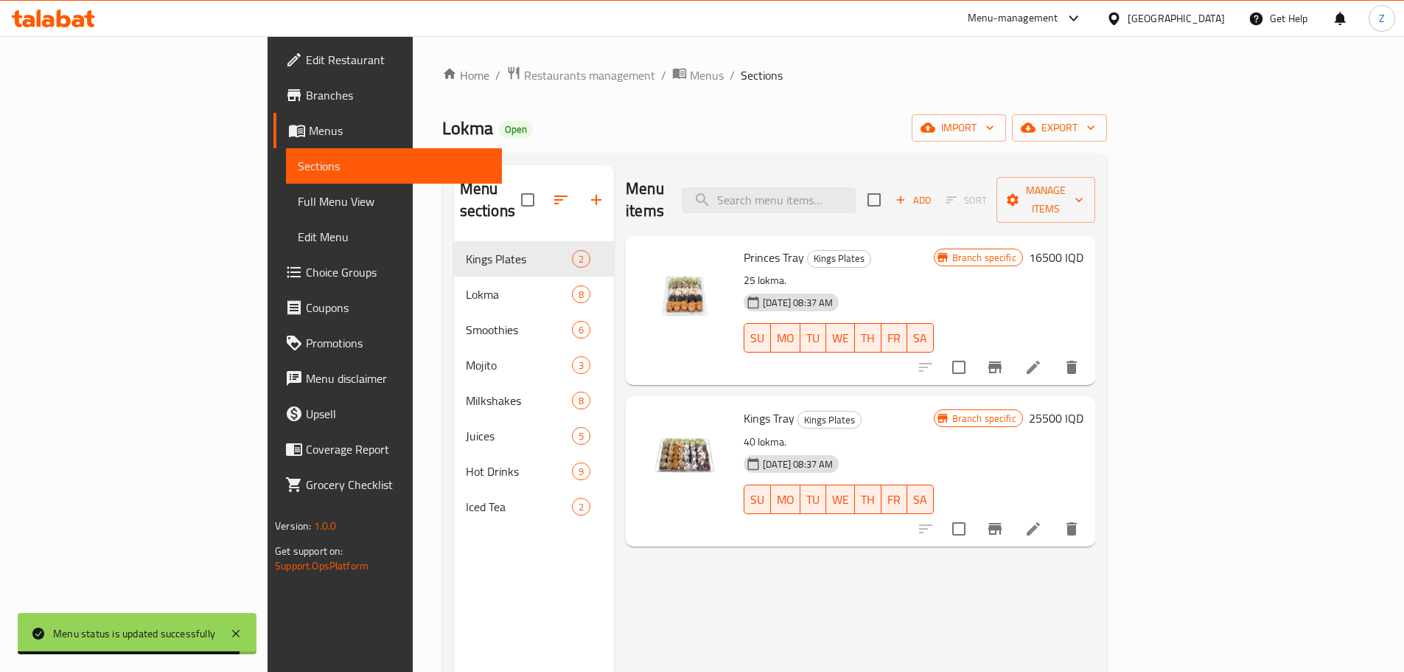
click at [801, 119] on div "Lokma Open import export" at bounding box center [774, 127] width 665 height 27
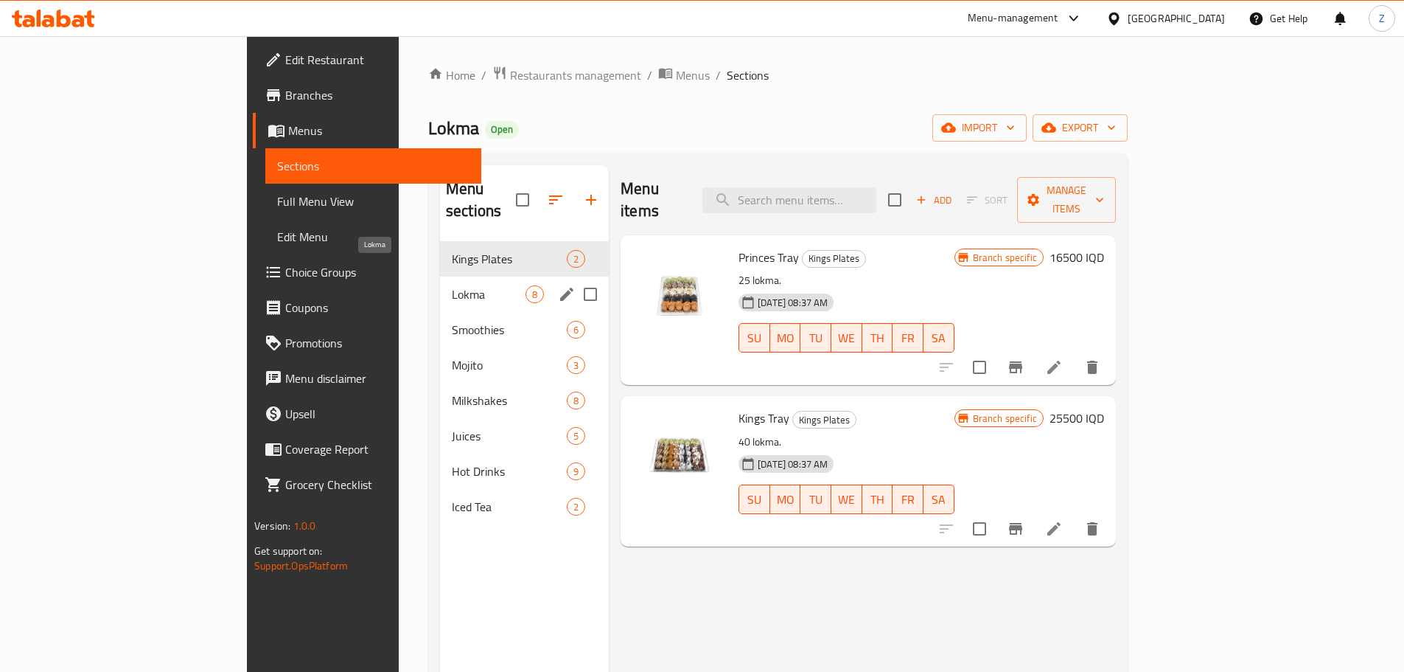
click at [452, 285] on span "Lokma" at bounding box center [489, 294] width 74 height 18
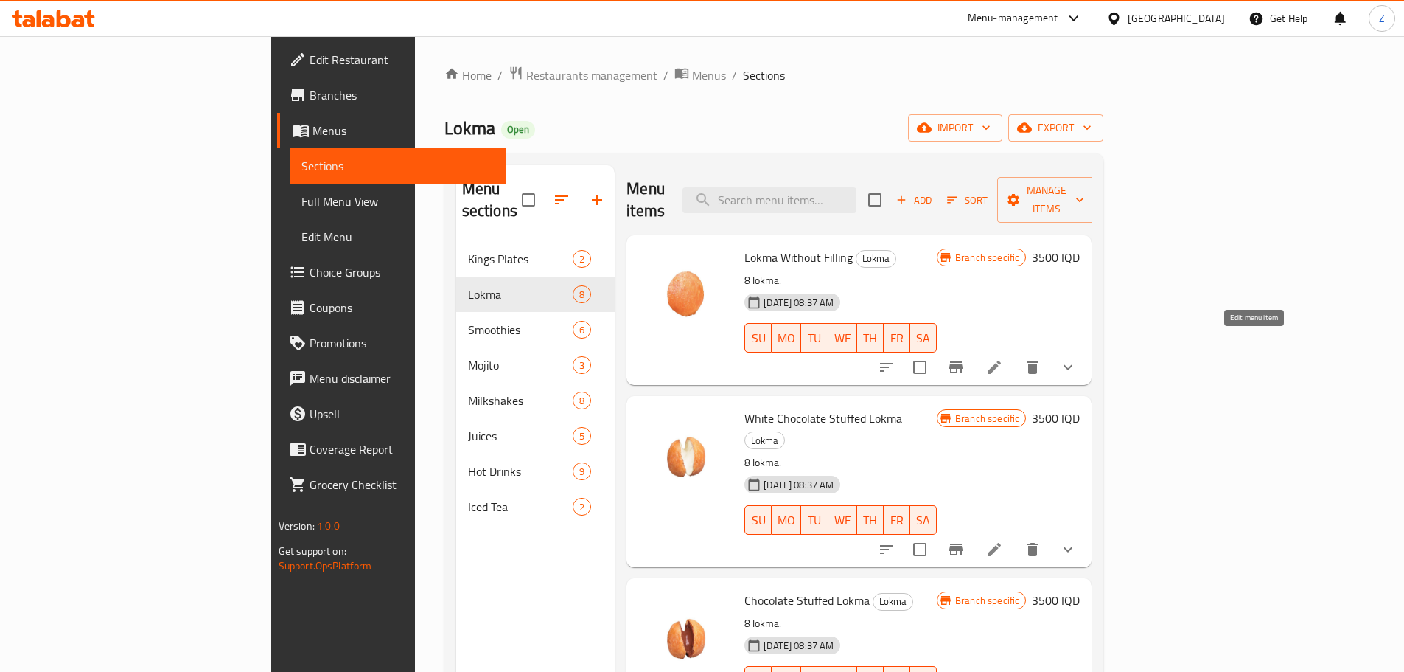
click at [1003, 358] on icon at bounding box center [995, 367] width 18 height 18
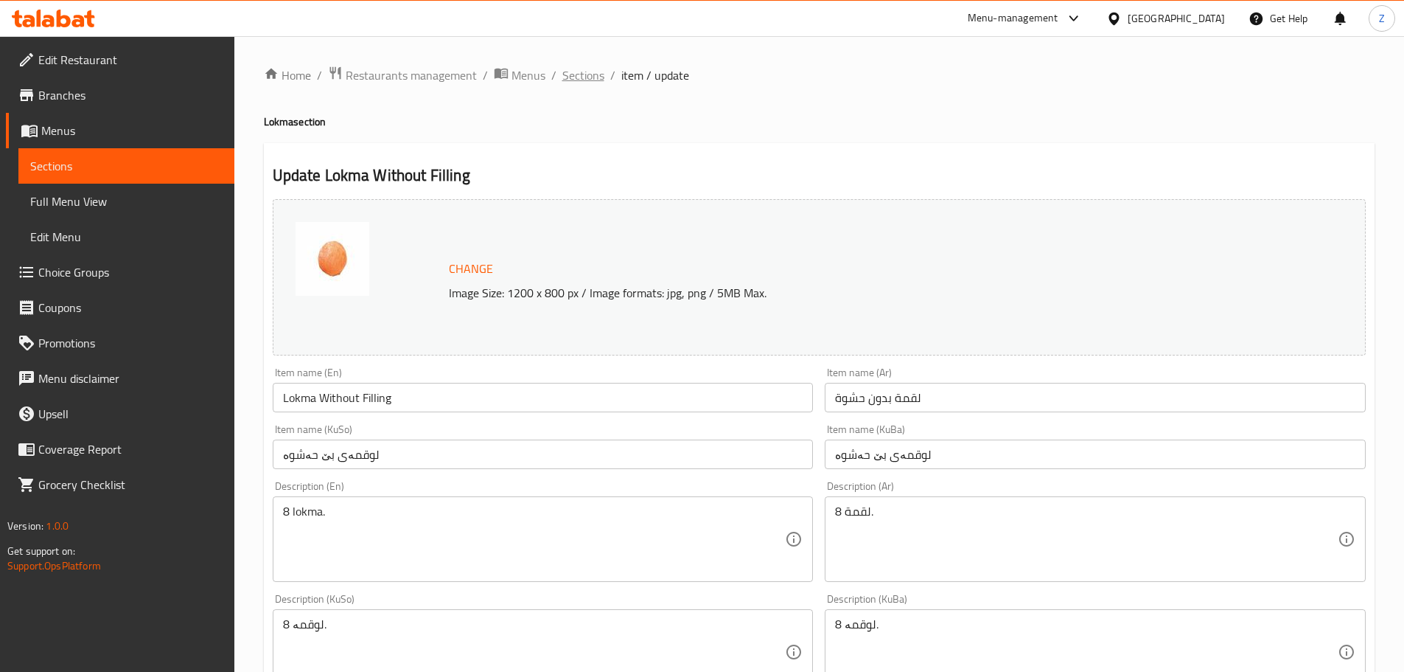
click at [579, 74] on span "Sections" at bounding box center [584, 75] width 42 height 18
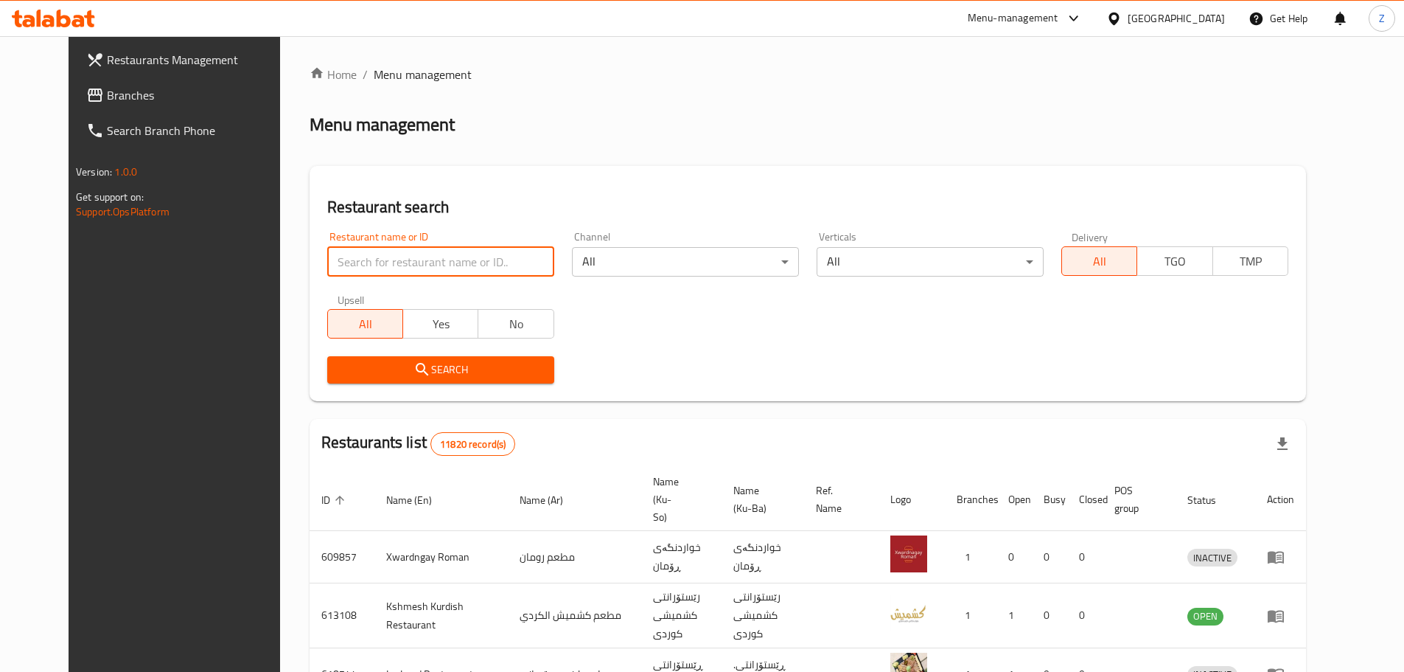
click at [340, 248] on input "search" at bounding box center [440, 261] width 227 height 29
paste input "692975"
type input "692975"
click at [375, 369] on span "Search" at bounding box center [440, 370] width 203 height 18
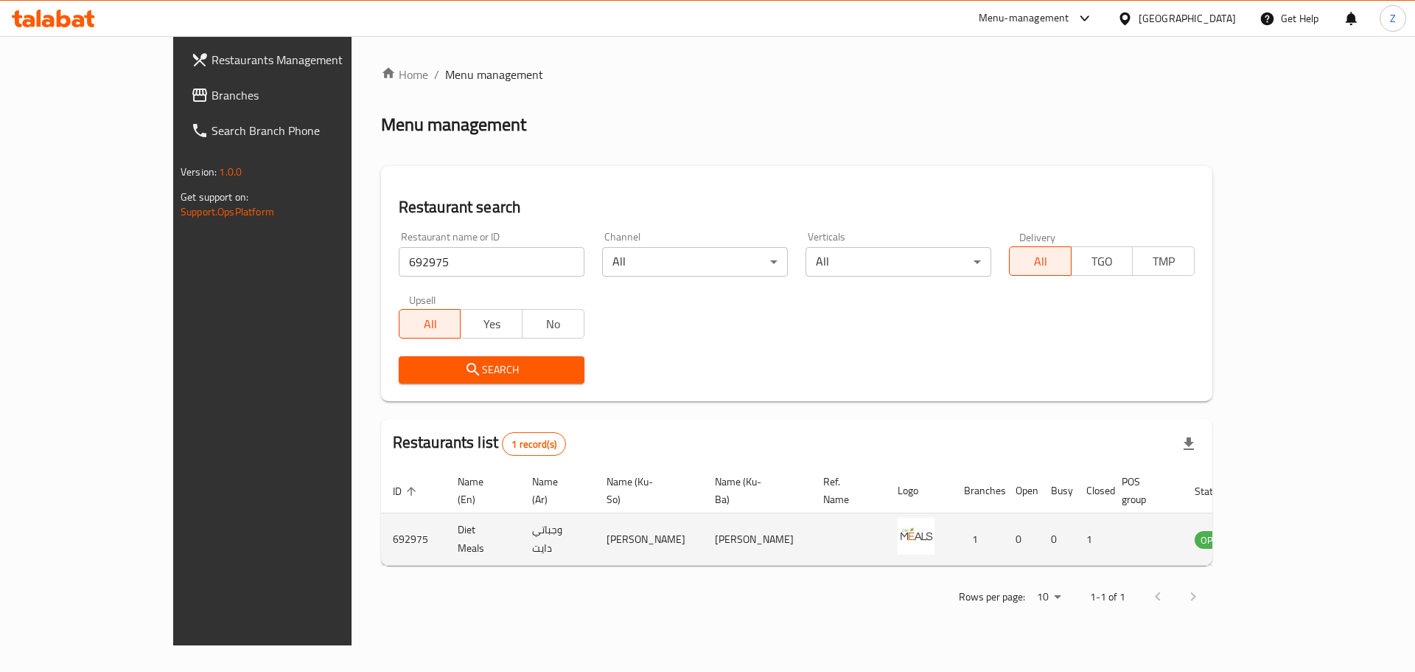
click at [1289, 534] on icon "enhanced table" at bounding box center [1281, 540] width 16 height 13
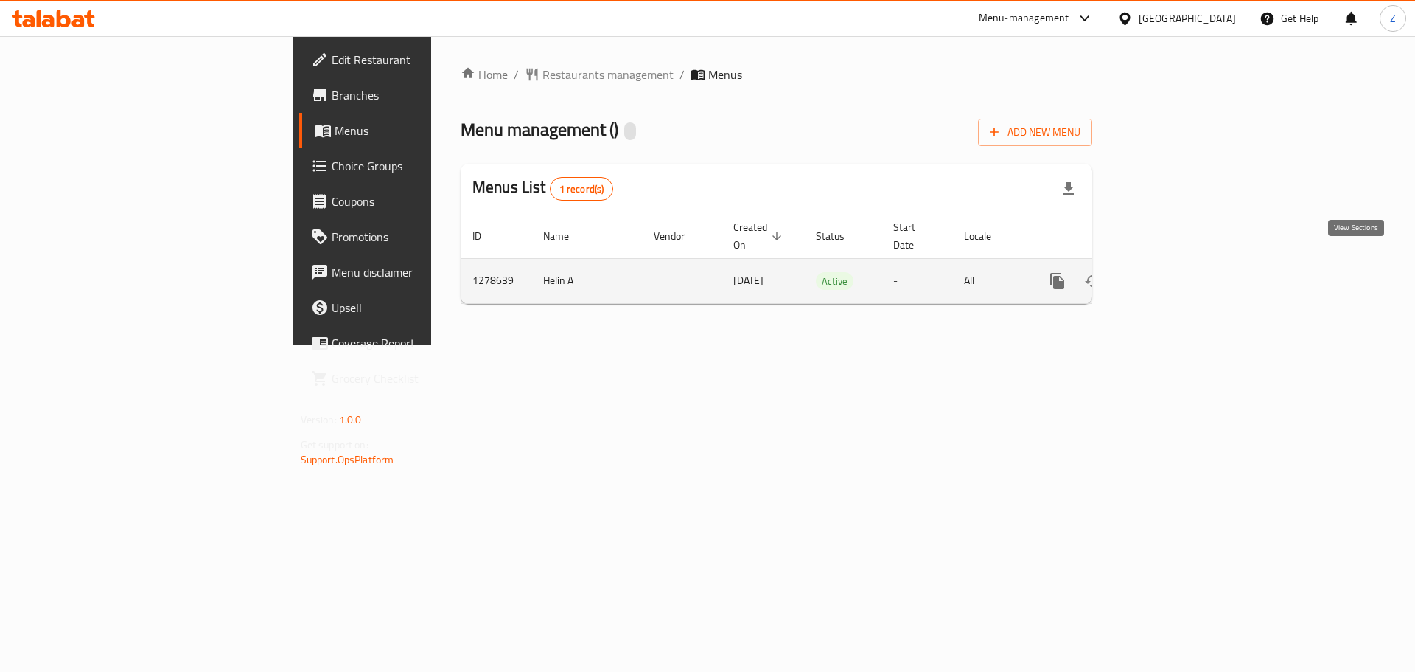
click at [1182, 263] on link "enhanced table" at bounding box center [1163, 280] width 35 height 35
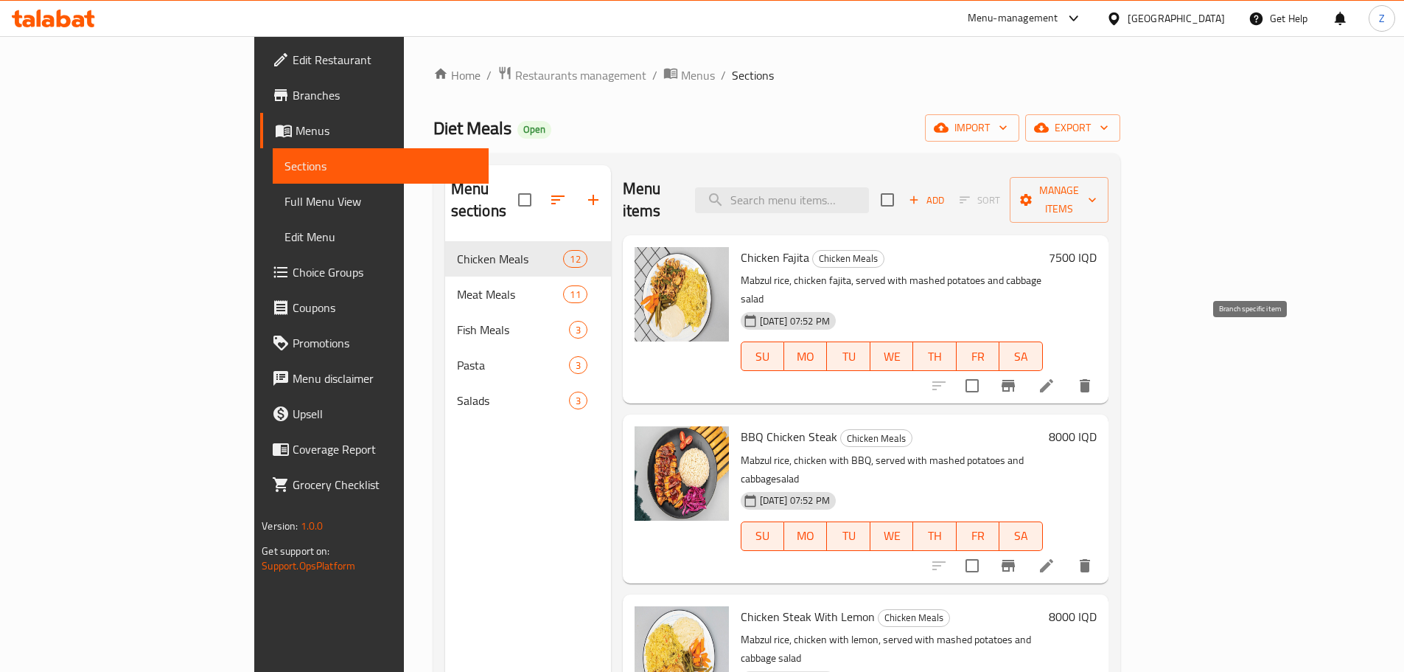
click at [1017, 377] on icon "Branch-specific-item" at bounding box center [1009, 386] width 18 height 18
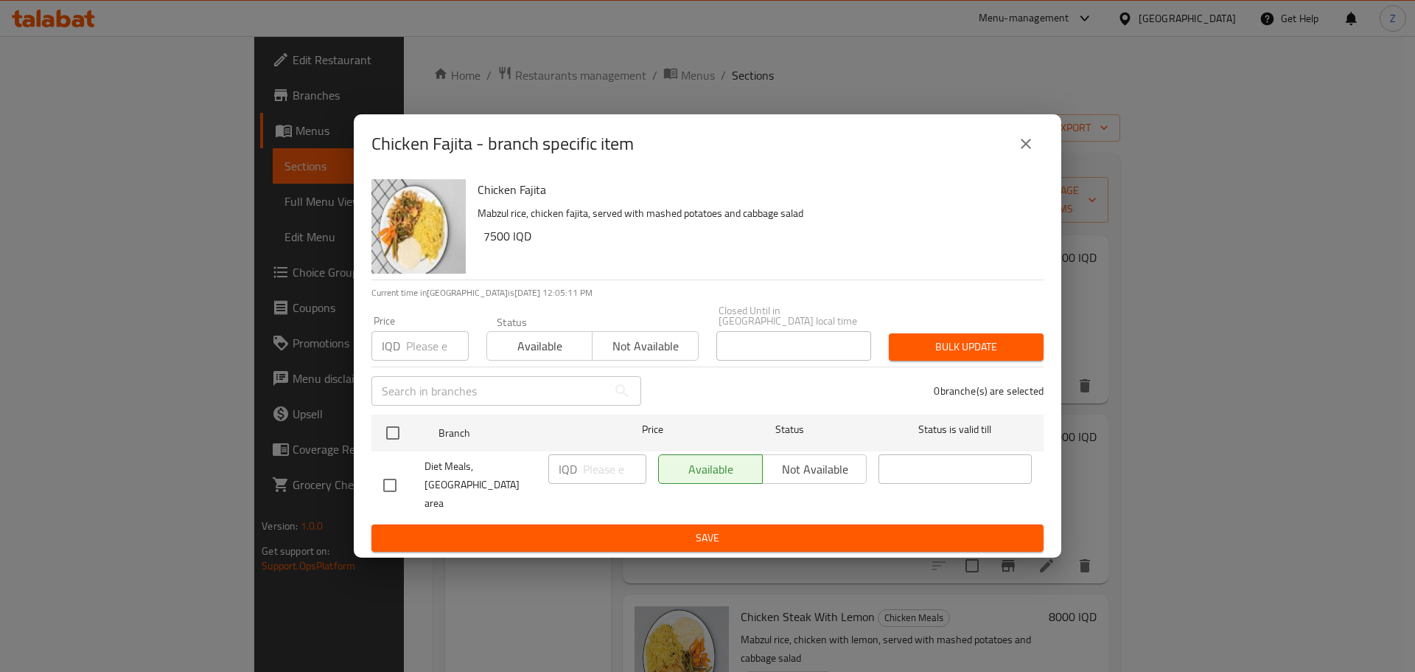
click at [1028, 161] on button "close" at bounding box center [1026, 143] width 35 height 35
